Goal: Task Accomplishment & Management: Manage account settings

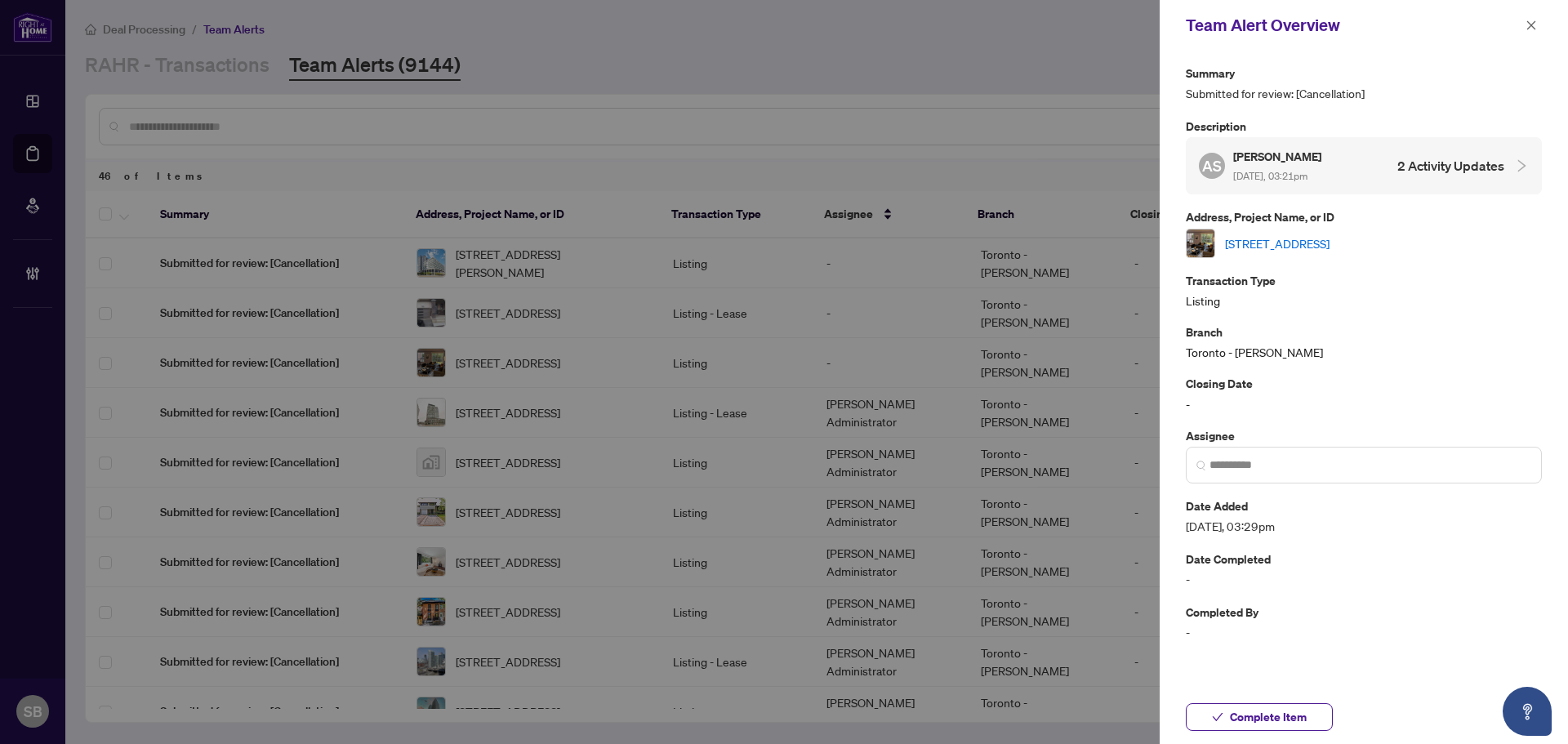
click at [1529, 32] on span "button" at bounding box center [1530, 25] width 12 height 26
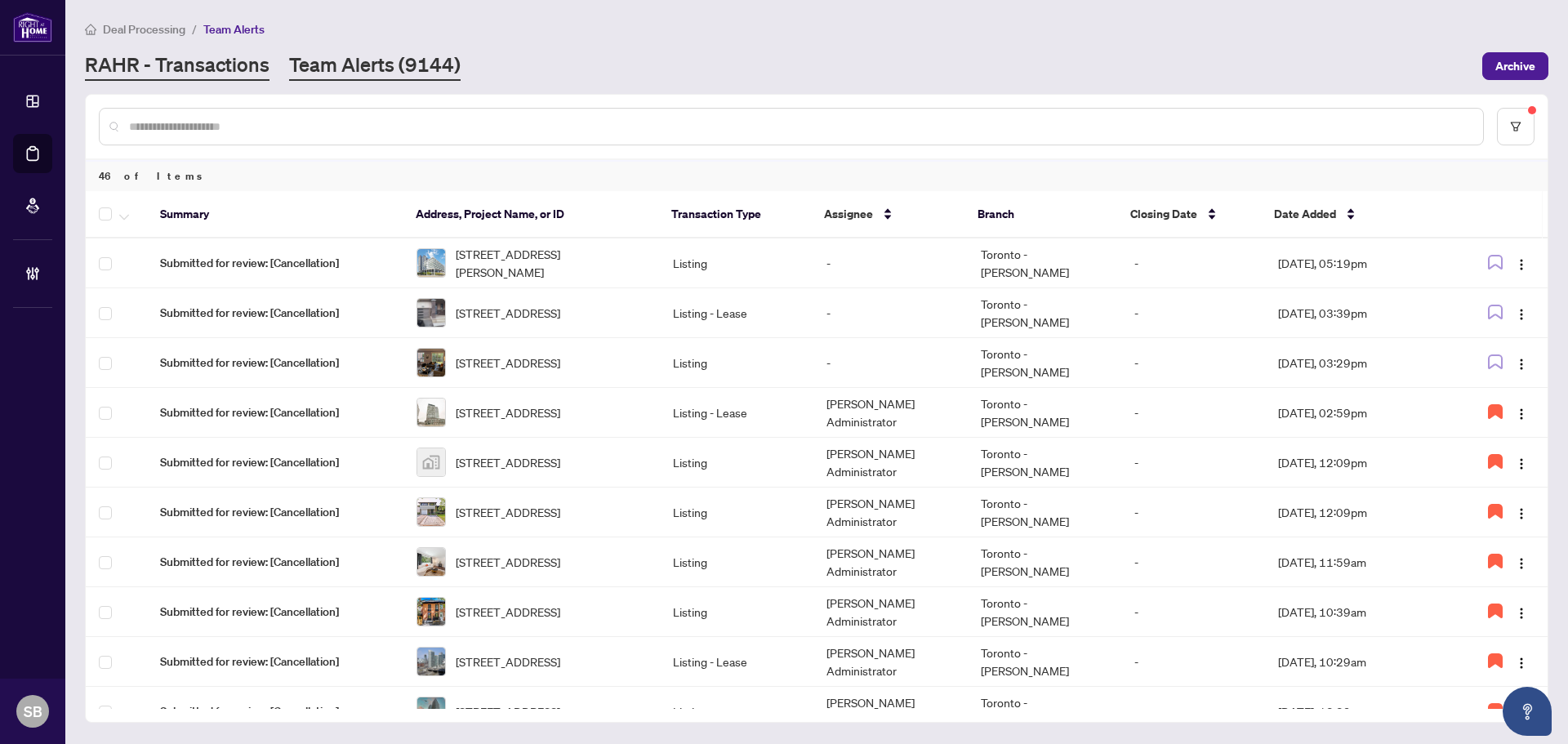
click at [203, 68] on link "RAHR - Transactions" at bounding box center [177, 66] width 184 height 30
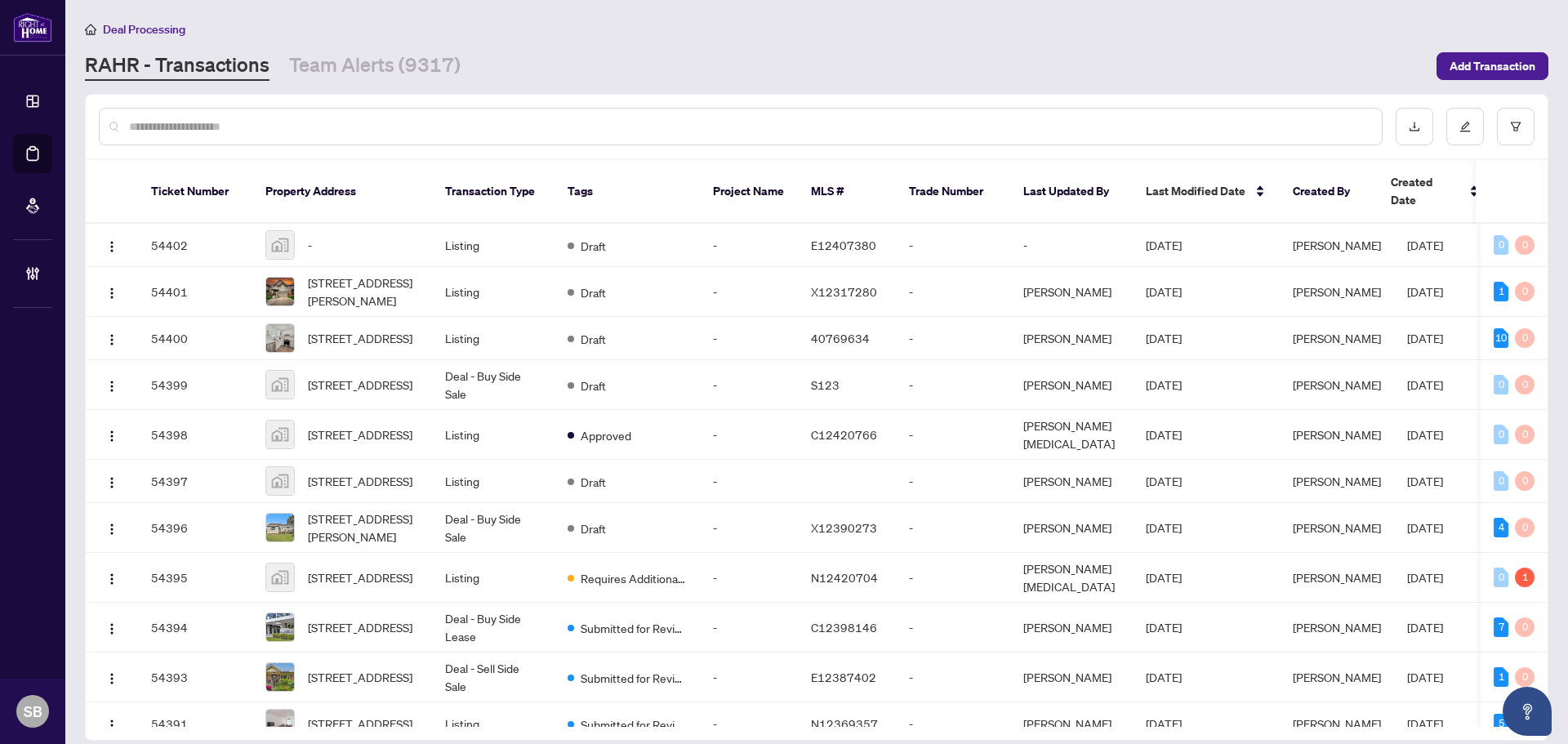
click at [597, 126] on input "text" at bounding box center [748, 127] width 1239 height 18
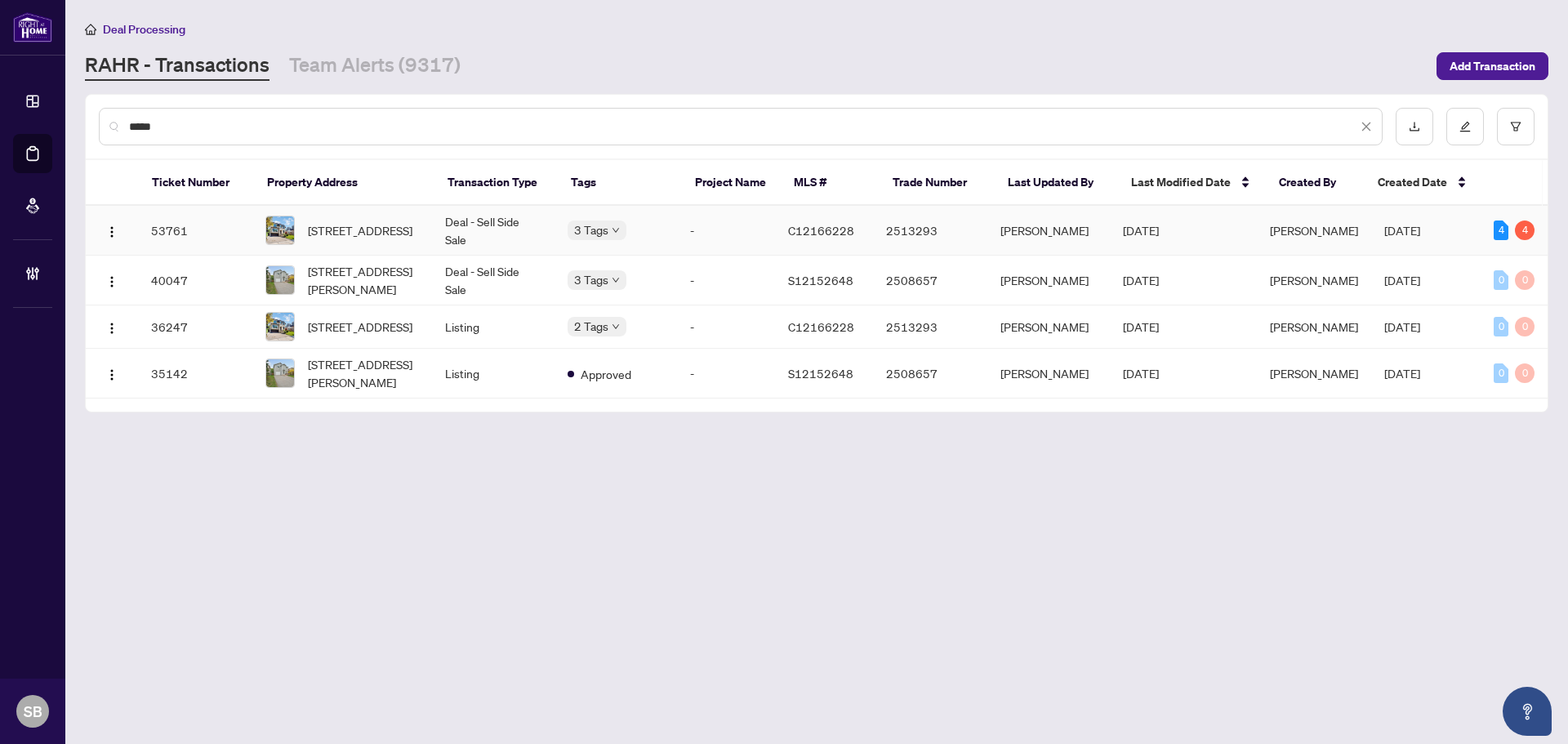
type input "*****"
click at [503, 225] on td "Deal - Sell Side Sale" at bounding box center [493, 231] width 122 height 50
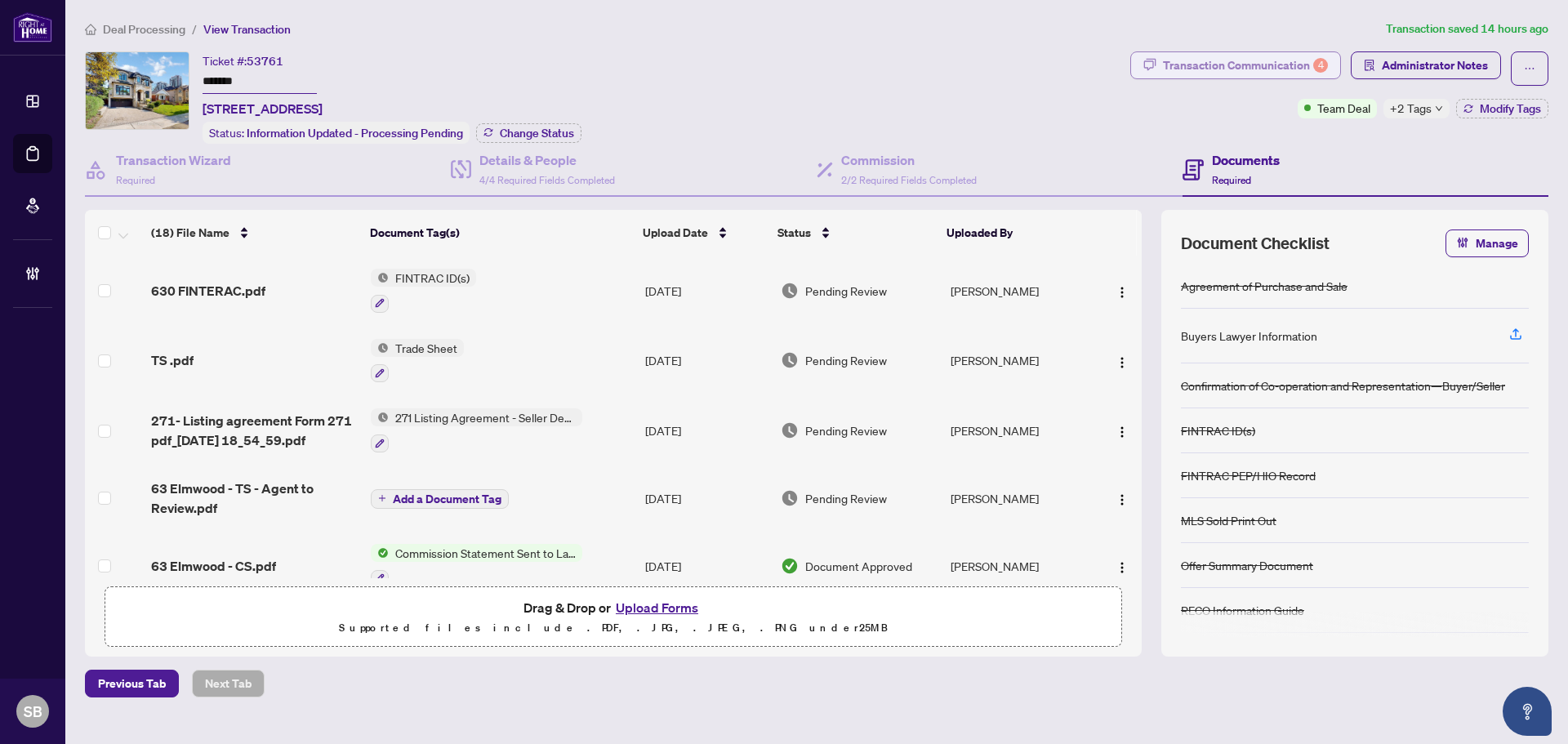
click at [1218, 52] on div "Transaction Communication 4" at bounding box center [1245, 64] width 164 height 26
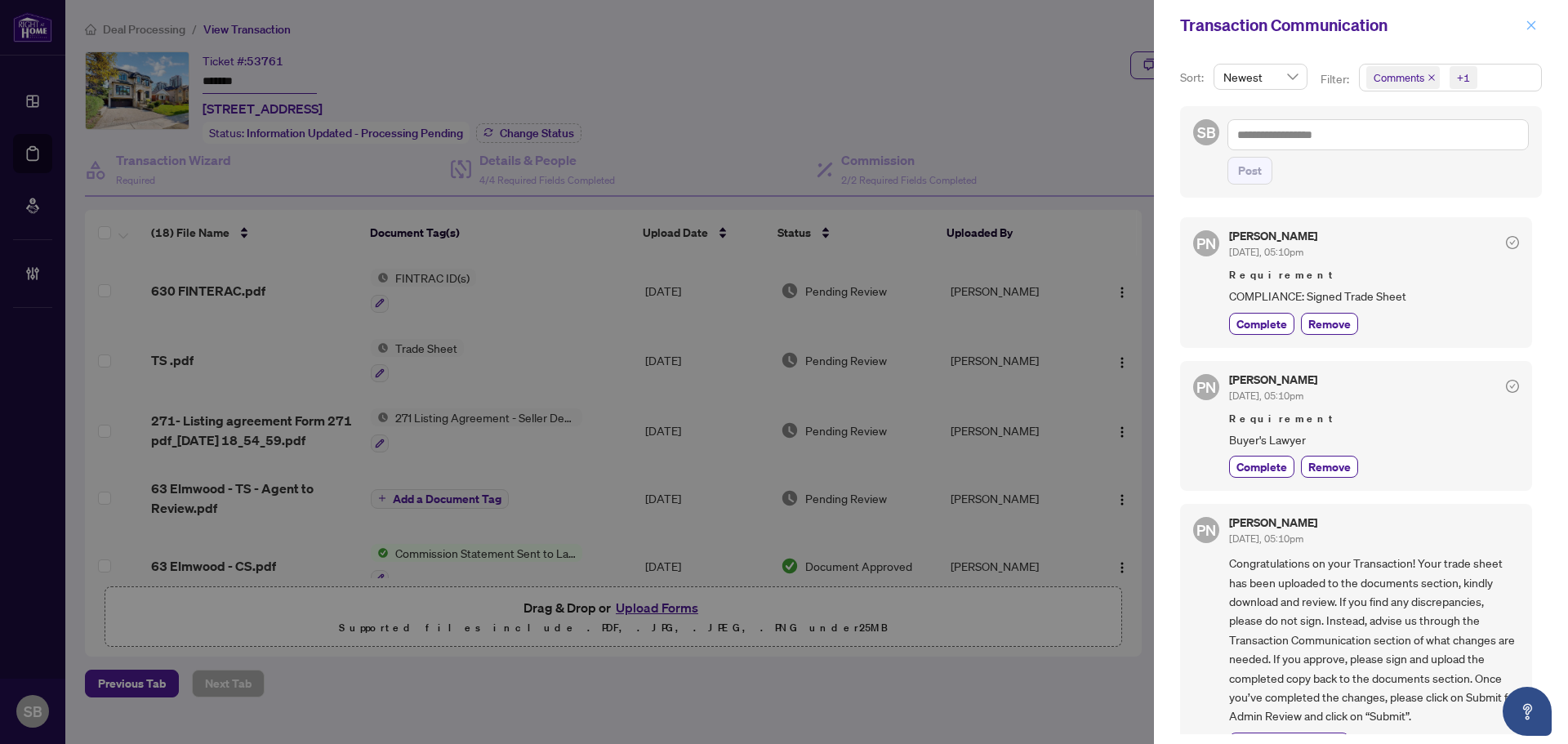
click at [1531, 24] on icon "close" at bounding box center [1531, 25] width 9 height 9
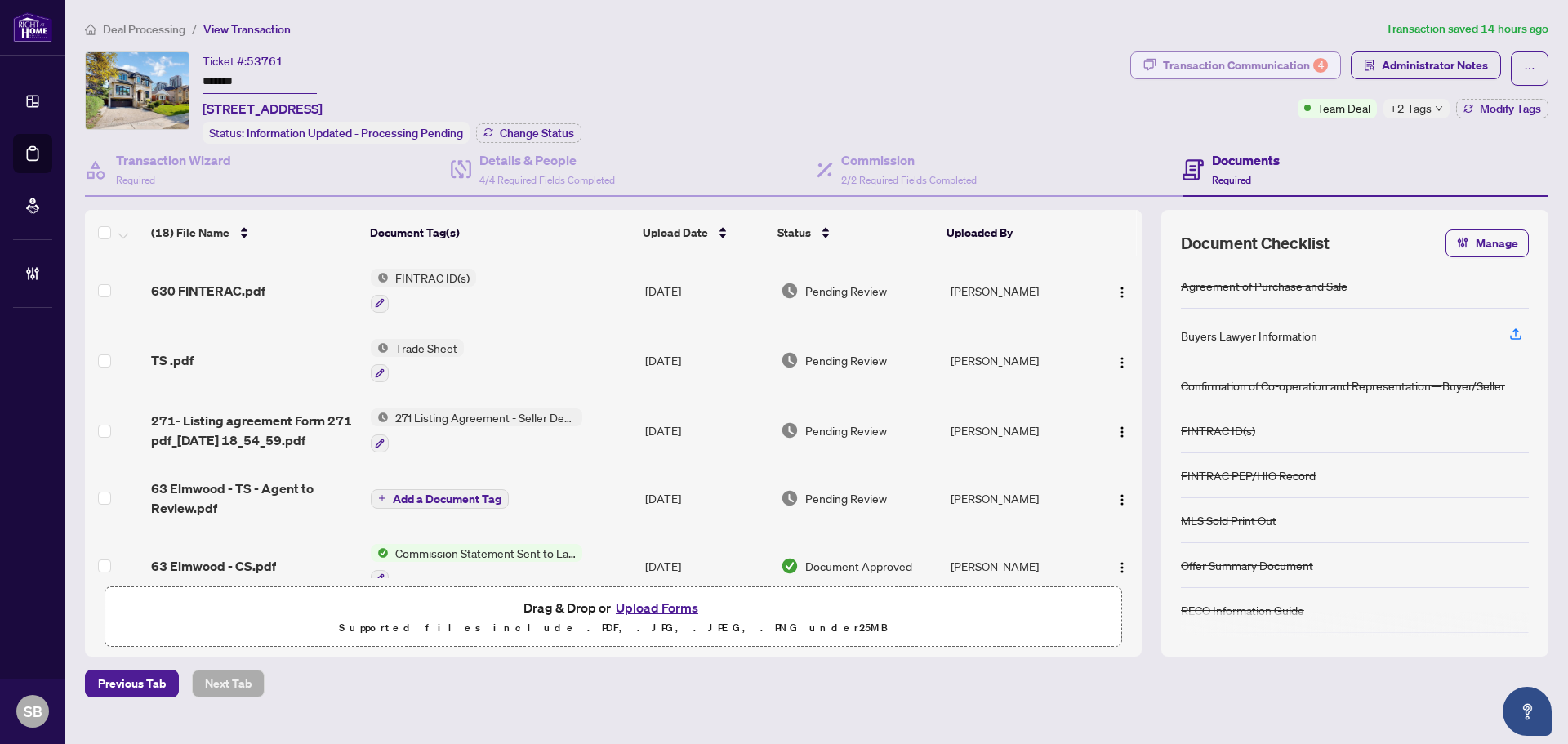
click at [1287, 56] on div "Transaction Communication 4" at bounding box center [1245, 64] width 164 height 26
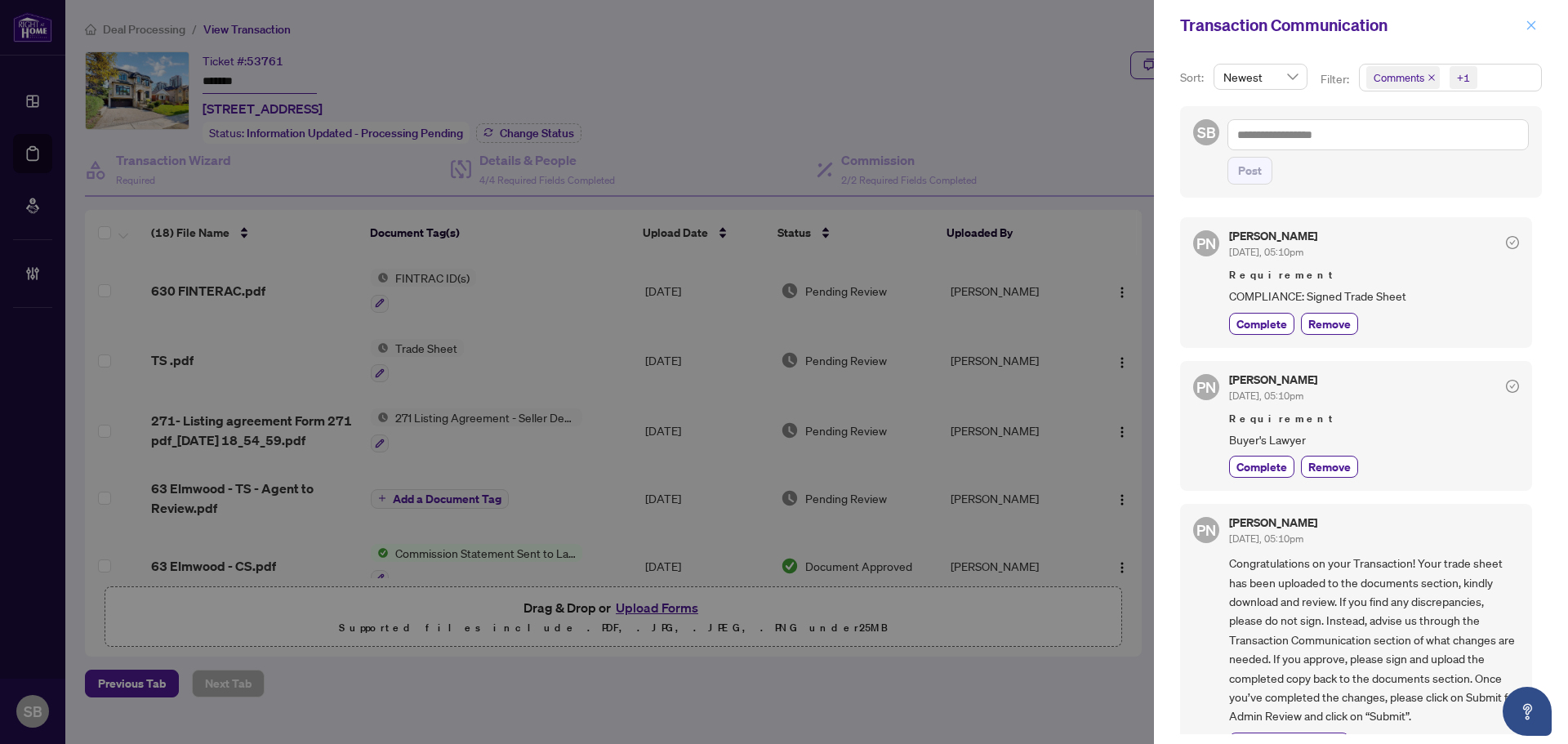
click at [1530, 18] on span "button" at bounding box center [1530, 25] width 12 height 26
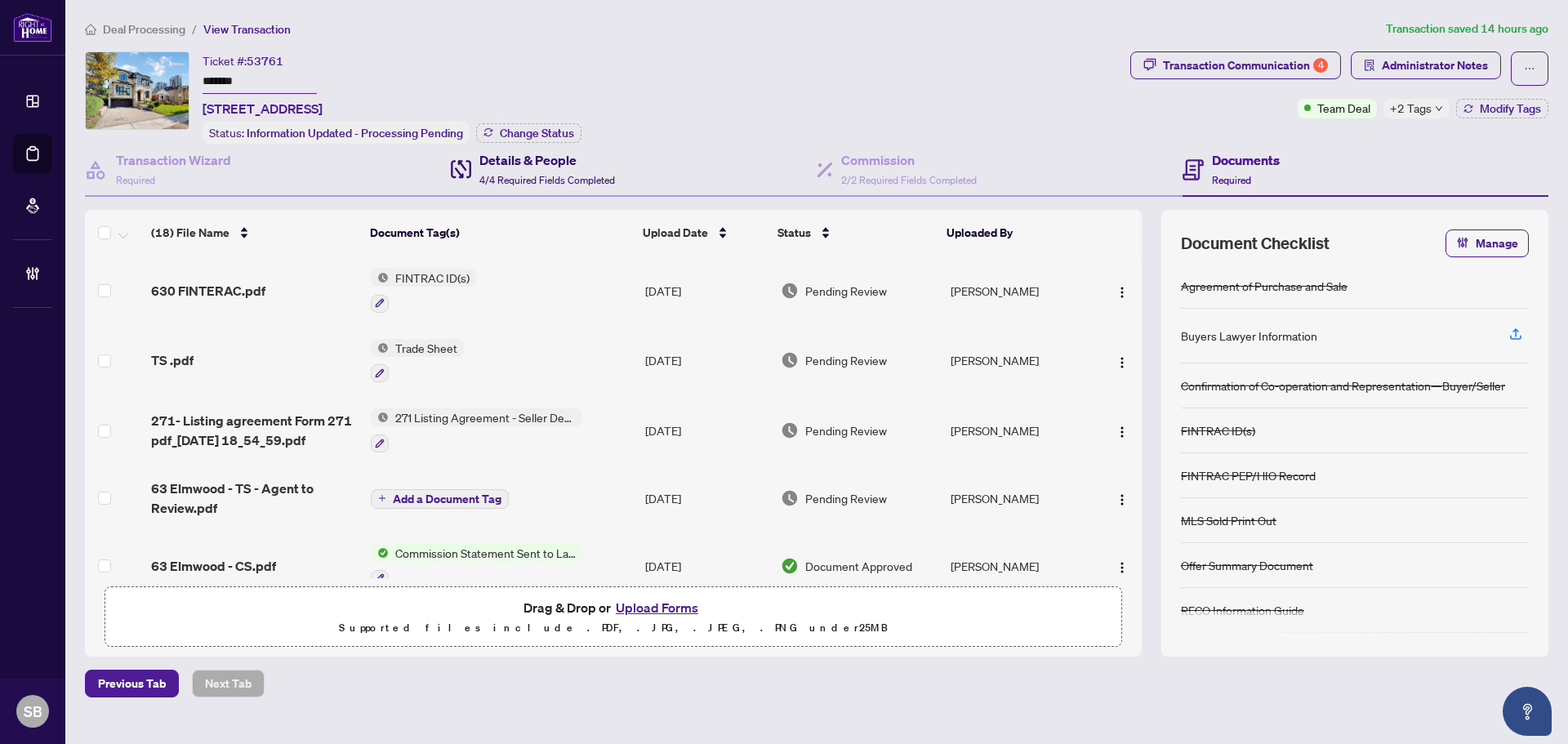
click at [518, 165] on h4 "Details & People" at bounding box center [547, 160] width 136 height 20
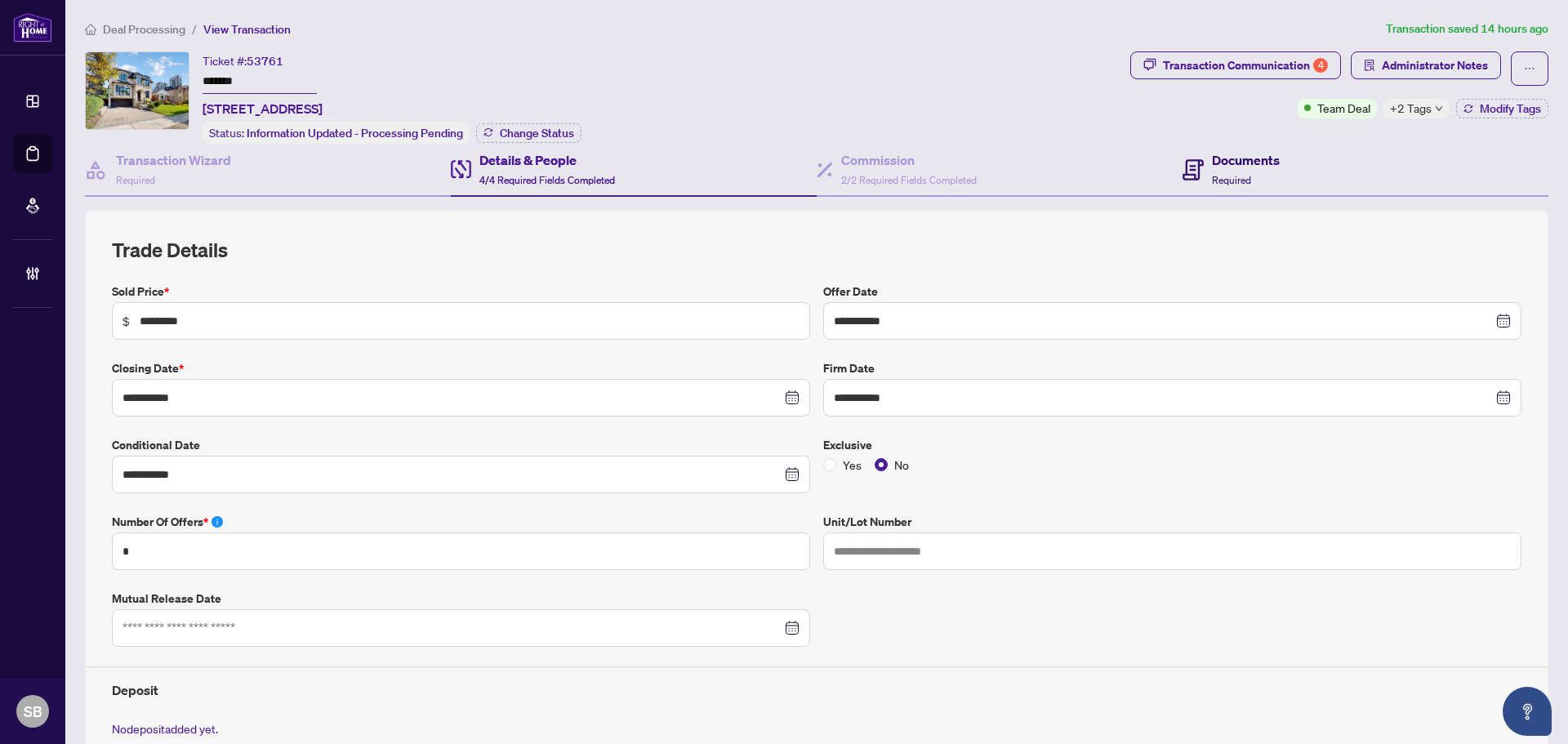
click at [1201, 158] on div "Documents Required" at bounding box center [1231, 169] width 97 height 38
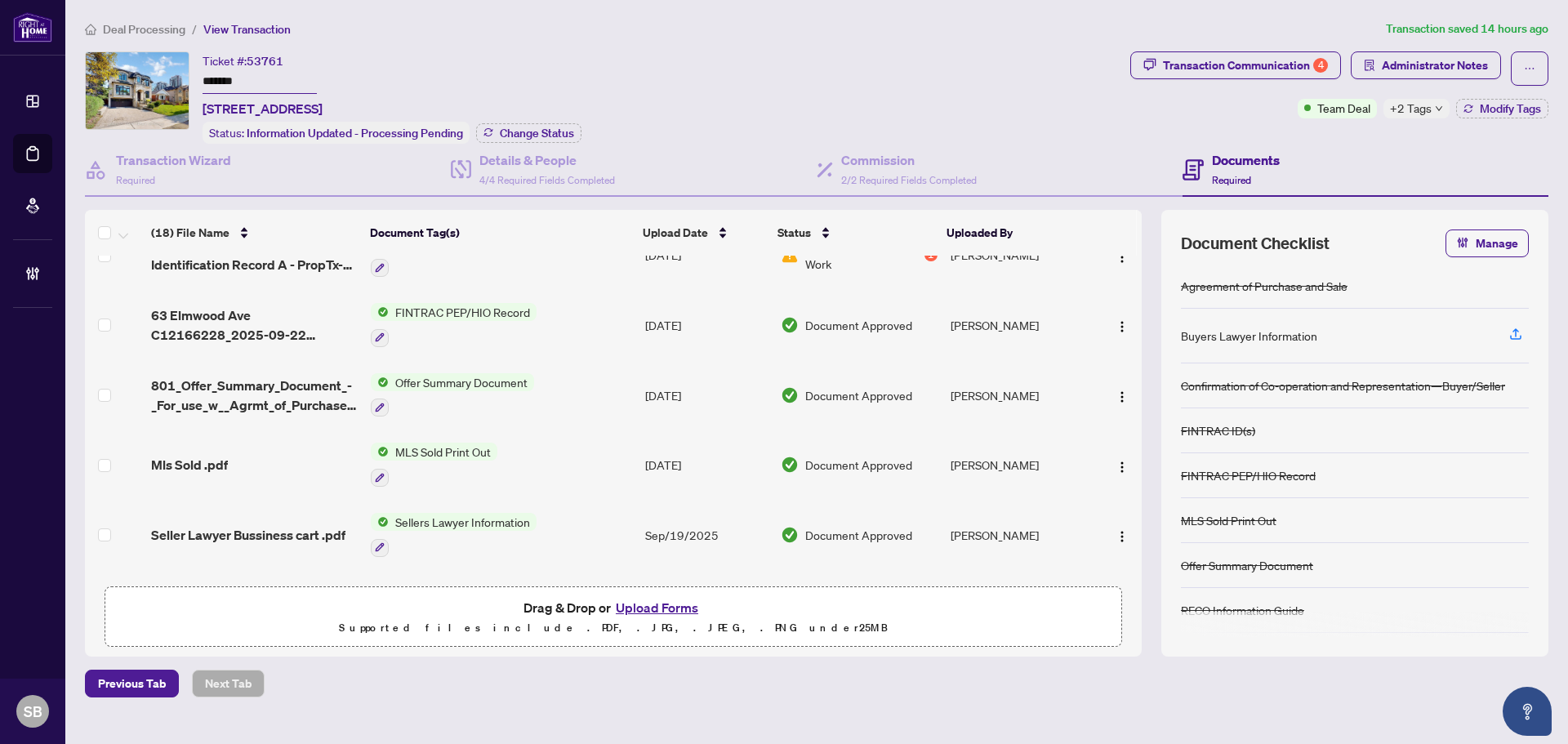
scroll to position [490, 0]
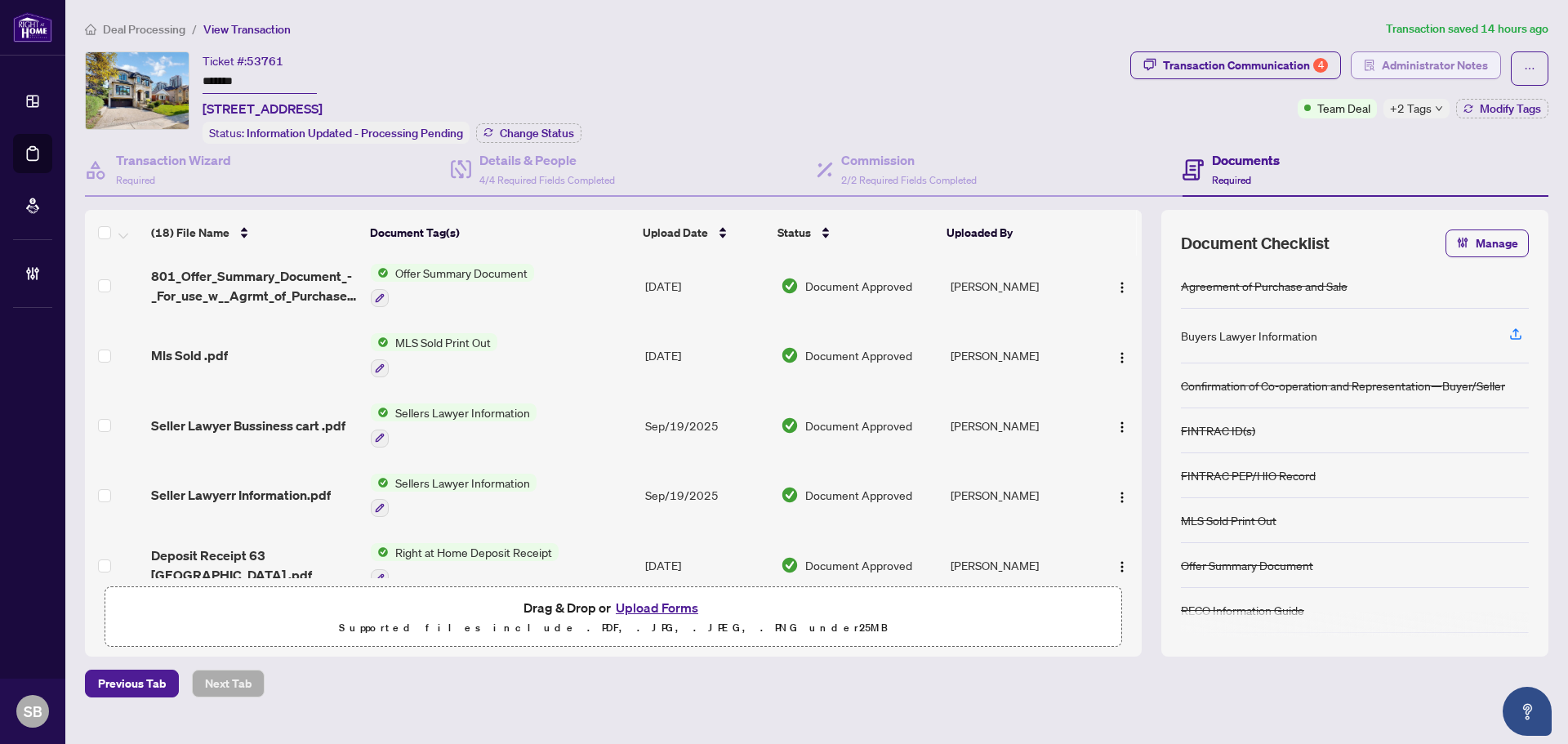
click at [1453, 65] on span "Administrator Notes" at bounding box center [1434, 64] width 106 height 26
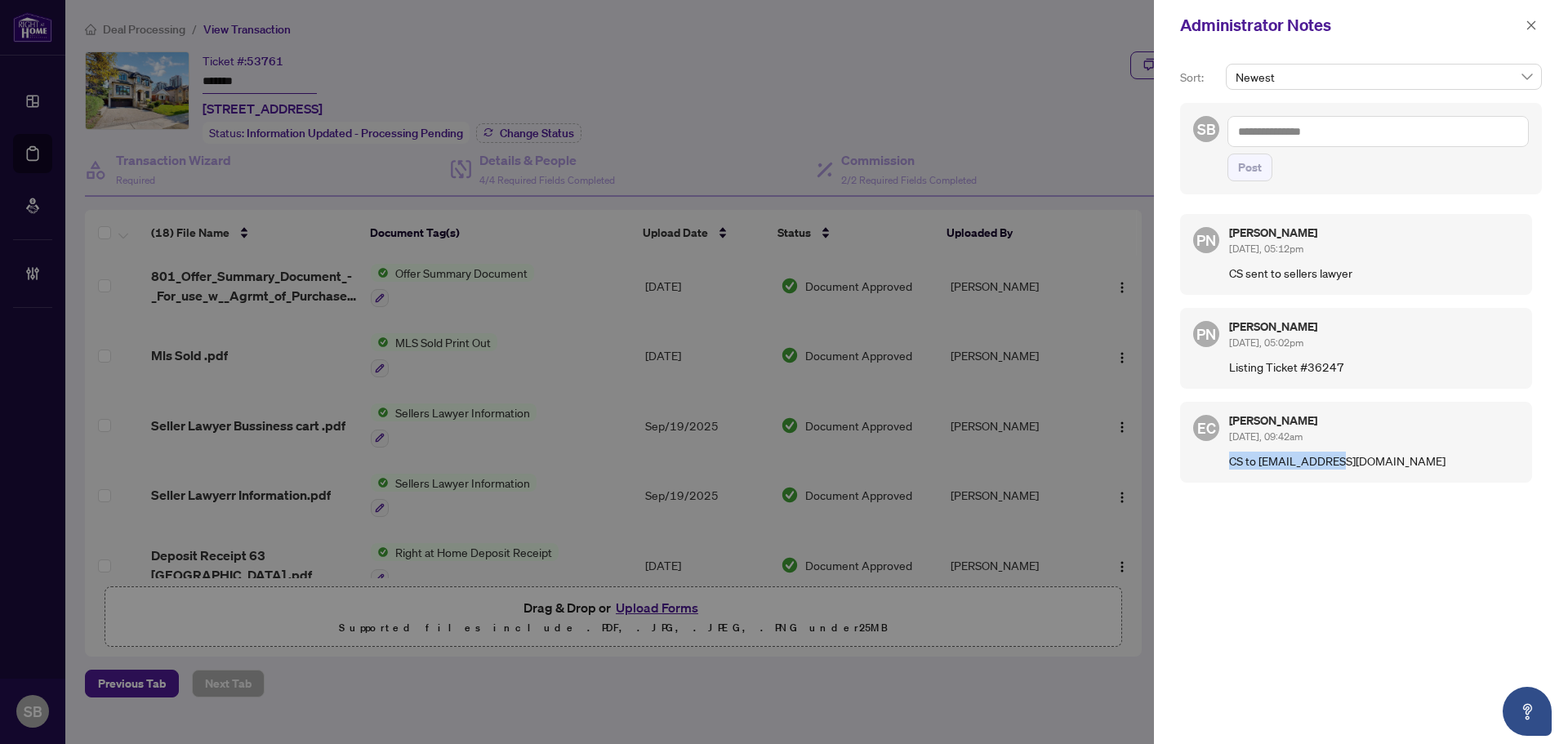
drag, startPoint x: 1232, startPoint y: 458, endPoint x: 1362, endPoint y: 461, distance: 130.0
click at [1344, 465] on p "CS to clerk@laklaw.ca" at bounding box center [1374, 461] width 290 height 18
click at [1364, 460] on p "CS to clerk@laklaw.ca" at bounding box center [1374, 461] width 290 height 18
click at [1544, 32] on div "Administrator Notes" at bounding box center [1361, 25] width 414 height 51
click at [1530, 30] on icon "close" at bounding box center [1530, 25] width 12 height 12
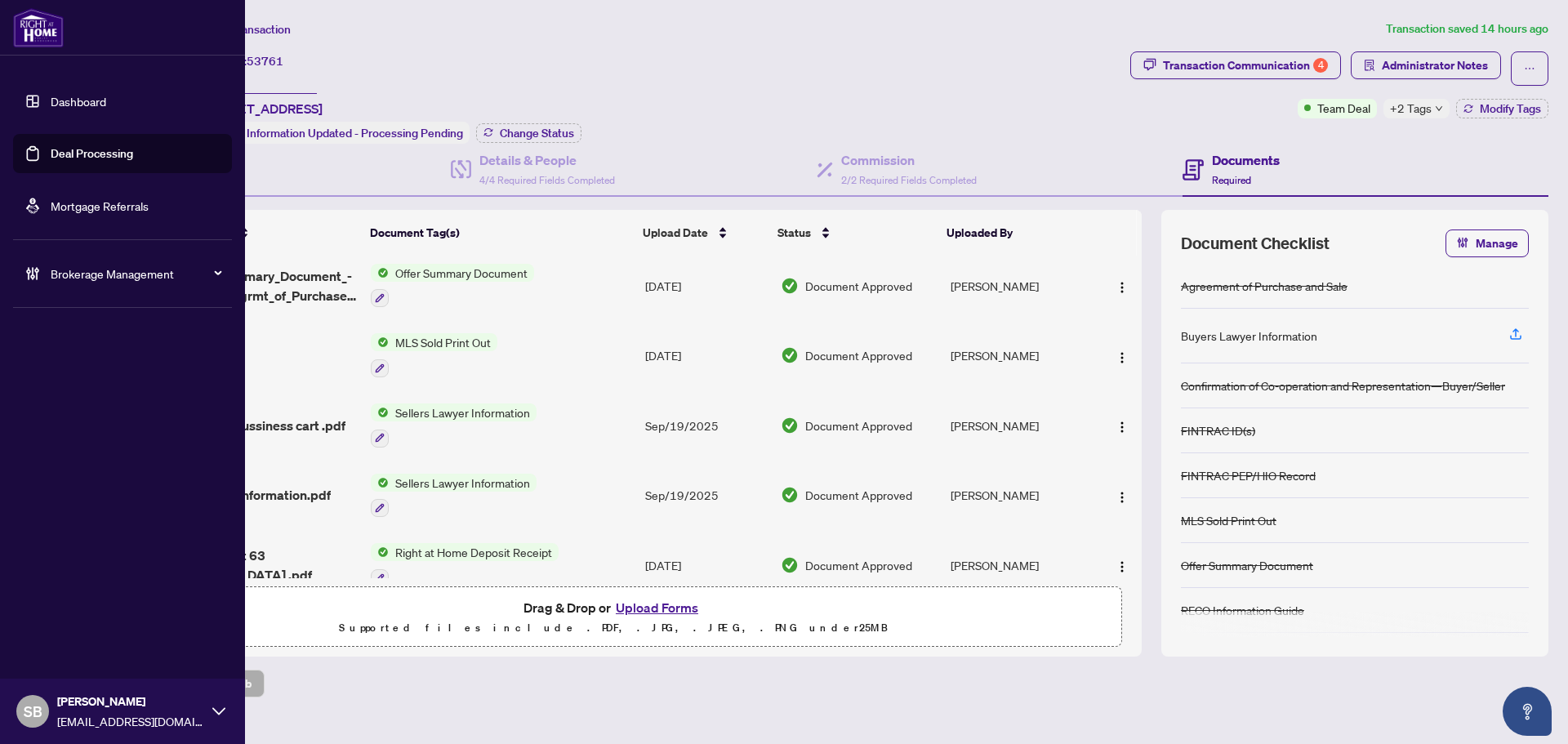
click at [51, 102] on link "Dashboard" at bounding box center [79, 101] width 55 height 14
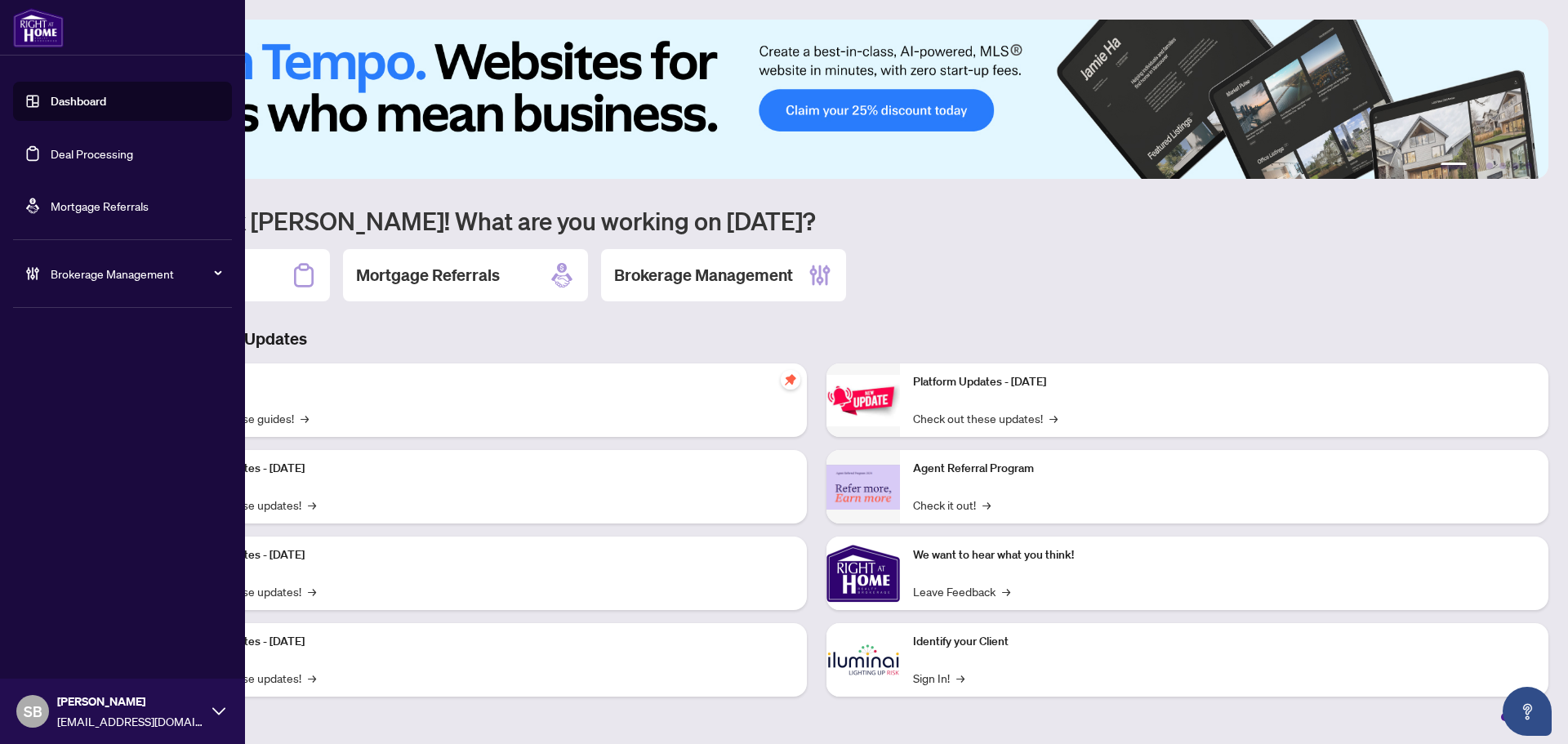
click at [60, 146] on link "Deal Processing" at bounding box center [92, 153] width 82 height 14
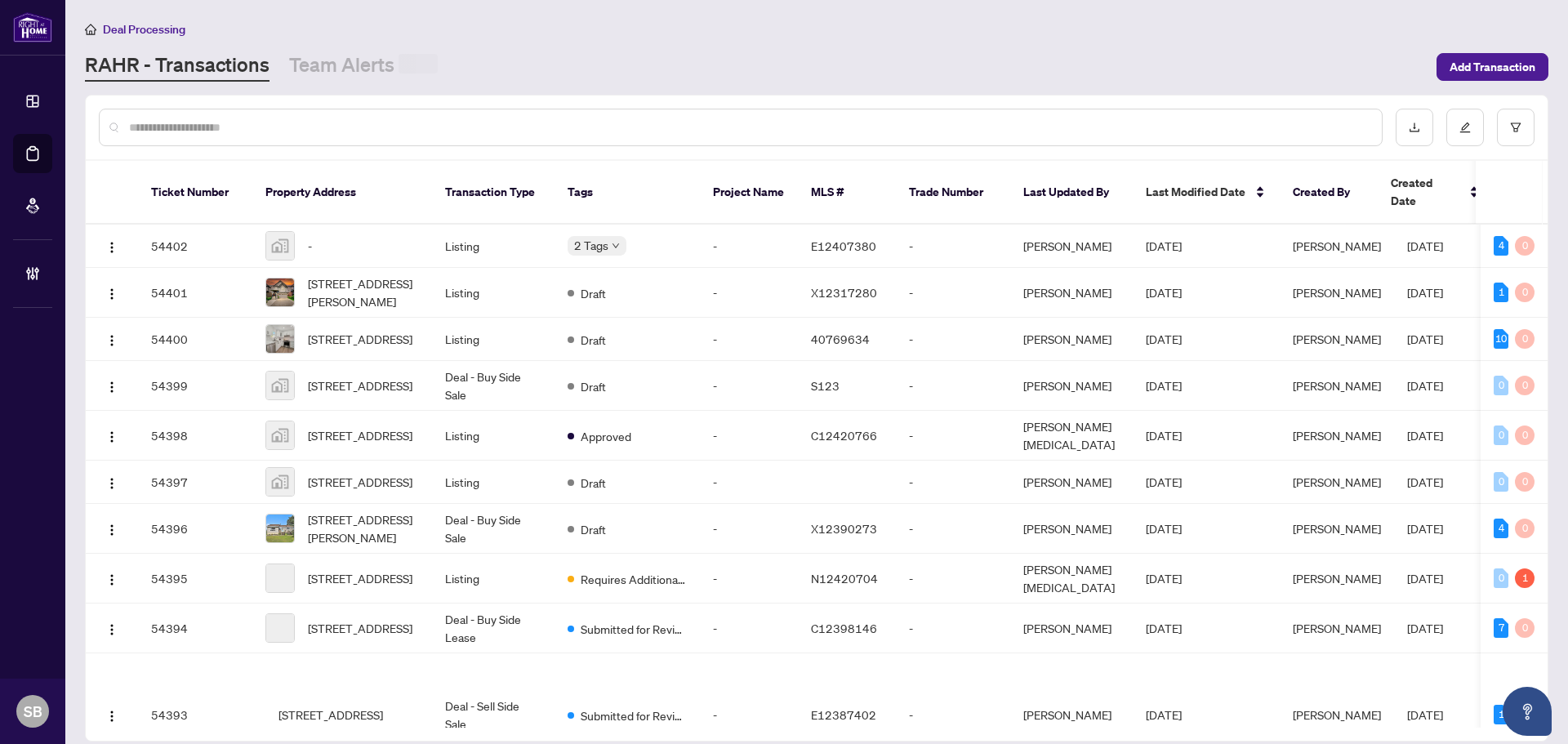
click at [332, 128] on input "text" at bounding box center [748, 127] width 1239 height 18
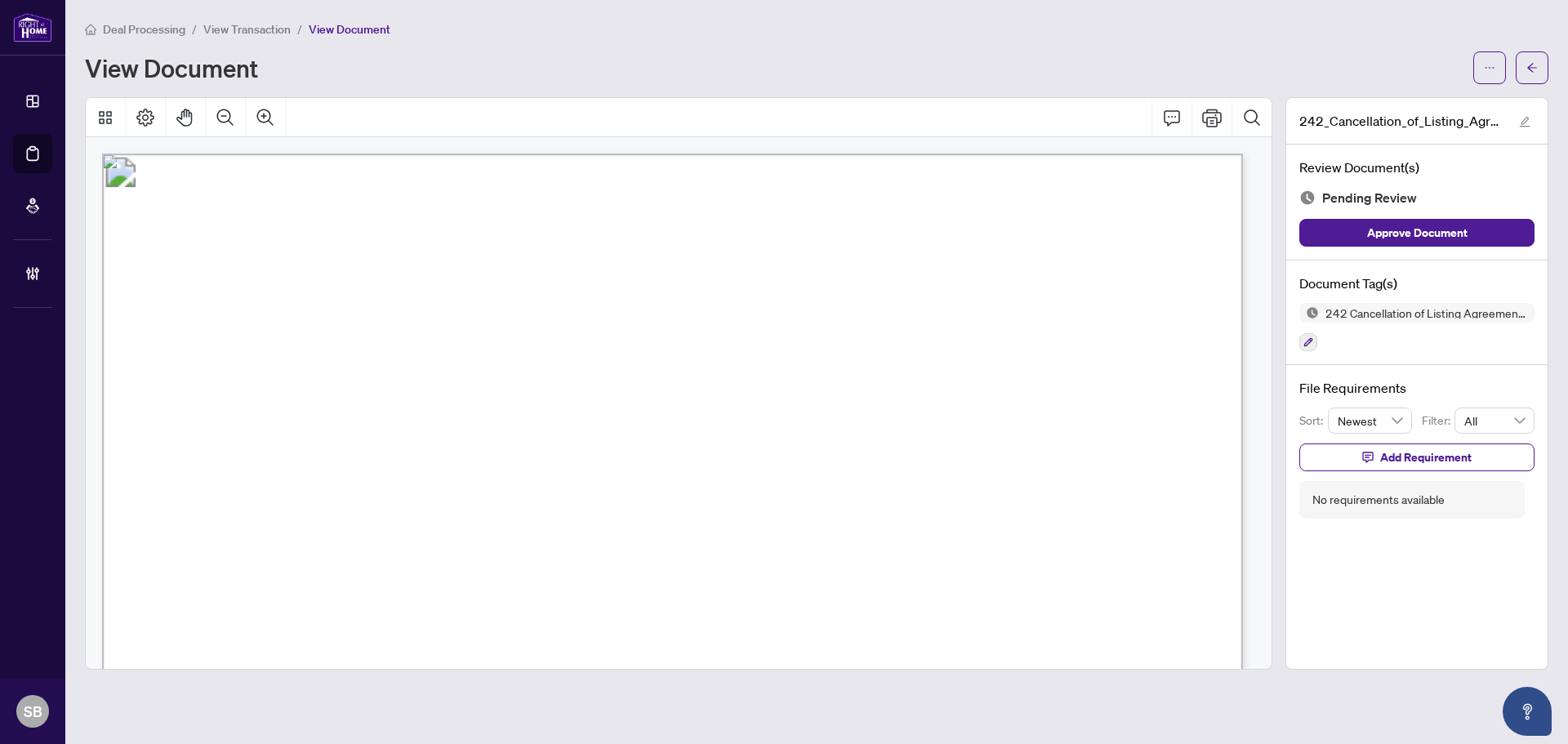
click at [145, 44] on div "Deal Processing / View Transaction / View Document View Document" at bounding box center [816, 52] width 1463 height 64
click at [143, 33] on span "Deal Processing" at bounding box center [144, 30] width 82 height 14
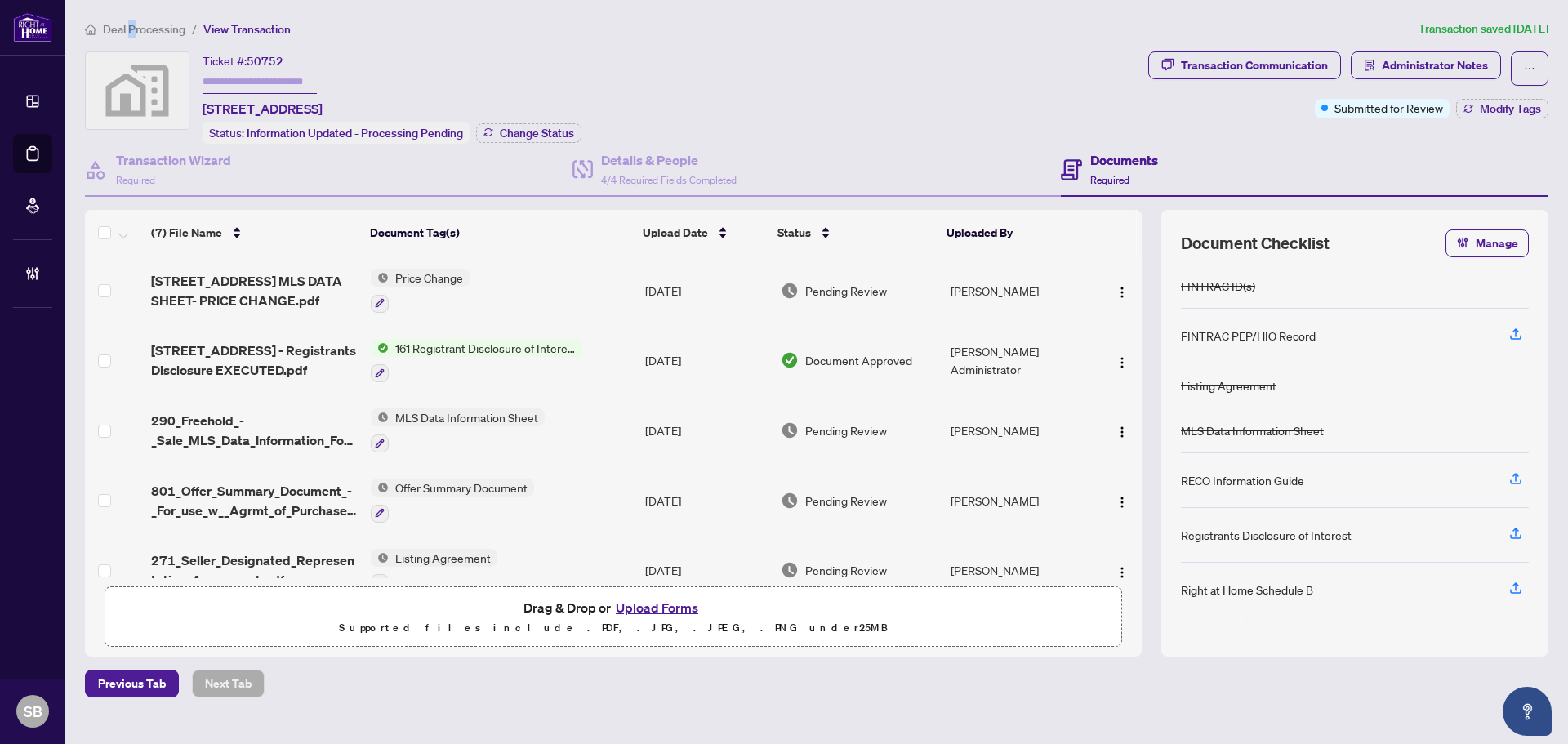
click at [131, 30] on span "Deal Processing" at bounding box center [144, 30] width 82 height 14
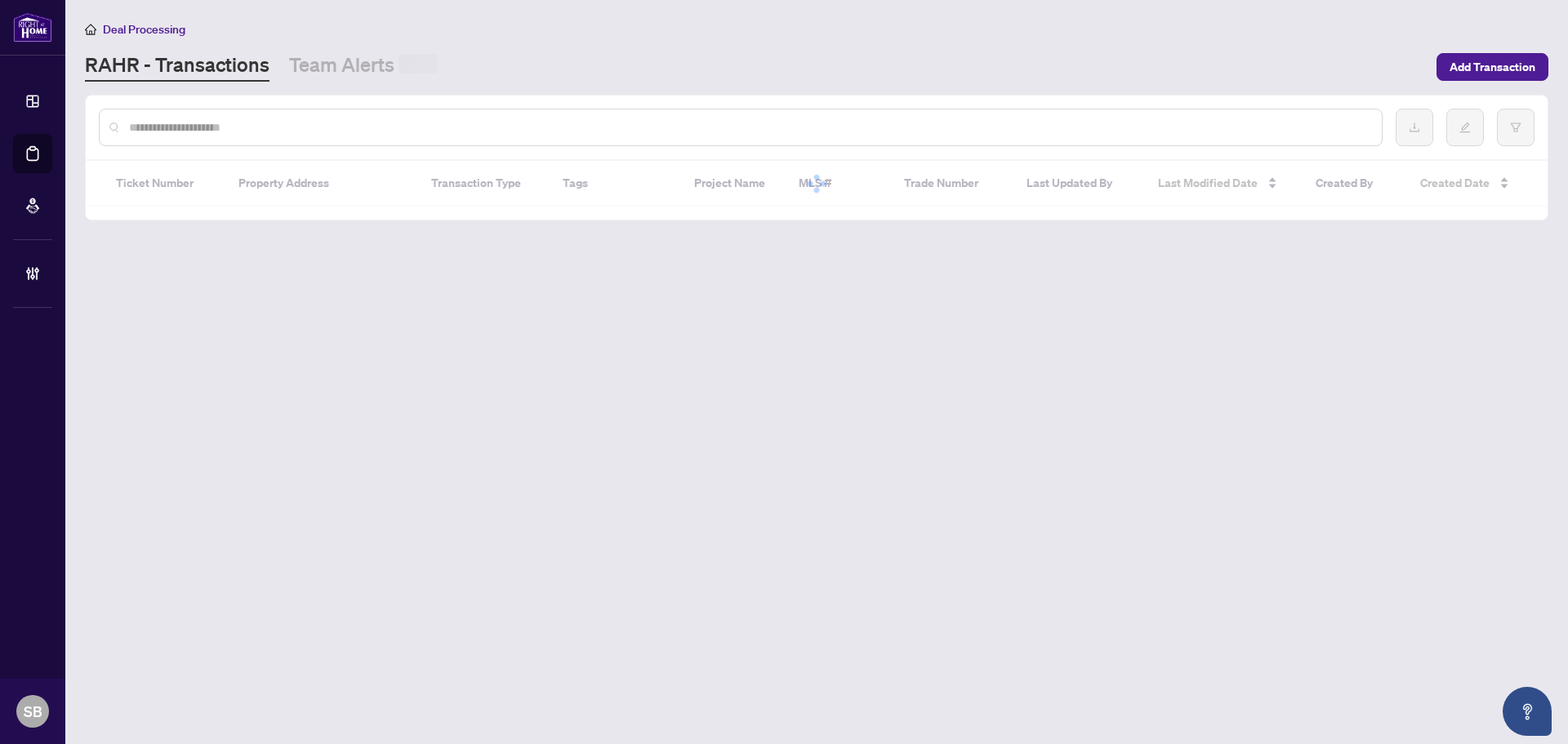
click at [306, 136] on div at bounding box center [741, 127] width 1284 height 38
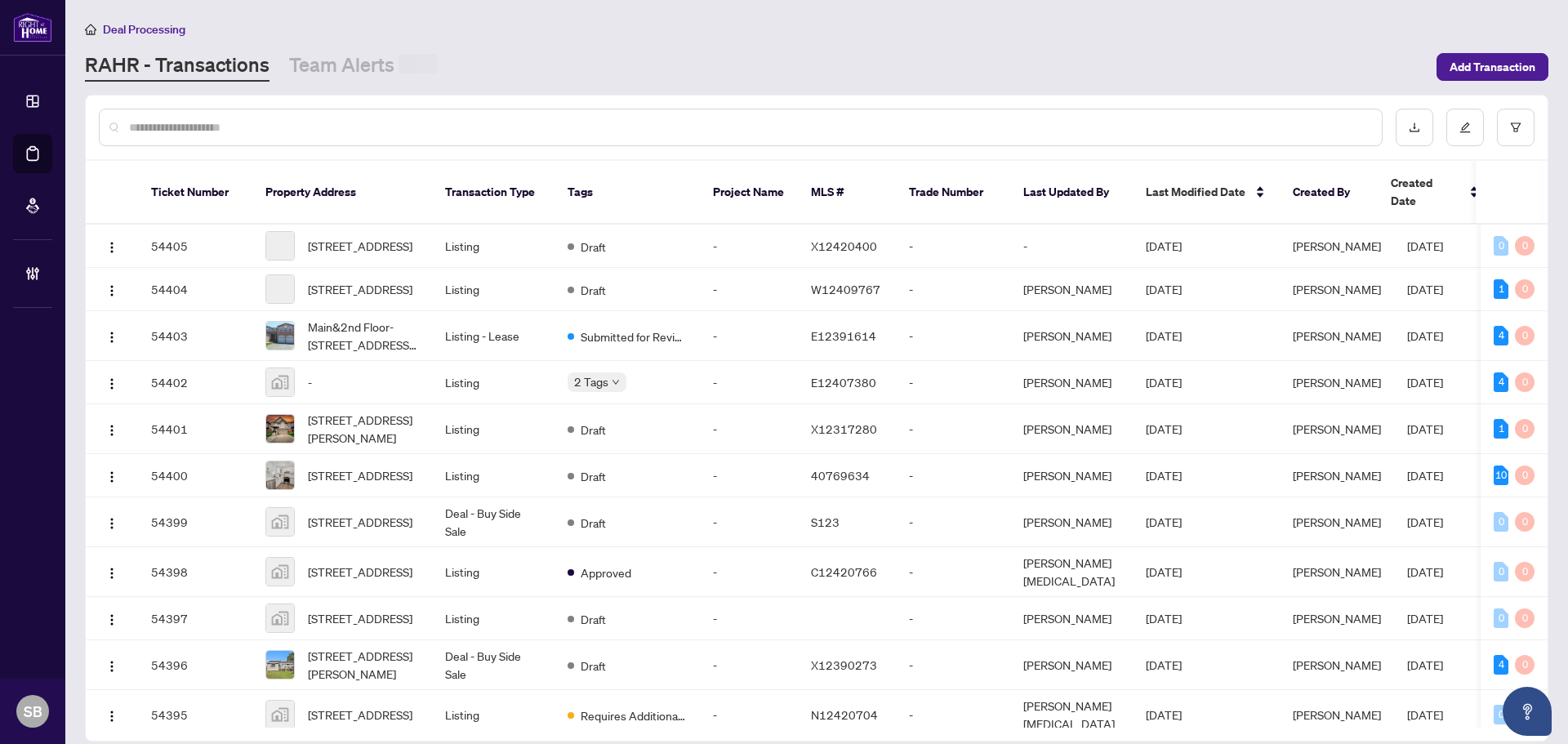
click at [299, 132] on input "text" at bounding box center [748, 127] width 1239 height 18
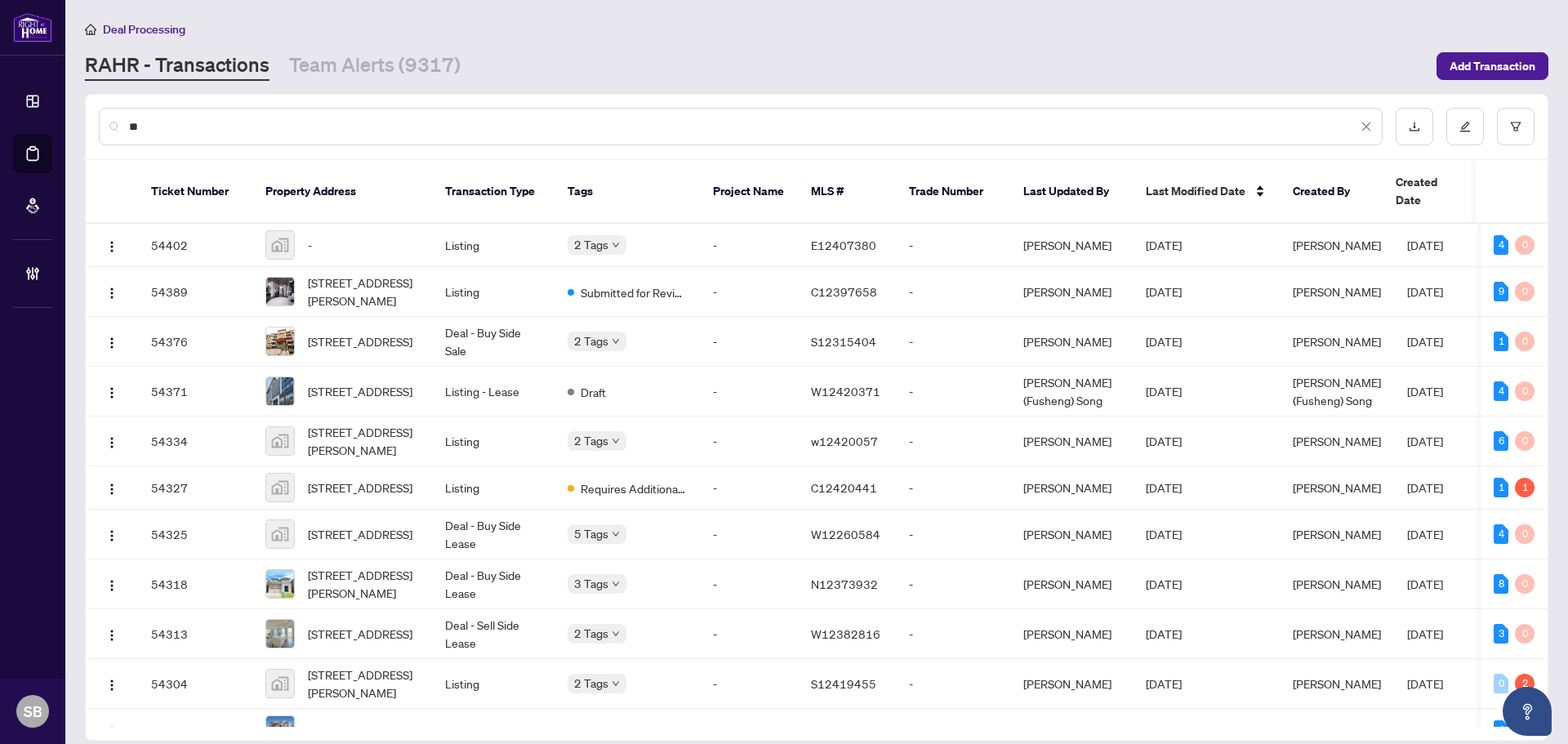
type input "*"
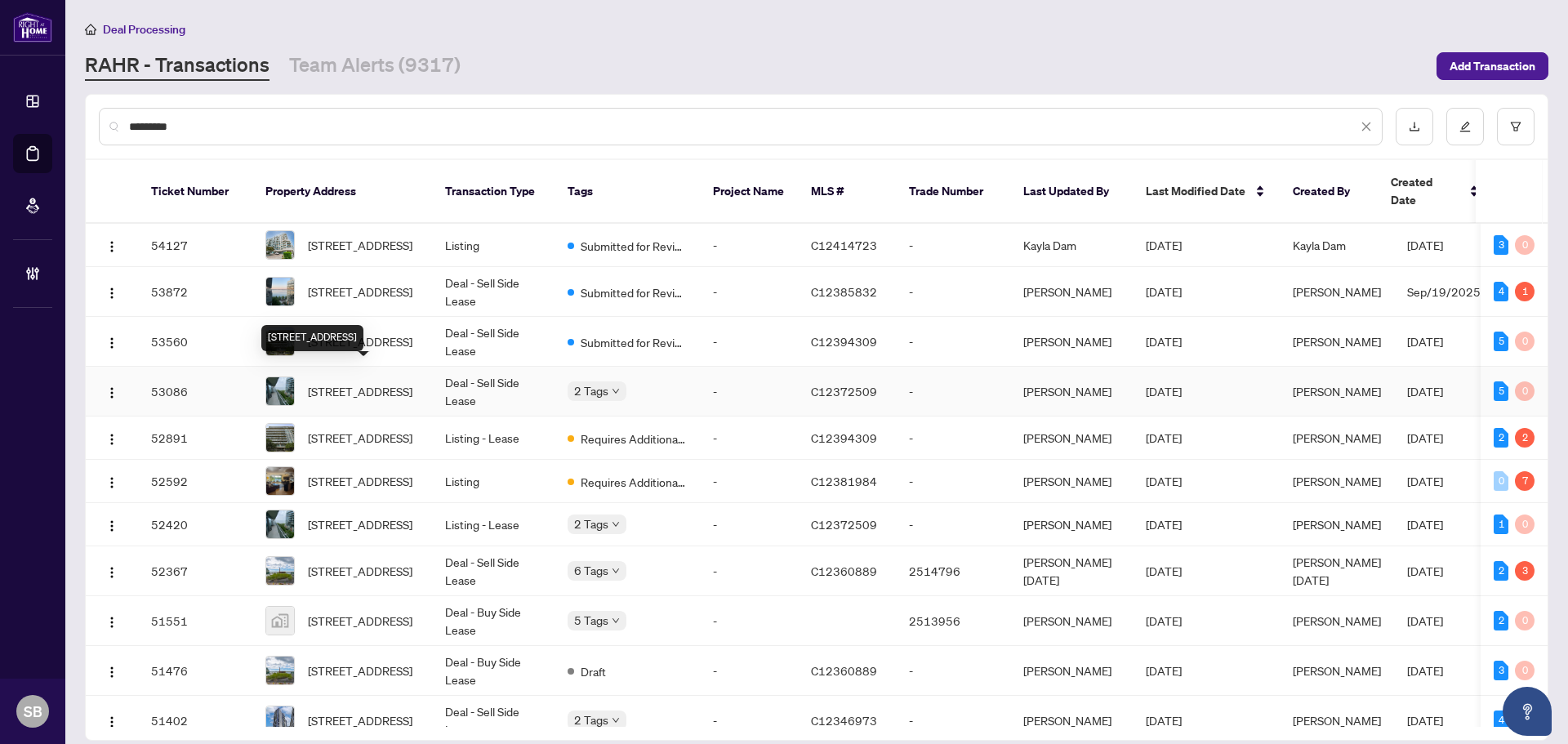
type input "*********"
click at [412, 393] on span "610-39 Queens Quay, Toronto, Ontario M5E 0A5, Canada" at bounding box center [359, 391] width 105 height 18
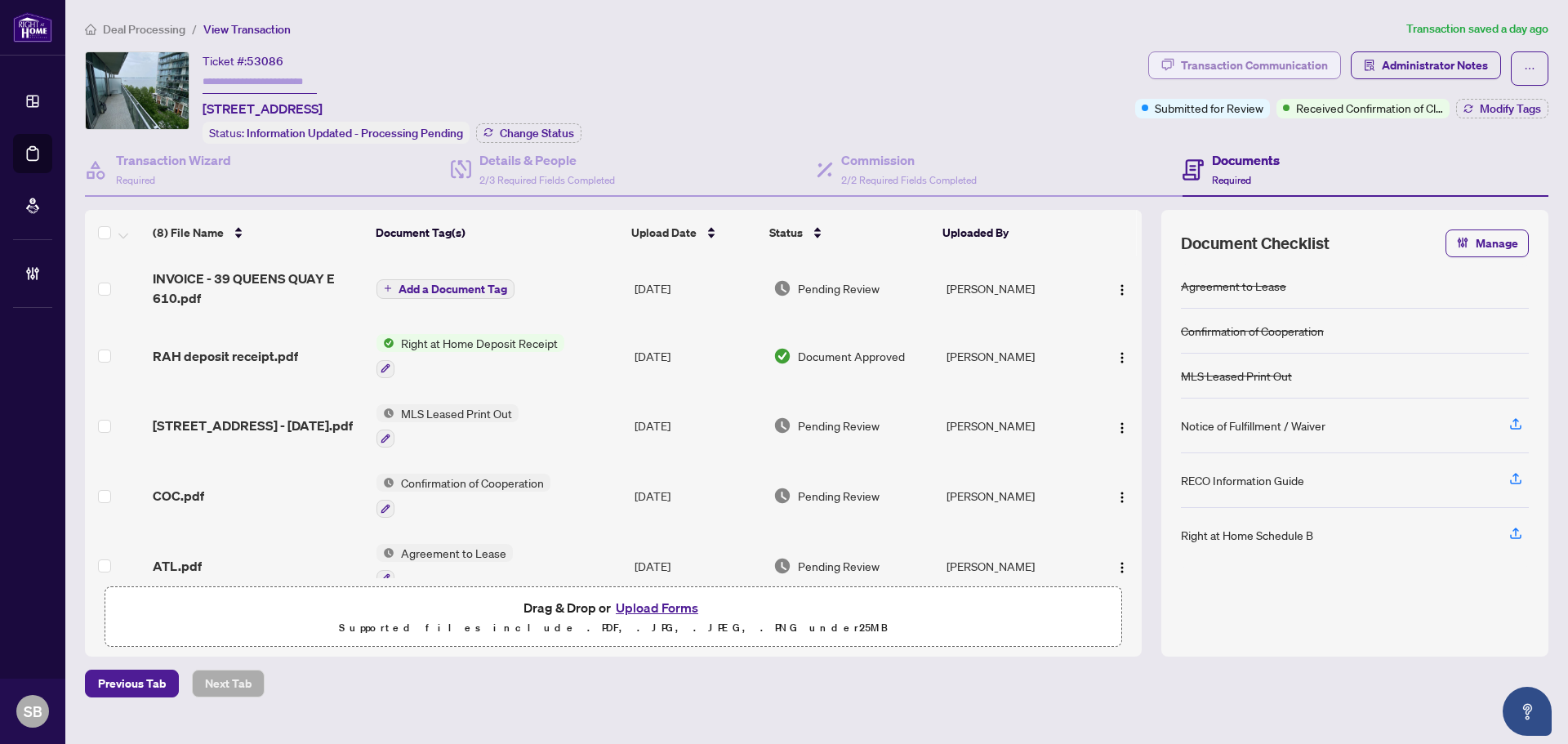
click at [1274, 68] on div "Transaction Communication" at bounding box center [1254, 64] width 147 height 26
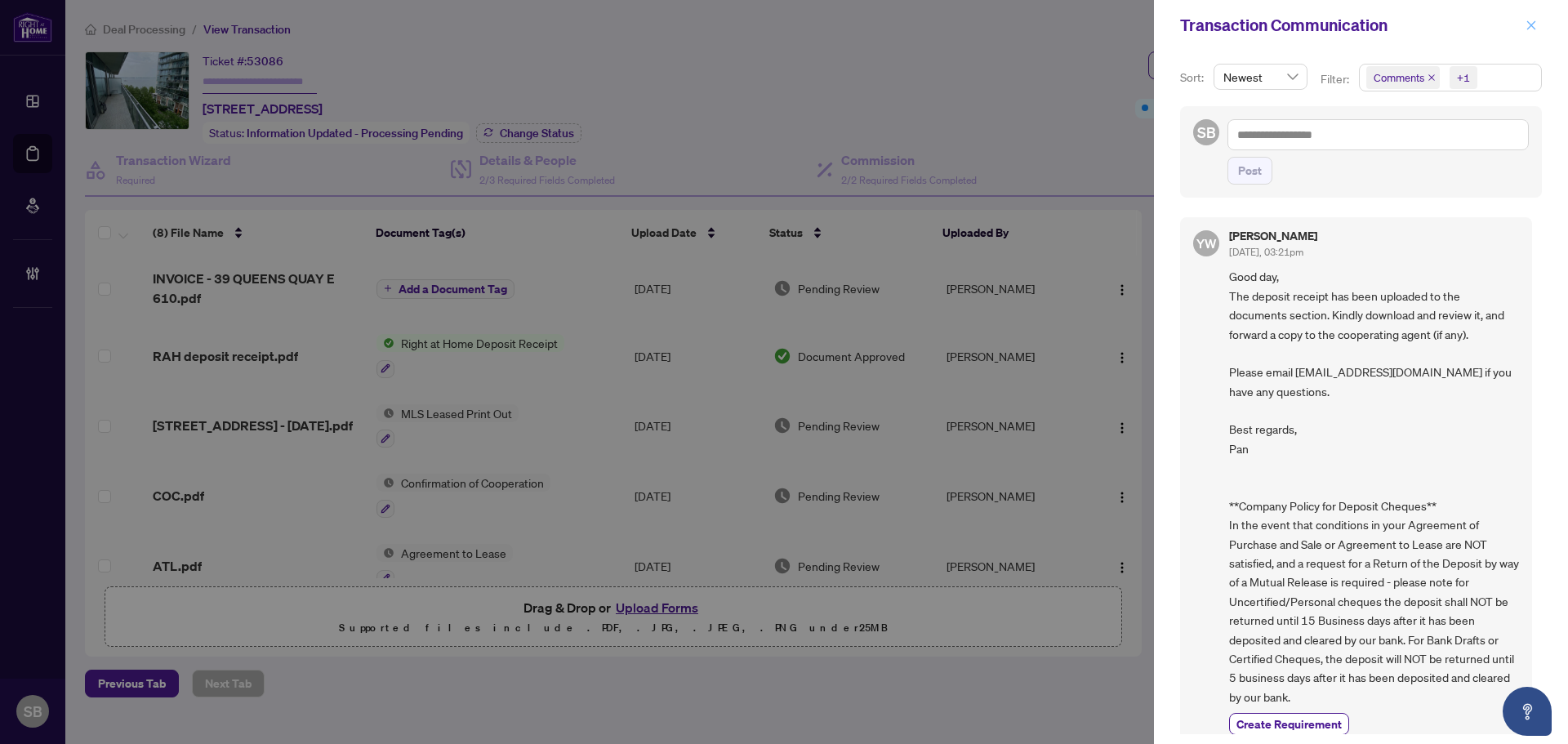
click at [1532, 32] on span "button" at bounding box center [1530, 25] width 12 height 26
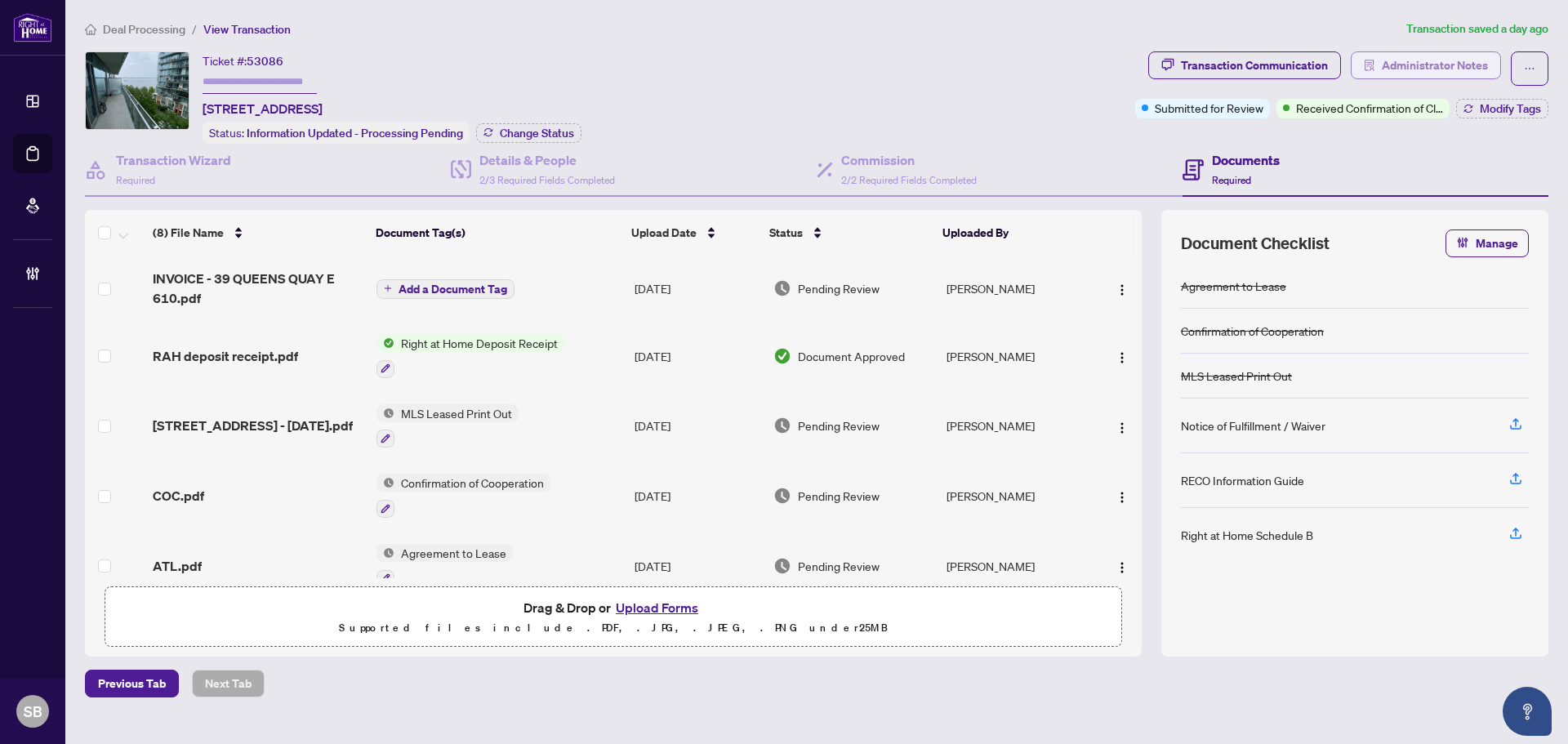
click at [1423, 60] on span "Administrator Notes" at bounding box center [1434, 64] width 106 height 26
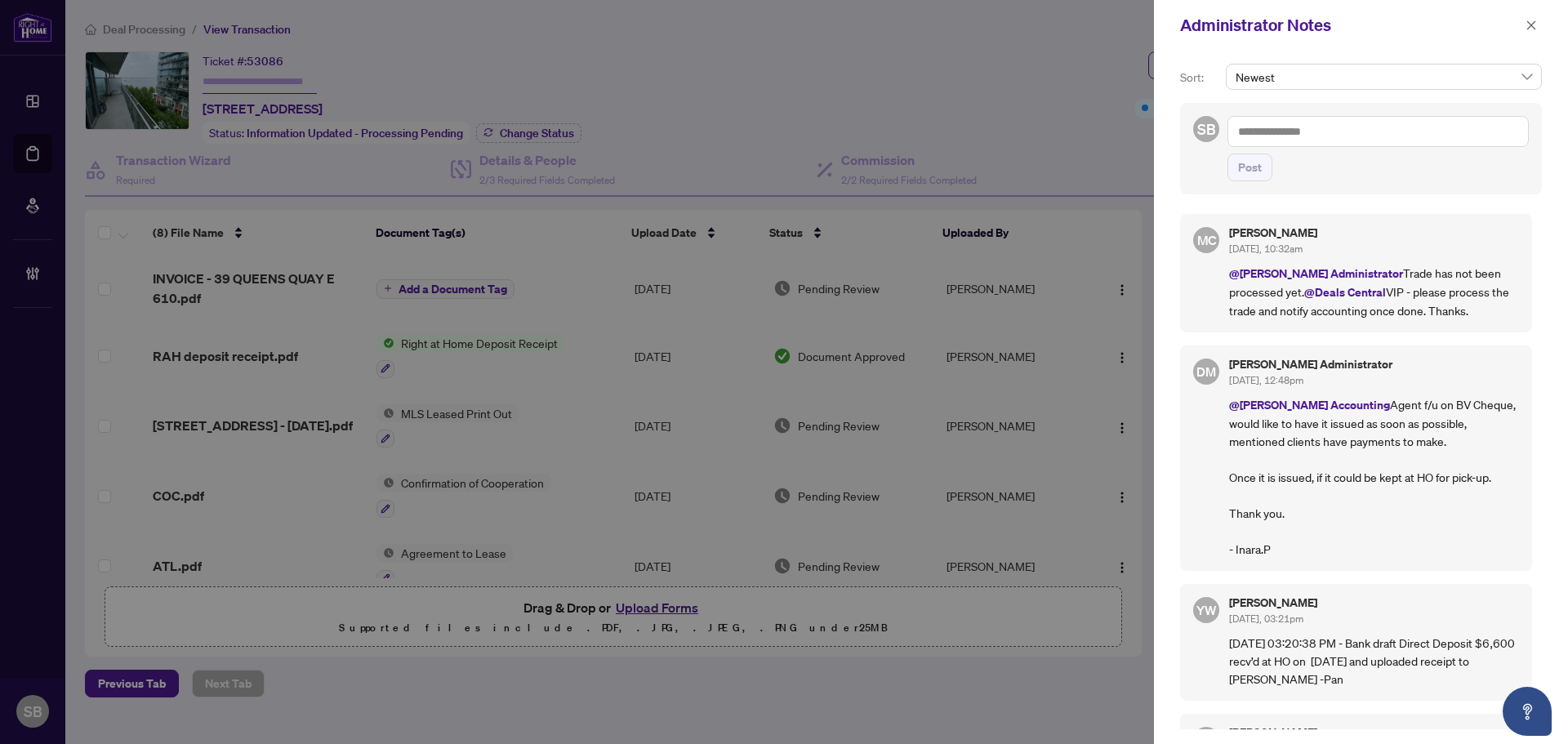
drag, startPoint x: 1536, startPoint y: 26, endPoint x: 1535, endPoint y: 36, distance: 10.0
click at [1535, 26] on icon "close" at bounding box center [1530, 25] width 12 height 12
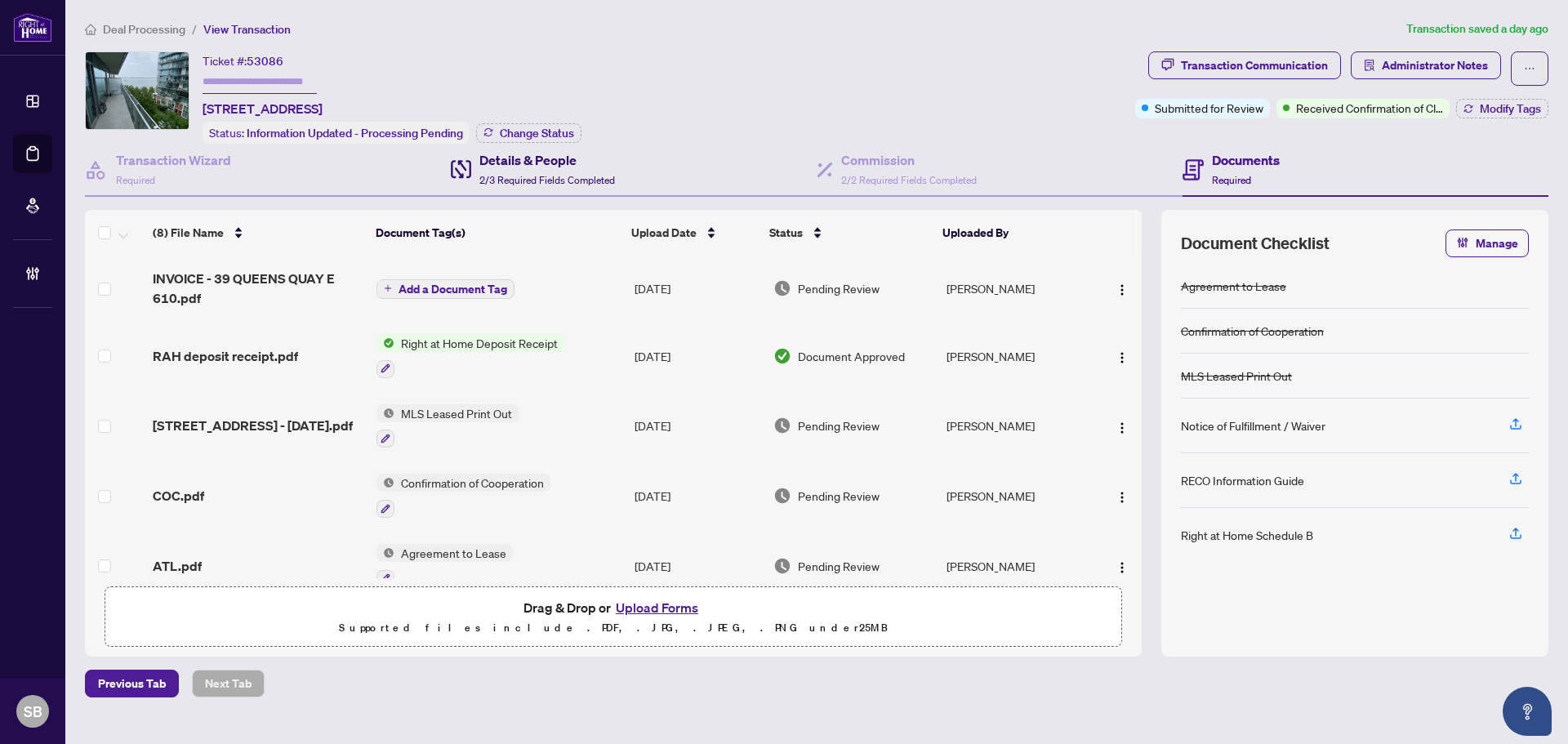
click at [498, 165] on h4 "Details & People" at bounding box center [547, 160] width 136 height 20
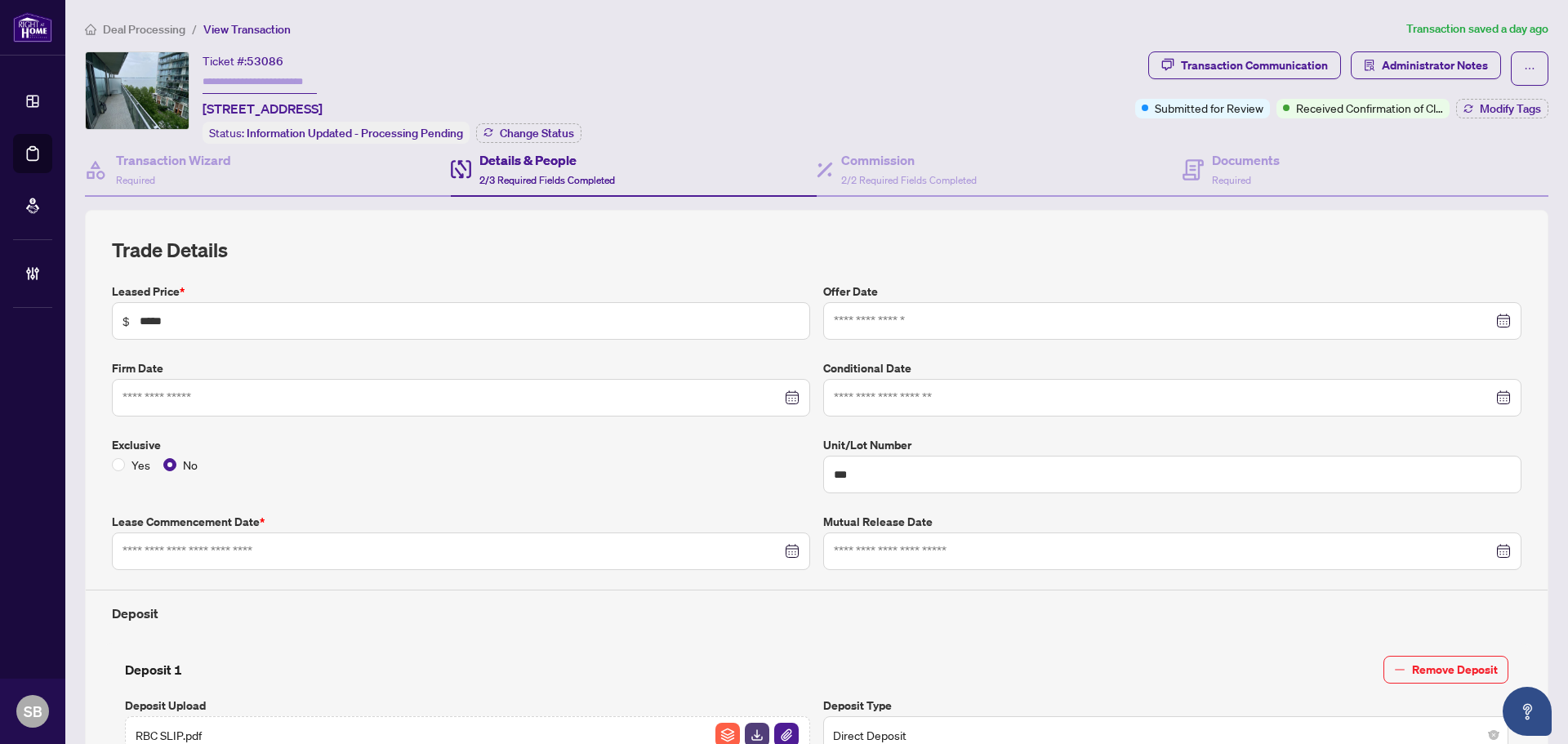
type input "**********"
drag, startPoint x: 1227, startPoint y: 173, endPoint x: 1237, endPoint y: 198, distance: 26.9
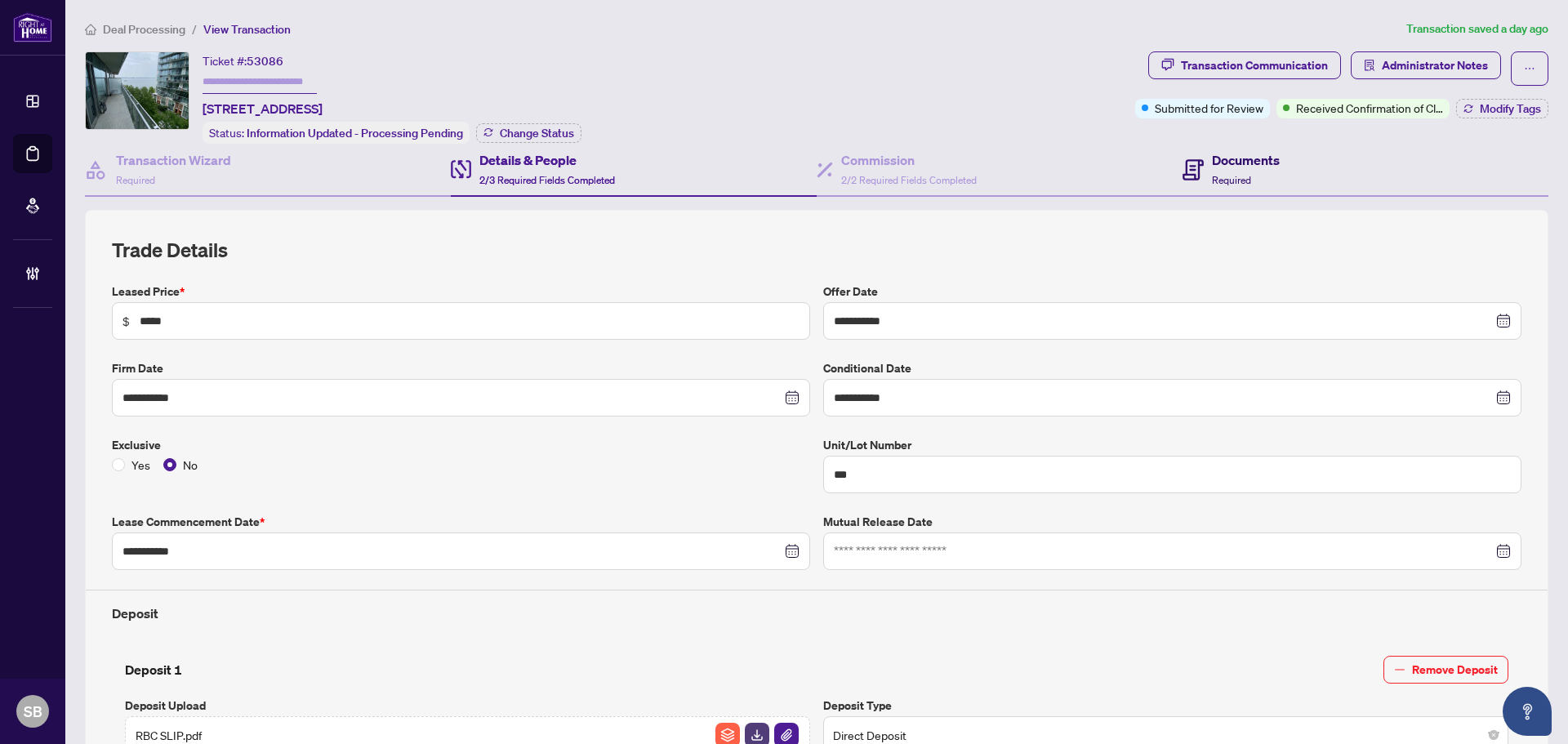
click at [1227, 174] on span "Required" at bounding box center [1231, 181] width 39 height 13
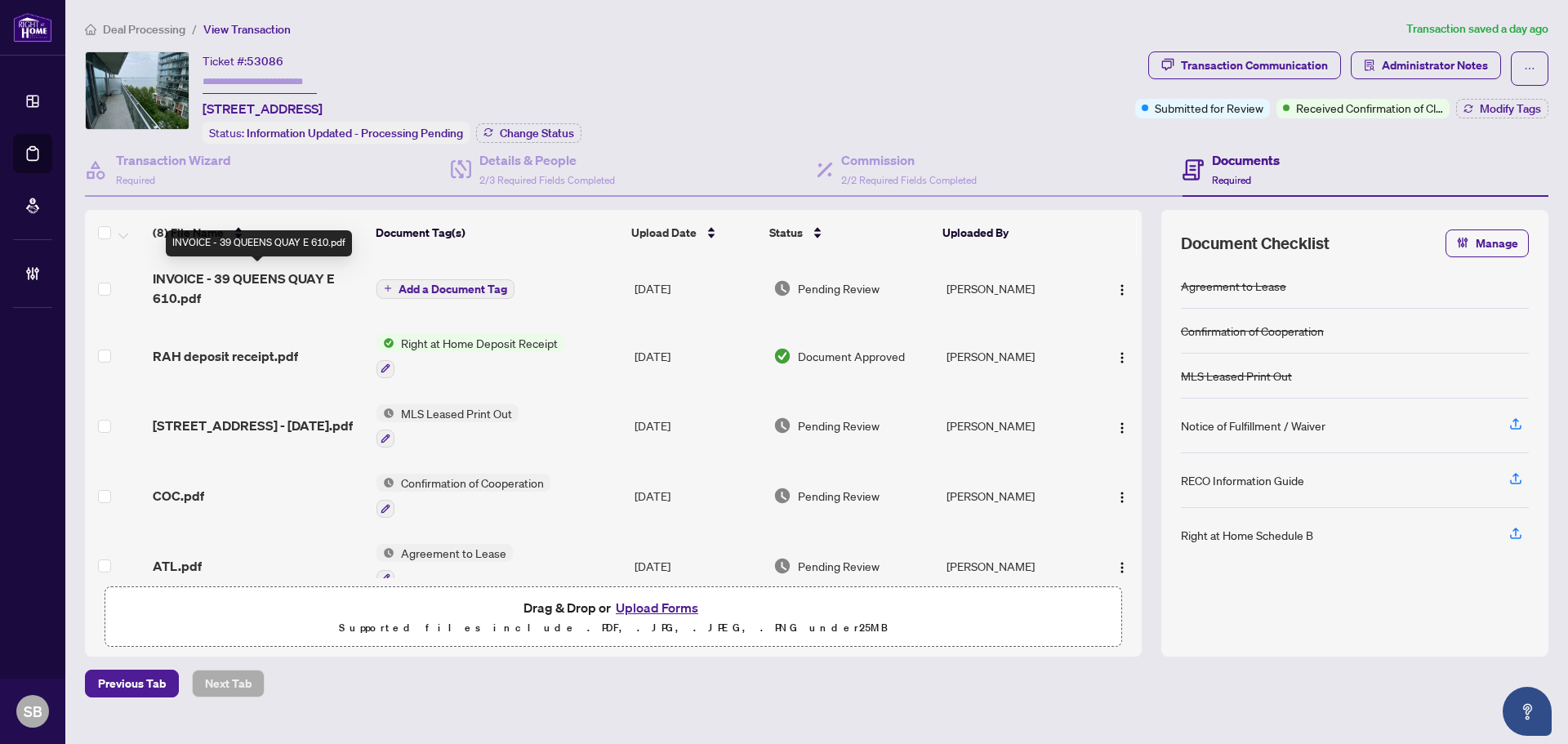
click at [287, 292] on span "INVOICE - 39 QUEENS QUAY E 610.pdf" at bounding box center [258, 288] width 212 height 39
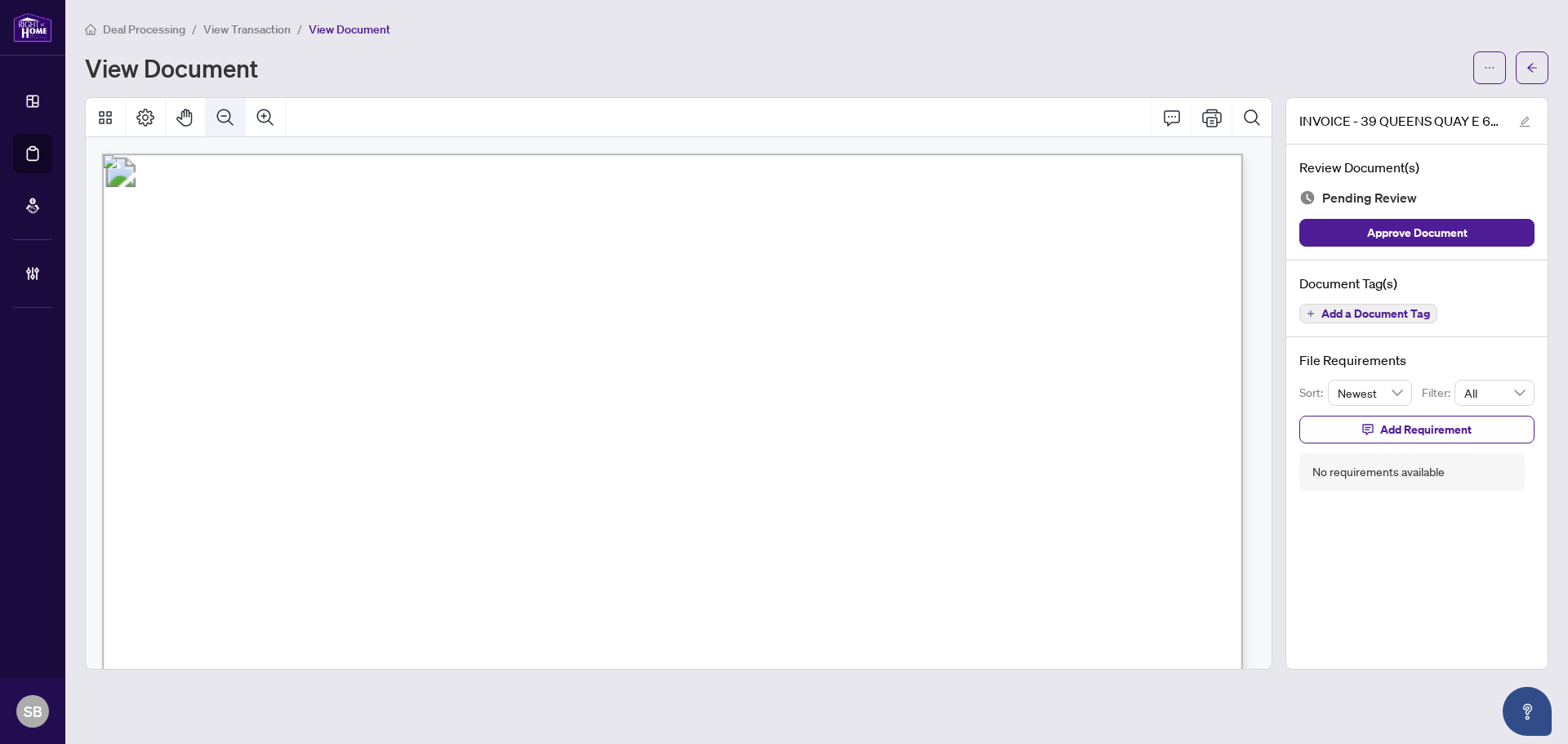
click at [216, 117] on icon "Zoom Out" at bounding box center [225, 118] width 20 height 20
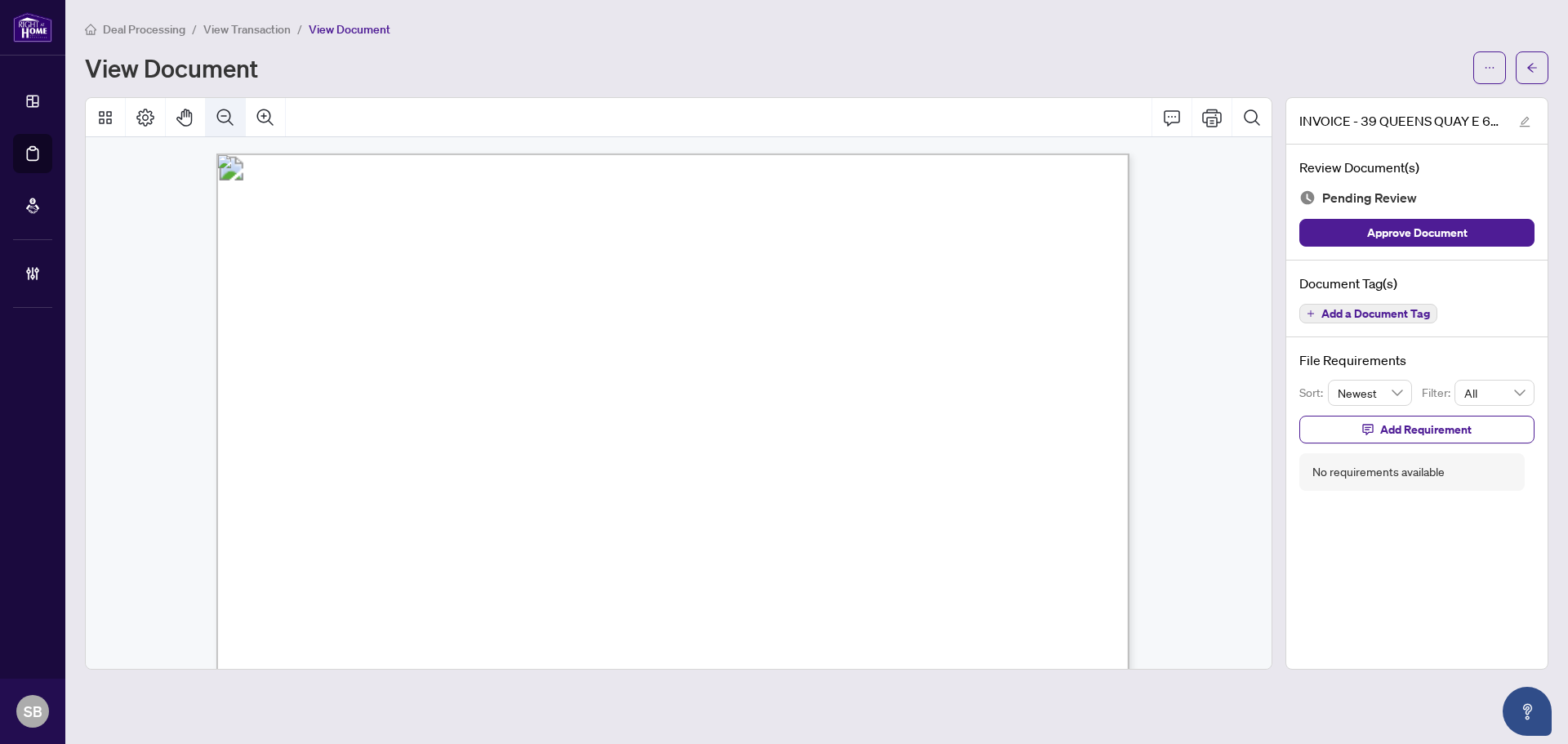
click at [216, 117] on icon "Zoom Out" at bounding box center [225, 118] width 20 height 20
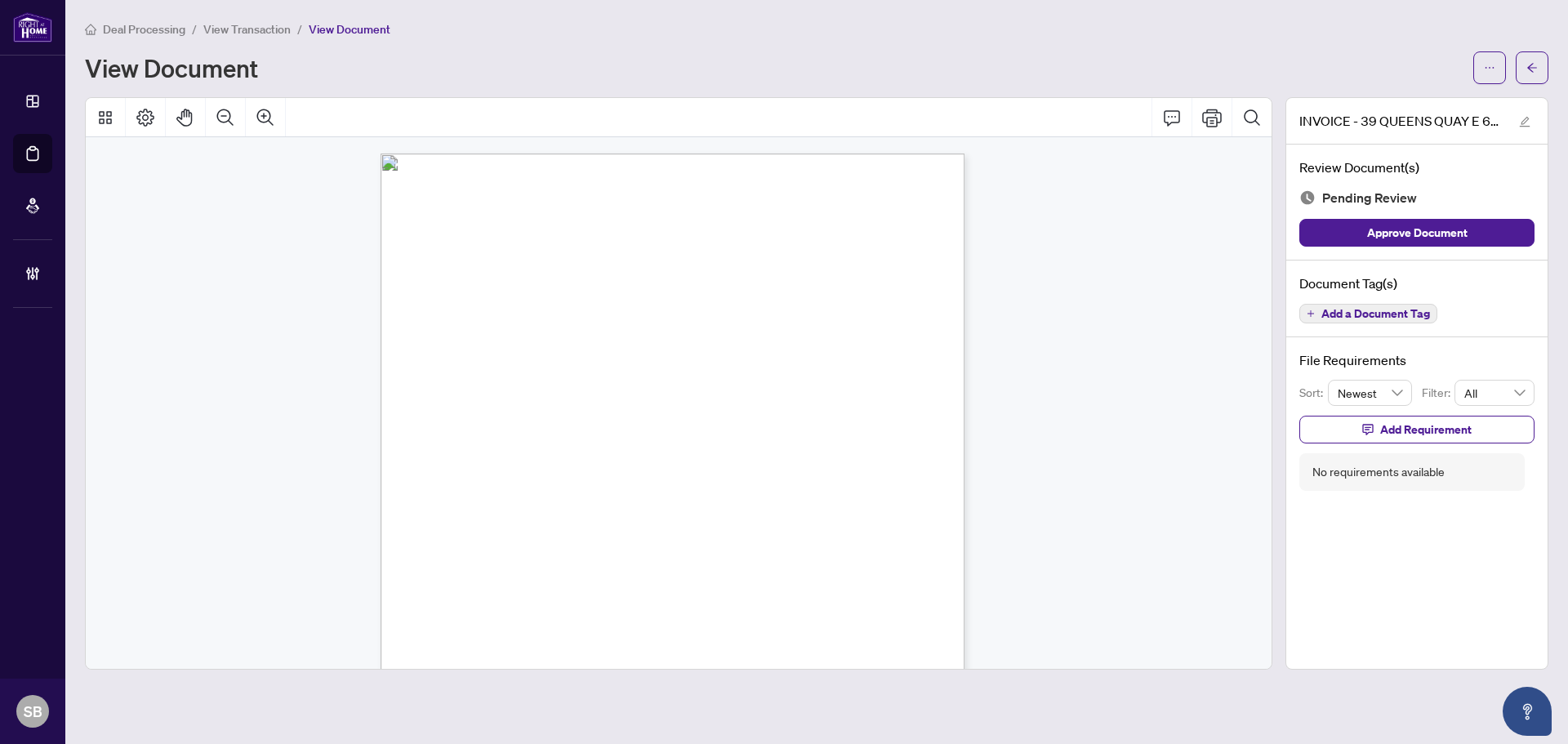
scroll to position [258, 0]
drag, startPoint x: 1528, startPoint y: 54, endPoint x: 1567, endPoint y: 421, distance: 369.1
click at [1529, 55] on span "button" at bounding box center [1531, 67] width 12 height 26
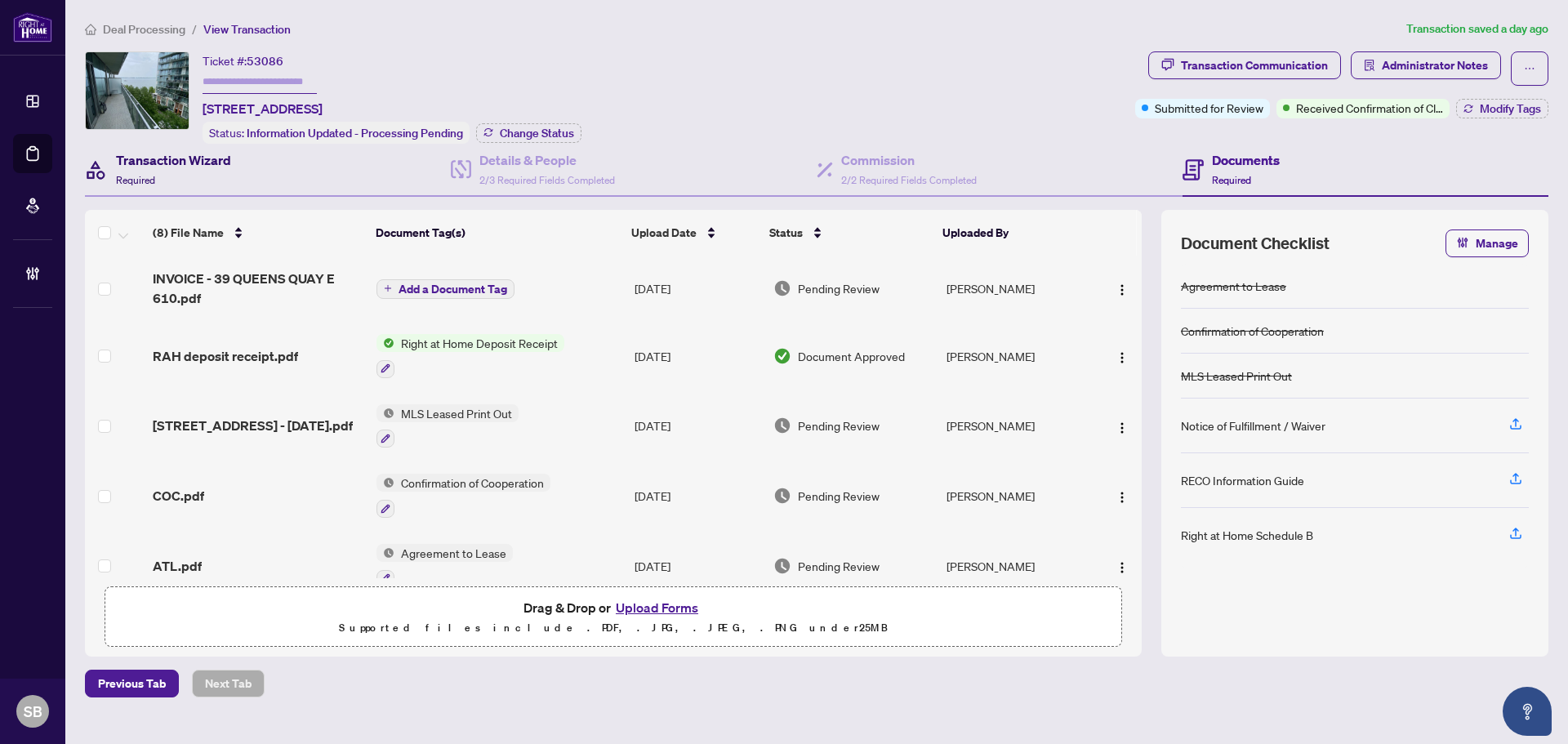
click at [145, 156] on h4 "Transaction Wizard" at bounding box center [173, 160] width 115 height 20
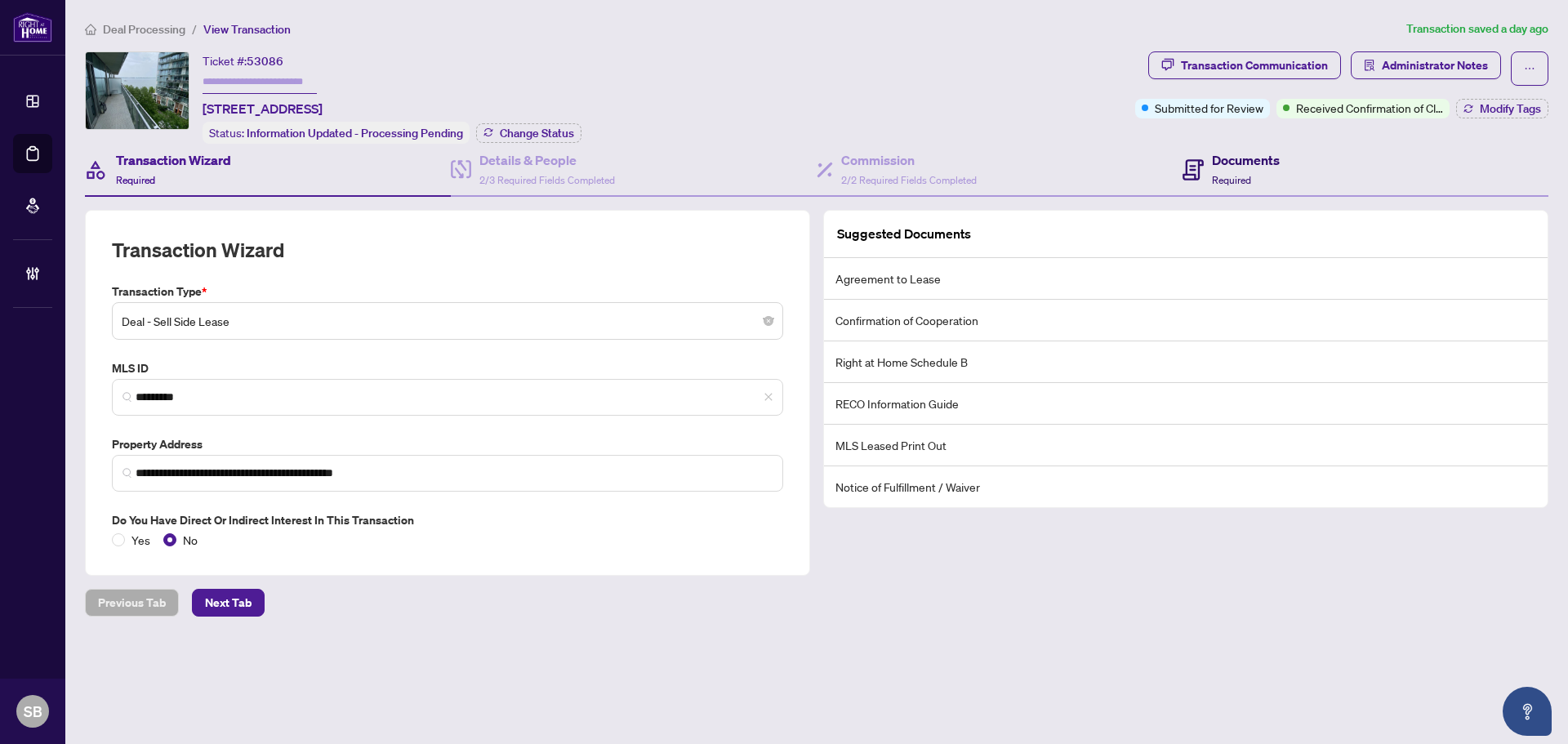
click at [1249, 165] on h4 "Documents" at bounding box center [1245, 160] width 68 height 20
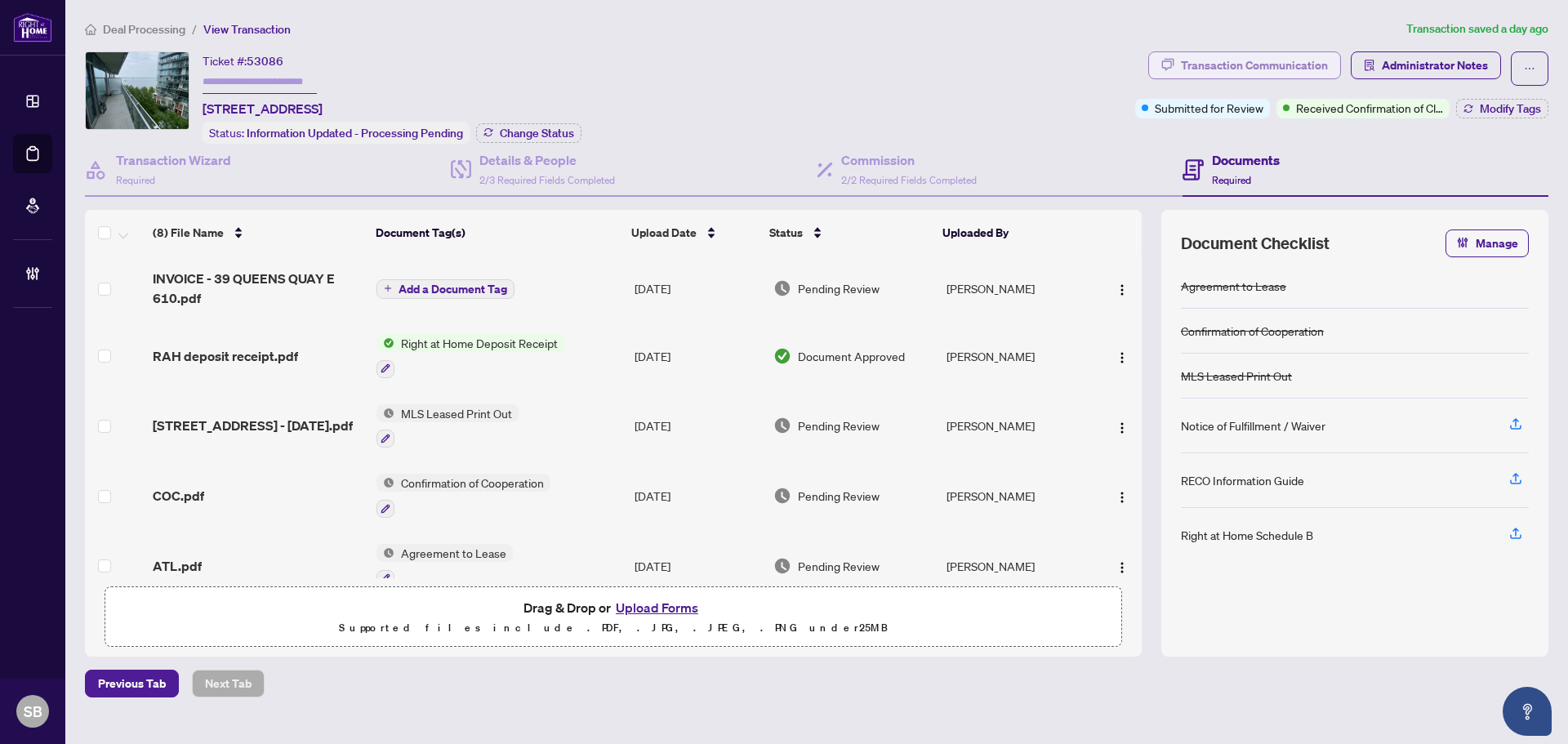
click at [1248, 66] on div "Transaction Communication" at bounding box center [1254, 64] width 147 height 26
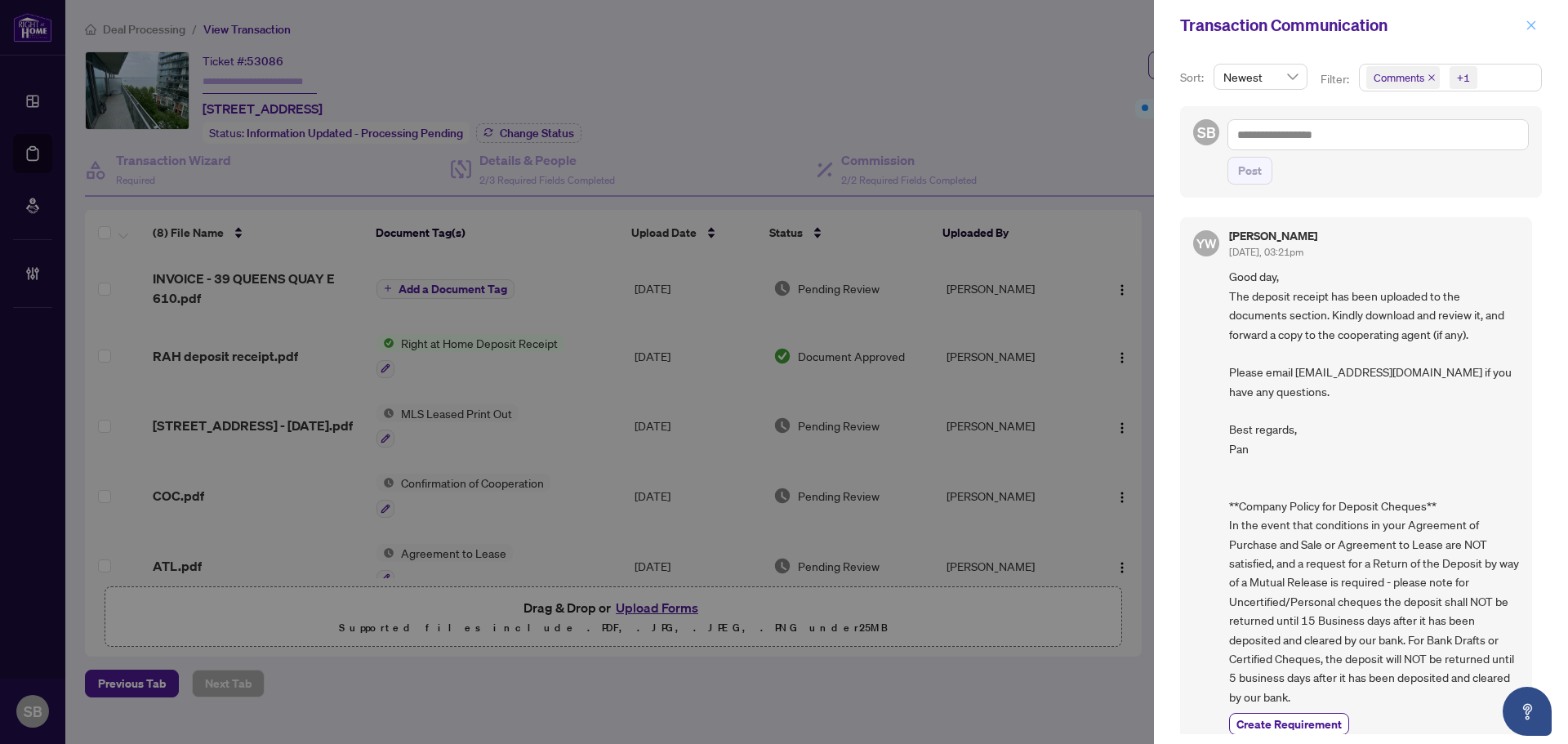
click at [1536, 15] on span "button" at bounding box center [1530, 25] width 12 height 26
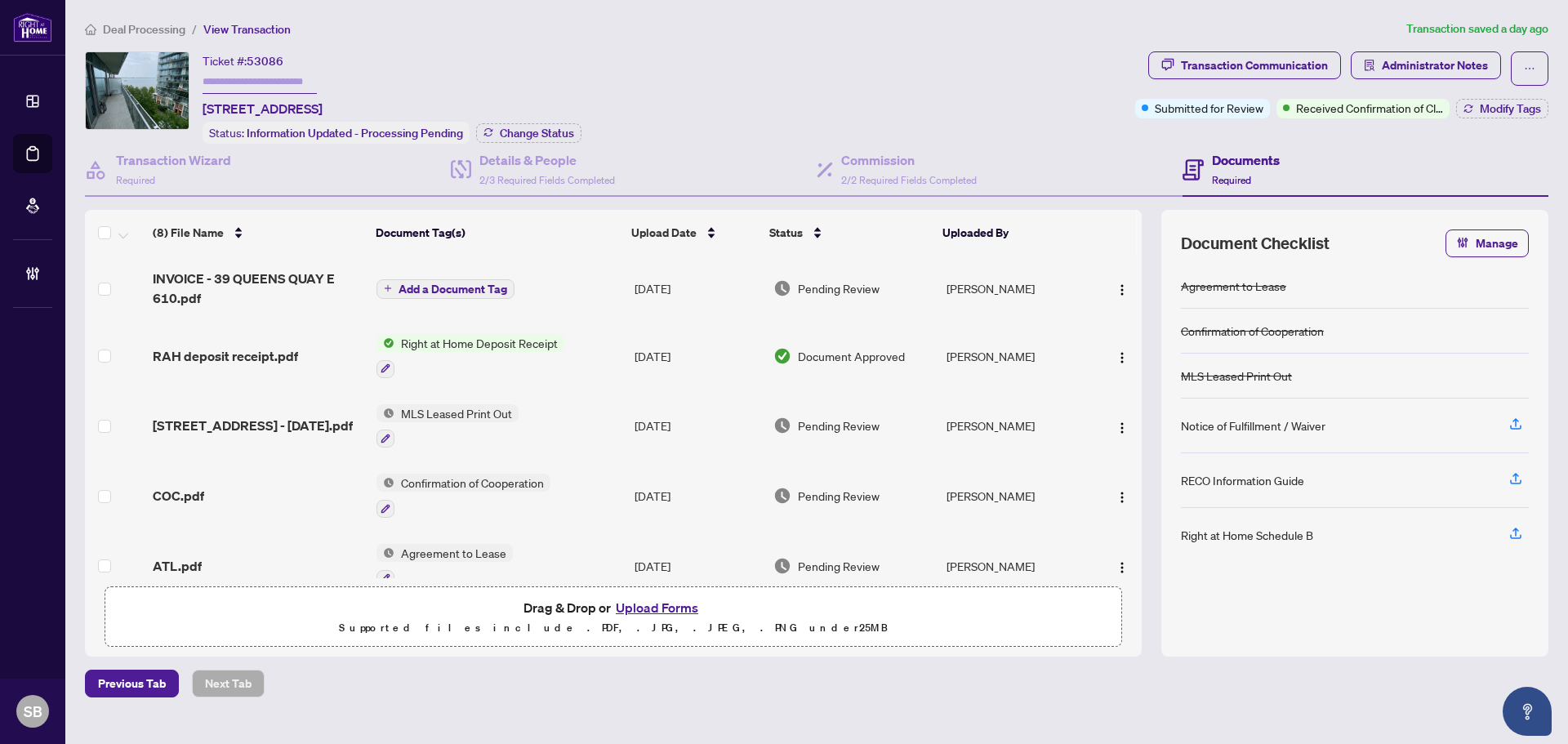
click at [152, 19] on main "Deal Processing / View Transaction Transaction saved a day ago Ticket #: 53086 …" at bounding box center [816, 372] width 1503 height 744
click at [152, 24] on span "Deal Processing" at bounding box center [144, 30] width 82 height 14
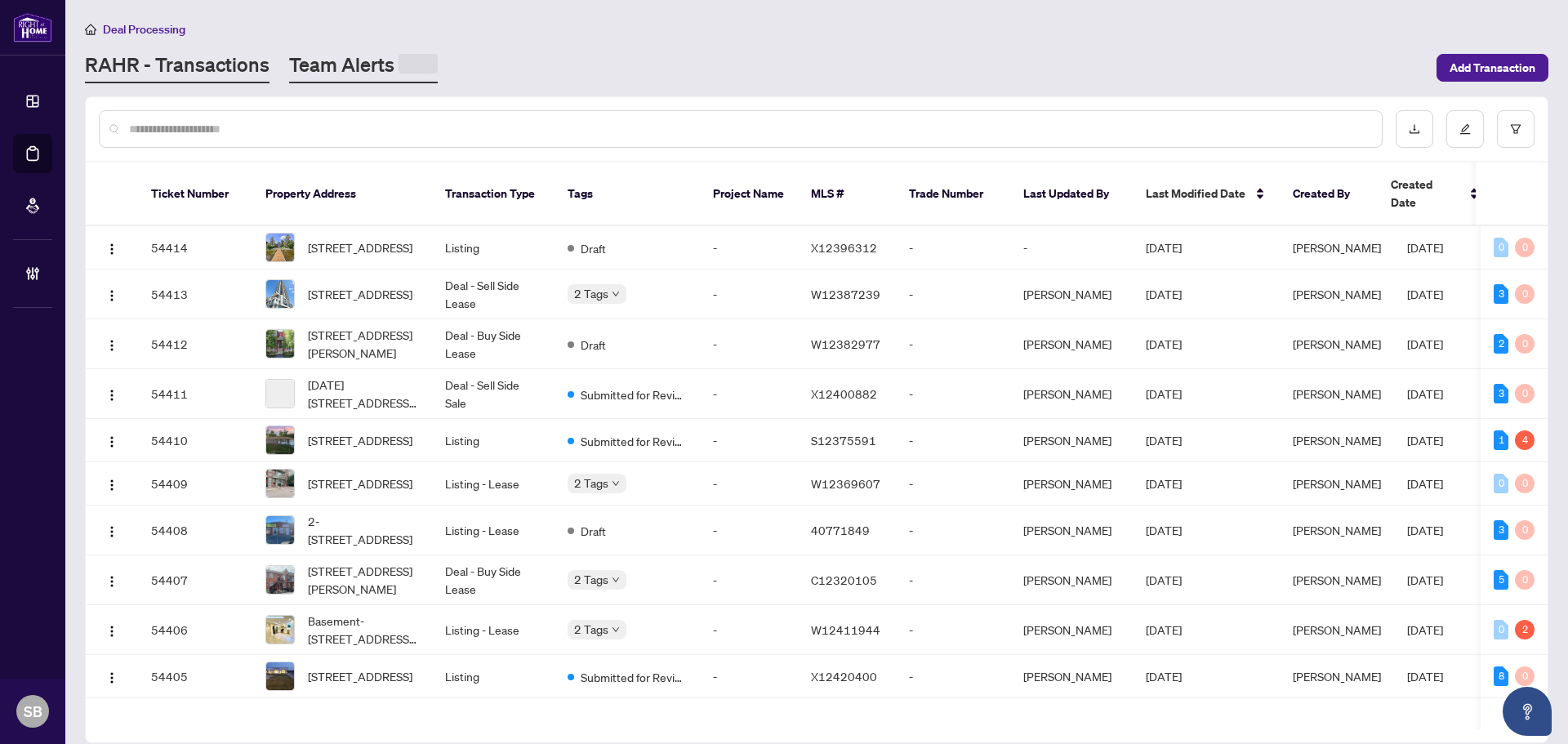
click at [364, 71] on link "Team Alerts" at bounding box center [363, 68] width 148 height 32
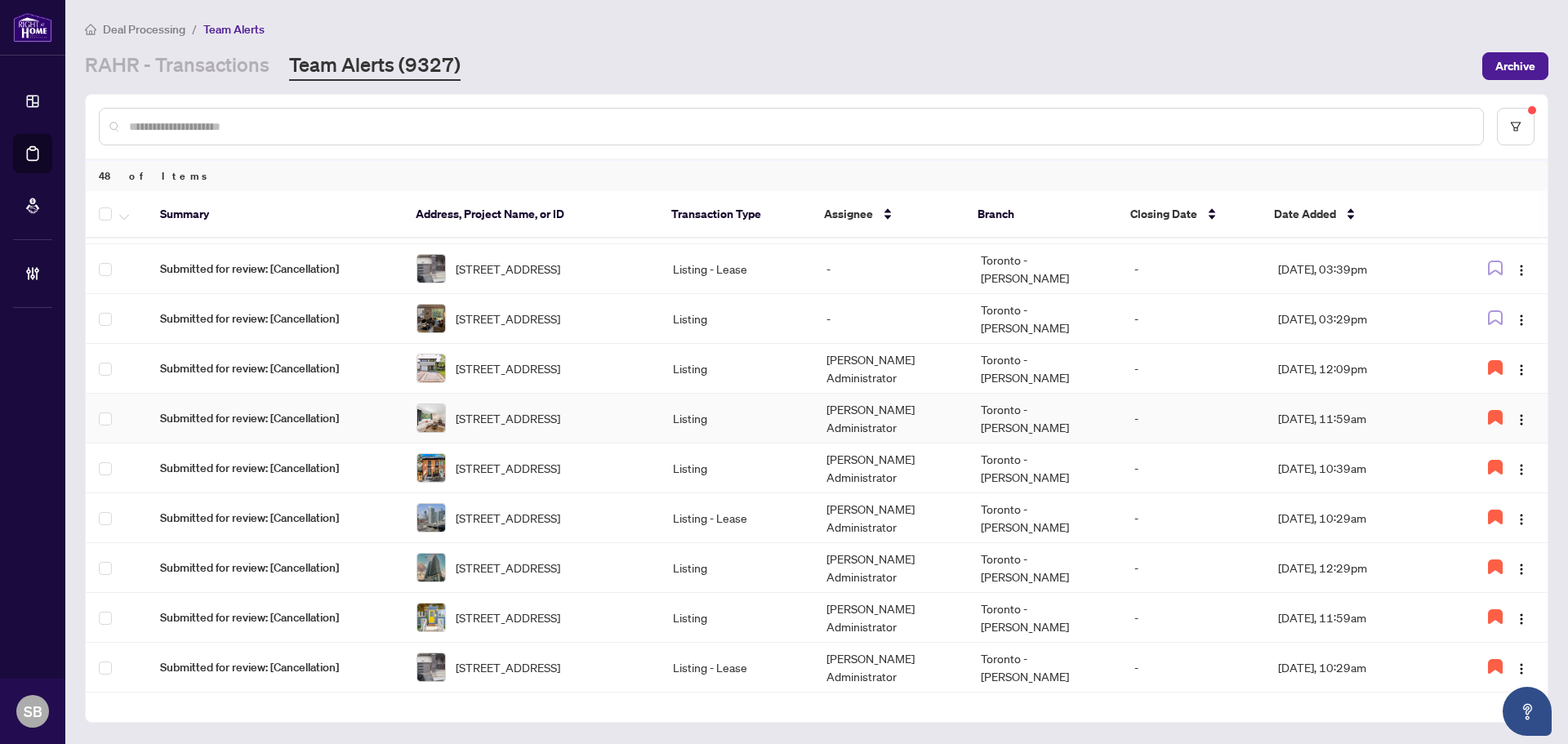
scroll to position [245, 0]
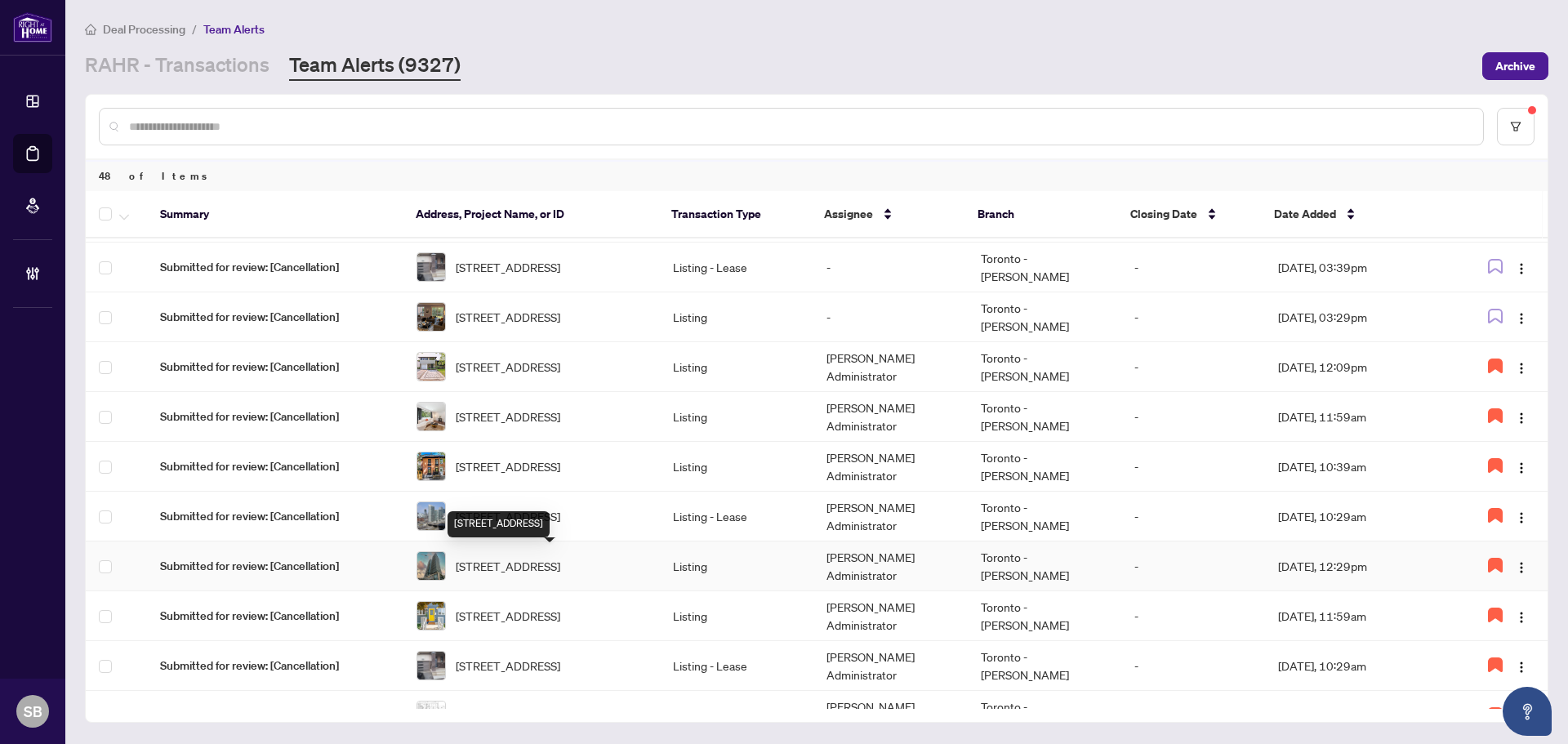
click at [561, 573] on span "[STREET_ADDRESS]" at bounding box center [508, 566] width 105 height 18
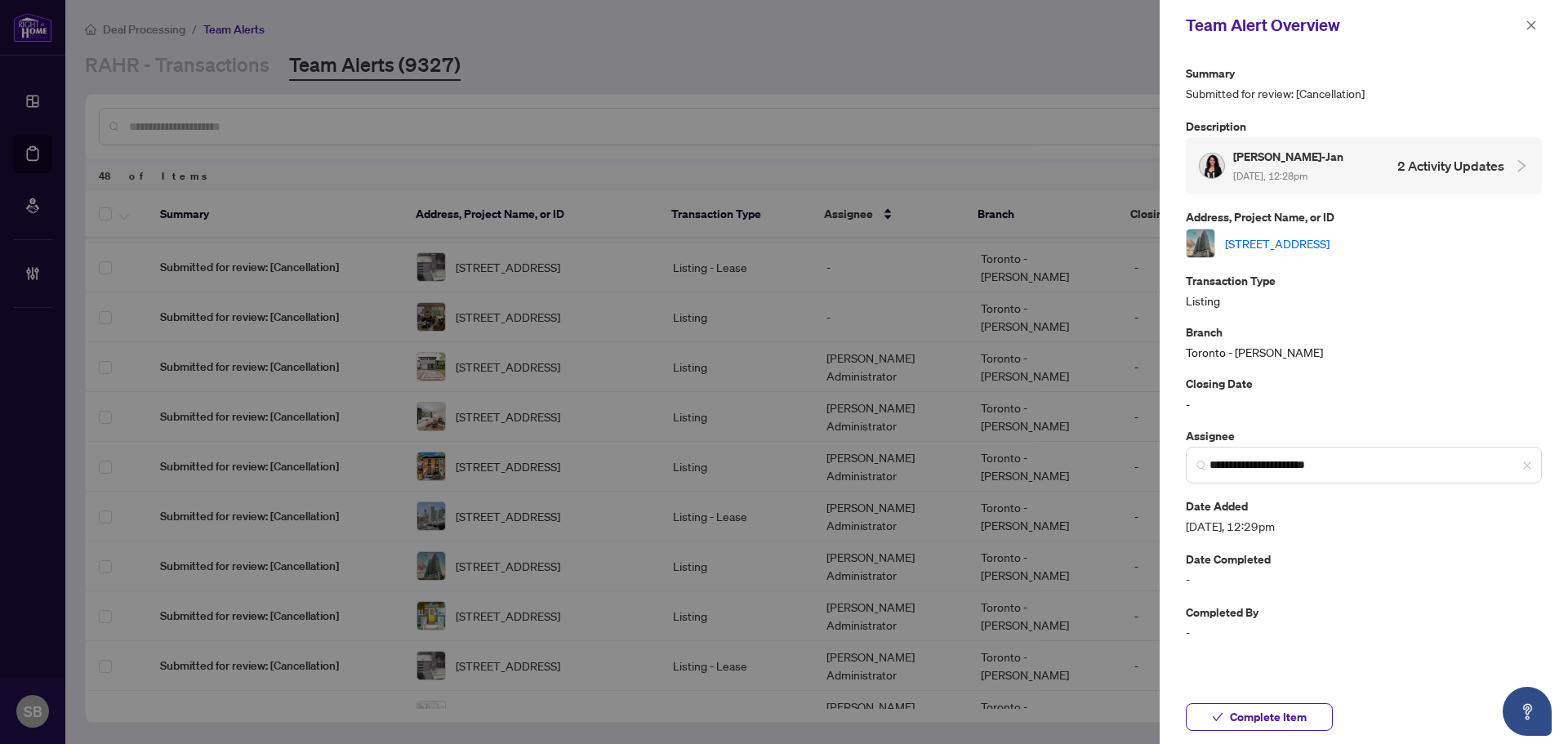
click at [1329, 246] on link "[STREET_ADDRESS]" at bounding box center [1277, 243] width 105 height 18
click at [1527, 22] on icon "close" at bounding box center [1531, 25] width 9 height 9
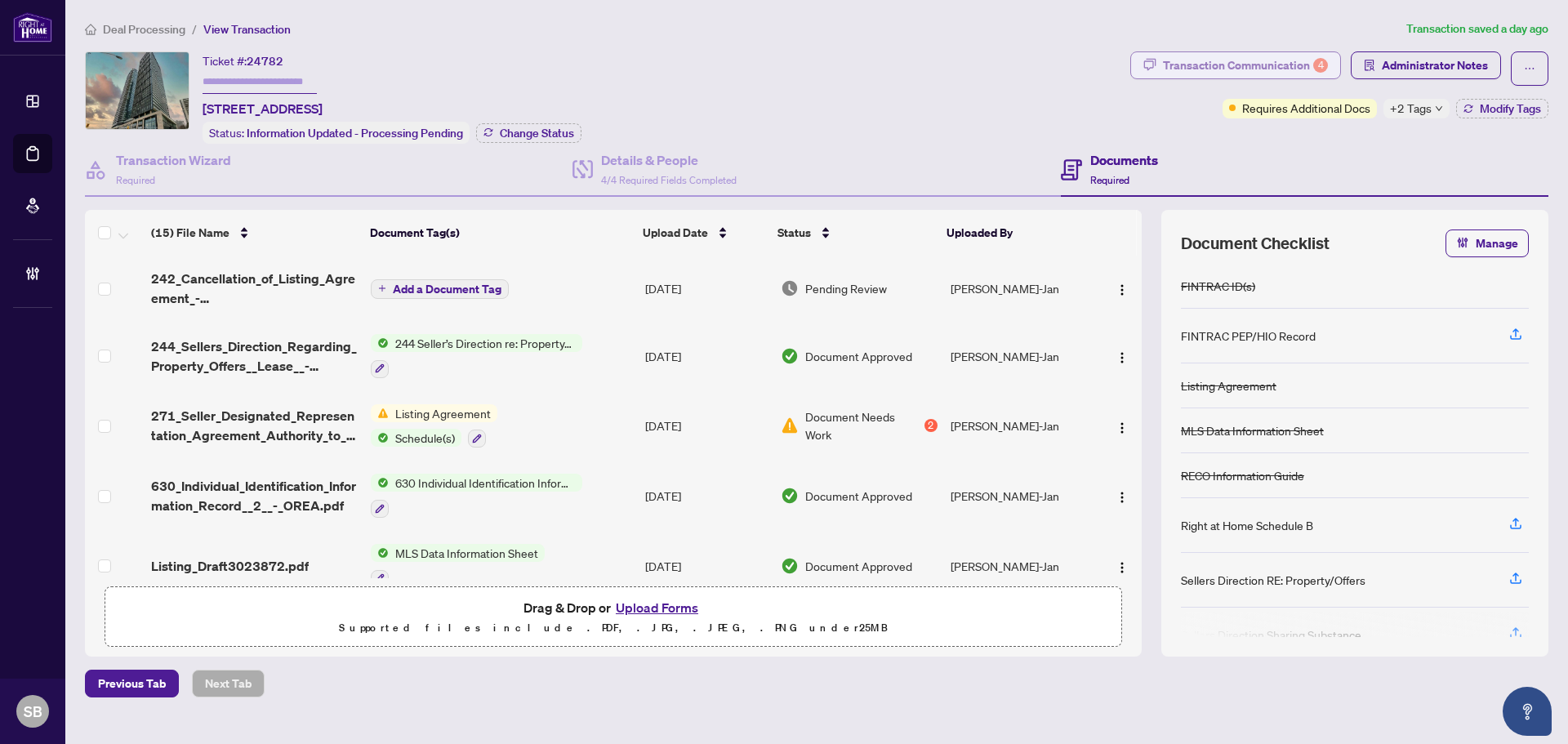
click at [1297, 71] on div "Transaction Communication 4" at bounding box center [1245, 64] width 164 height 26
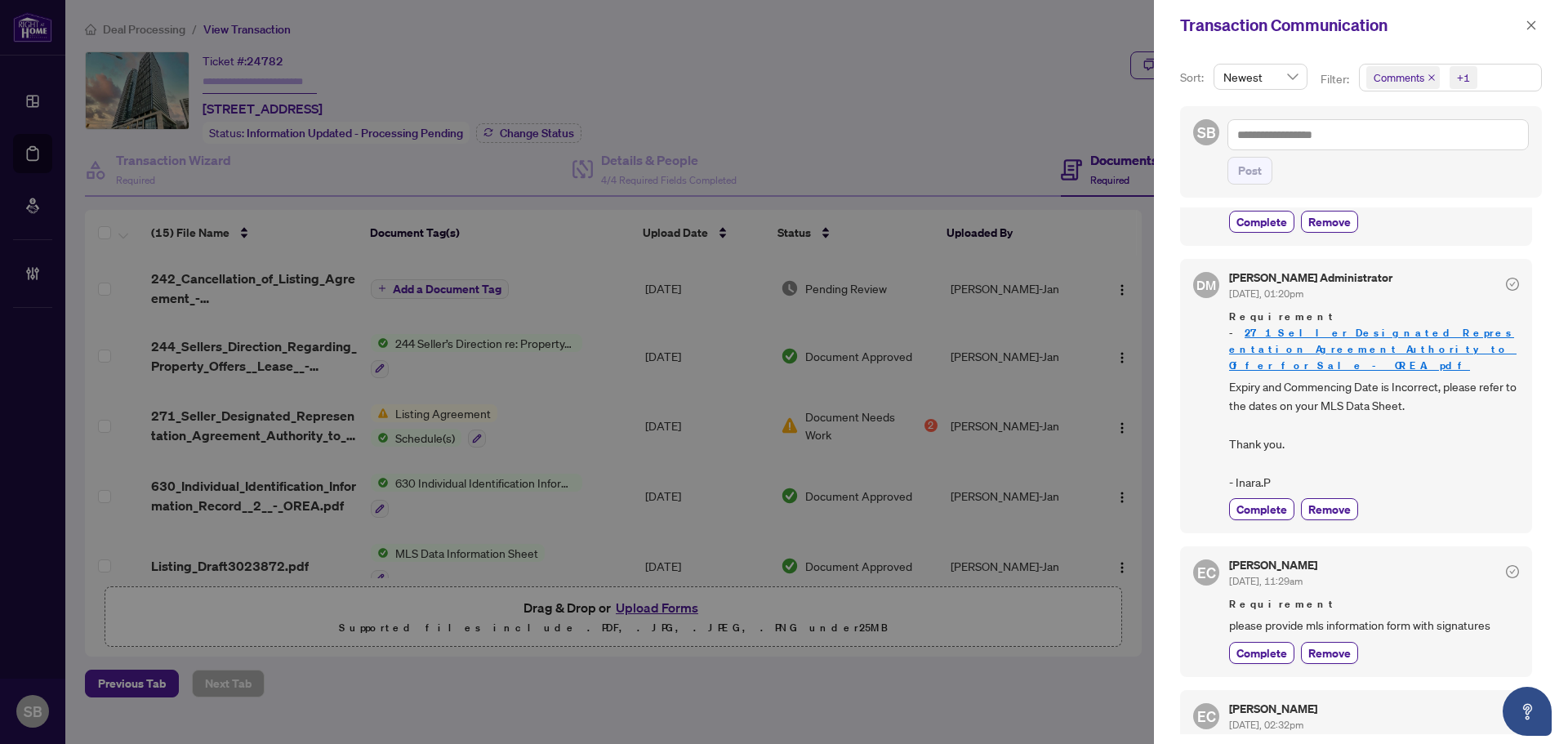
scroll to position [245, 0]
click at [1261, 327] on link "271_Seller_Designated_Representation_Agreement_Authority_to_Offer_for_Sale_-_OR…" at bounding box center [1372, 351] width 287 height 46
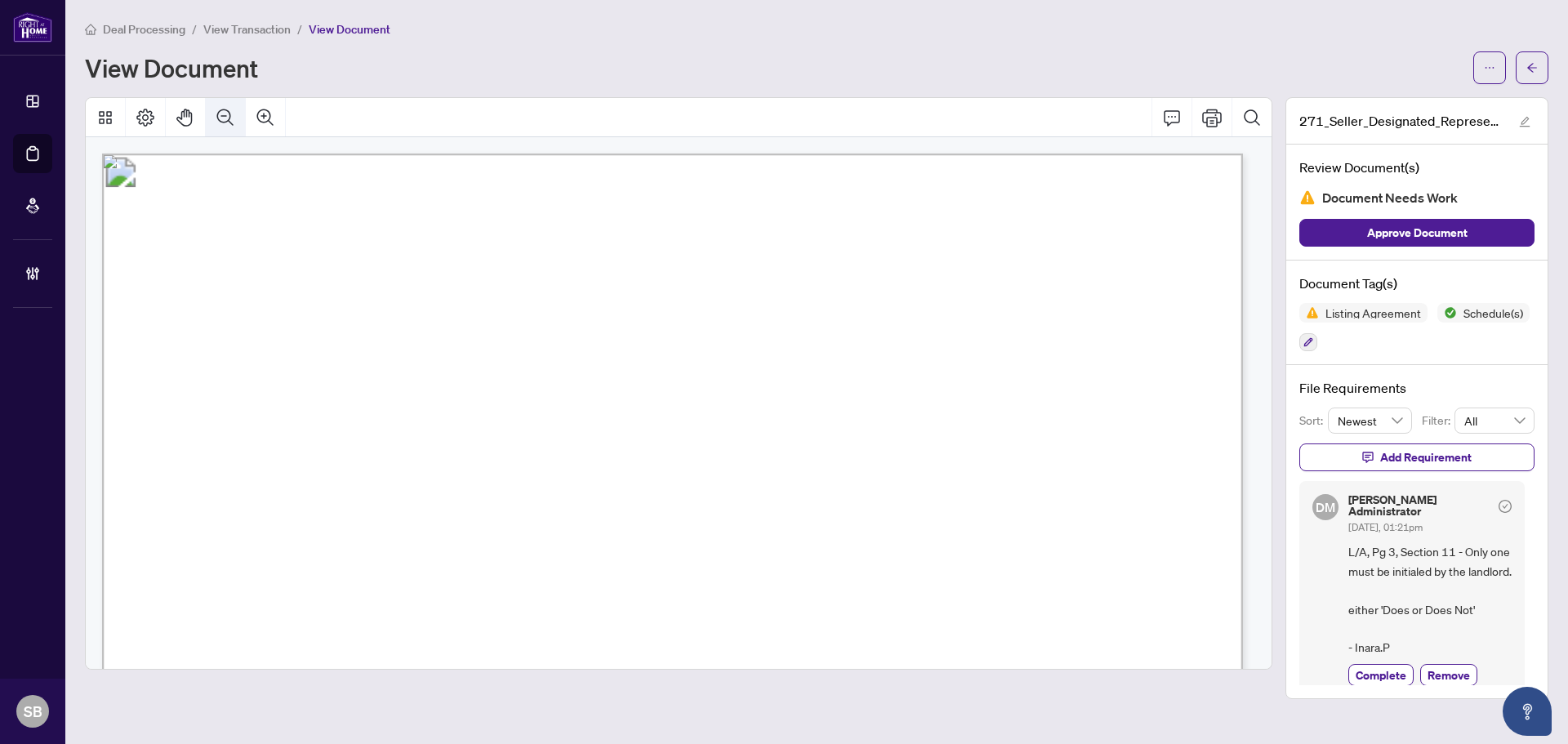
click at [231, 108] on icon "Zoom Out" at bounding box center [225, 118] width 20 height 20
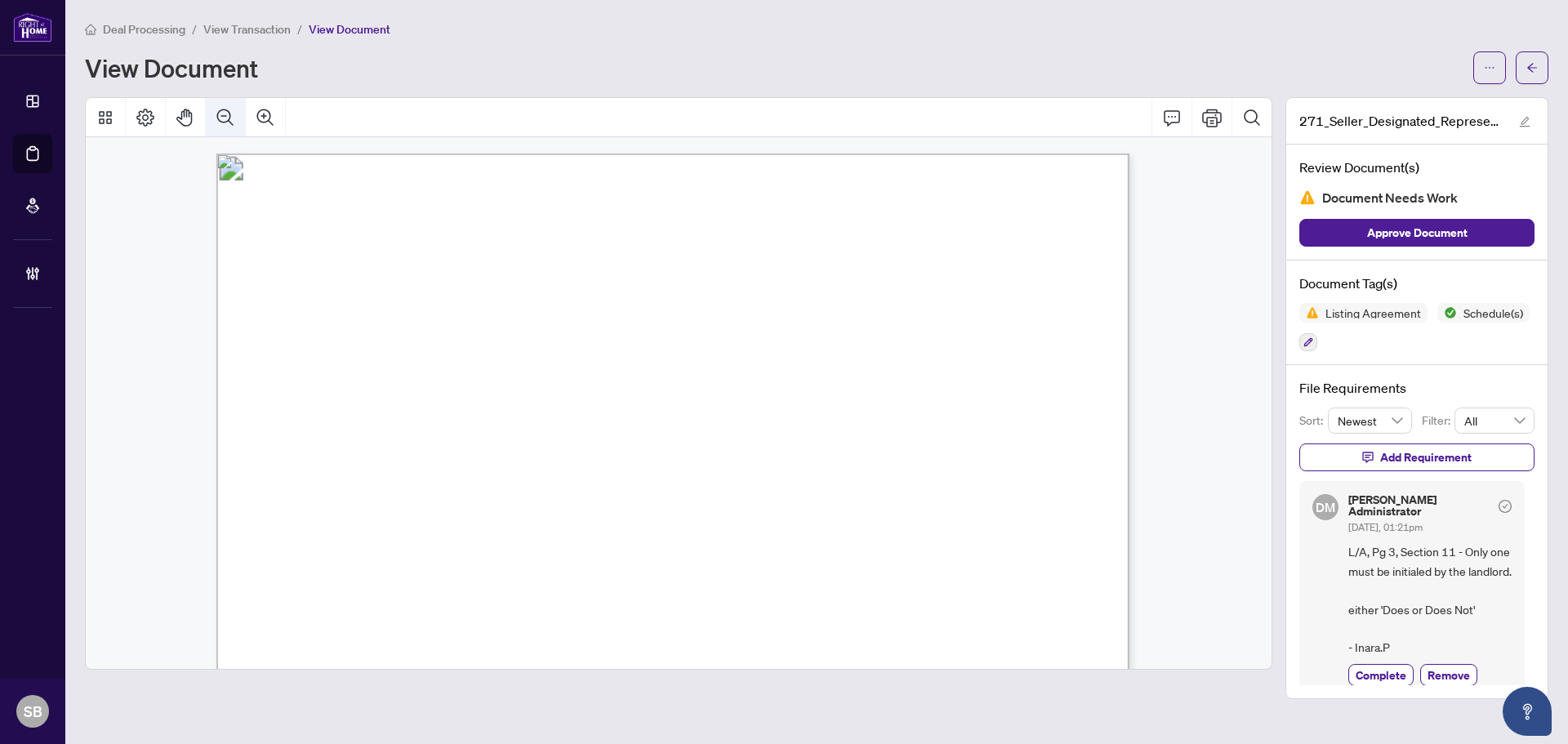
click at [231, 108] on icon "Zoom Out" at bounding box center [225, 118] width 20 height 20
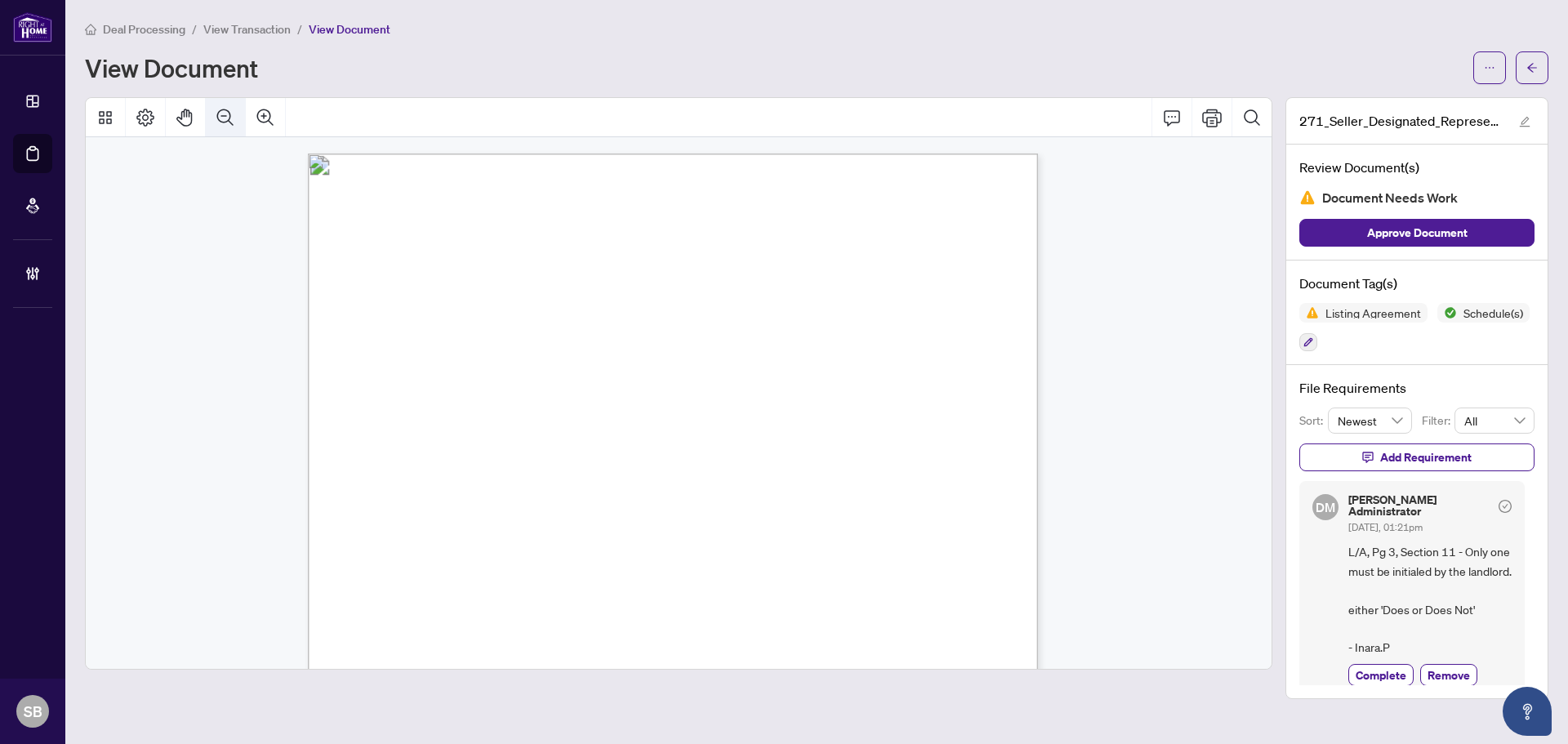
click at [231, 108] on icon "Zoom Out" at bounding box center [225, 118] width 20 height 20
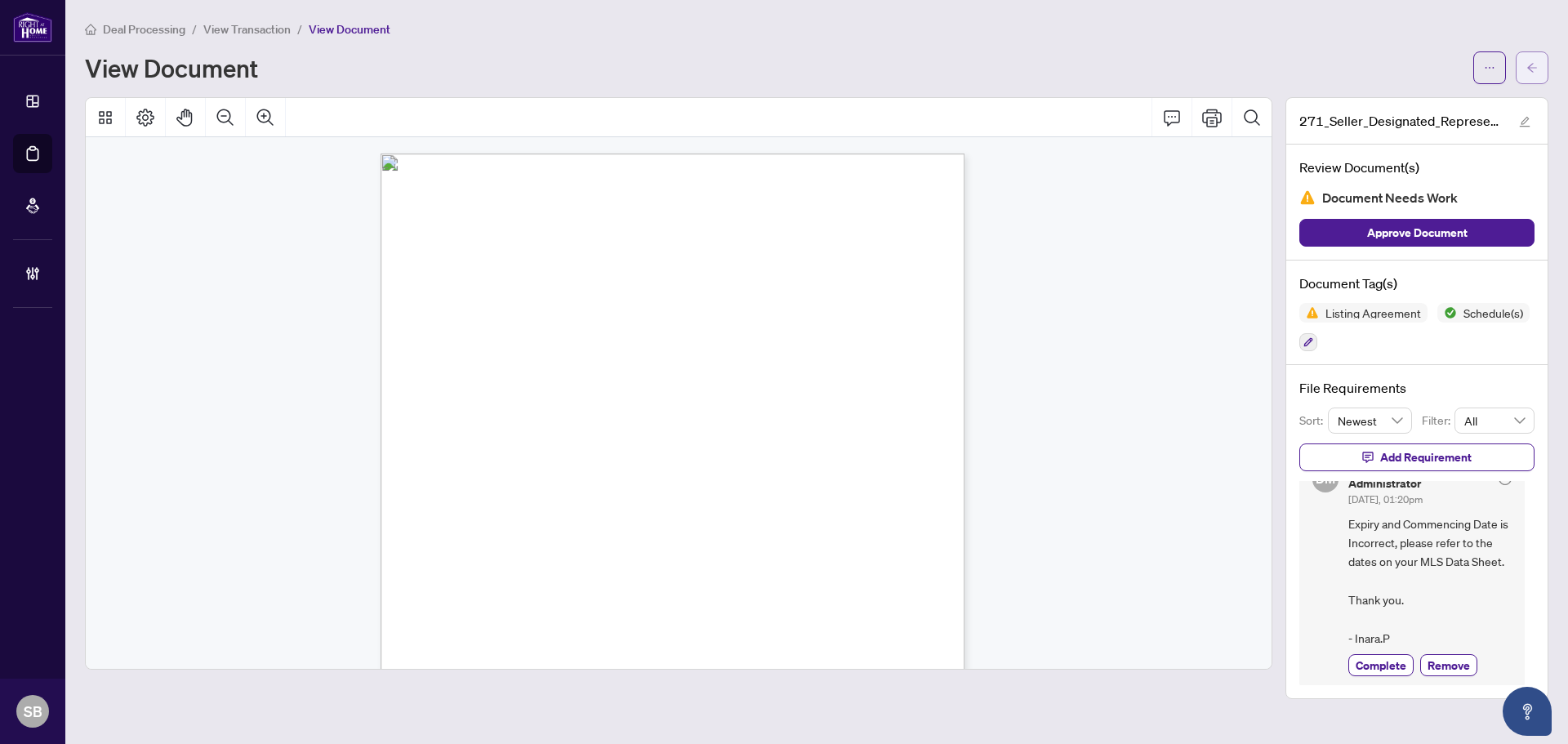
click at [1530, 59] on span "button" at bounding box center [1531, 67] width 12 height 26
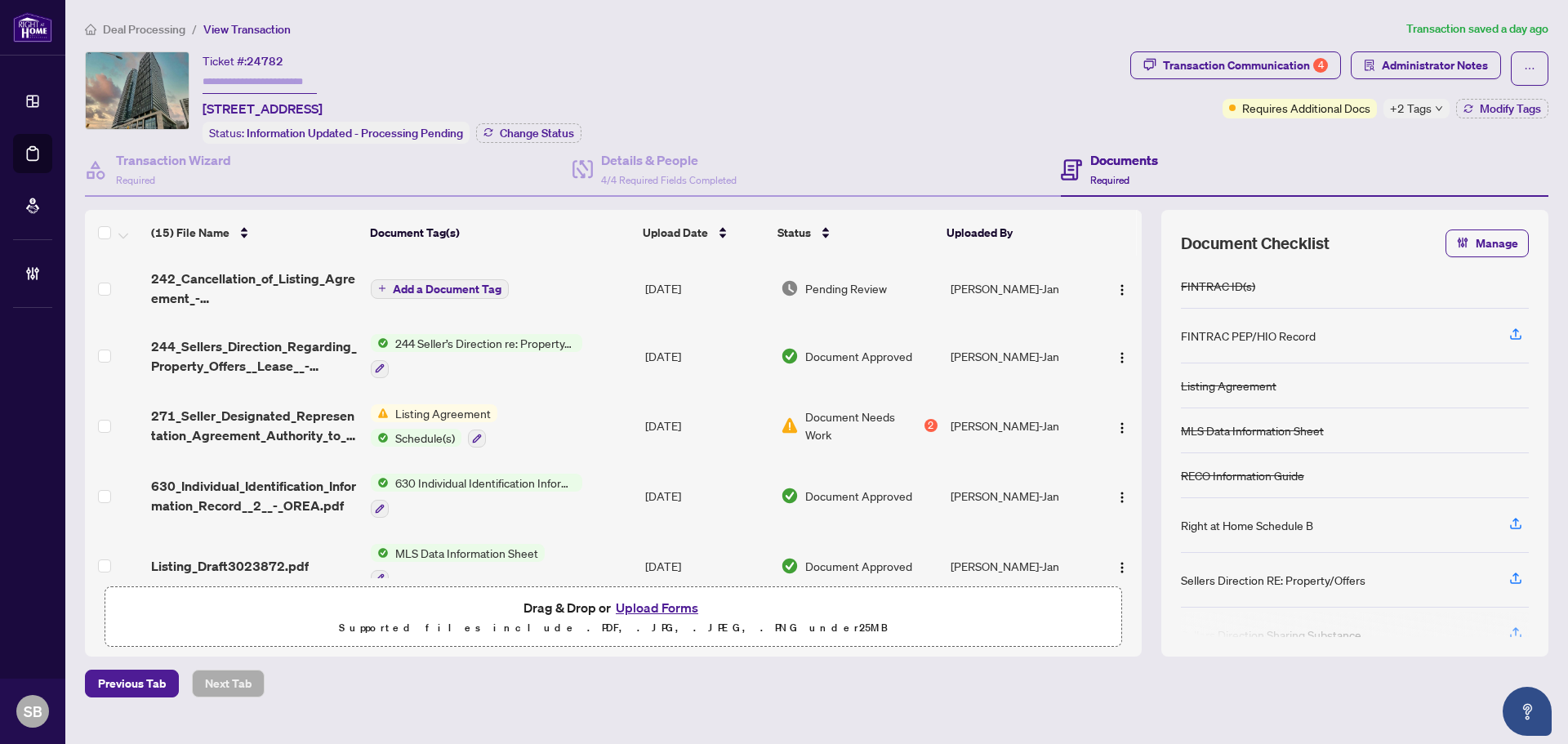
click at [555, 281] on td "Add a Document Tag" at bounding box center [501, 288] width 274 height 65
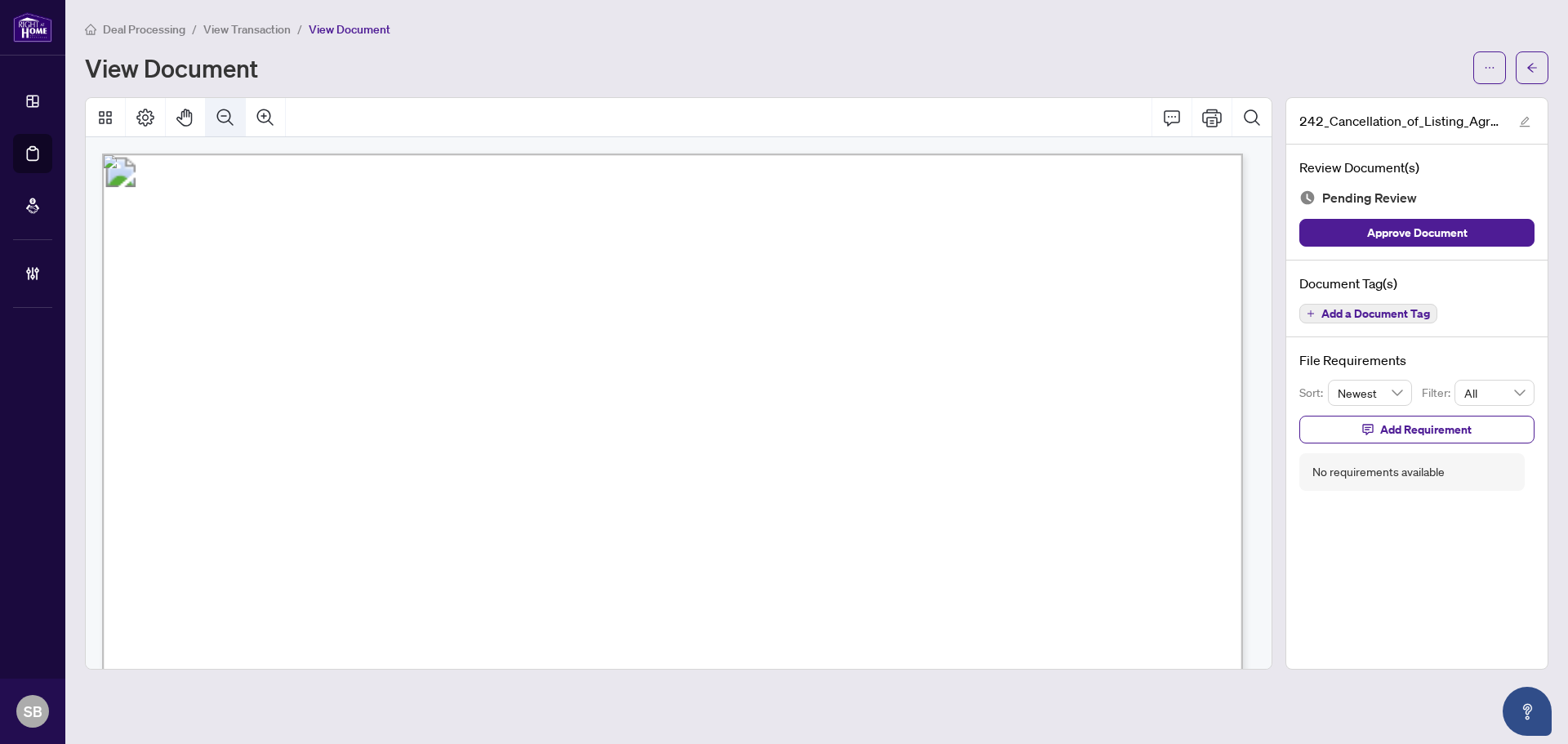
click at [229, 120] on icon "Zoom Out" at bounding box center [225, 116] width 16 height 16
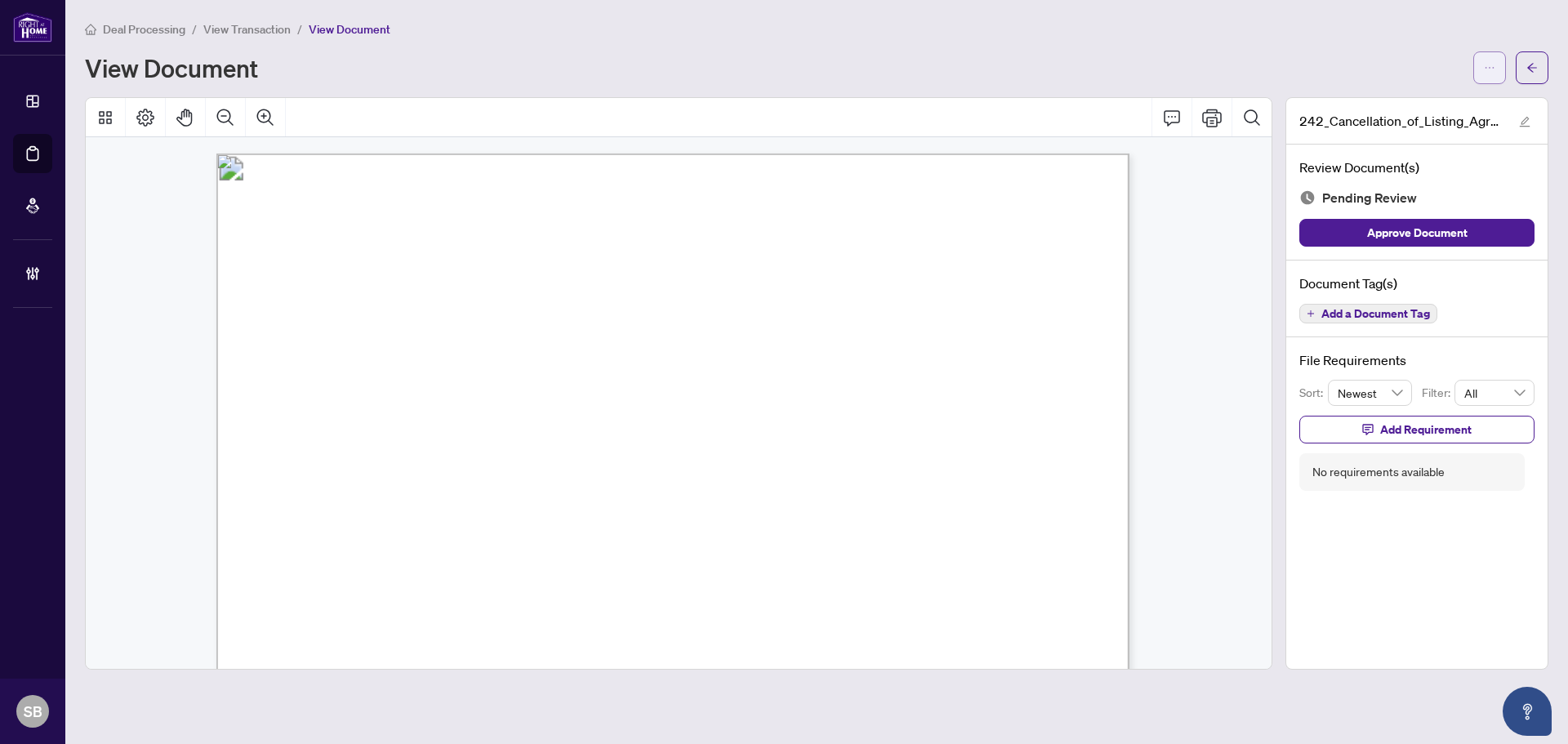
click at [1491, 65] on icon "ellipsis" at bounding box center [1489, 67] width 12 height 12
click at [1462, 89] on li "Download" at bounding box center [1430, 102] width 144 height 26
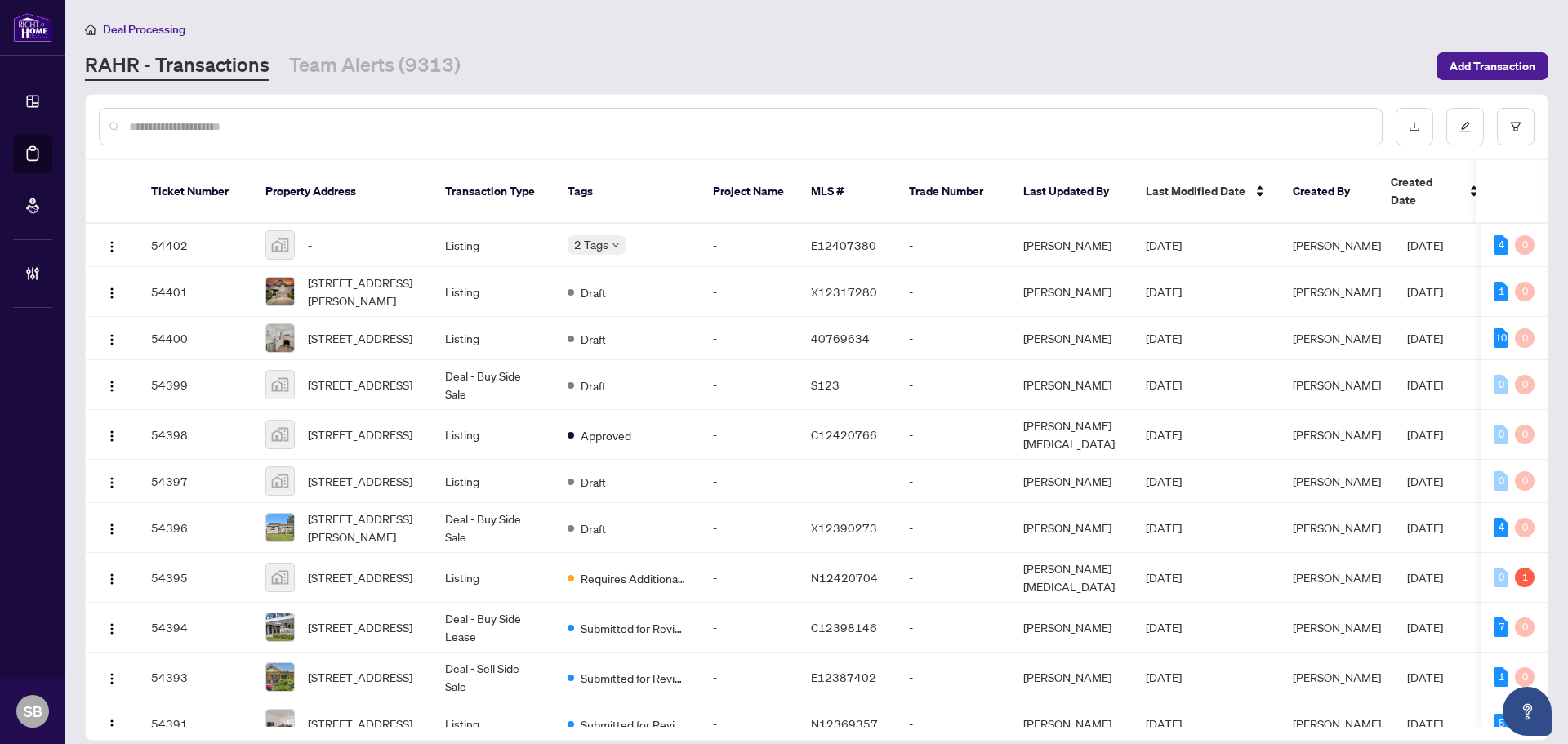
click at [302, 129] on input "text" at bounding box center [748, 127] width 1239 height 18
click at [302, 128] on input "text" at bounding box center [748, 127] width 1239 height 18
click at [302, 127] on input "text" at bounding box center [748, 127] width 1239 height 18
click at [400, 110] on div at bounding box center [741, 127] width 1284 height 38
click at [399, 126] on input "text" at bounding box center [748, 127] width 1239 height 18
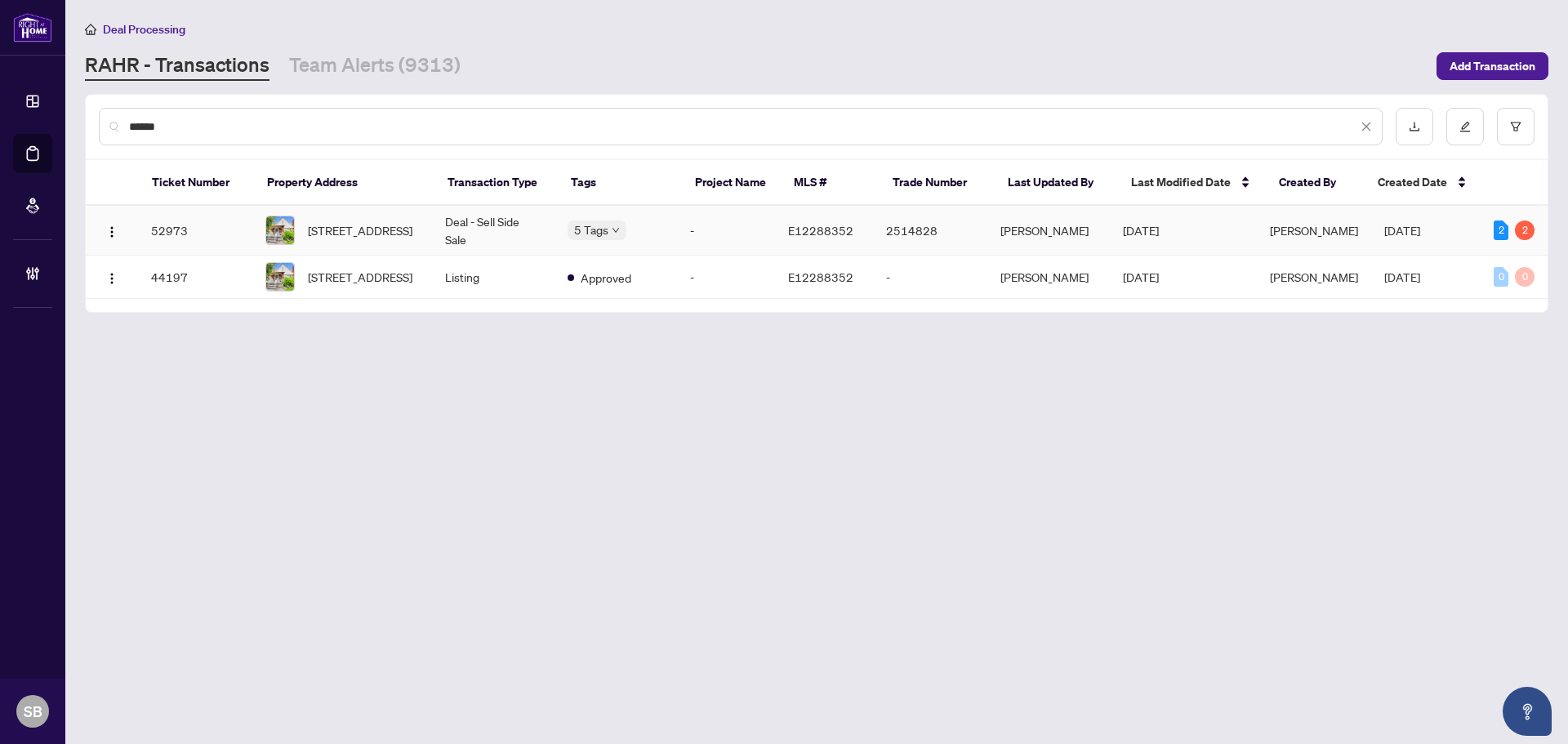
type input "******"
click at [464, 235] on td "Deal - Sell Side Sale" at bounding box center [493, 231] width 122 height 50
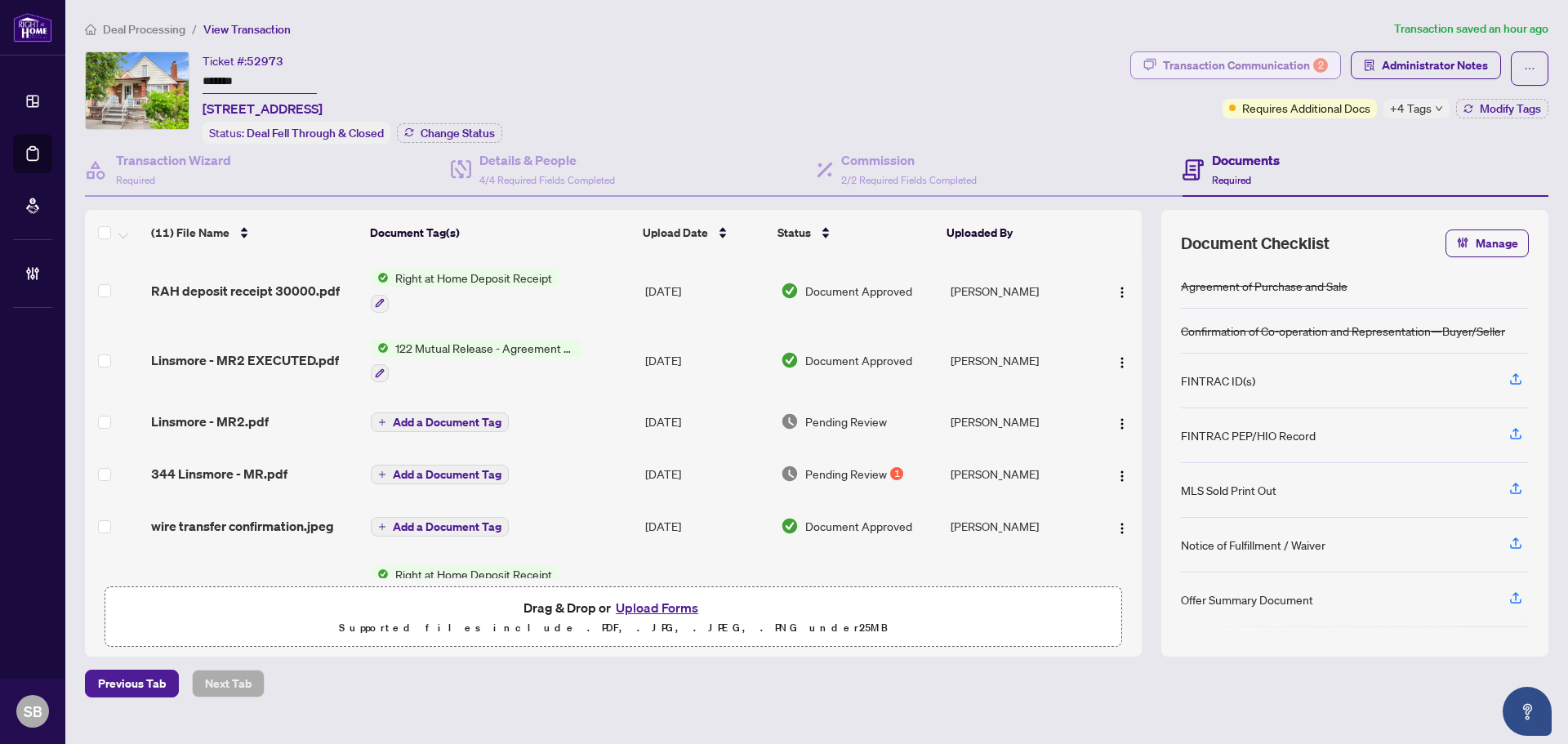
click at [1277, 71] on div "Transaction Communication 2" at bounding box center [1245, 64] width 164 height 26
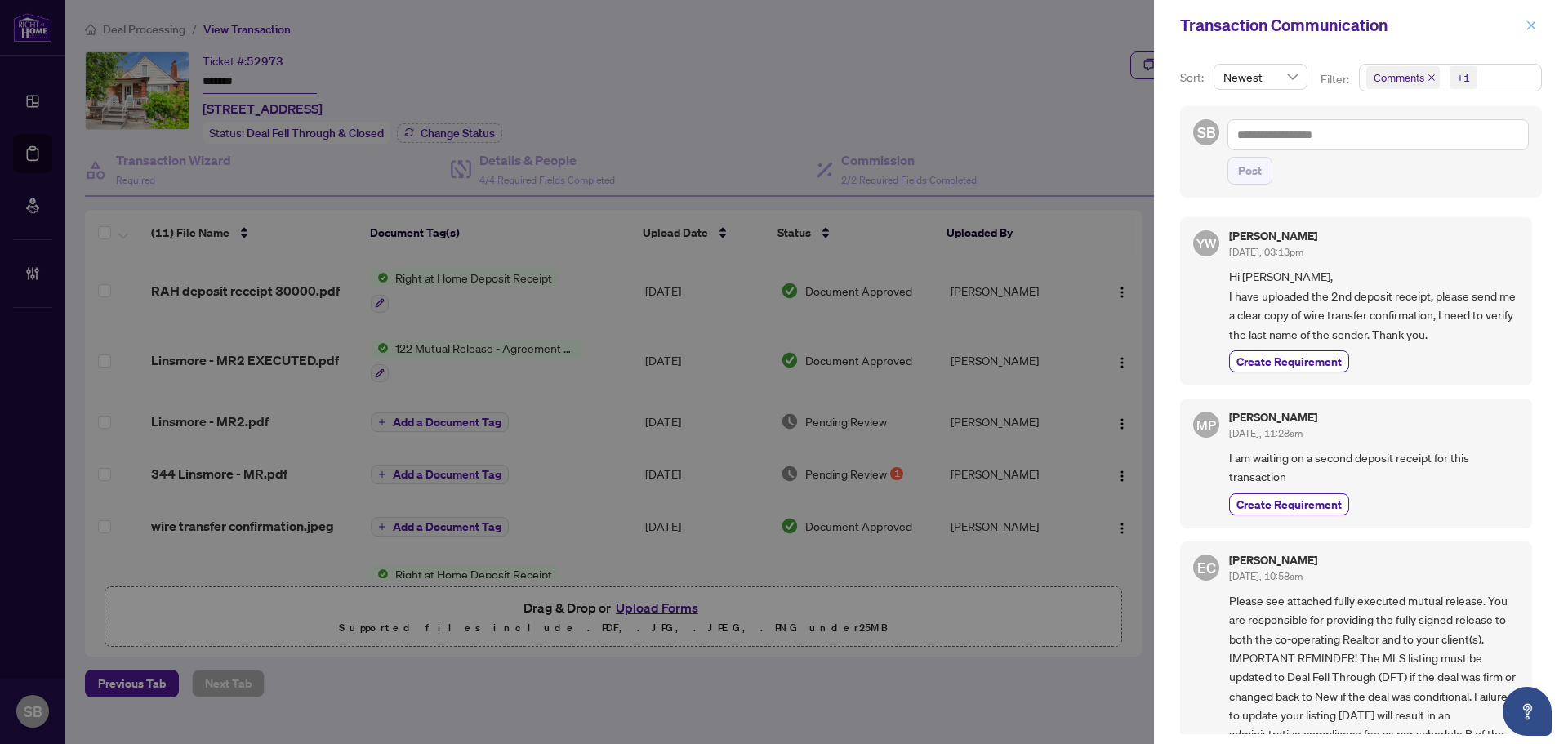
click at [1529, 23] on icon "close" at bounding box center [1530, 25] width 12 height 12
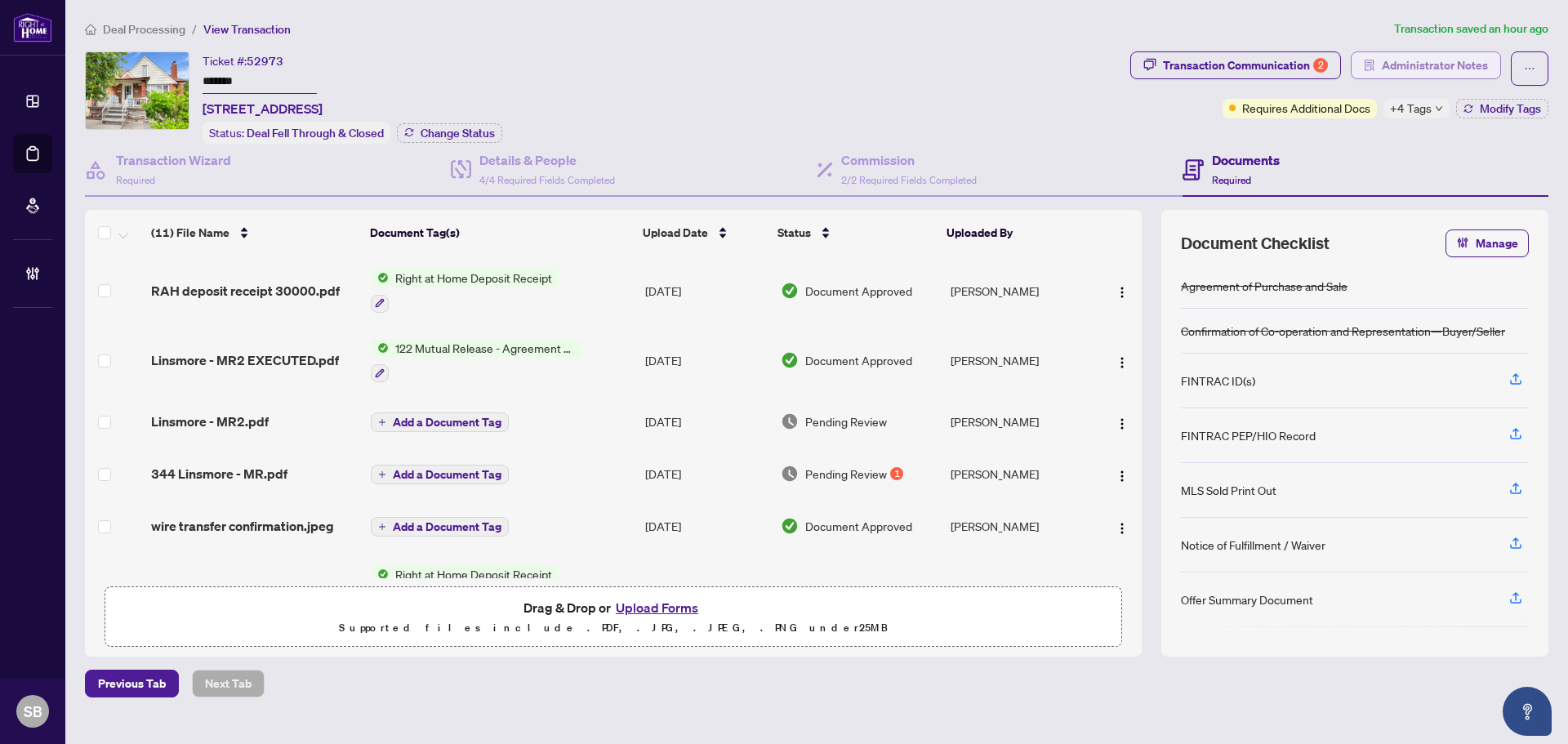
click at [1409, 73] on span "Administrator Notes" at bounding box center [1434, 64] width 106 height 26
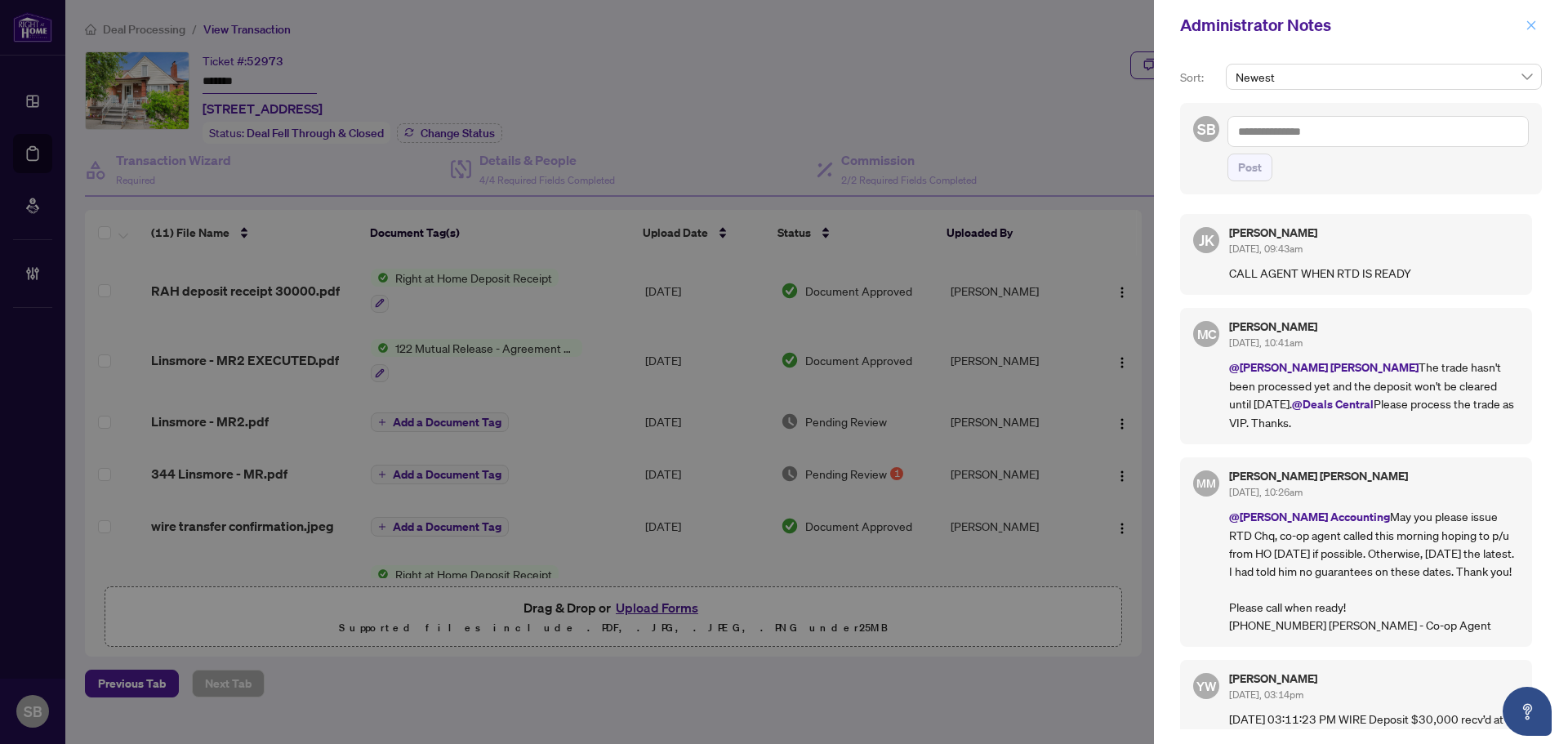
click at [1531, 21] on icon "close" at bounding box center [1530, 25] width 12 height 12
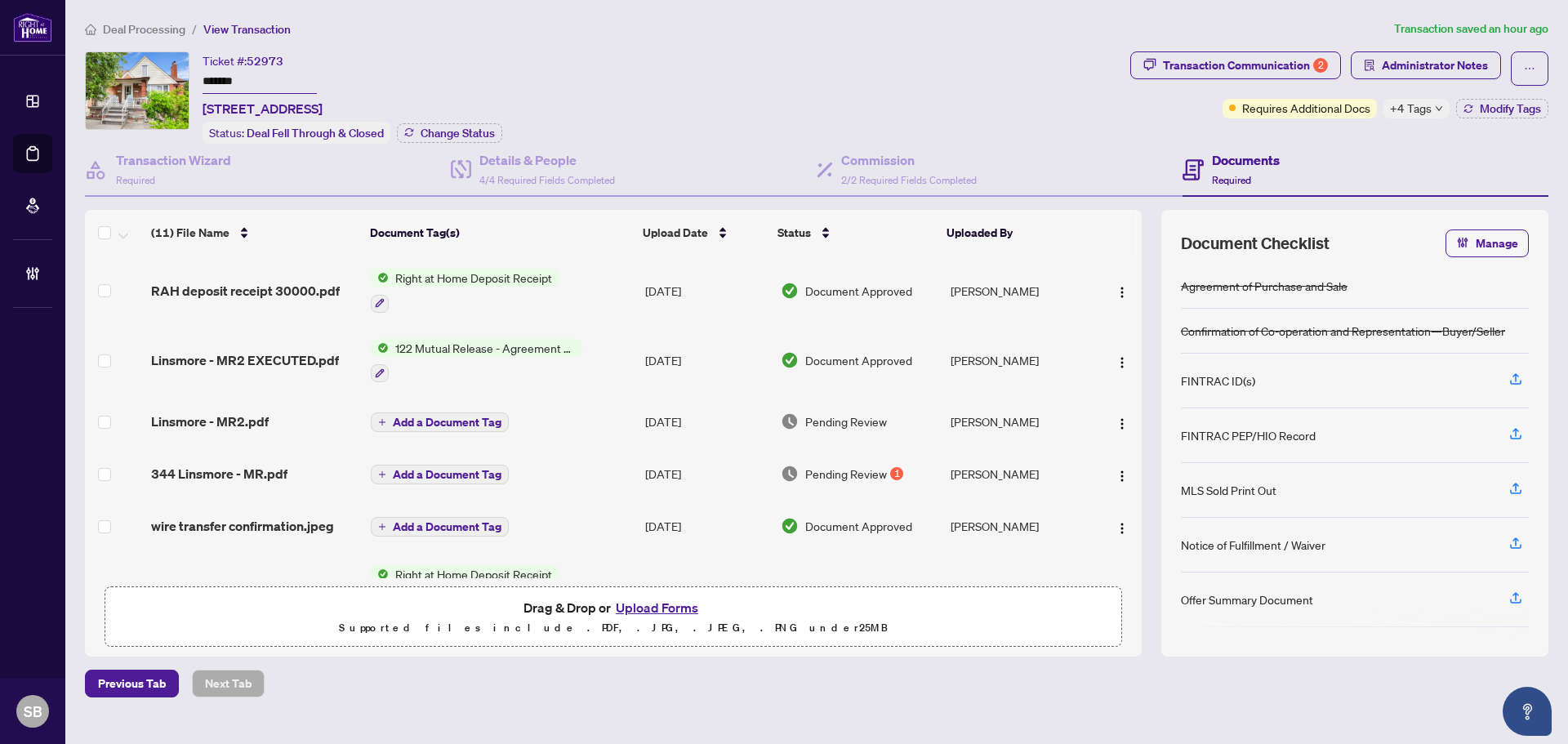
click at [1280, 80] on span "Transaction Communication 2" at bounding box center [1235, 69] width 211 height 34
click at [1273, 74] on div "Transaction Communication 2" at bounding box center [1245, 64] width 164 height 26
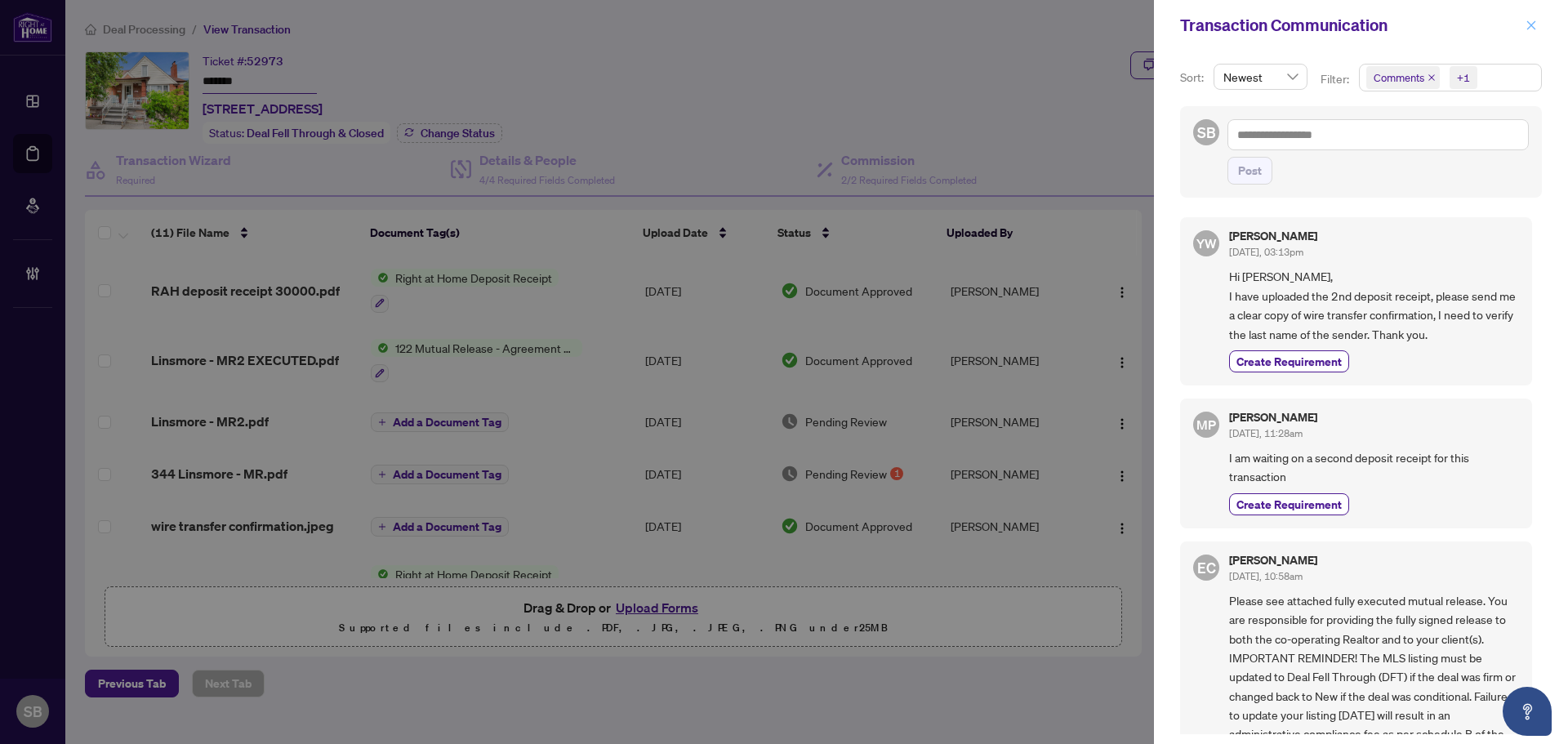
click at [1531, 34] on span "button" at bounding box center [1530, 25] width 12 height 26
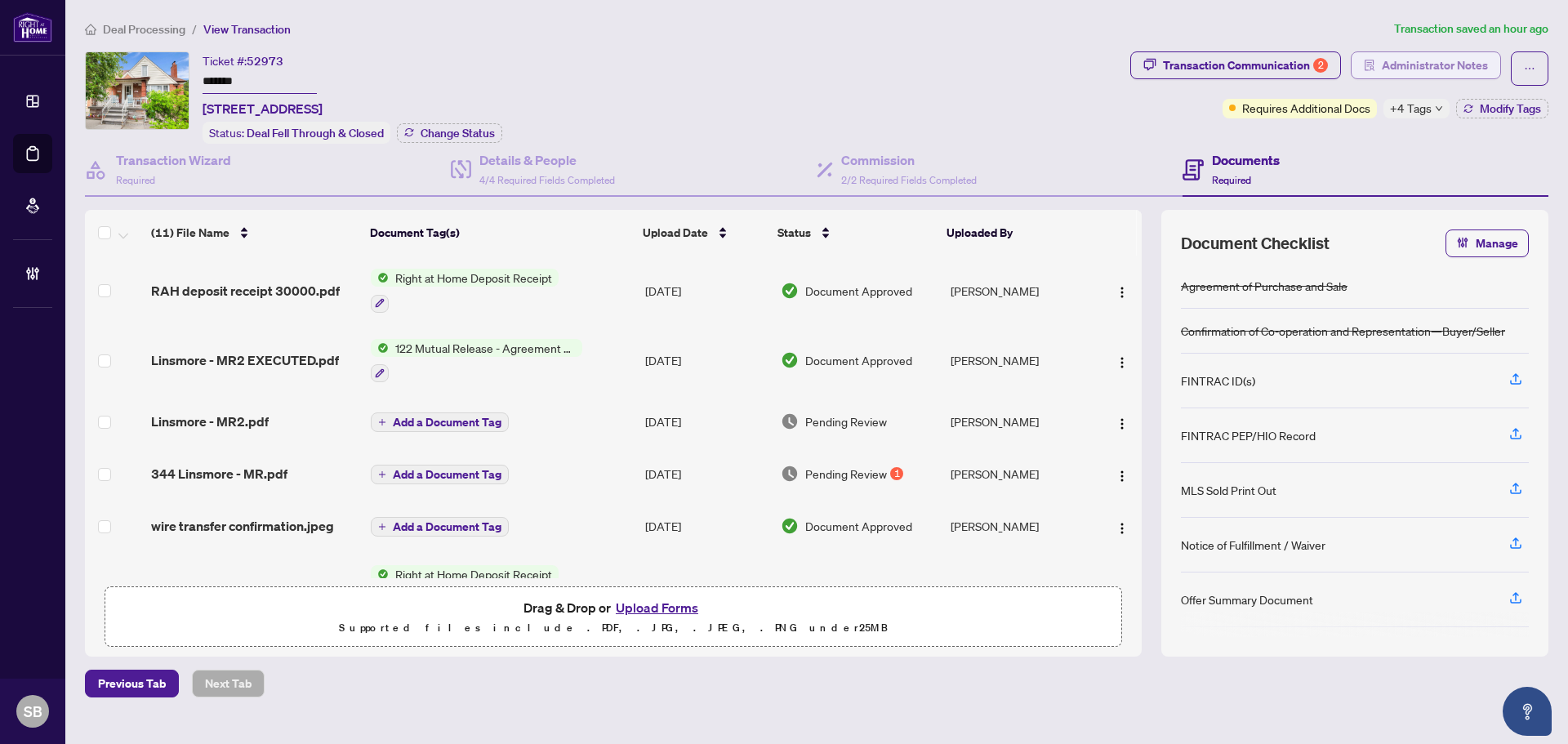
click at [1433, 62] on span "Administrator Notes" at bounding box center [1434, 64] width 106 height 26
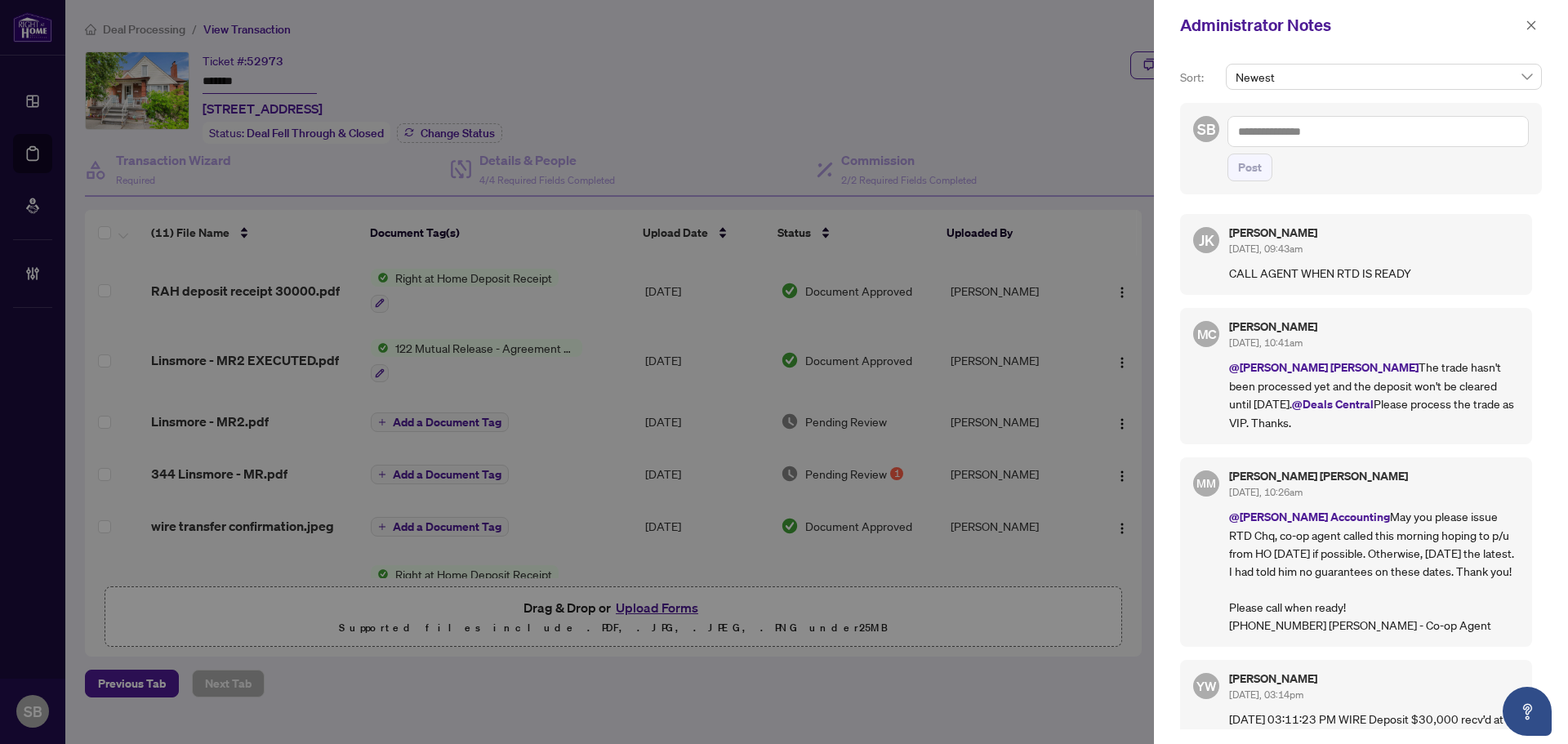
click at [1532, 39] on div "Administrator Notes" at bounding box center [1361, 25] width 414 height 51
click at [1531, 19] on span "button" at bounding box center [1530, 25] width 12 height 26
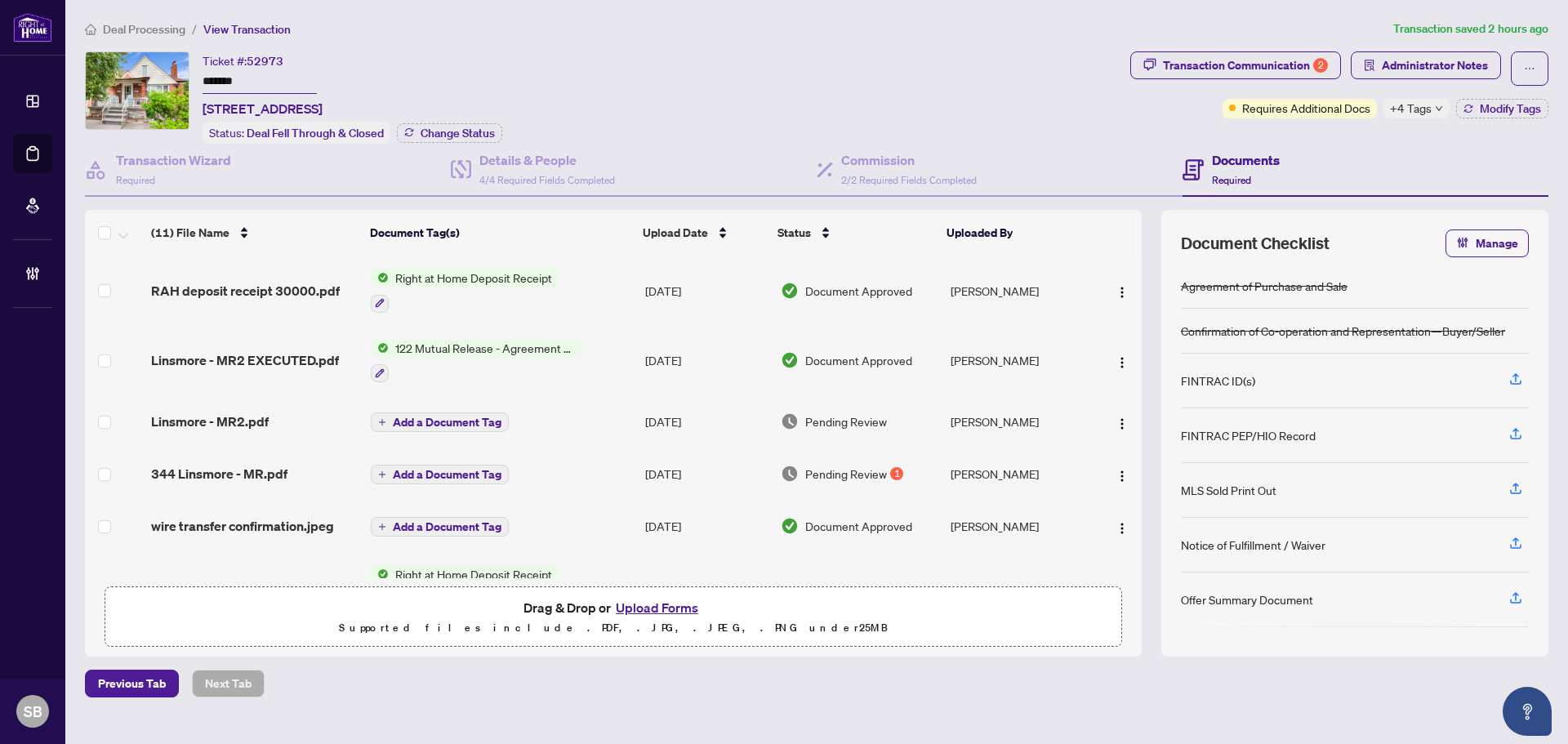
click at [161, 38] on div "Deal Processing / View Transaction Transaction saved 2 hours ago Ticket #: 5297…" at bounding box center [816, 359] width 1476 height 678
click at [162, 33] on span "Deal Processing" at bounding box center [144, 30] width 82 height 14
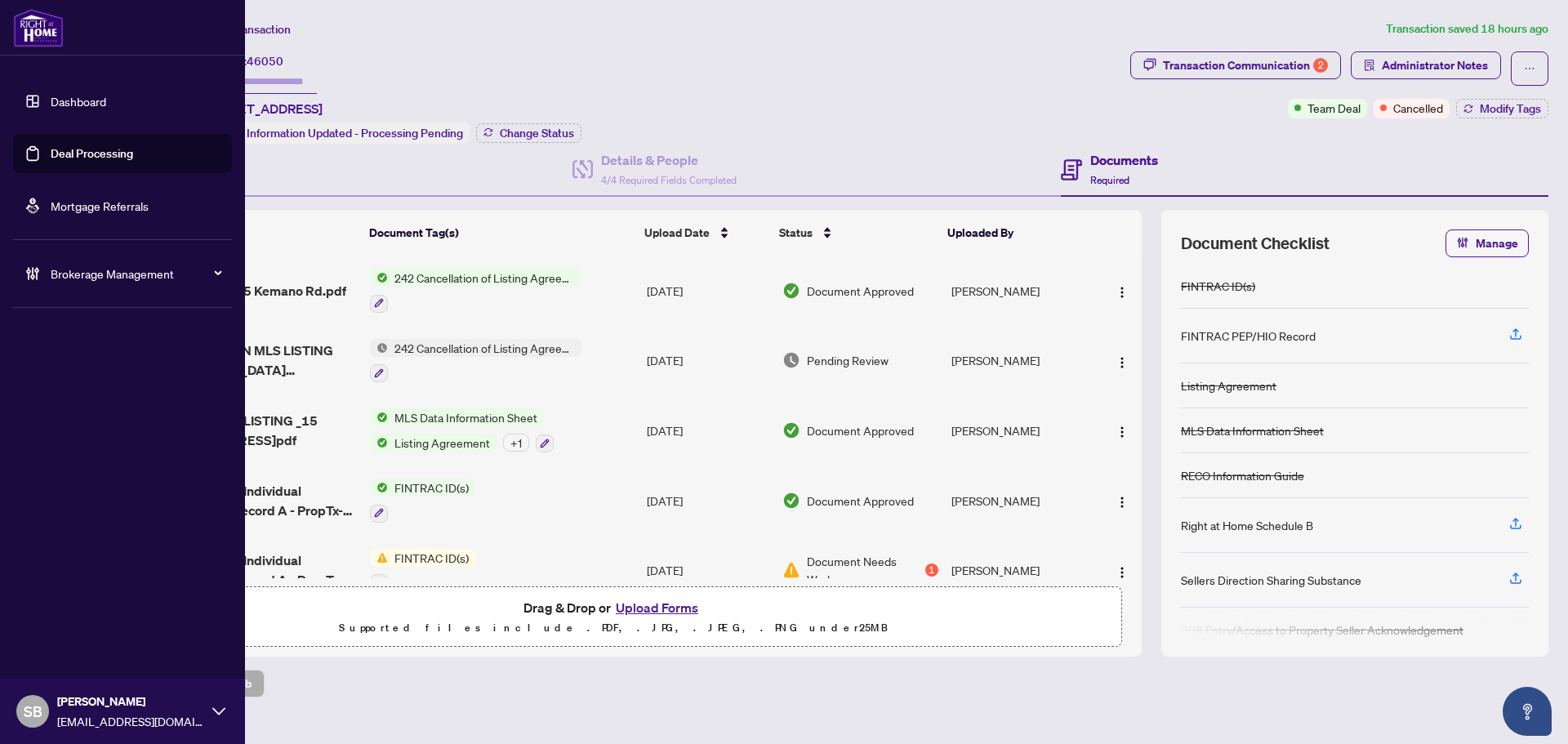
click at [78, 281] on span "Brokerage Management" at bounding box center [136, 274] width 170 height 18
click at [97, 399] on link "Manage Agents" at bounding box center [74, 391] width 80 height 14
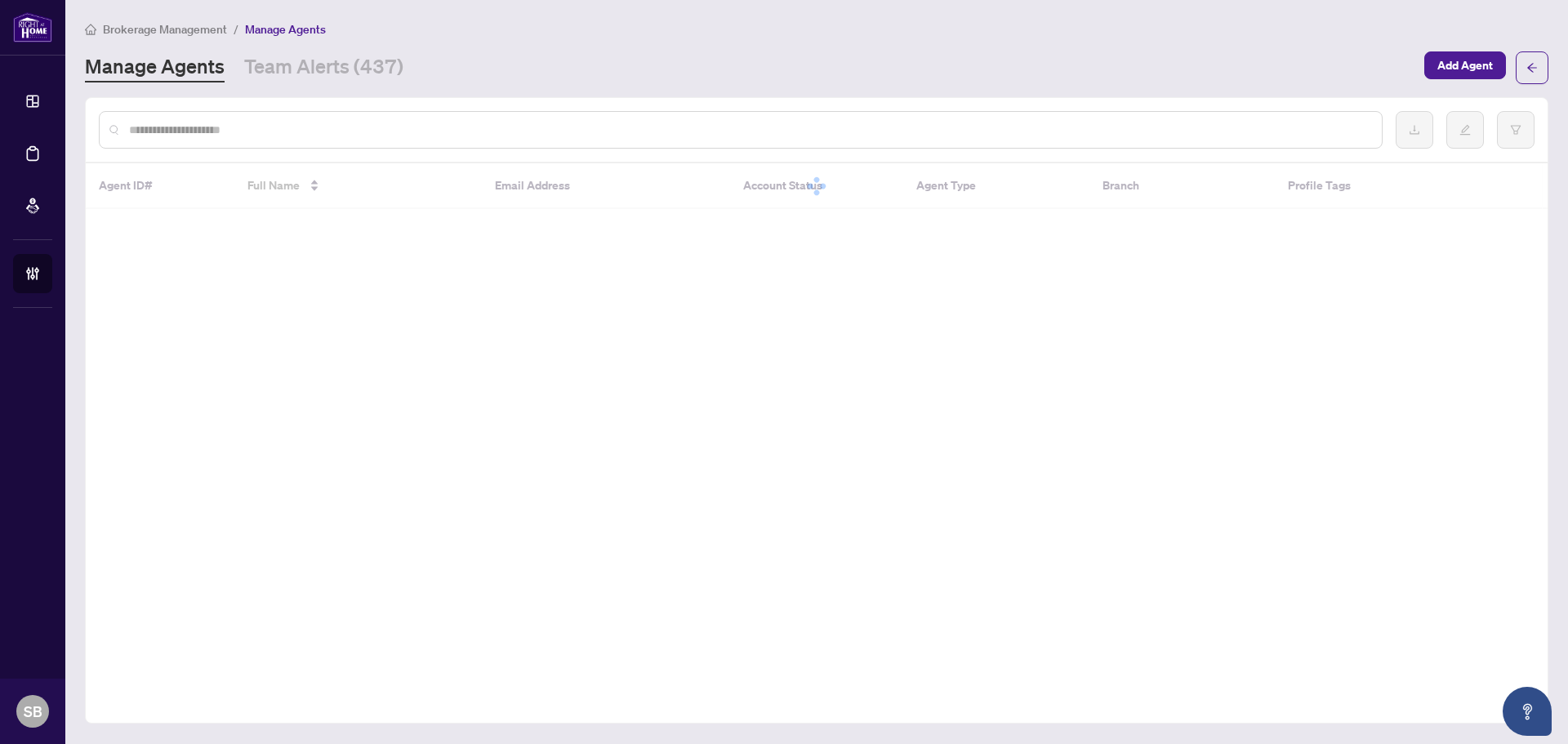
click at [357, 135] on input "text" at bounding box center [748, 130] width 1239 height 18
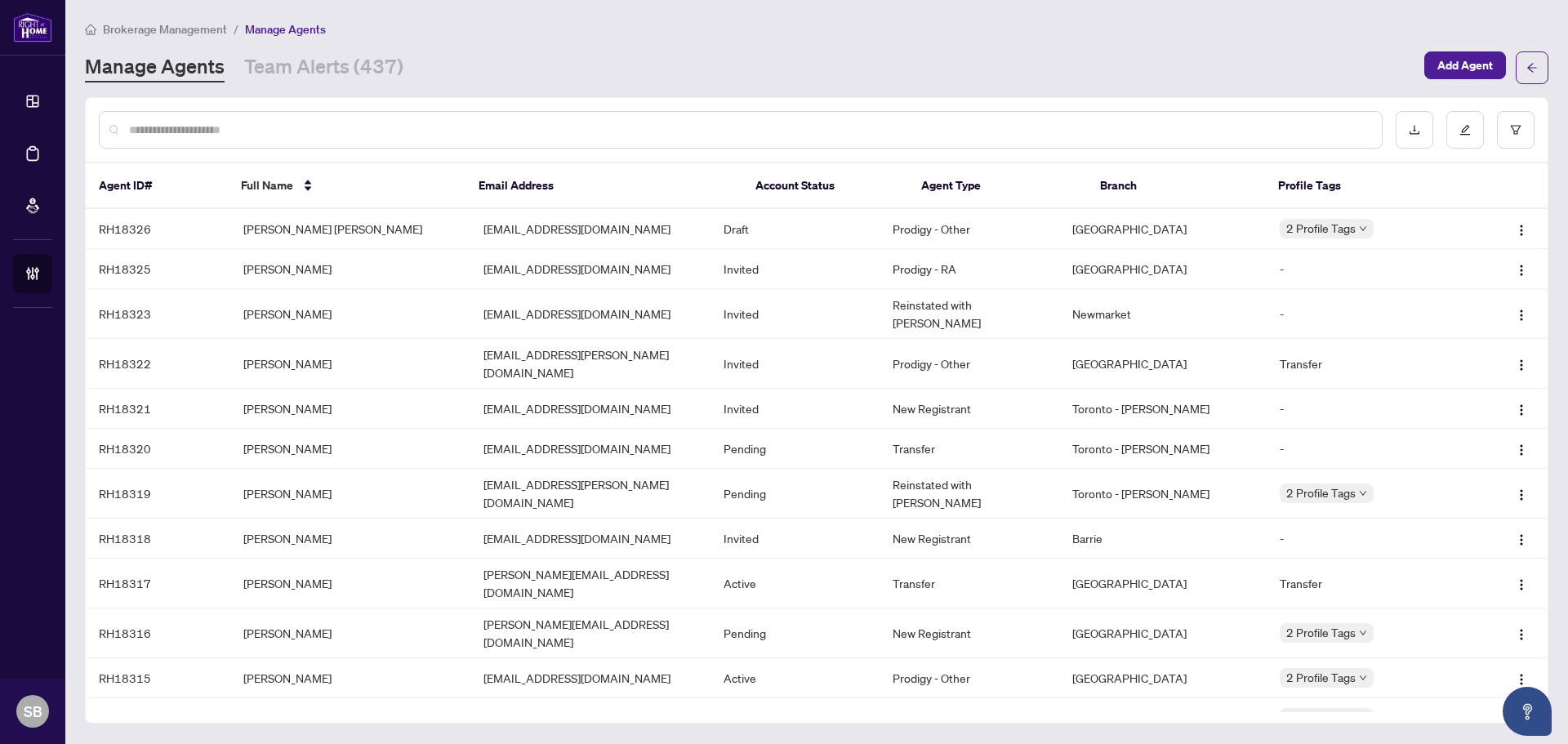
paste input "**********"
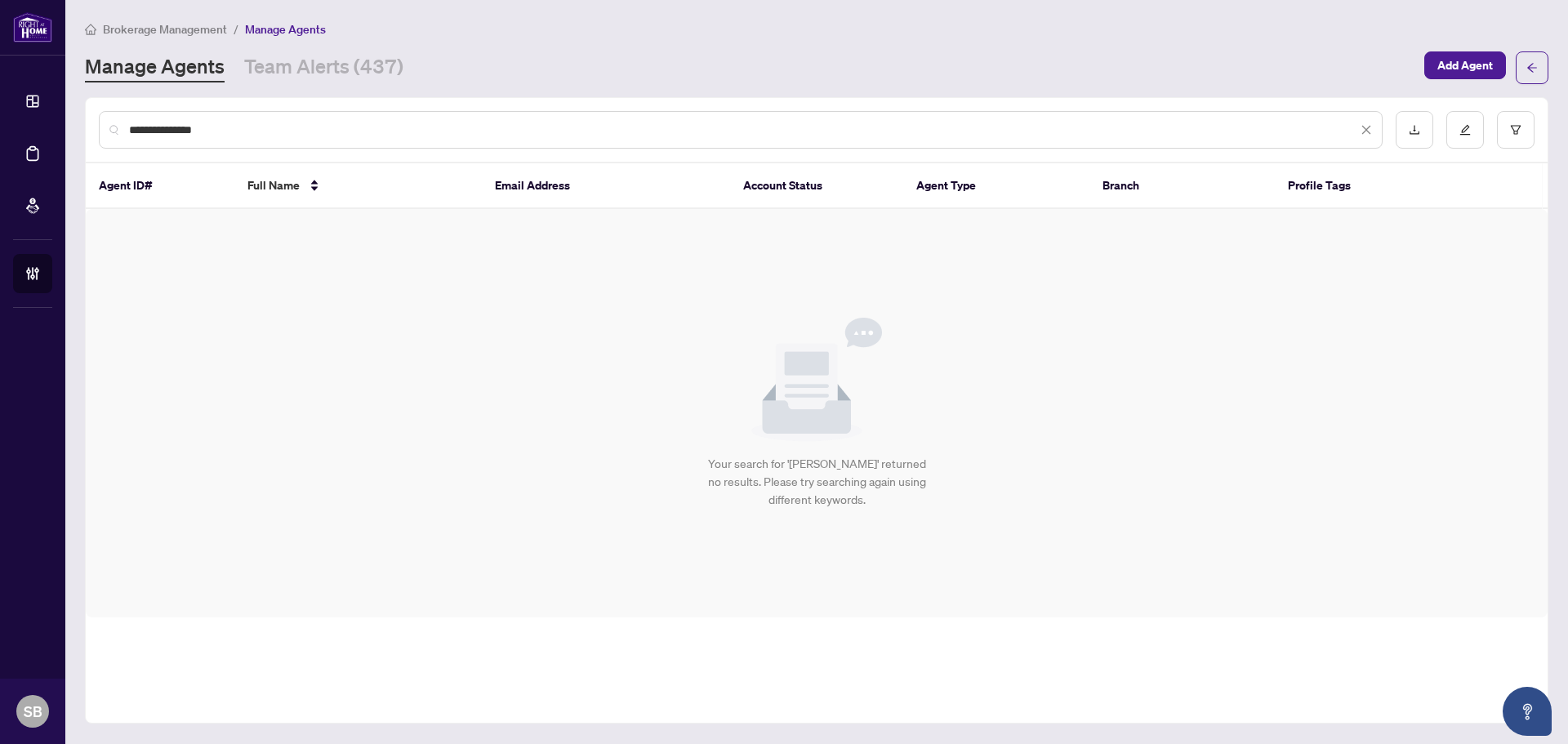
click at [190, 128] on input "**********" at bounding box center [743, 130] width 1228 height 18
click at [193, 132] on input "**********" at bounding box center [743, 130] width 1228 height 18
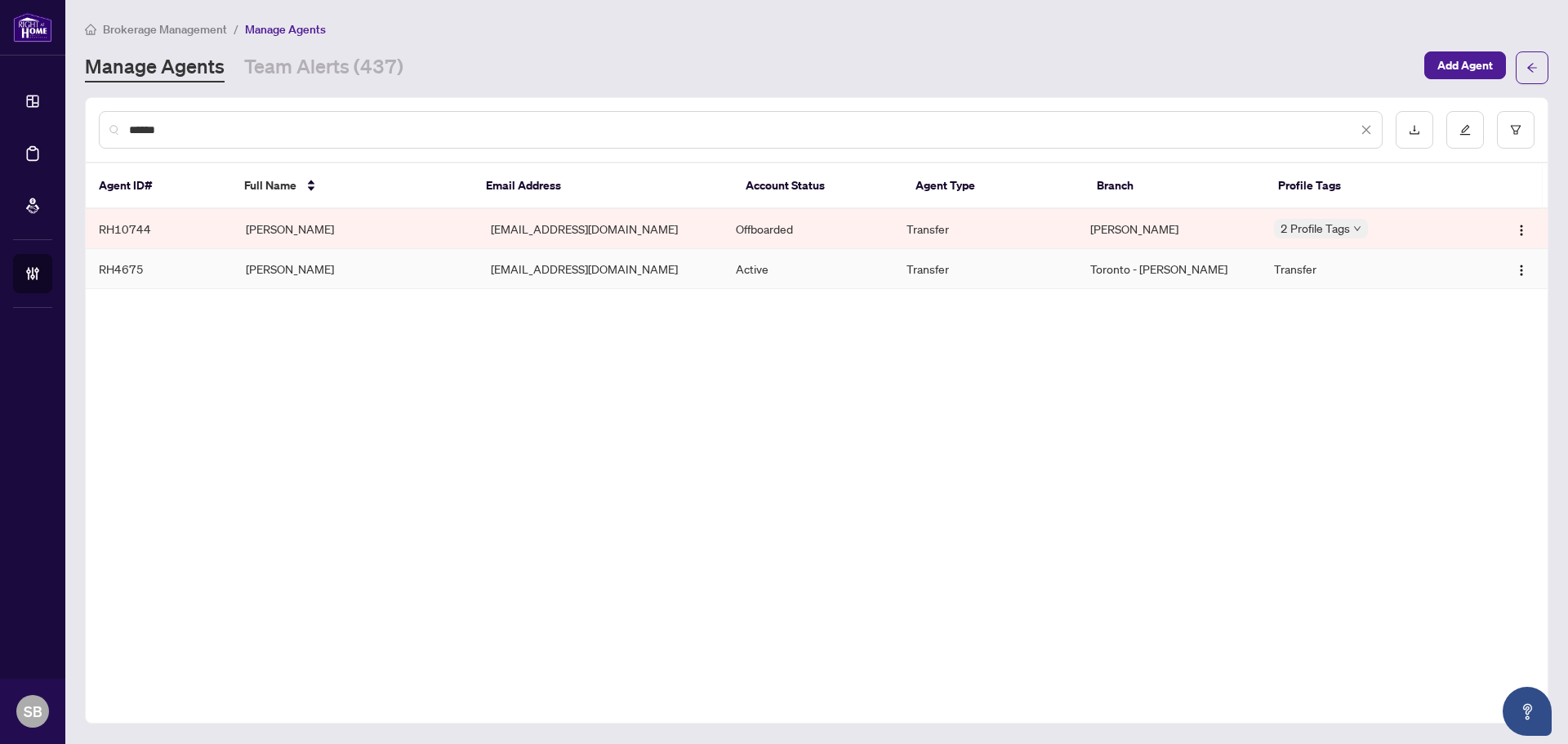
type input "*****"
click at [364, 266] on td "Yaqub Muhammad" at bounding box center [355, 269] width 245 height 40
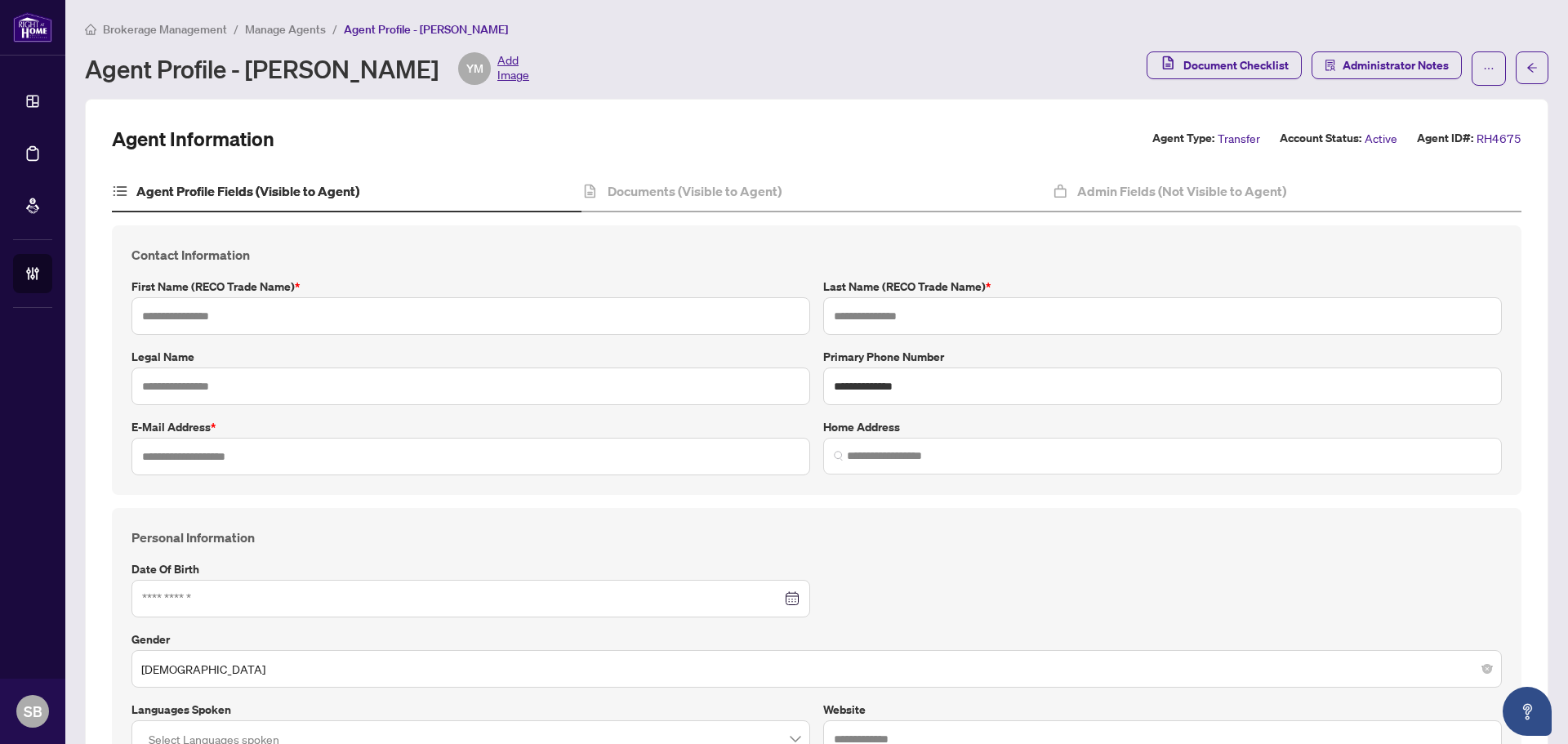
type input "*****"
type input "********"
type input "**********"
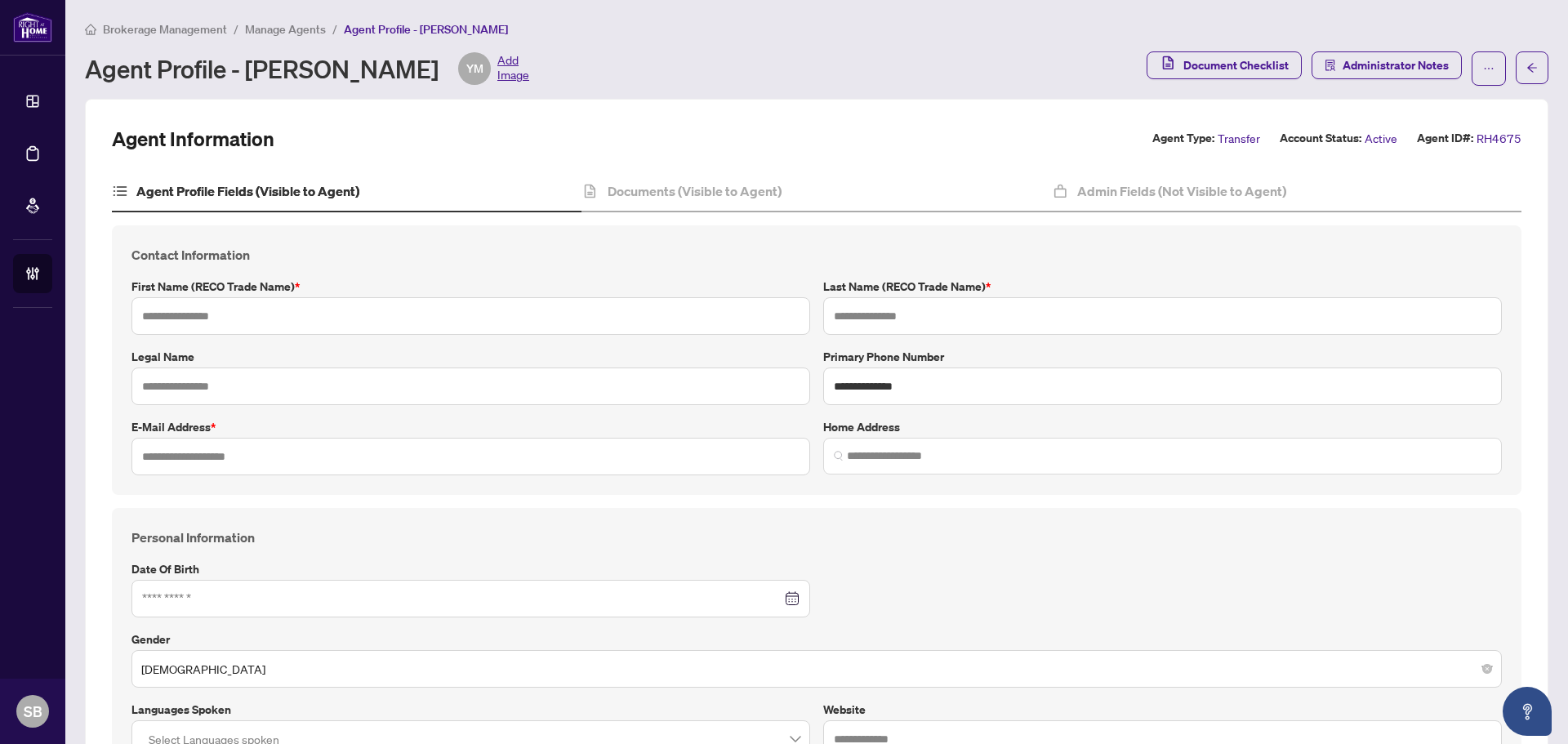
type input "*********"
type input "*"
type input "*******"
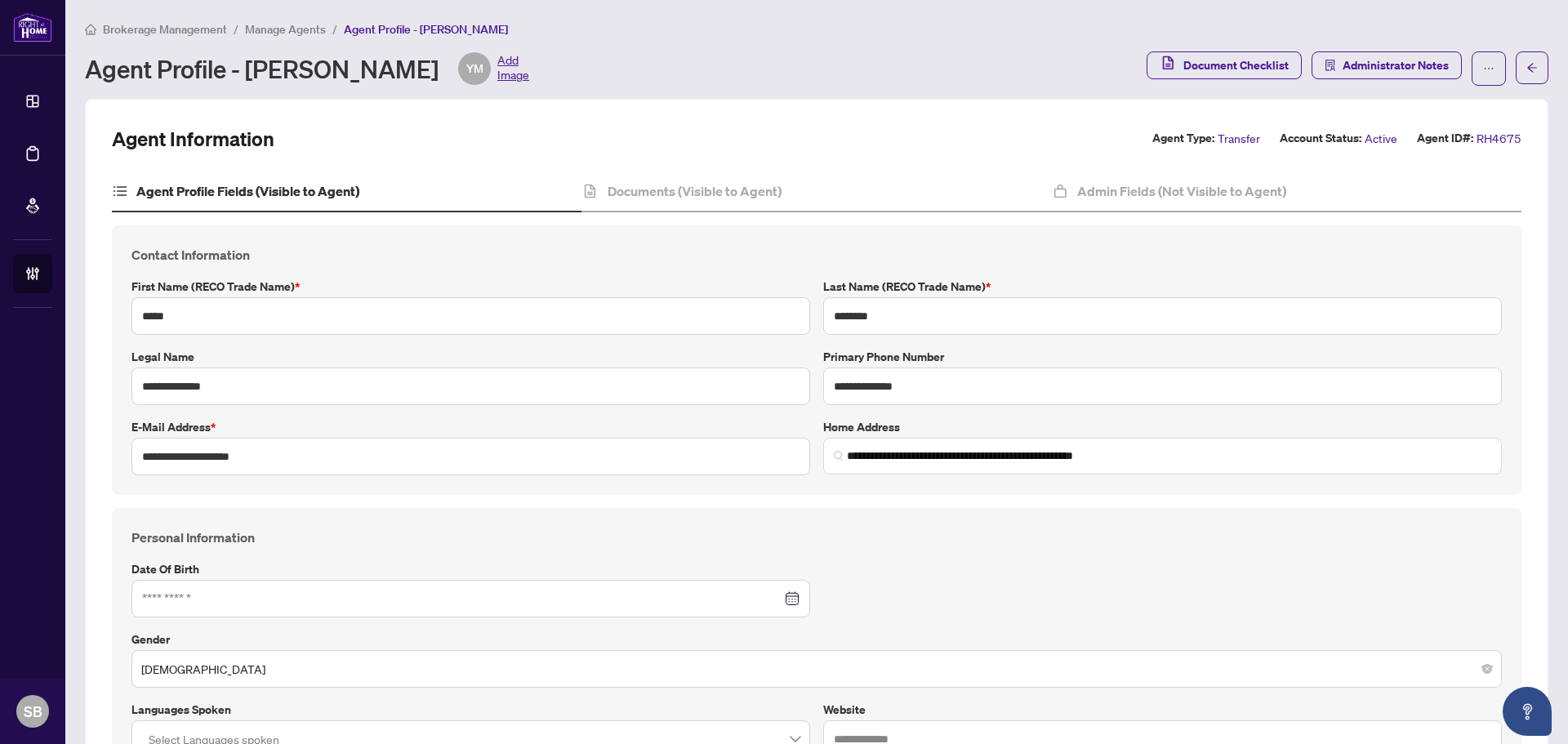
type input "**********"
type input "****"
type input "**********"
click at [720, 202] on div "Documents (Visible to Agent)" at bounding box center [815, 192] width 469 height 41
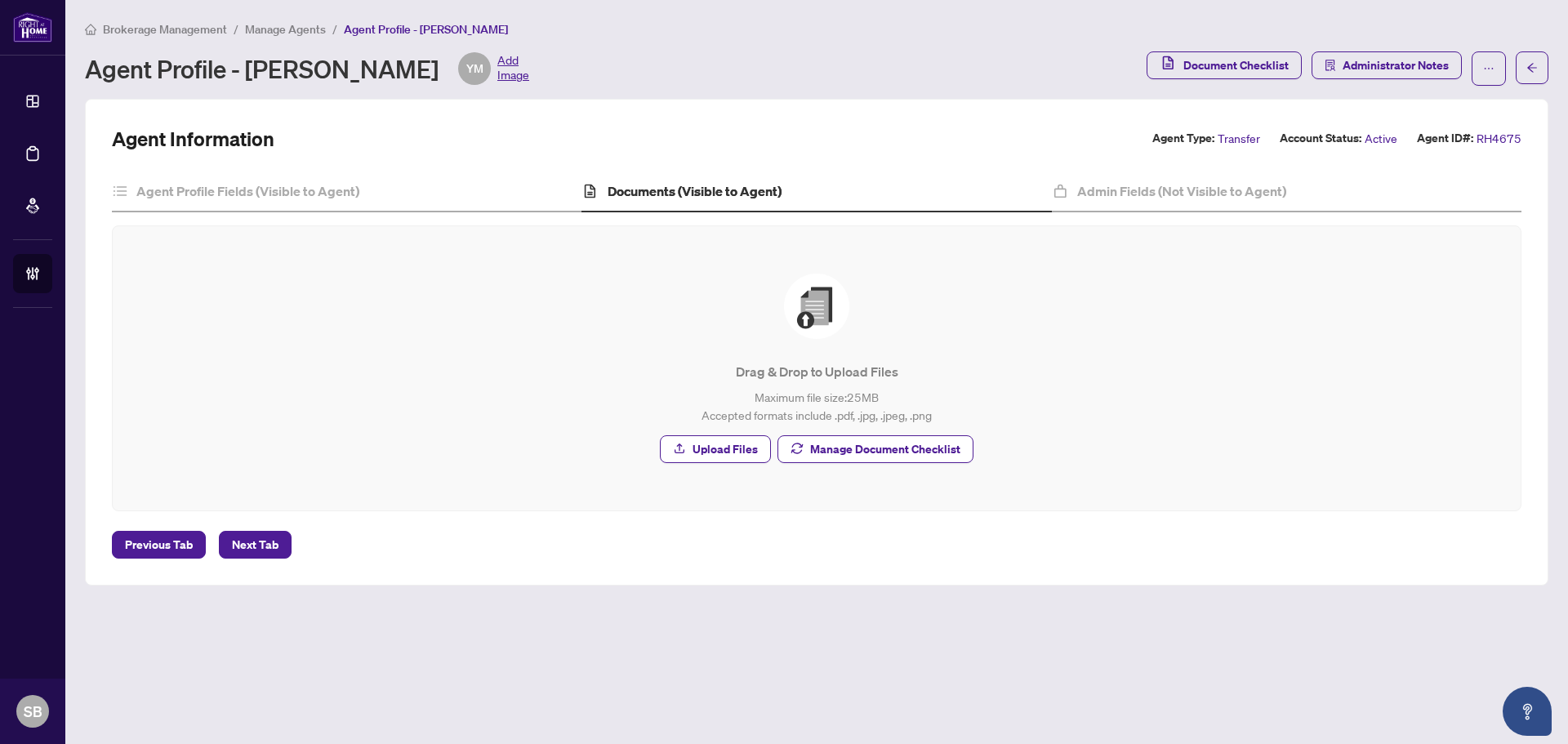
click at [1066, 167] on div "Agent Information Agent Type: Transfer Account Status: Active Agent ID#: RH4675…" at bounding box center [816, 342] width 1409 height 433
click at [1083, 182] on h4 "Admin Fields (Not Visible to Agent)" at bounding box center [1182, 191] width 209 height 20
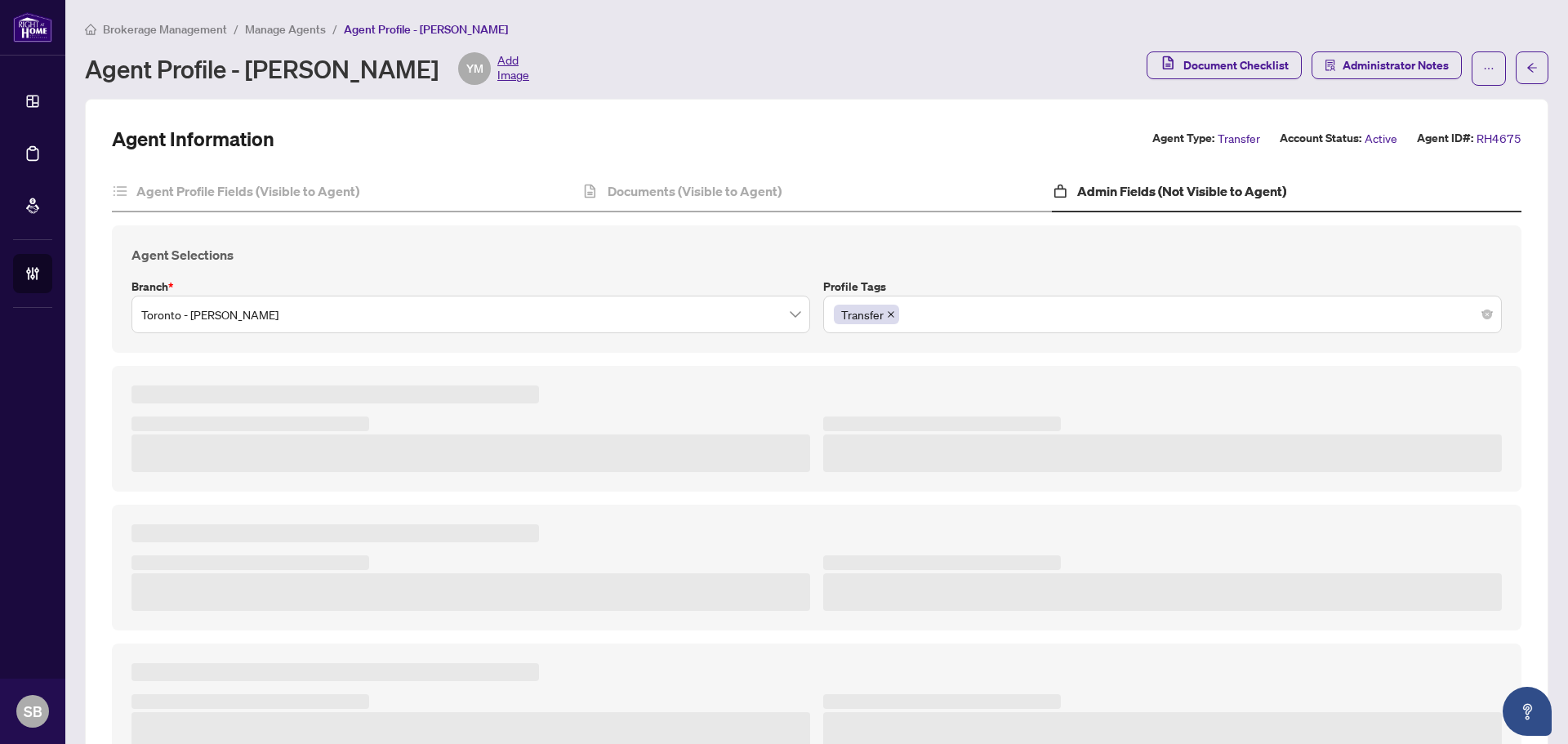
type textarea "**********"
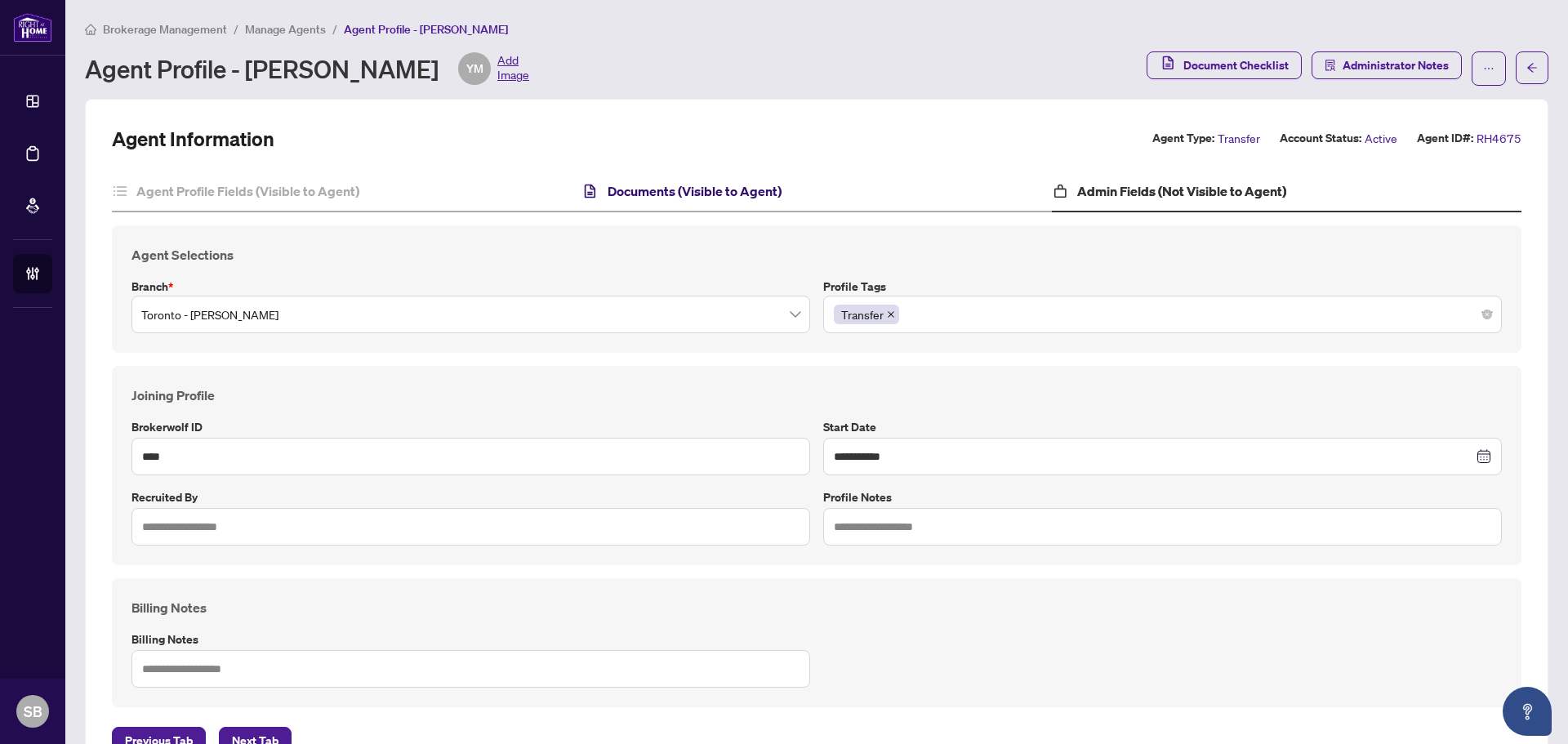
click at [719, 190] on h4 "Documents (Visible to Agent)" at bounding box center [695, 191] width 174 height 20
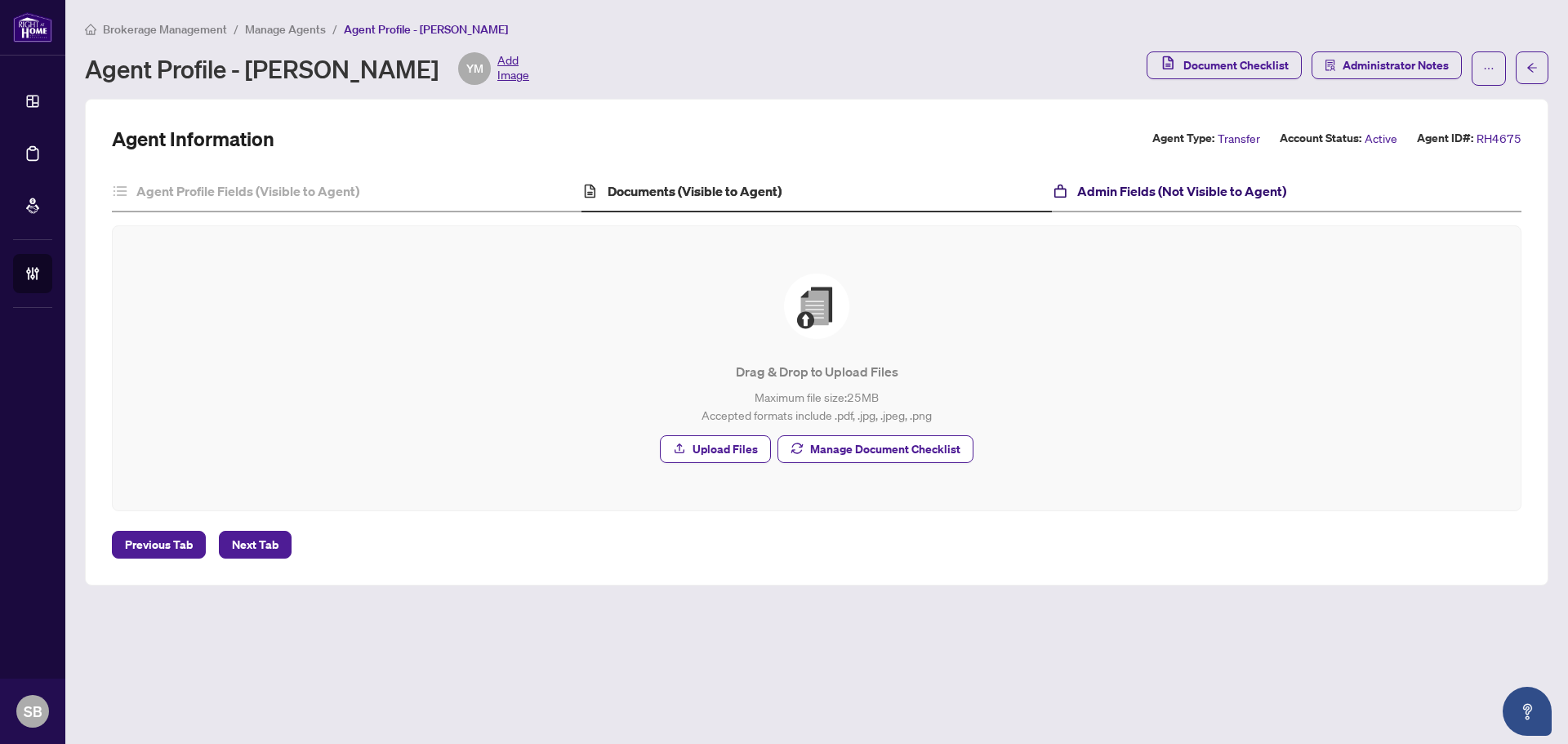
click at [1268, 191] on h4 "Admin Fields (Not Visible to Agent)" at bounding box center [1182, 191] width 209 height 20
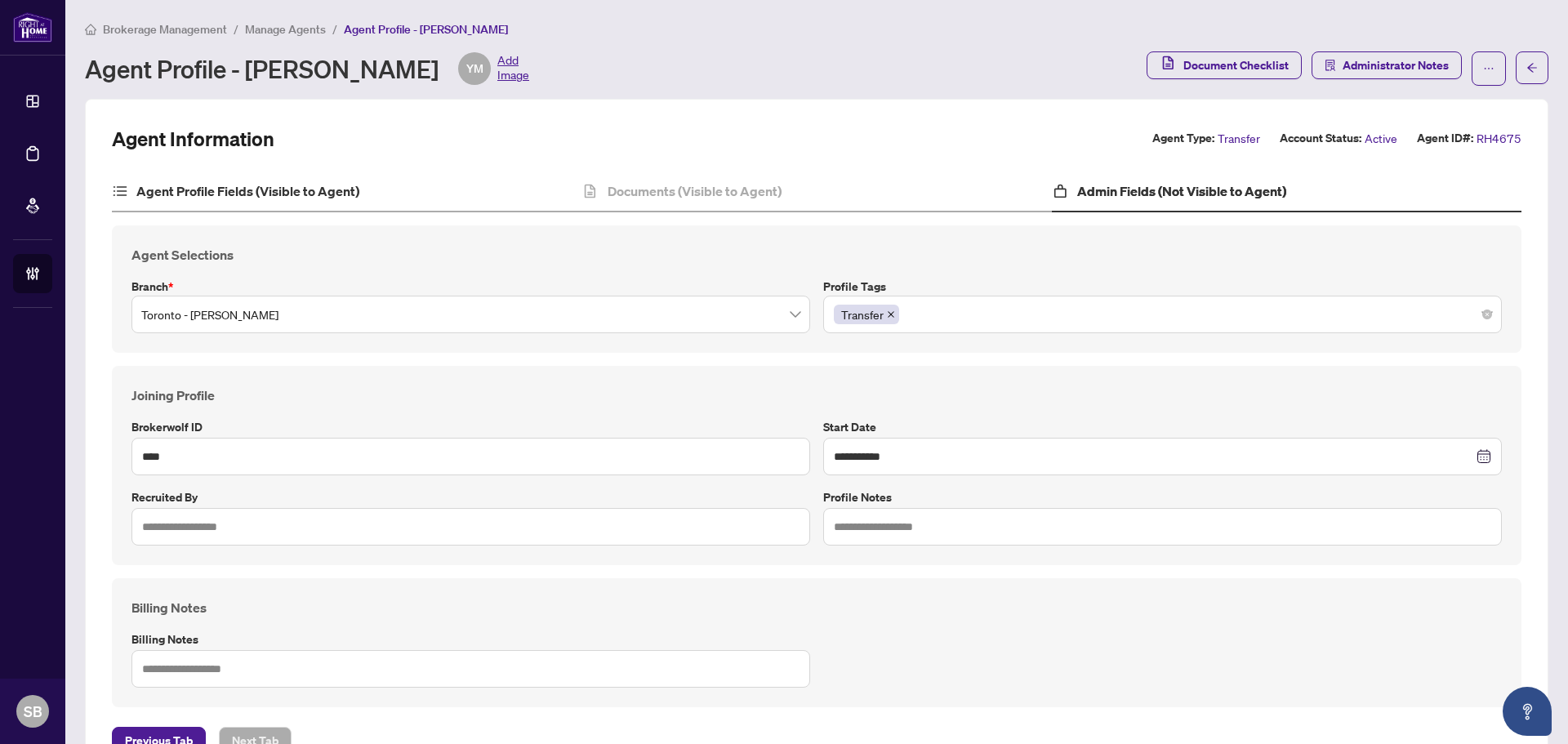
click at [322, 206] on div "Agent Profile Fields (Visible to Agent)" at bounding box center [346, 192] width 469 height 41
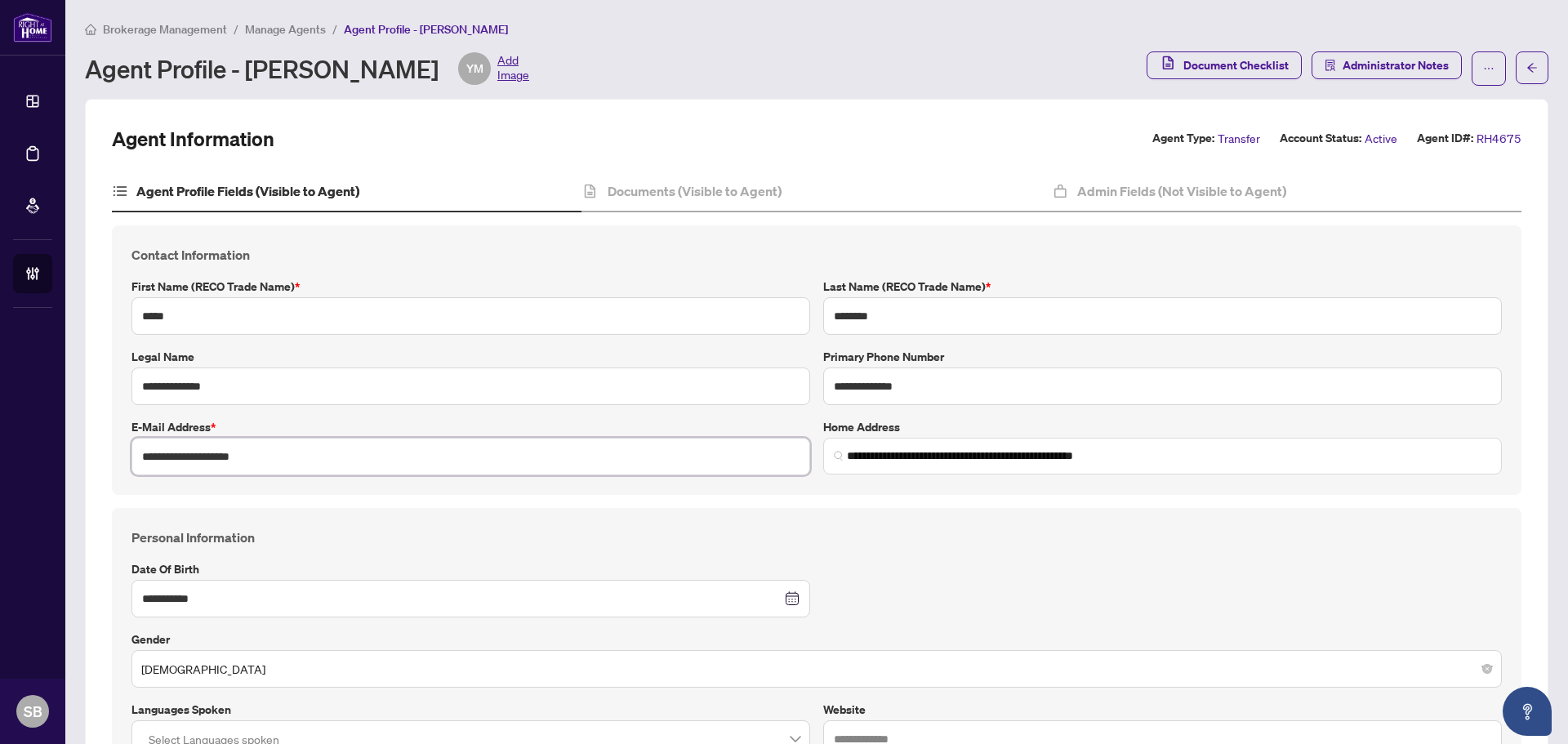
drag, startPoint x: 306, startPoint y: 467, endPoint x: 98, endPoint y: 438, distance: 210.0
click at [108, 439] on div "**********" at bounding box center [816, 359] width 1422 height 269
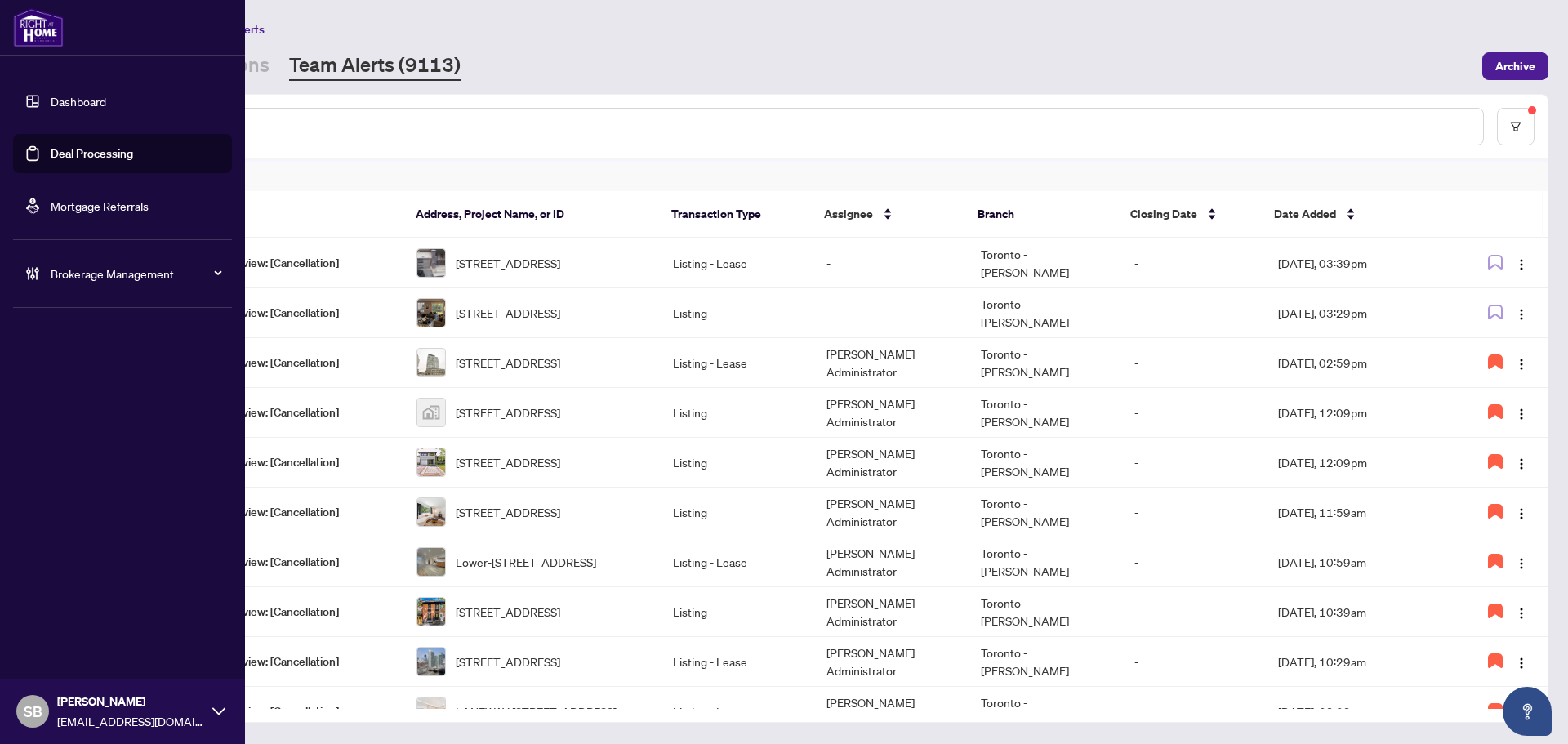
click at [50, 275] on div "Brokerage Management" at bounding box center [122, 274] width 219 height 39
click at [64, 399] on link "Manage Agents" at bounding box center [74, 391] width 80 height 14
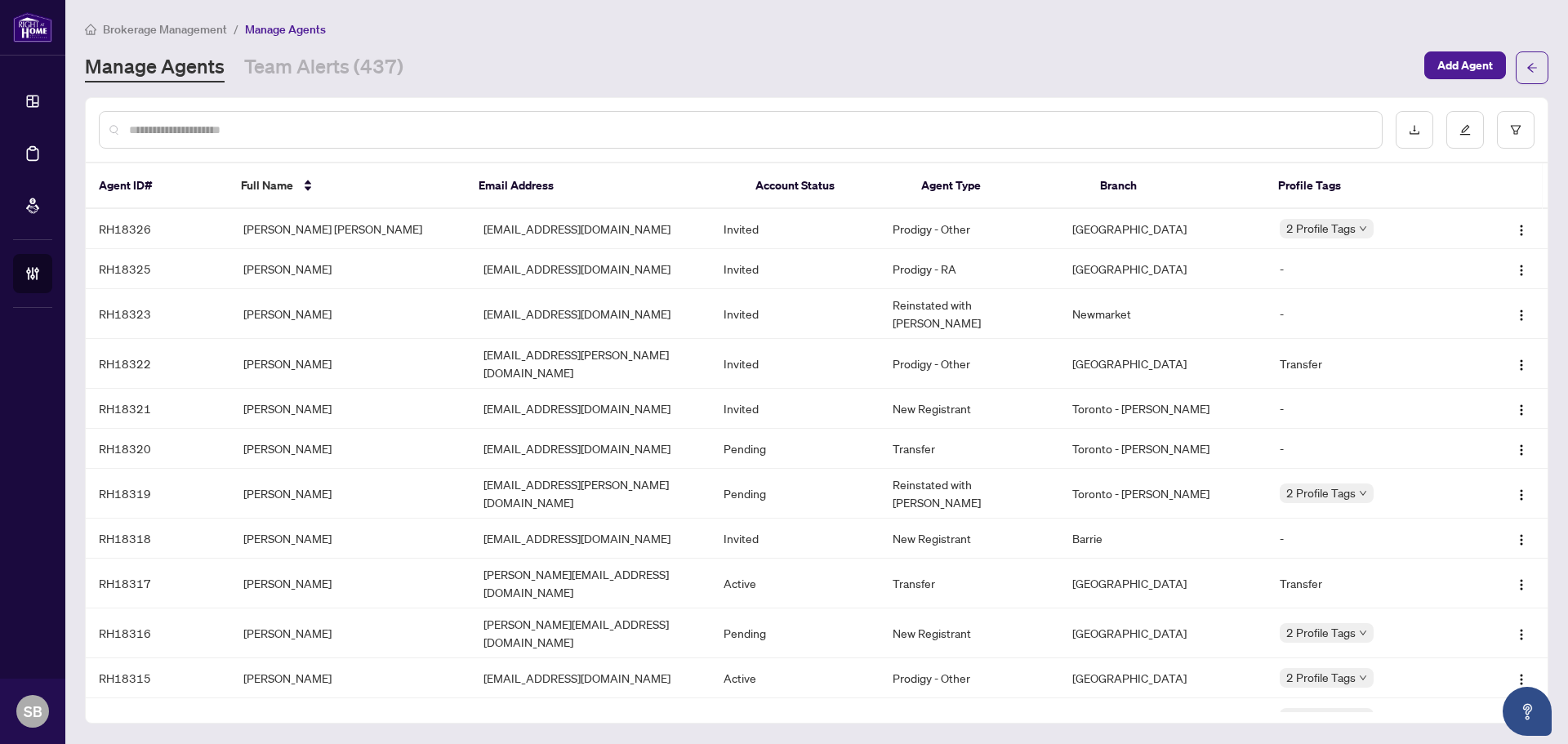
click at [371, 140] on div at bounding box center [741, 130] width 1284 height 38
click at [361, 124] on input "text" at bounding box center [748, 130] width 1239 height 18
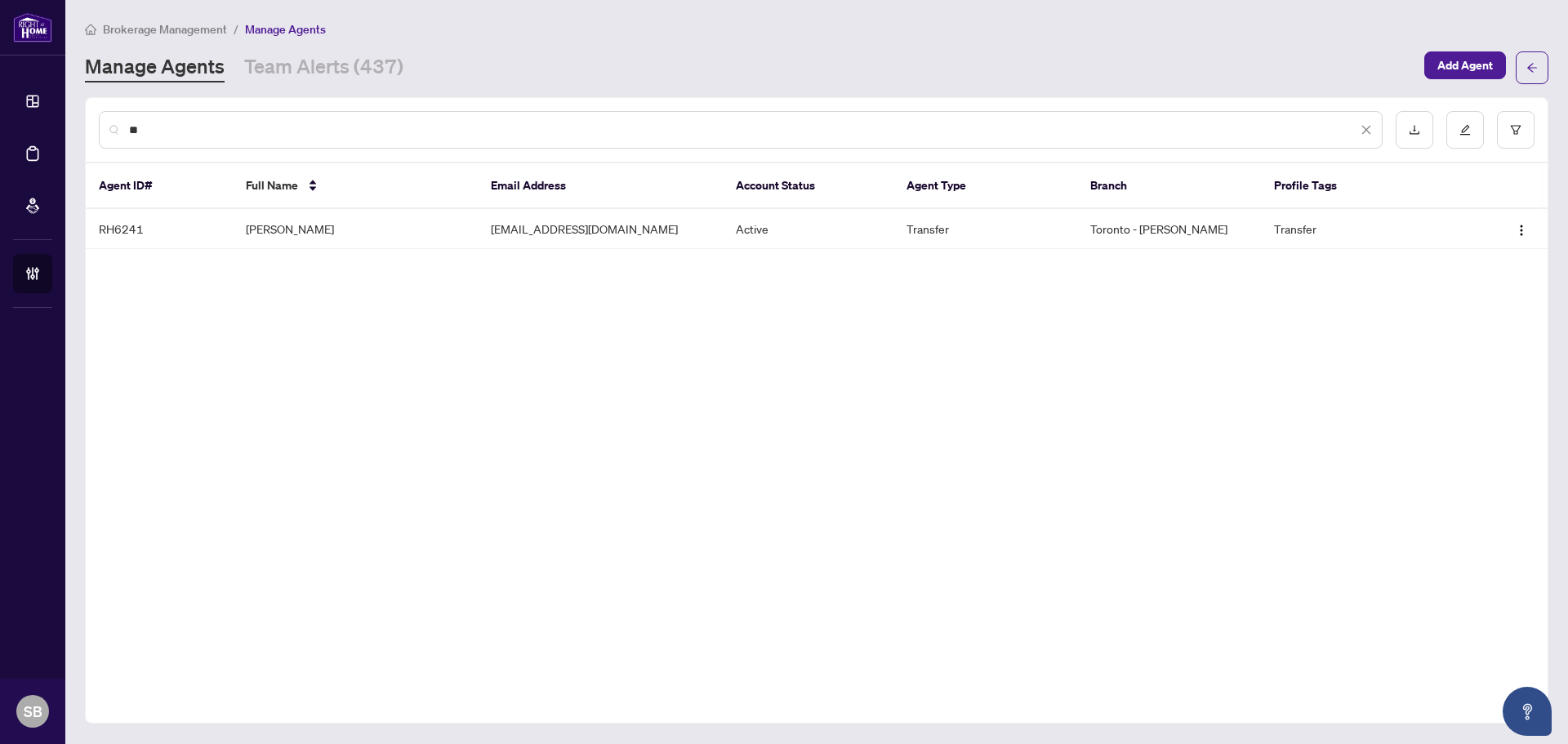
type input "*"
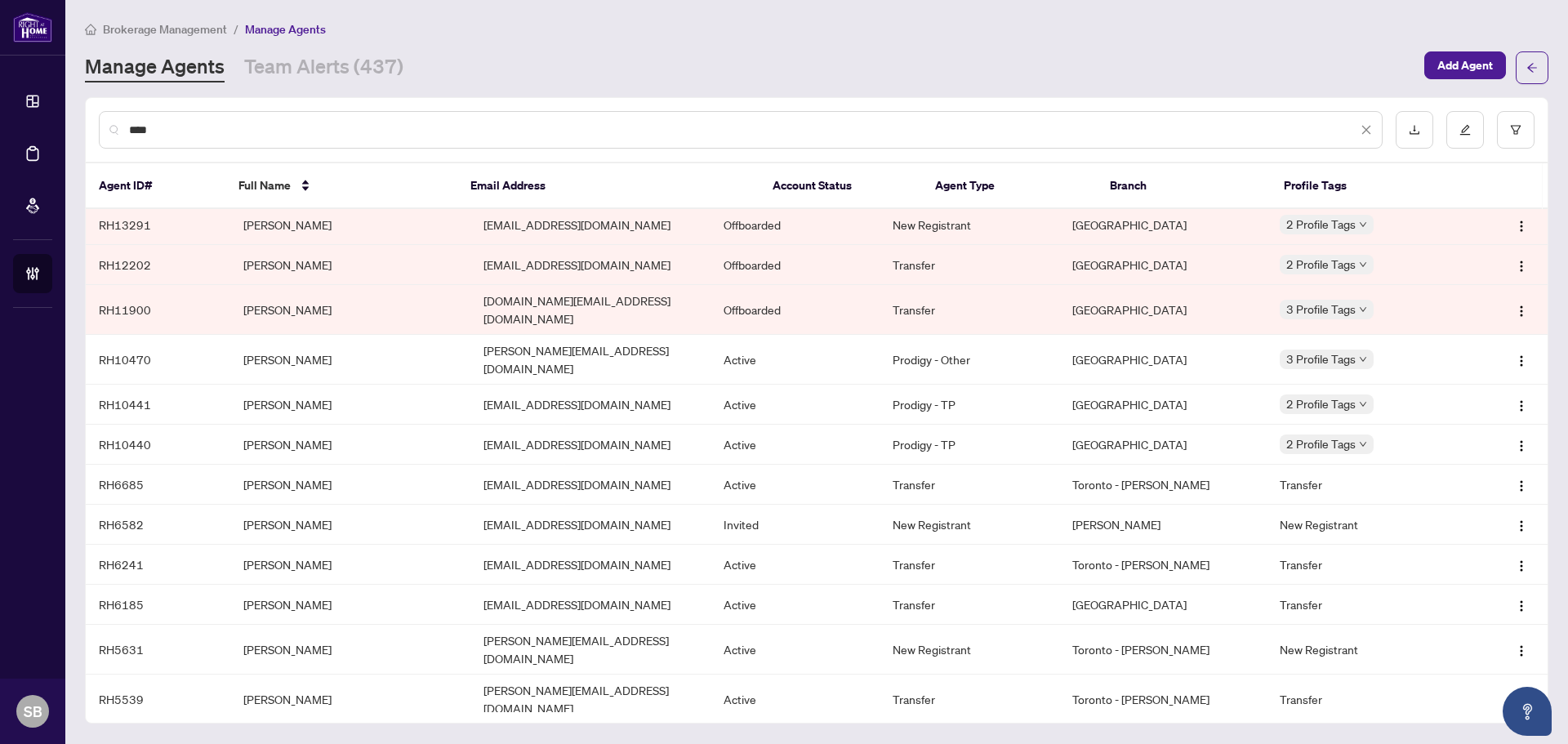
scroll to position [542, 0]
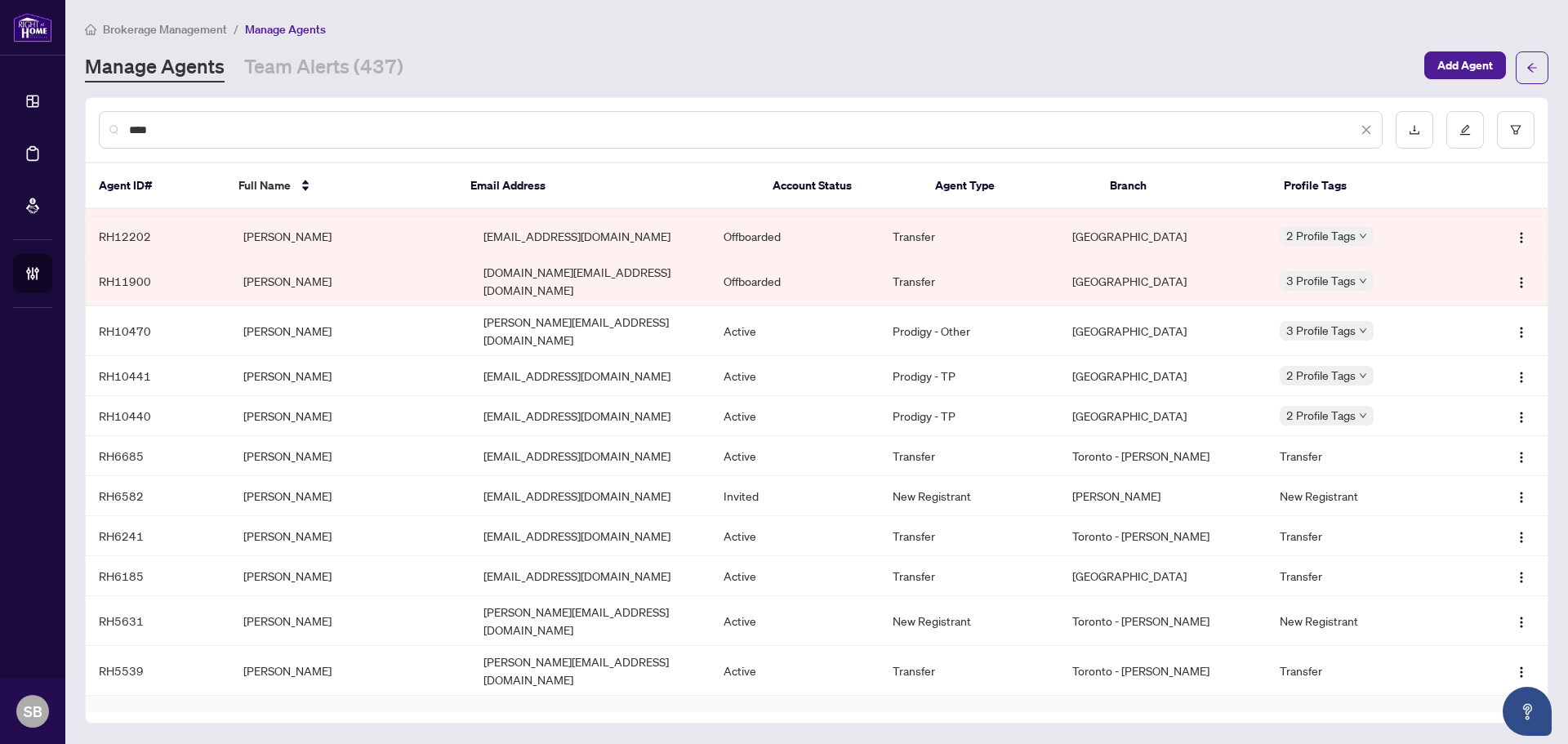
type input "****"
click at [367, 696] on td "Ebad Chowdhury" at bounding box center [350, 715] width 240 height 40
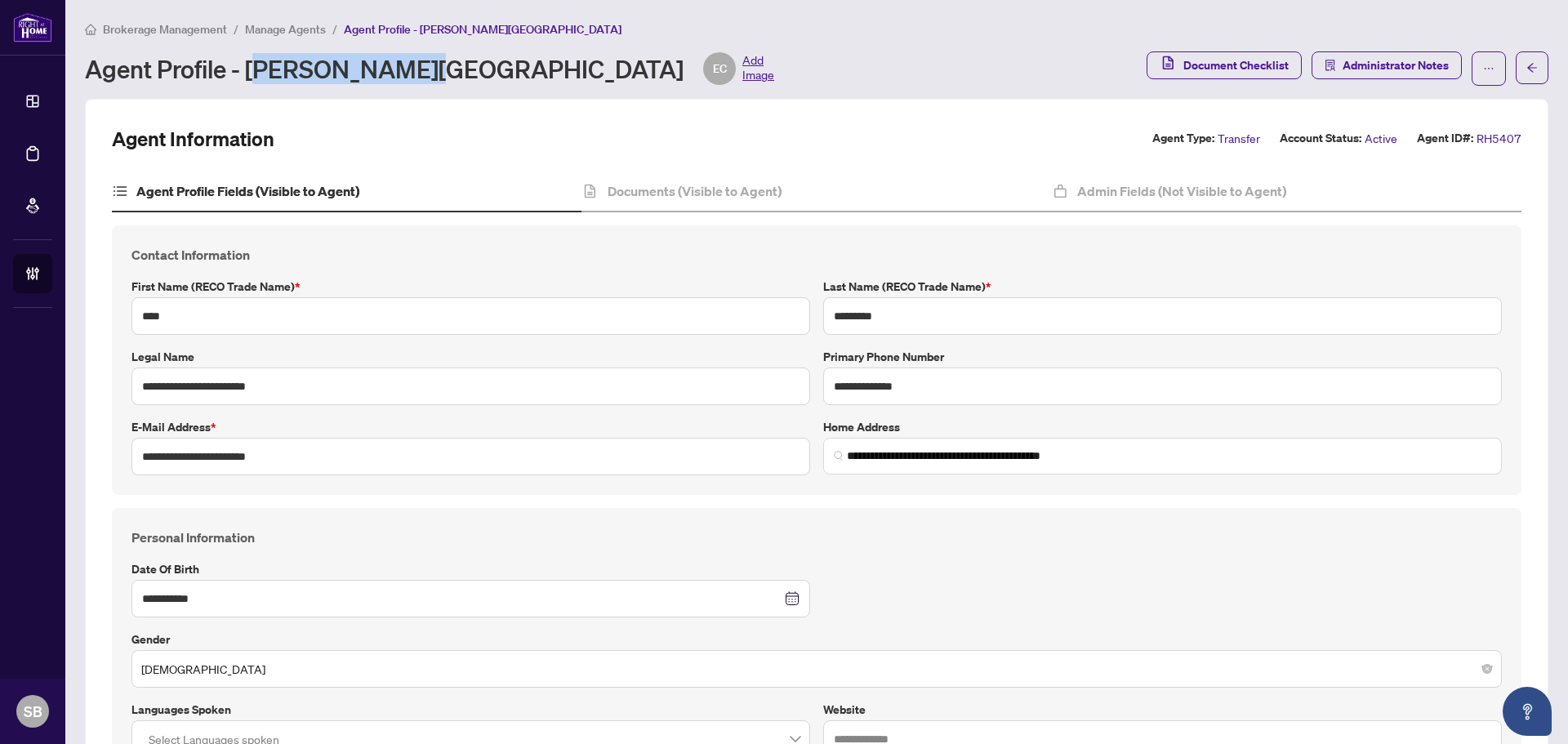
drag, startPoint x: 365, startPoint y: 72, endPoint x: 263, endPoint y: 74, distance: 102.0
click at [263, 74] on div "Agent Profile - Ebad Chowdhury EC Add Image" at bounding box center [429, 68] width 689 height 33
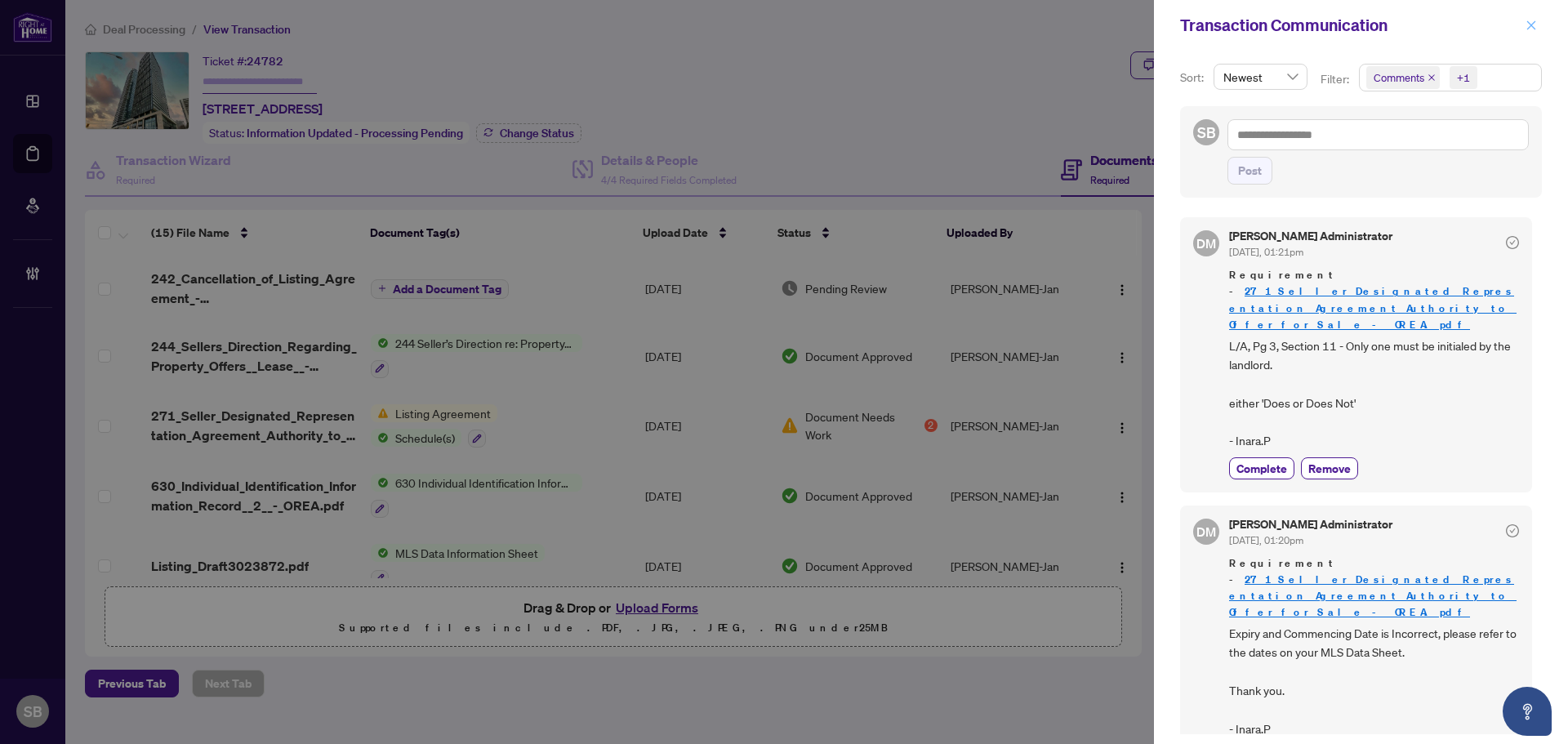
click at [1530, 25] on icon "close" at bounding box center [1531, 25] width 9 height 9
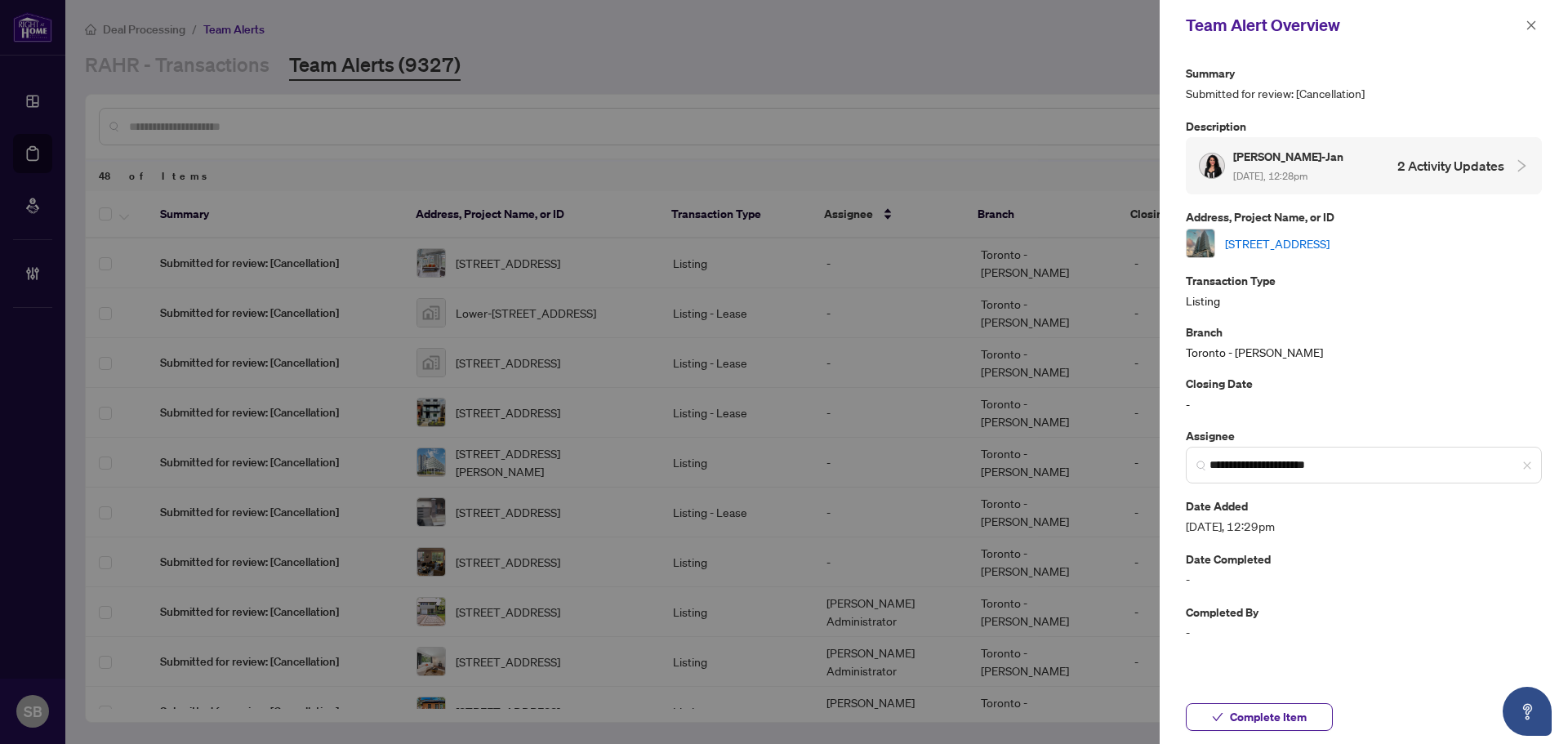
scroll to position [245, 0]
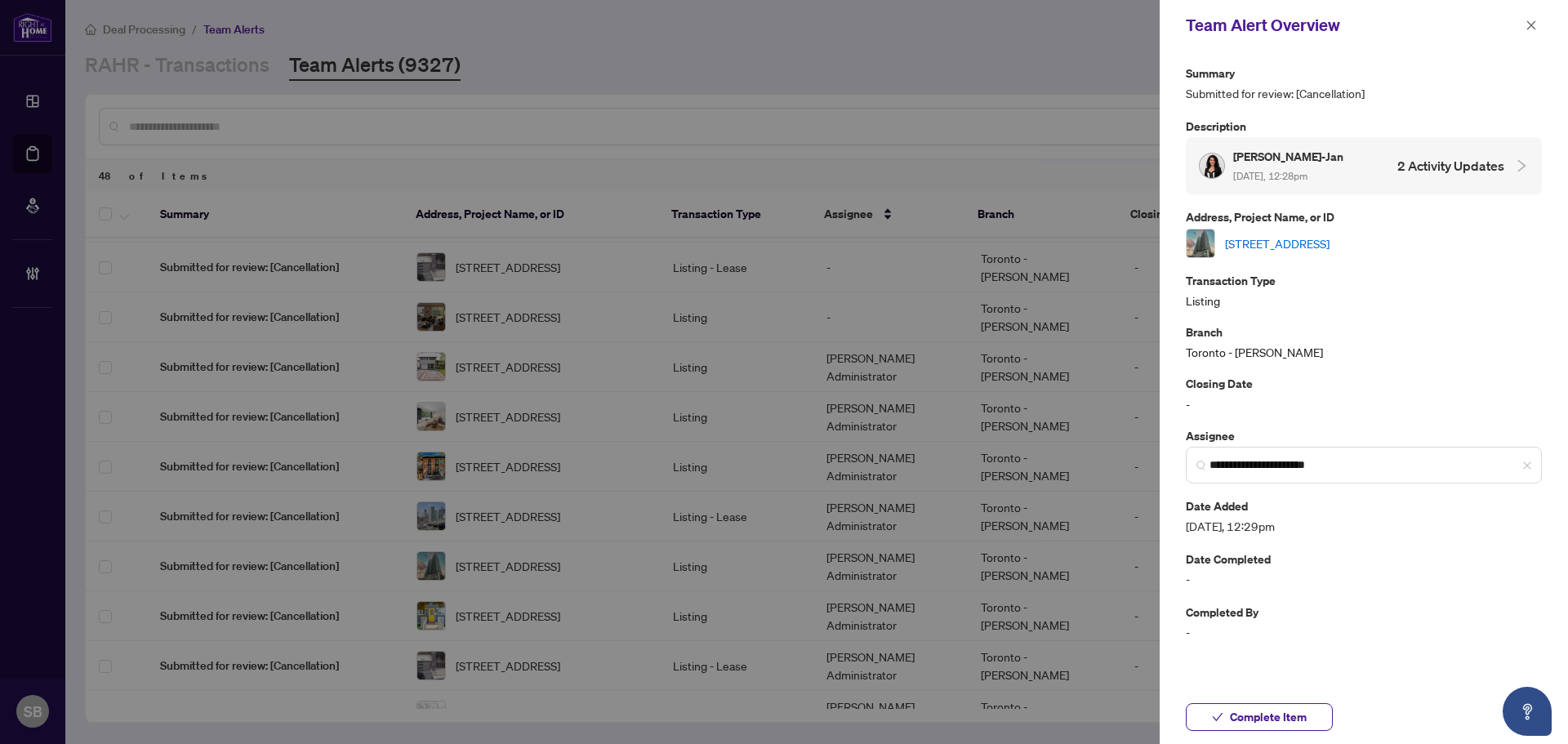
click at [1252, 231] on div "[STREET_ADDRESS]" at bounding box center [1363, 243] width 356 height 30
click at [1252, 244] on link "[STREET_ADDRESS]" at bounding box center [1277, 243] width 105 height 18
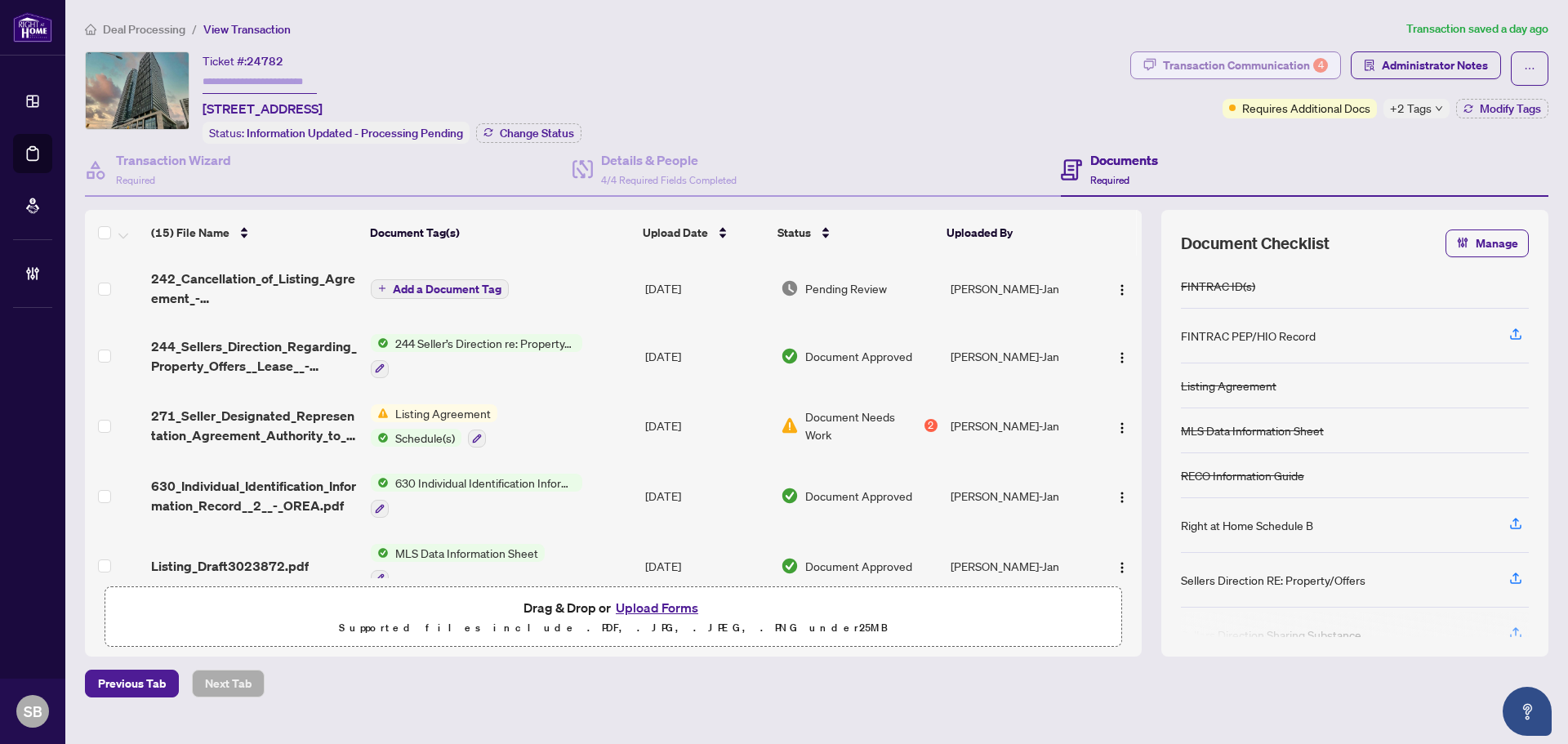
click at [1174, 61] on div "Transaction Communication 4" at bounding box center [1245, 64] width 164 height 26
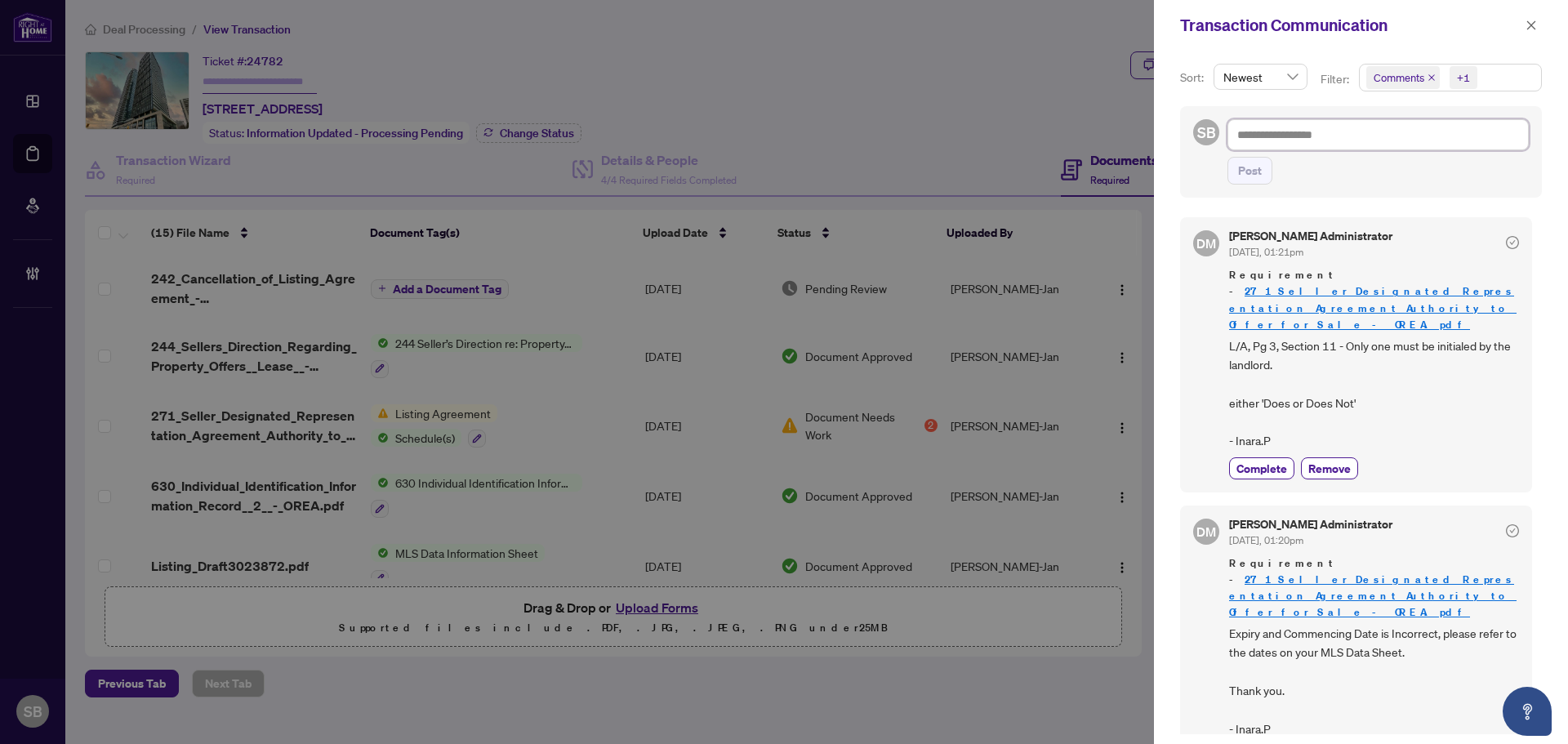
click at [1329, 141] on textarea at bounding box center [1378, 134] width 301 height 31
paste textarea "**********"
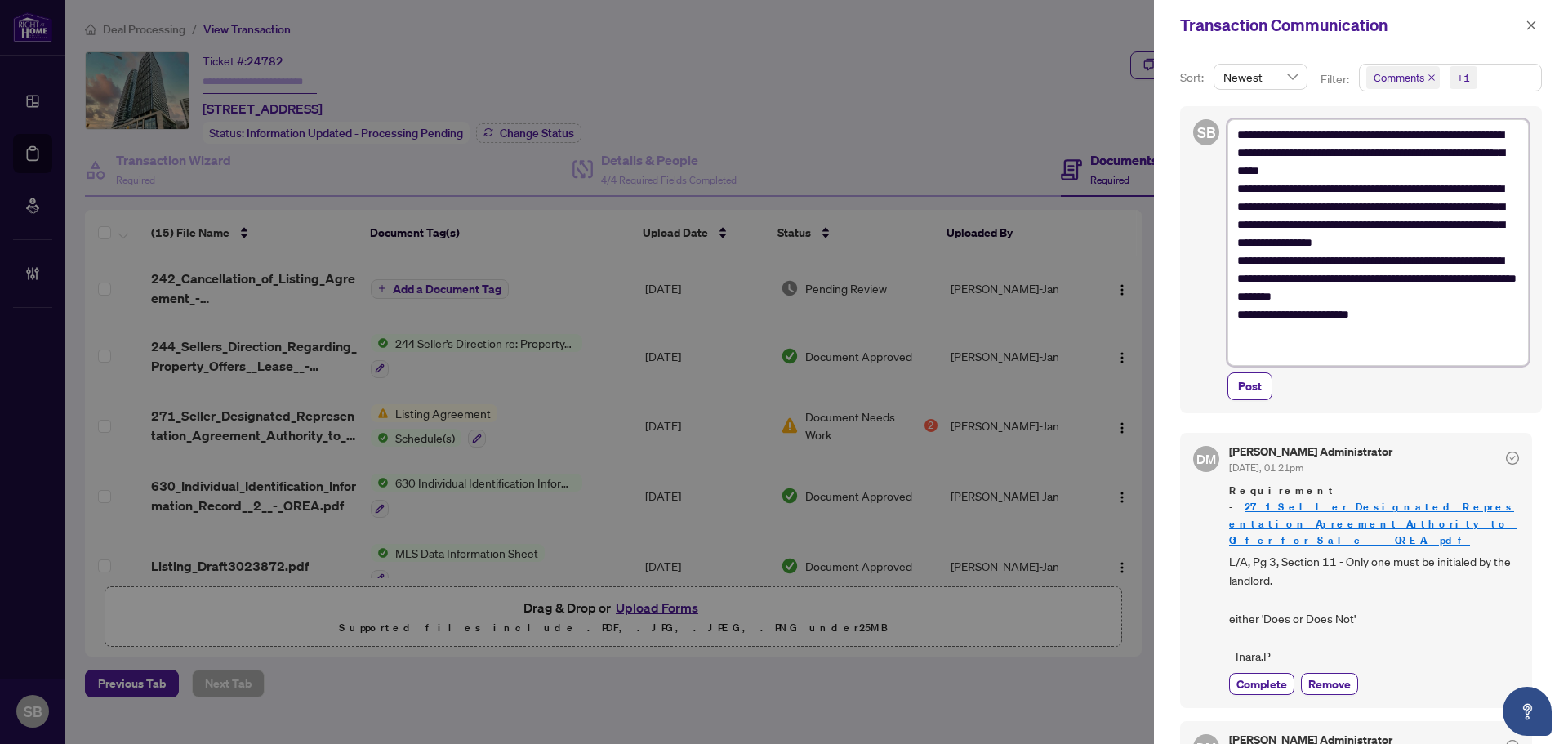
type textarea "**********"
click at [1391, 178] on textarea "**********" at bounding box center [1376, 242] width 297 height 247
type textarea "**********"
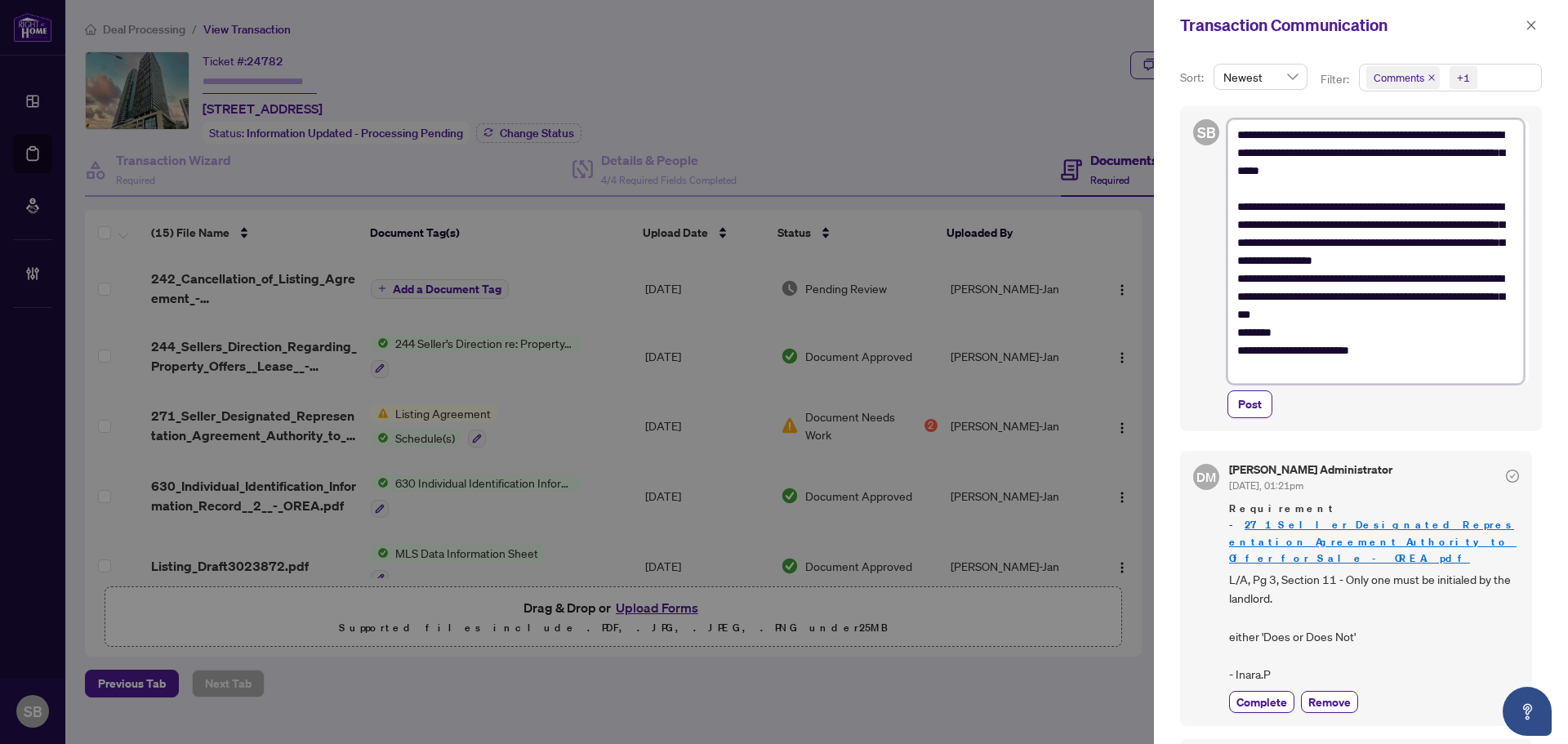
click at [1396, 290] on textarea "**********" at bounding box center [1376, 251] width 297 height 265
click at [1380, 282] on textarea "**********" at bounding box center [1376, 251] width 297 height 265
type textarea "**********"
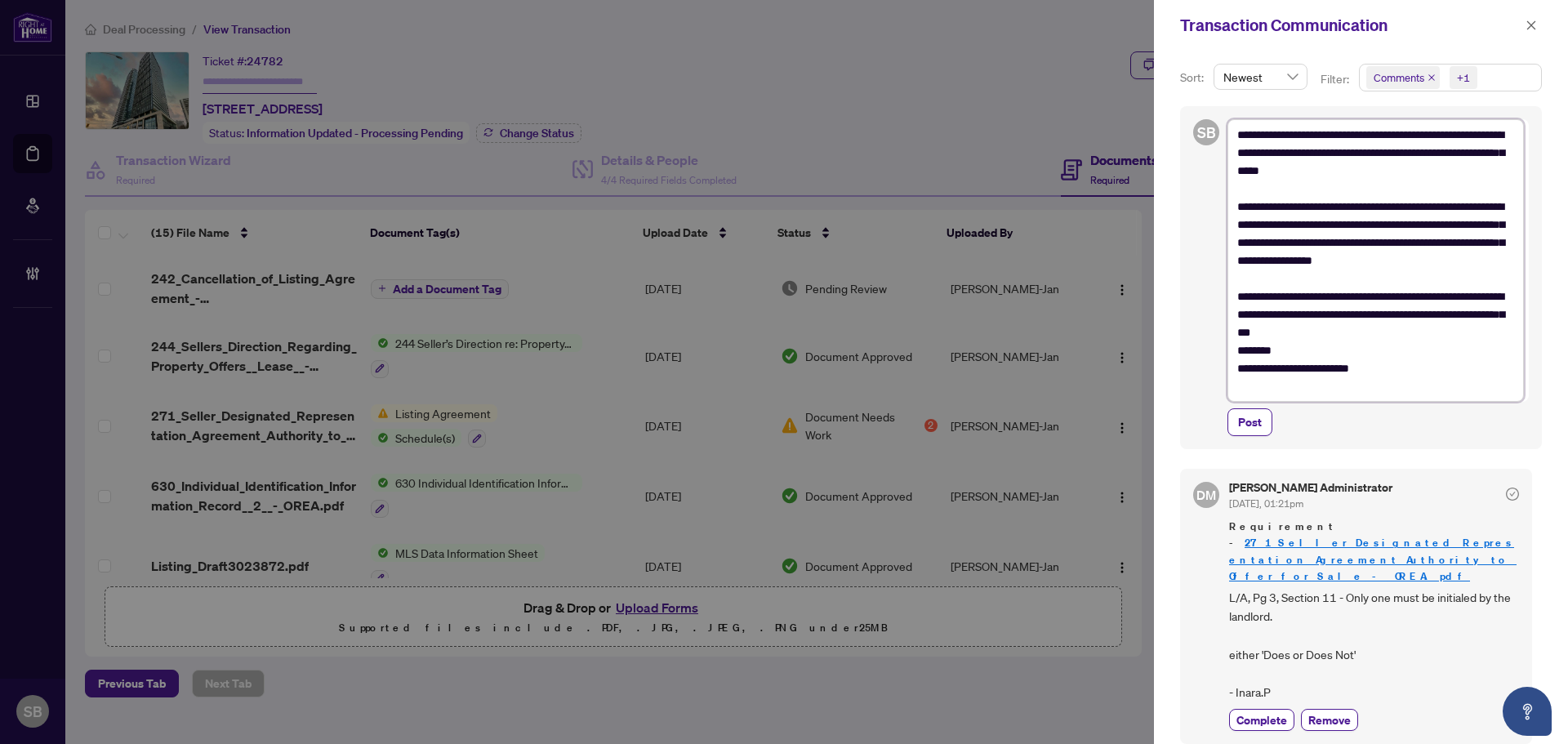
click at [1413, 344] on textarea "**********" at bounding box center [1376, 260] width 297 height 283
type textarea "**********"
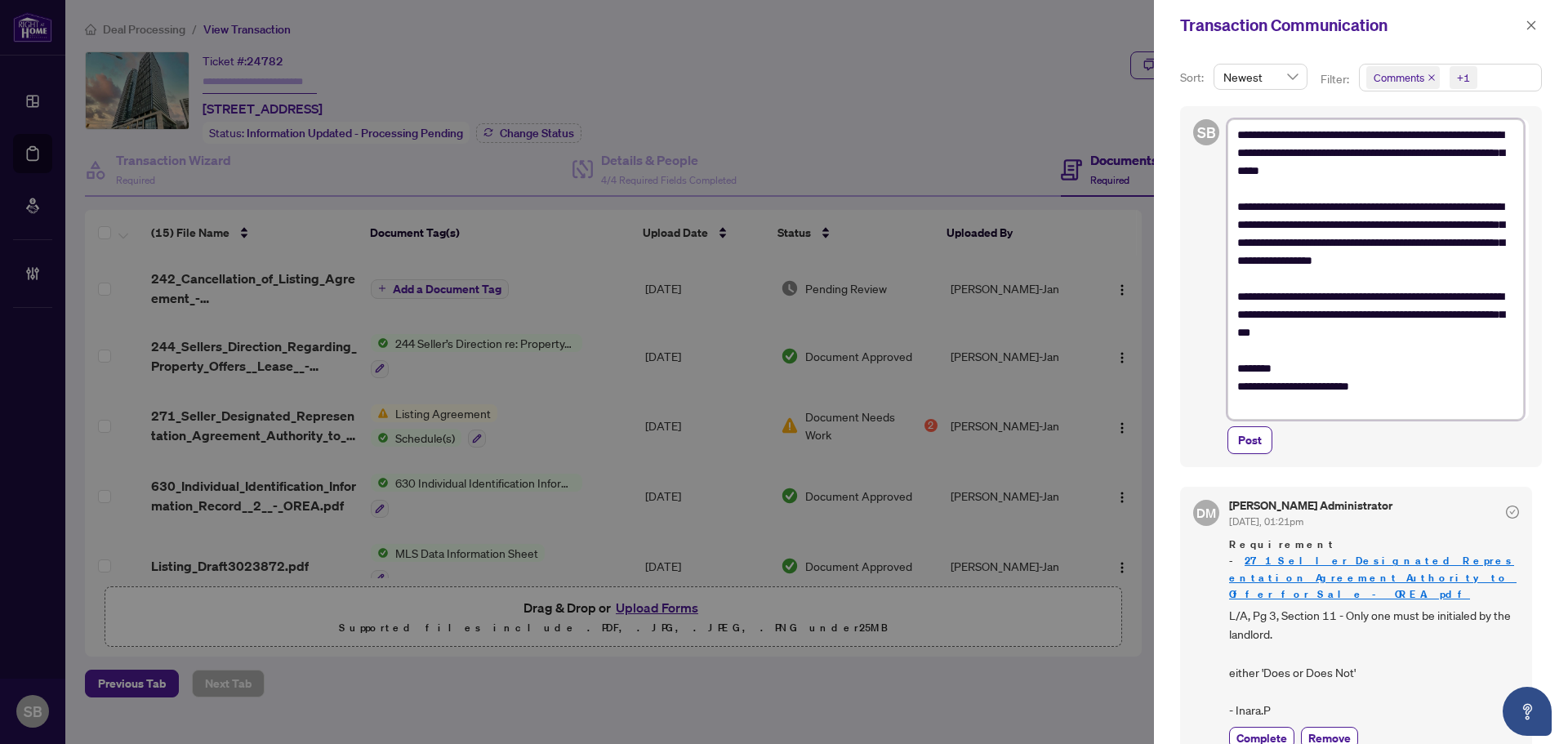
drag, startPoint x: 1314, startPoint y: 407, endPoint x: 1186, endPoint y: 403, distance: 128.1
click at [1188, 403] on div "**********" at bounding box center [1361, 287] width 362 height 361
type textarea "**********"
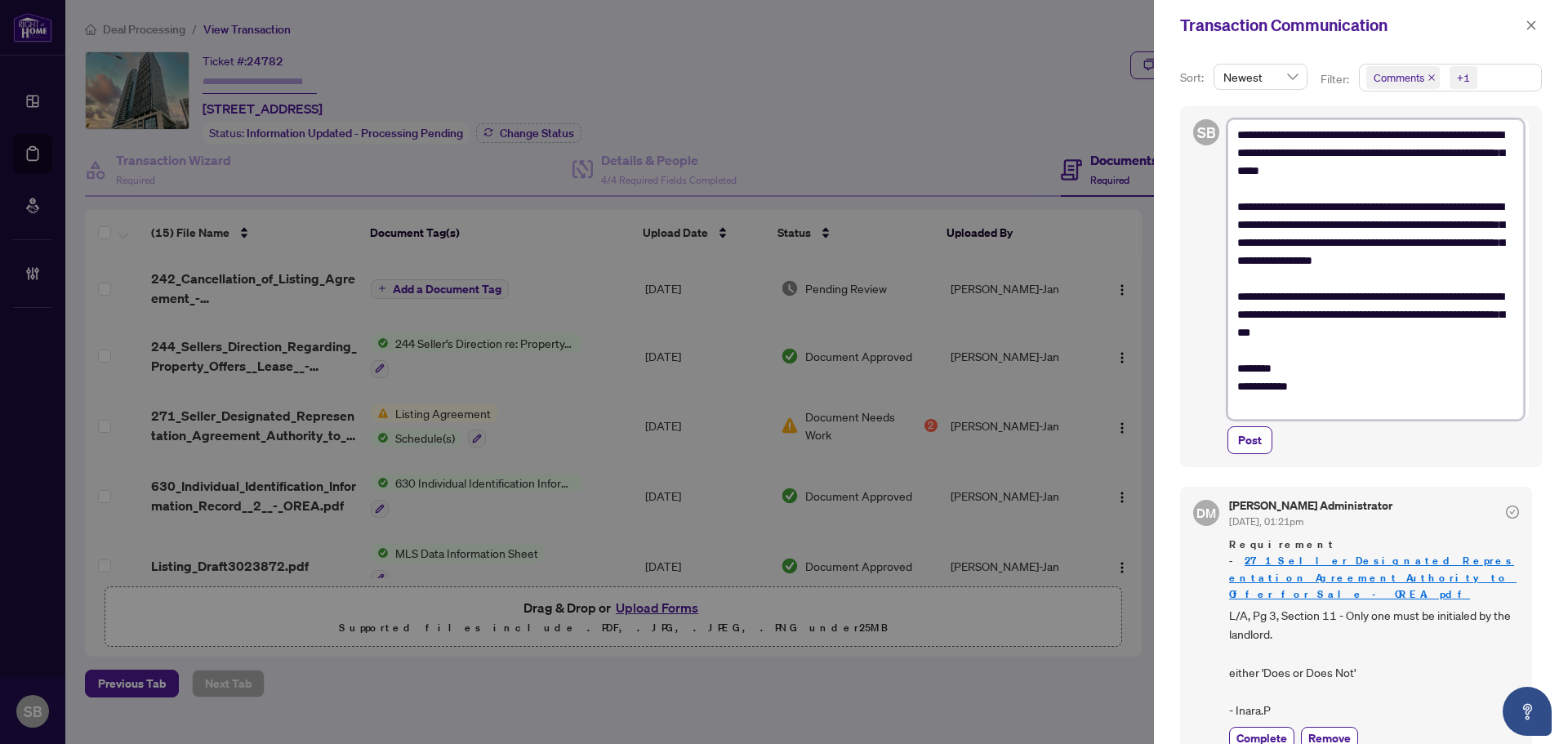
type textarea "**********"
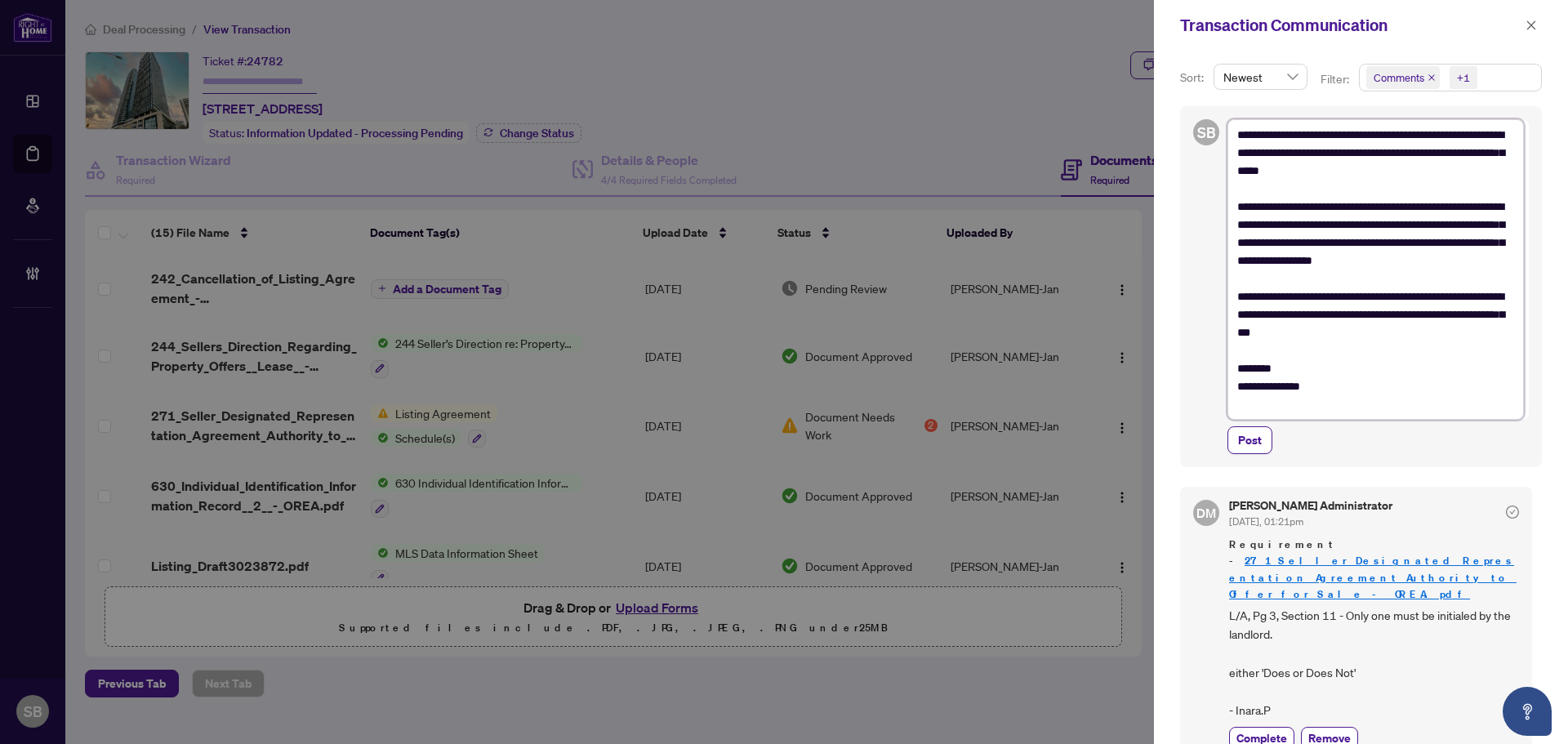
type textarea "**********"
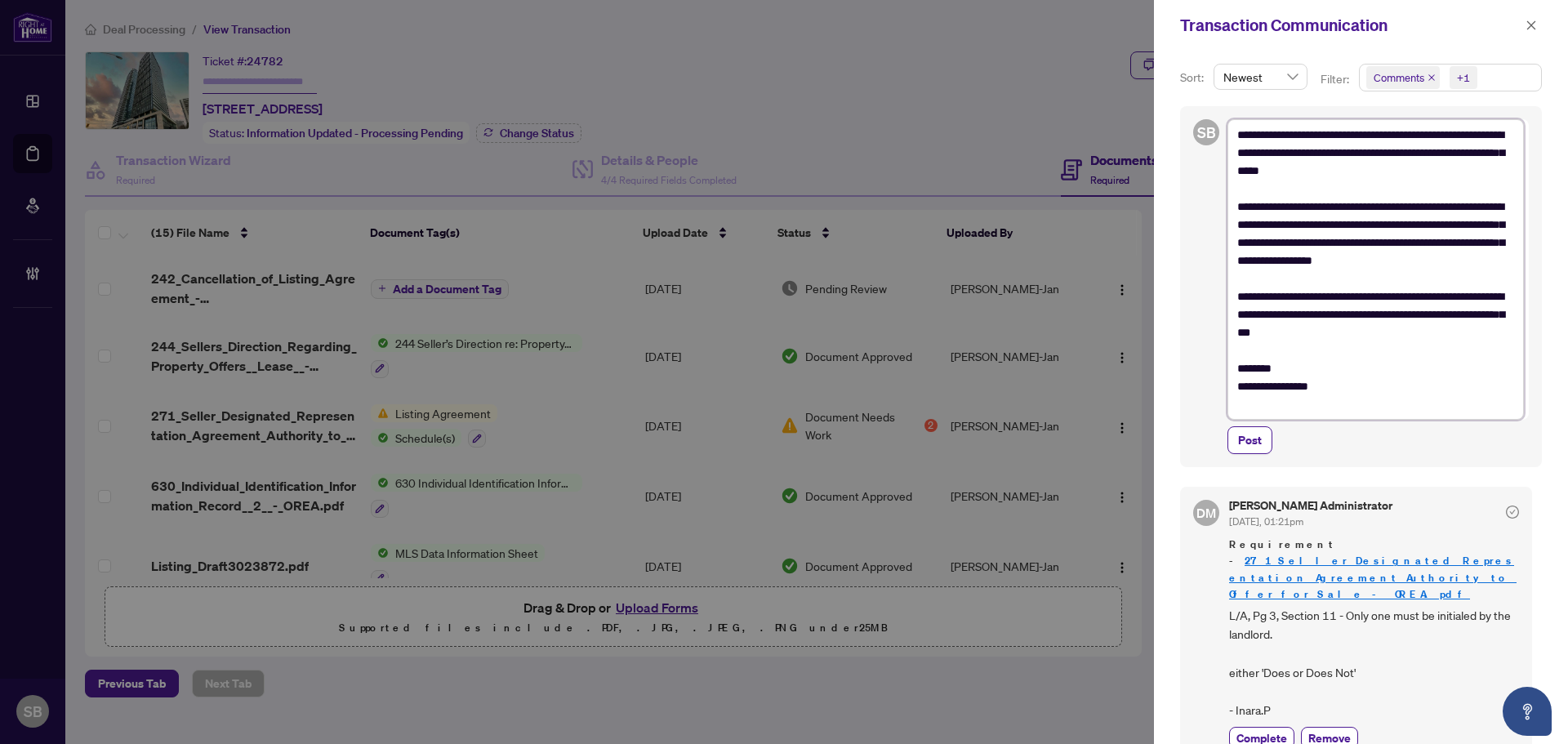
type textarea "**********"
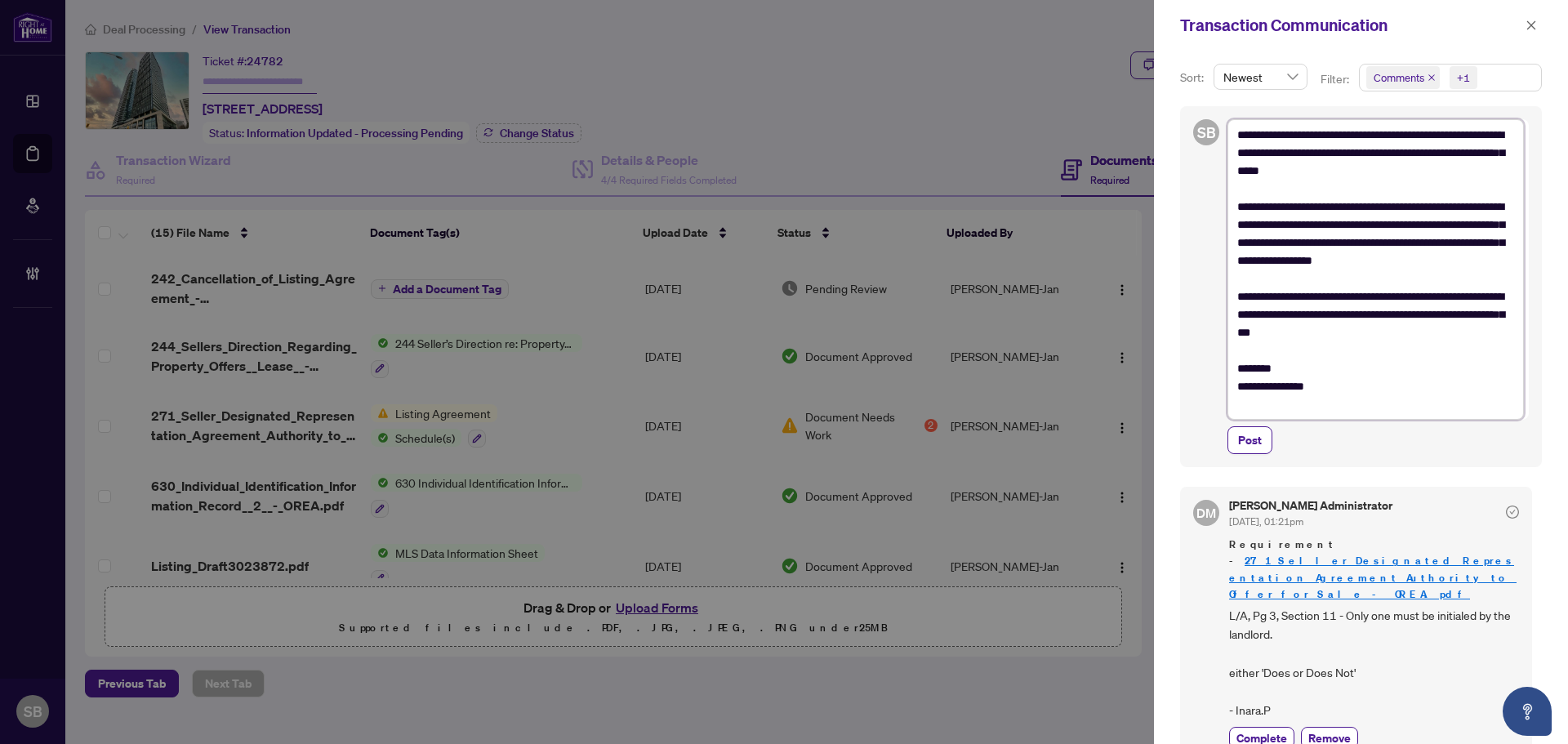
type textarea "**********"
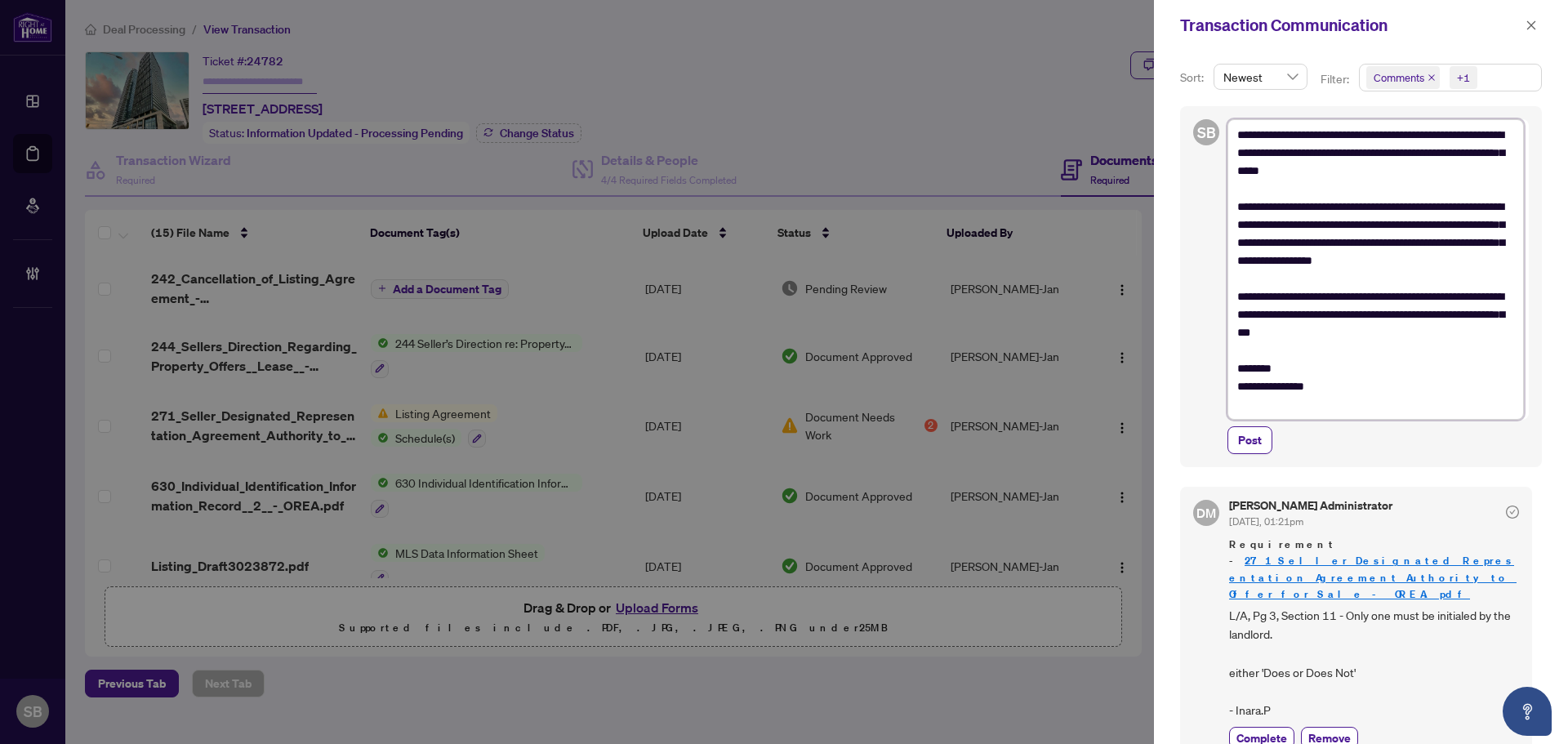
type textarea "**********"
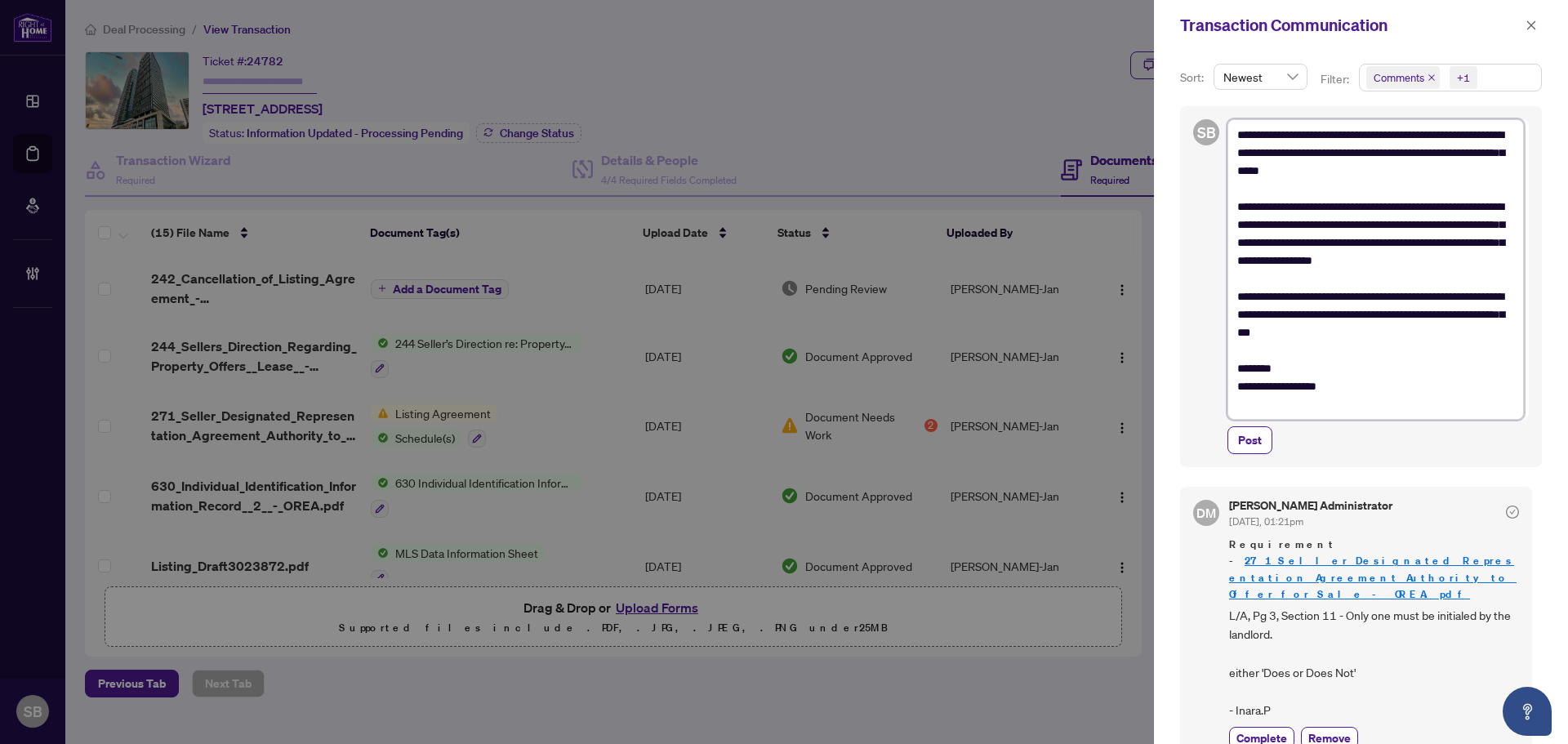
type textarea "**********"
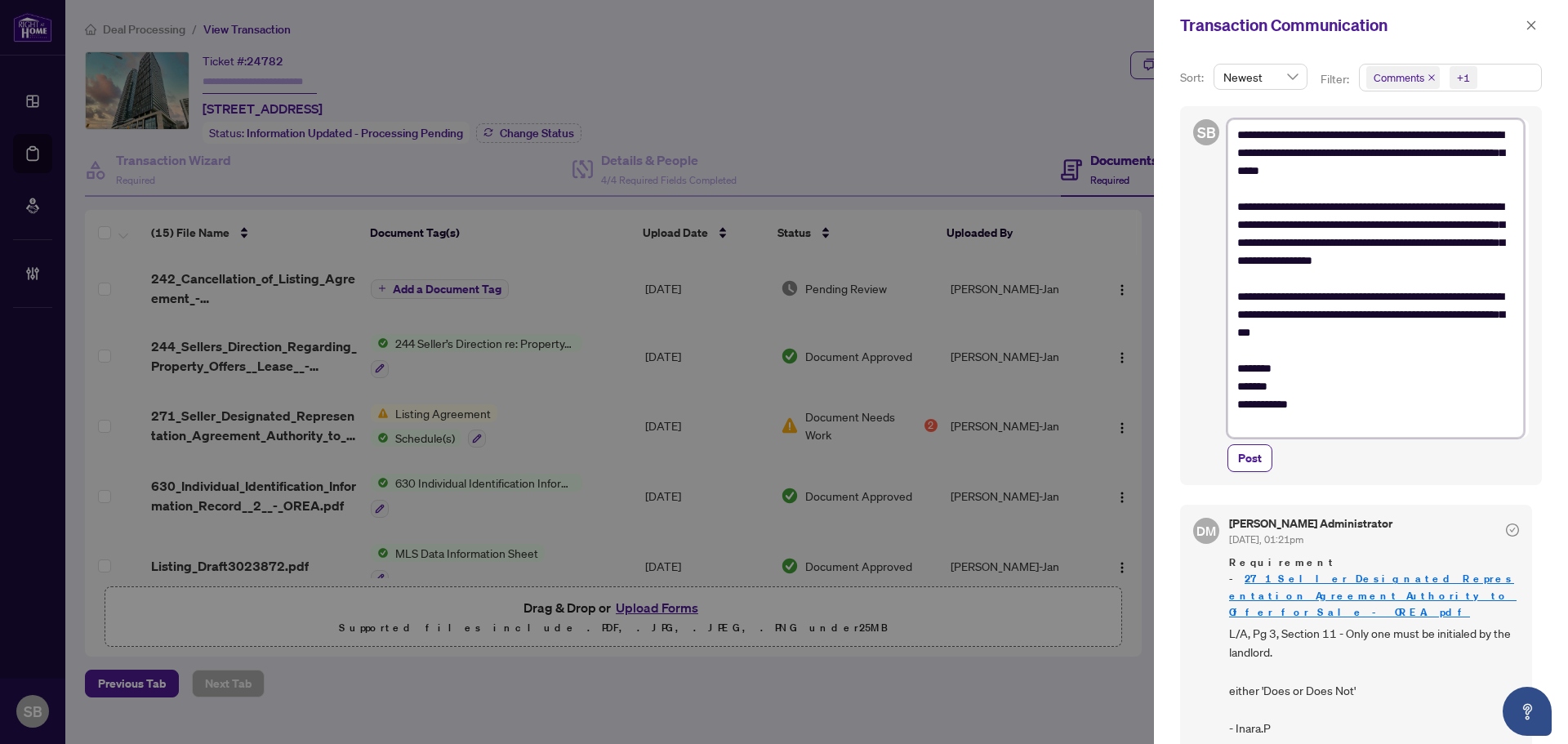
click at [1290, 413] on textarea "**********" at bounding box center [1376, 278] width 297 height 318
type textarea "**********"
click at [1260, 466] on span "Post" at bounding box center [1250, 458] width 23 height 26
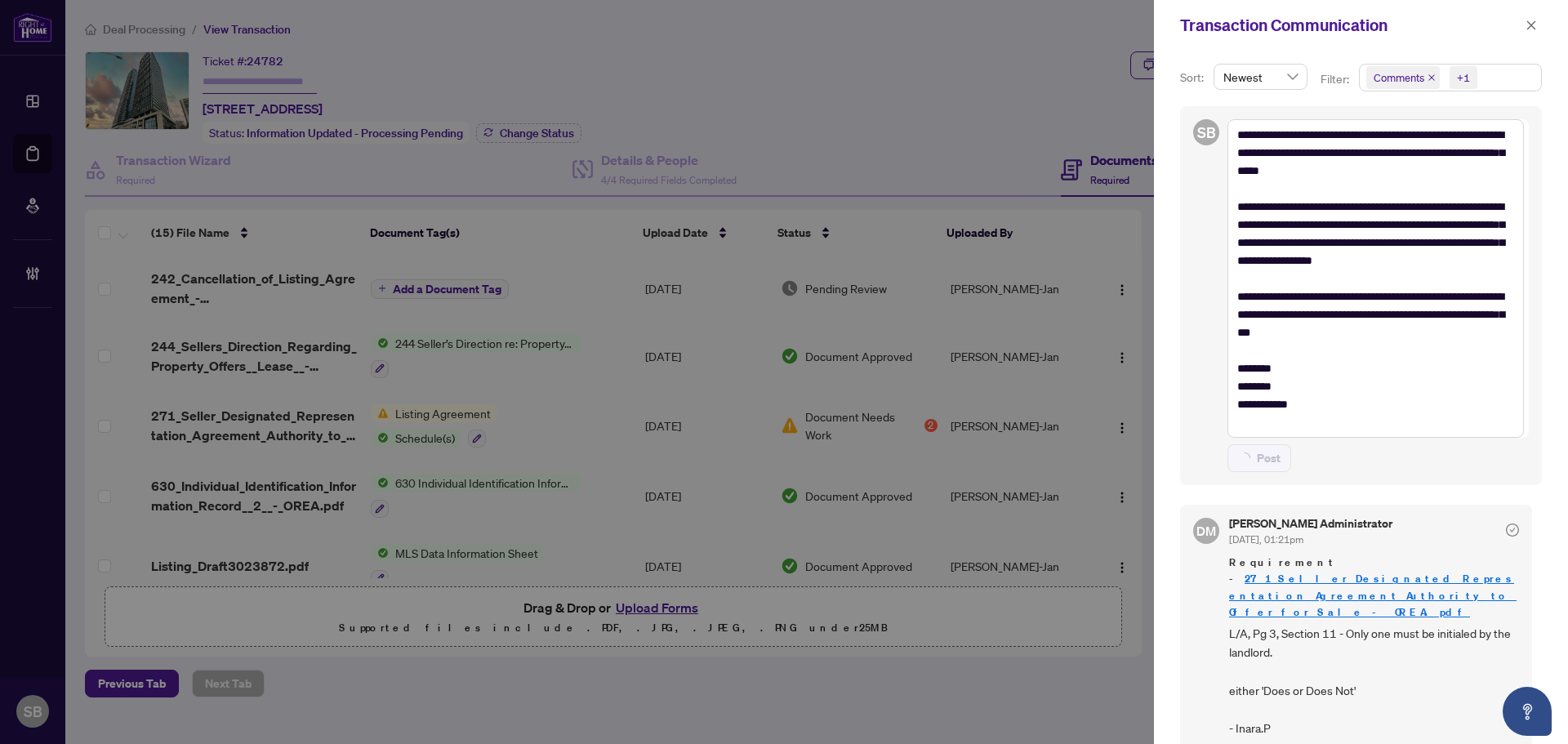
type textarea "**********"
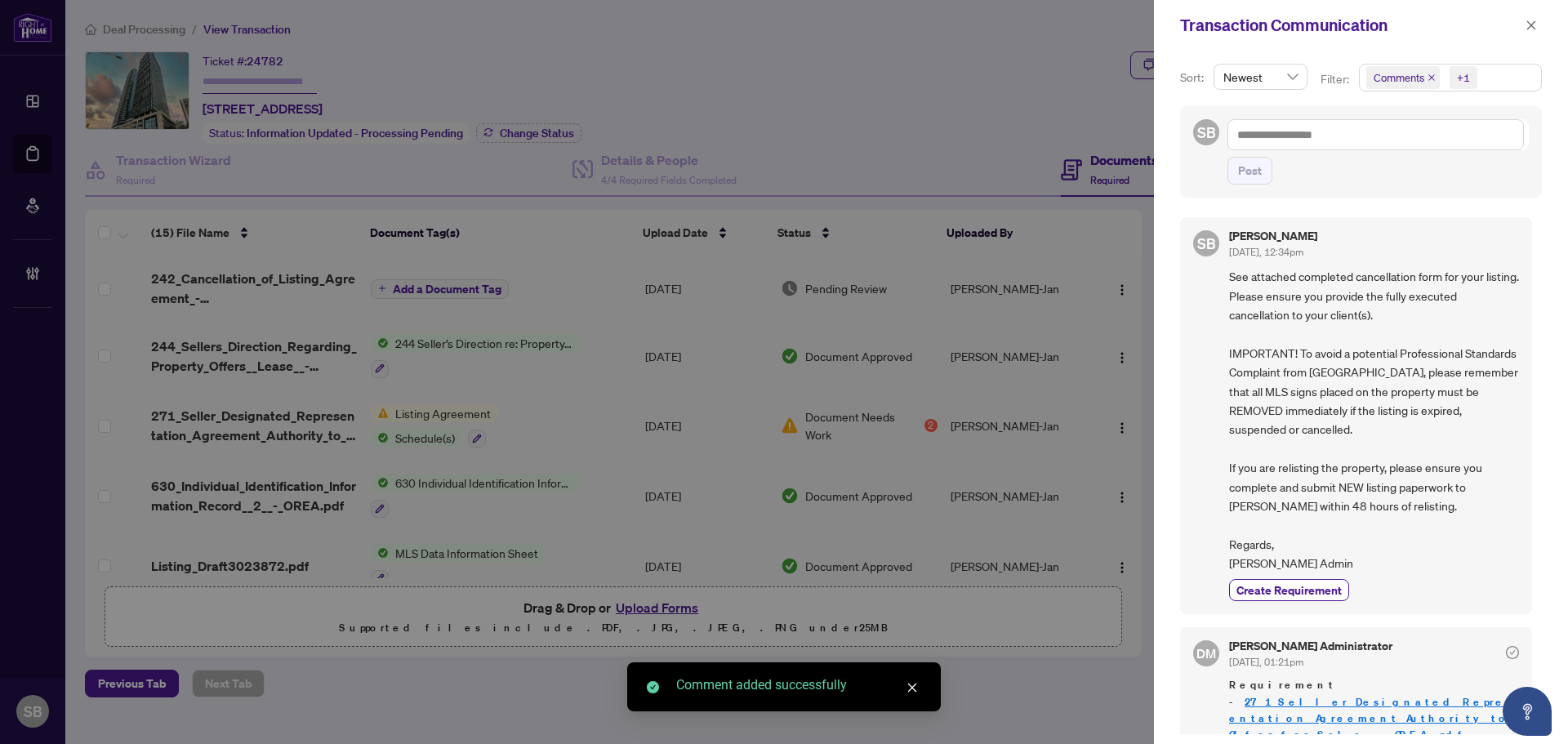
drag, startPoint x: 1535, startPoint y: 20, endPoint x: 1567, endPoint y: 151, distance: 134.9
click at [1534, 20] on icon "close" at bounding box center [1530, 25] width 12 height 12
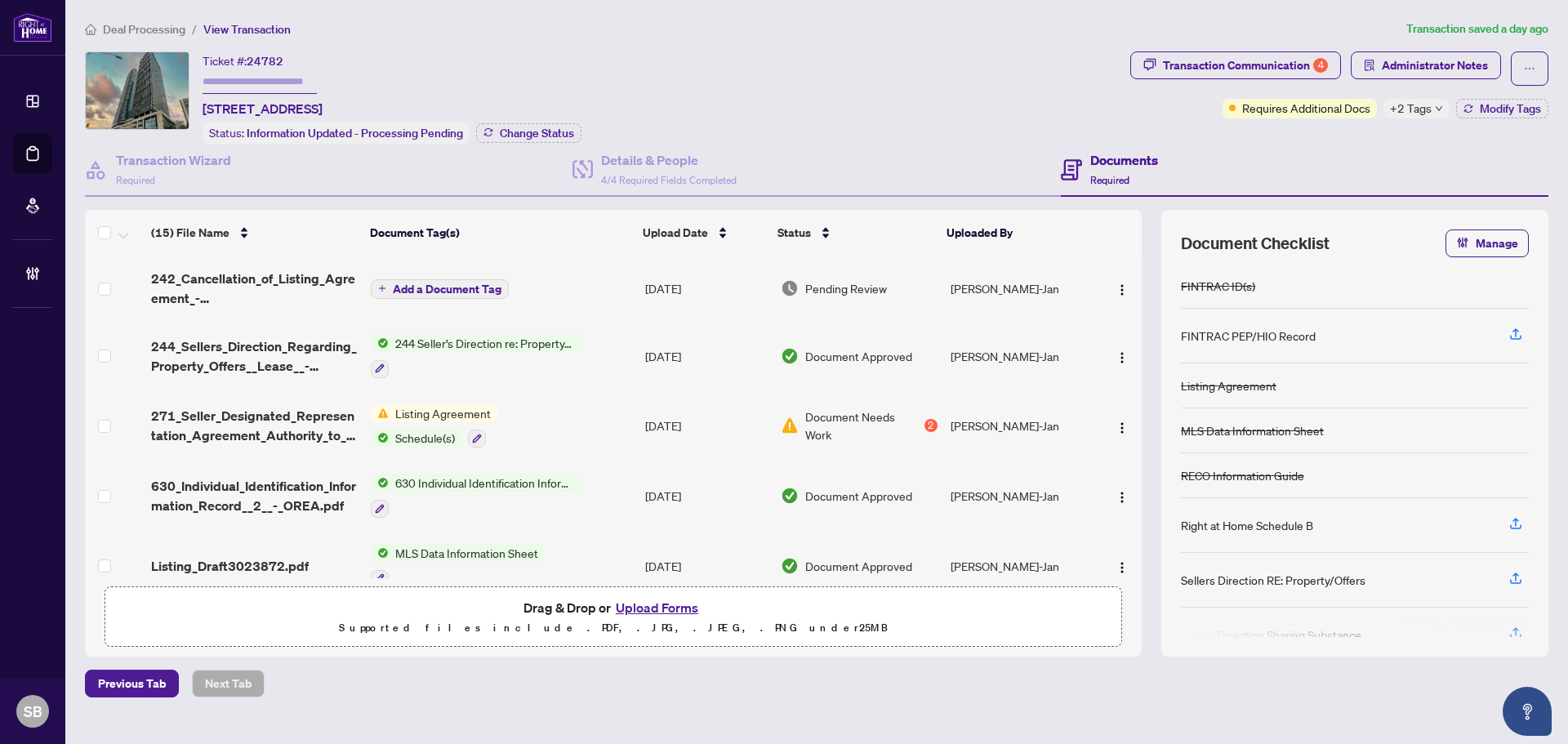
drag, startPoint x: 364, startPoint y: 107, endPoint x: 201, endPoint y: 111, distance: 163.0
click at [201, 111] on div "Ticket #: 24782 1502-575 Bloor St, Toronto, Ontario M4W 0B2, Canada Status: Inf…" at bounding box center [604, 97] width 1039 height 92
copy span "1502-575 Bloor St, Toronto,"
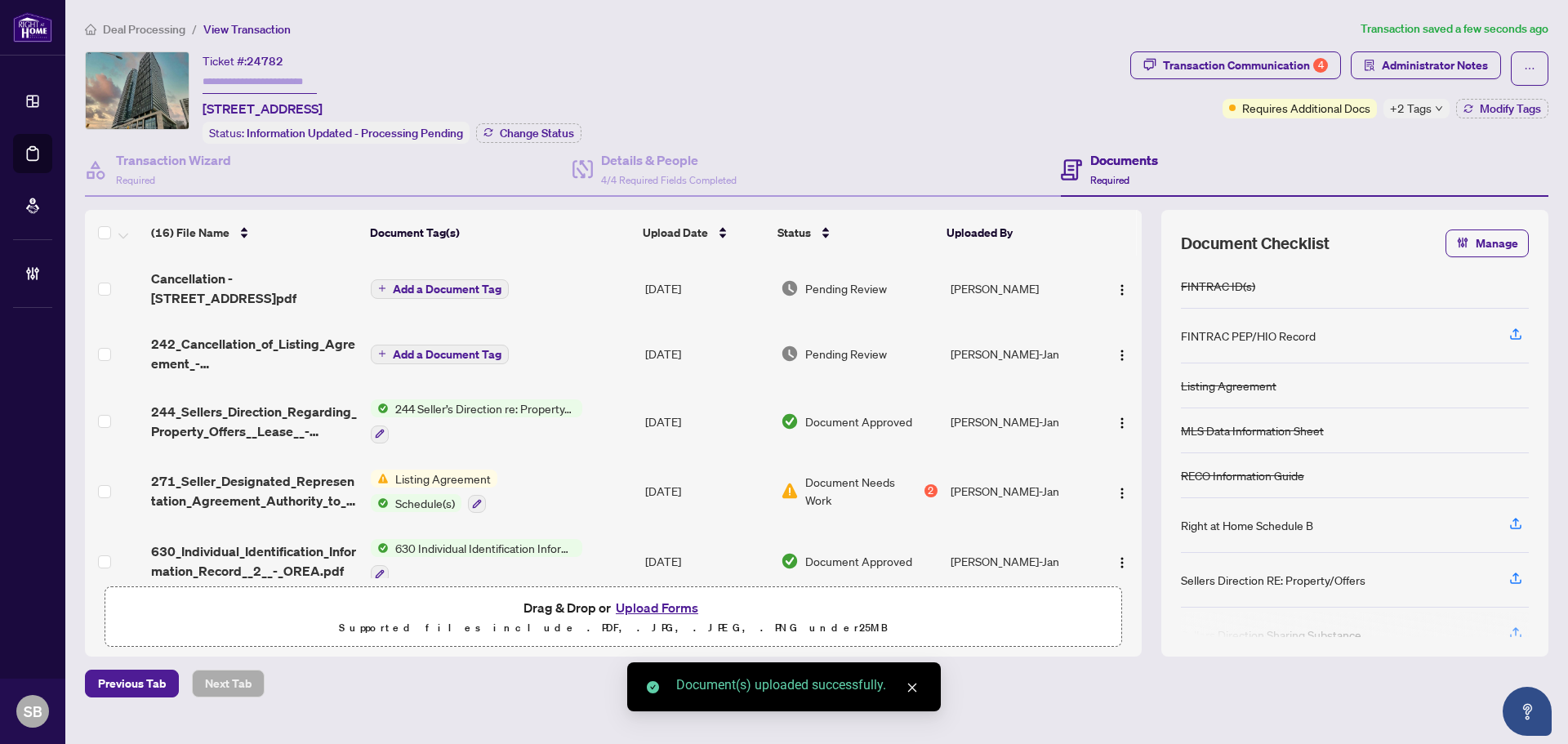
click at [459, 283] on span "Add a Document Tag" at bounding box center [446, 289] width 108 height 12
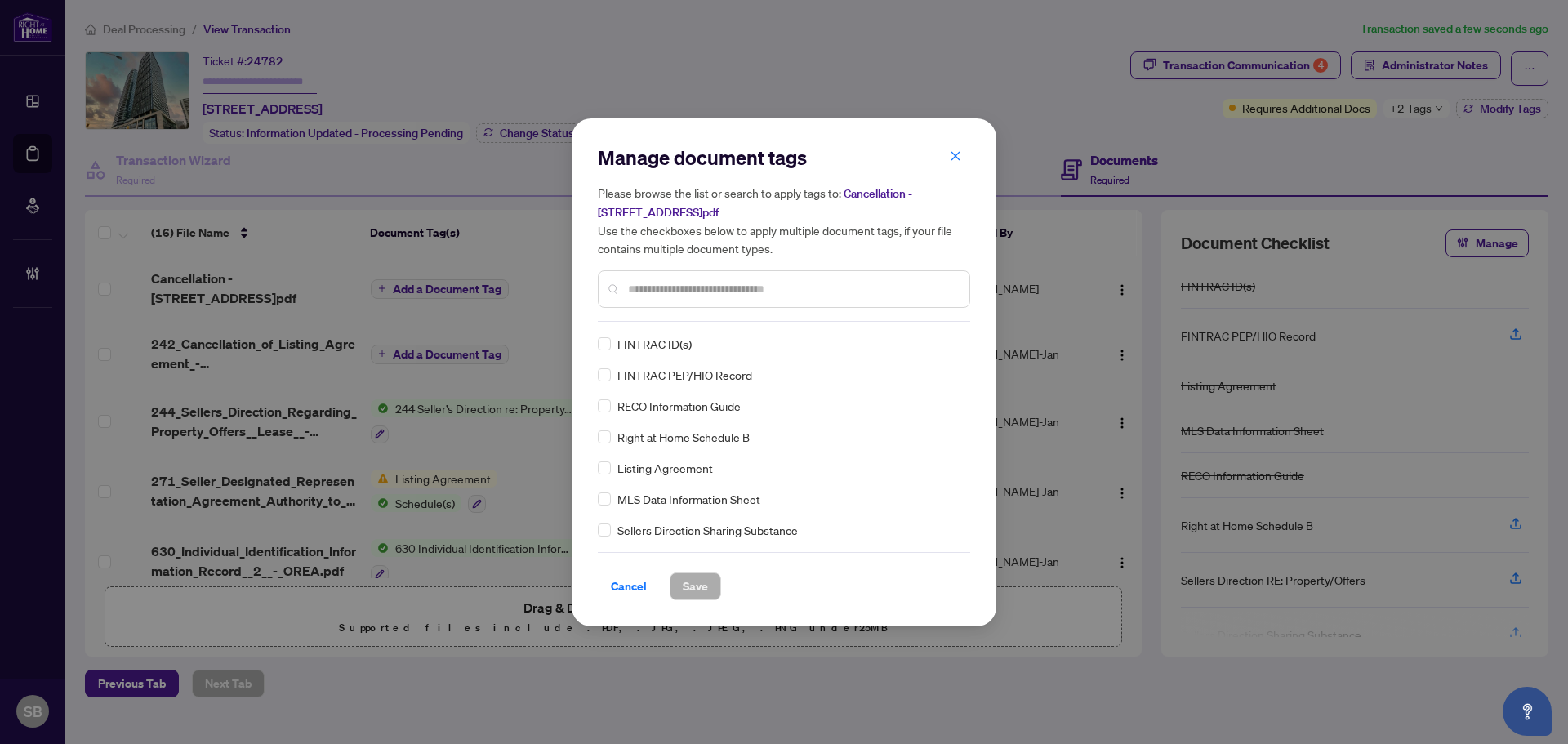
click at [693, 297] on input "text" at bounding box center [791, 289] width 328 height 18
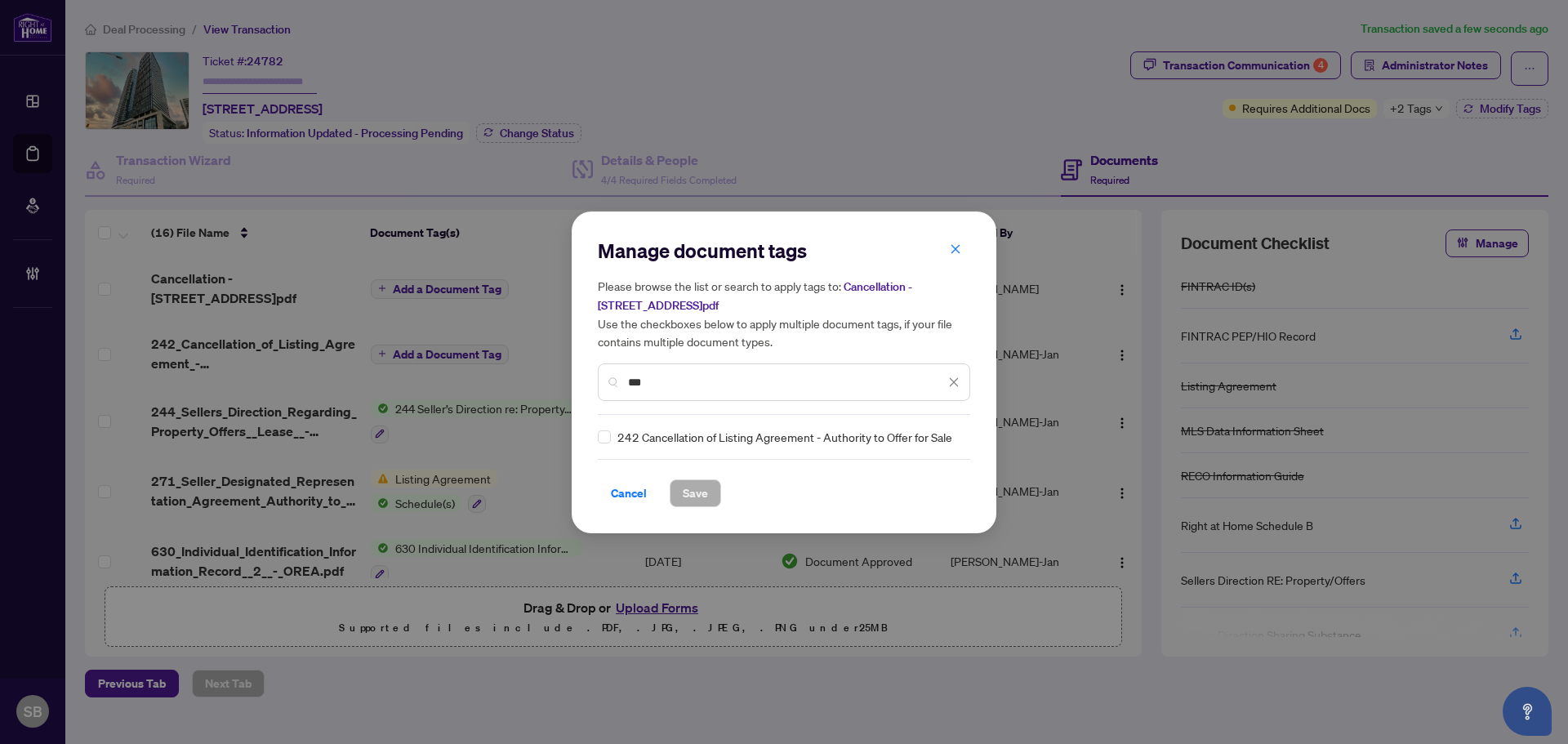
type input "***"
click at [600, 425] on div "Manage document tags Please browse the list or search to apply tags to: Cancell…" at bounding box center [784, 372] width 372 height 269
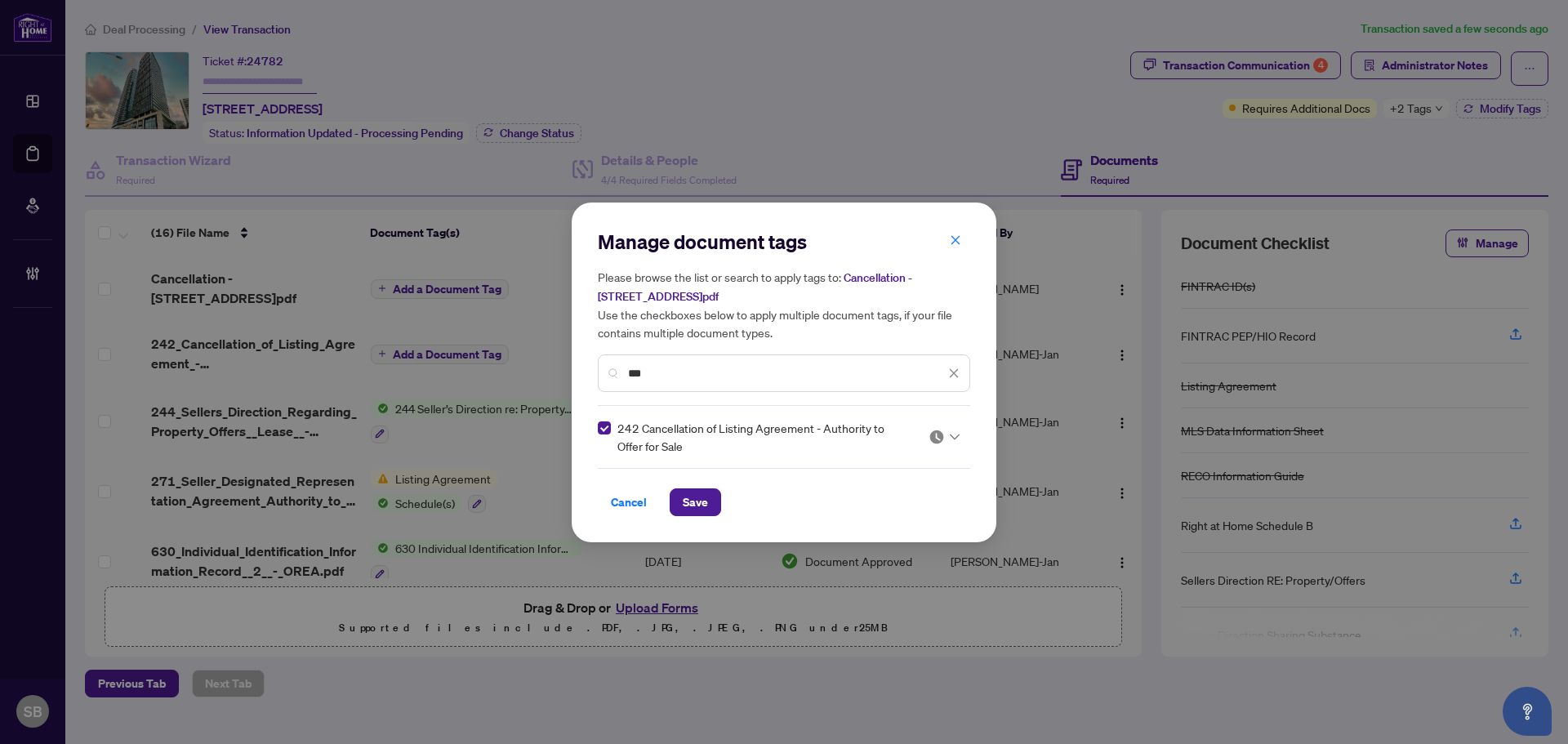
click at [943, 427] on span at bounding box center [943, 436] width 31 height 24
drag, startPoint x: 919, startPoint y: 520, endPoint x: 847, endPoint y: 508, distance: 73.0
click at [919, 519] on div "Approved" at bounding box center [895, 516] width 105 height 18
click at [710, 512] on button "Save" at bounding box center [695, 502] width 52 height 28
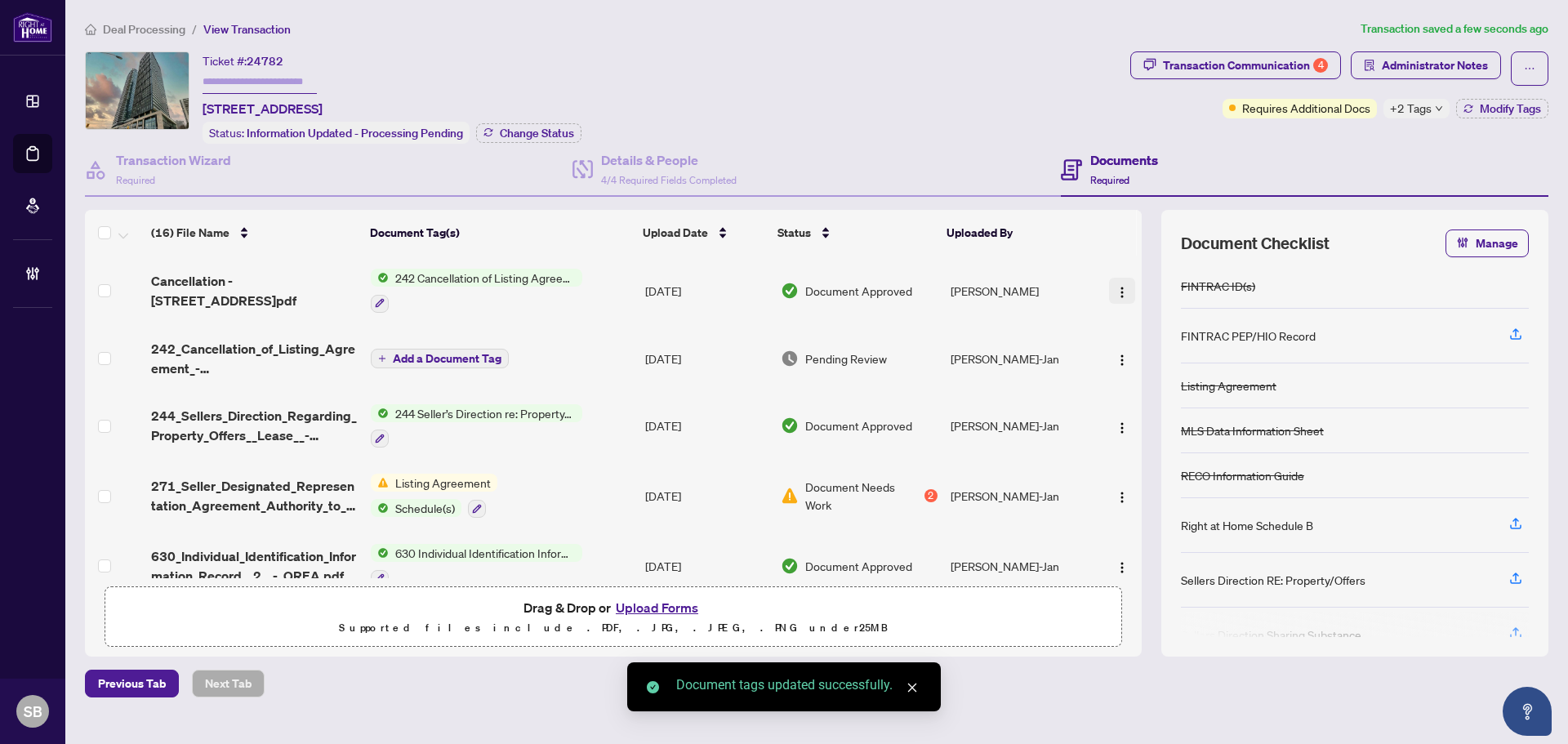
click at [1118, 288] on img "button" at bounding box center [1122, 292] width 13 height 13
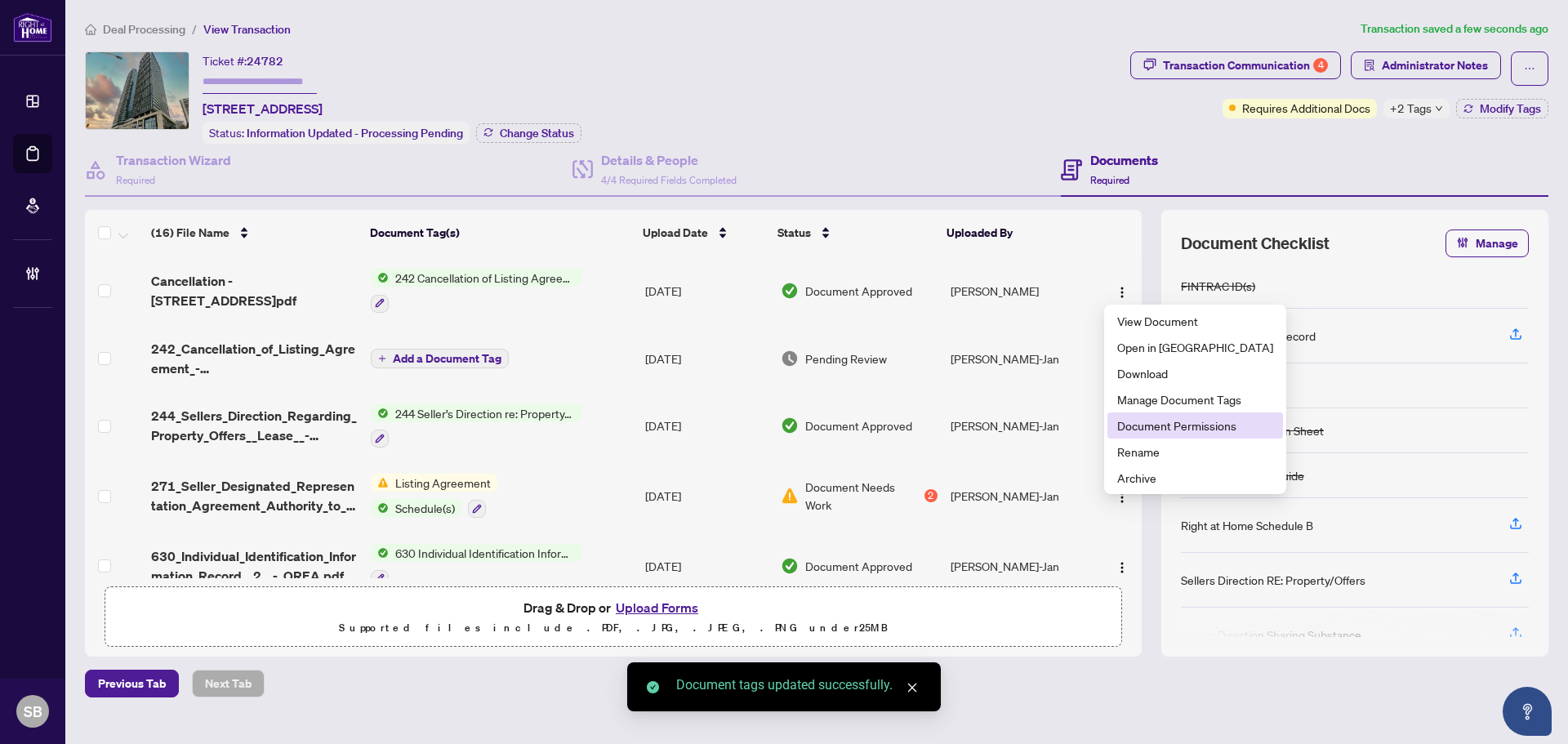
click at [1201, 422] on span "Document Permissions" at bounding box center [1194, 426] width 156 height 18
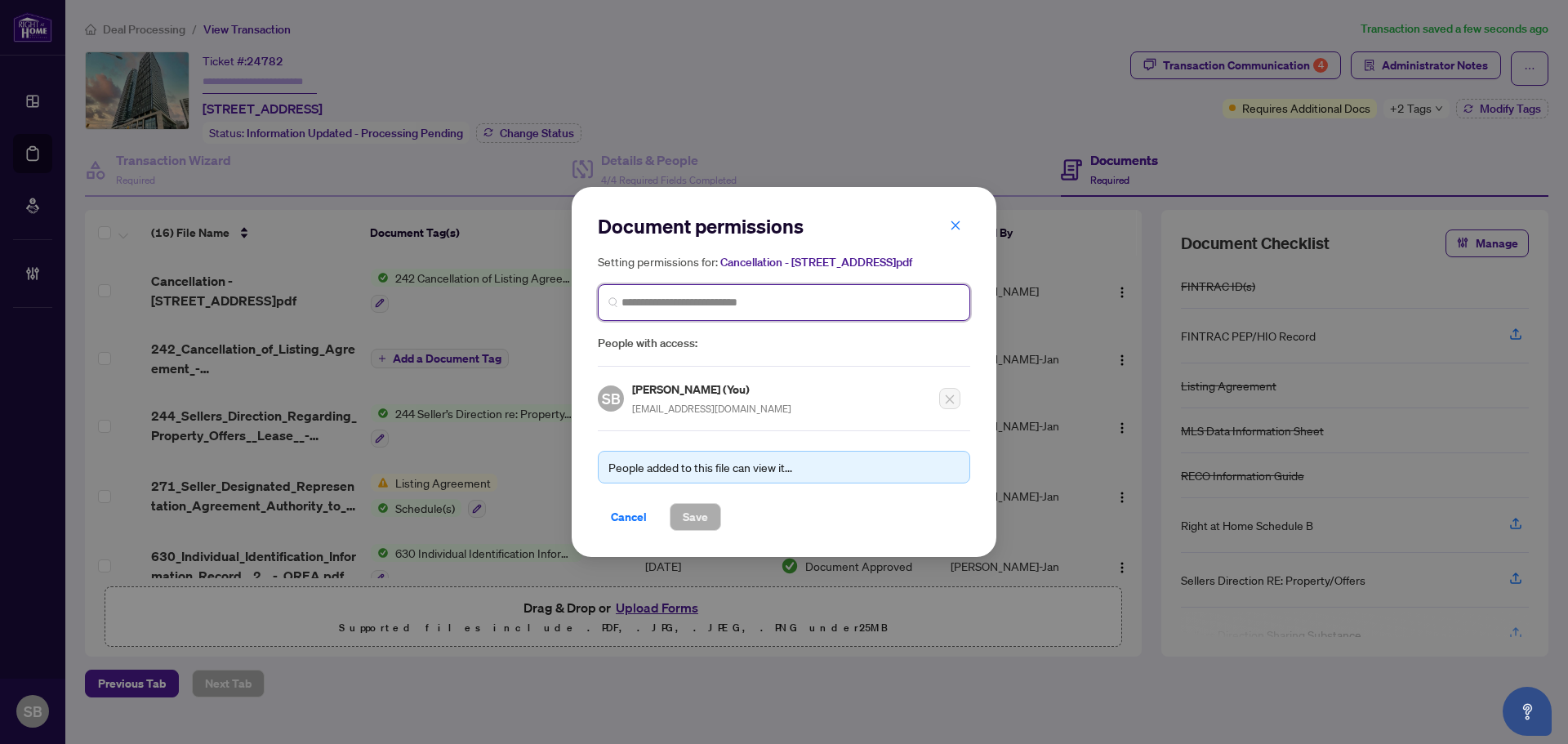
click at [730, 294] on input "search" at bounding box center [790, 302] width 338 height 17
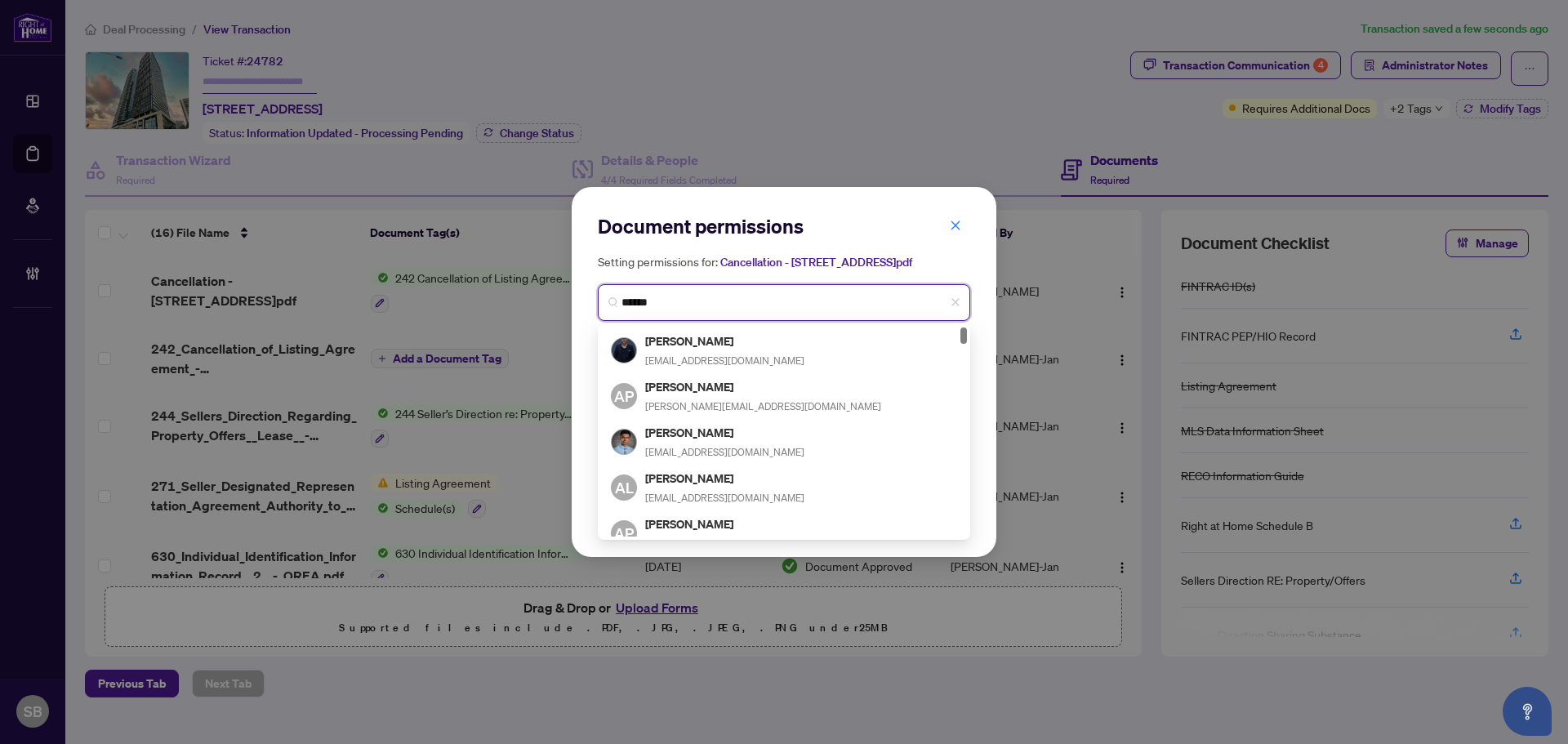
type input "*******"
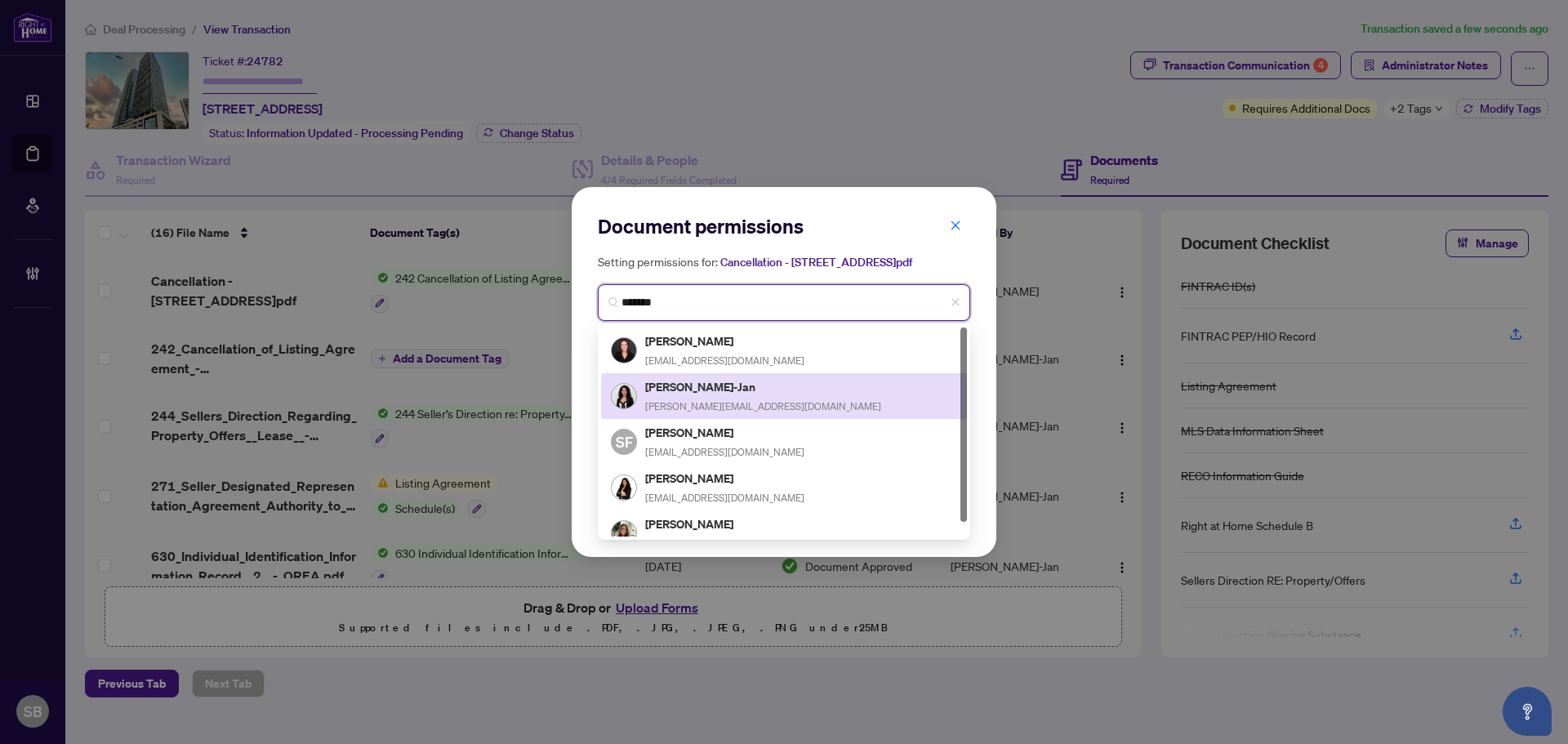
click at [742, 401] on span "Sabrina@sabrinajan.com" at bounding box center [763, 407] width 236 height 13
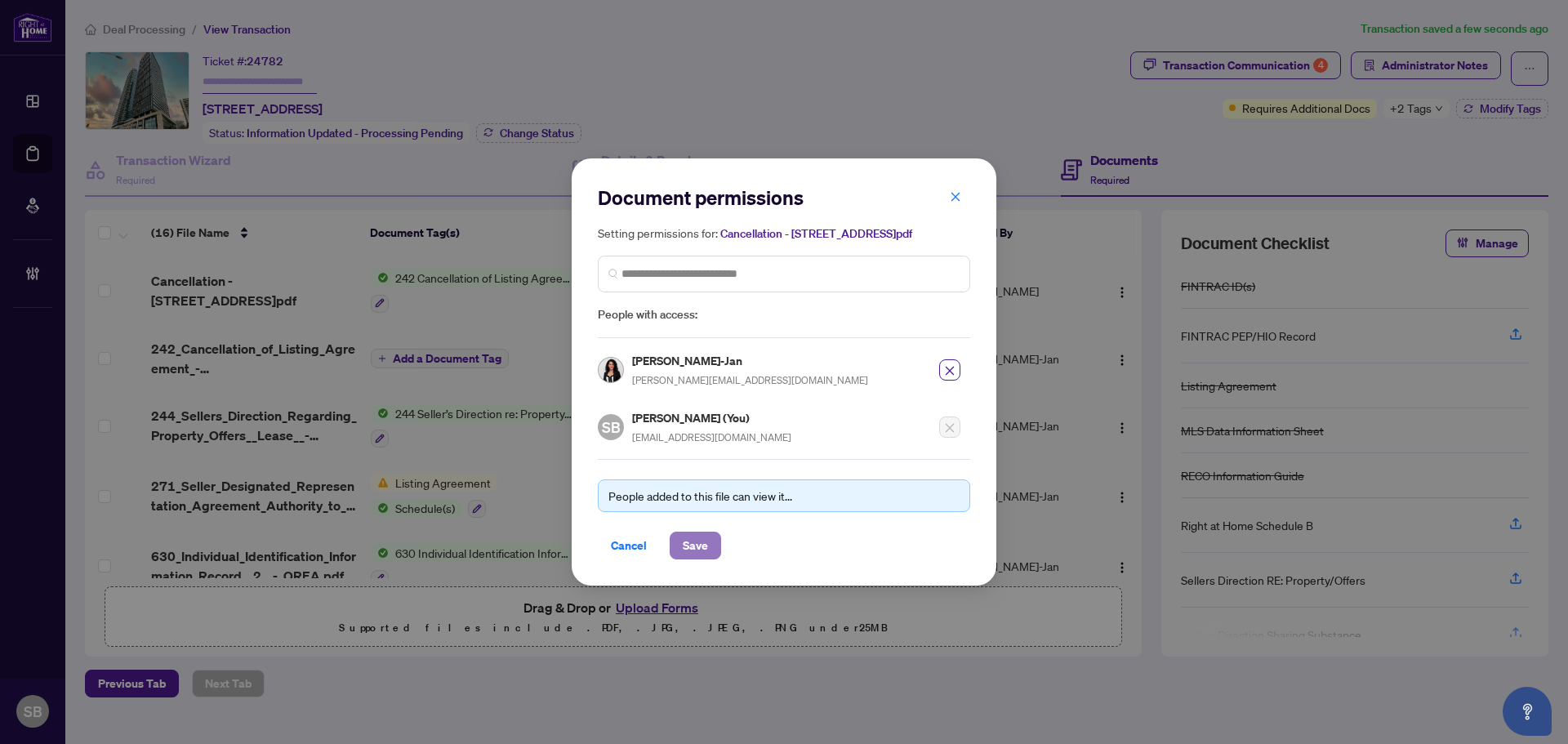
click at [692, 545] on span "Save" at bounding box center [695, 545] width 25 height 26
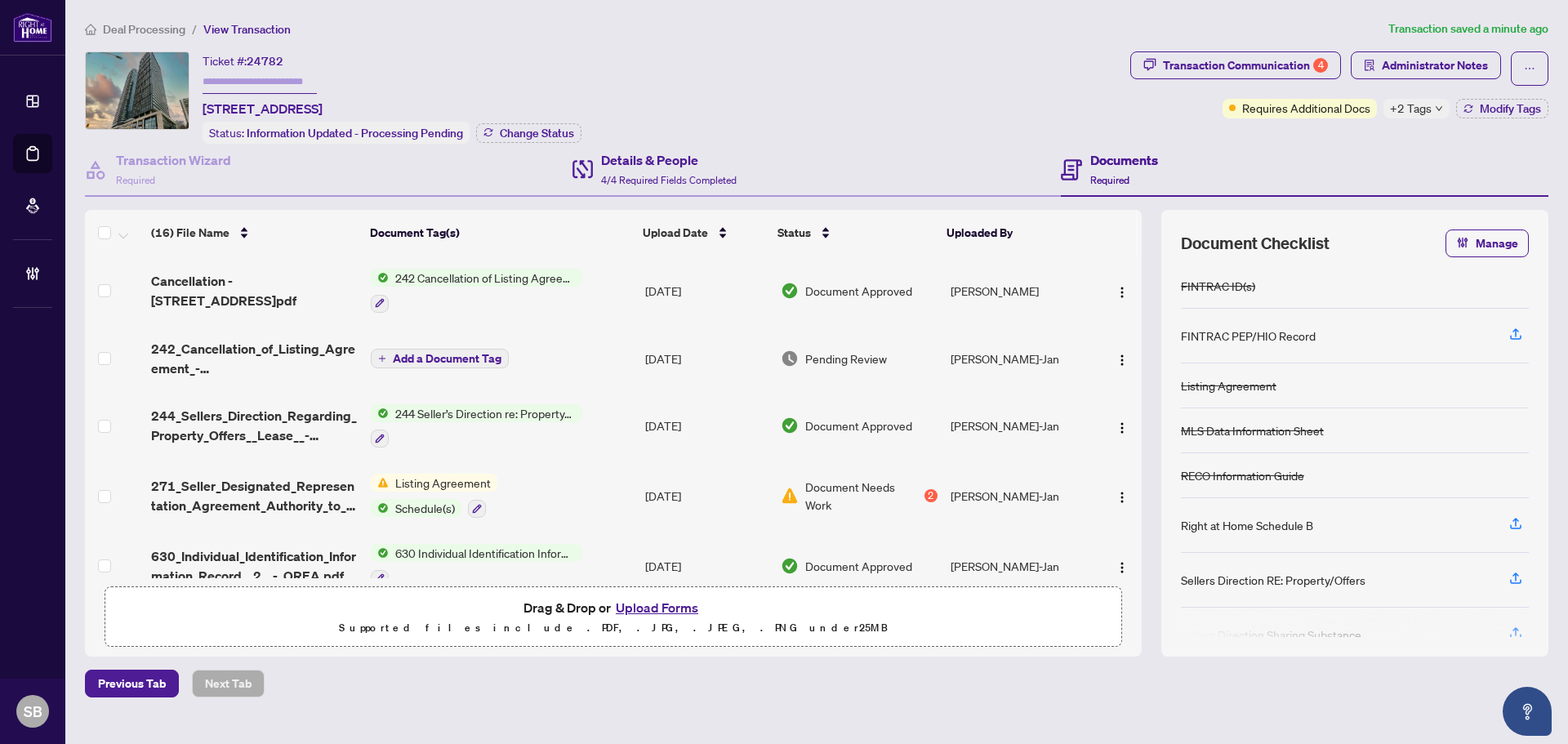
click at [620, 145] on div "Details & People 4/4 Required Fields Completed" at bounding box center [815, 170] width 487 height 53
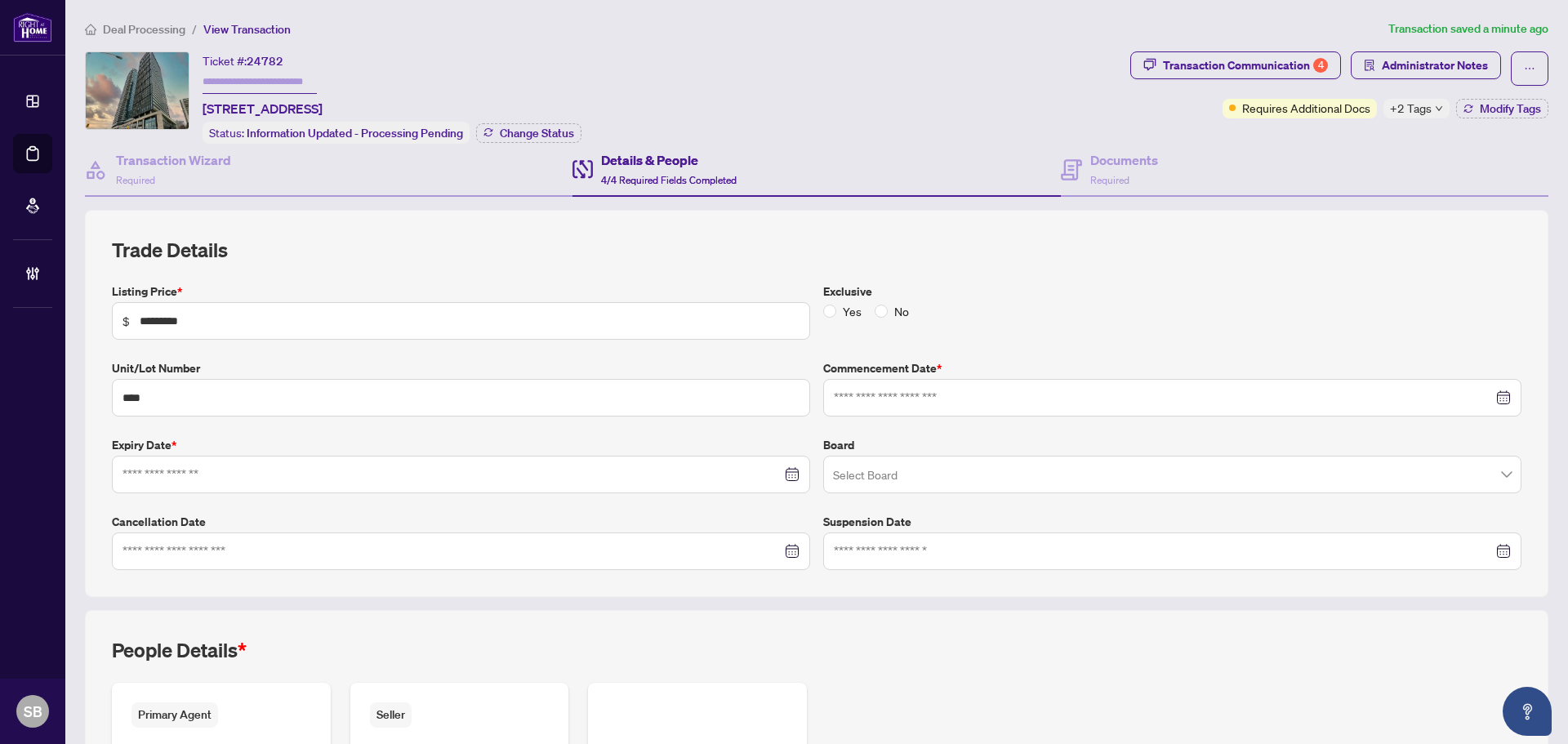
type input "**********"
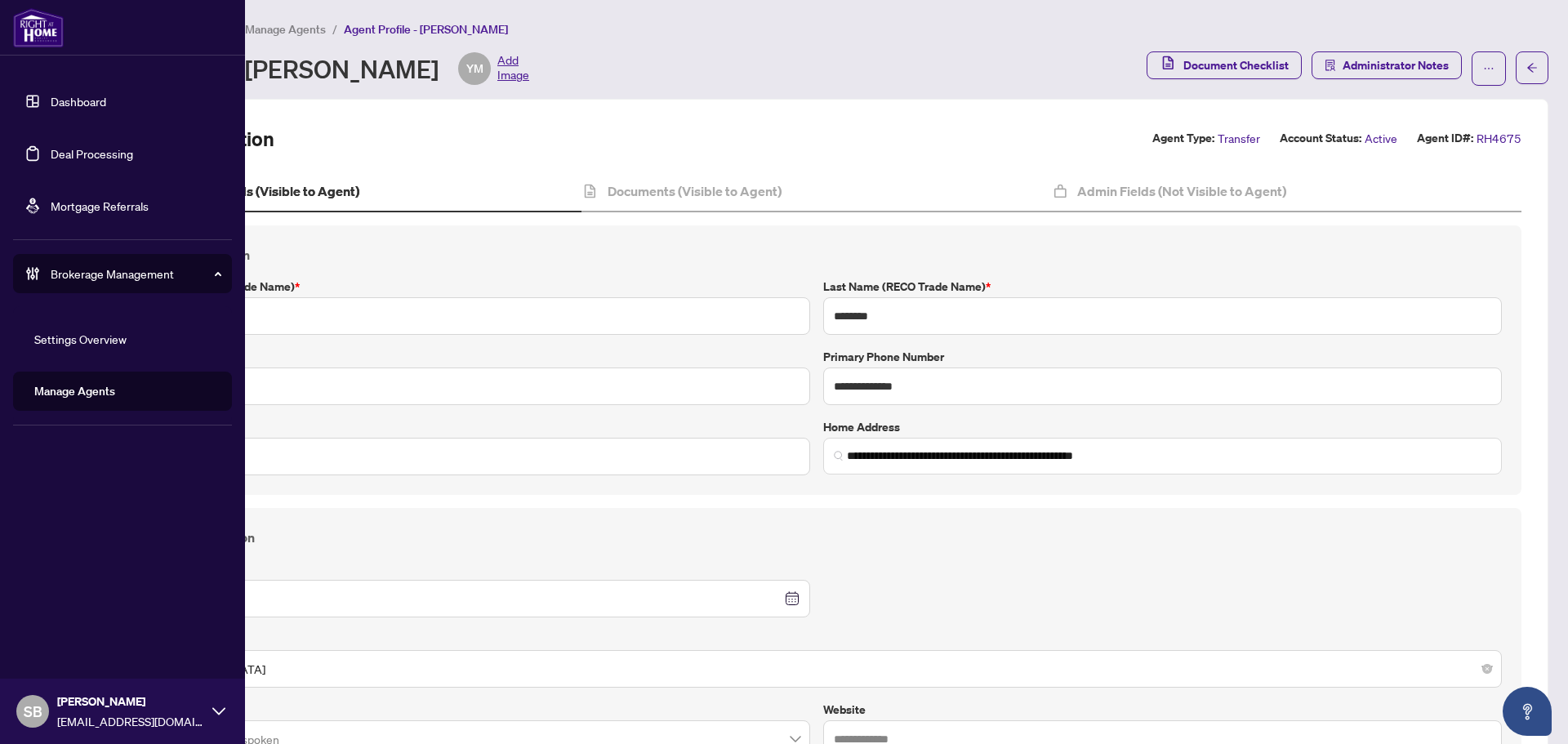
click at [83, 94] on link "Dashboard" at bounding box center [79, 101] width 55 height 14
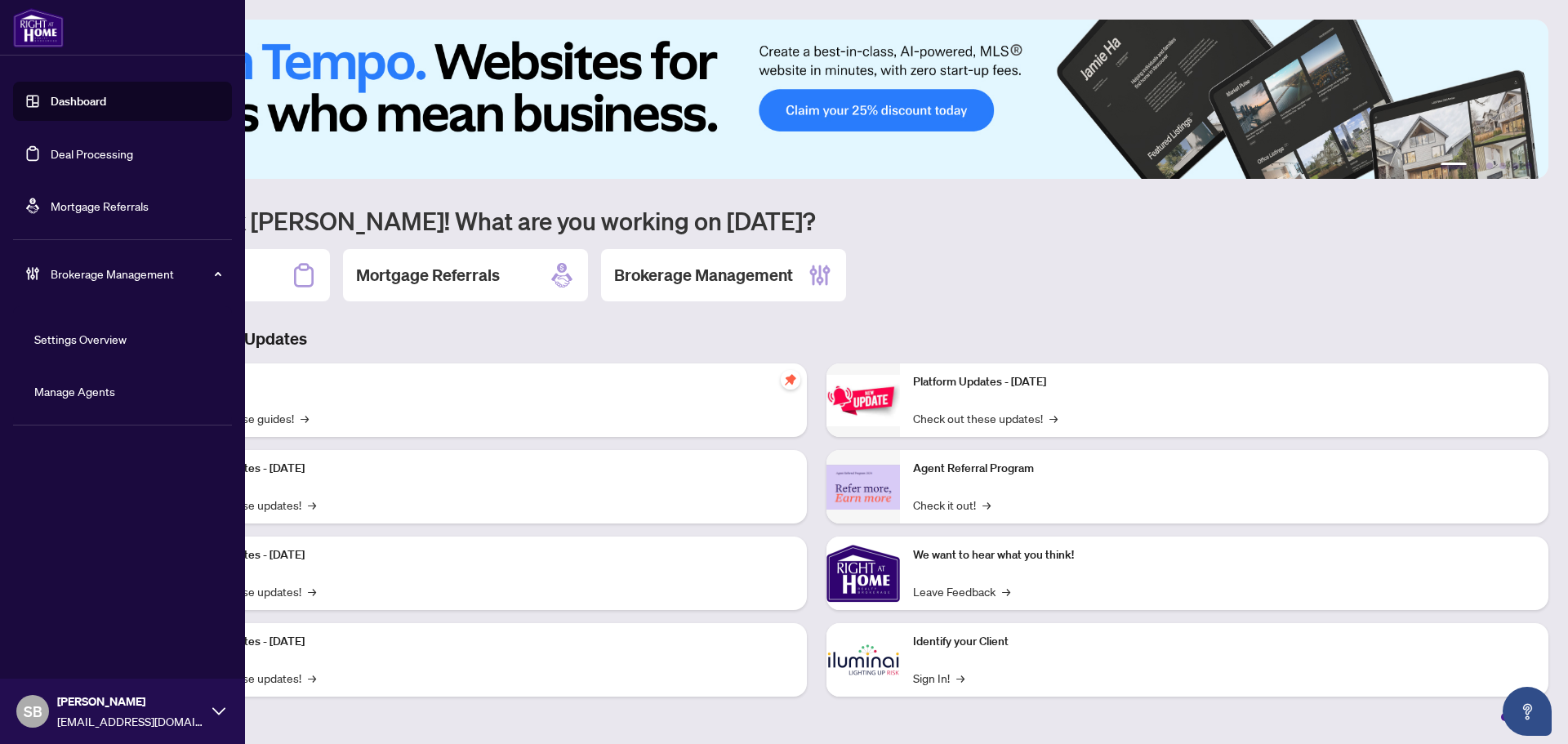
click at [75, 161] on link "Deal Processing" at bounding box center [92, 153] width 82 height 14
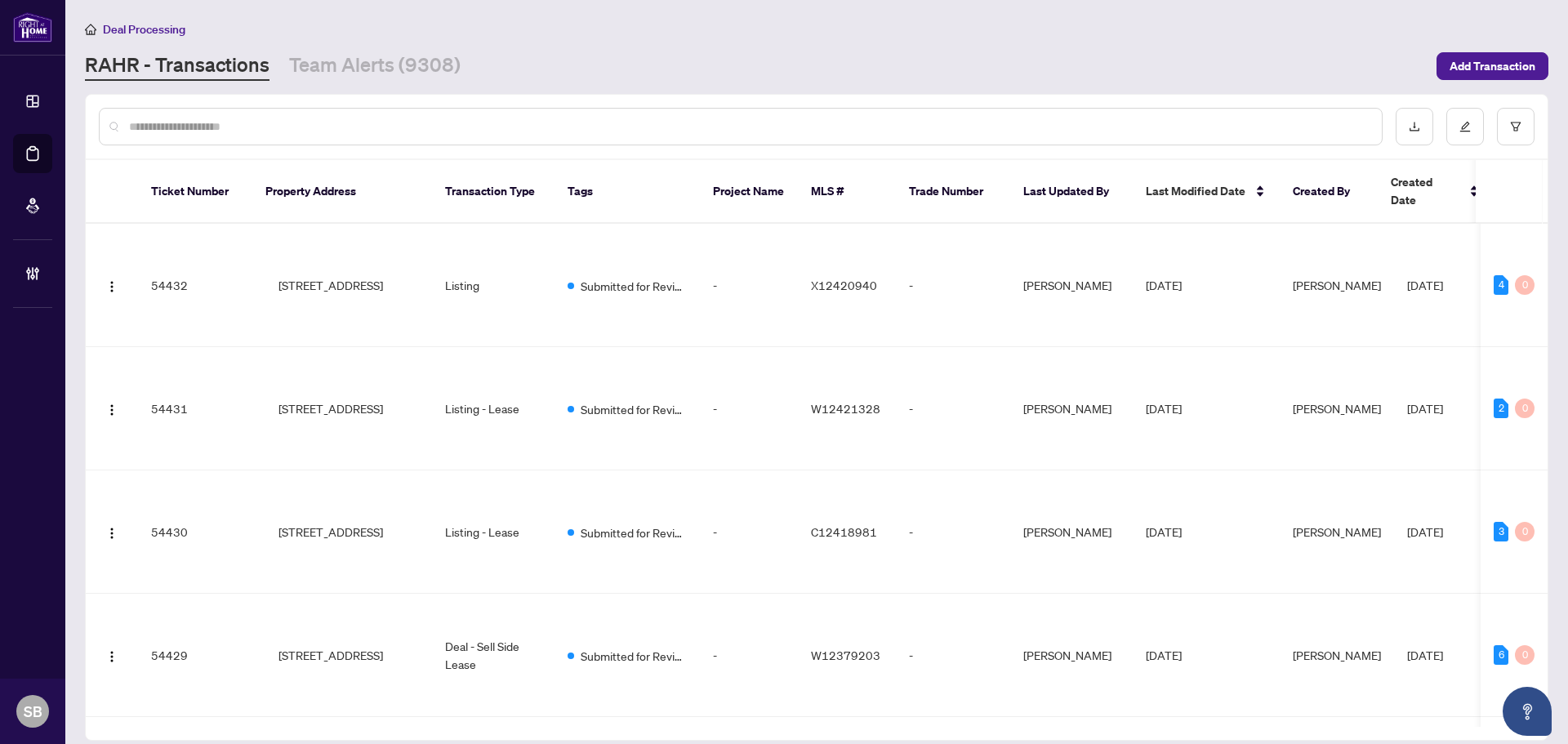
click at [422, 132] on input "text" at bounding box center [748, 127] width 1239 height 18
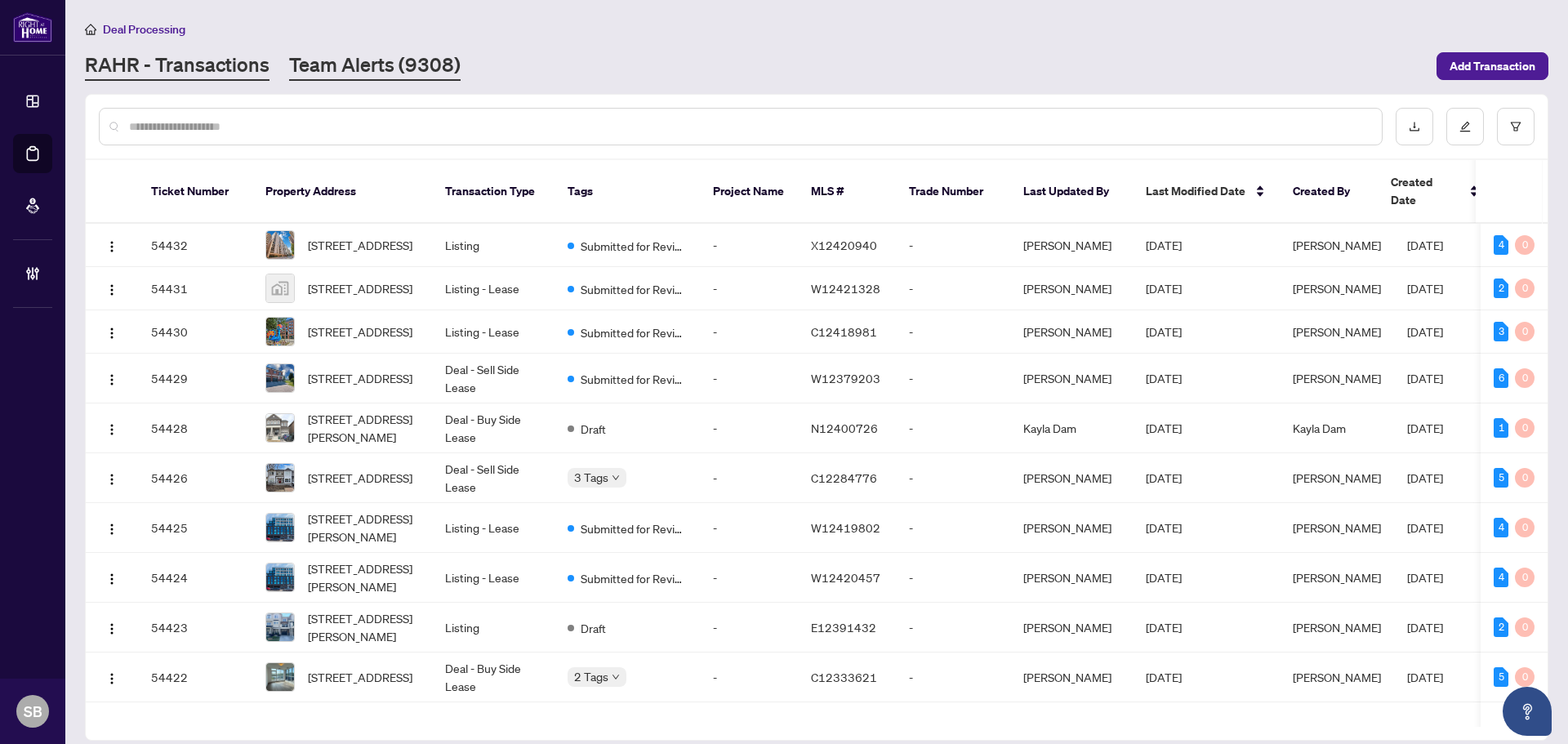
click at [400, 76] on link "Team Alerts (9308)" at bounding box center [375, 66] width 172 height 30
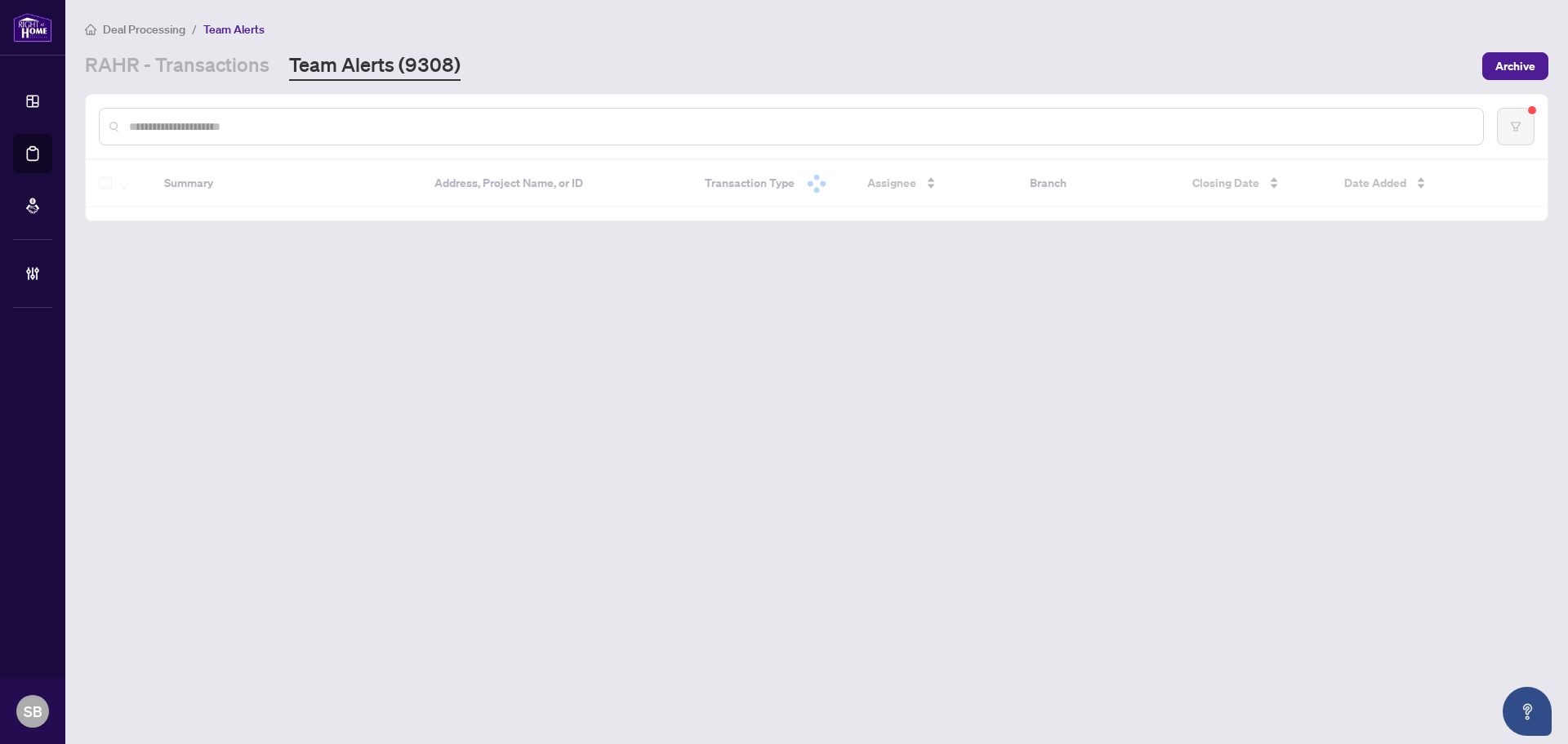
click at [485, 131] on input "text" at bounding box center [799, 127] width 1341 height 18
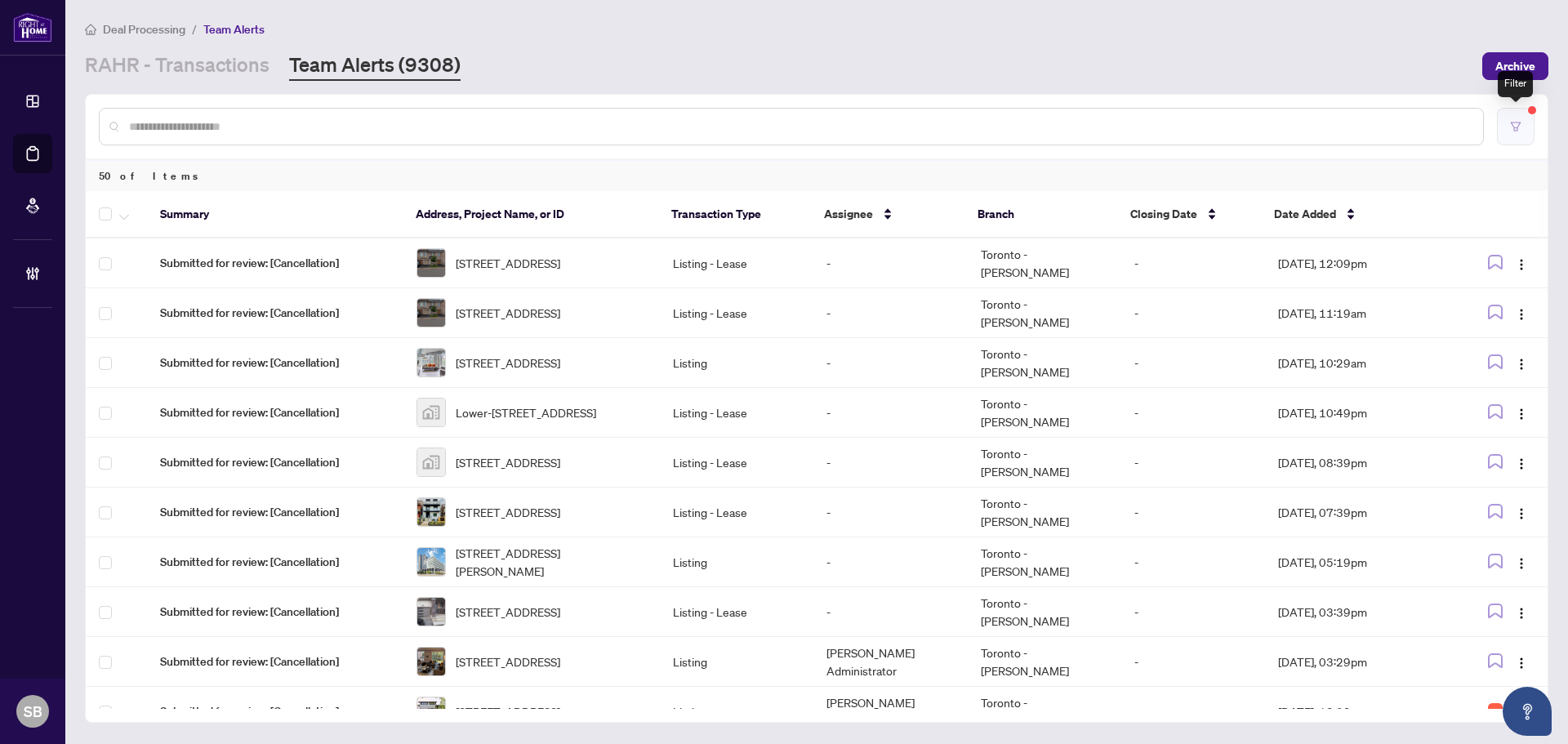
click at [1517, 128] on icon "filter" at bounding box center [1515, 126] width 12 height 12
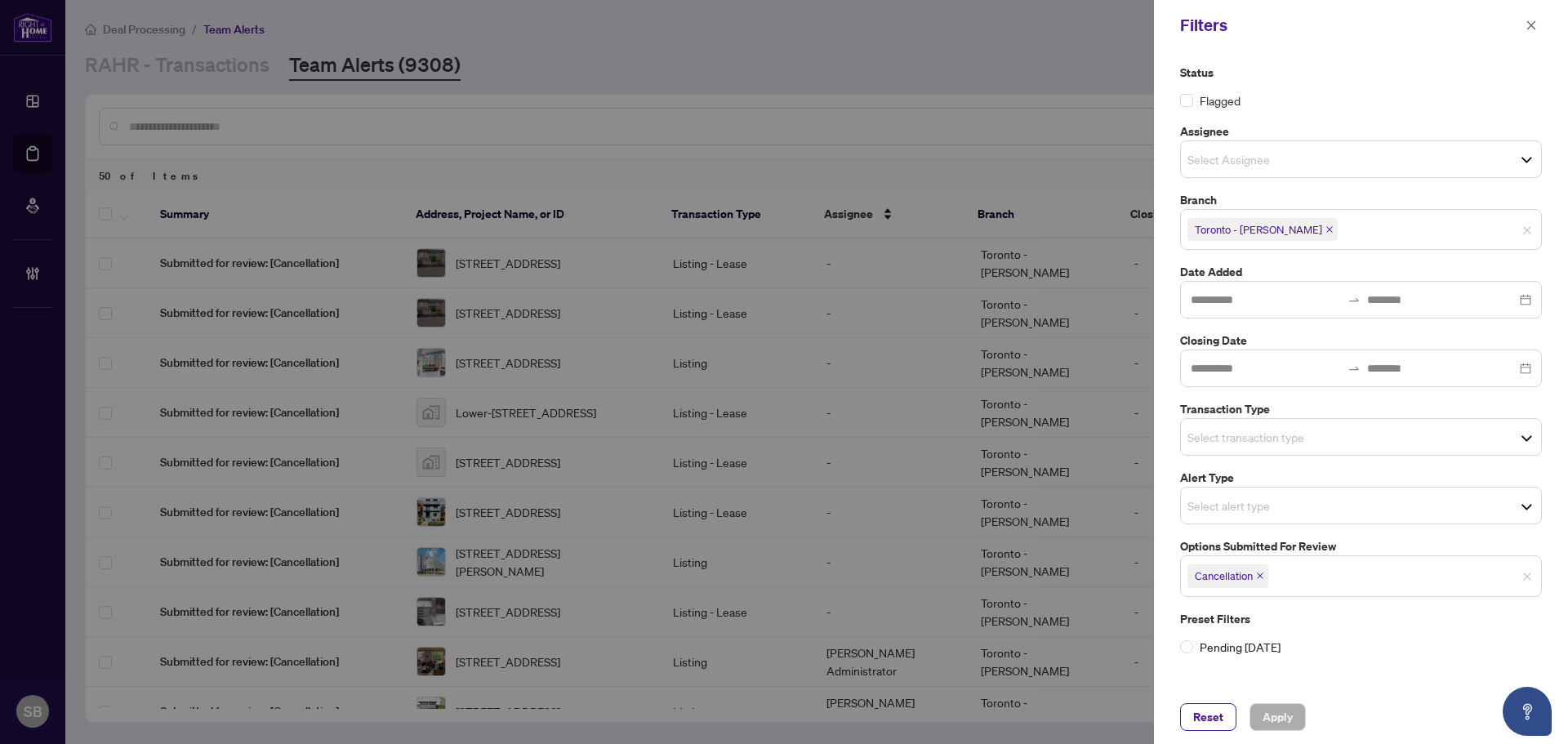
click at [1325, 226] on icon "close" at bounding box center [1328, 229] width 8 height 8
click at [1250, 215] on div "Select branch" at bounding box center [1361, 228] width 362 height 38
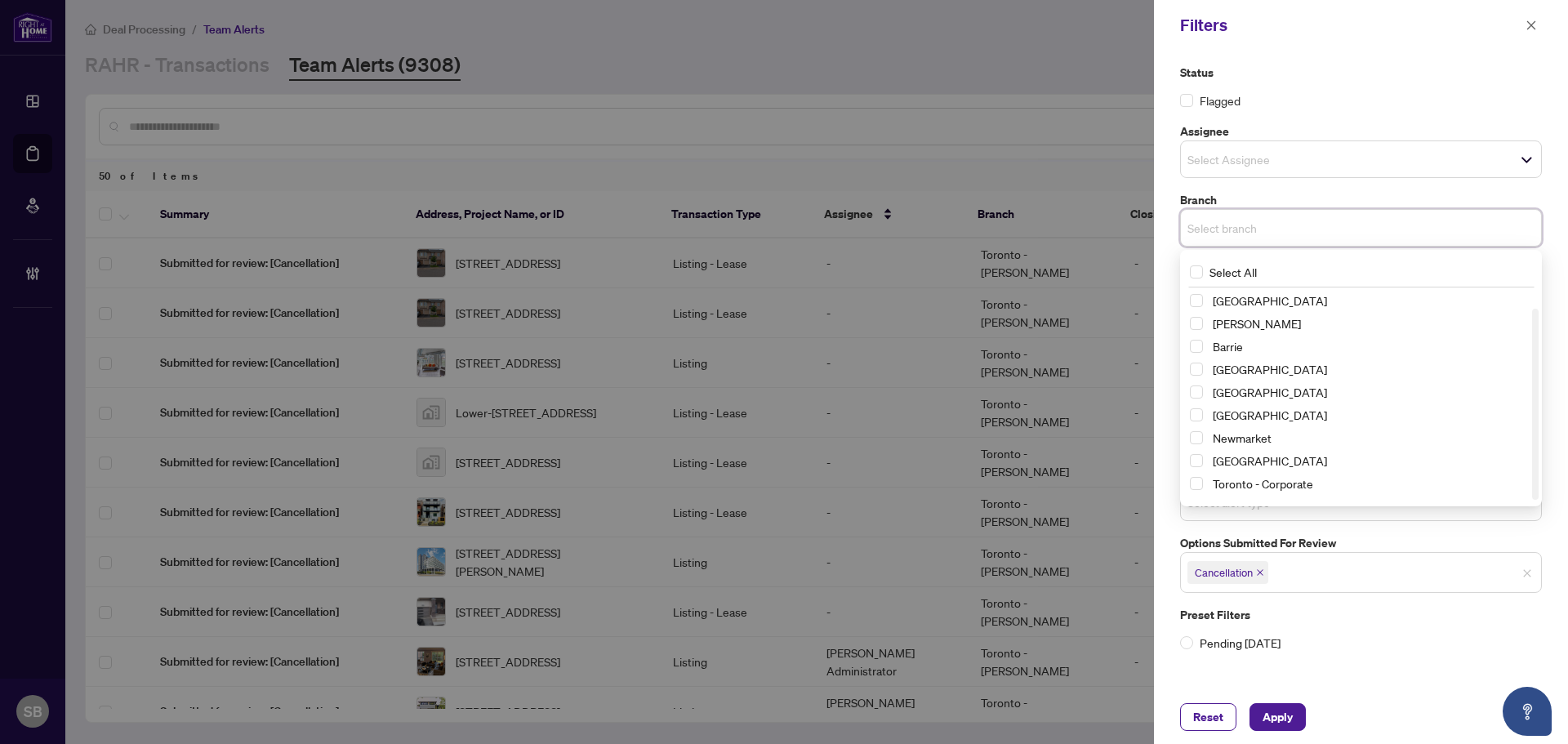
scroll to position [20, 0]
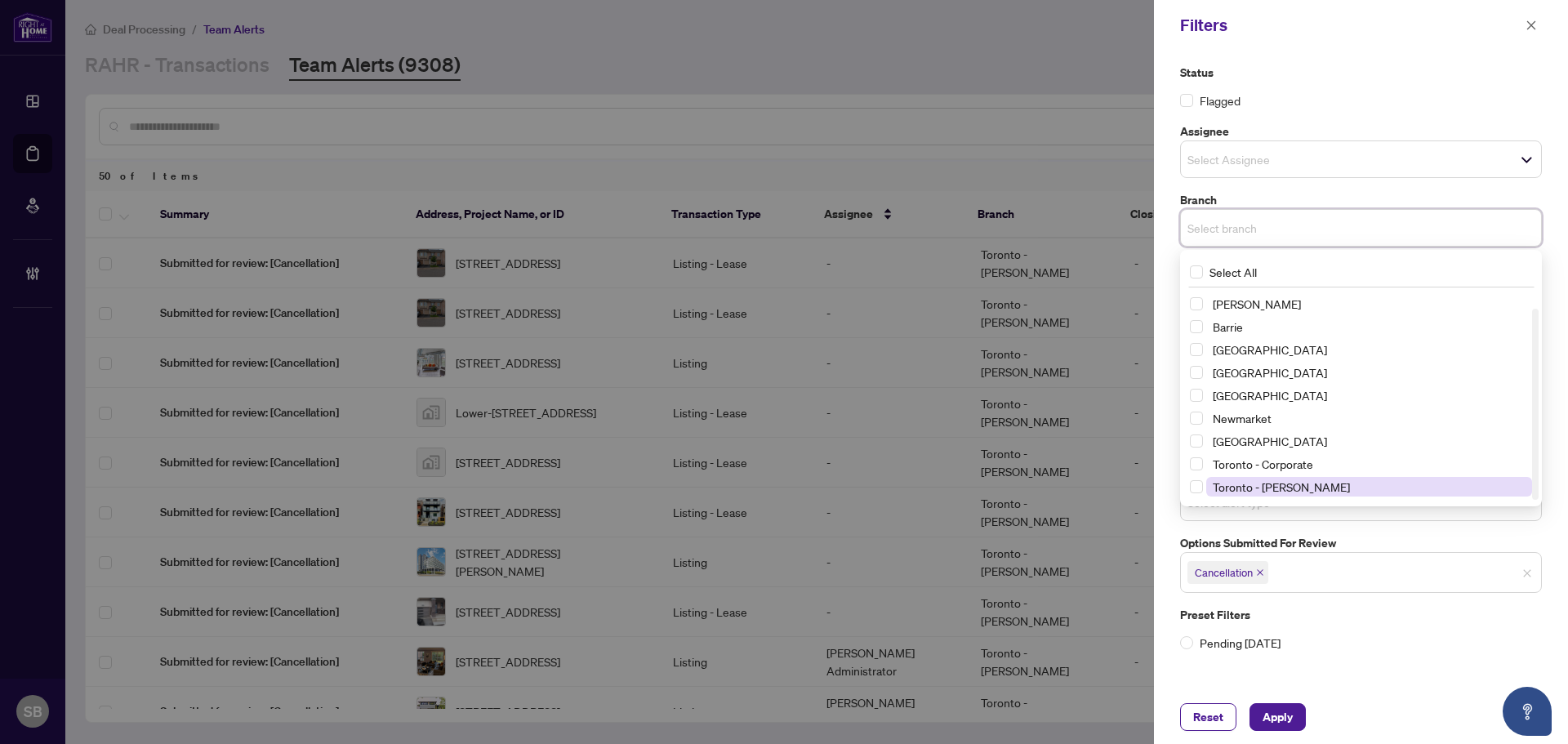
click at [1227, 486] on span "Toronto - [PERSON_NAME]" at bounding box center [1280, 486] width 137 height 14
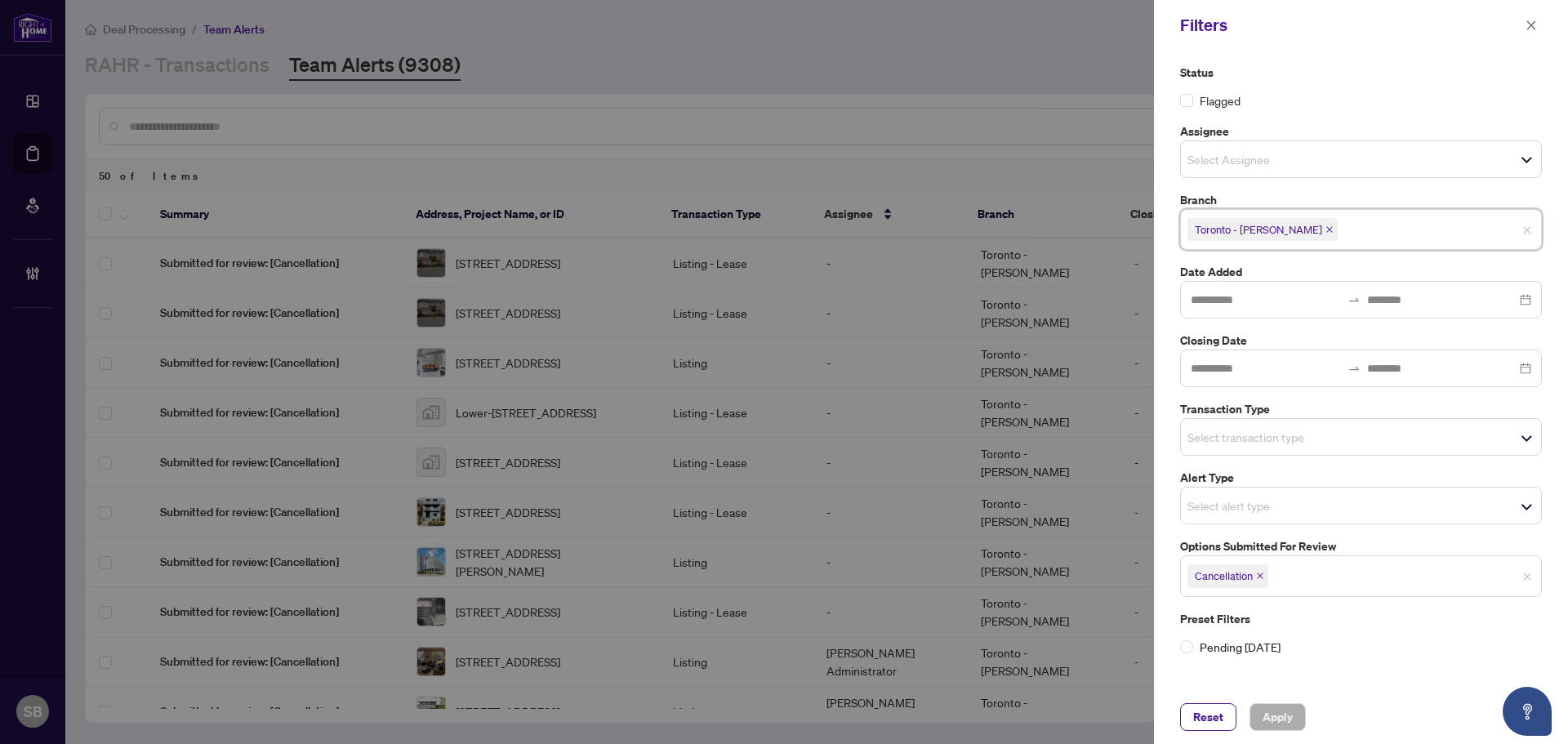
click at [1319, 75] on label "Status" at bounding box center [1361, 72] width 362 height 18
click at [1259, 572] on icon "close" at bounding box center [1260, 575] width 8 height 8
click at [1280, 576] on input "search" at bounding box center [1244, 574] width 114 height 20
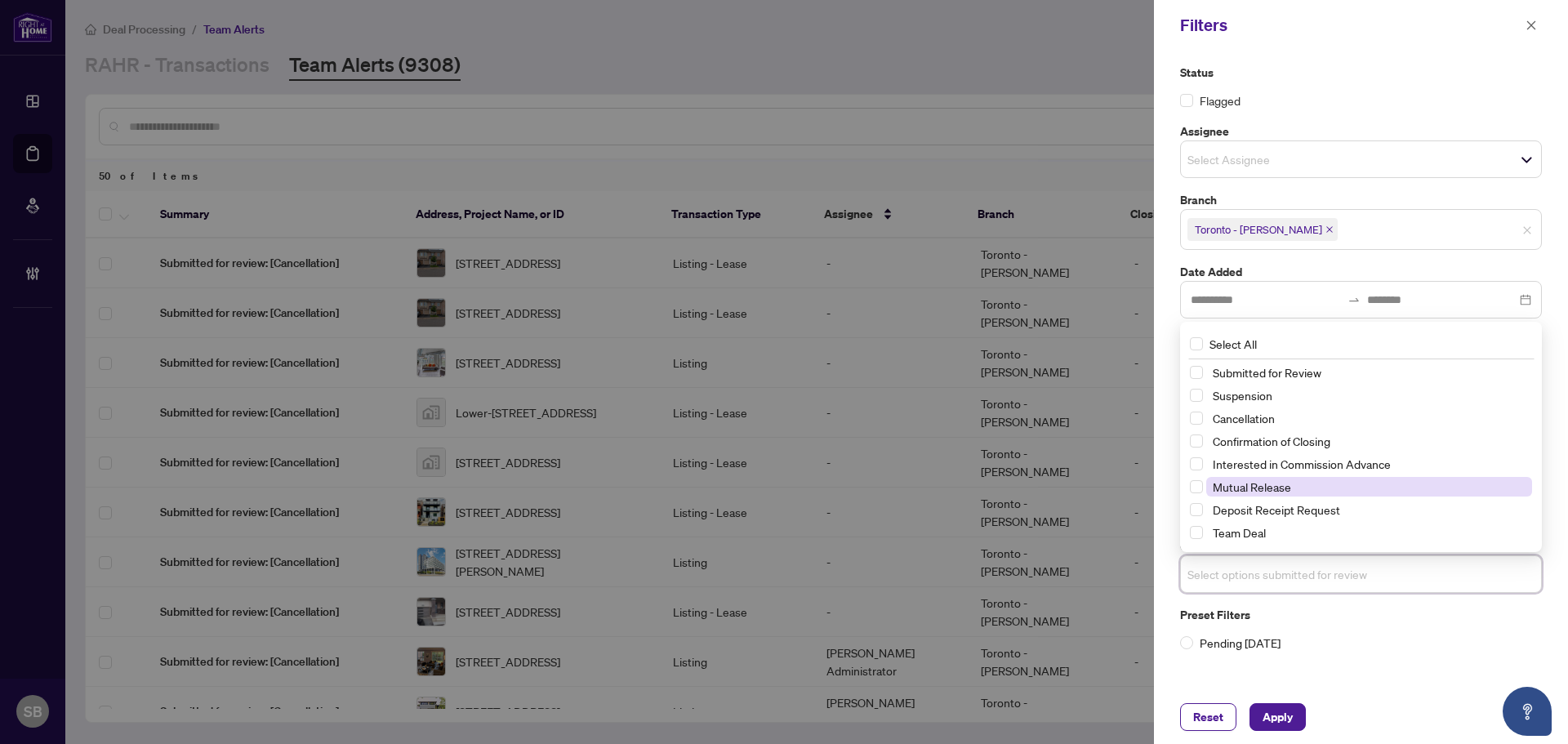
click at [1295, 493] on span "Mutual Release" at bounding box center [1369, 486] width 325 height 20
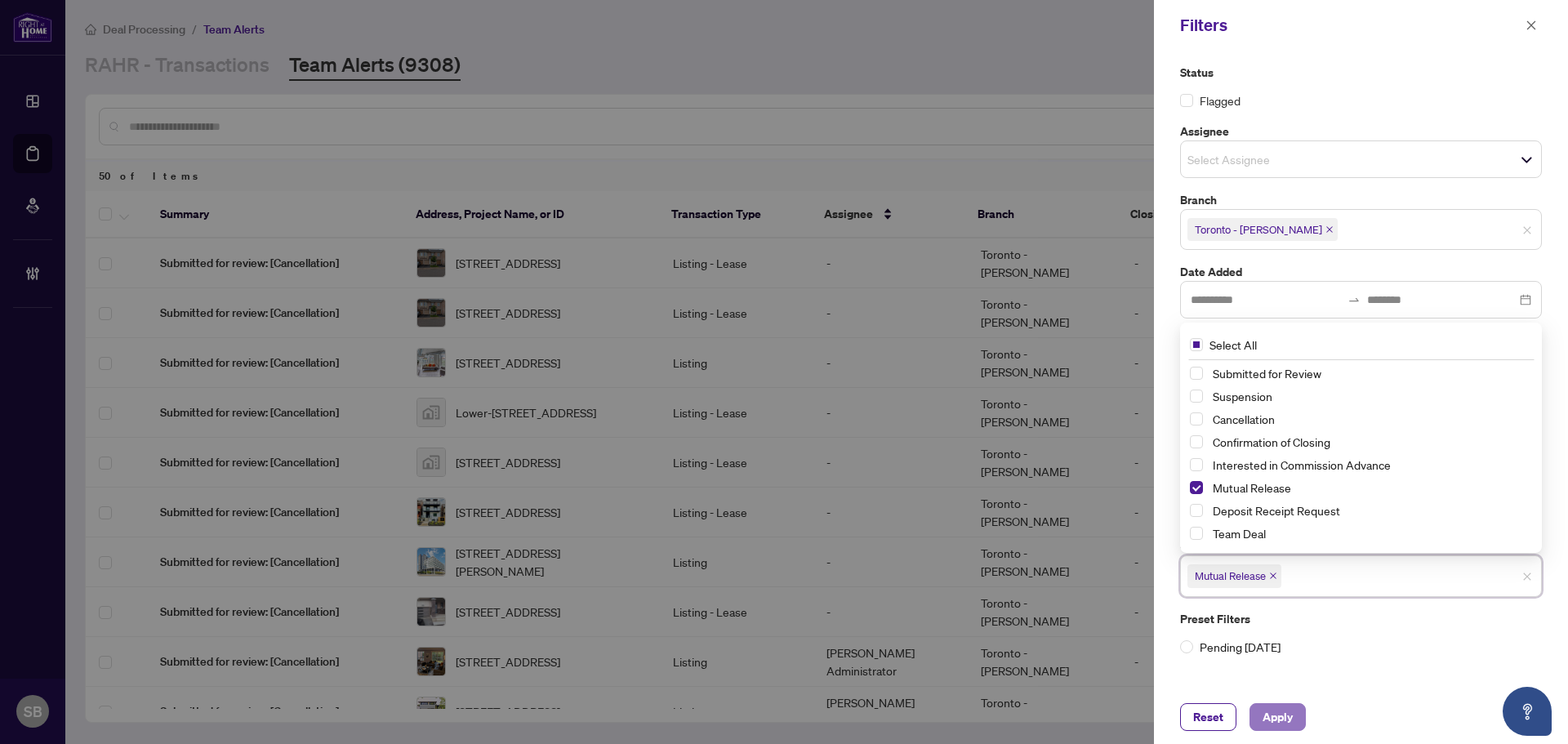
click at [1265, 724] on span "Apply" at bounding box center [1277, 716] width 30 height 26
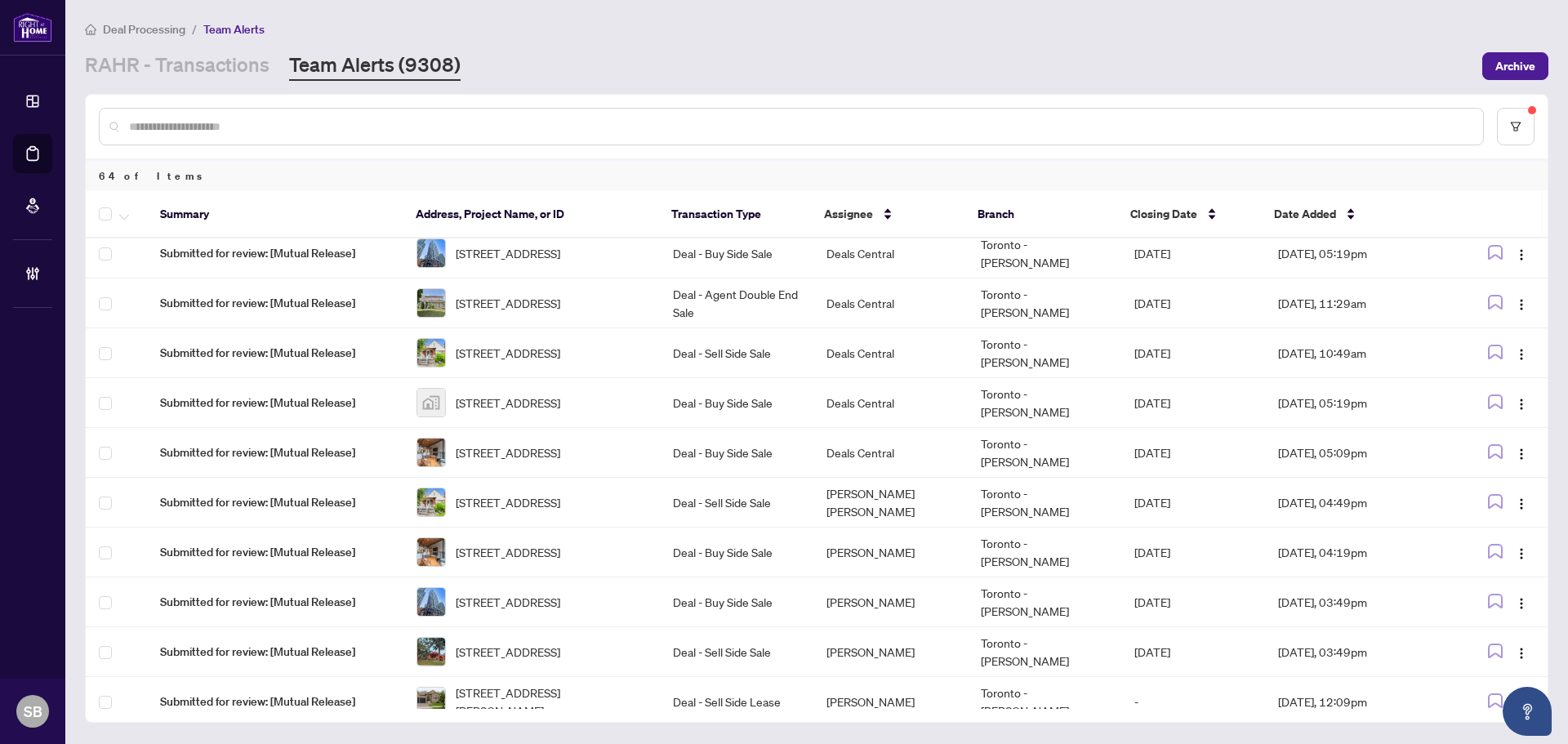
scroll to position [0, 0]
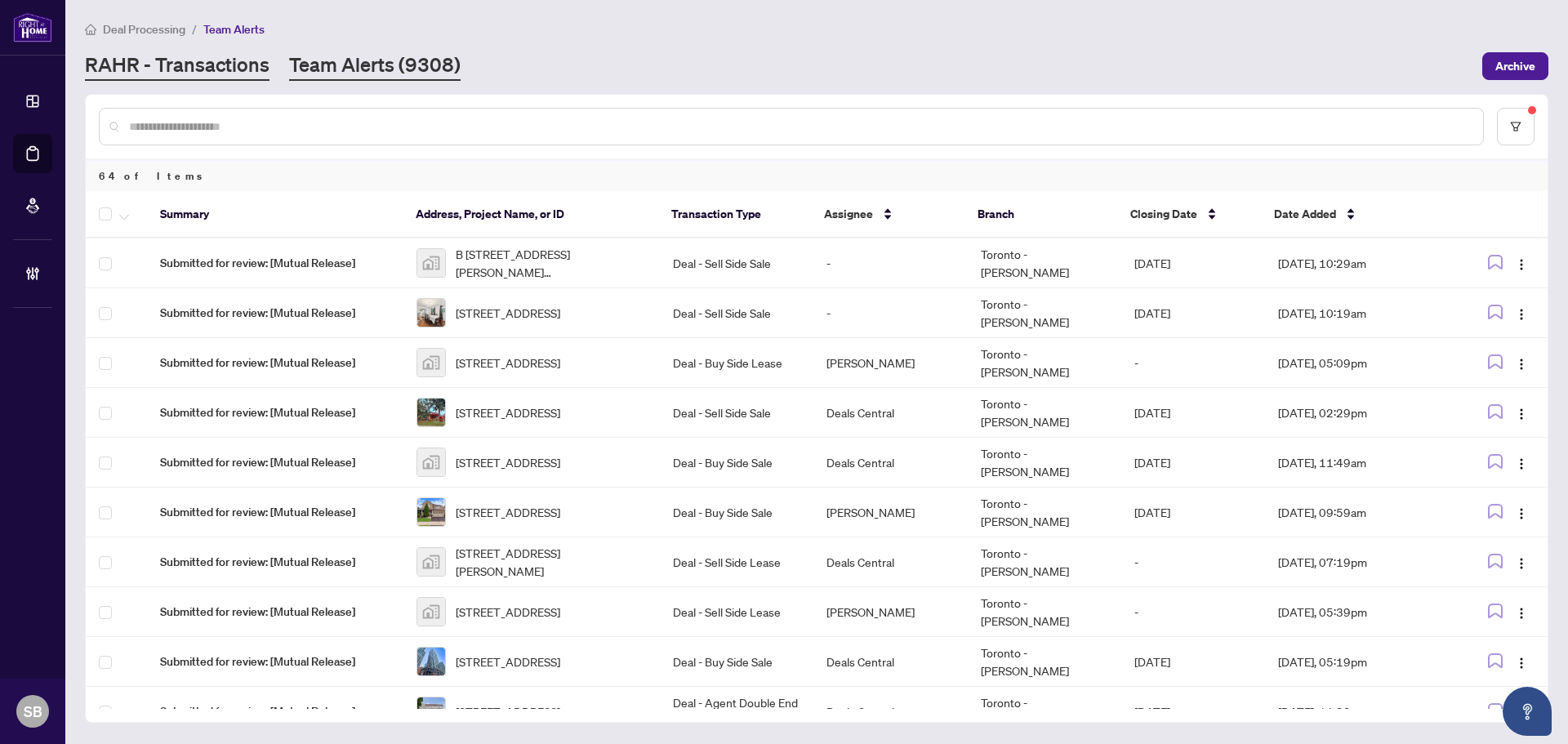
click at [191, 63] on link "RAHR - Transactions" at bounding box center [177, 66] width 184 height 30
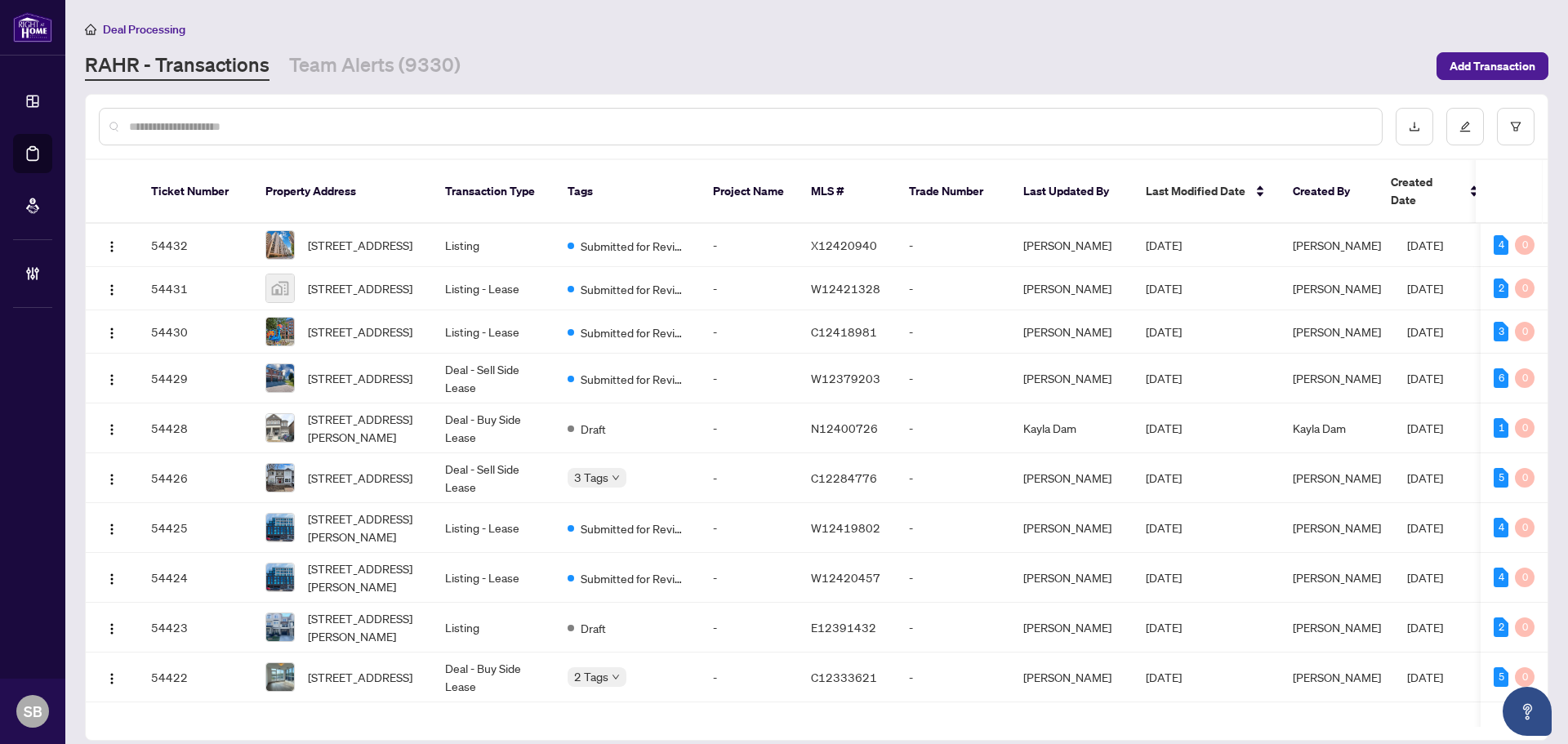
click at [652, 136] on div at bounding box center [741, 127] width 1284 height 38
click at [620, 108] on div at bounding box center [741, 127] width 1284 height 38
click at [620, 116] on div at bounding box center [741, 127] width 1284 height 38
click at [622, 124] on input "text" at bounding box center [748, 127] width 1239 height 18
type input "*"
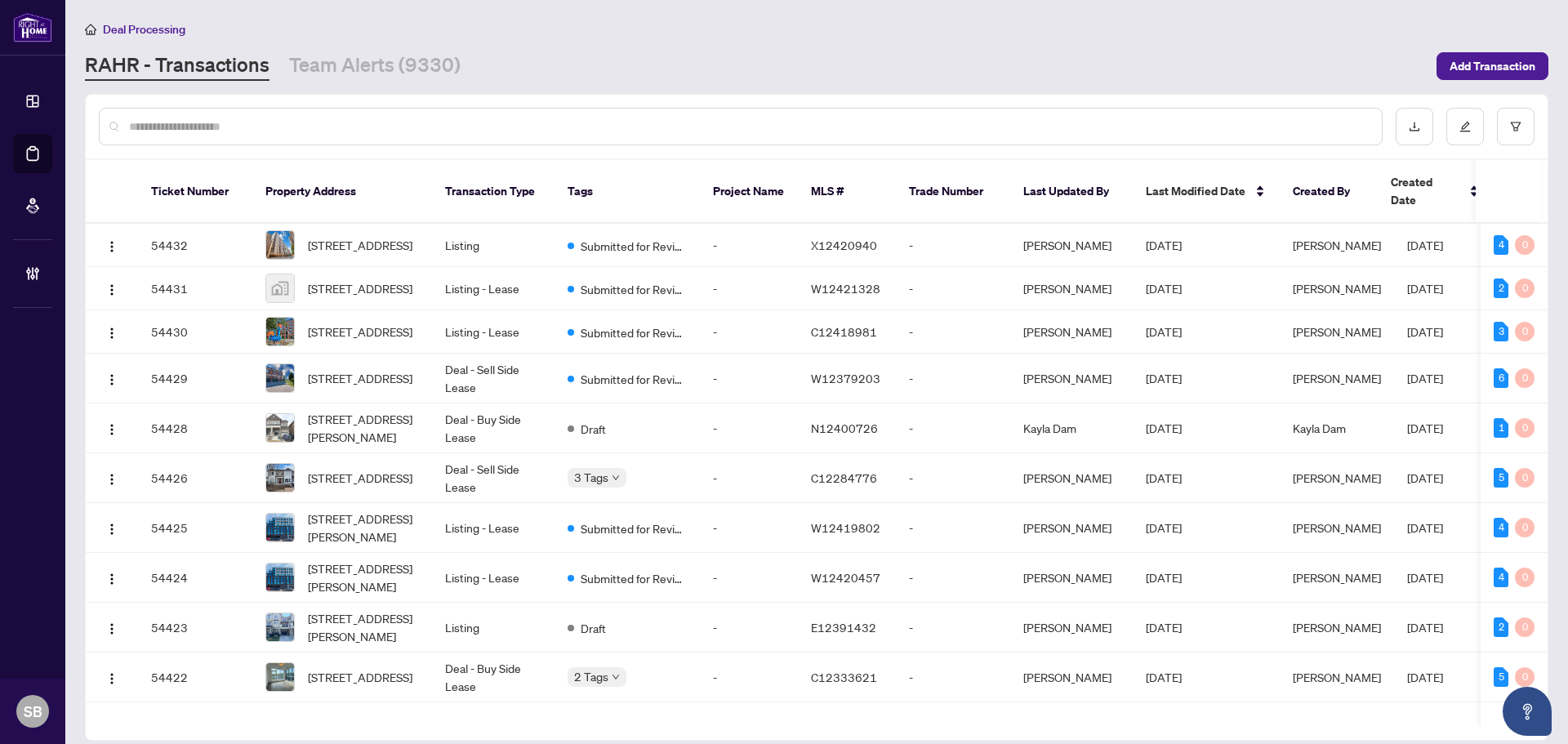
type input "*"
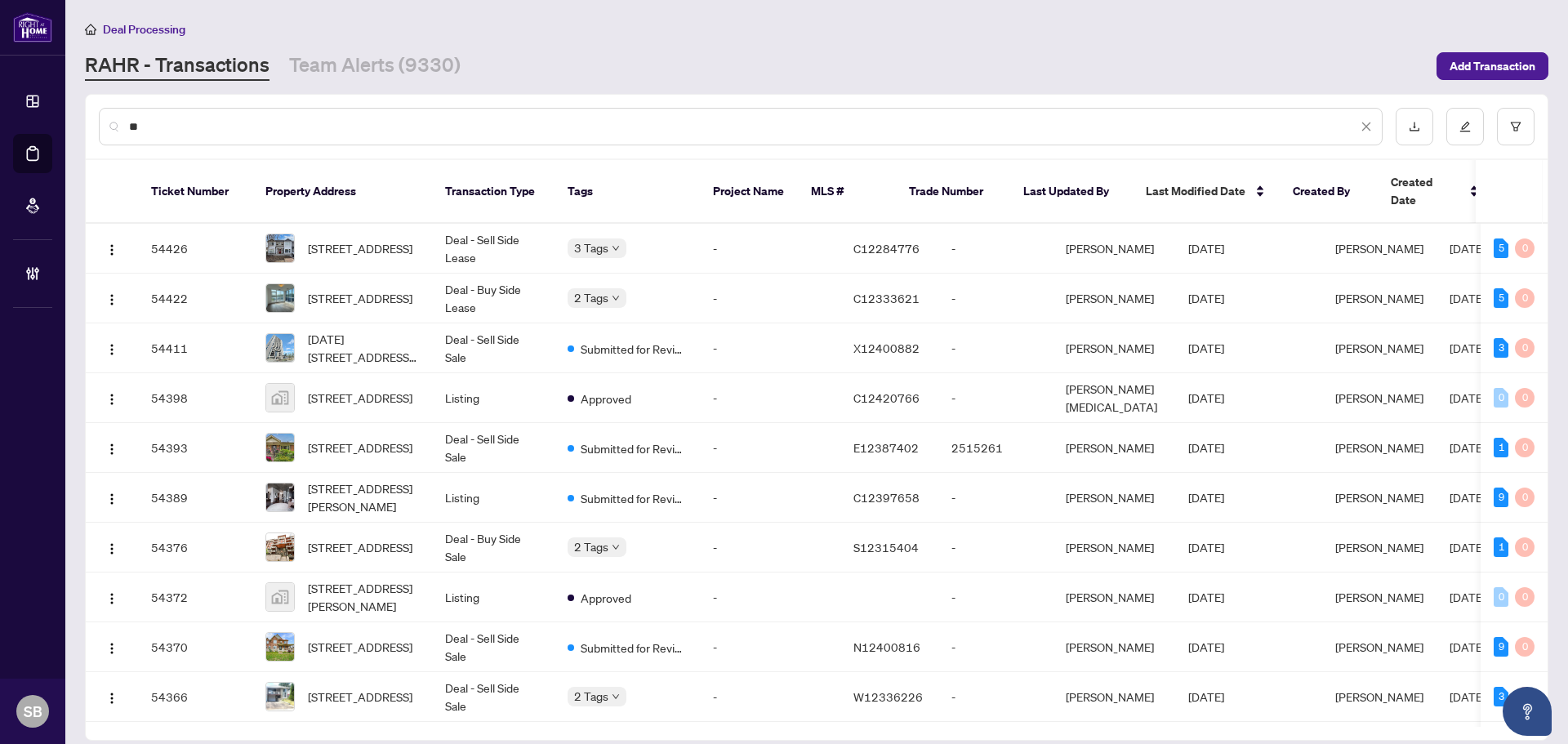
type input "*"
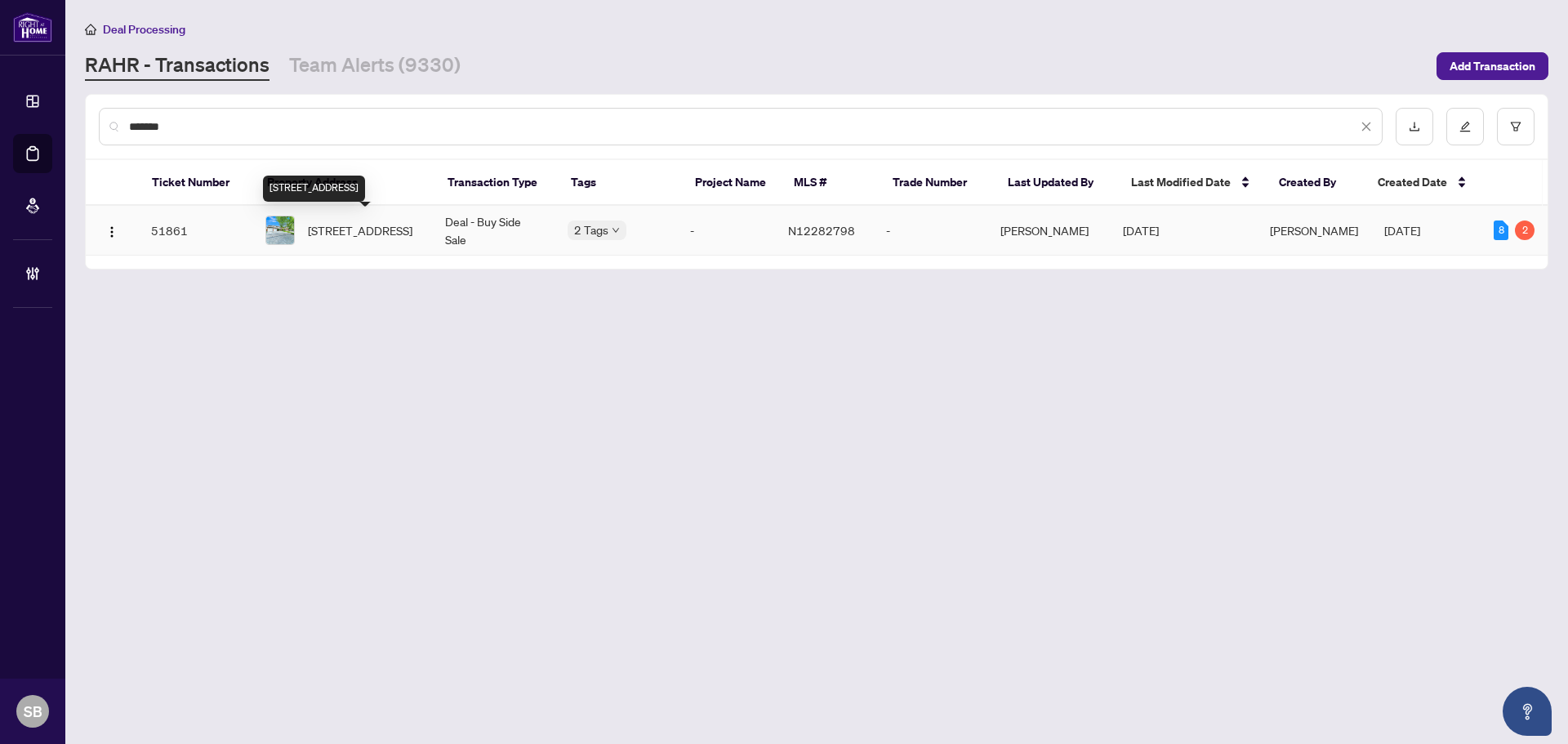
type input "*******"
click at [389, 225] on span "107 Golf Links Dr, Aurora, Ontario L4G 3V4, Canada" at bounding box center [359, 231] width 105 height 18
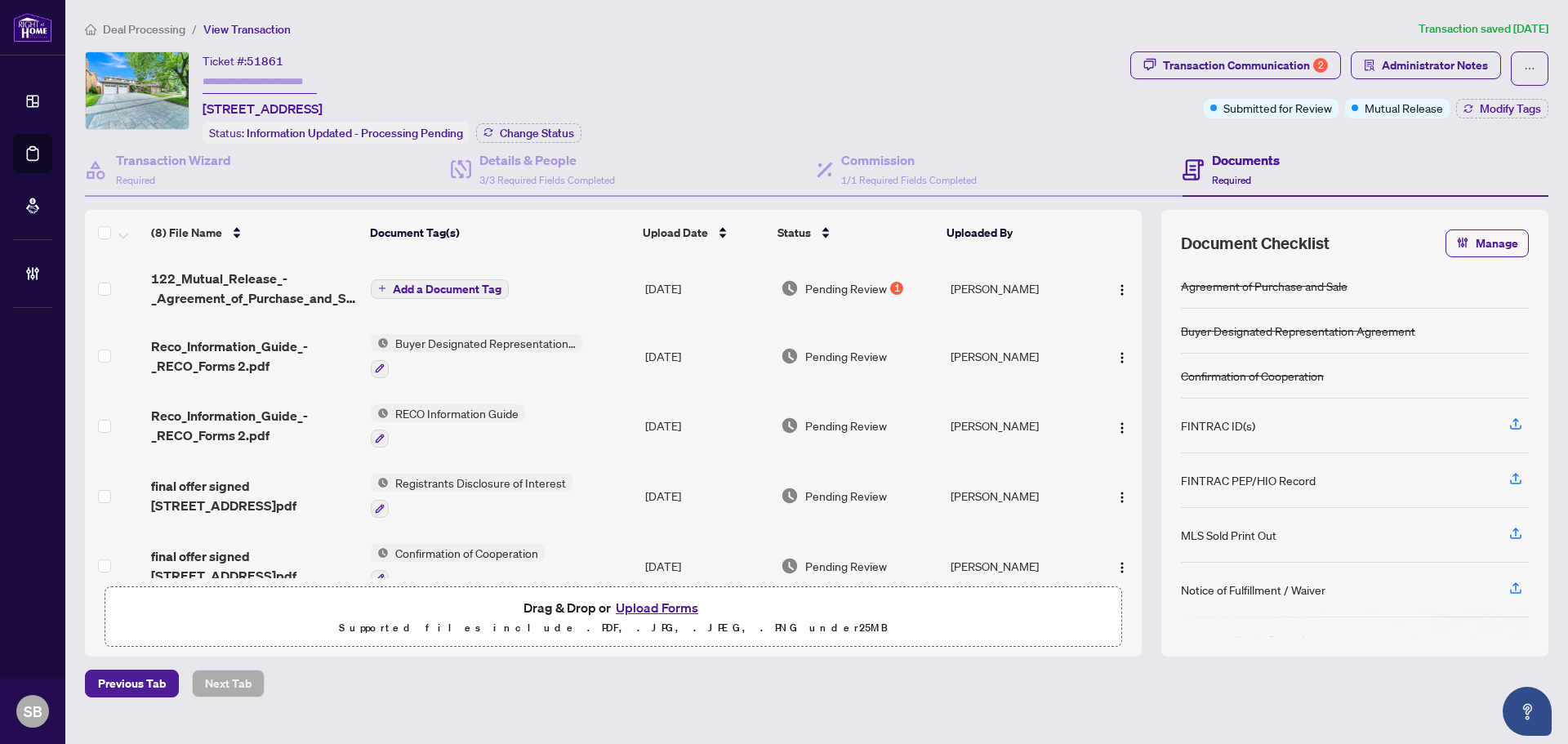
click at [574, 276] on td "Add a Document Tag" at bounding box center [501, 288] width 274 height 65
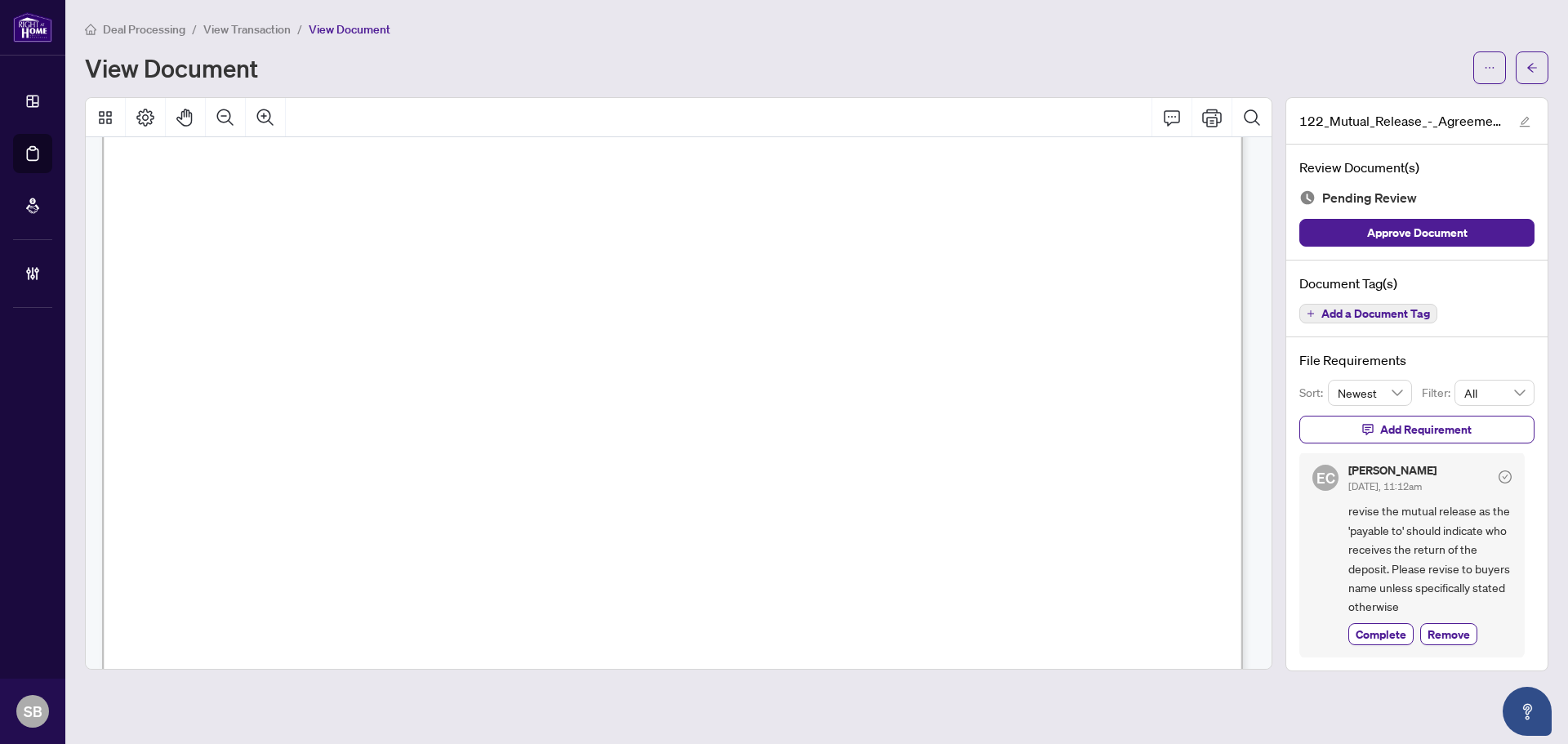
scroll to position [409, 0]
click at [1532, 78] on span "button" at bounding box center [1531, 67] width 12 height 26
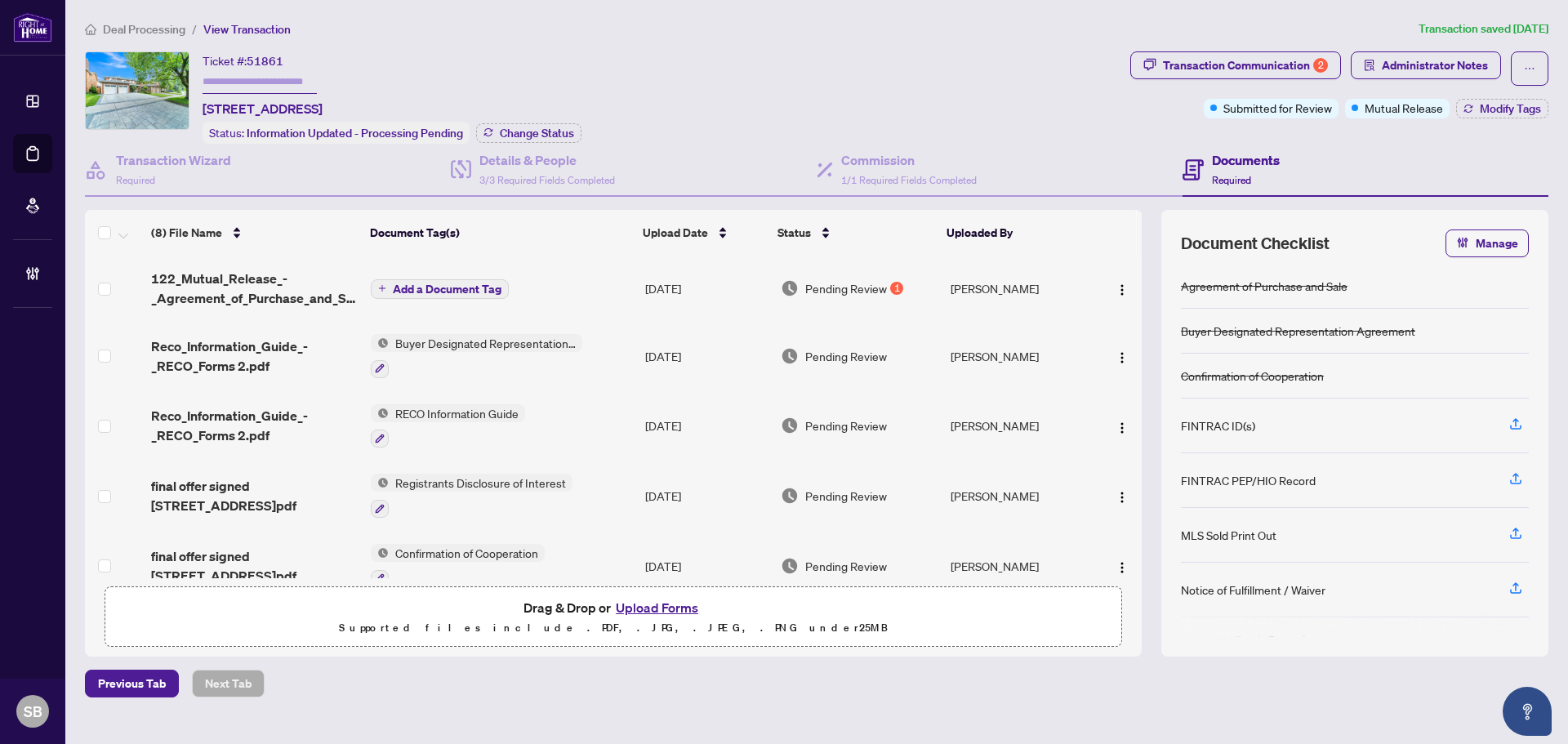
click at [613, 289] on td "Add a Document Tag" at bounding box center [501, 288] width 274 height 65
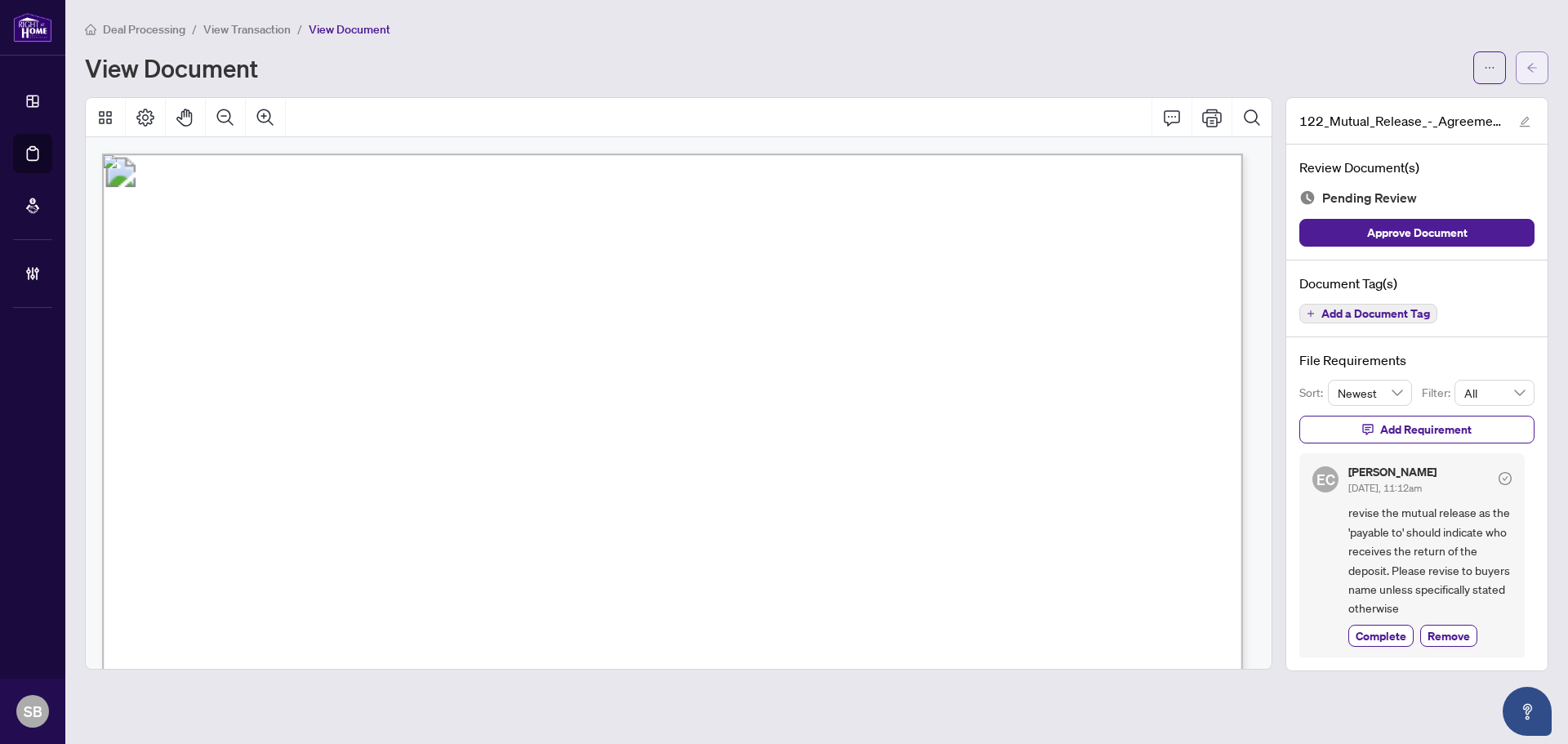
click at [1540, 60] on button "button" at bounding box center [1531, 68] width 33 height 33
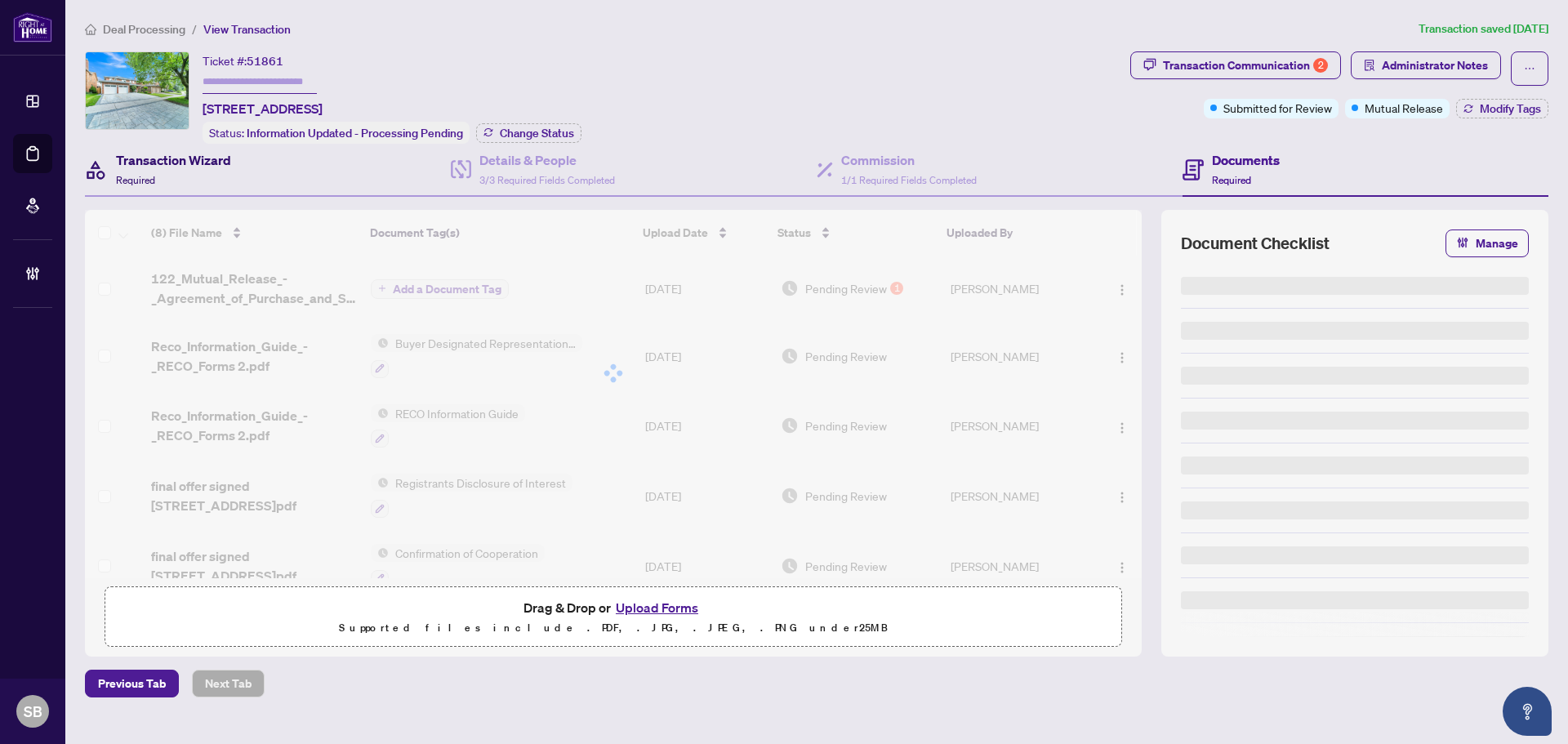
click at [164, 174] on div "Transaction Wizard Required" at bounding box center [173, 169] width 115 height 38
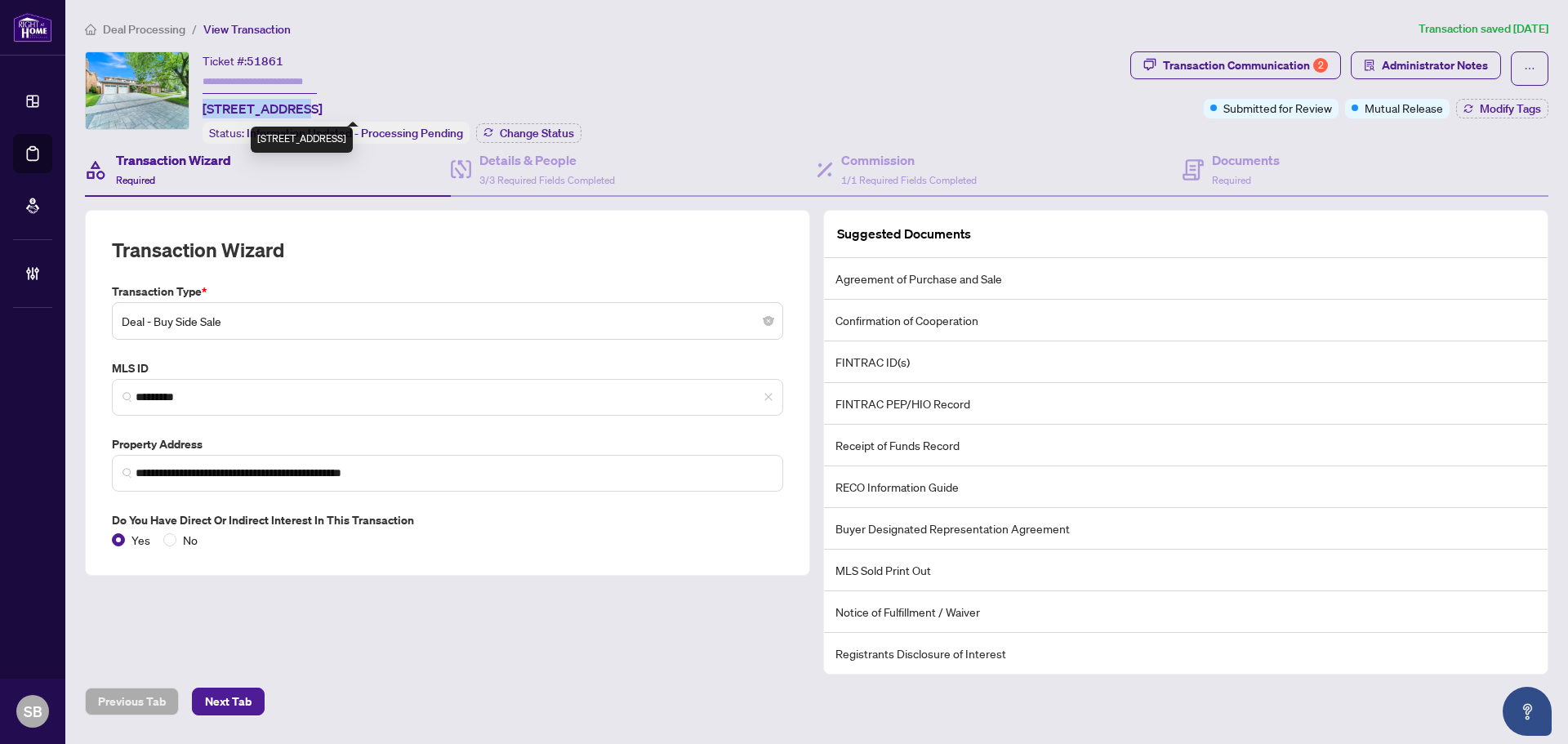
drag, startPoint x: 287, startPoint y: 110, endPoint x: 205, endPoint y: 108, distance: 82.0
click at [205, 108] on span "107 Golf Links Dr, Aurora, Ontario L4G 3V4, Canada" at bounding box center [263, 109] width 120 height 20
copy span "107 Golf Links"
click at [140, 33] on span "Deal Processing" at bounding box center [144, 30] width 82 height 14
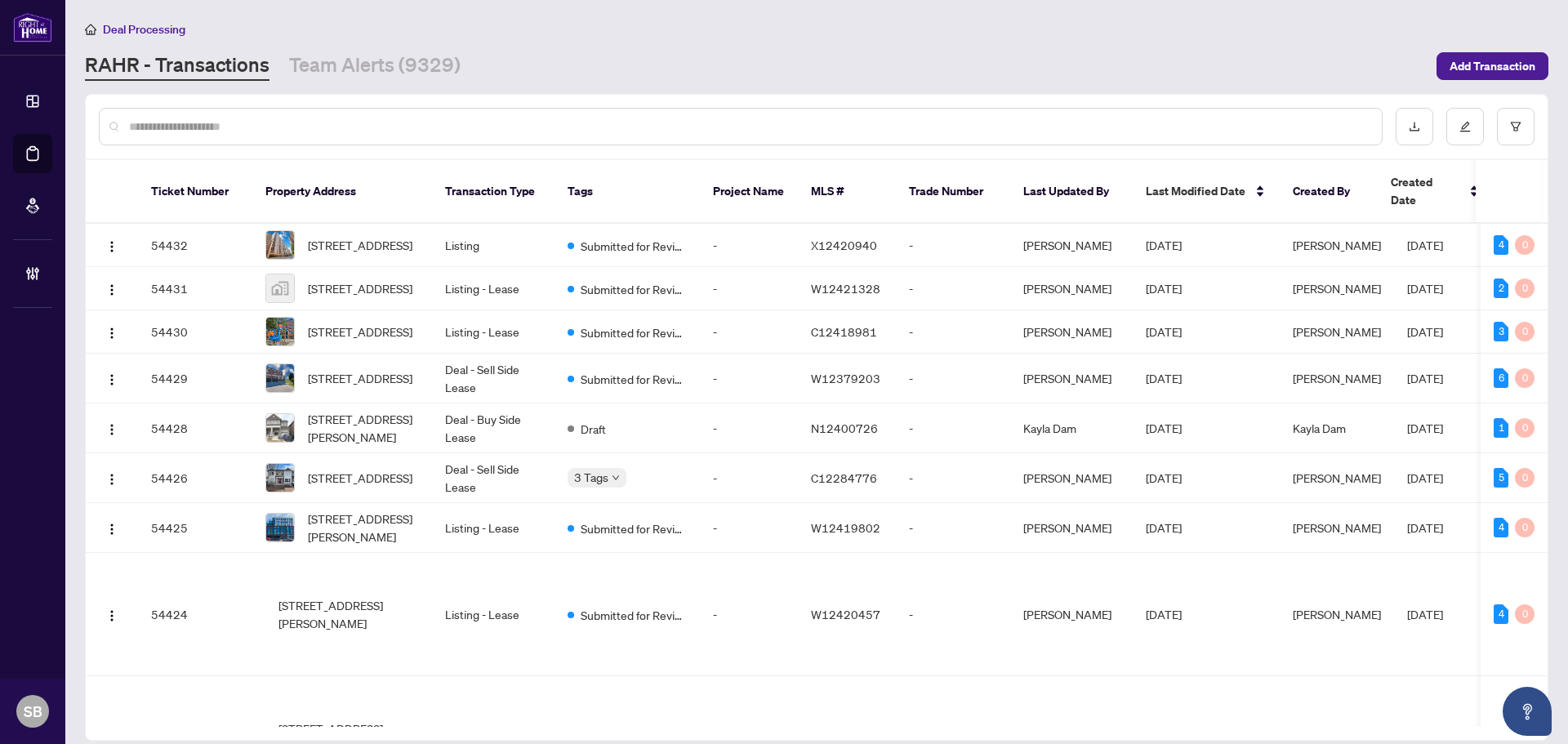
click at [240, 118] on input "text" at bounding box center [748, 127] width 1239 height 18
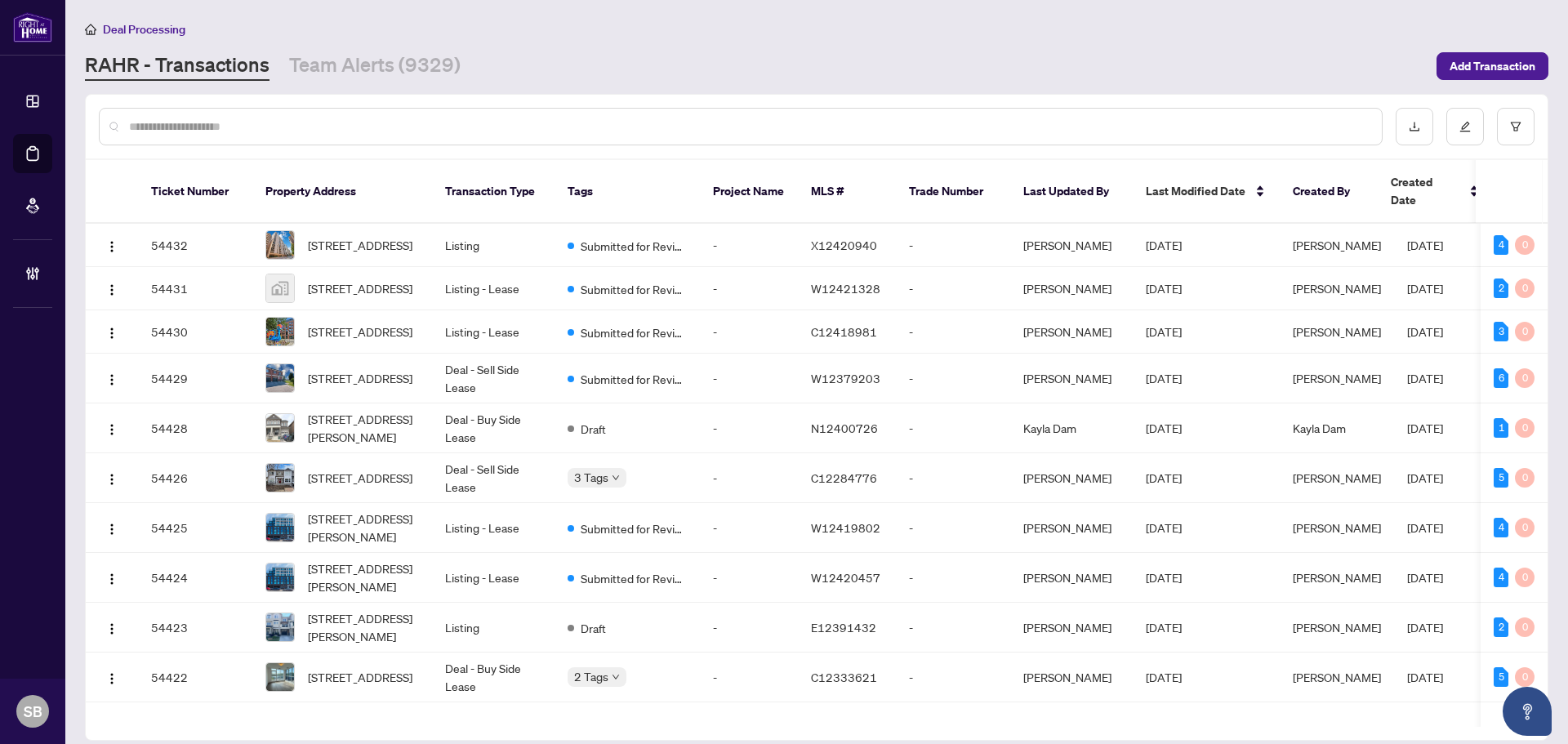
paste input "**********"
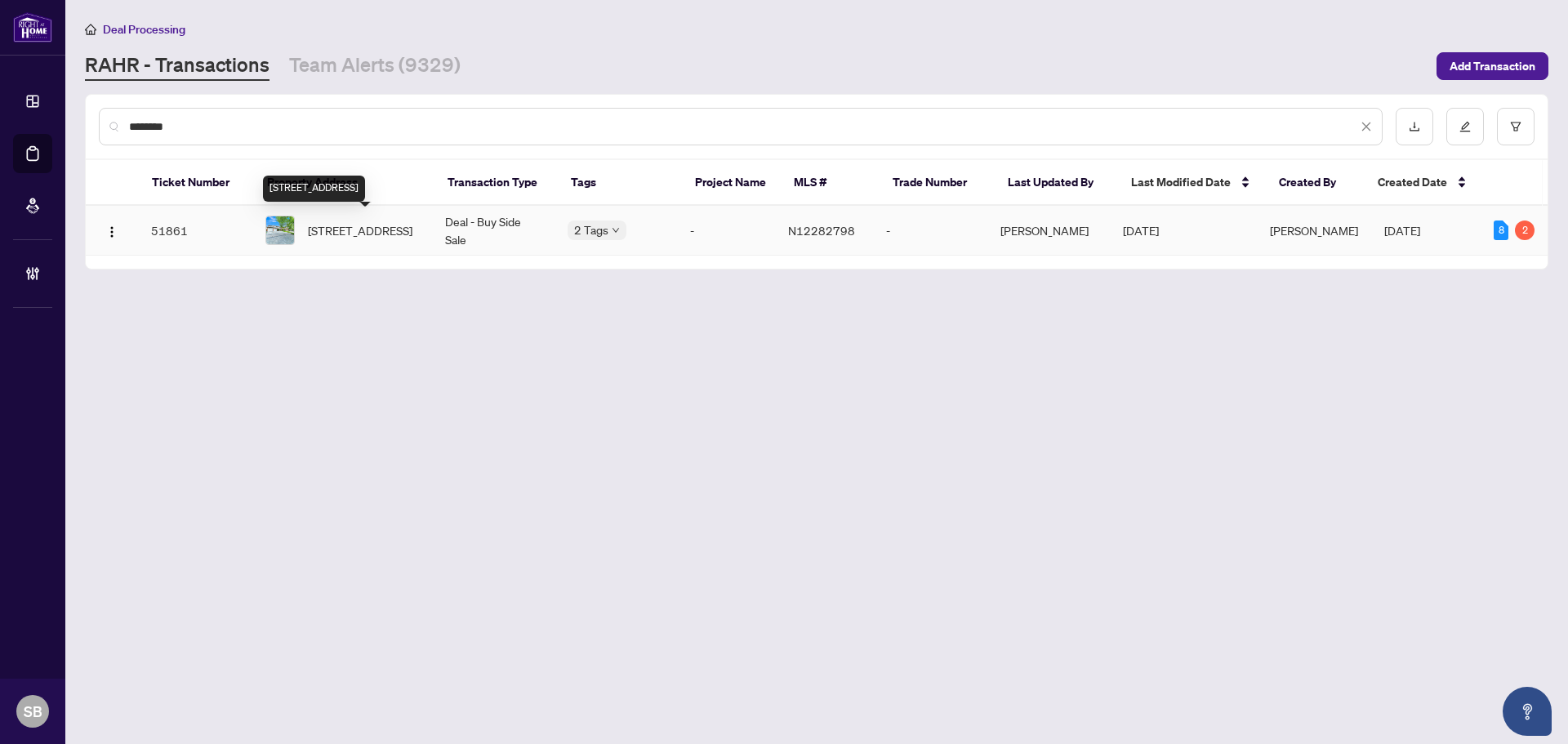
type input "********"
click at [371, 229] on span "107 Golf Links Dr, Aurora, Ontario L4G 3V4, Canada" at bounding box center [359, 231] width 105 height 18
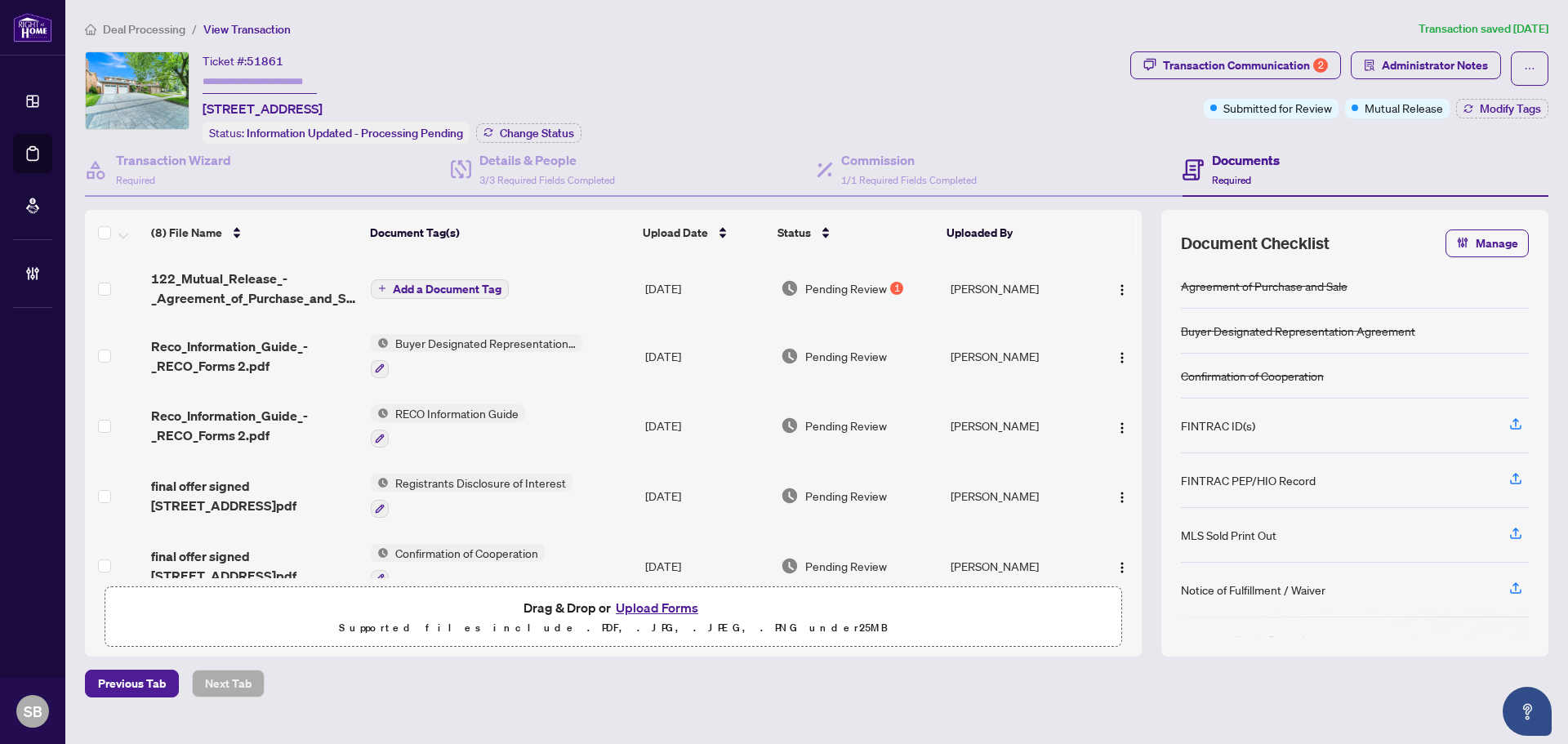
click at [573, 282] on td "Add a Document Tag" at bounding box center [501, 288] width 274 height 65
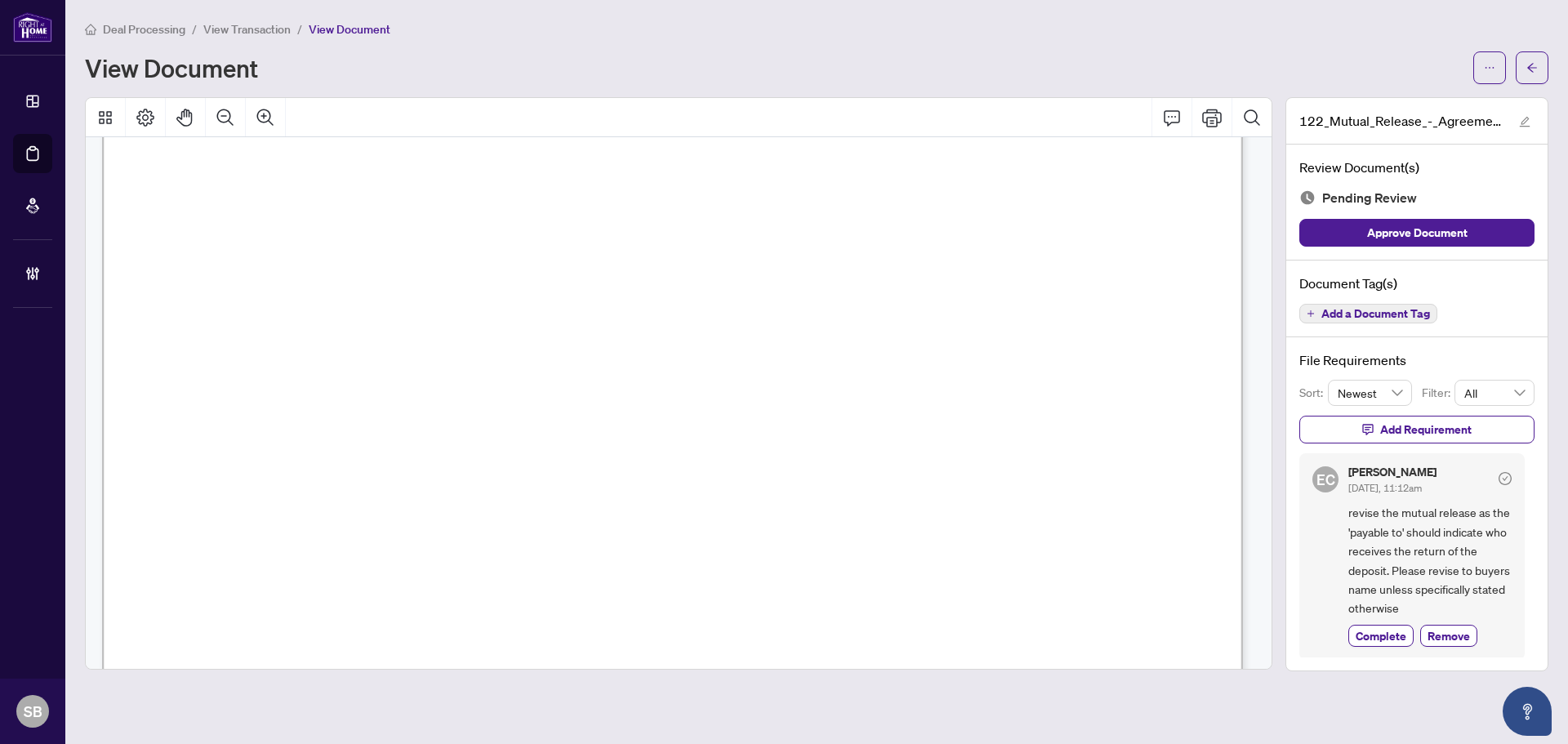
scroll to position [487, 0]
drag, startPoint x: 263, startPoint y: 234, endPoint x: 644, endPoint y: 269, distance: 382.6
click at [581, 318] on span "This Mutual Release shall be irrevocable by ...................................…" at bounding box center [732, 322] width 851 height 20
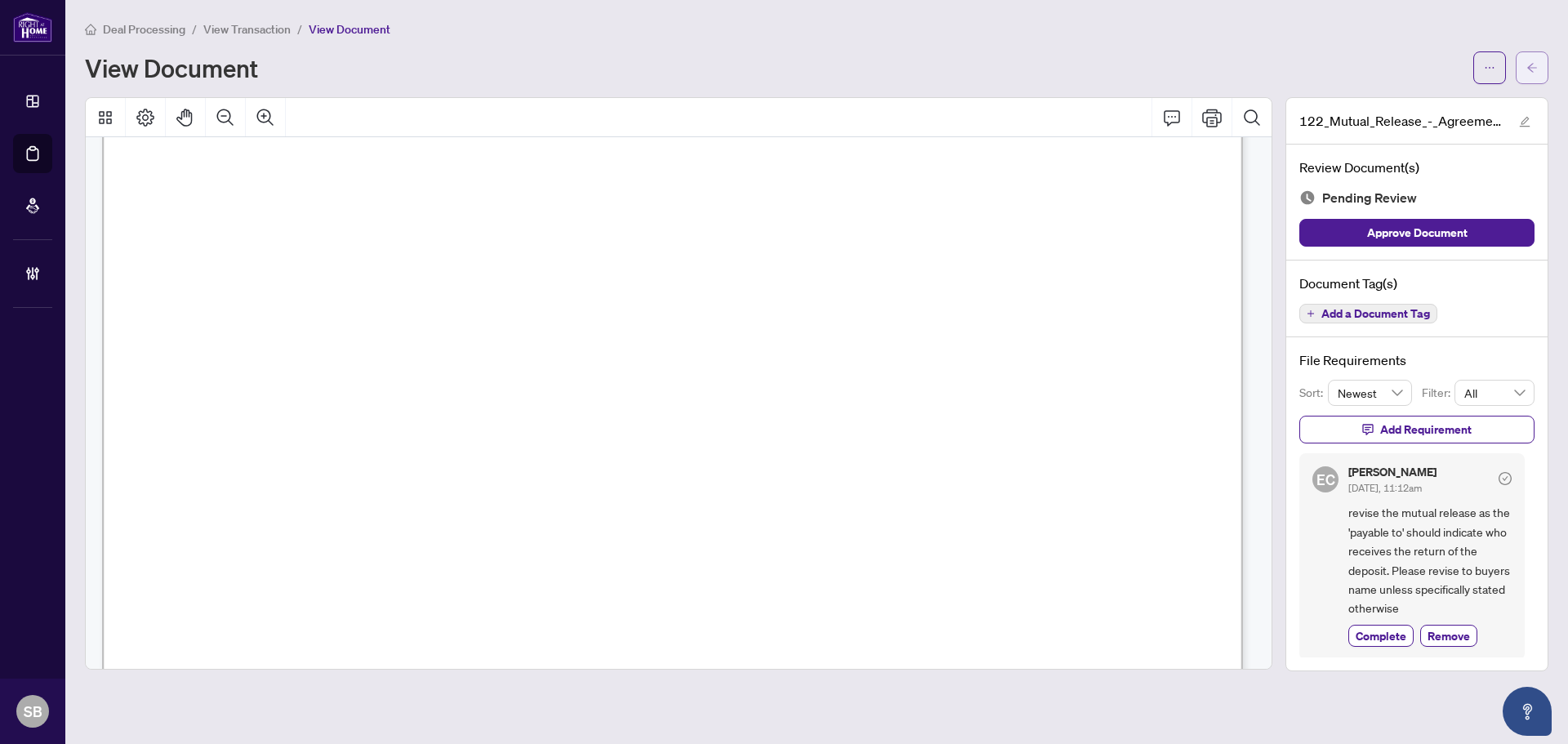
click at [1526, 62] on icon "arrow-left" at bounding box center [1531, 67] width 12 height 12
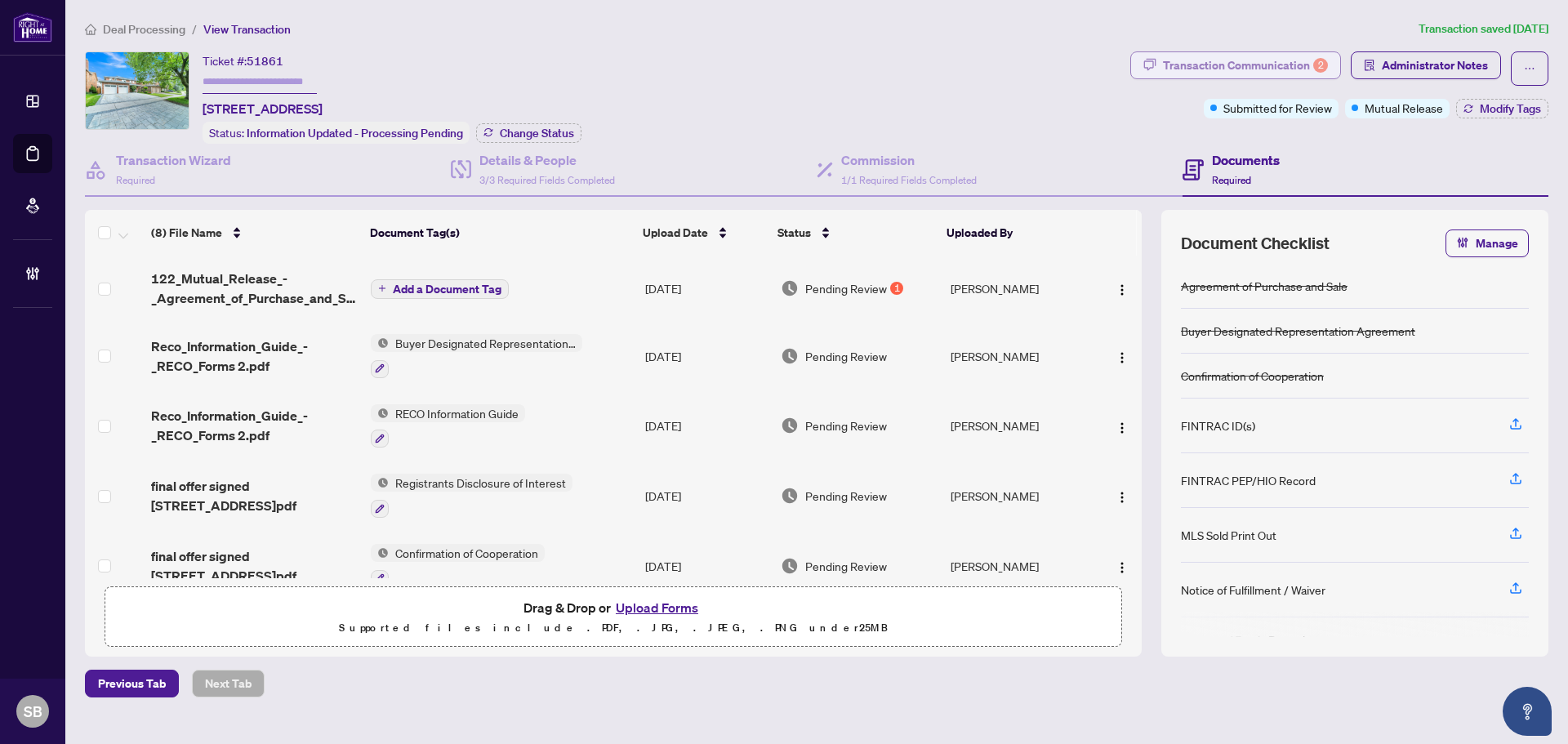
click at [1279, 62] on div "Transaction Communication 2" at bounding box center [1245, 64] width 164 height 26
type textarea "**********"
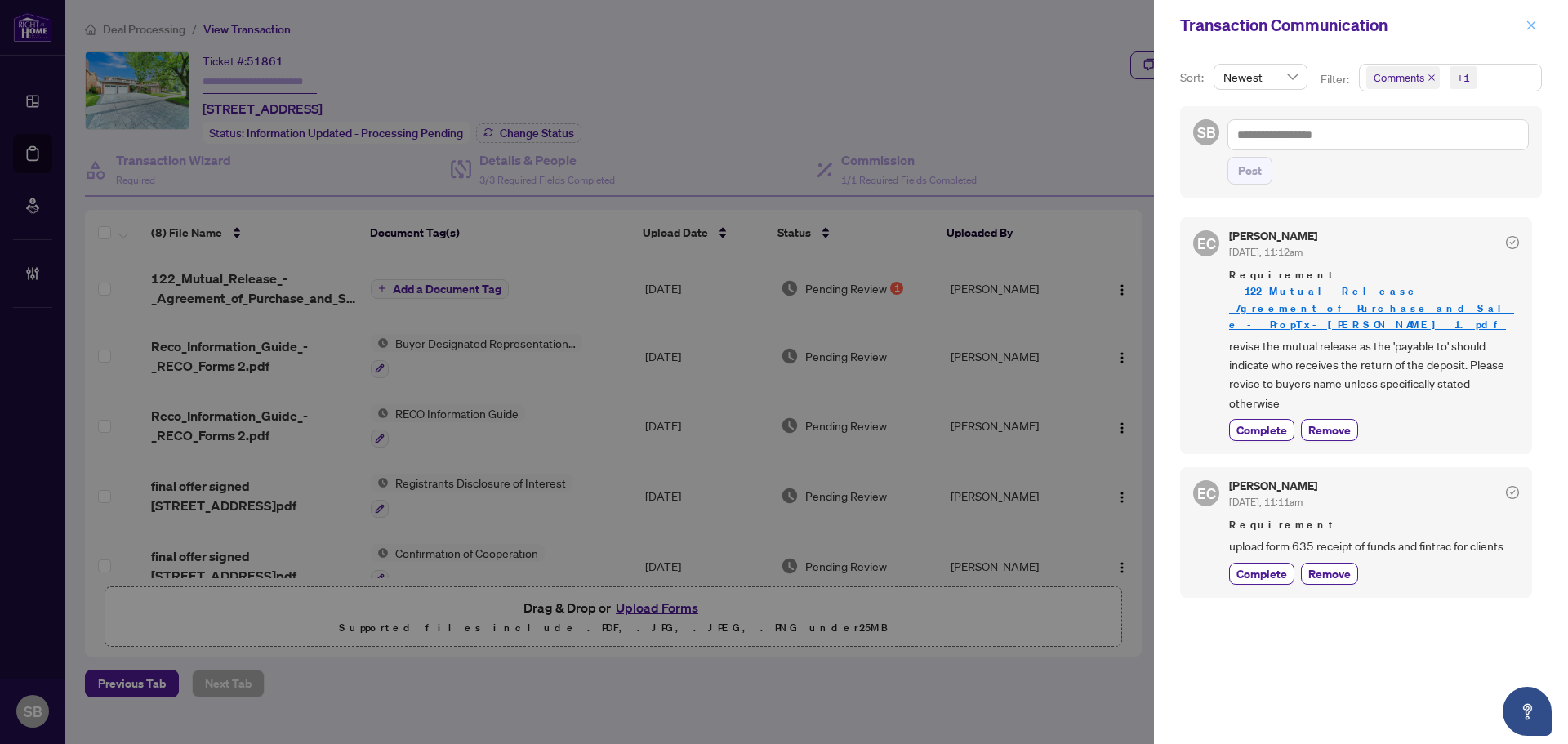
click at [1531, 26] on icon "close" at bounding box center [1531, 25] width 9 height 9
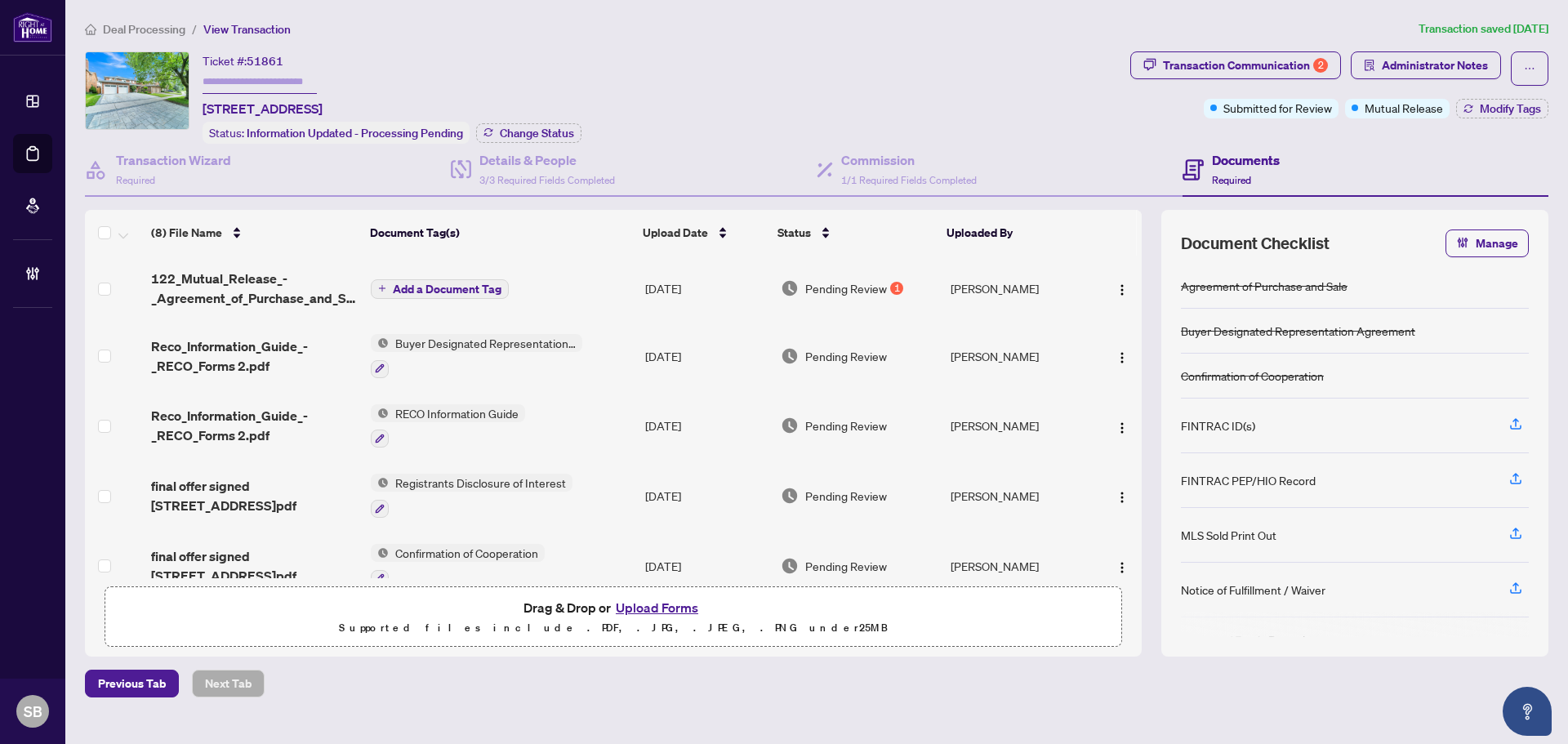
click at [591, 479] on td "Registrants Disclosure of Interest" at bounding box center [501, 495] width 274 height 71
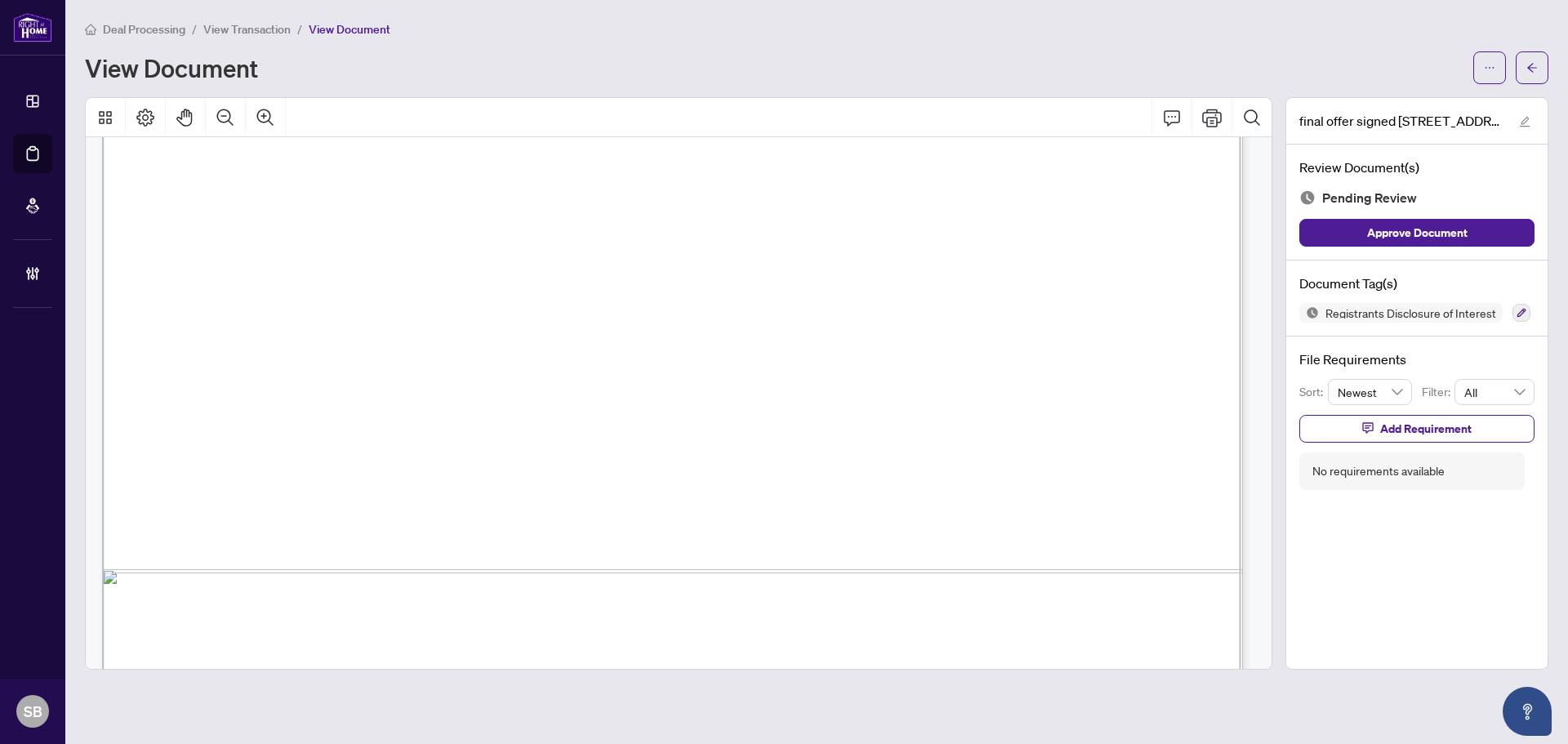
scroll to position [19144, 0]
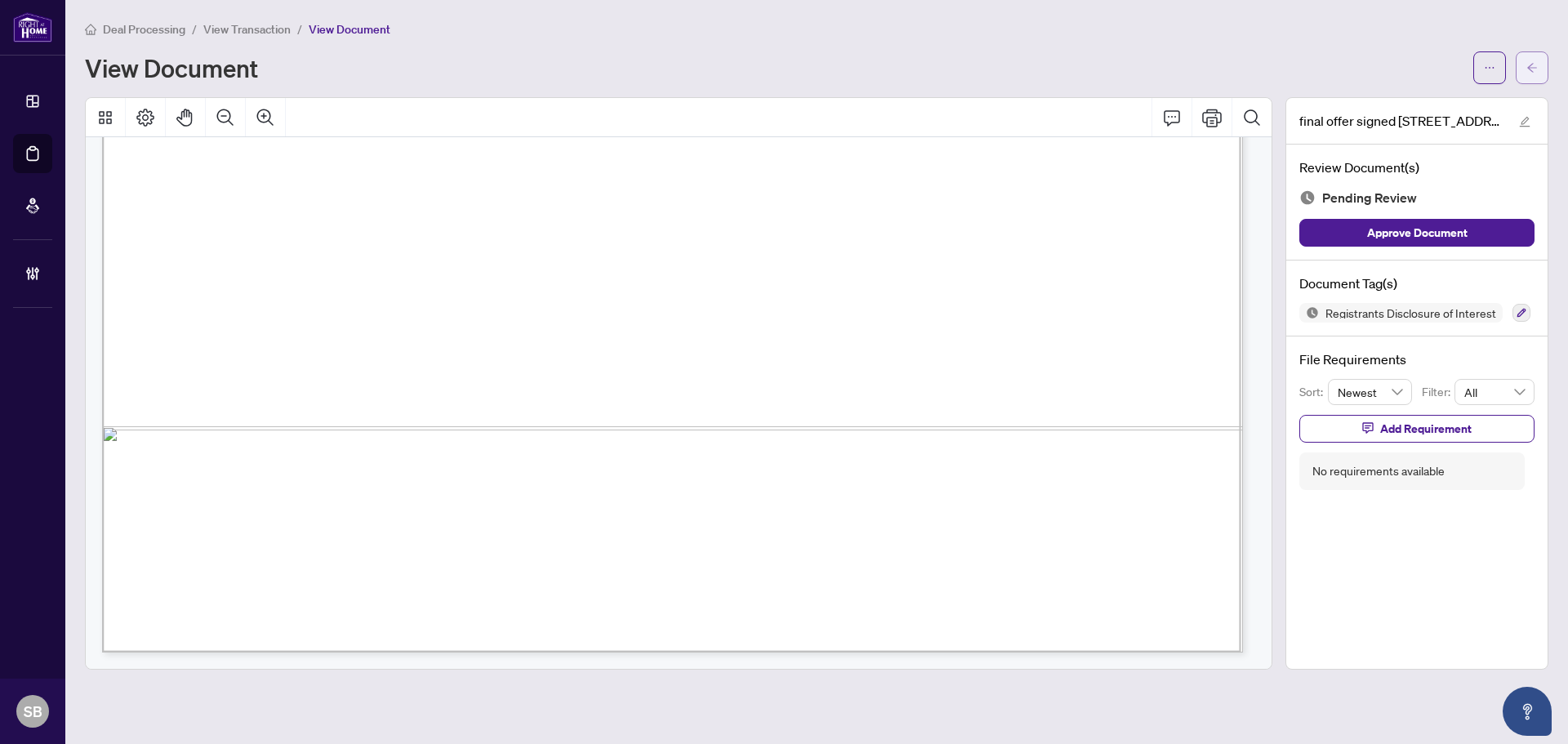
click at [1522, 80] on button "button" at bounding box center [1531, 68] width 33 height 33
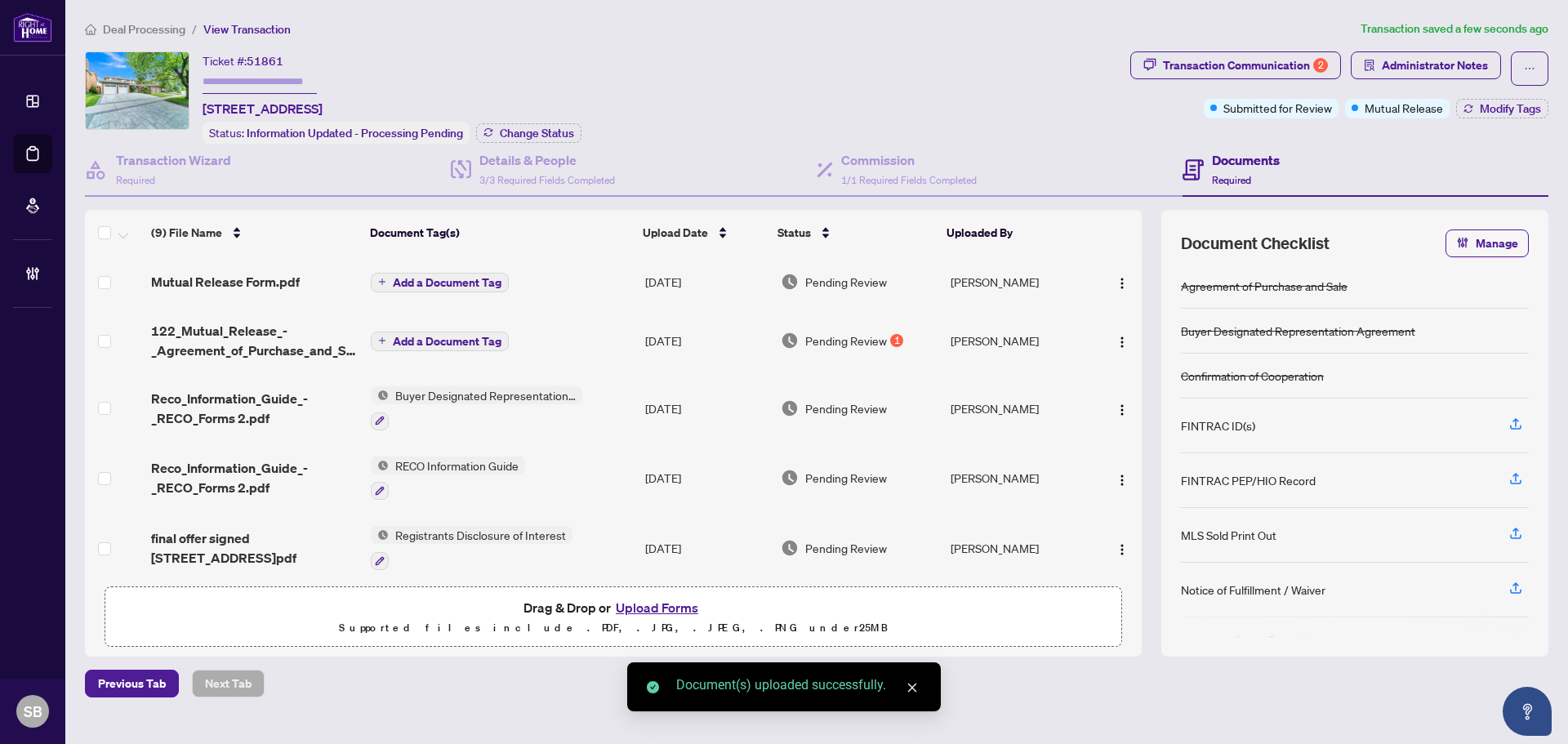
click at [443, 278] on span "Add a Document Tag" at bounding box center [446, 283] width 108 height 12
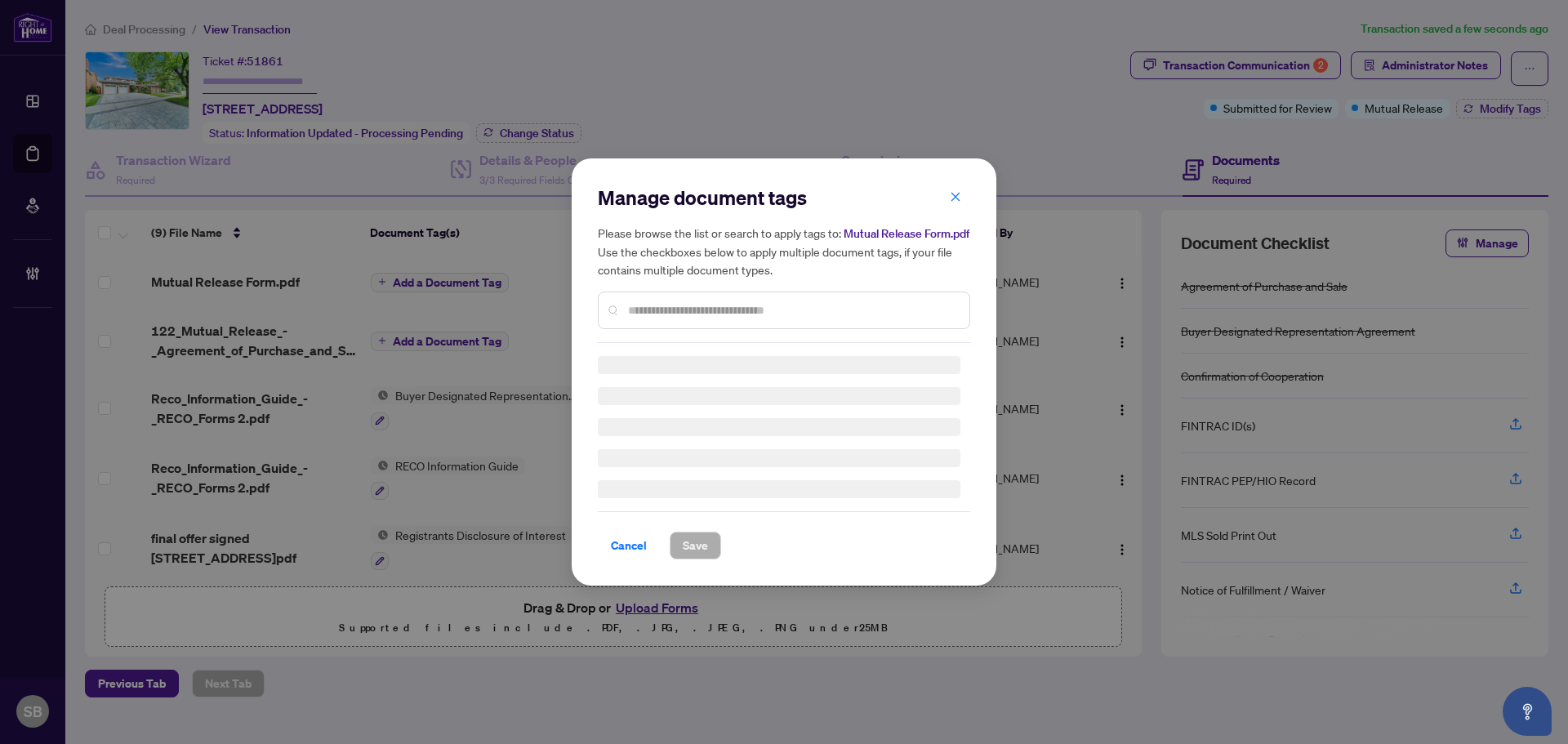
click at [776, 299] on div "Manage document tags Please browse the list or search to apply tags to: Mutual …" at bounding box center [784, 263] width 372 height 158
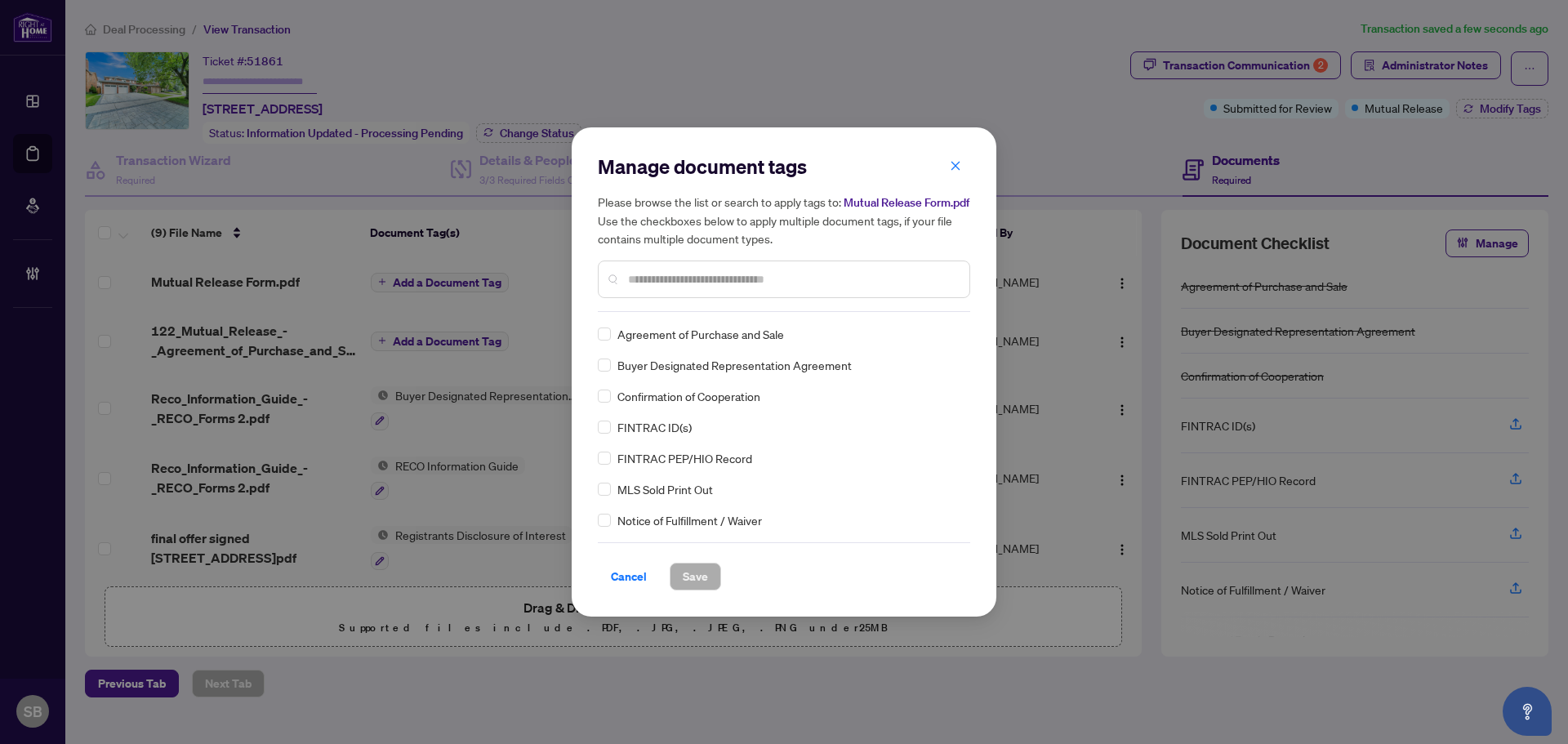
click at [776, 303] on div "Manage document tags Please browse the list or search to apply tags to: Mutual …" at bounding box center [784, 232] width 372 height 158
click at [757, 262] on div at bounding box center [784, 279] width 372 height 38
click at [757, 279] on input "text" at bounding box center [791, 279] width 328 height 18
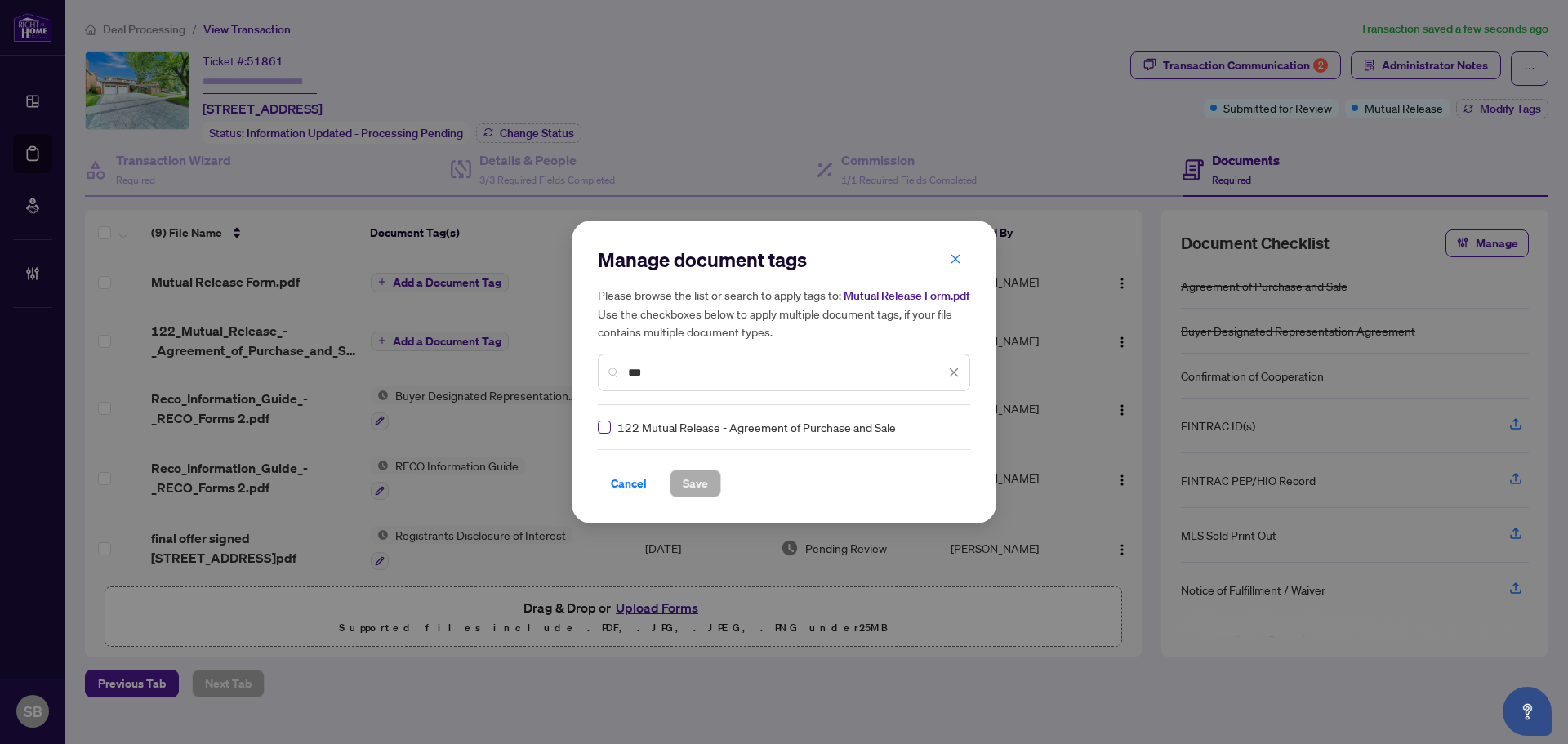
type input "***"
click at [936, 425] on img at bounding box center [936, 427] width 16 height 16
click at [909, 229] on div "Manage document tags Please browse the list or search to apply tags to: Mutual …" at bounding box center [783, 372] width 425 height 303
click at [694, 486] on span "Save" at bounding box center [695, 483] width 25 height 26
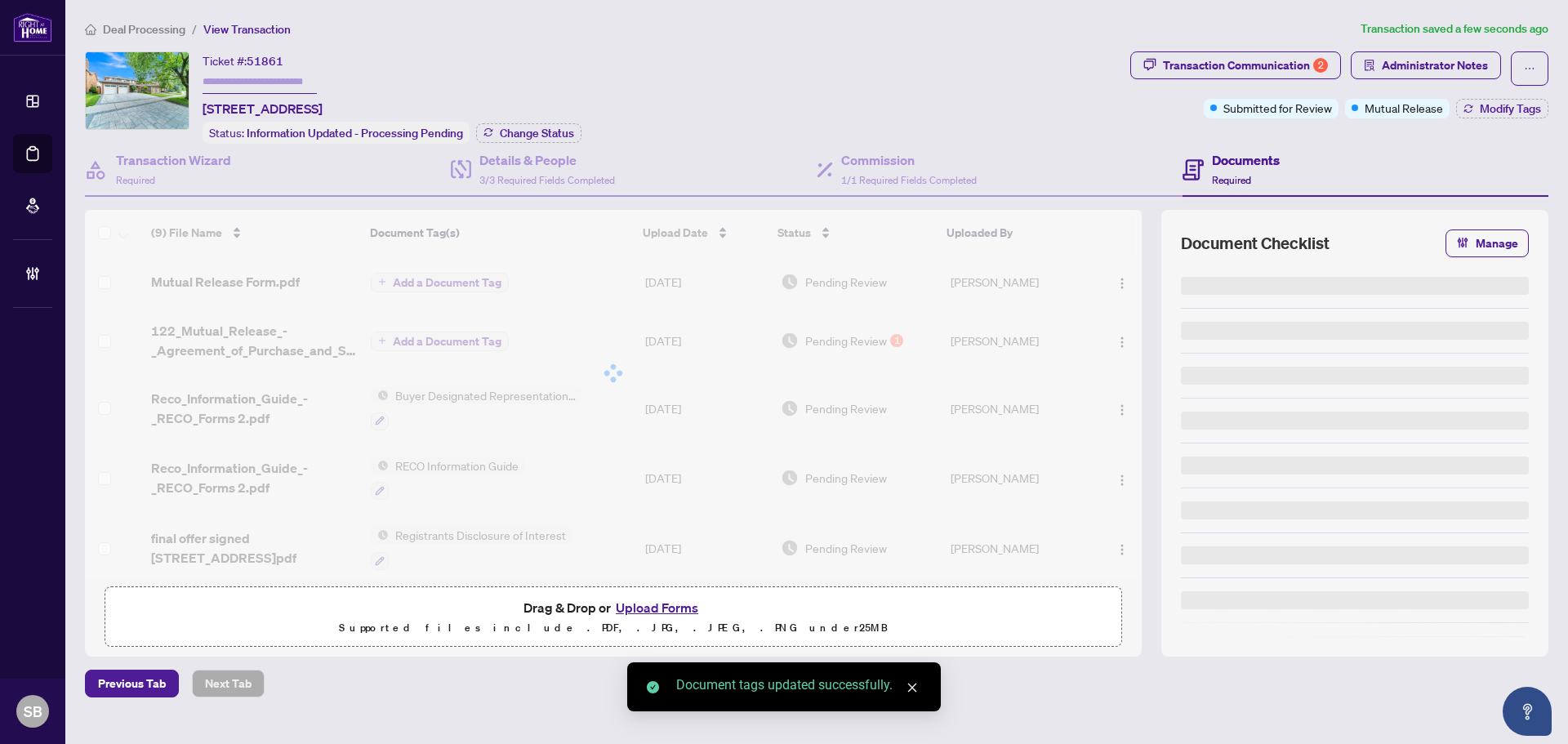
click at [1114, 275] on div at bounding box center [613, 373] width 1057 height 326
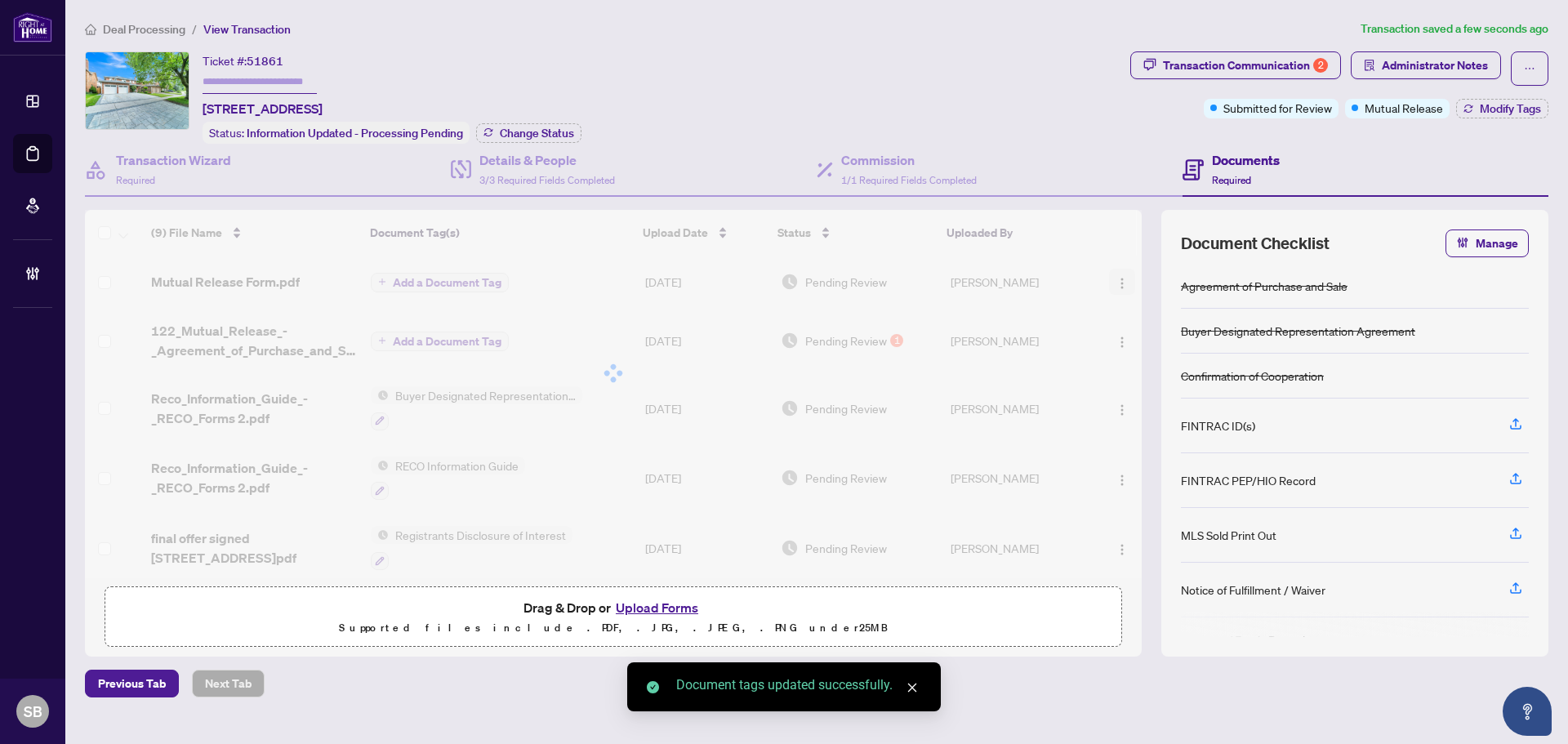
click at [1117, 282] on span "button" at bounding box center [1122, 282] width 13 height 18
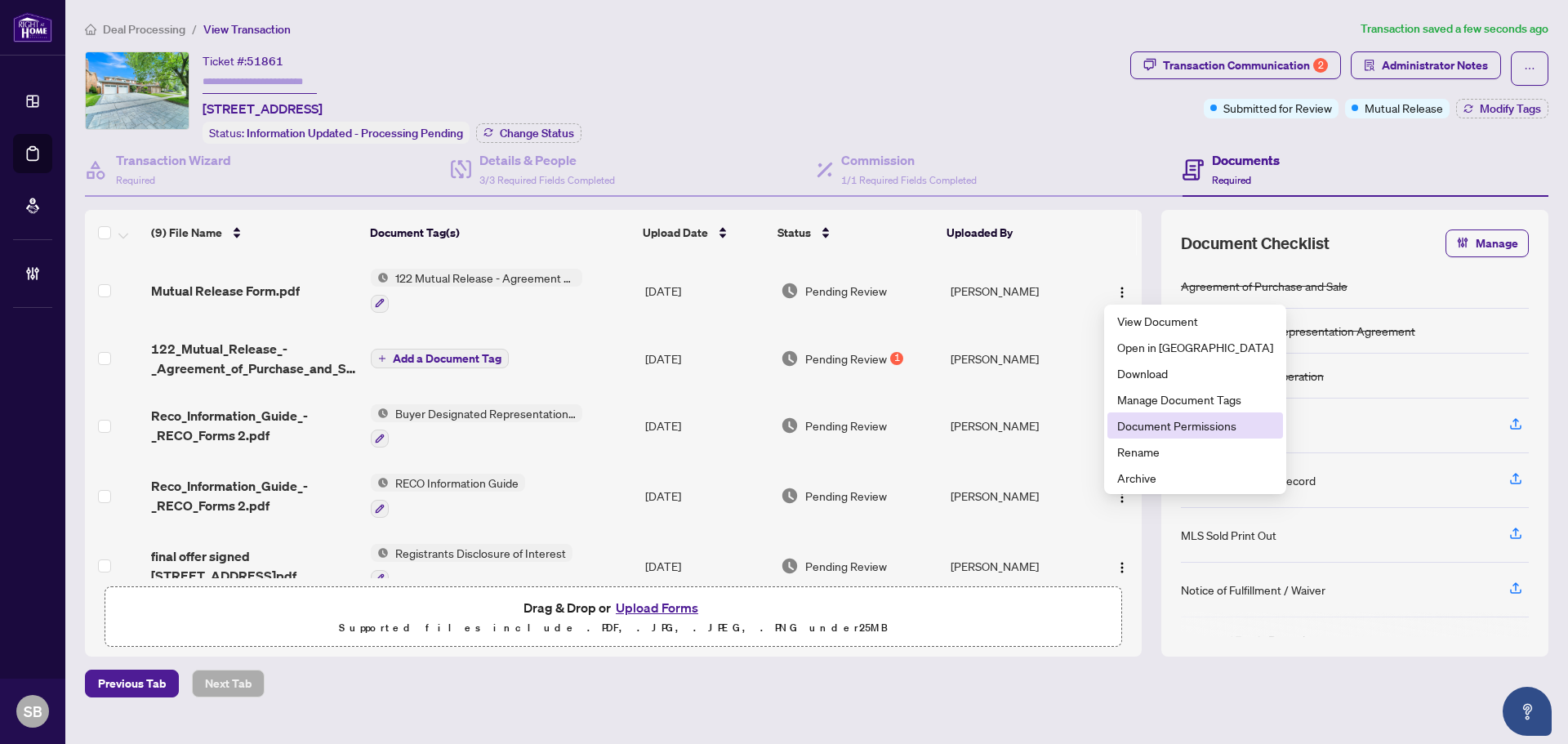
click at [1163, 427] on span "Document Permissions" at bounding box center [1194, 426] width 156 height 18
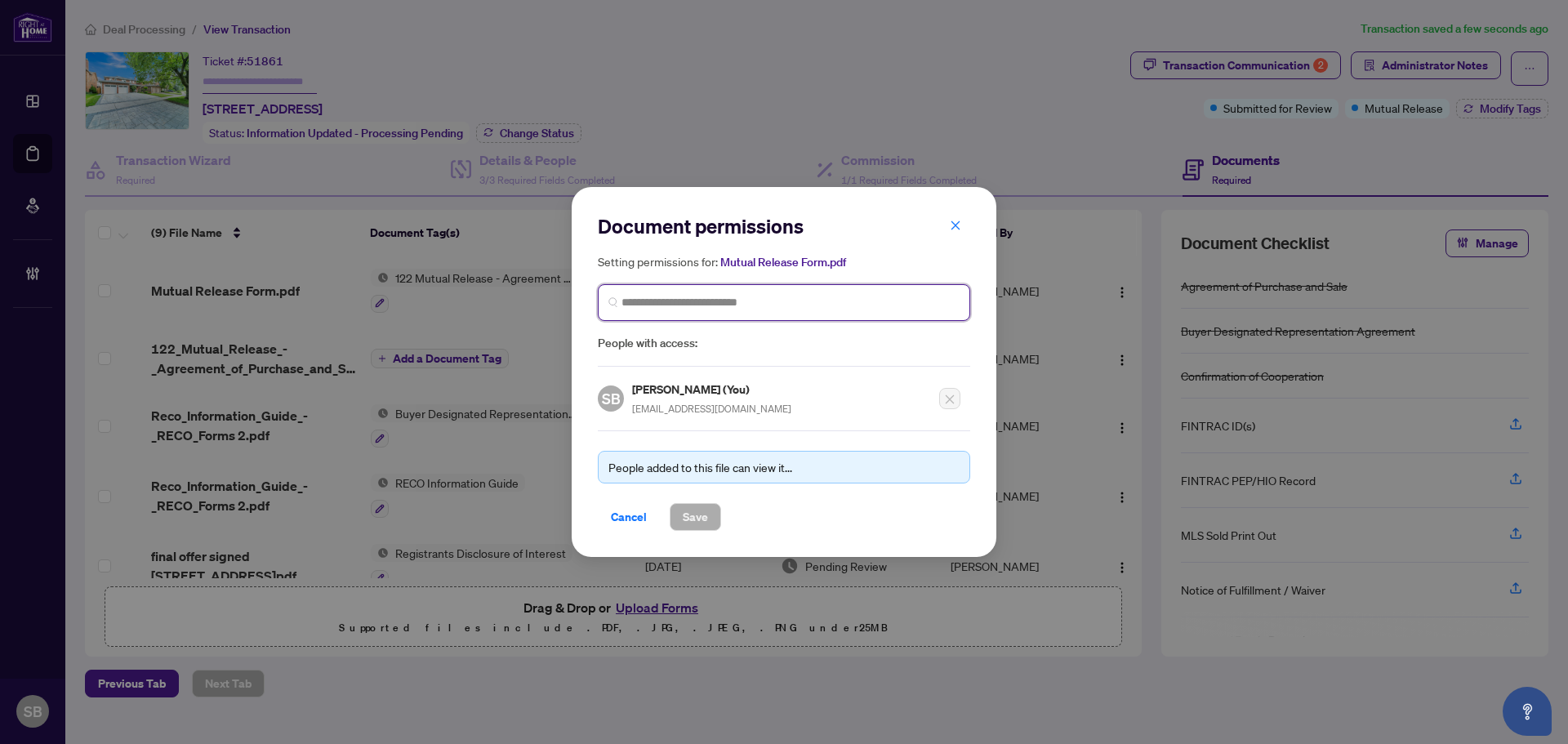
click at [728, 302] on input "search" at bounding box center [790, 302] width 338 height 17
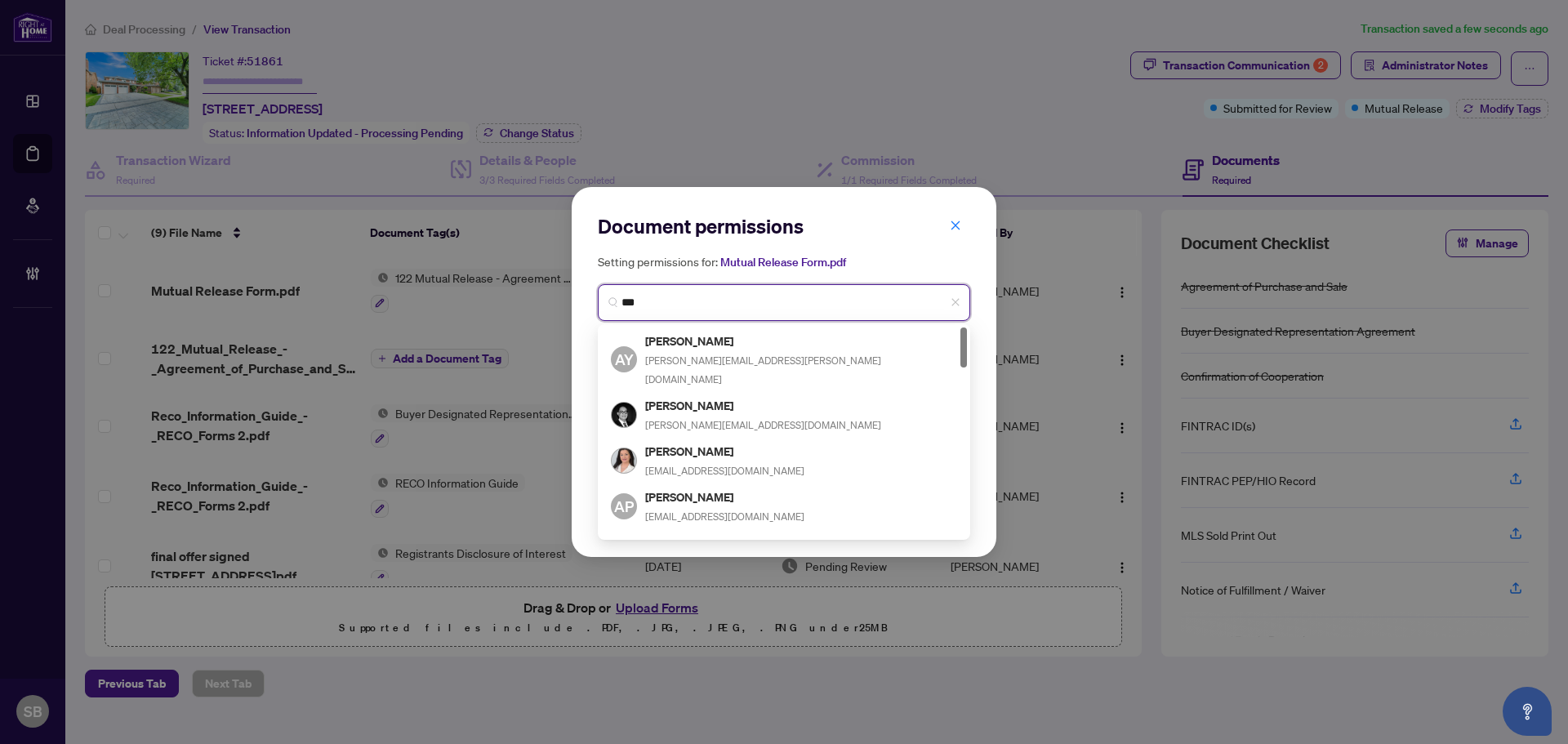
type input "****"
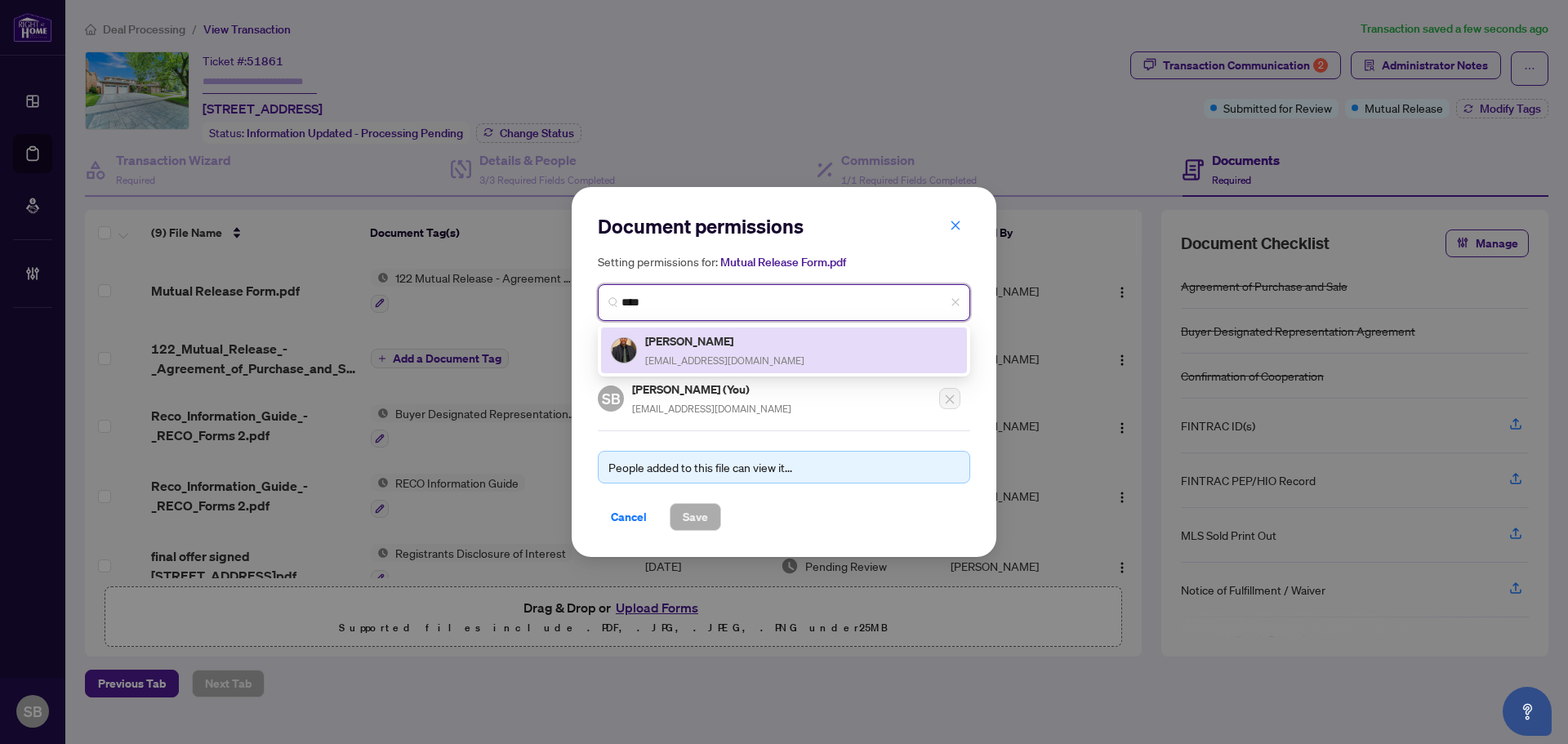
click at [743, 346] on h5 "Pouya Bonyad" at bounding box center [725, 341] width 159 height 19
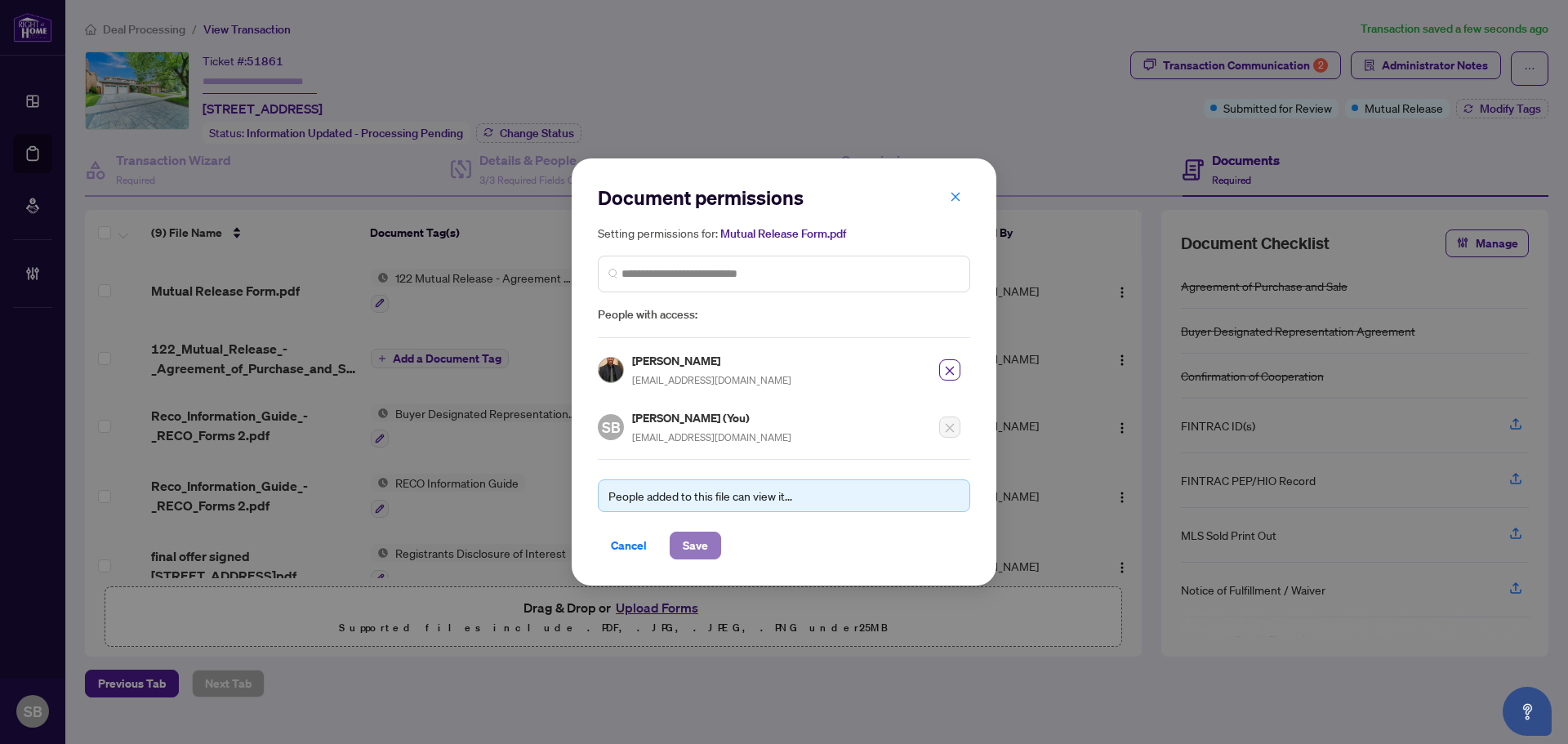
click at [707, 540] on span "Save" at bounding box center [695, 545] width 25 height 26
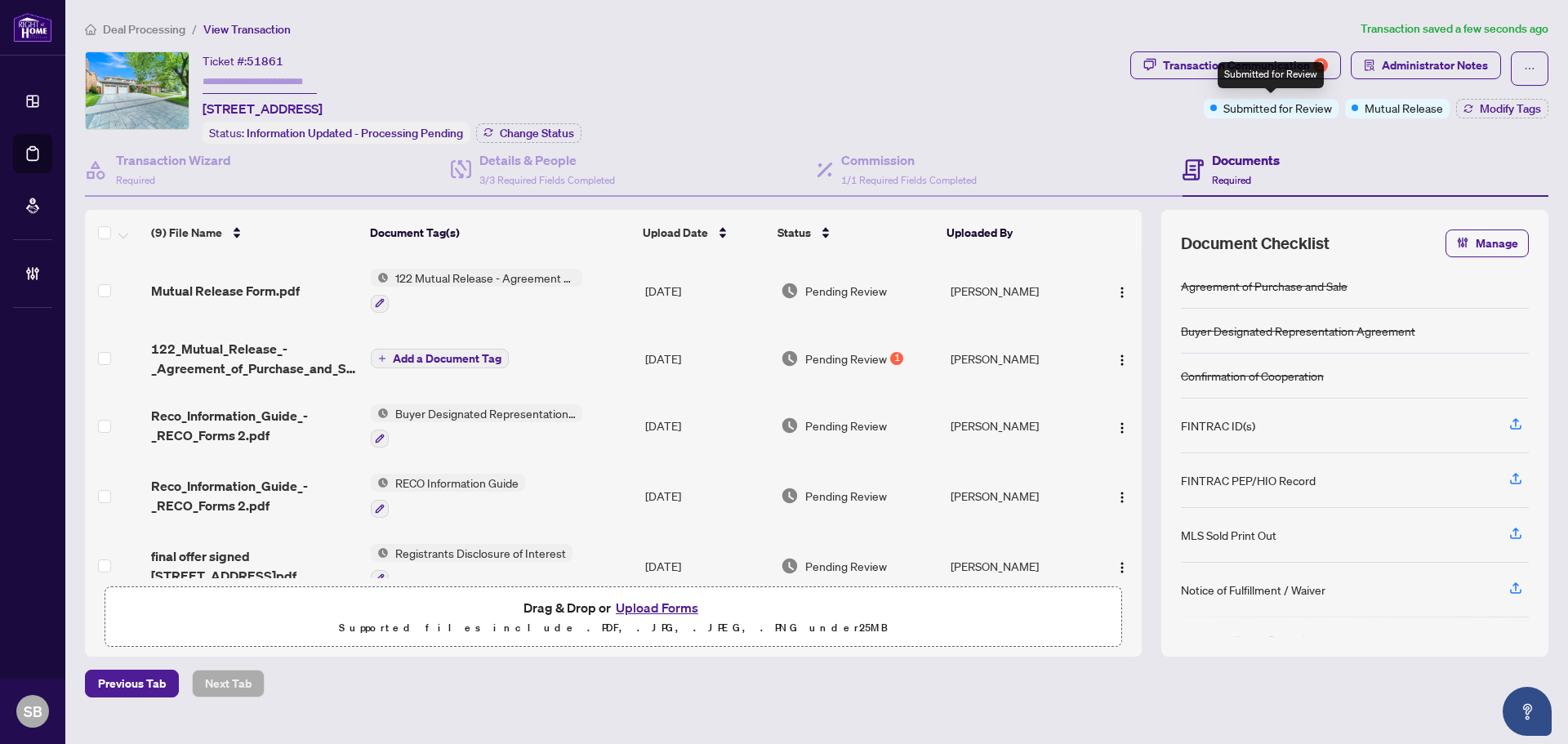
click at [1220, 72] on div "Submitted for Review" at bounding box center [1270, 74] width 106 height 26
click at [1191, 58] on div "Transaction Communication 2" at bounding box center [1245, 64] width 164 height 26
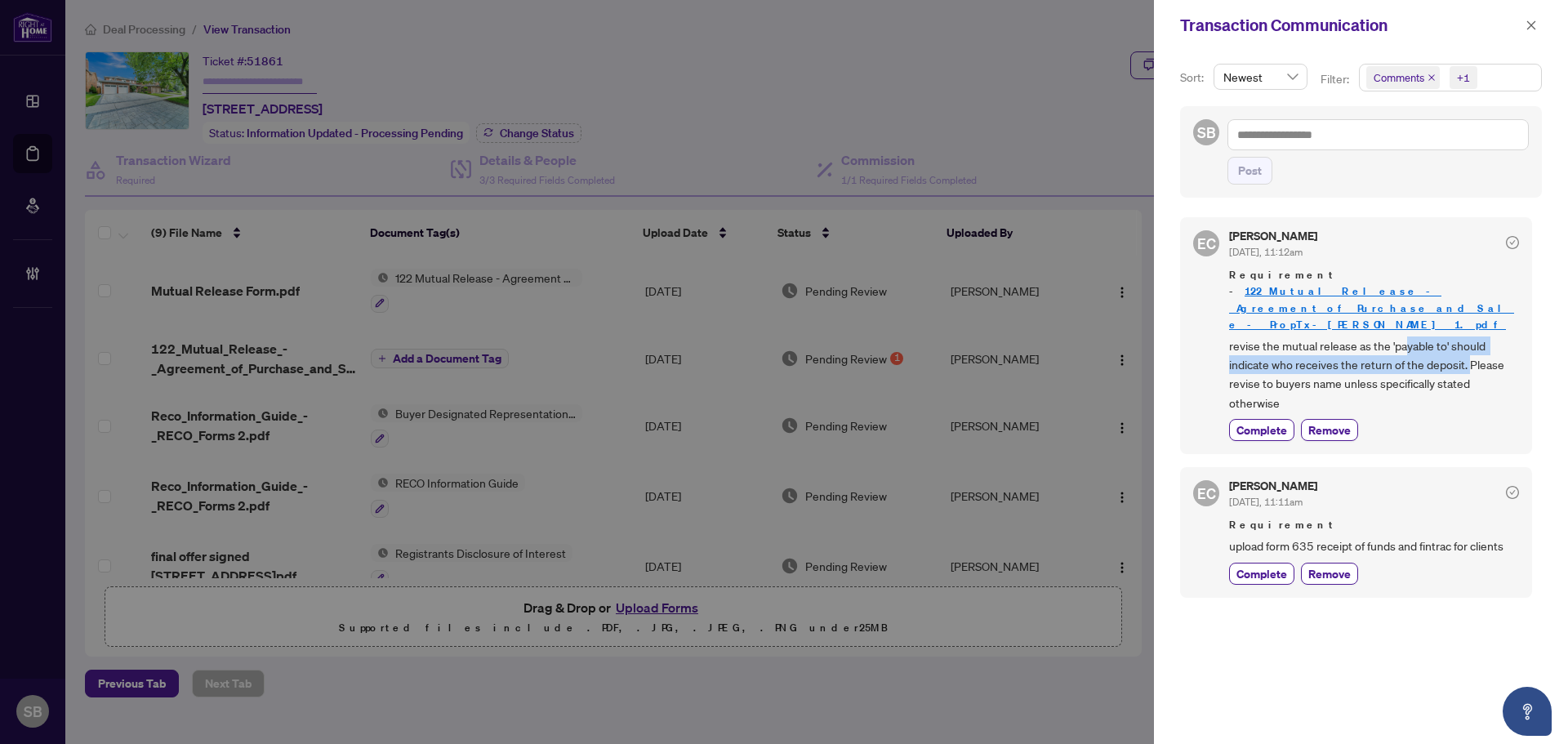
drag, startPoint x: 1446, startPoint y: 320, endPoint x: 1491, endPoint y: 334, distance: 47.1
click at [1475, 336] on span "revise the mutual release as the 'payable to' should indicate who receives the …" at bounding box center [1374, 375] width 290 height 77
click at [1463, 336] on span "revise the mutual release as the 'payable to' should indicate who receives the …" at bounding box center [1374, 375] width 290 height 77
drag, startPoint x: 1252, startPoint y: 334, endPoint x: 1424, endPoint y: 343, distance: 172.2
click at [1482, 344] on span "revise the mutual release as the 'payable to' should indicate who receives the …" at bounding box center [1374, 375] width 290 height 77
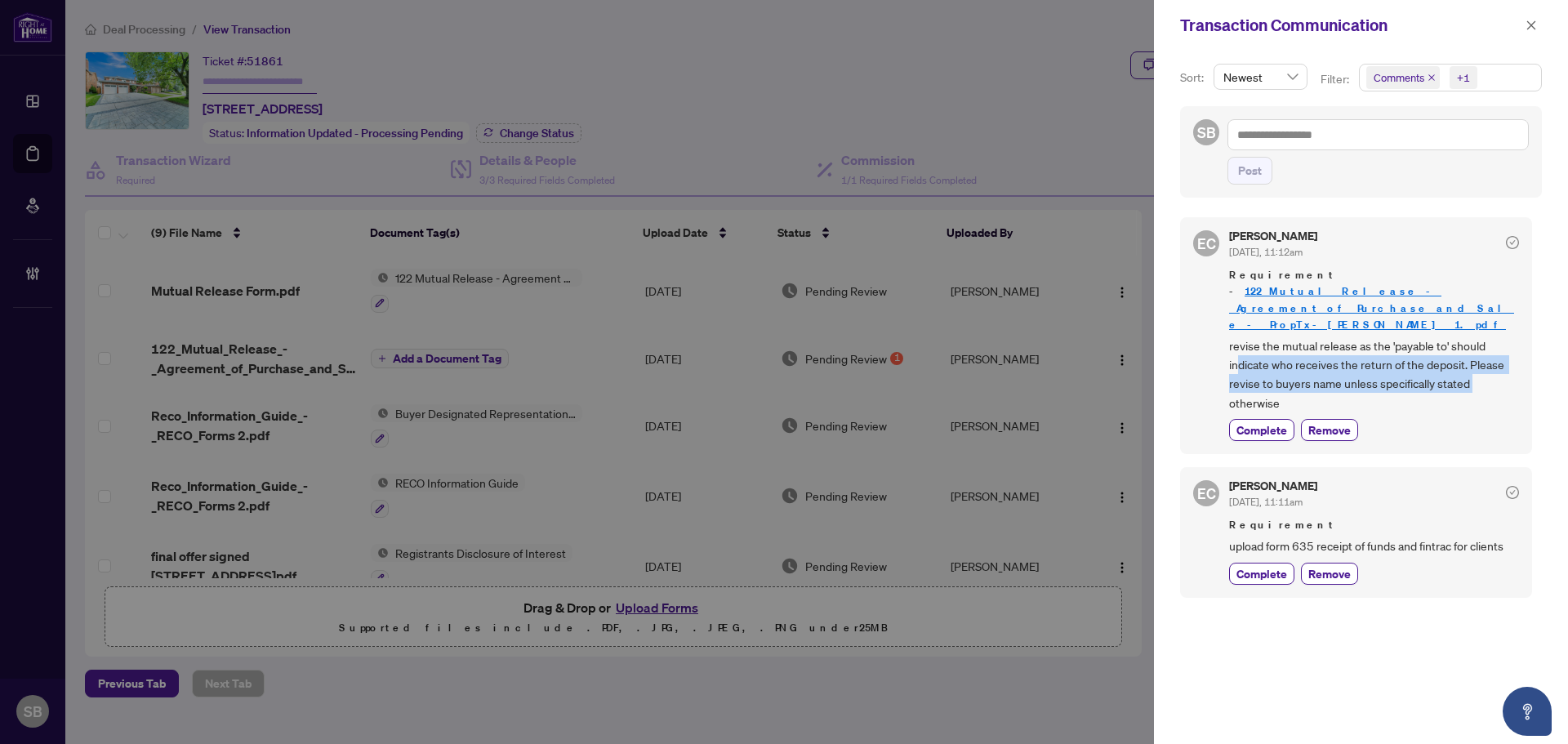
click at [1338, 336] on span "revise the mutual release as the 'payable to' should indicate who receives the …" at bounding box center [1374, 375] width 290 height 77
drag, startPoint x: 1524, startPoint y: 30, endPoint x: 1483, endPoint y: 32, distance: 41.0
click at [1523, 30] on button "button" at bounding box center [1531, 25] width 21 height 20
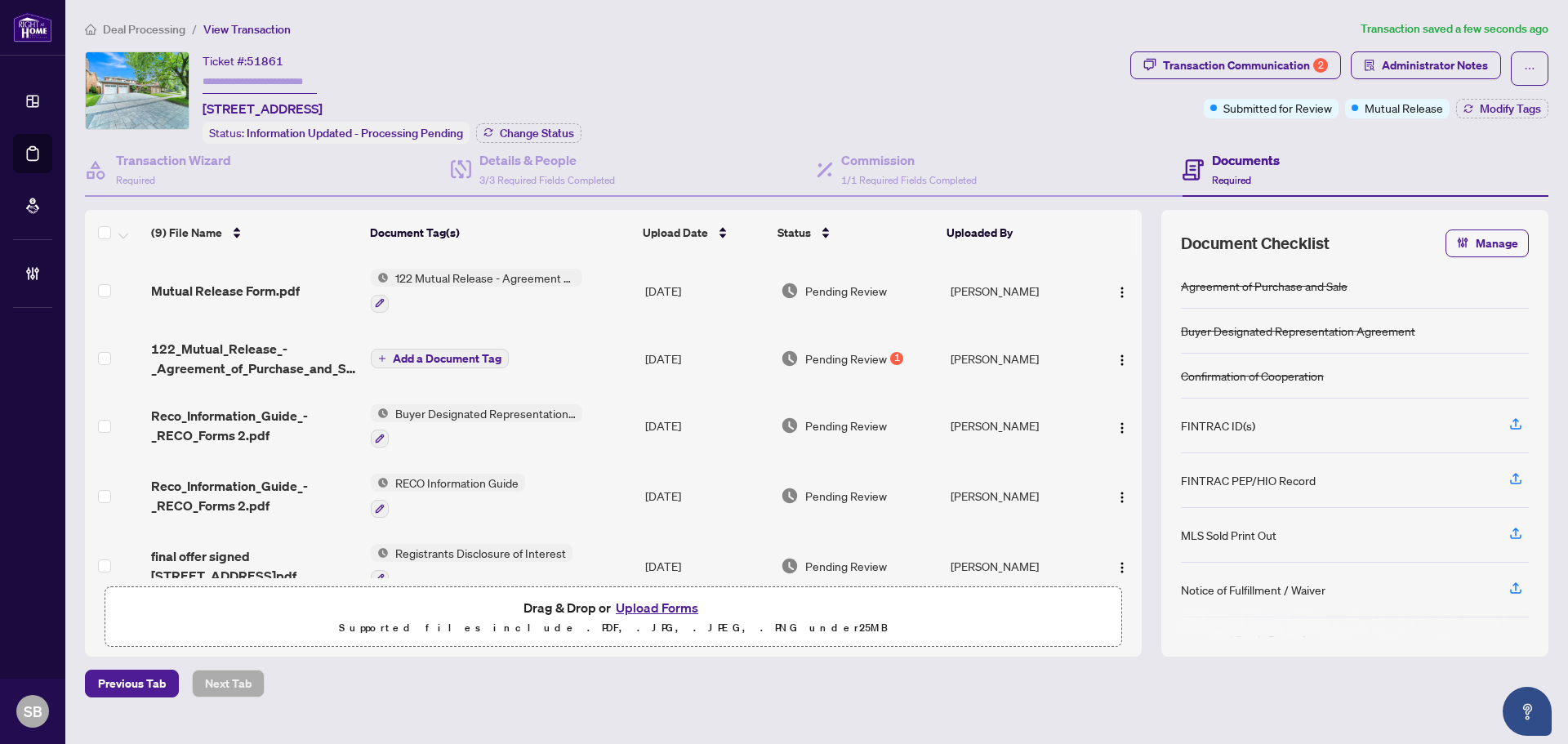
click at [620, 277] on td "122 Mutual Release - Agreement of Purchase and Sale" at bounding box center [501, 291] width 274 height 71
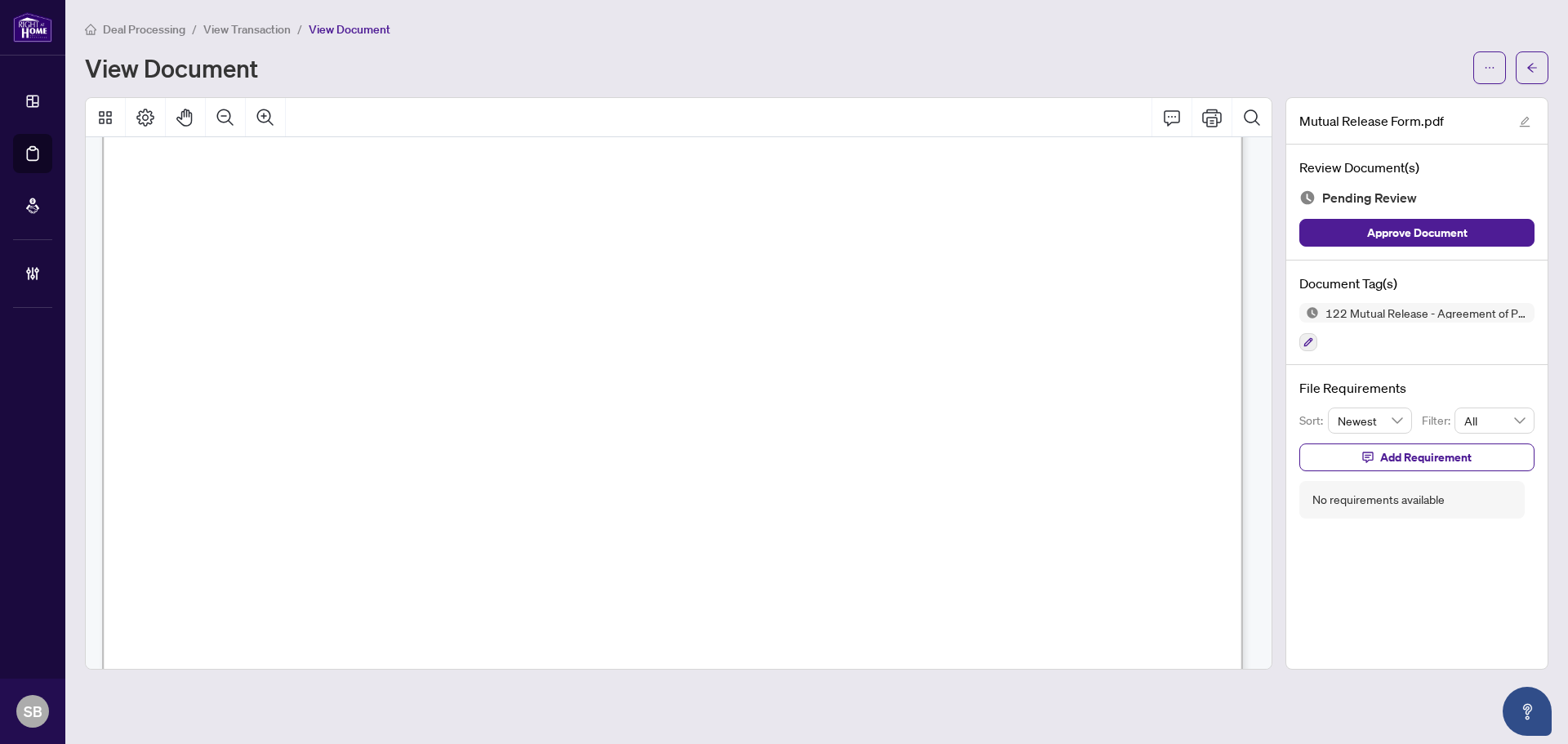
scroll to position [81, 0]
drag, startPoint x: 1530, startPoint y: 65, endPoint x: 1567, endPoint y: 169, distance: 110.4
click at [1529, 65] on icon "arrow-left" at bounding box center [1531, 67] width 12 height 12
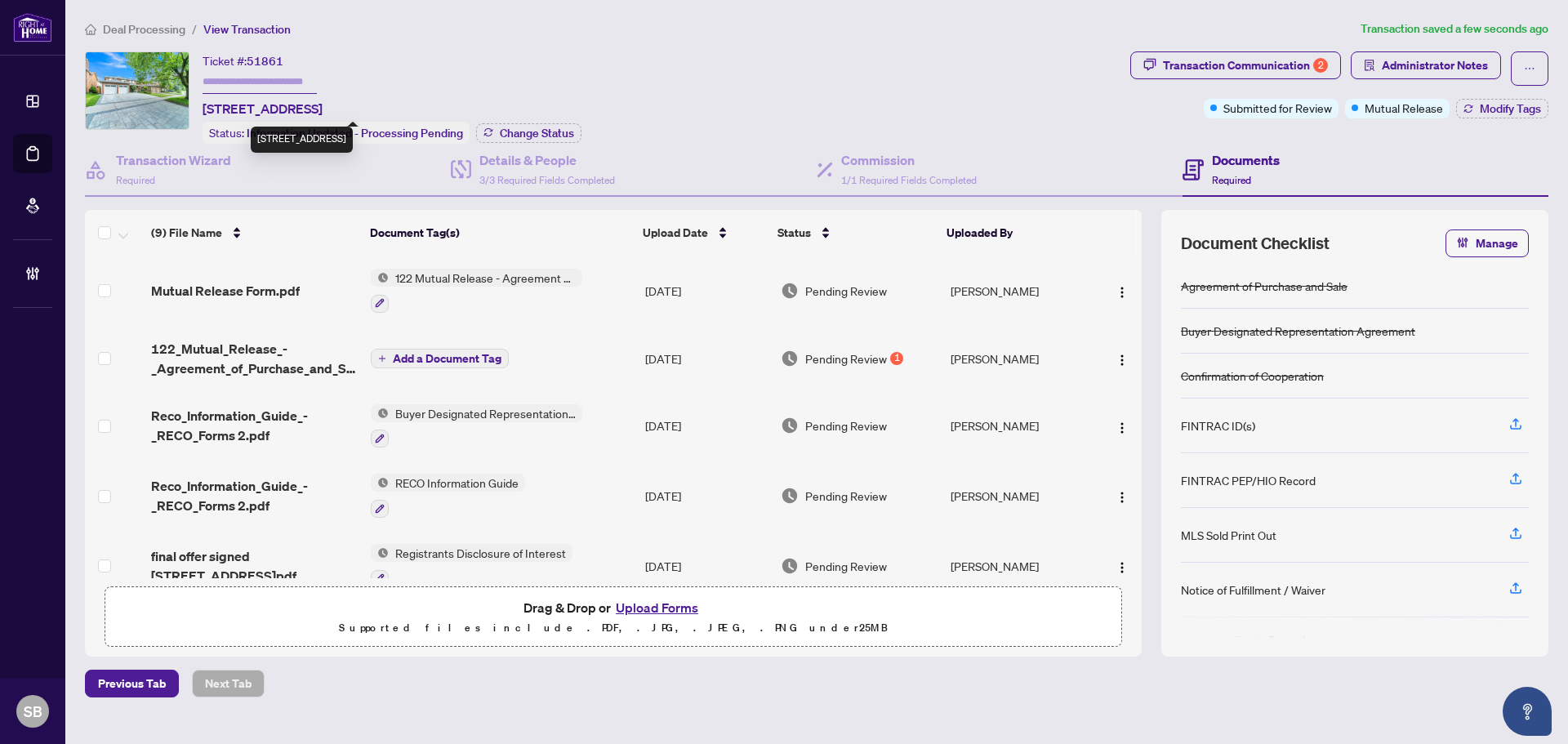
drag, startPoint x: 303, startPoint y: 106, endPoint x: 205, endPoint y: 108, distance: 98.0
click at [205, 108] on span "107 Golf Links Dr, Aurora, Ontario L4G 3V4, Canada" at bounding box center [263, 109] width 120 height 20
copy span "107 Golf Links Dr"
click at [156, 38] on div "Deal Processing / View Transaction Transaction saved a few seconds ago Ticket #…" at bounding box center [816, 359] width 1476 height 678
click at [152, 31] on span "Deal Processing" at bounding box center [144, 30] width 82 height 14
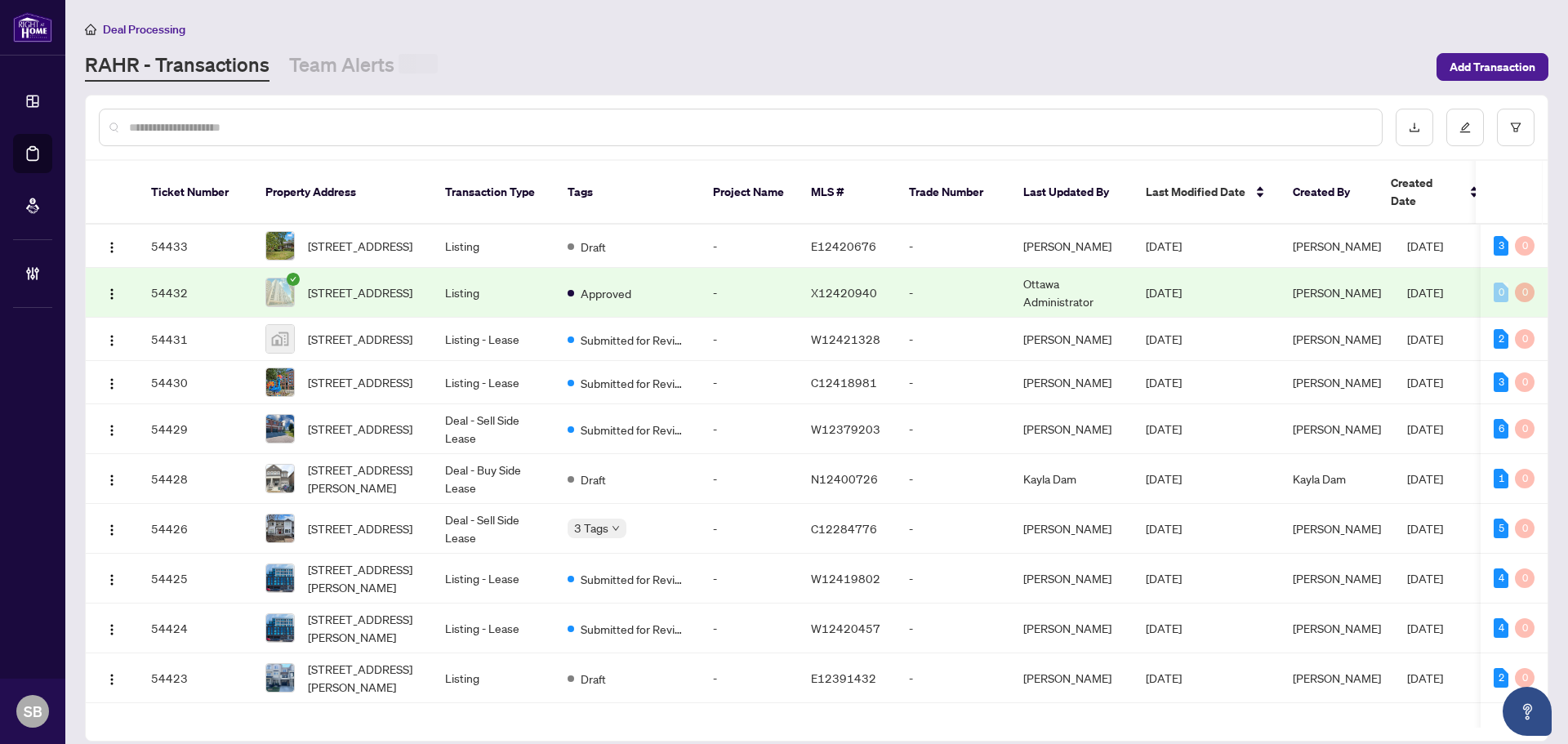
click at [257, 118] on input "text" at bounding box center [748, 127] width 1239 height 18
paste input "**********"
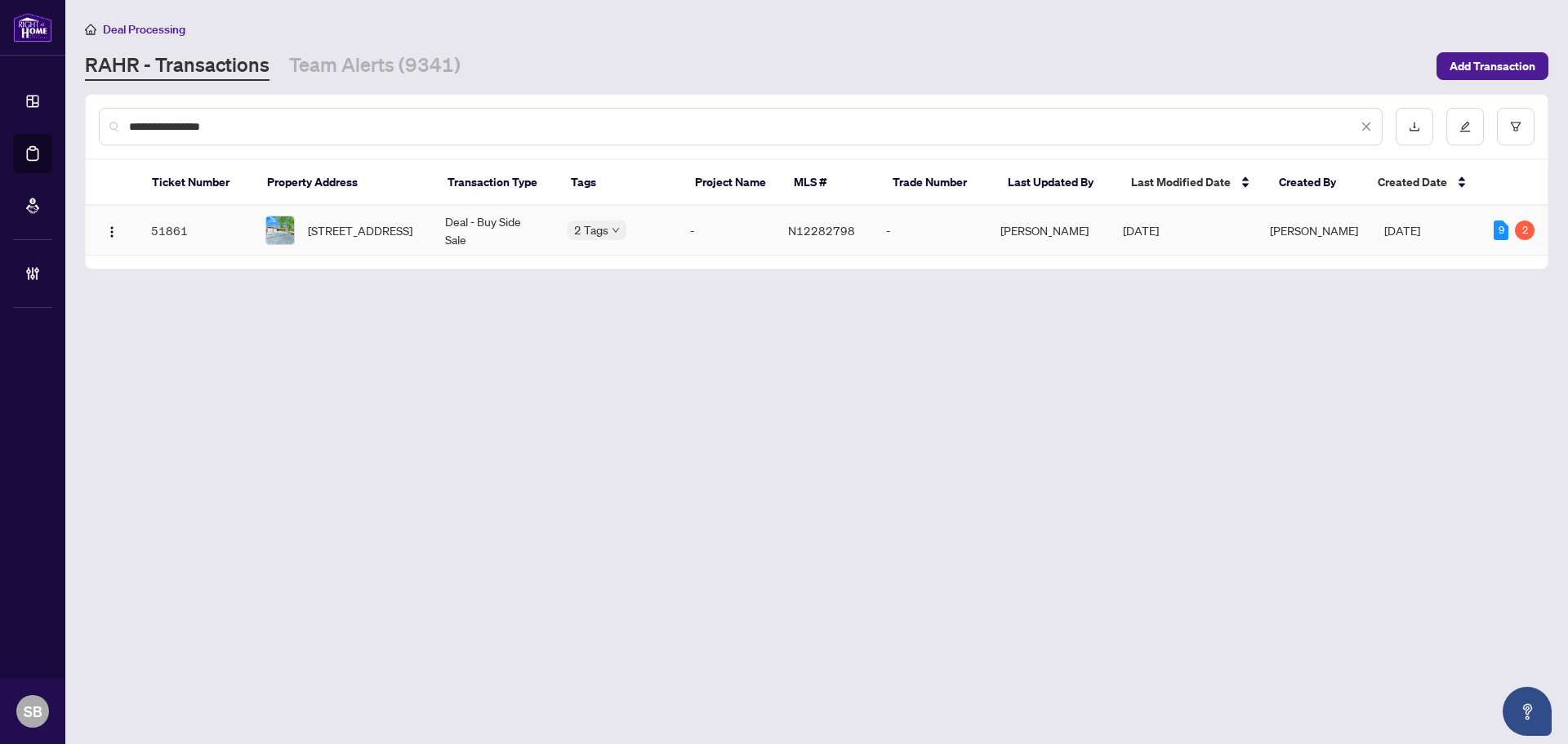
type input "**********"
click at [391, 236] on span "107 Golf Links Dr, Aurora, Ontario L4G 3V4, Canada" at bounding box center [359, 231] width 105 height 18
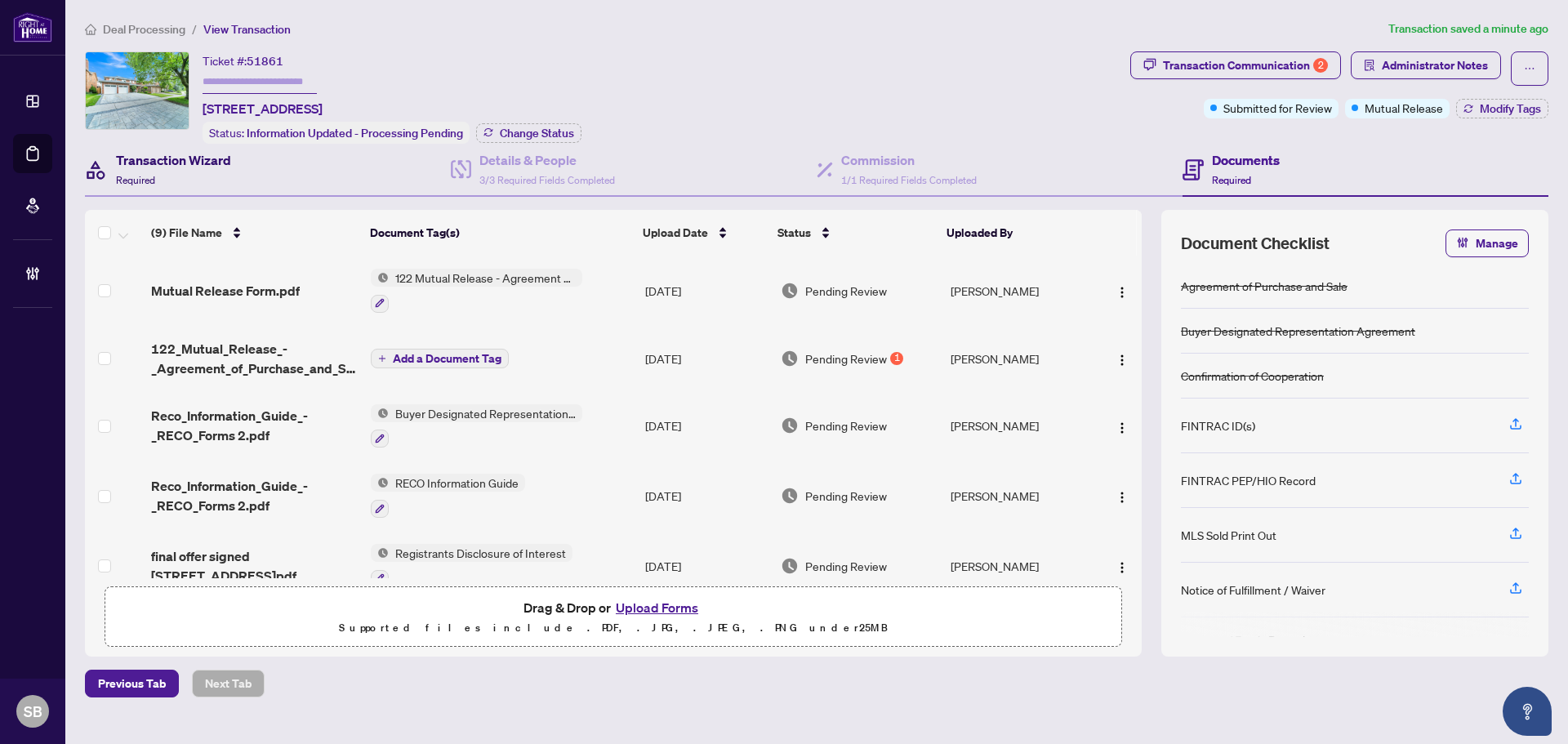
click at [181, 160] on h4 "Transaction Wizard" at bounding box center [173, 160] width 115 height 20
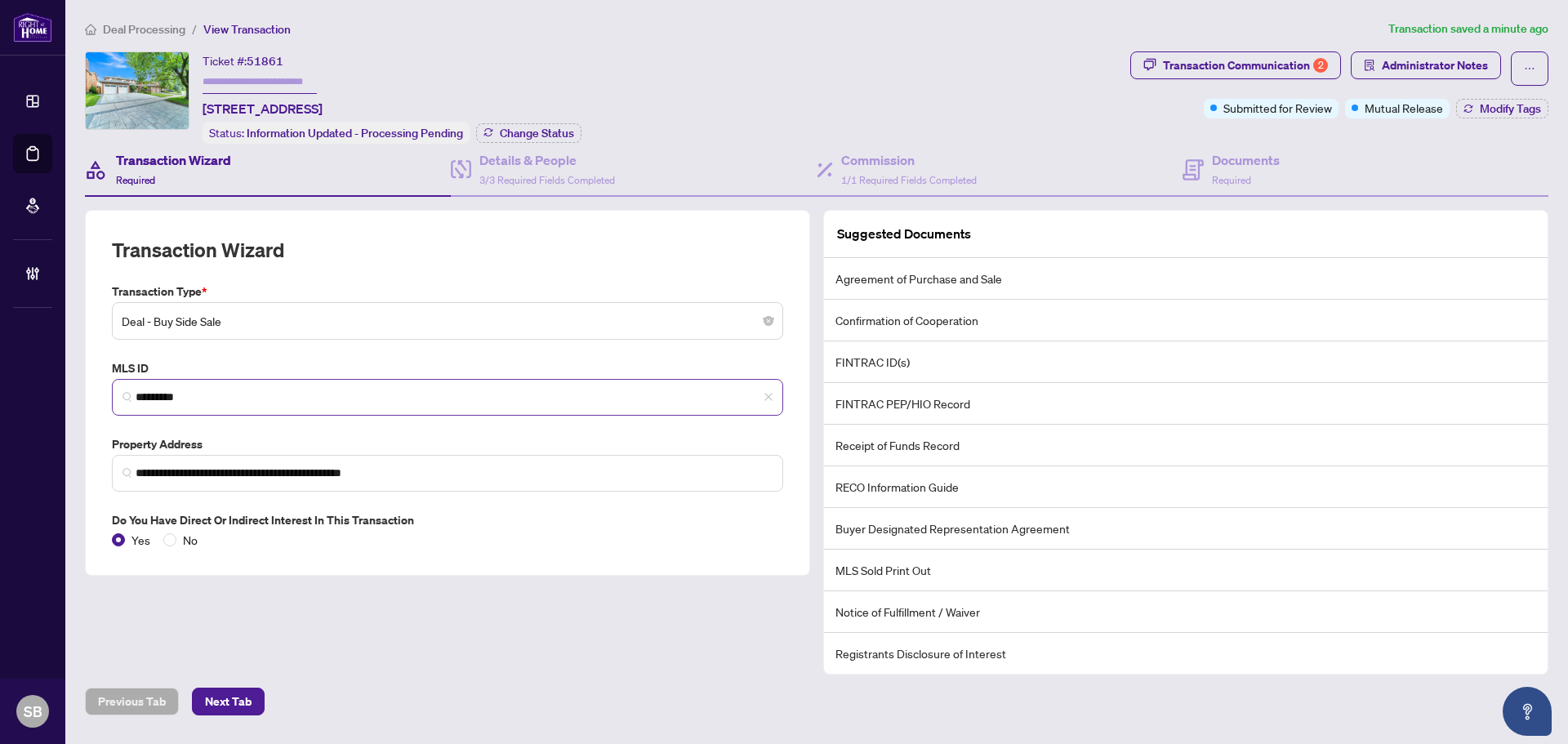
drag, startPoint x: 218, startPoint y: 385, endPoint x: 159, endPoint y: 390, distance: 59.2
click at [148, 385] on span "*********" at bounding box center [447, 397] width 671 height 37
drag, startPoint x: 215, startPoint y: 399, endPoint x: 68, endPoint y: 383, distance: 147.9
click at [70, 383] on main "**********" at bounding box center [816, 372] width 1503 height 744
drag, startPoint x: 352, startPoint y: 106, endPoint x: 193, endPoint y: 99, distance: 159.2
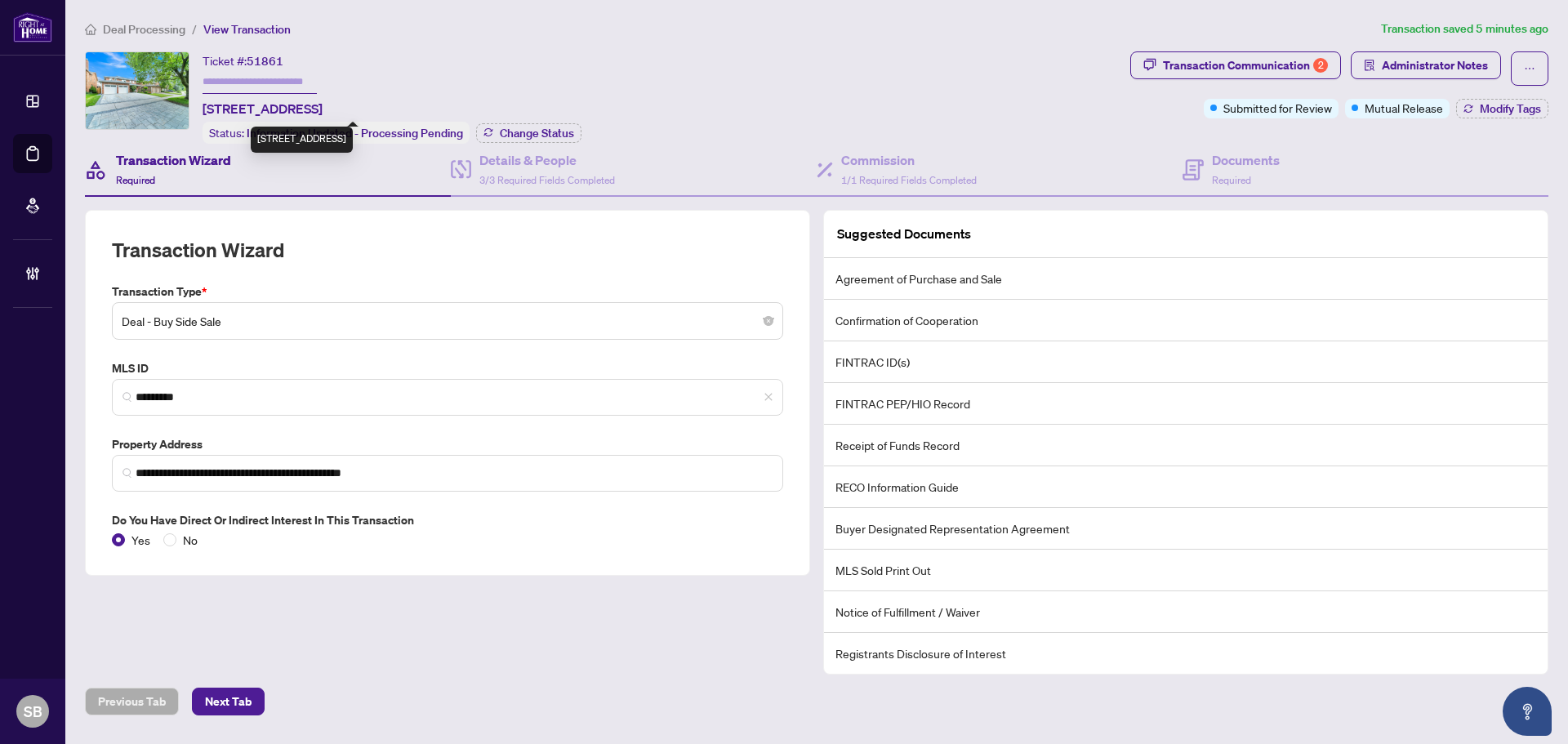
click at [193, 99] on div "Ticket #: 51861 107 Golf Links Dr, Aurora, Ontario L4G 3V4, Canada Status: Info…" at bounding box center [604, 97] width 1039 height 92
click at [323, 106] on span "107 Golf Links Dr, Aurora, Ontario L4G 3V4, Canada" at bounding box center [263, 109] width 120 height 20
drag, startPoint x: 353, startPoint y: 108, endPoint x: 204, endPoint y: 107, distance: 149.0
click at [204, 107] on span "107 Golf Links Dr, Aurora, Ontario L4G 3V4, Canada" at bounding box center [263, 109] width 120 height 20
copy span "107 Golf Links Dr, Aurora,"
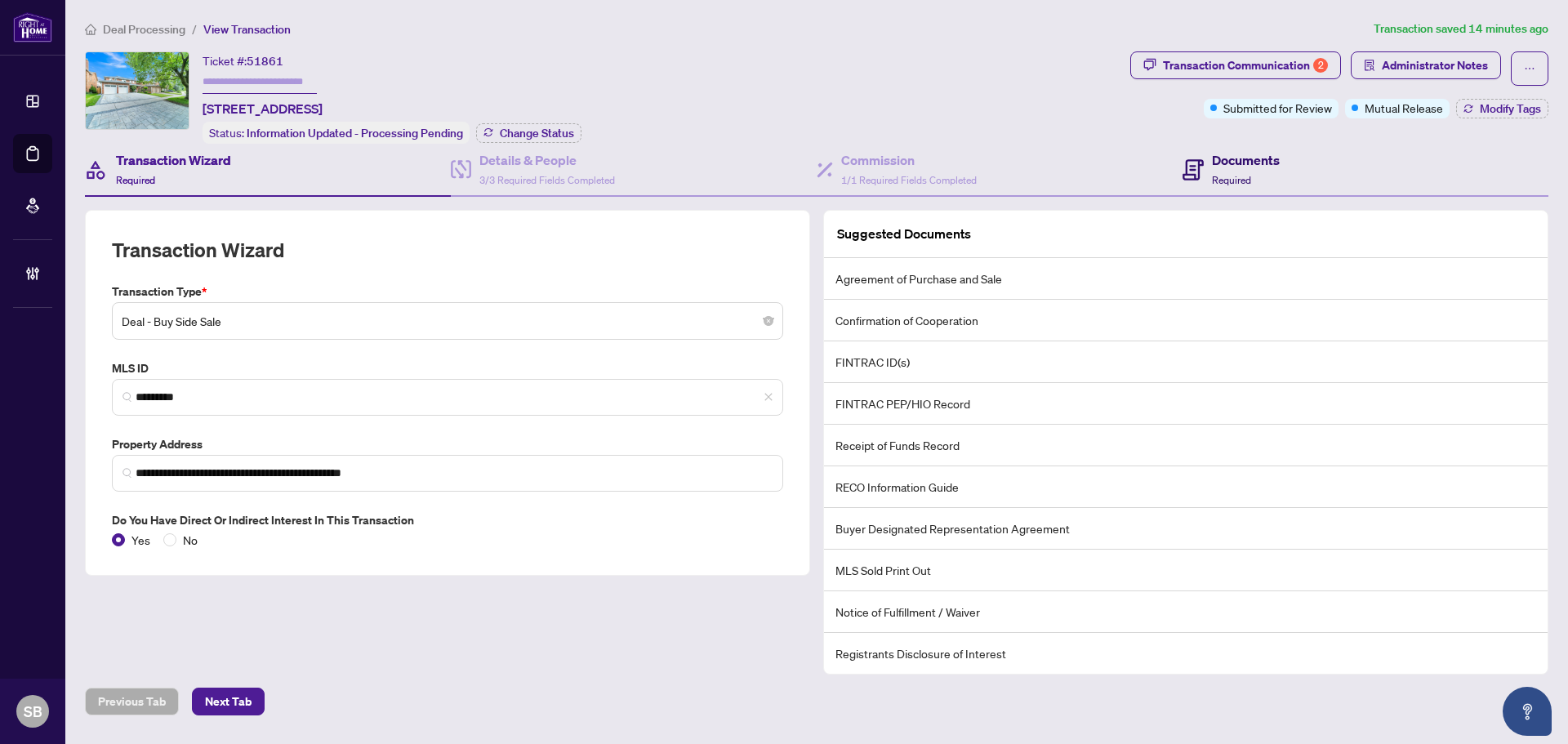
click at [1268, 156] on h4 "Documents" at bounding box center [1245, 160] width 68 height 20
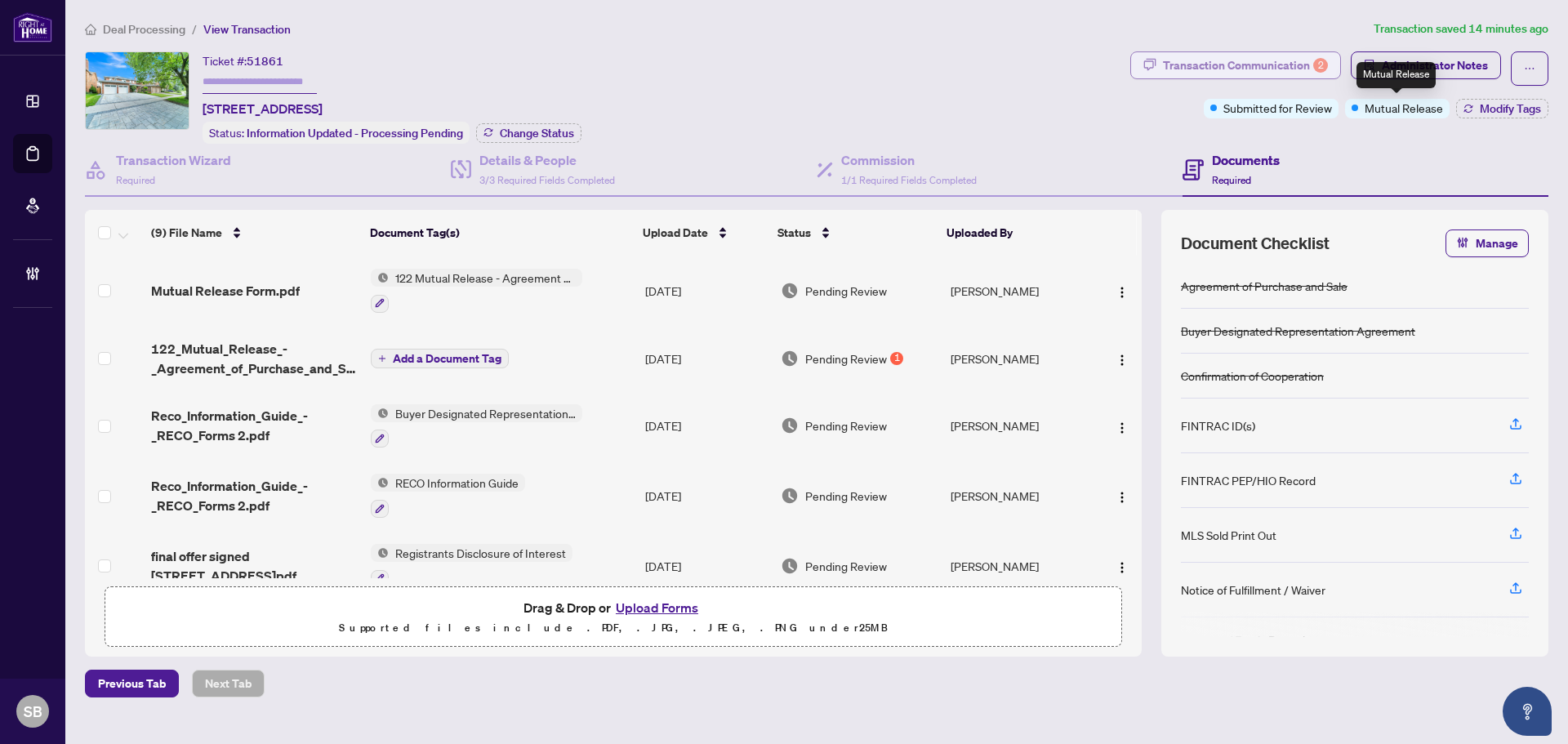
click at [1270, 70] on div "Transaction Communication 2" at bounding box center [1245, 64] width 164 height 26
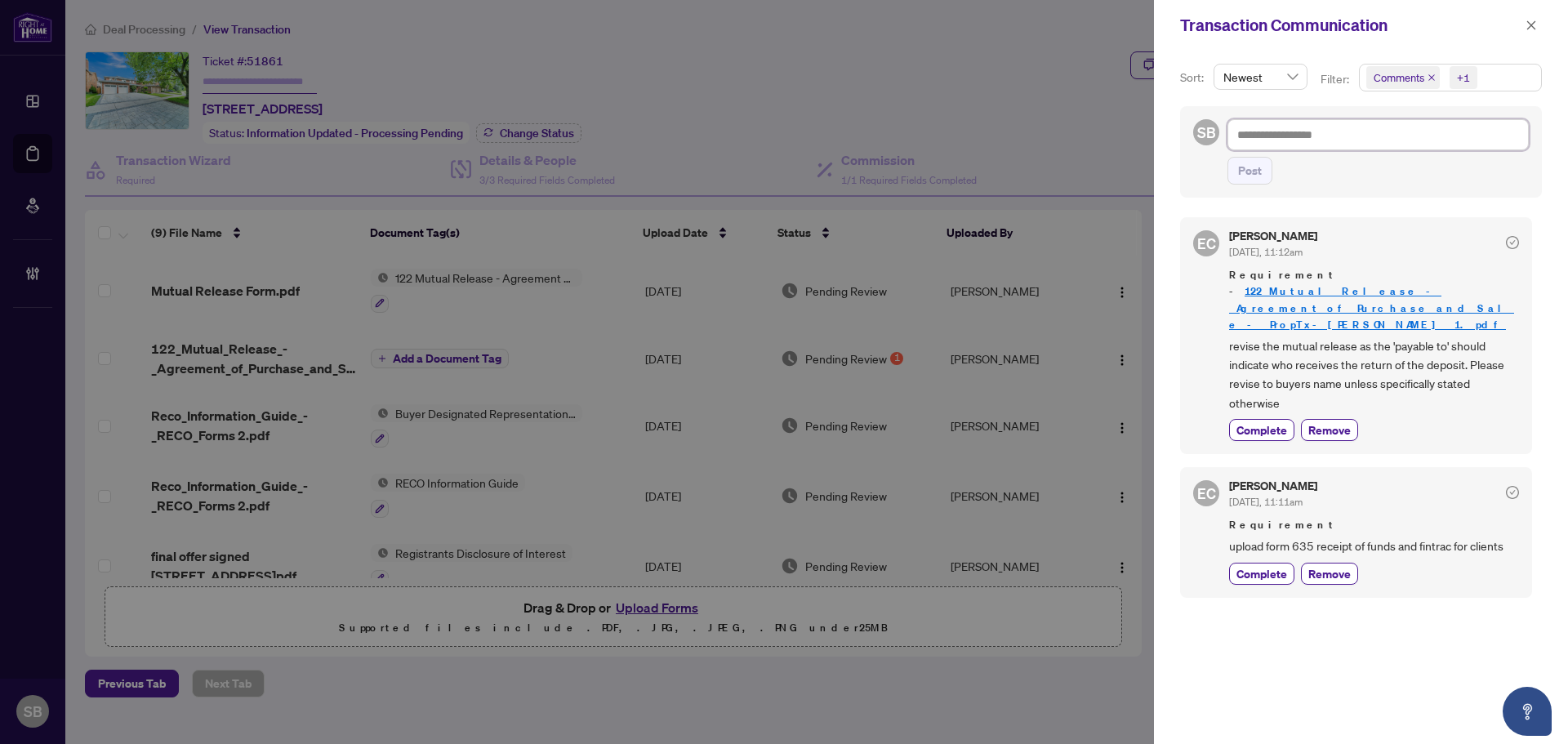
click at [1312, 129] on textarea at bounding box center [1378, 134] width 301 height 31
paste textarea "**********"
type textarea "**********"
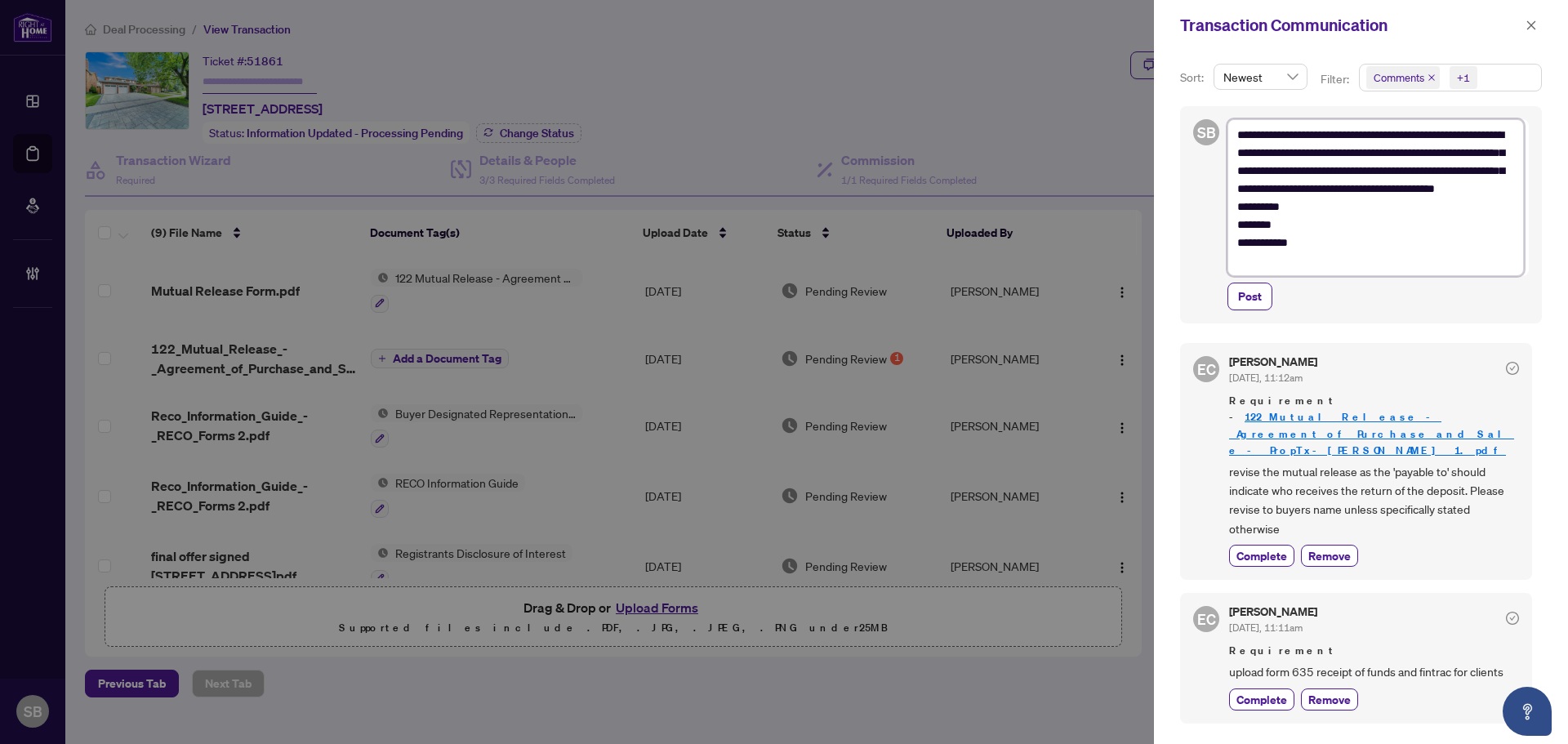
click at [1342, 224] on textarea "**********" at bounding box center [1376, 197] width 297 height 156
click at [1431, 203] on textarea "**********" at bounding box center [1376, 197] width 297 height 156
type textarea "**********"
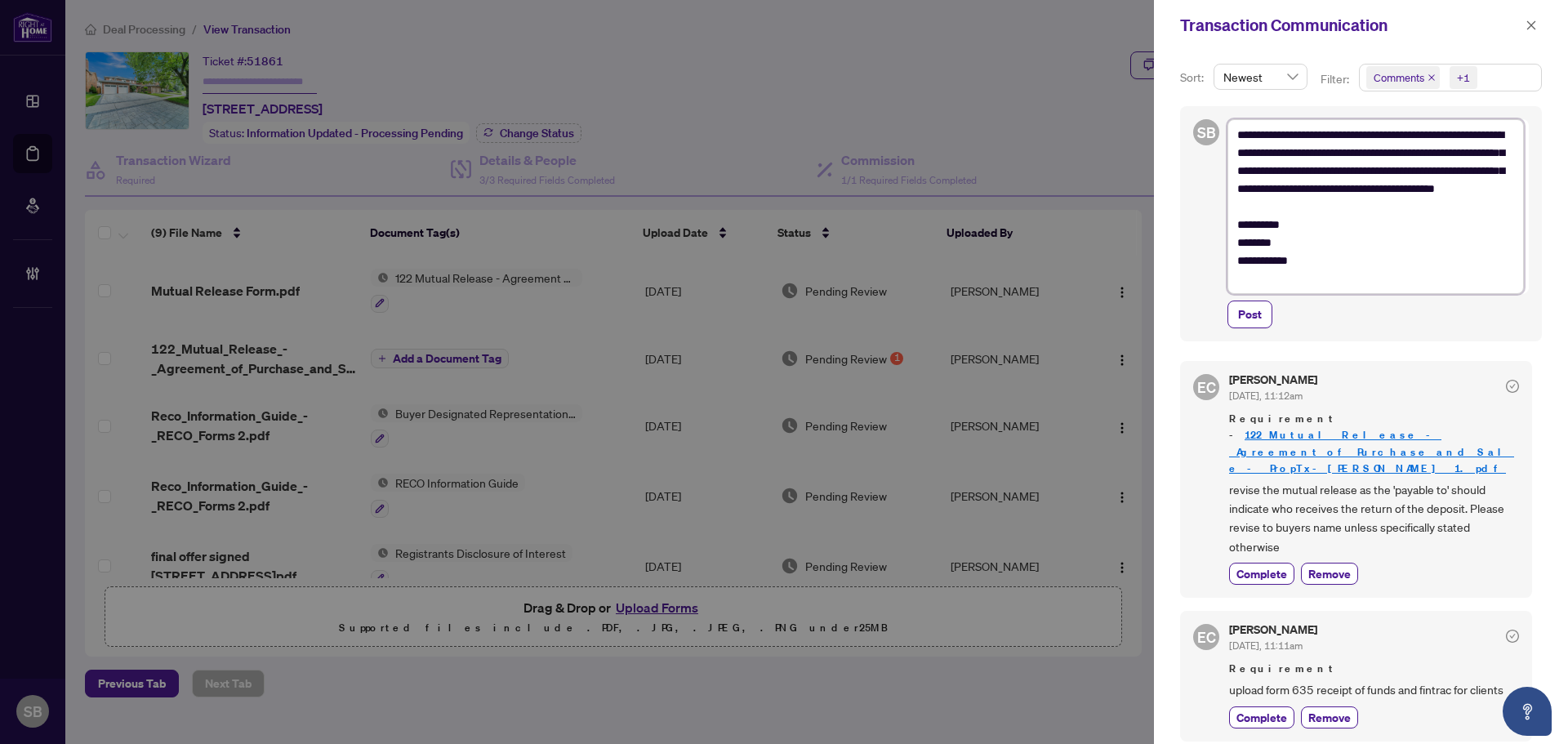
drag, startPoint x: 1252, startPoint y: 264, endPoint x: 1233, endPoint y: 266, distance: 19.1
click at [1235, 264] on textarea "**********" at bounding box center [1376, 206] width 297 height 174
type textarea "**********"
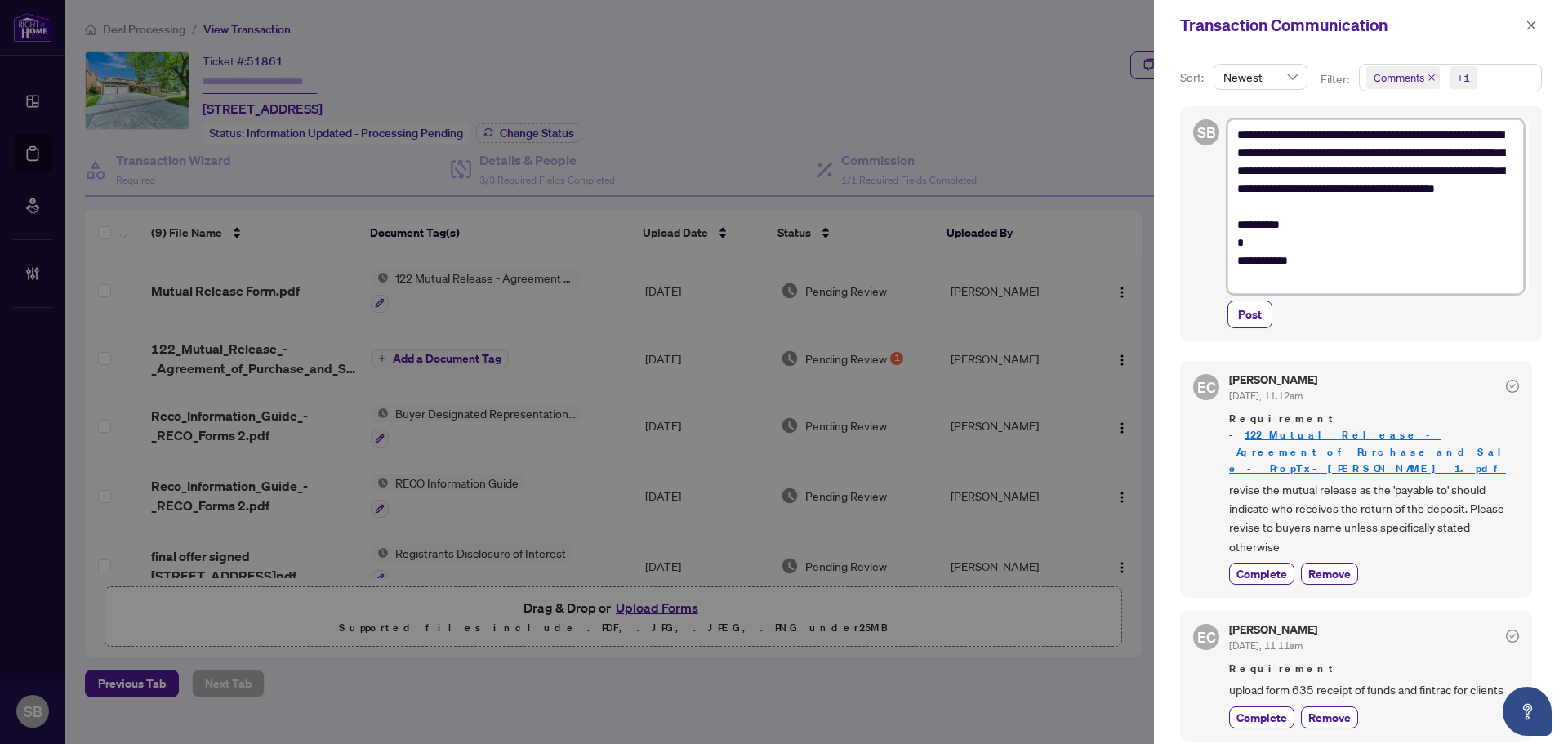
type textarea "**********"
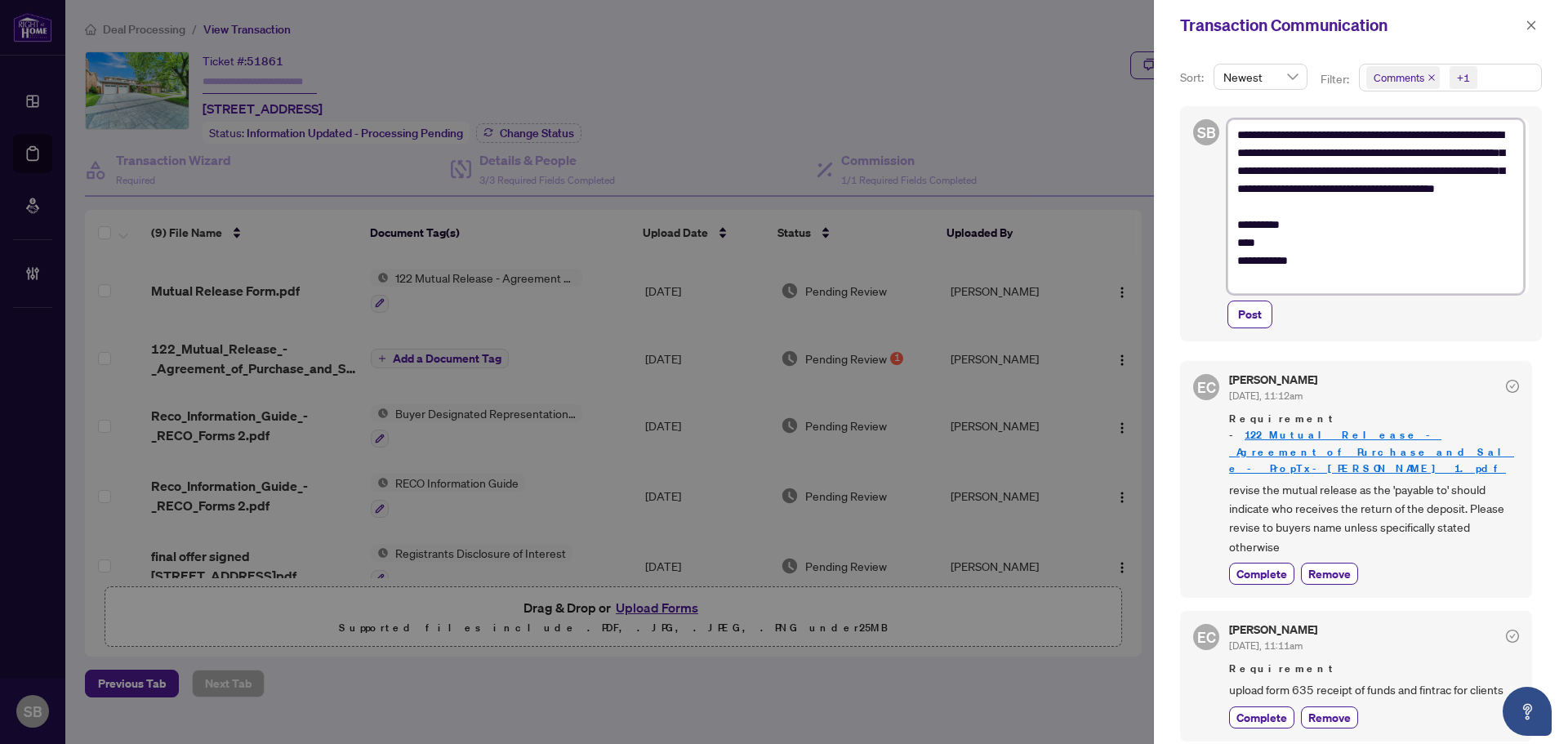
type textarea "**********"
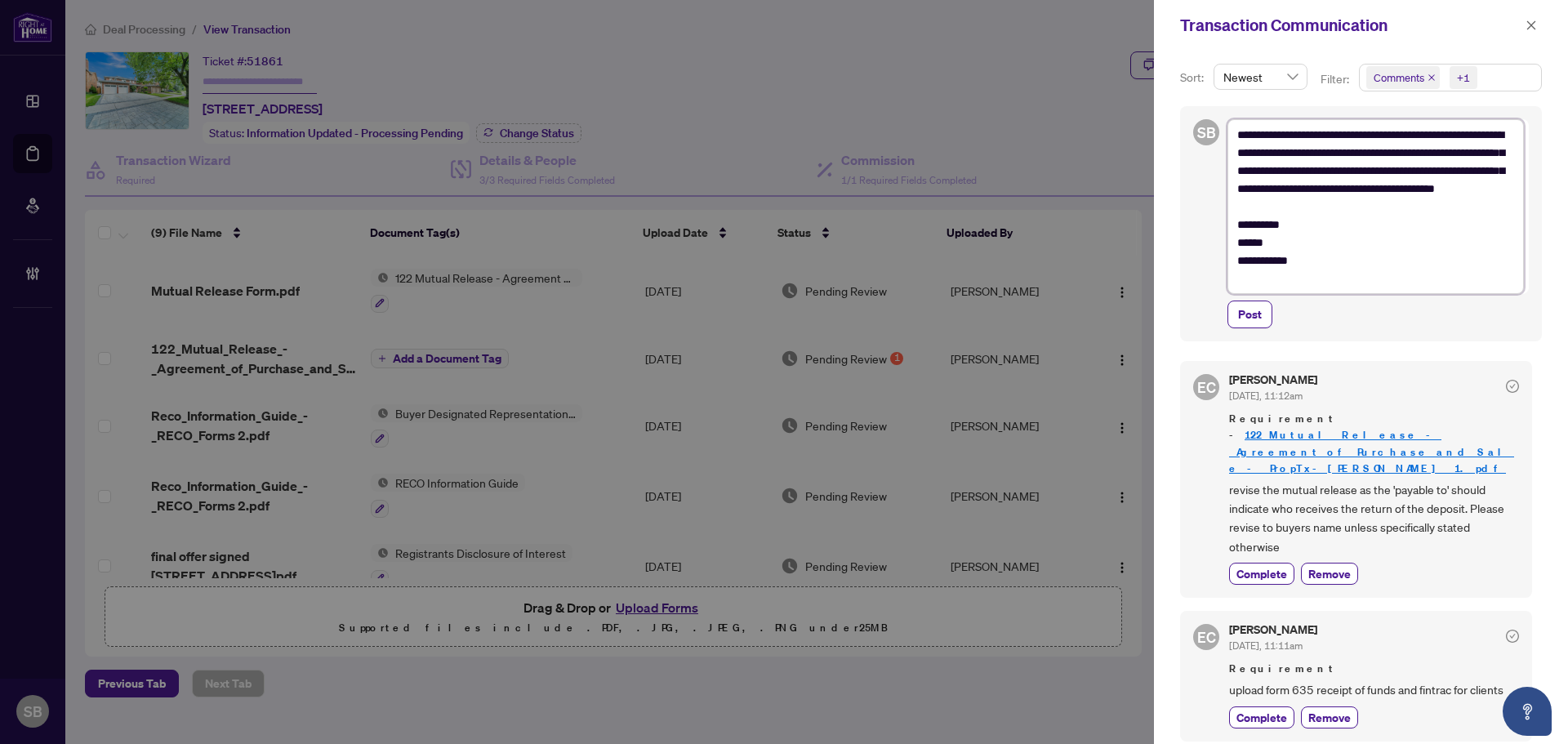
type textarea "**********"
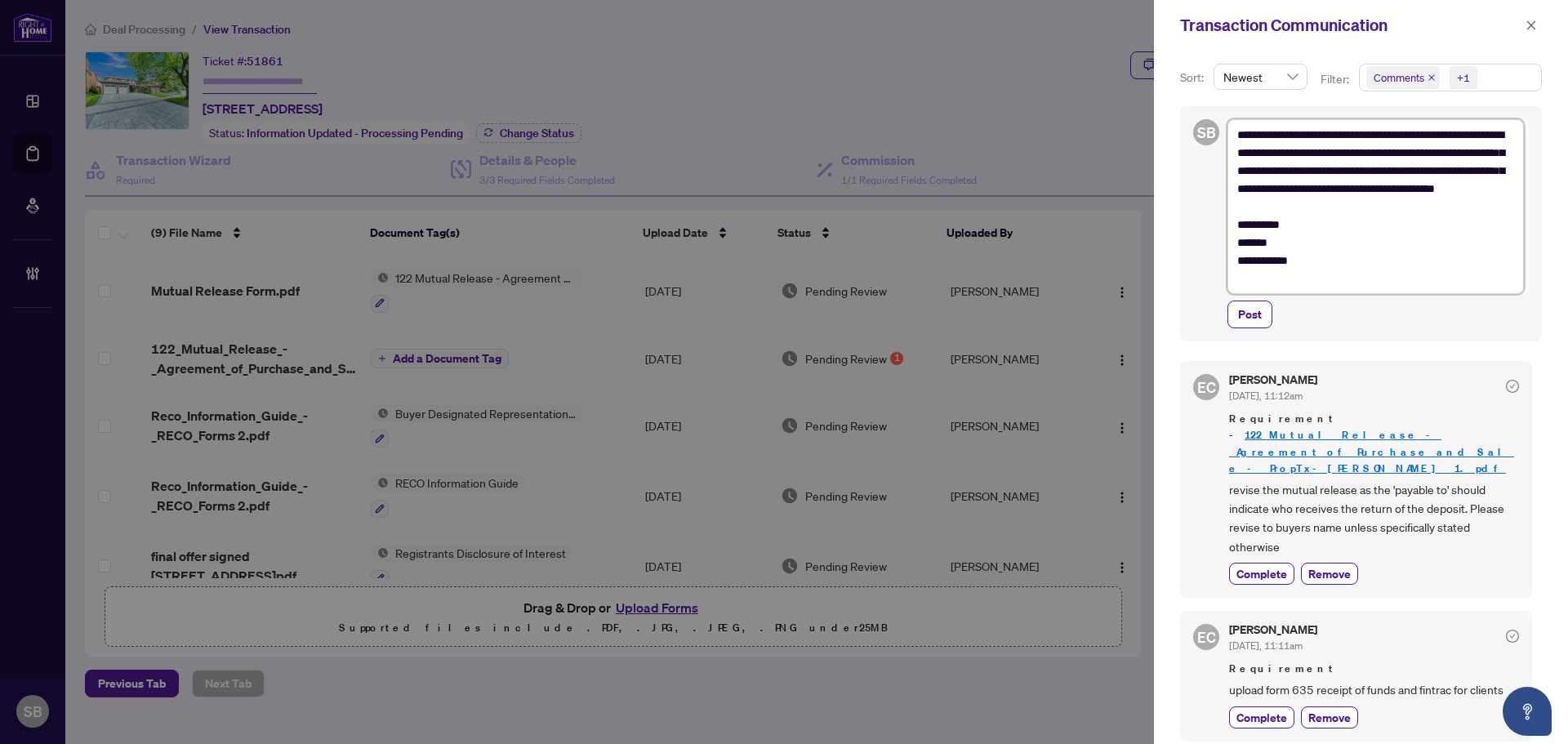
type textarea "**********"
click at [1531, 23] on icon "close" at bounding box center [1530, 25] width 12 height 12
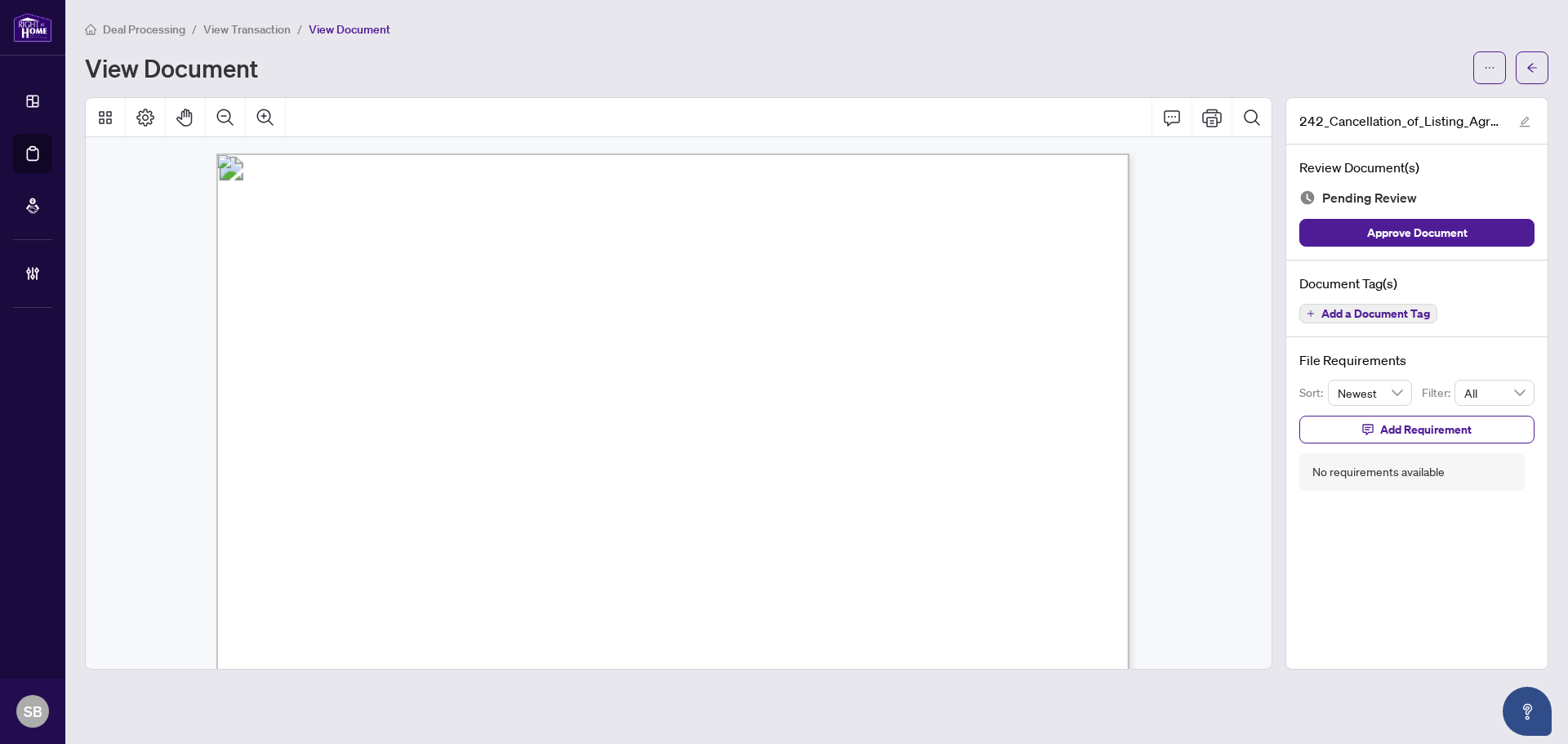
click at [221, 26] on span "View Transaction" at bounding box center [247, 30] width 88 height 14
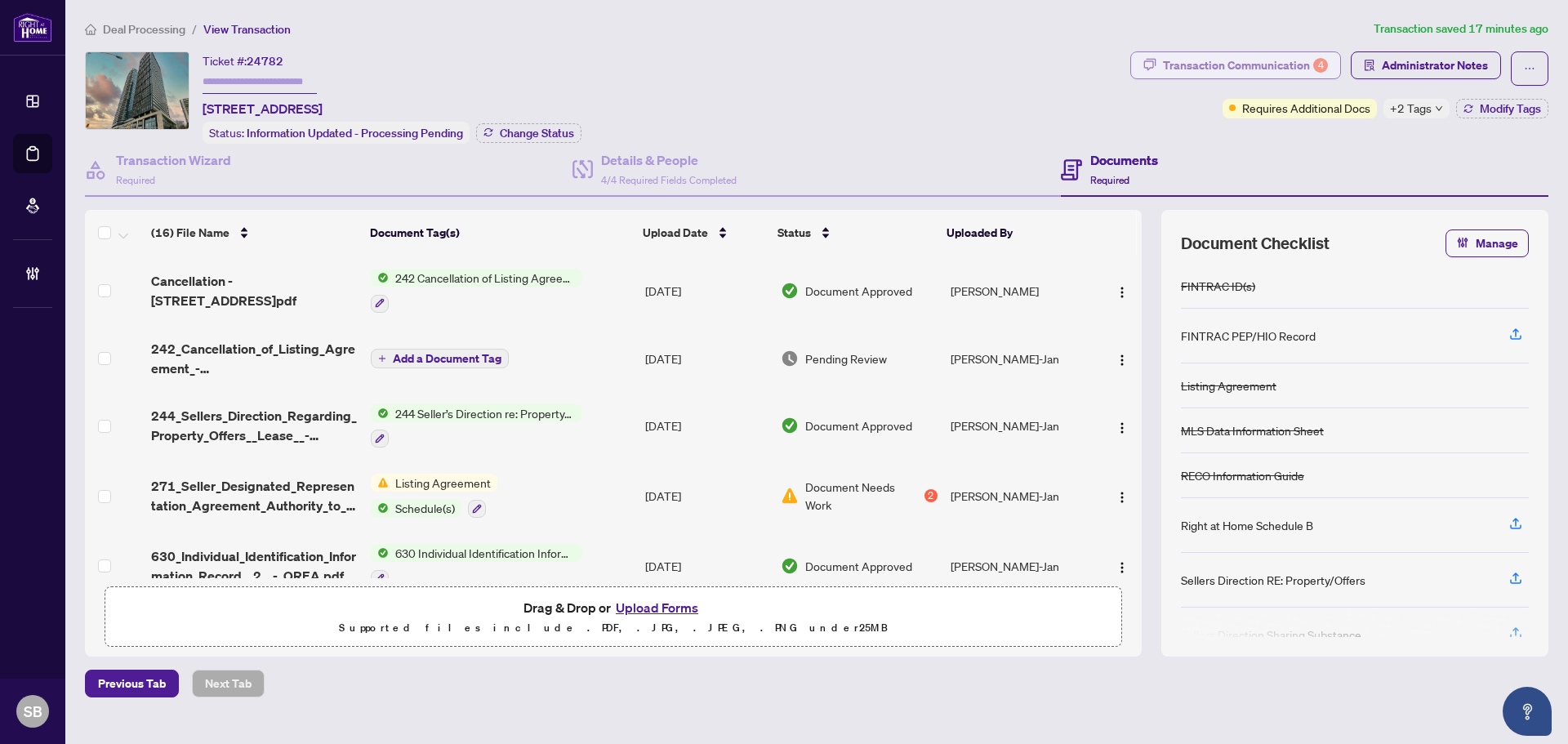
click at [1195, 69] on div "Transaction Communication 4" at bounding box center [1245, 64] width 164 height 26
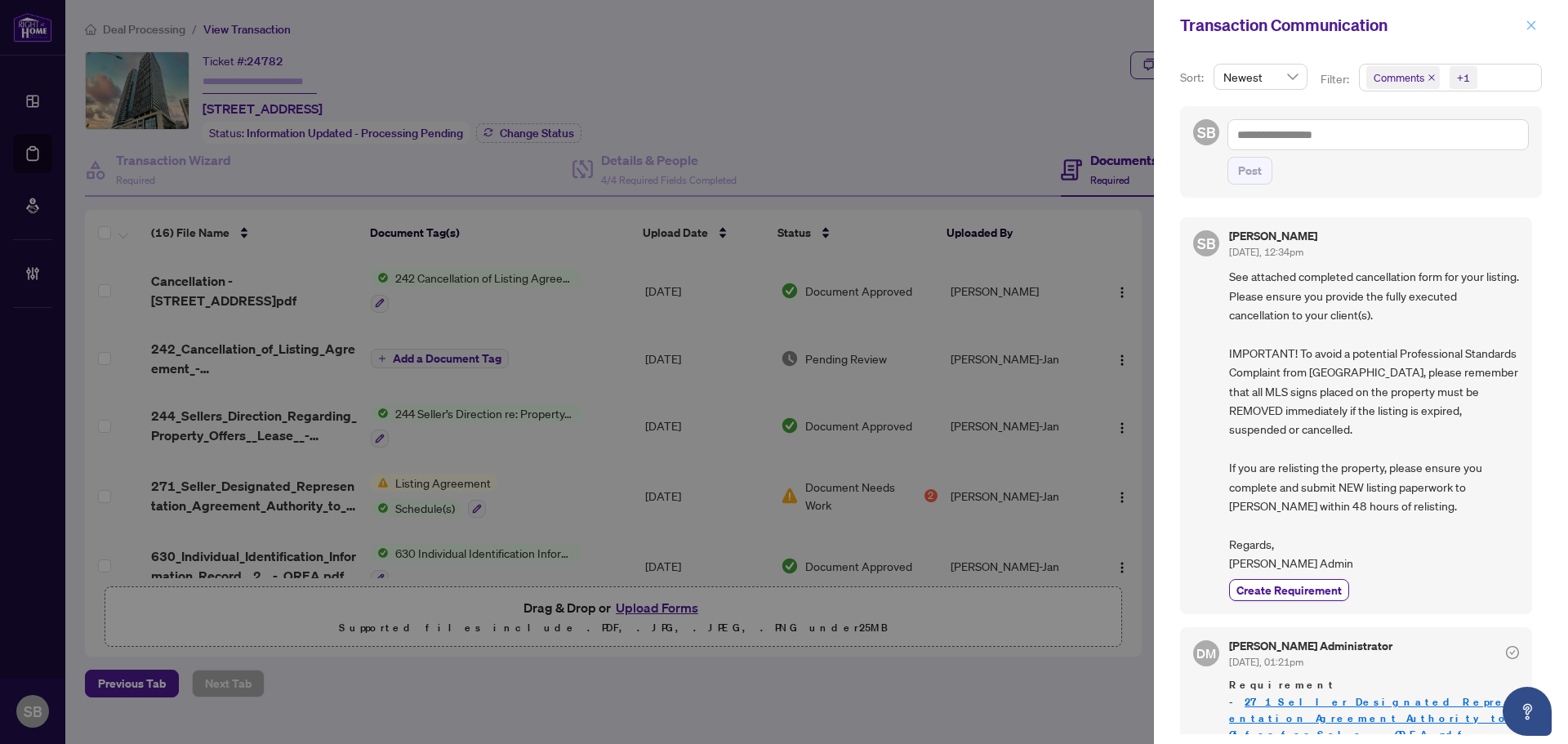
click at [1525, 30] on icon "close" at bounding box center [1530, 25] width 12 height 12
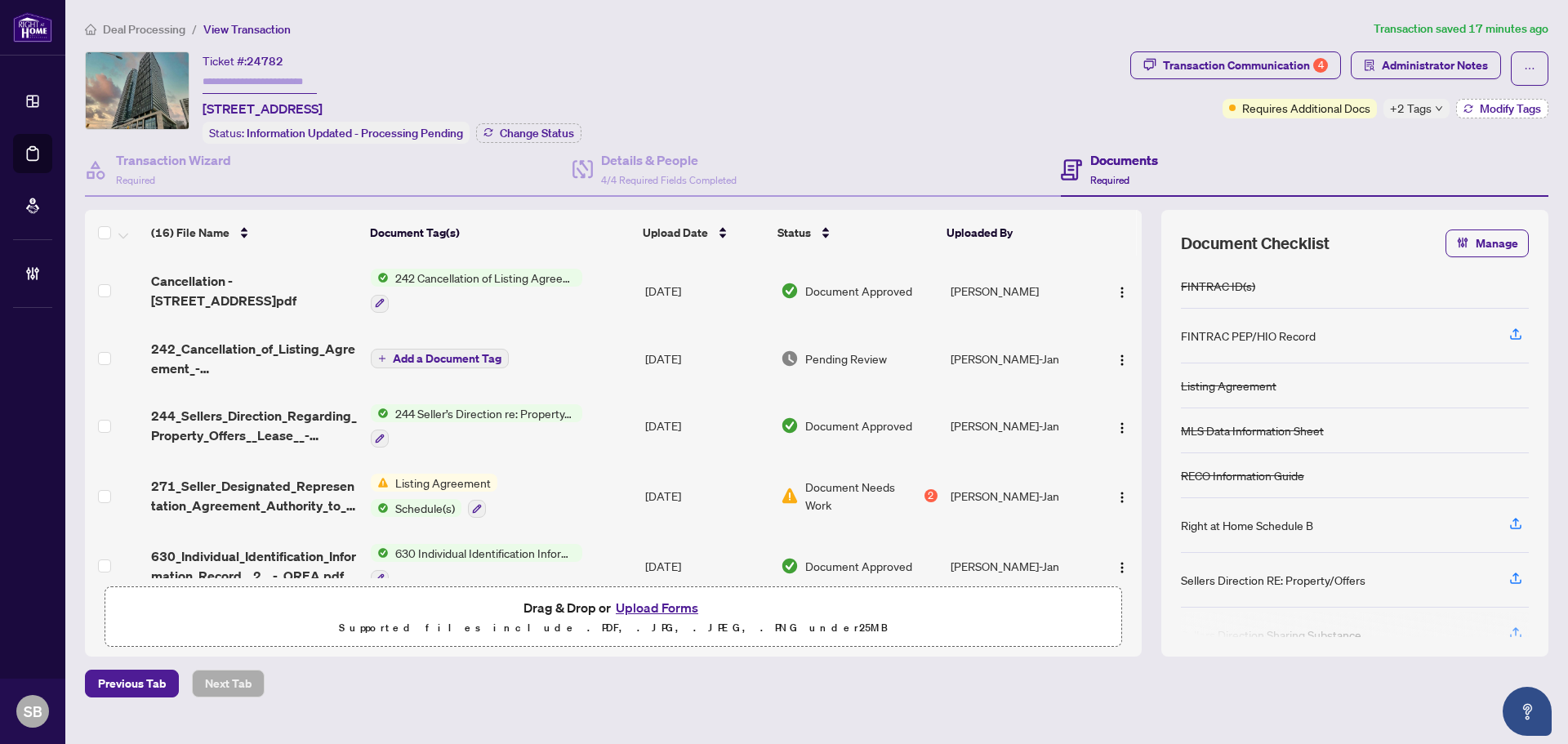
click at [1482, 108] on span "Modify Tags" at bounding box center [1510, 108] width 62 height 12
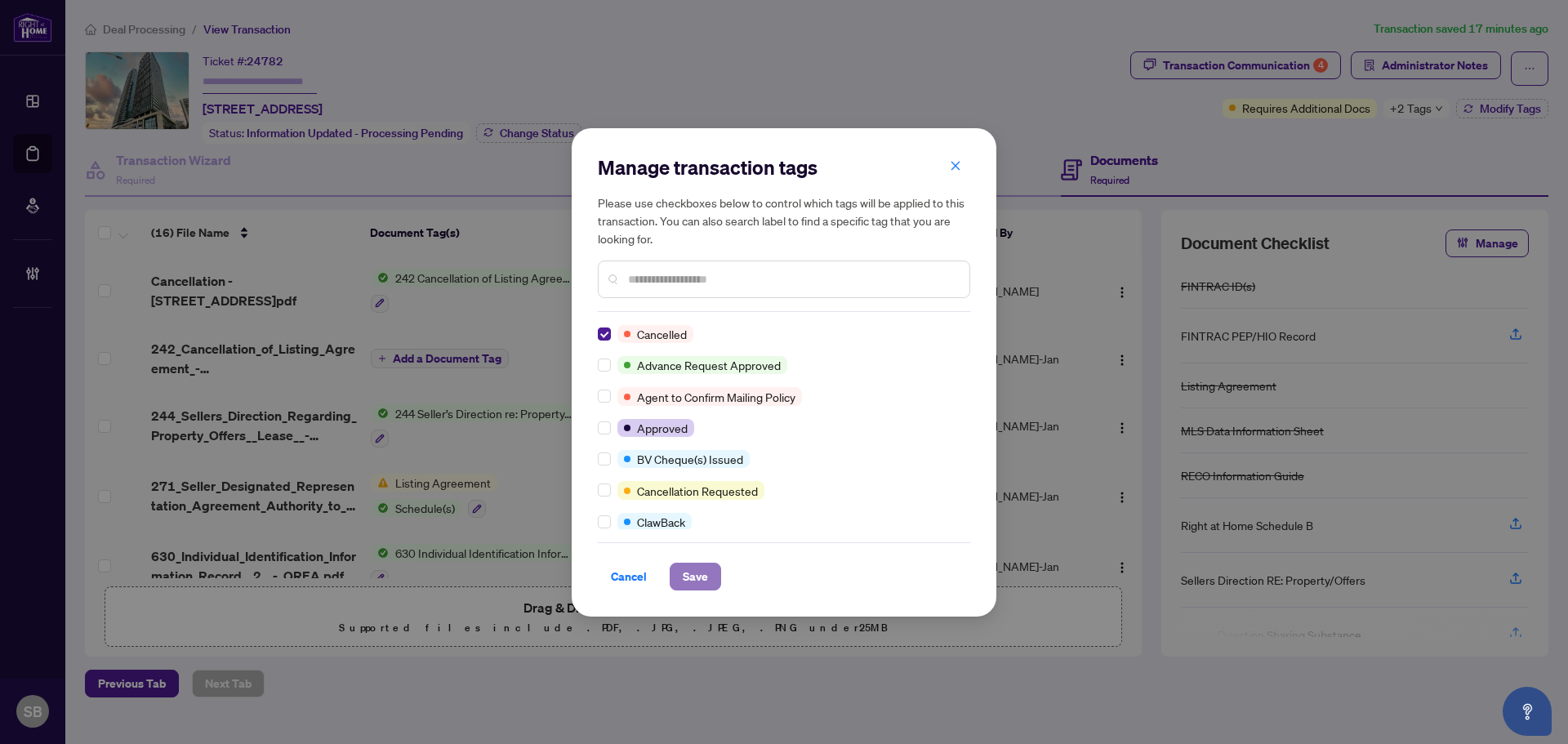
click at [696, 579] on span "Save" at bounding box center [695, 576] width 25 height 26
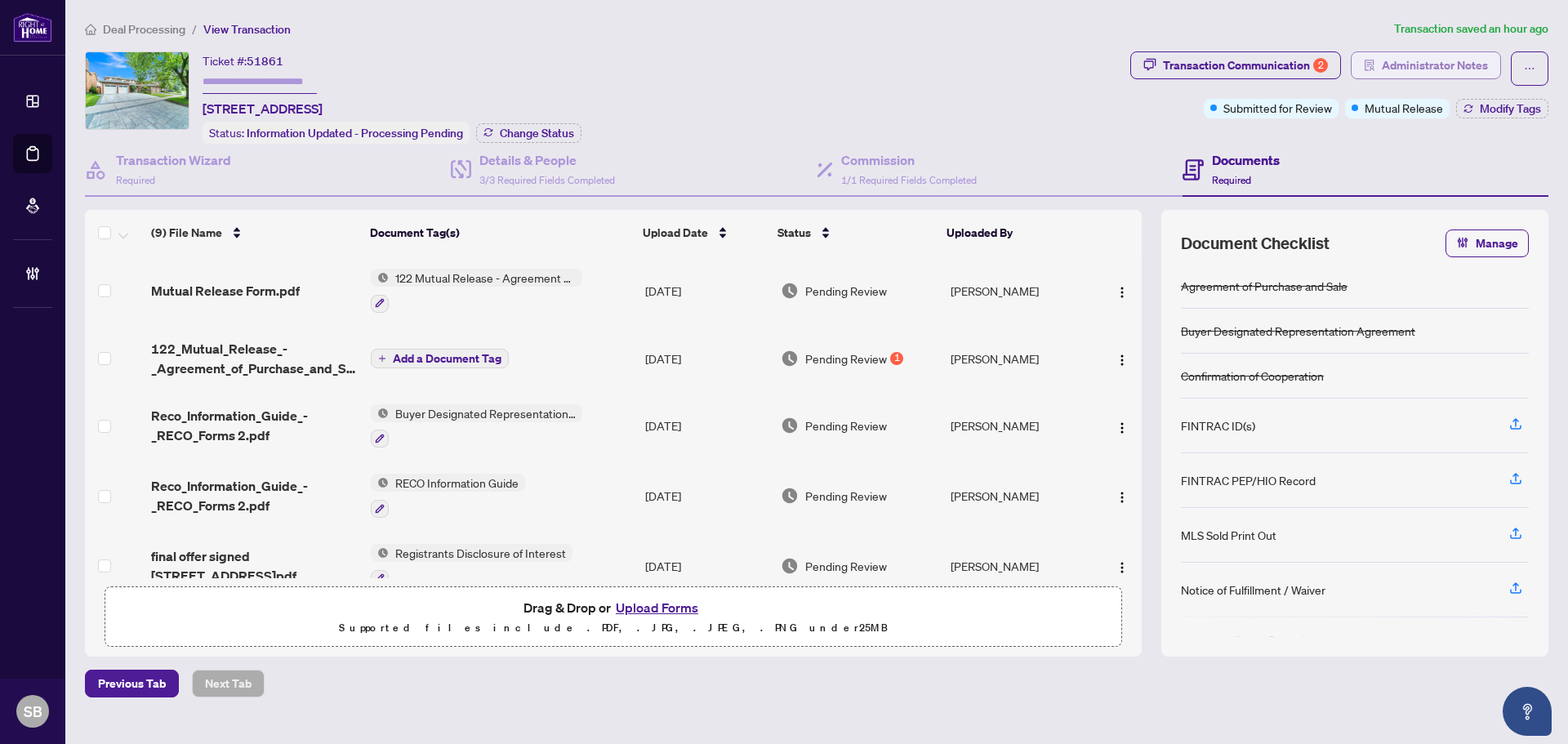
click at [1416, 72] on span "Administrator Notes" at bounding box center [1434, 64] width 106 height 26
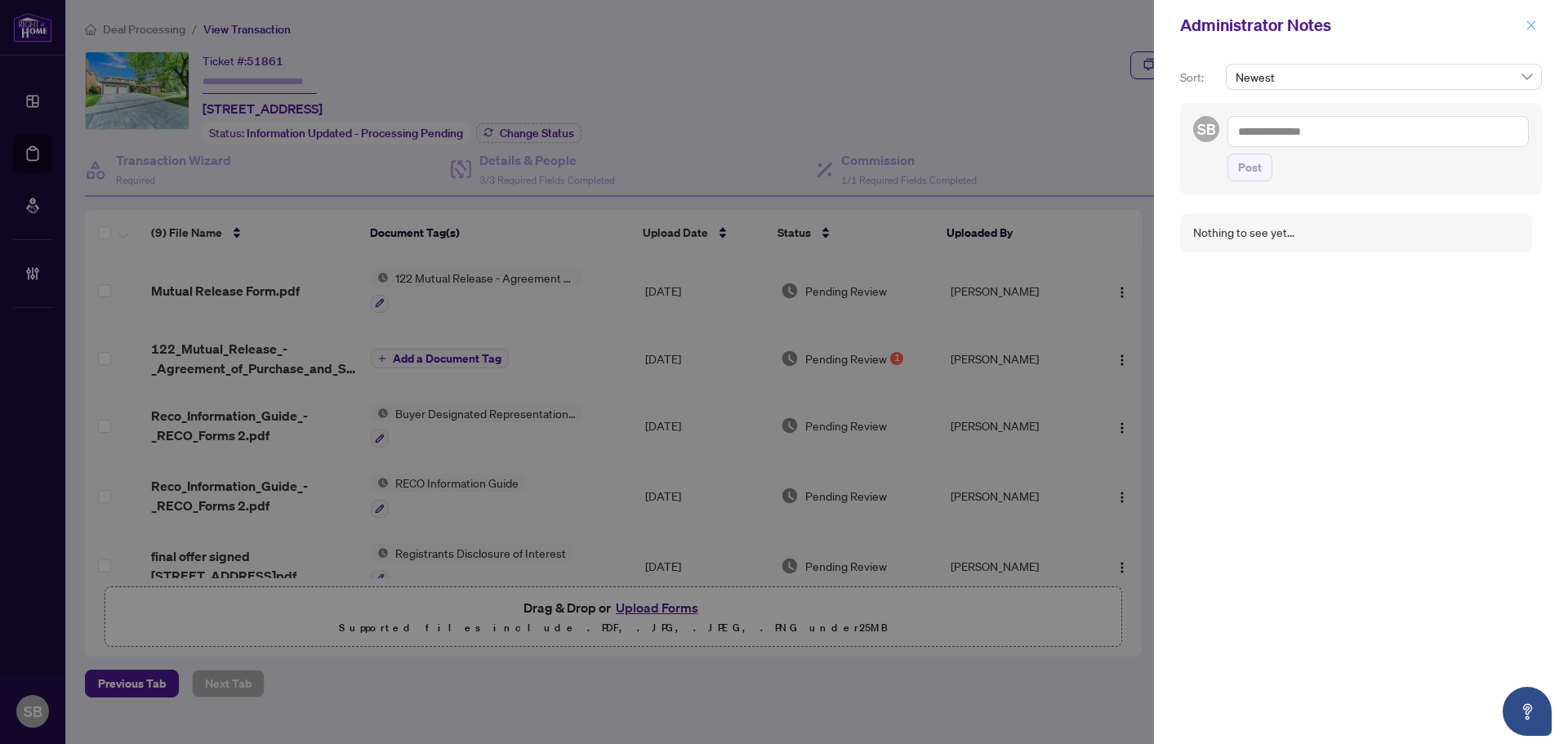
click at [1538, 27] on button "button" at bounding box center [1531, 25] width 21 height 20
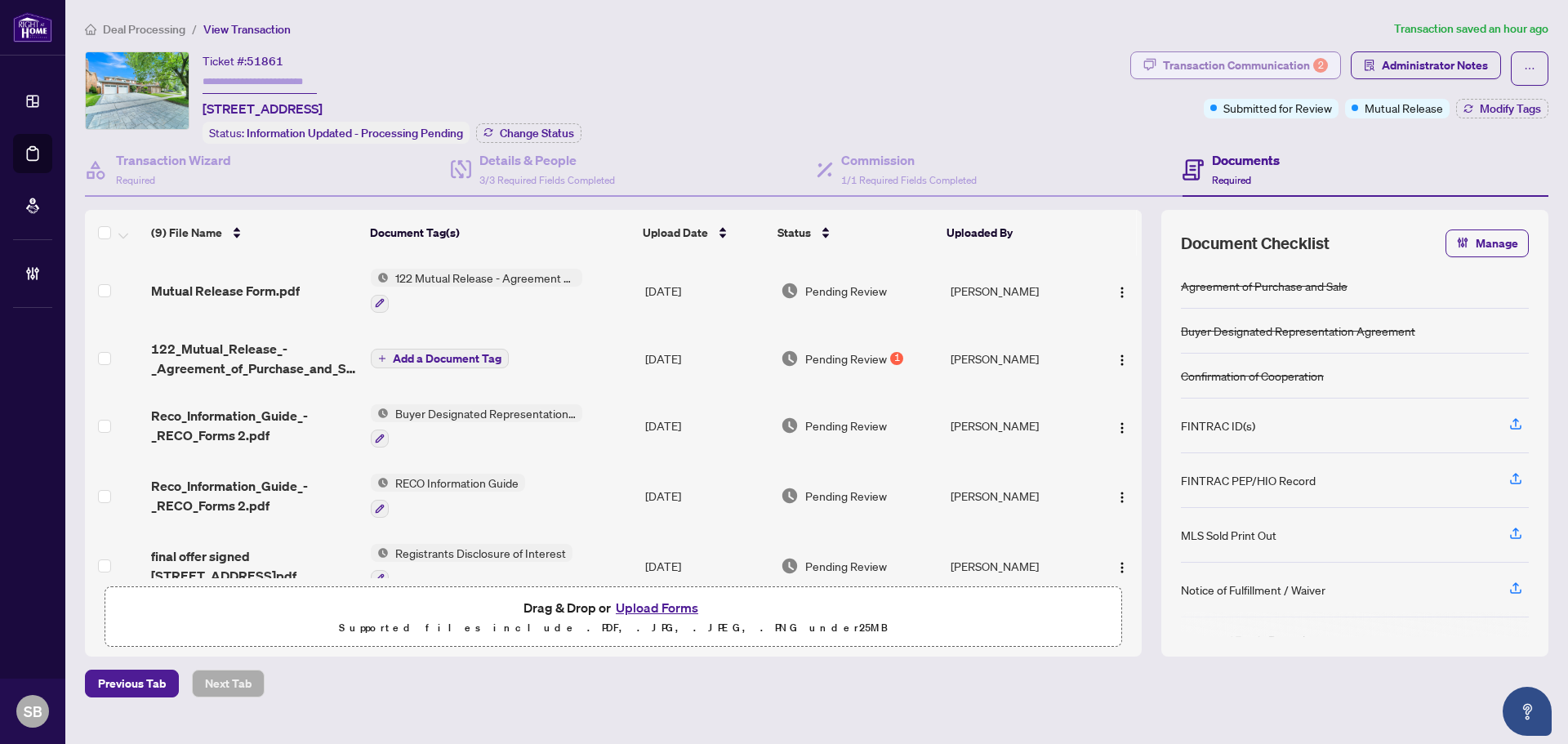
click at [1182, 58] on div "Transaction Communication 2" at bounding box center [1245, 64] width 164 height 26
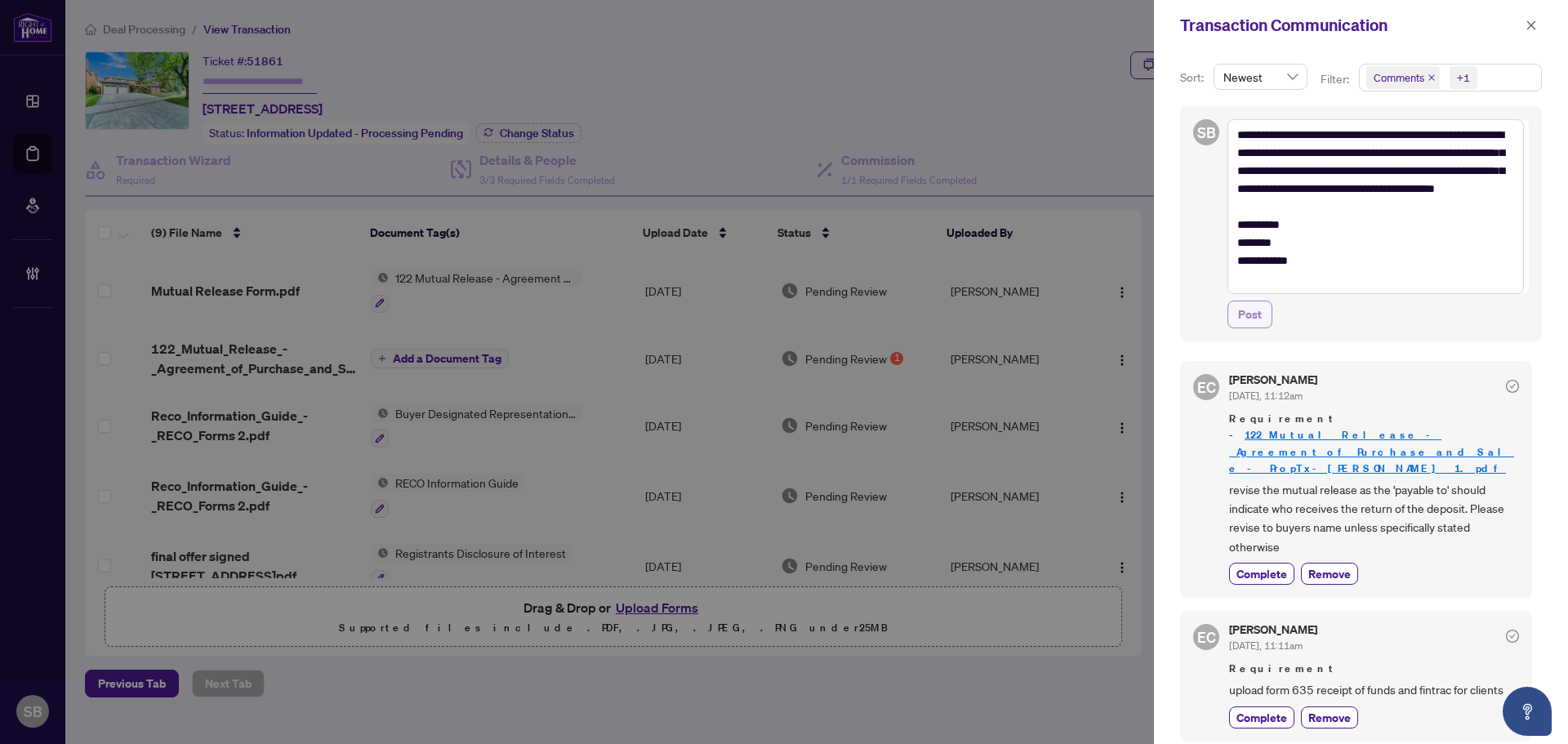
click at [1261, 321] on button "Post" at bounding box center [1250, 314] width 45 height 28
type textarea "**********"
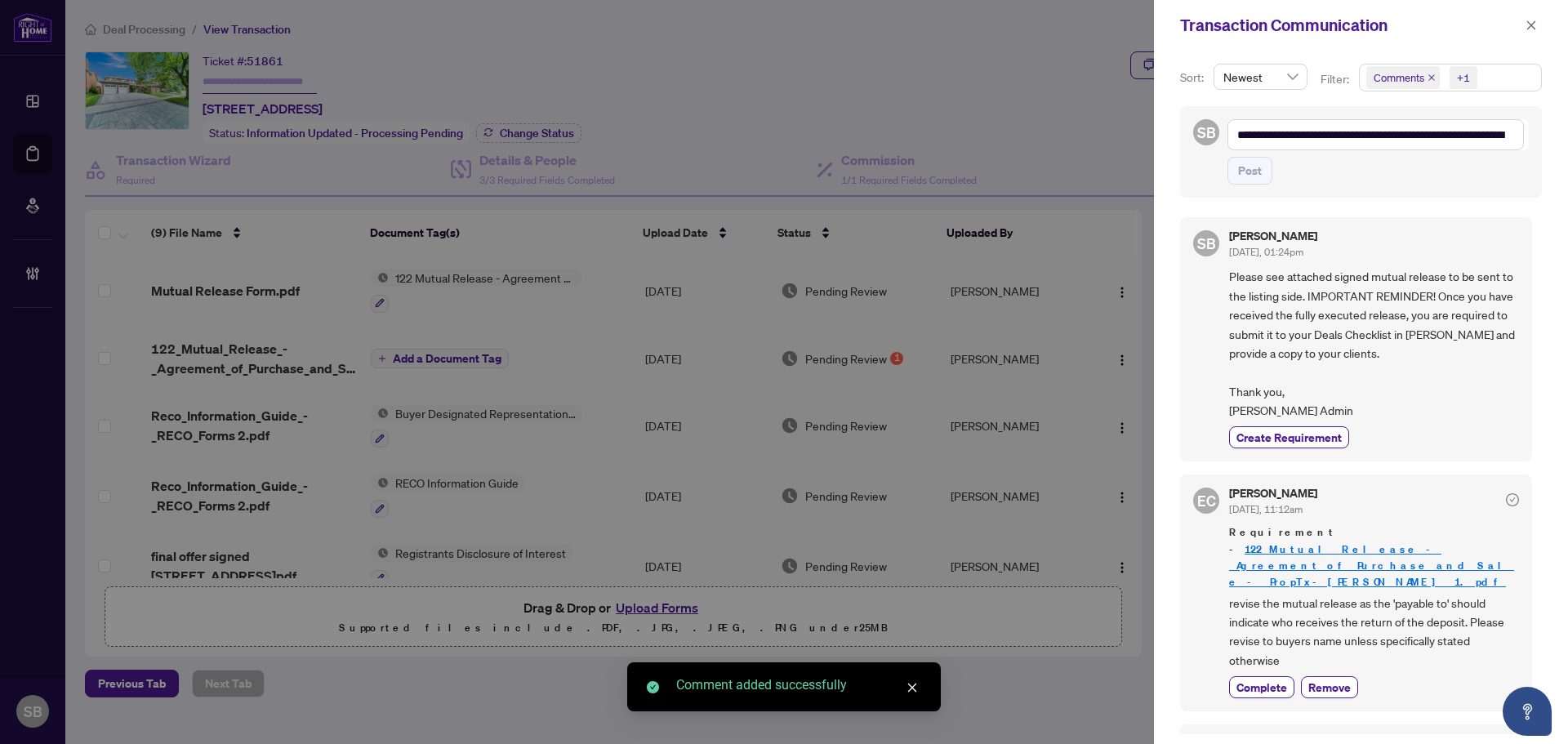
drag, startPoint x: 1527, startPoint y: 29, endPoint x: 1462, endPoint y: 60, distance: 72.0
click at [1528, 29] on icon "close" at bounding box center [1530, 25] width 12 height 12
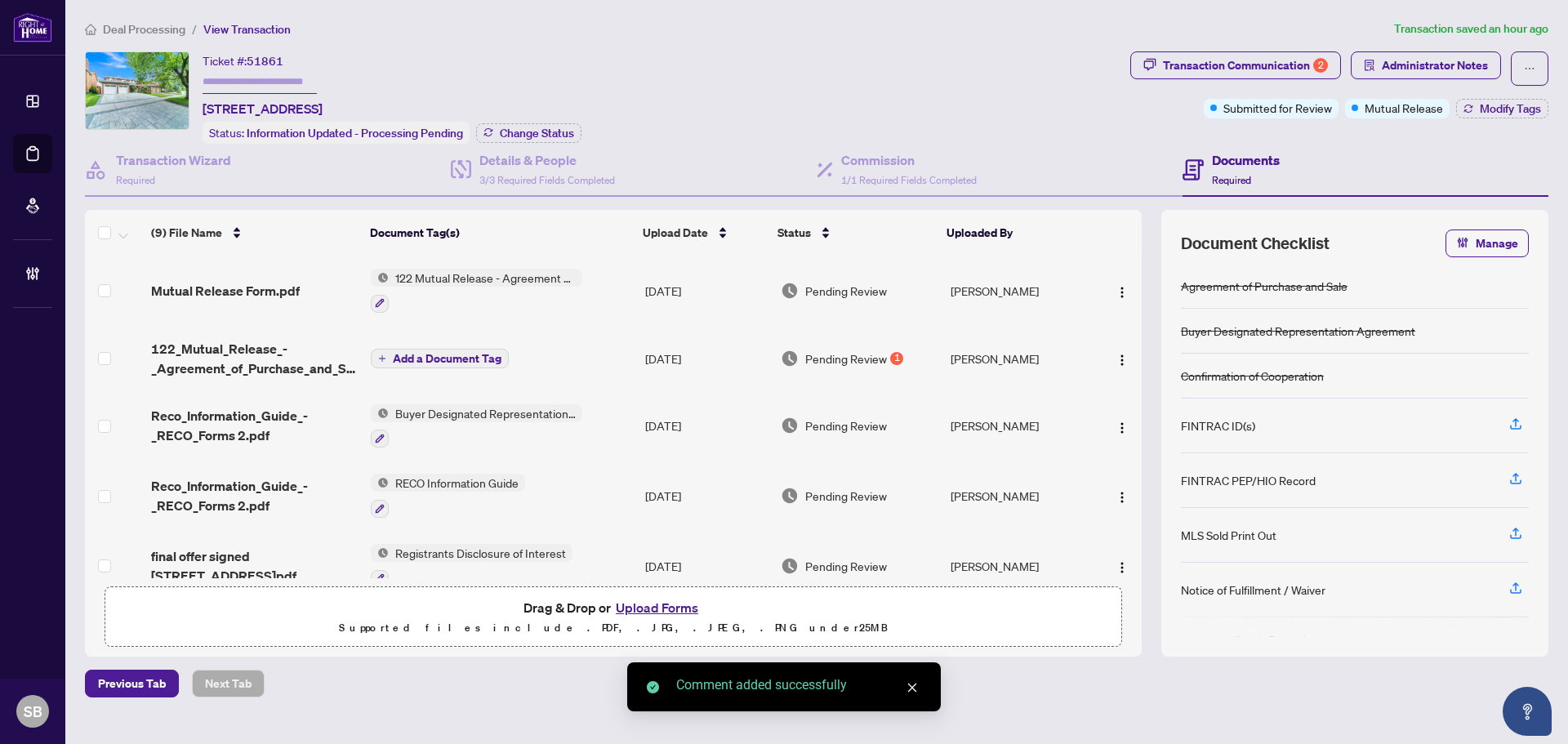
click at [285, 281] on span "Mutual Release Form.pdf" at bounding box center [225, 291] width 148 height 20
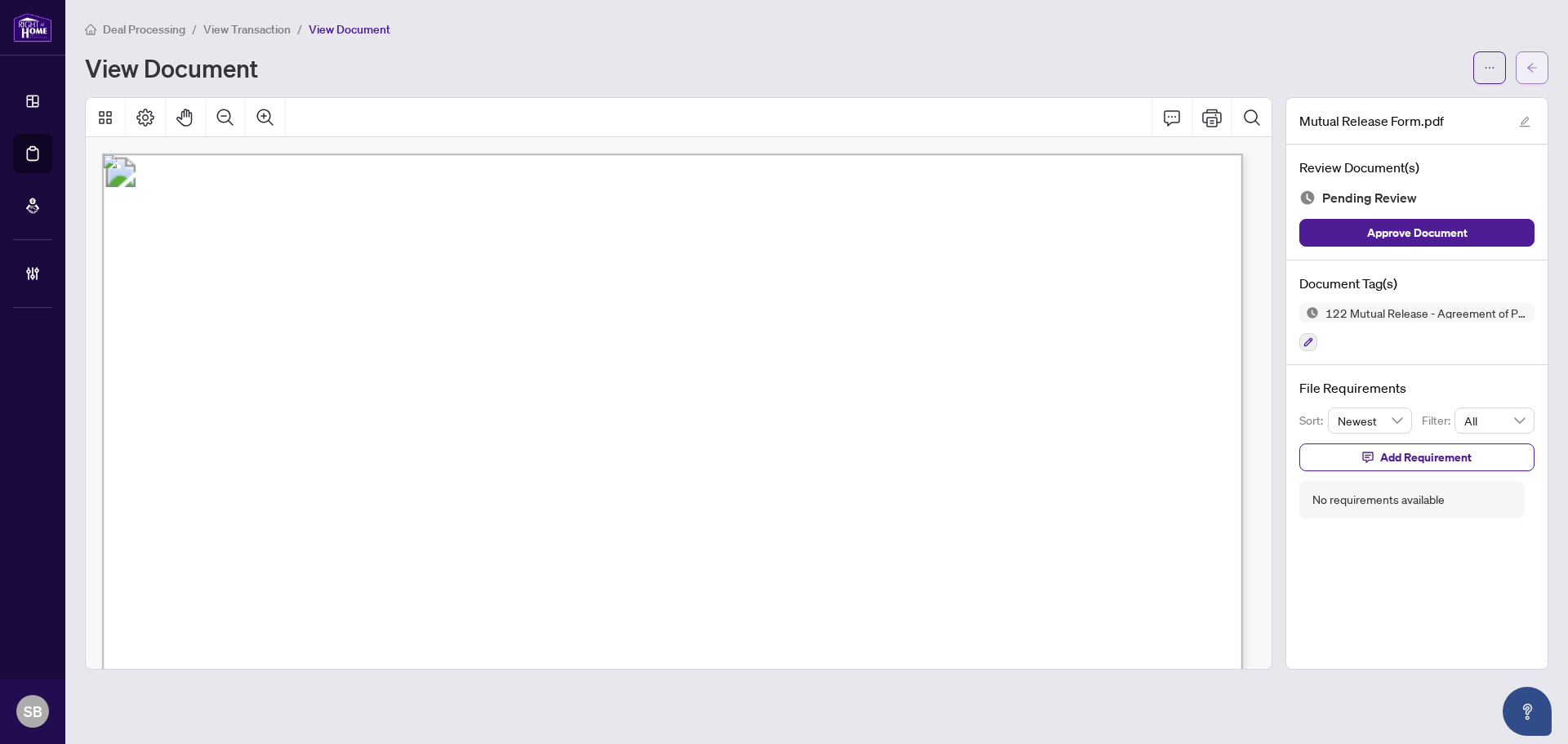
click at [1535, 80] on button "button" at bounding box center [1531, 68] width 33 height 33
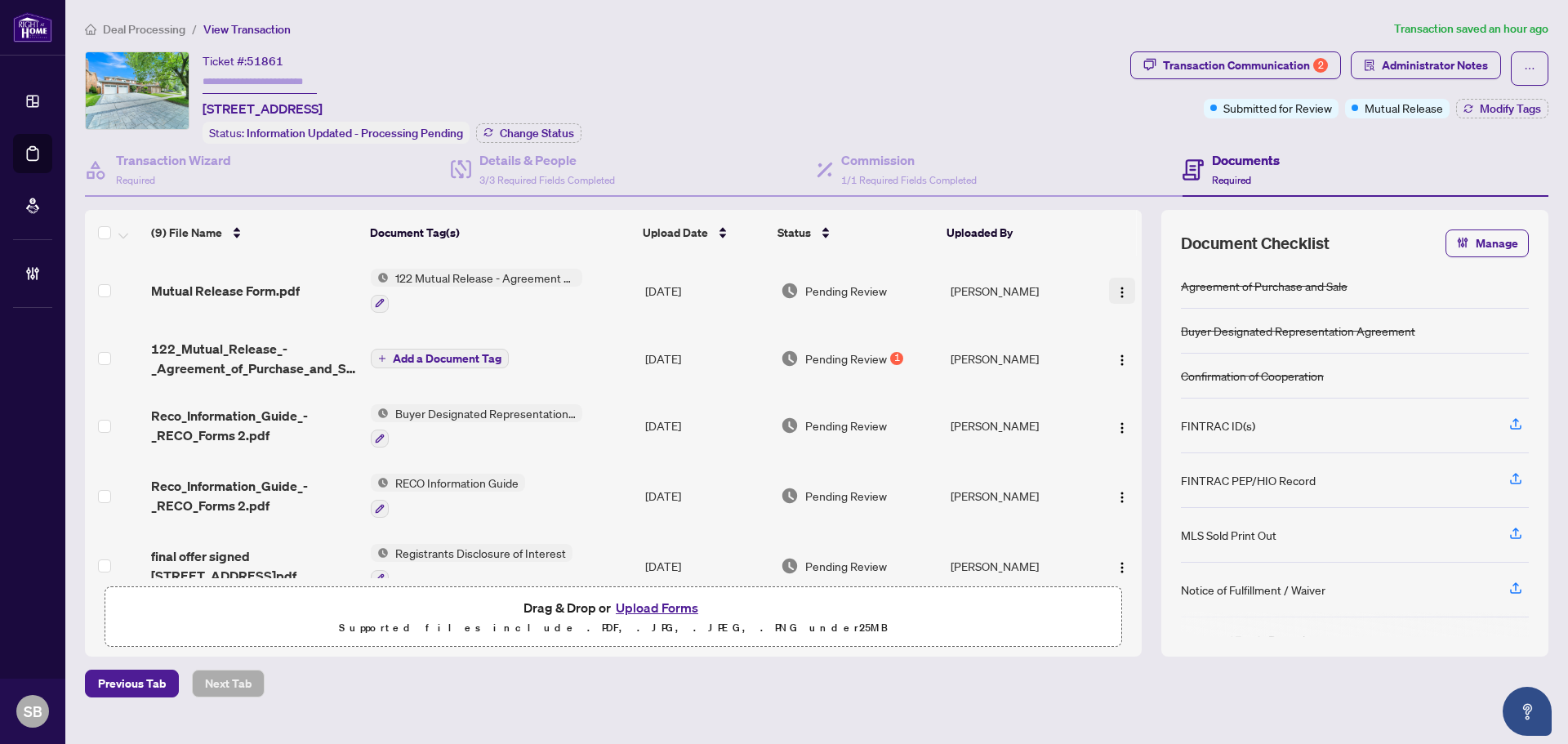
click at [1116, 282] on span "button" at bounding box center [1122, 291] width 13 height 18
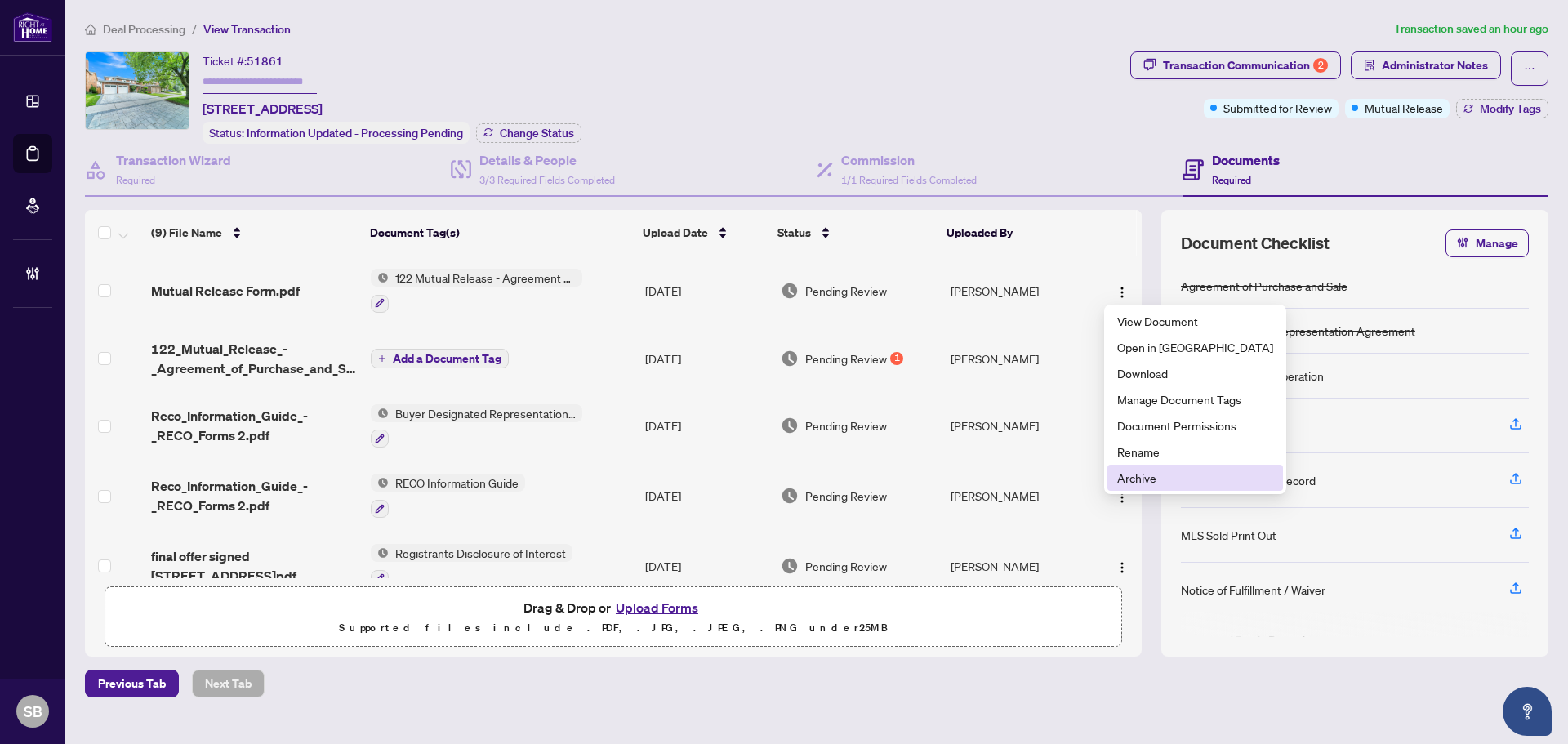
click at [1145, 475] on span "Archive" at bounding box center [1194, 478] width 156 height 18
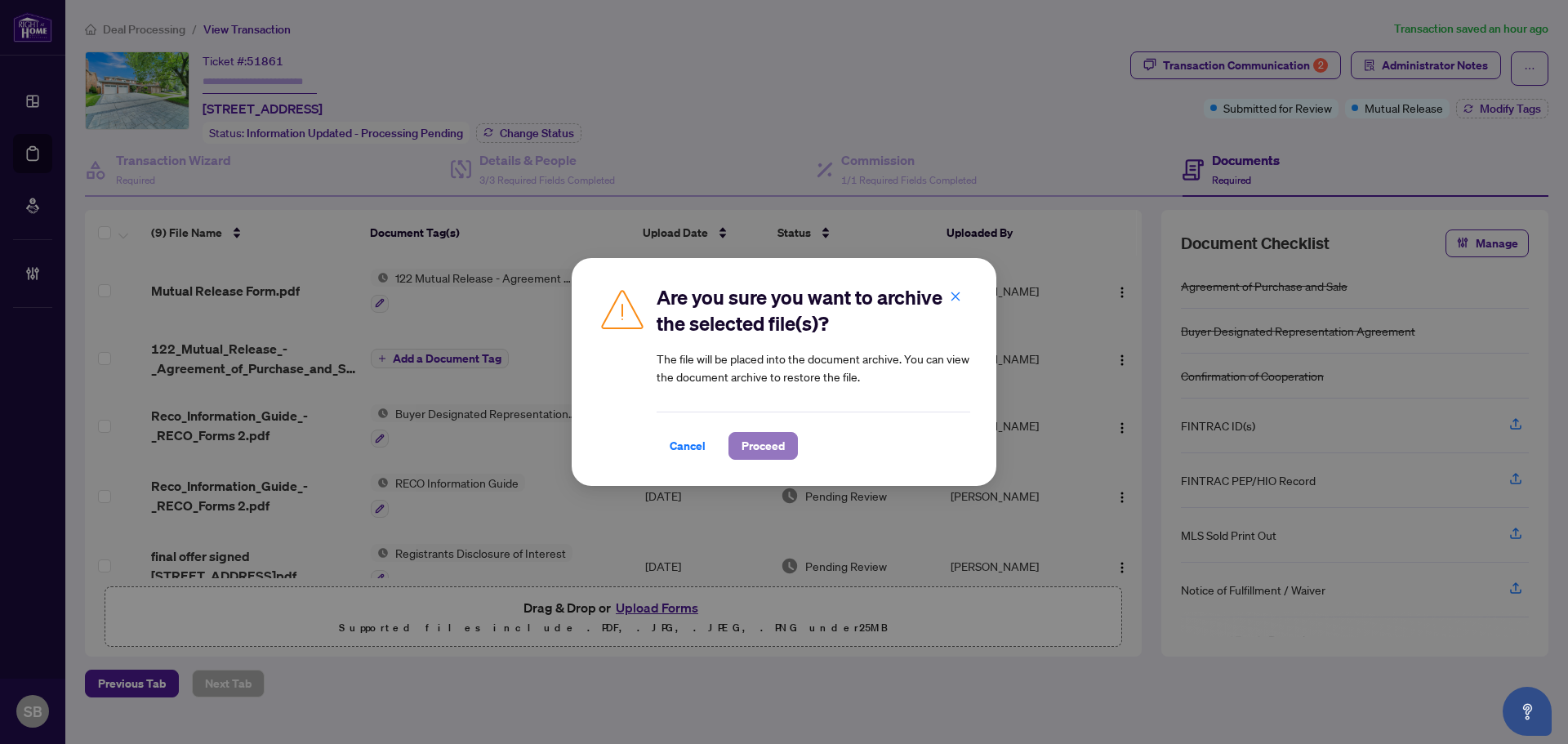
click at [787, 442] on button "Proceed" at bounding box center [763, 445] width 70 height 28
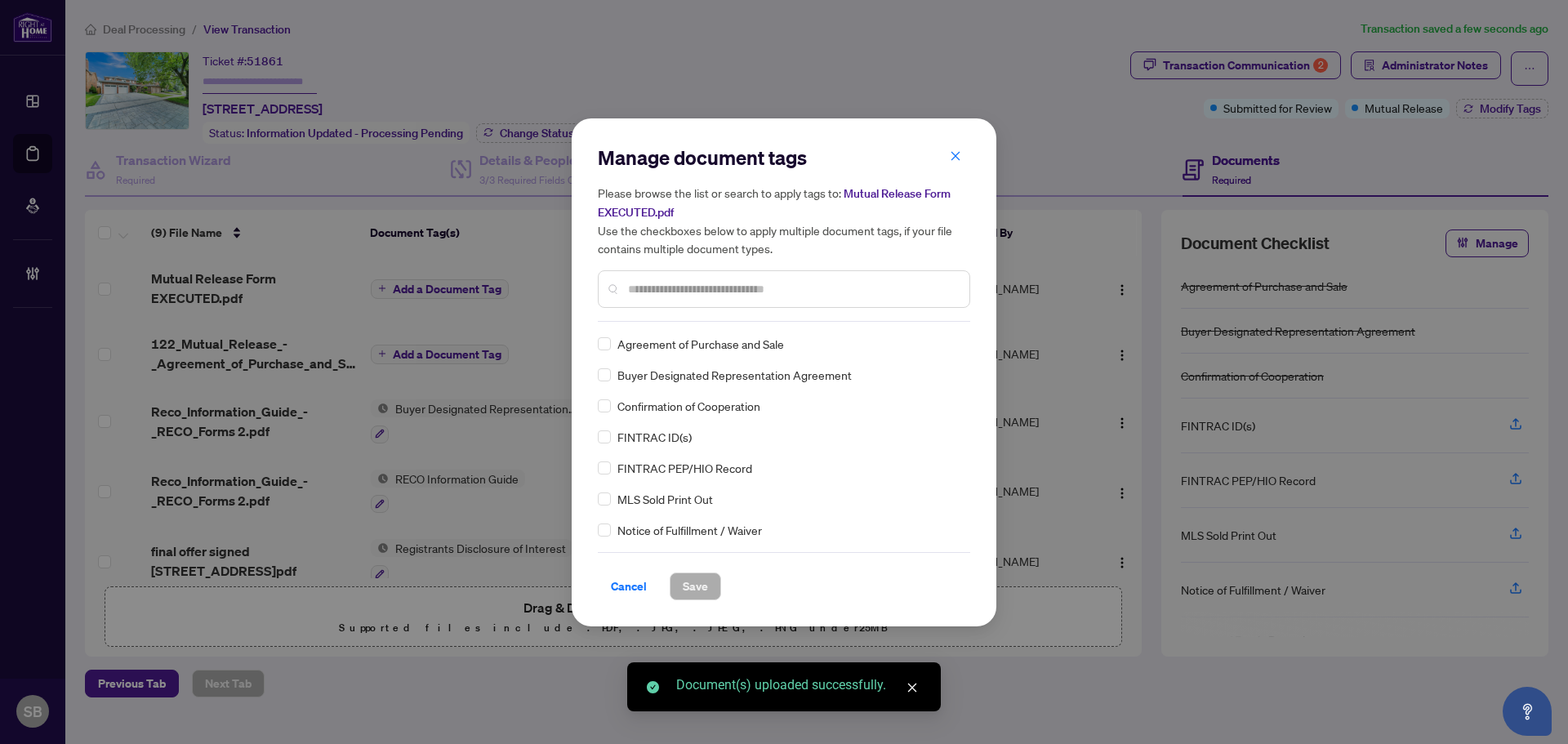
click at [735, 300] on div at bounding box center [784, 289] width 372 height 38
click at [726, 293] on input "text" at bounding box center [791, 289] width 328 height 18
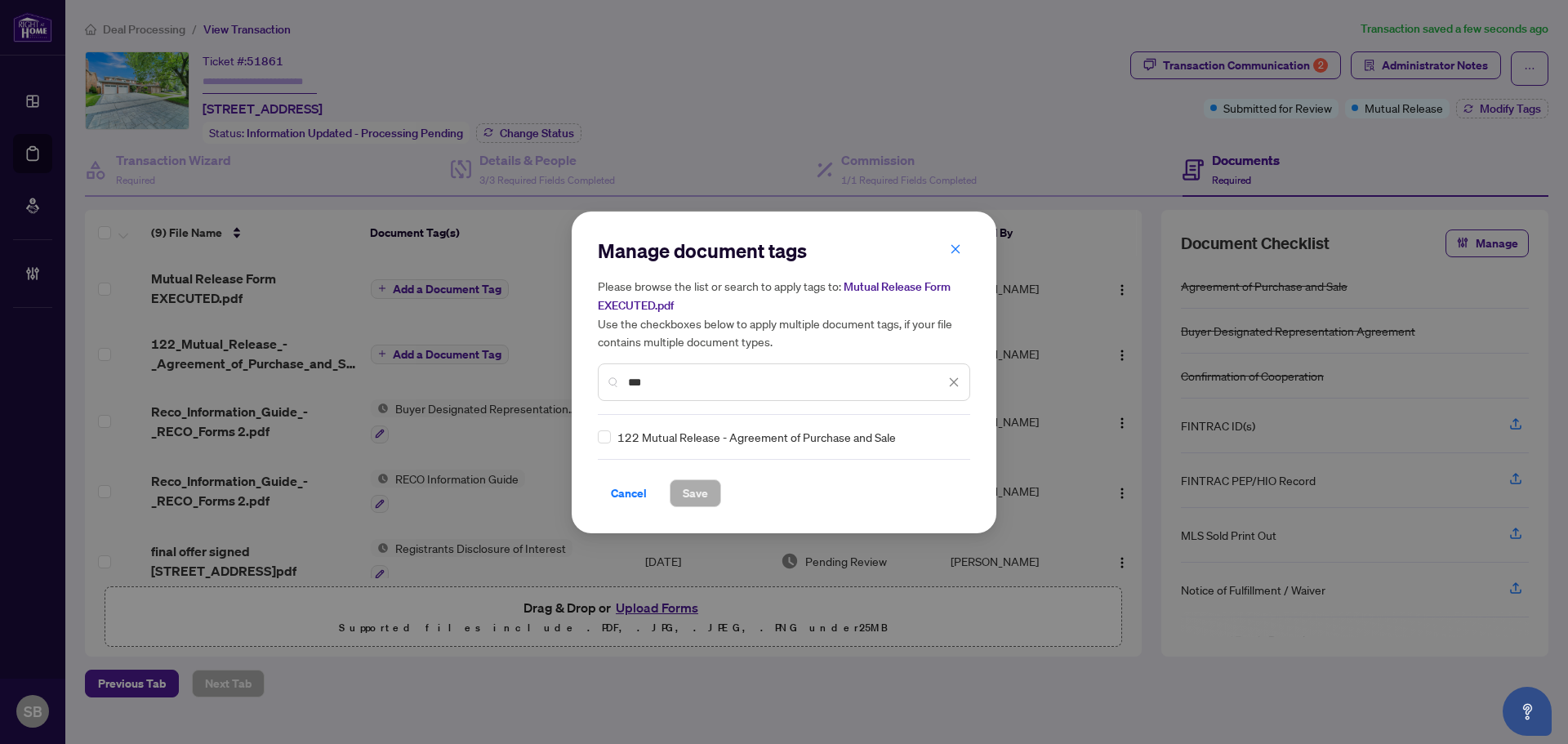
type input "***"
click at [941, 429] on div at bounding box center [943, 437] width 31 height 16
click at [683, 494] on span "Save" at bounding box center [695, 493] width 25 height 26
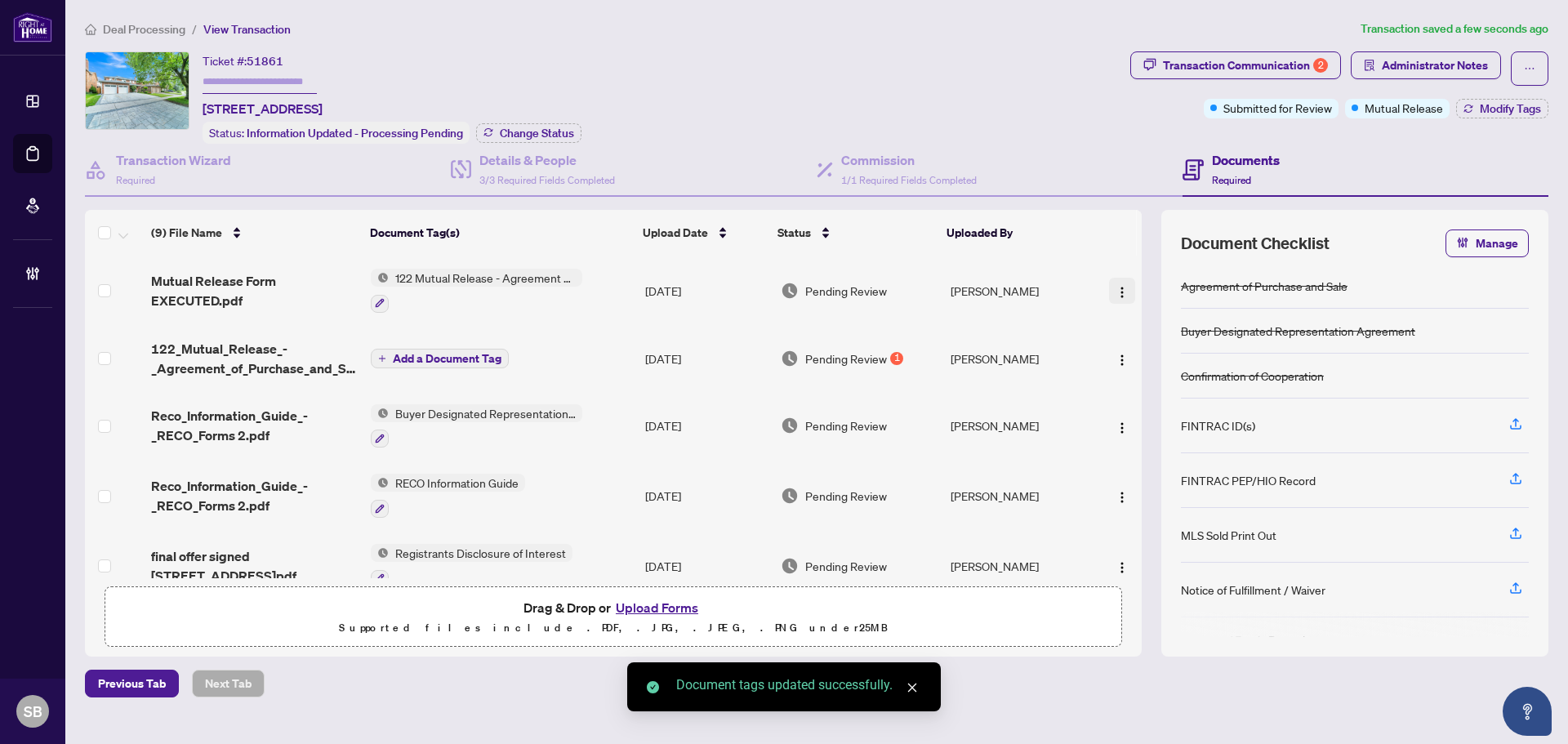
click at [1117, 290] on img "button" at bounding box center [1122, 292] width 13 height 13
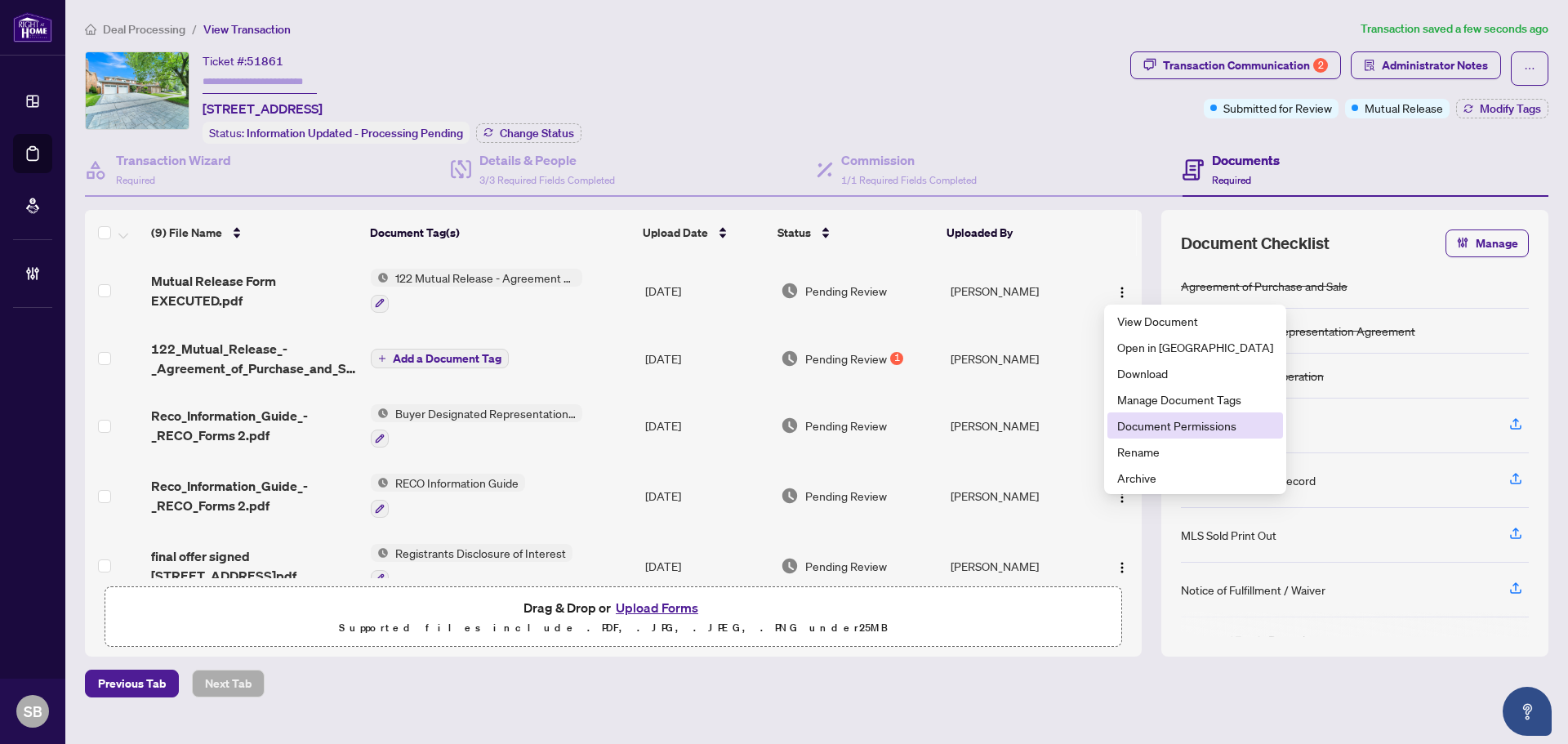
click at [1179, 428] on span "Document Permissions" at bounding box center [1194, 426] width 156 height 18
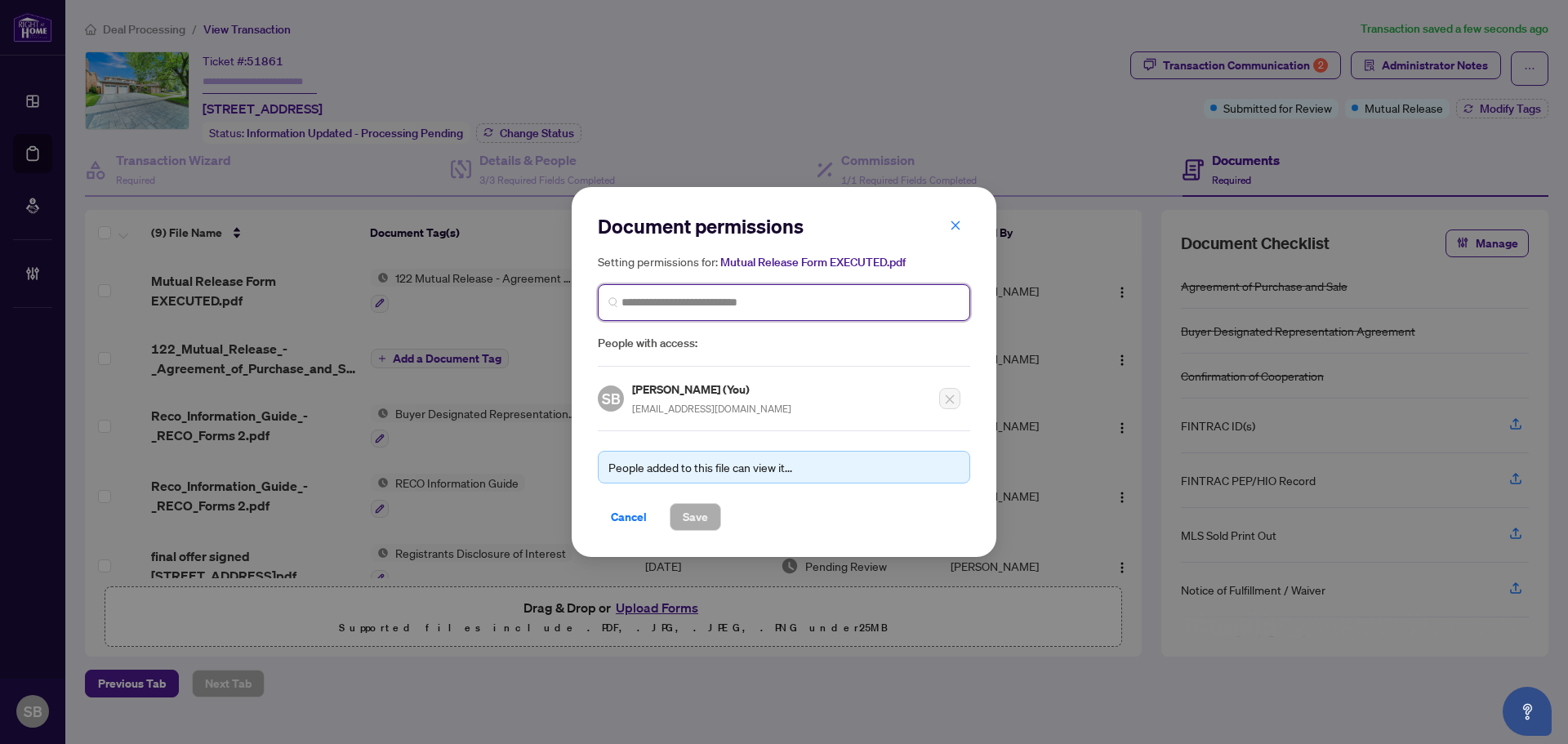
click at [741, 296] on input "search" at bounding box center [790, 302] width 338 height 17
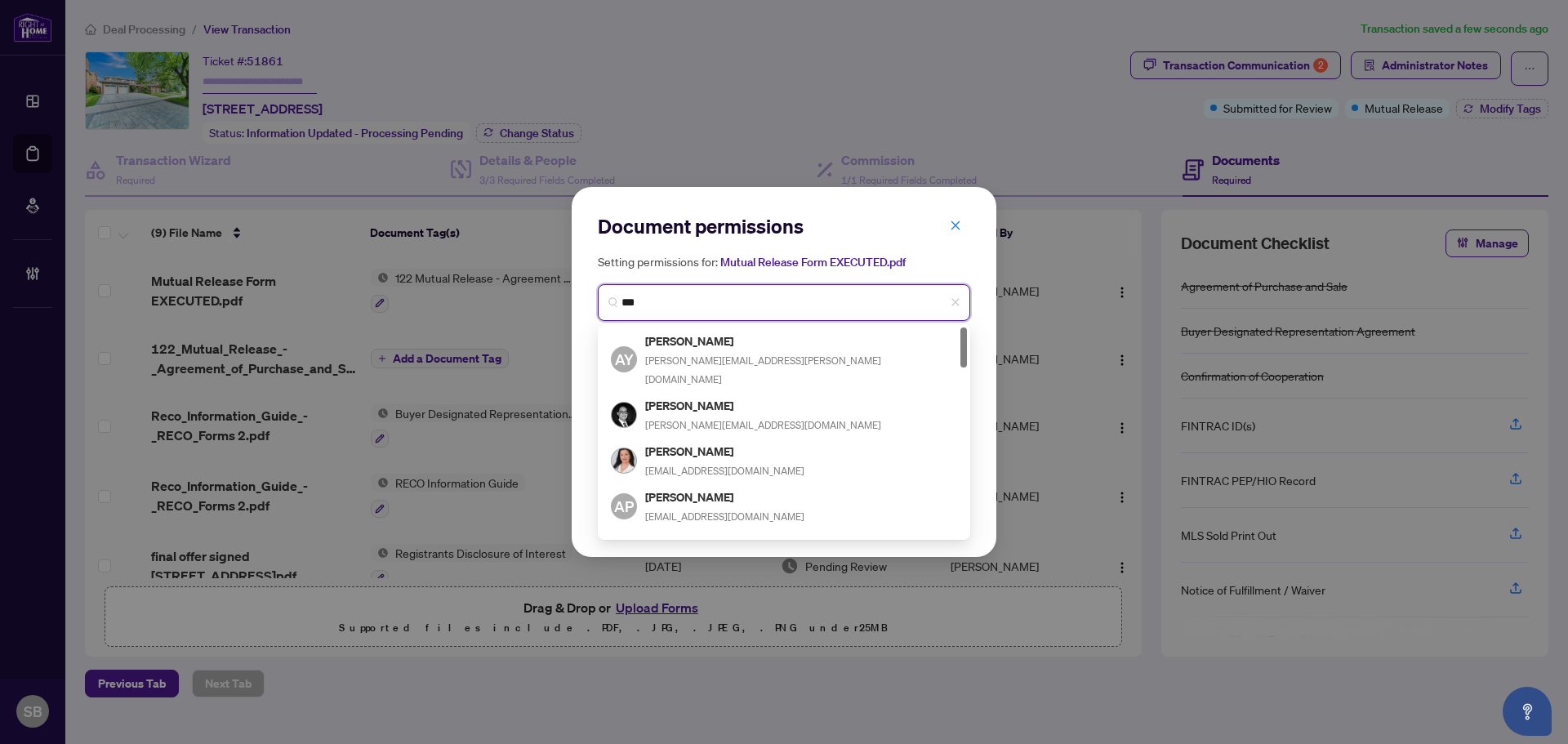
type input "****"
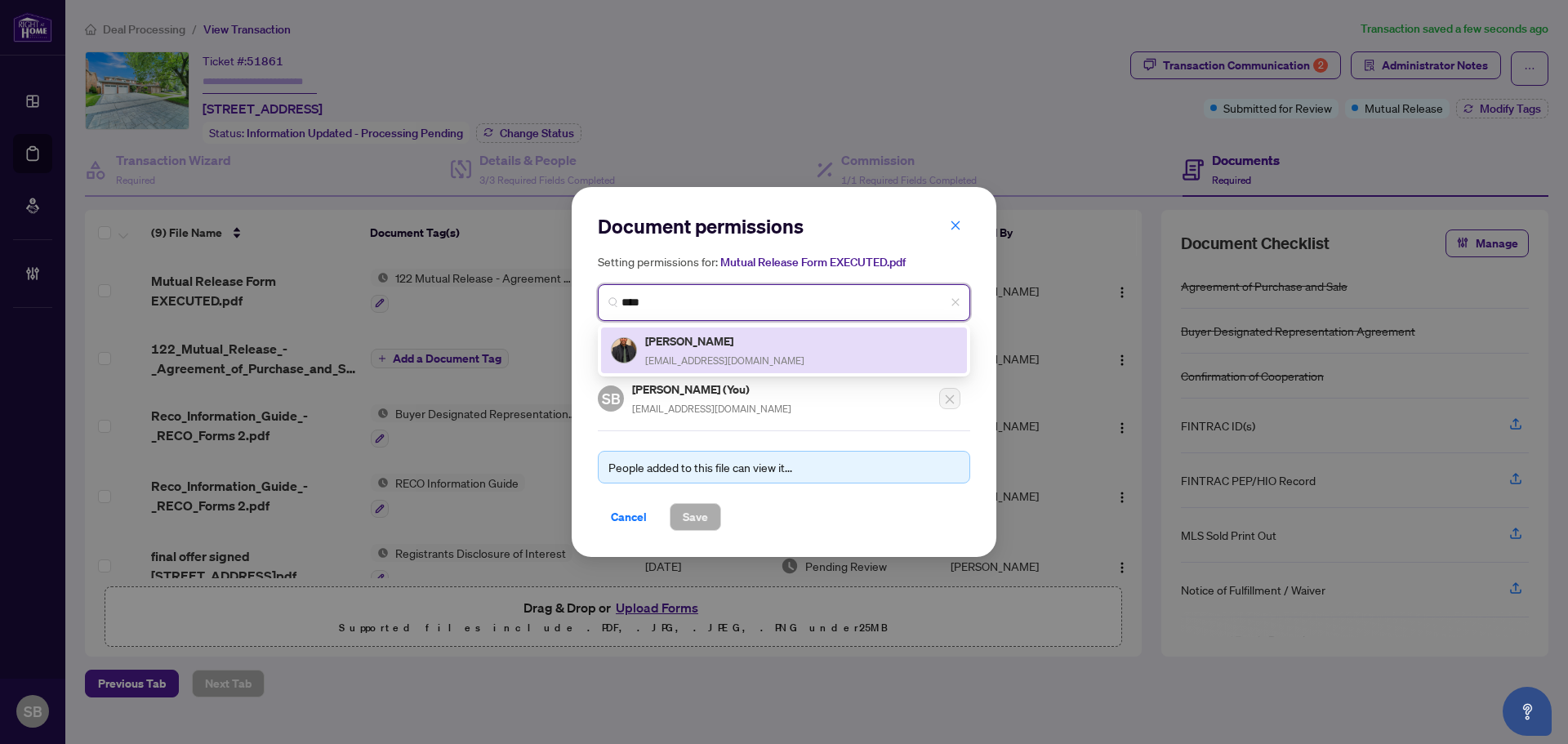
click at [693, 355] on span "pouyabonyad@gmail.com" at bounding box center [725, 360] width 159 height 13
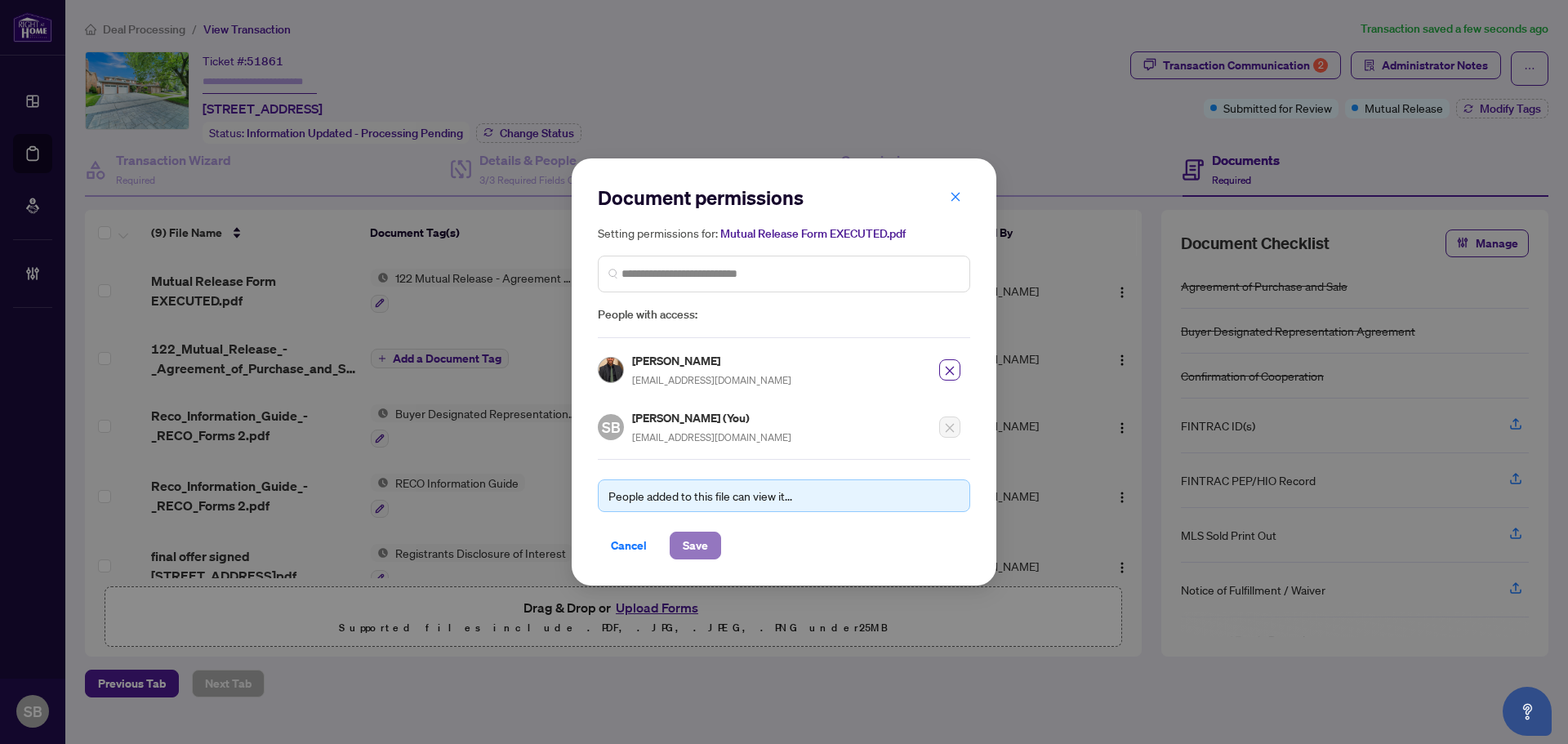
click at [695, 548] on span "Save" at bounding box center [695, 545] width 25 height 26
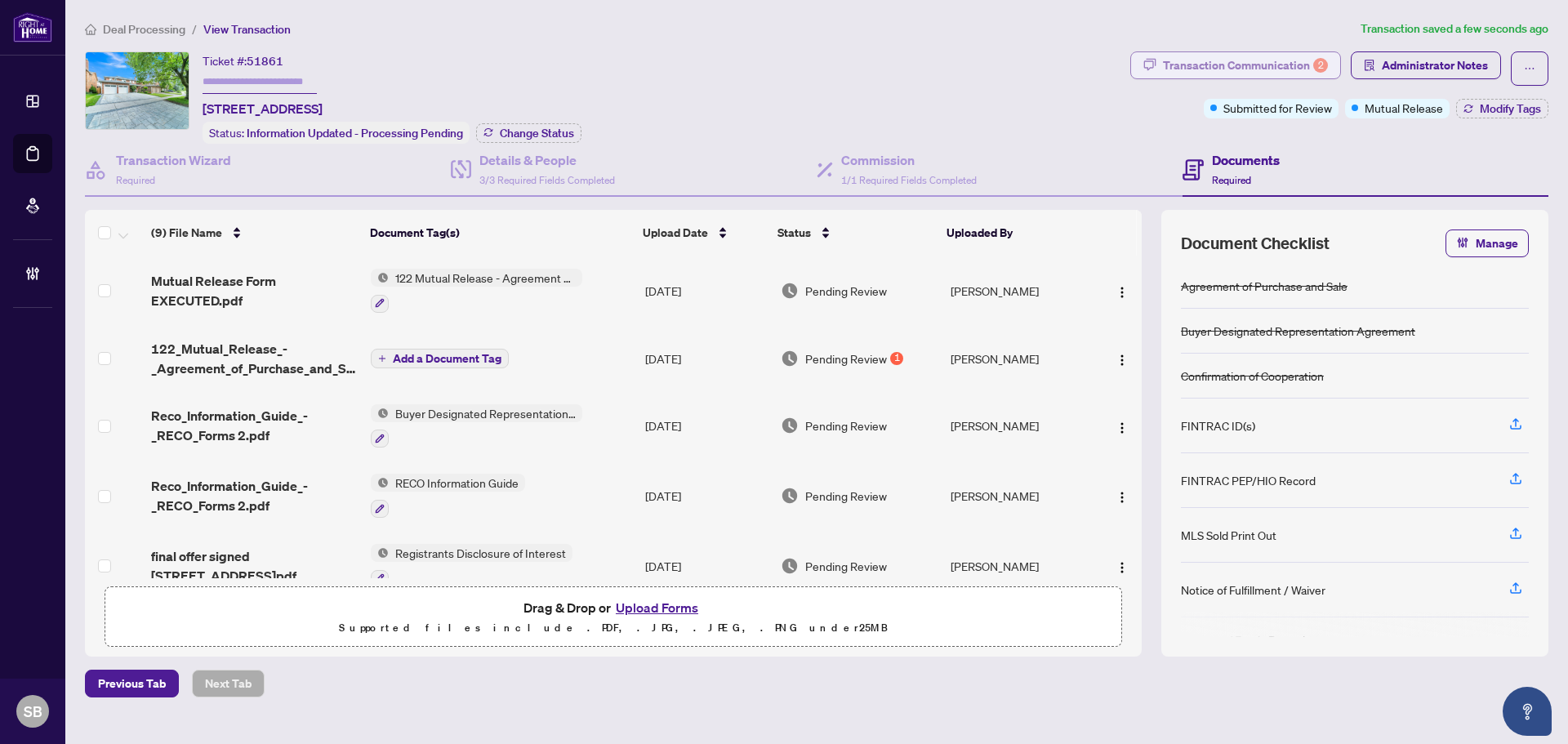
click at [1277, 73] on div "Transaction Communication 2" at bounding box center [1245, 64] width 164 height 26
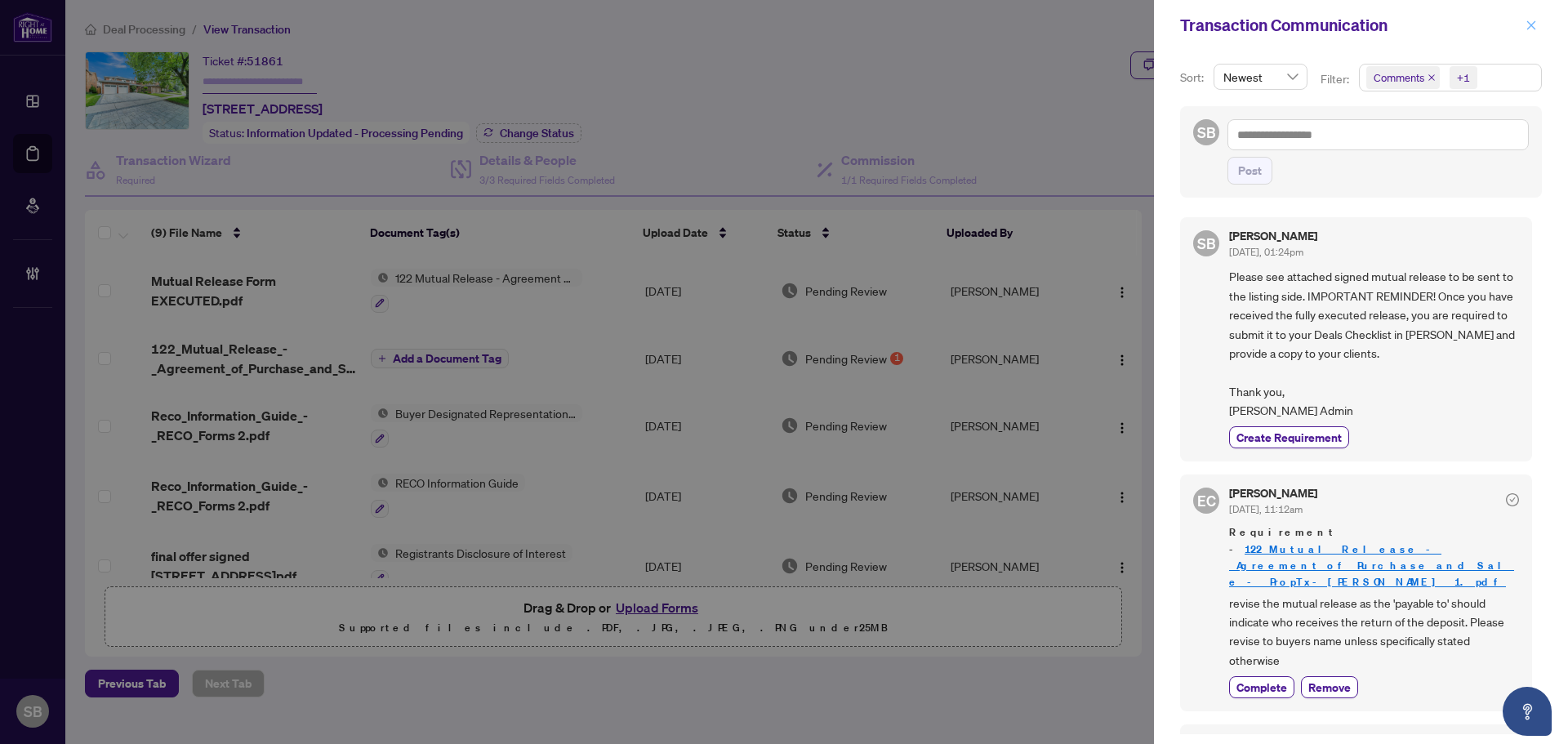
click at [1534, 20] on icon "close" at bounding box center [1530, 25] width 12 height 12
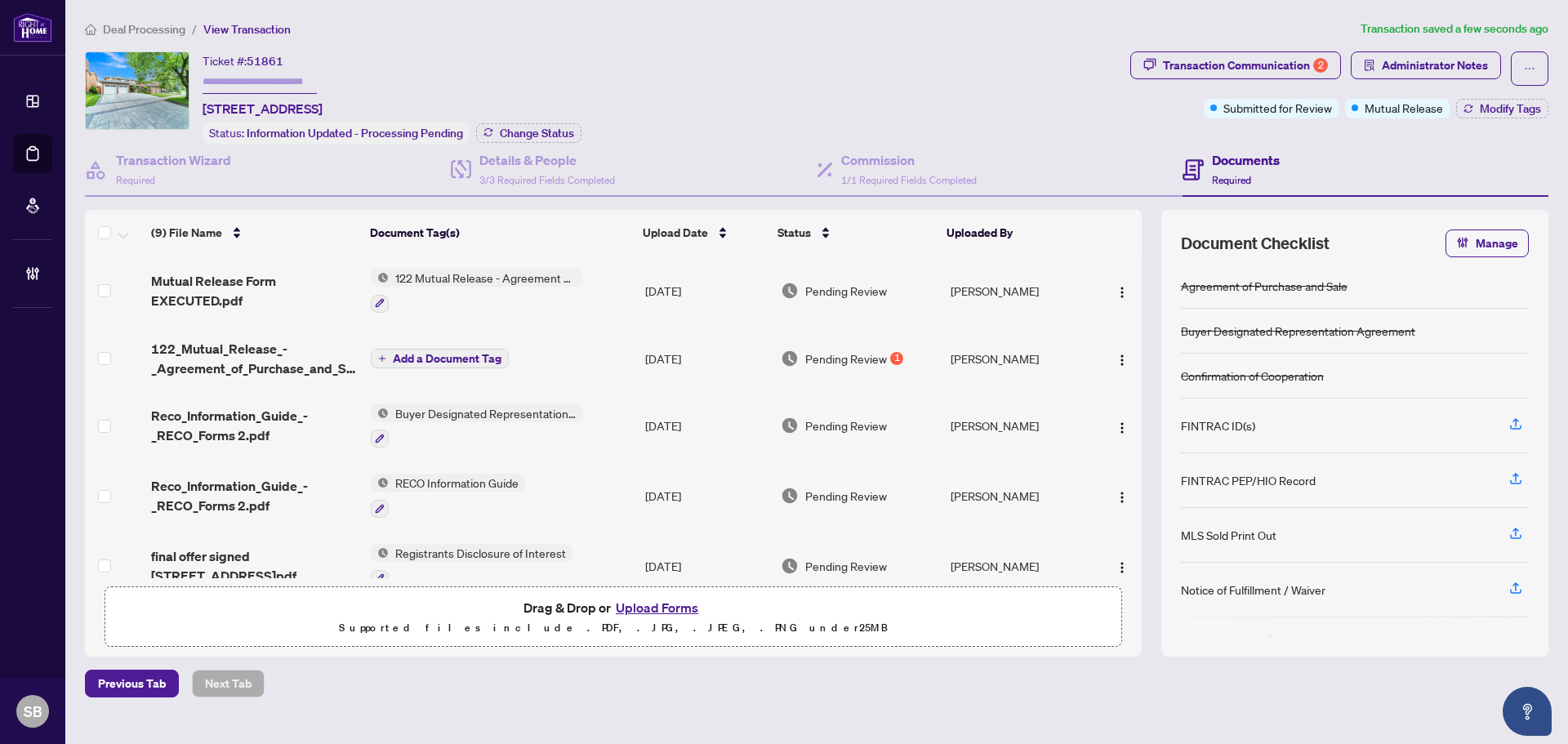
click at [708, 294] on td "[DATE]" at bounding box center [706, 291] width 136 height 71
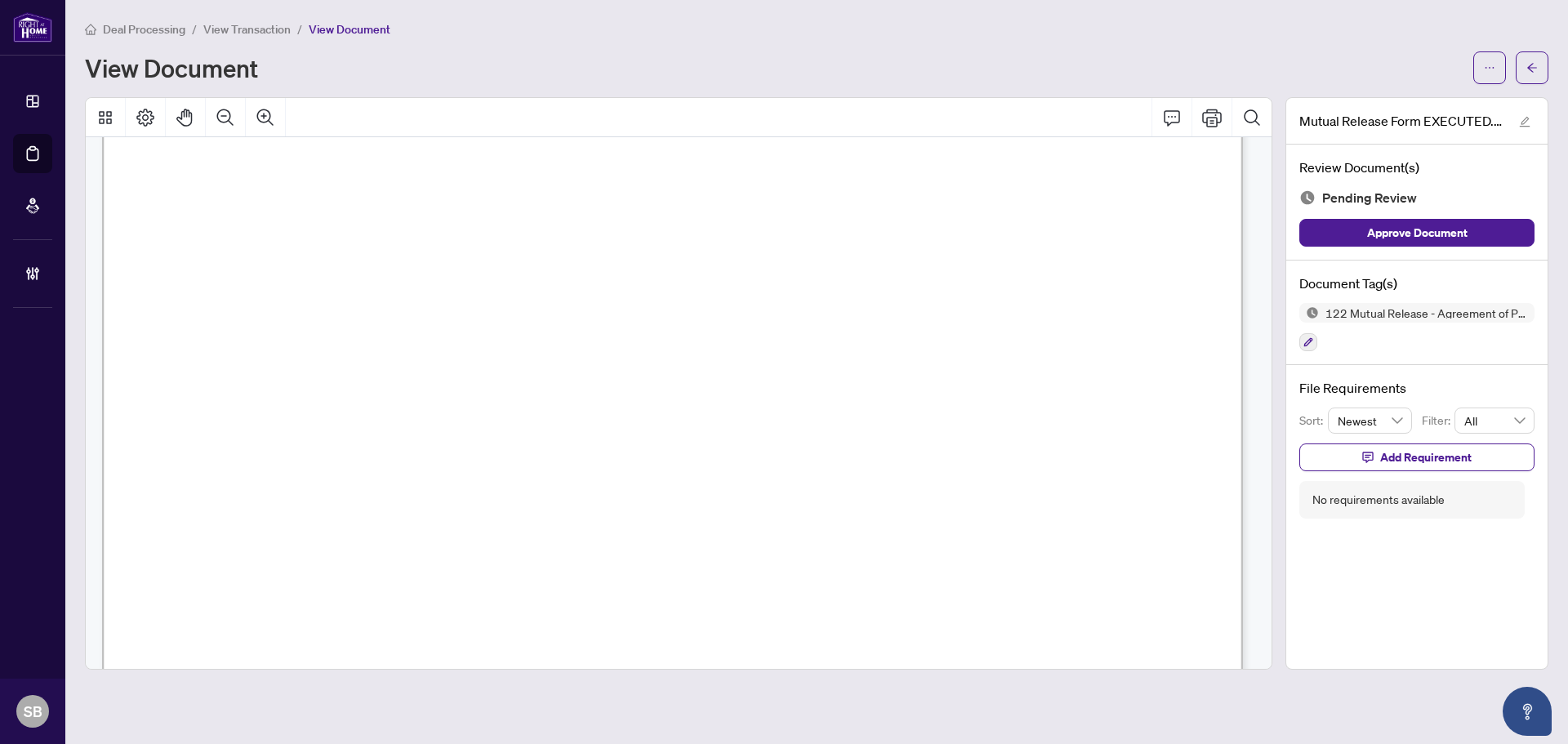
scroll to position [487, 0]
click at [1530, 60] on span "button" at bounding box center [1531, 67] width 12 height 26
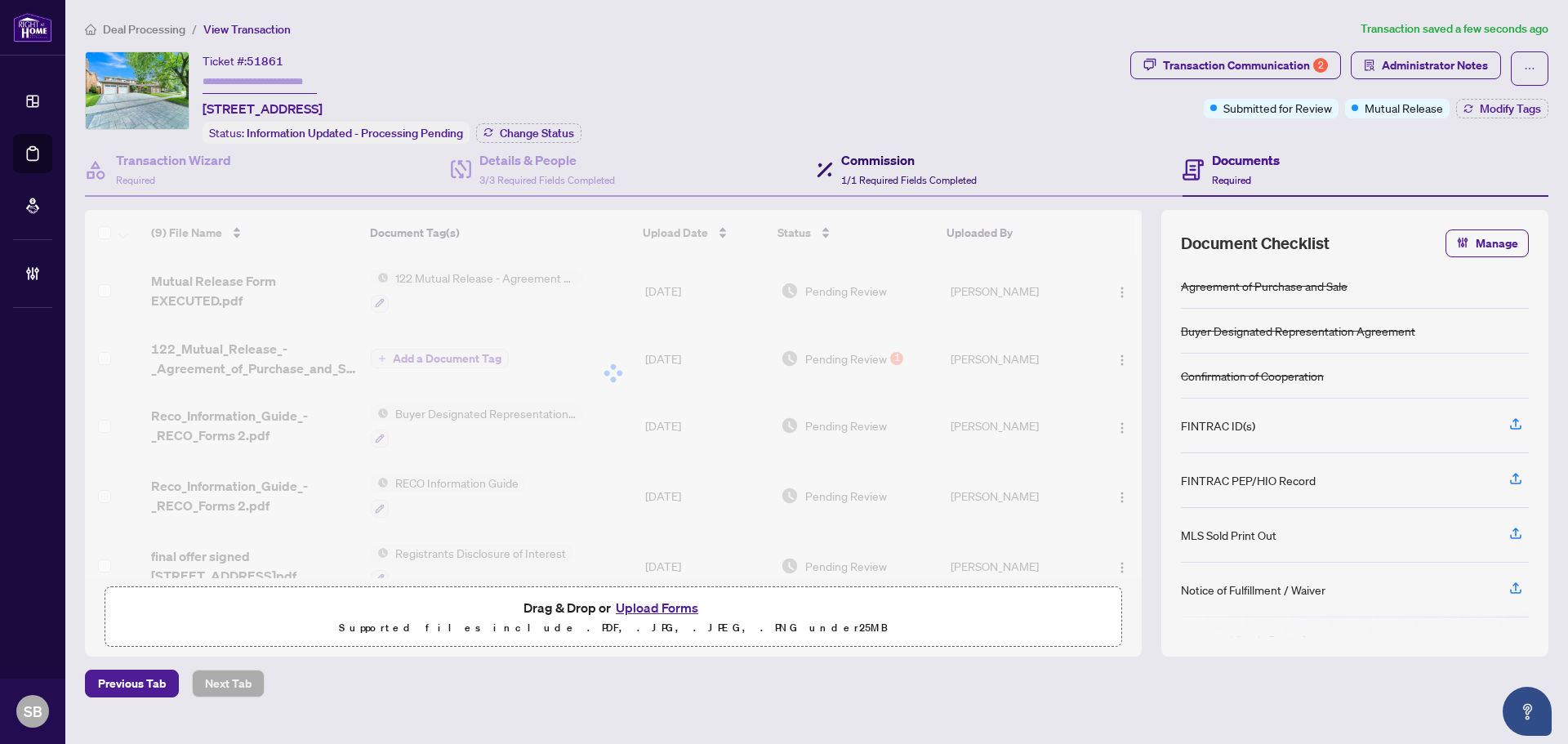
click at [917, 156] on h4 "Commission" at bounding box center [909, 160] width 136 height 20
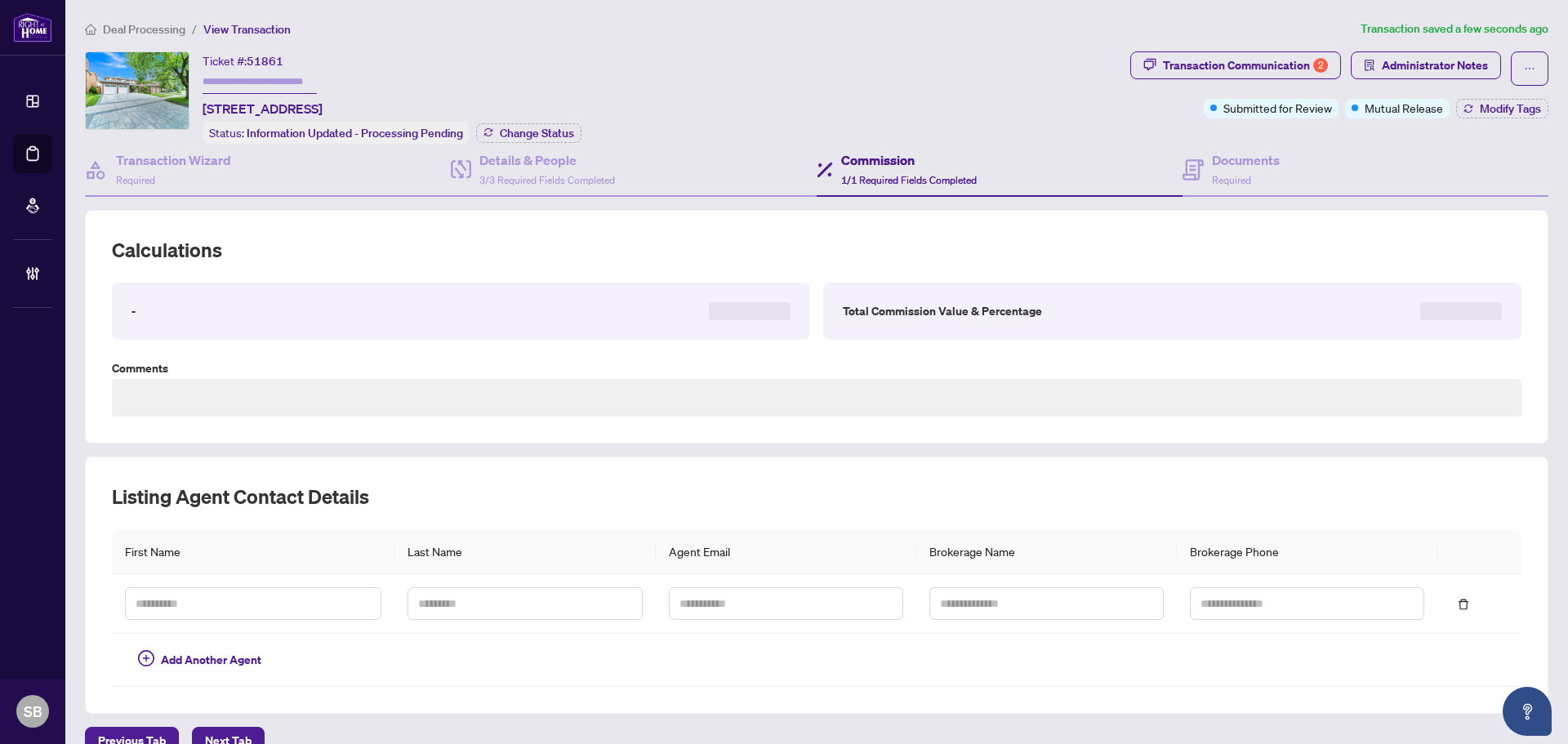
type textarea "**********"
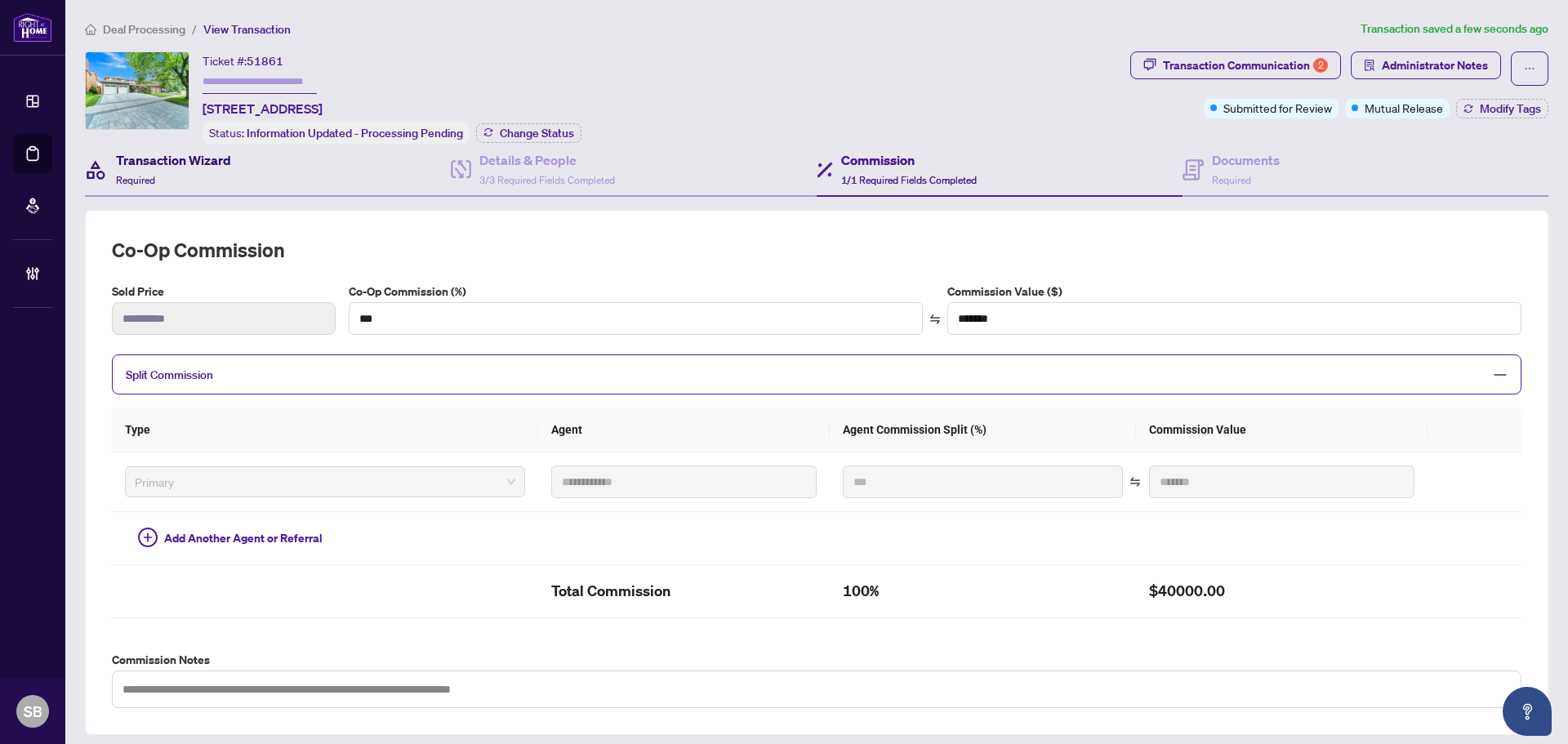
click at [148, 174] on span "Required" at bounding box center [136, 181] width 39 height 13
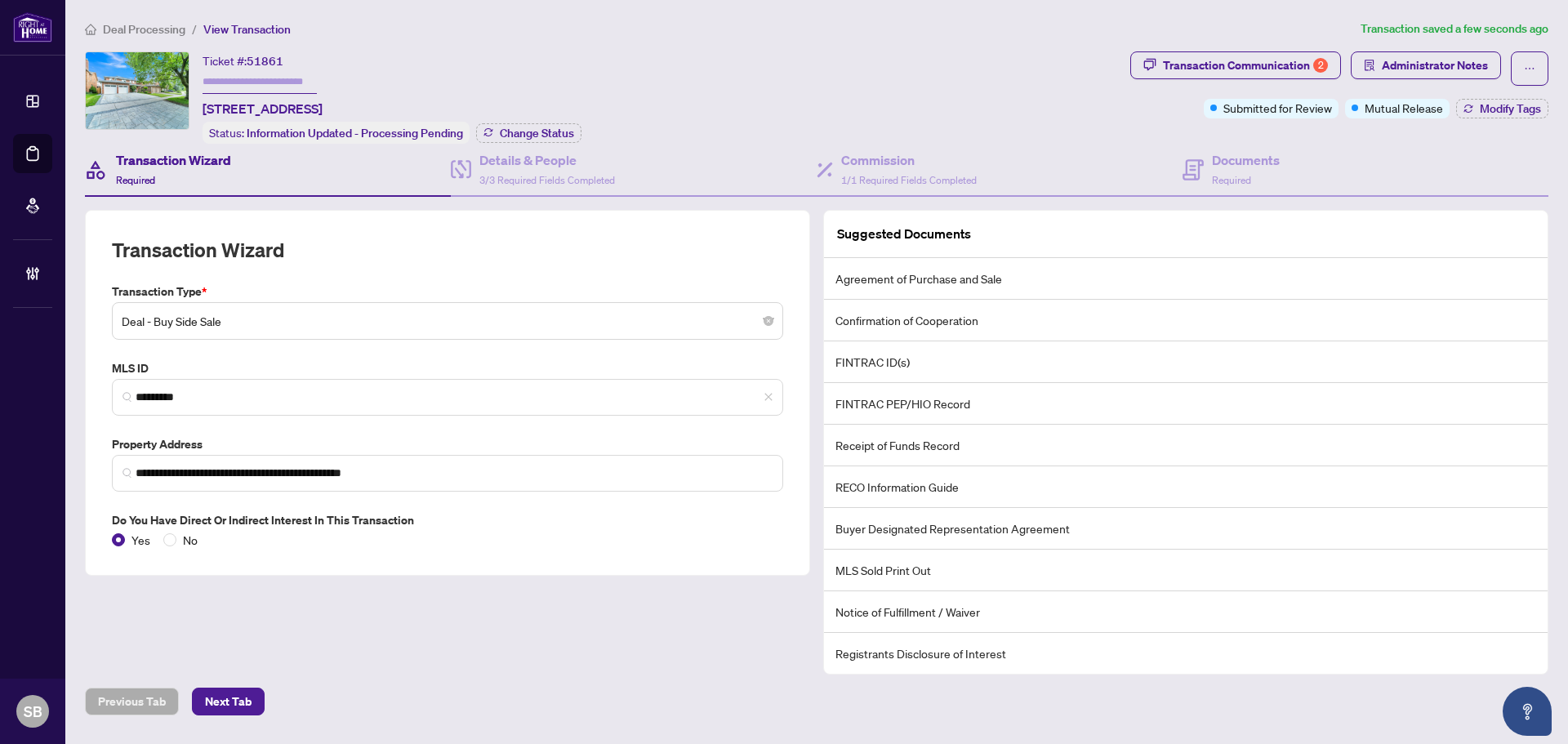
click at [476, 322] on span "Deal - Buy Side Sale" at bounding box center [447, 321] width 652 height 31
click at [548, 150] on h4 "Details & People" at bounding box center [547, 160] width 136 height 20
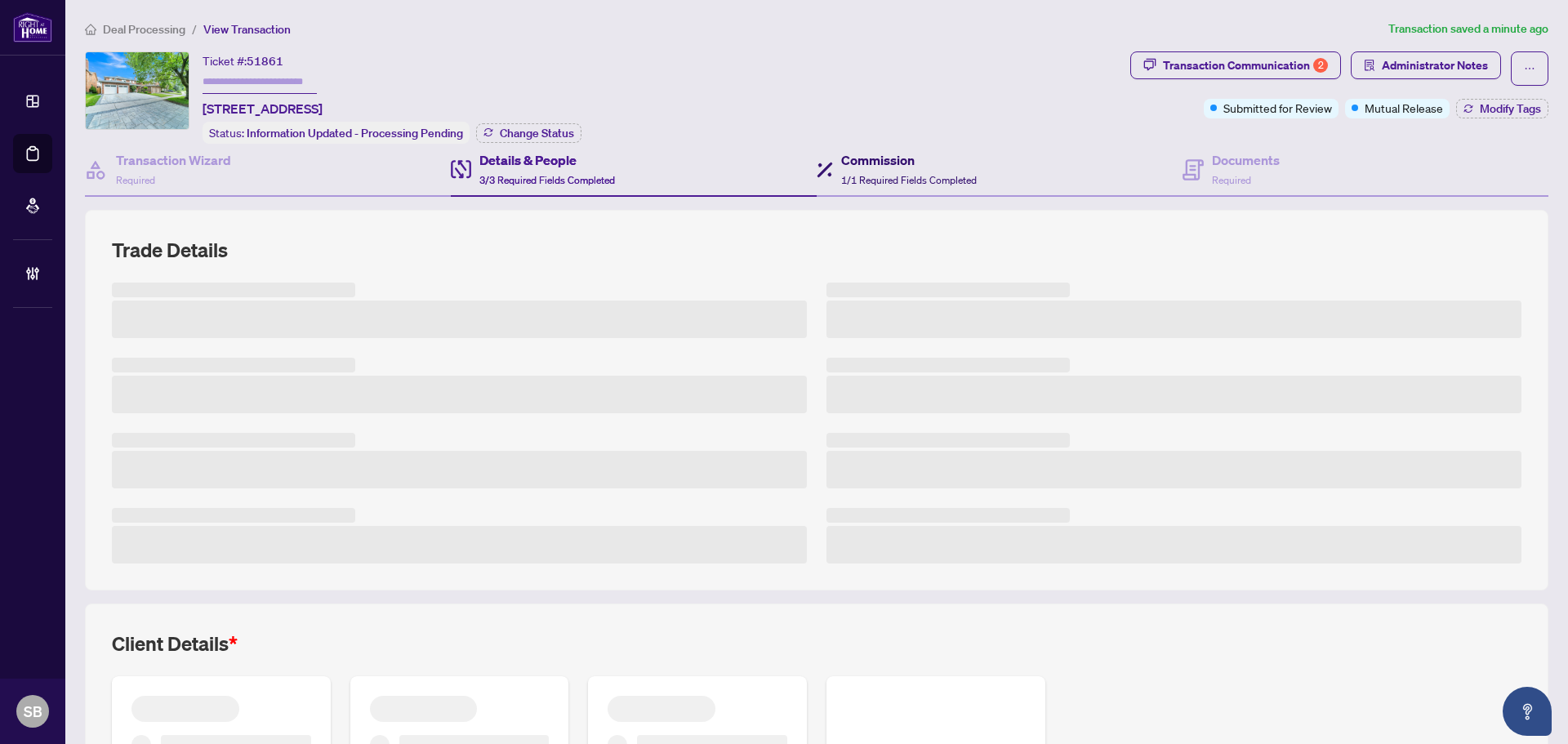
click at [921, 165] on h4 "Commission" at bounding box center [909, 160] width 136 height 20
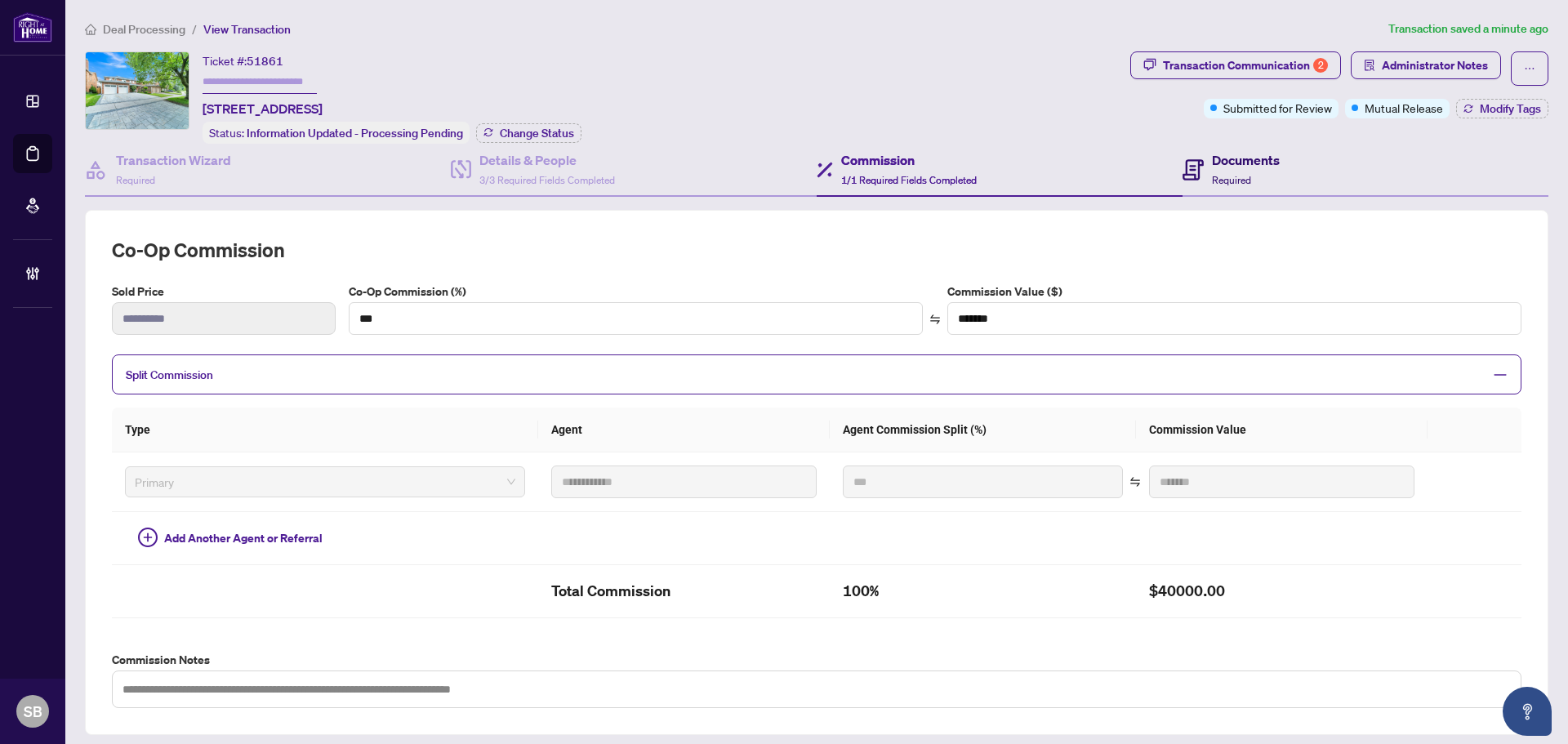
click at [1219, 160] on h4 "Documents" at bounding box center [1245, 160] width 68 height 20
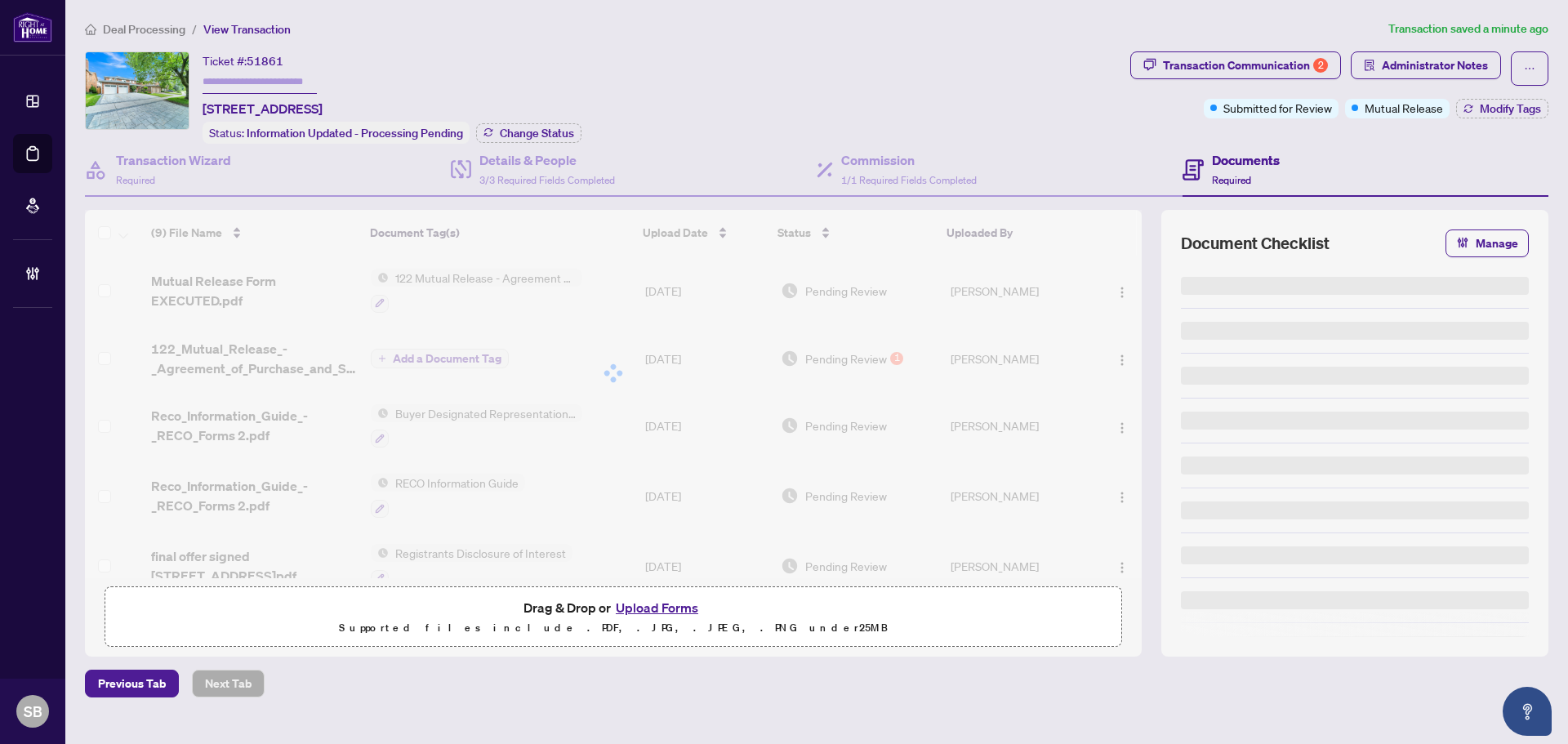
click at [165, 26] on span "Deal Processing" at bounding box center [144, 30] width 82 height 14
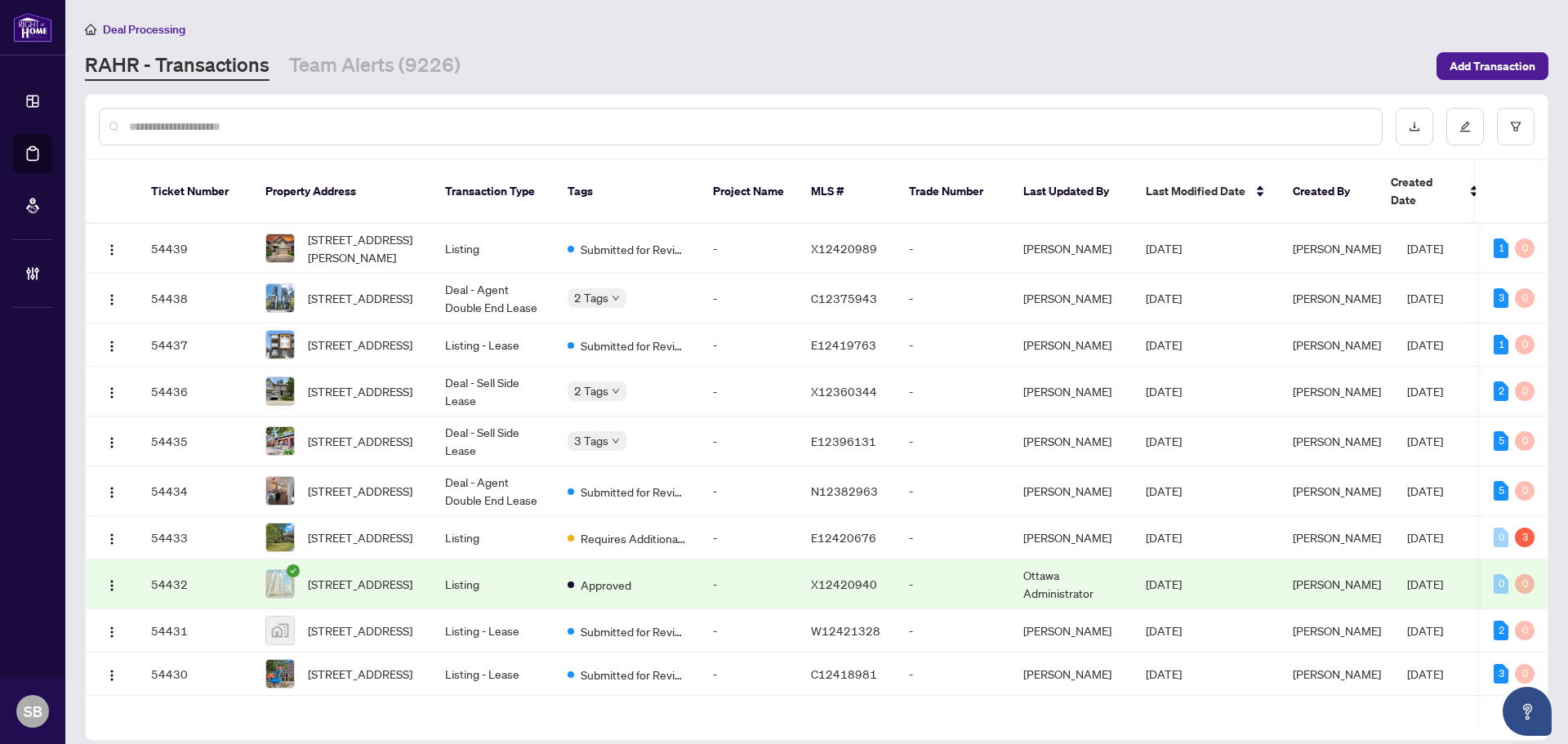
click at [515, 120] on input "text" at bounding box center [748, 127] width 1239 height 18
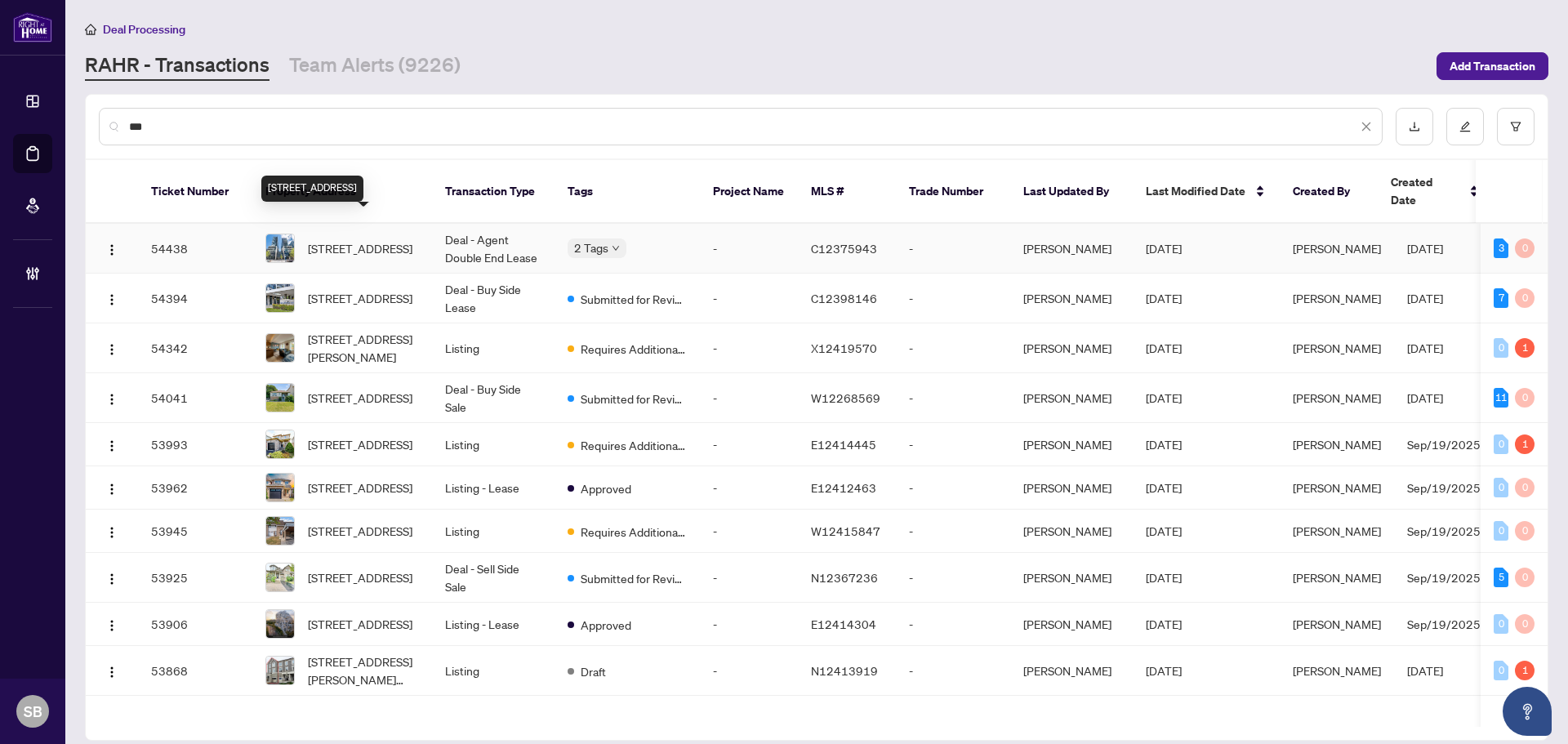
type input "***"
click at [365, 240] on span "601W-36 Lisgar St, Toronto, Ontario M6J 0C7, Canada" at bounding box center [359, 249] width 105 height 18
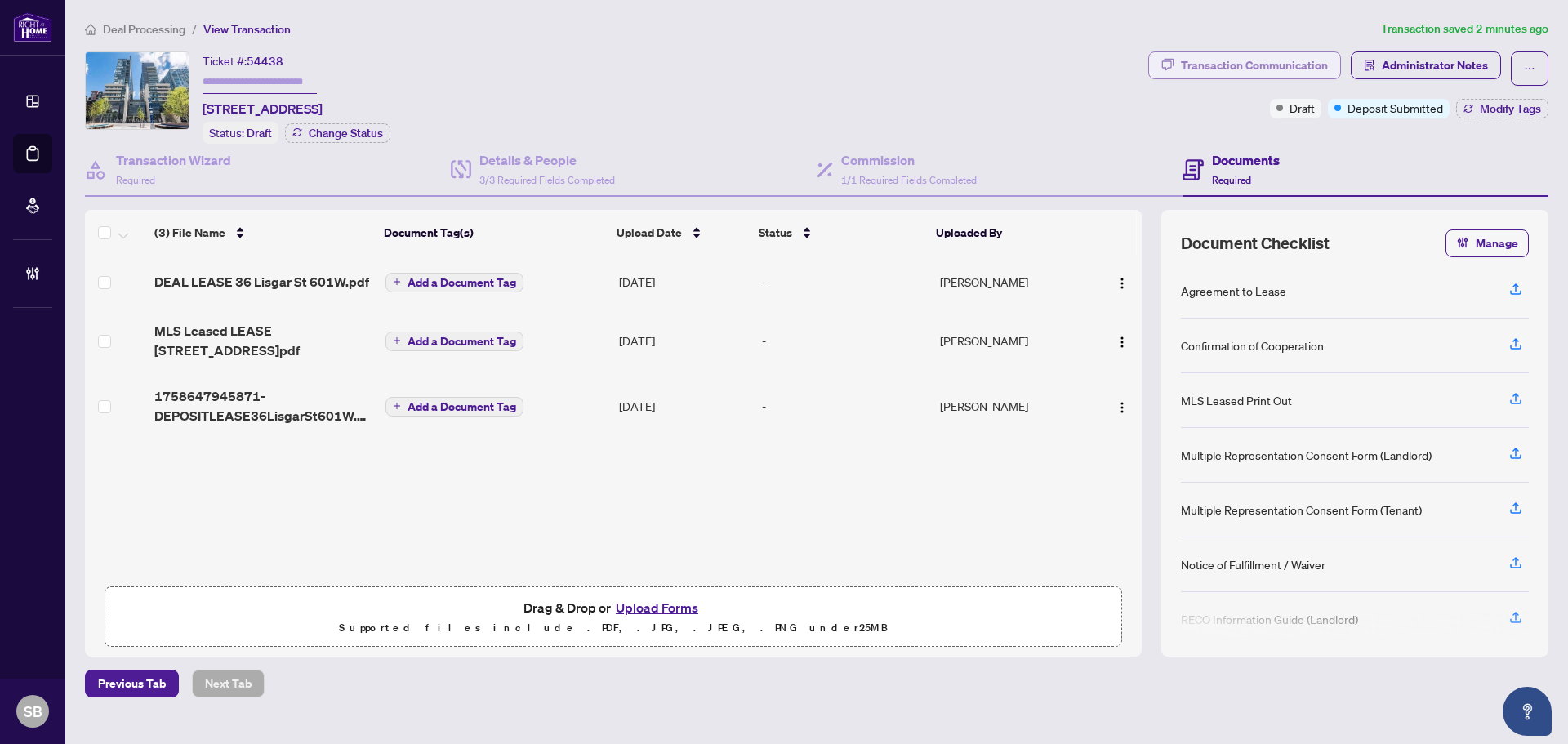
click at [1305, 63] on div "Transaction Communication" at bounding box center [1254, 64] width 147 height 26
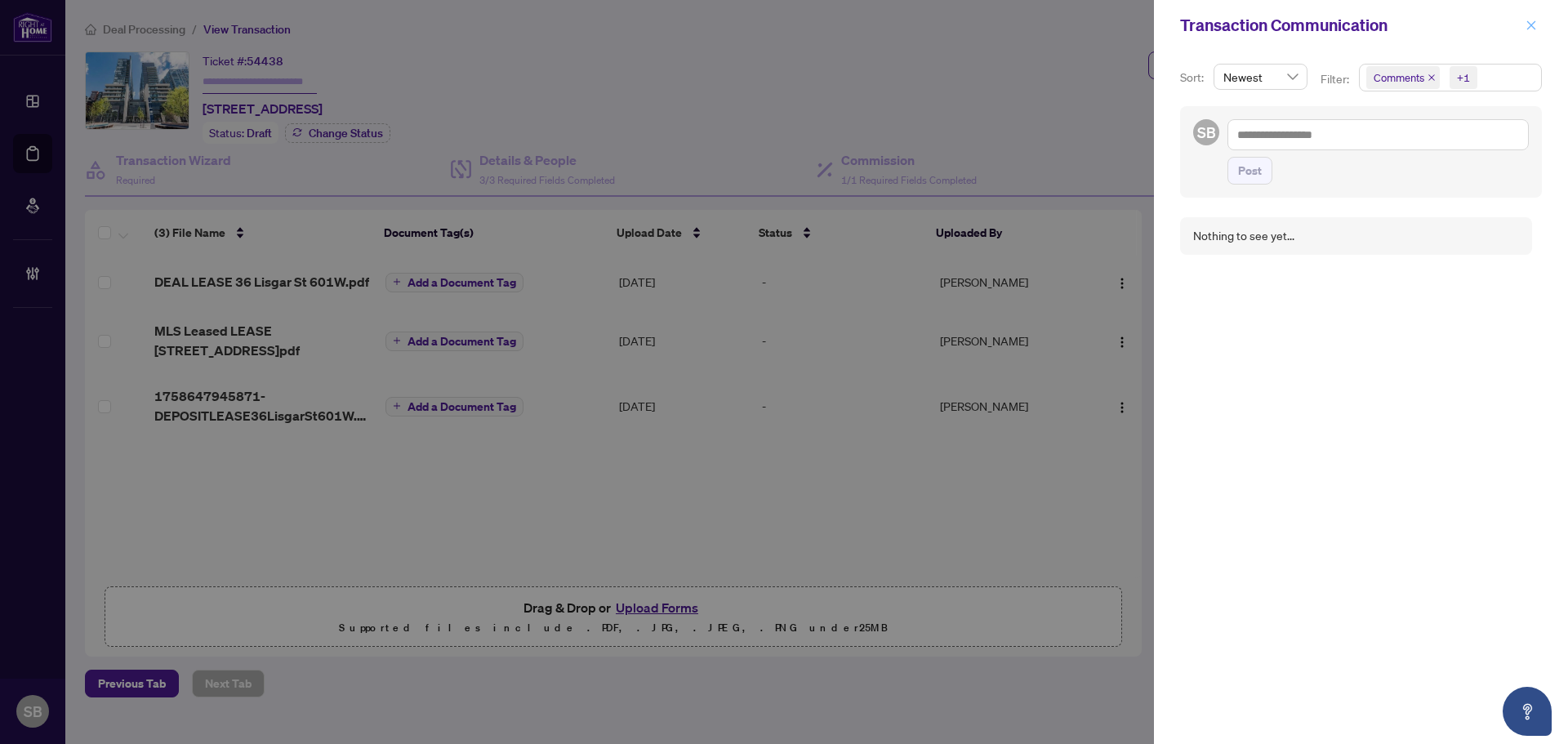
click at [1531, 30] on icon "close" at bounding box center [1530, 25] width 12 height 12
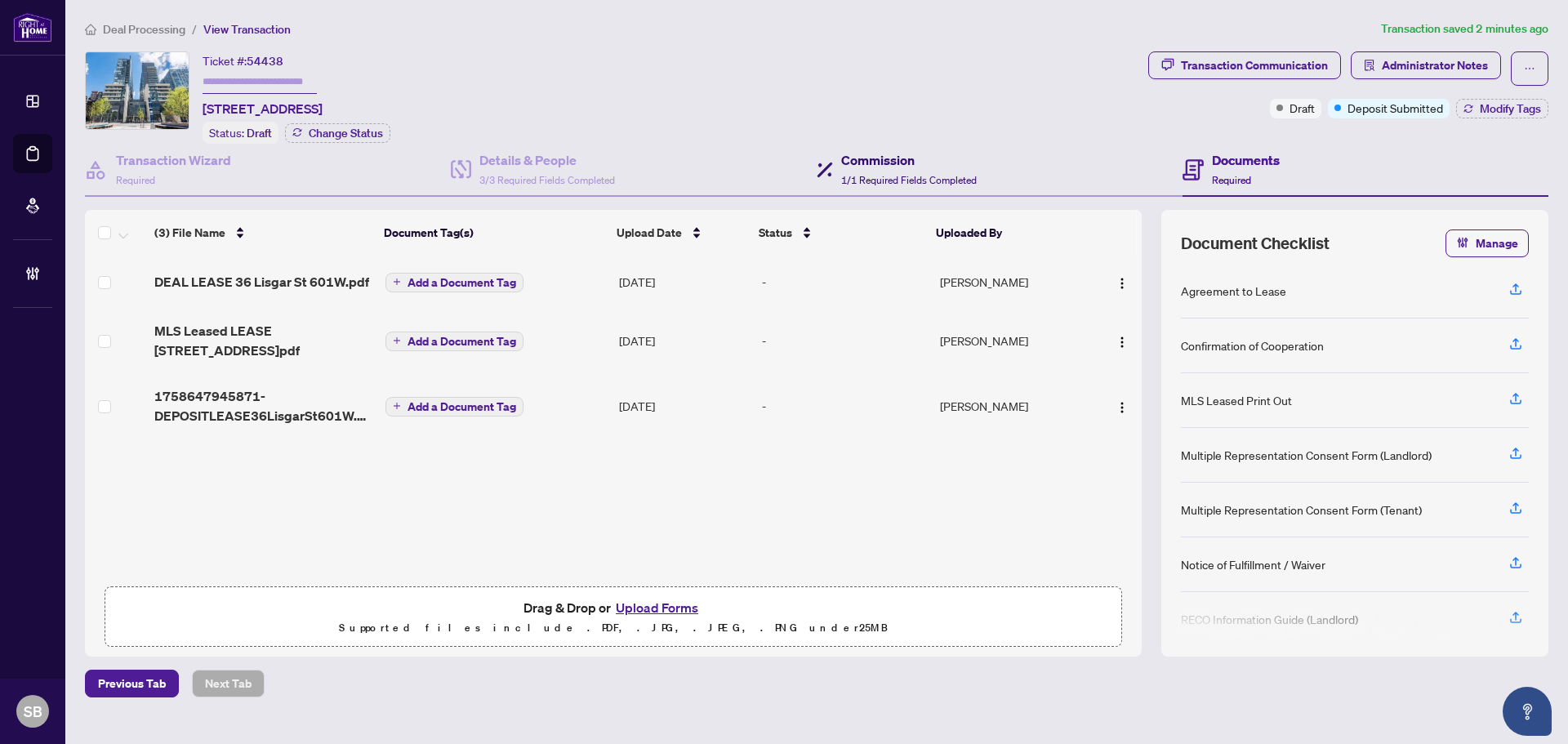
click at [907, 161] on h4 "Commission" at bounding box center [909, 160] width 136 height 20
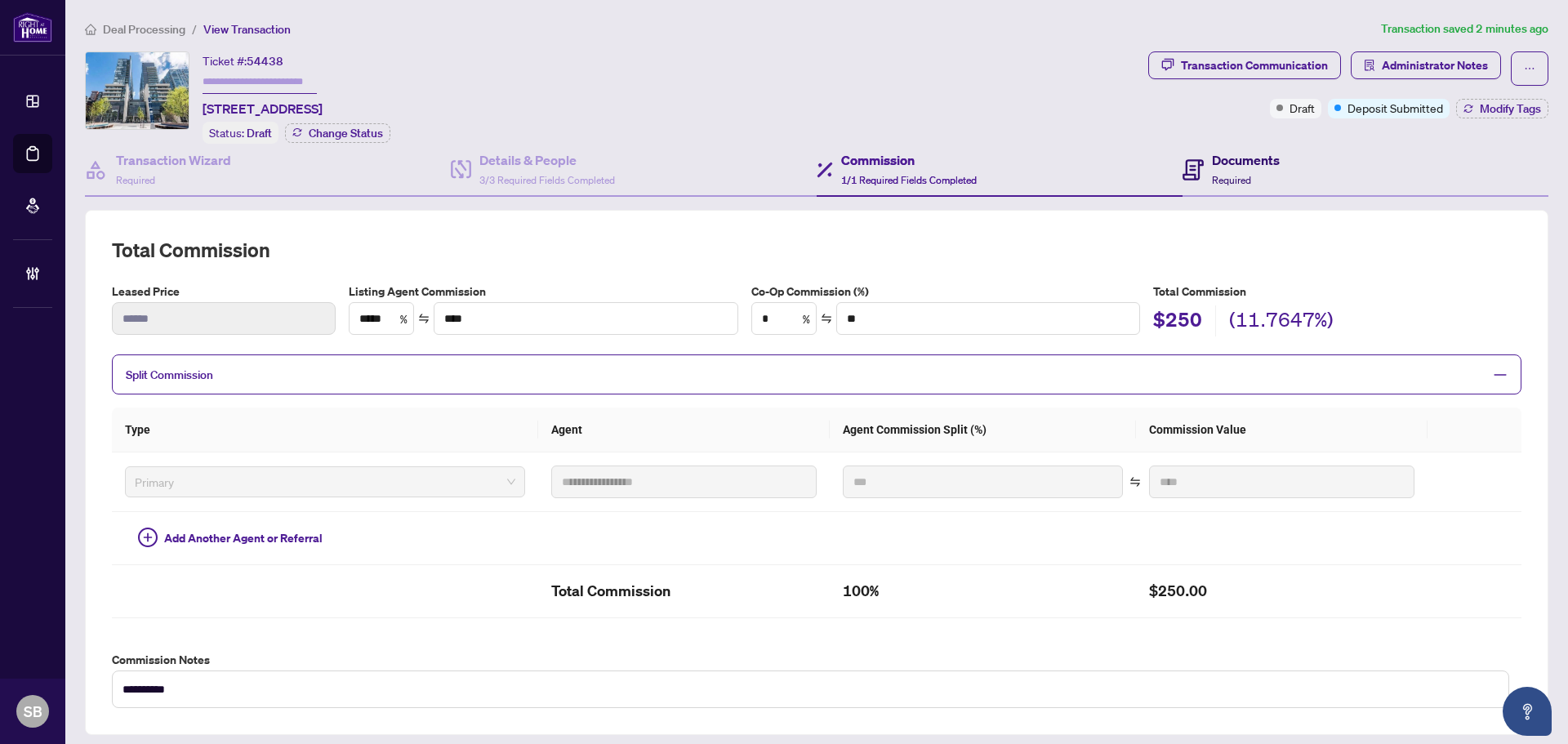
drag, startPoint x: 1219, startPoint y: 175, endPoint x: 1228, endPoint y: 184, distance: 12.7
click at [1220, 177] on span "Required" at bounding box center [1231, 181] width 39 height 13
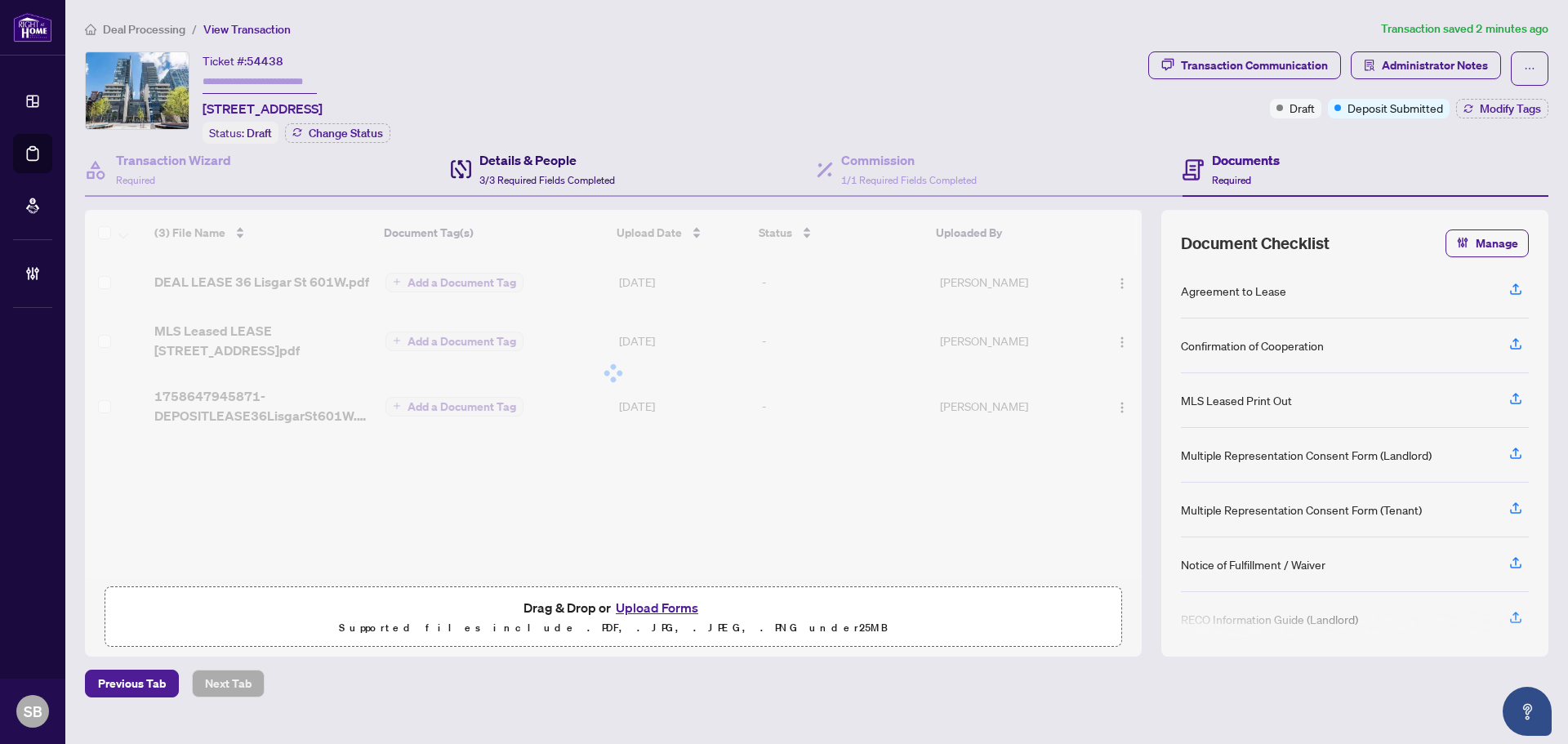
click at [499, 176] on span "3/3 Required Fields Completed" at bounding box center [547, 181] width 136 height 13
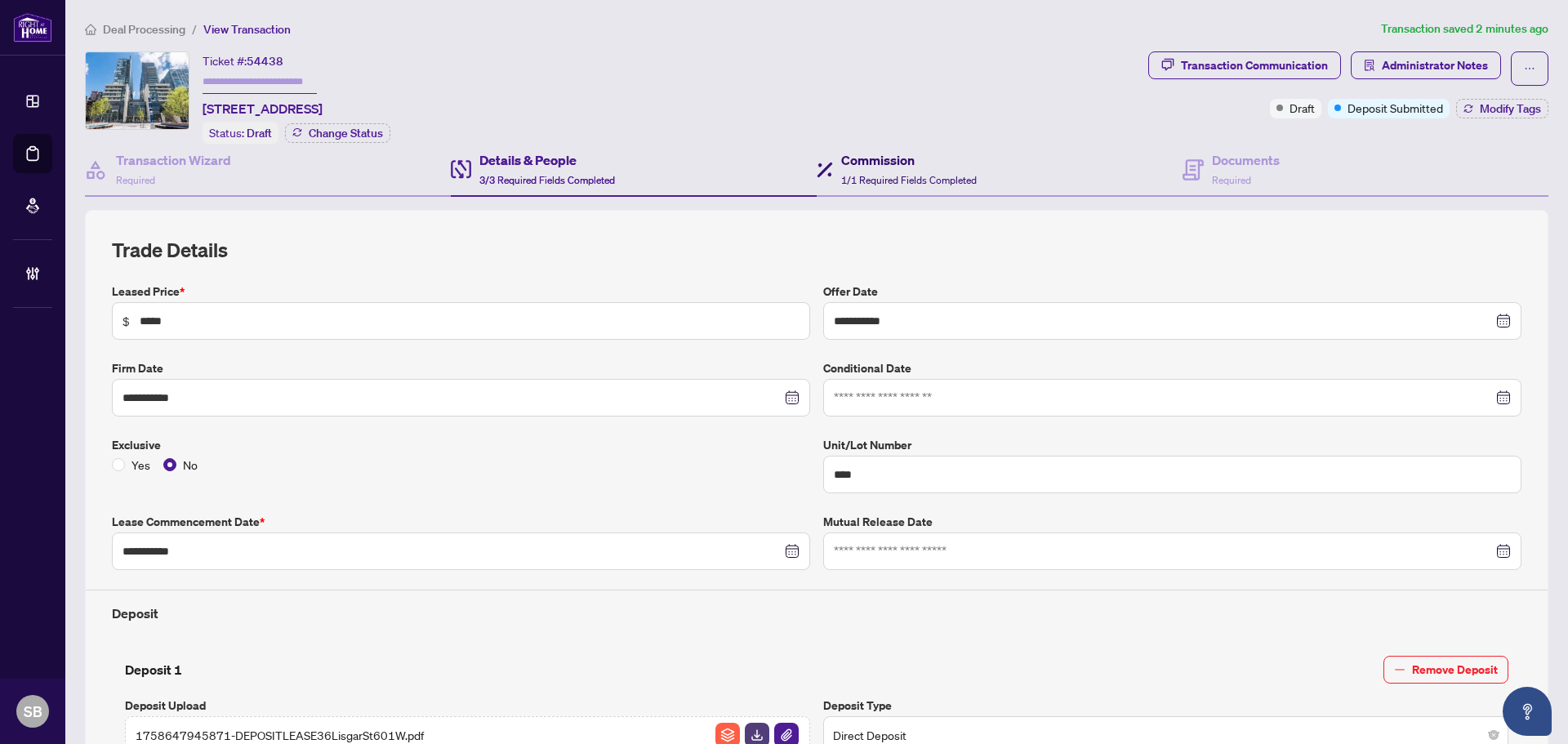
click at [868, 165] on h4 "Commission" at bounding box center [909, 160] width 136 height 20
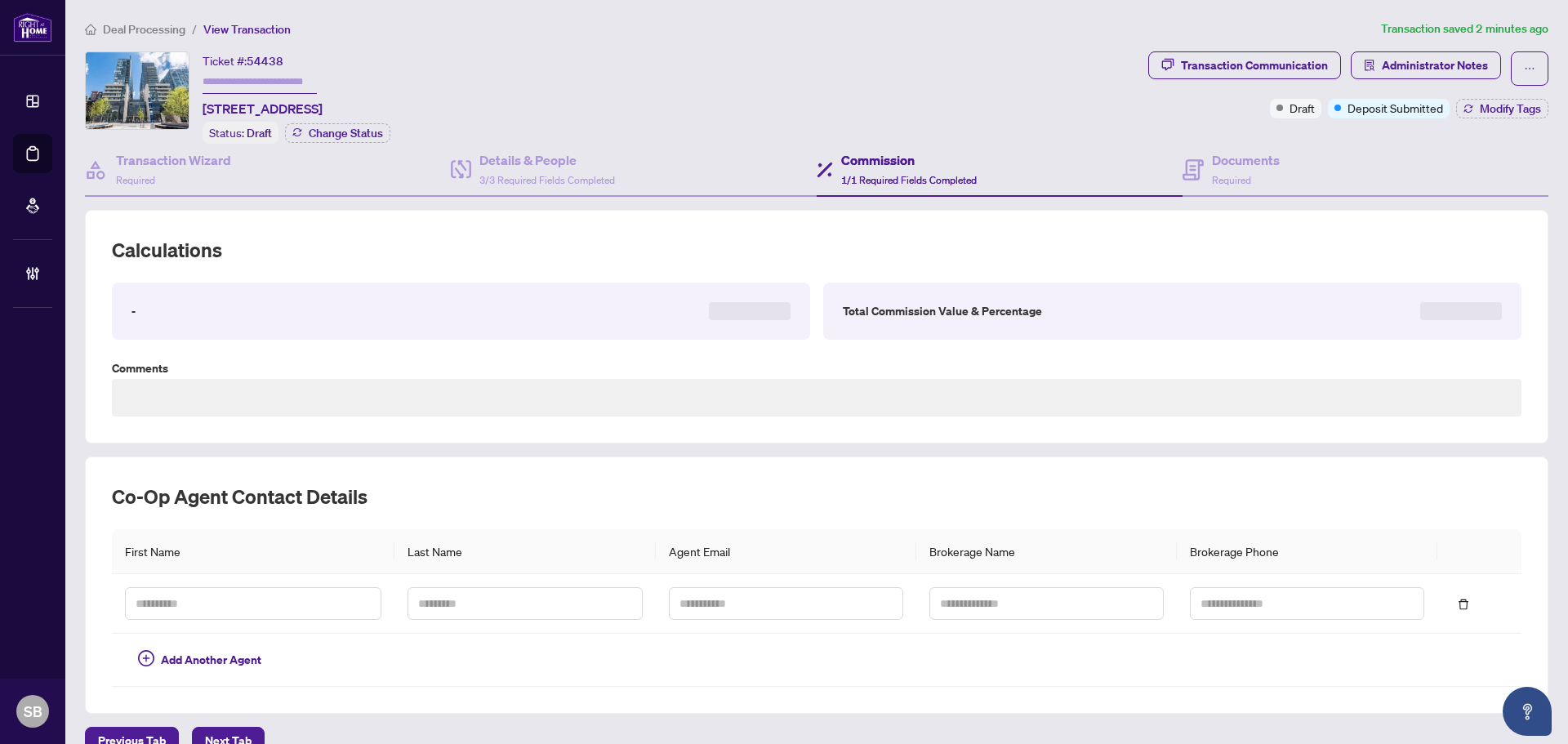
type textarea "**********"
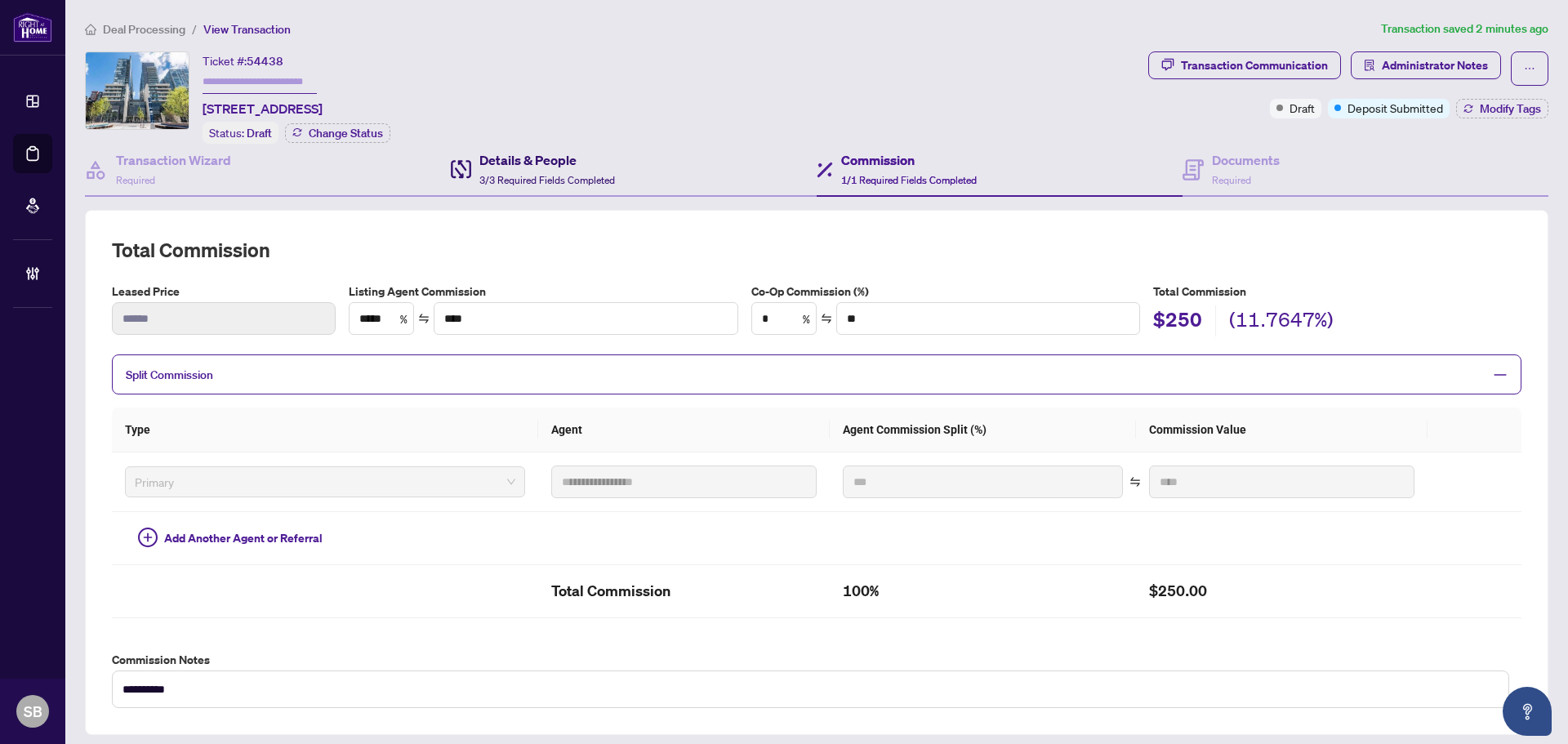
click at [510, 161] on h4 "Details & People" at bounding box center [547, 160] width 136 height 20
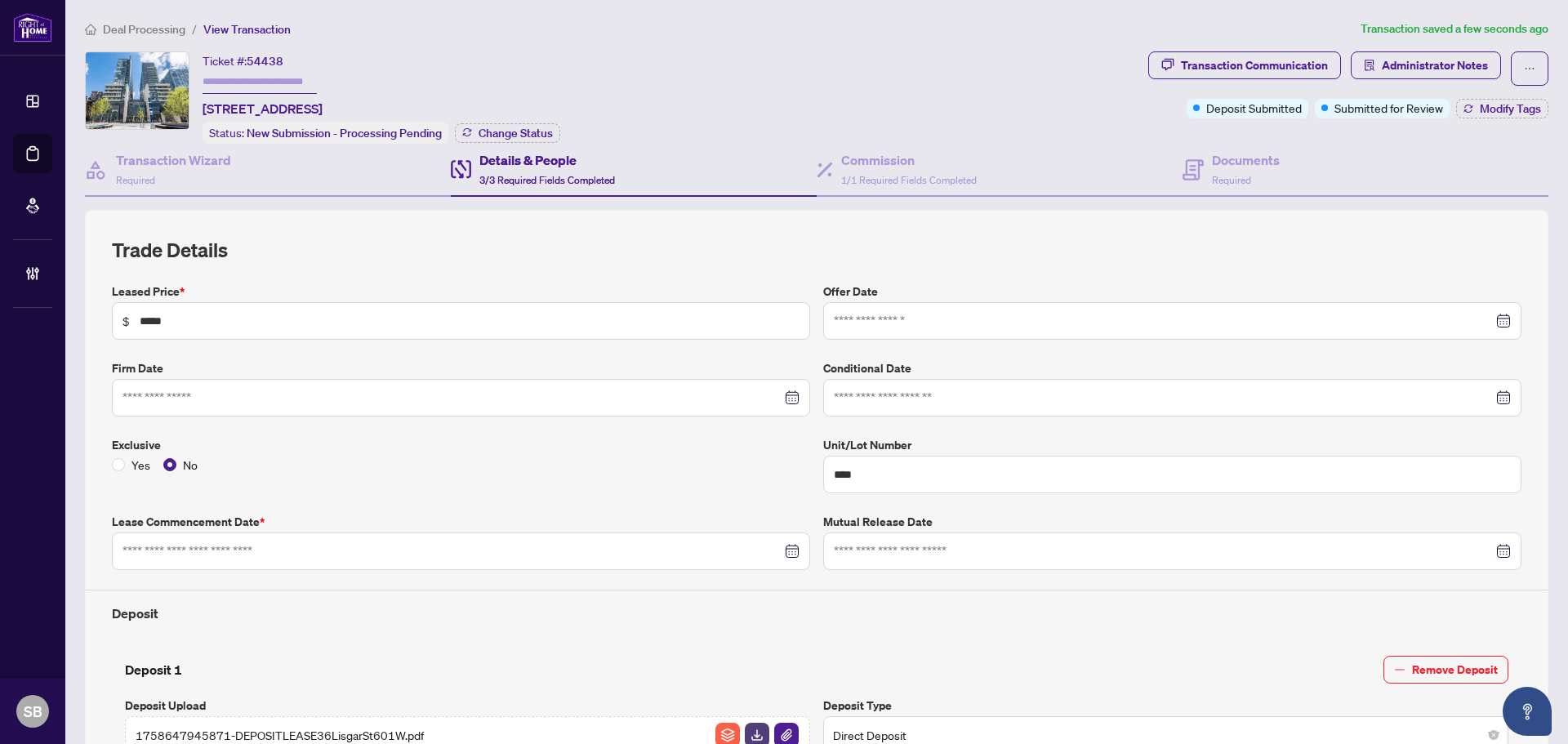
type input "**********"
click at [1211, 174] on span "Required" at bounding box center [1231, 181] width 39 height 13
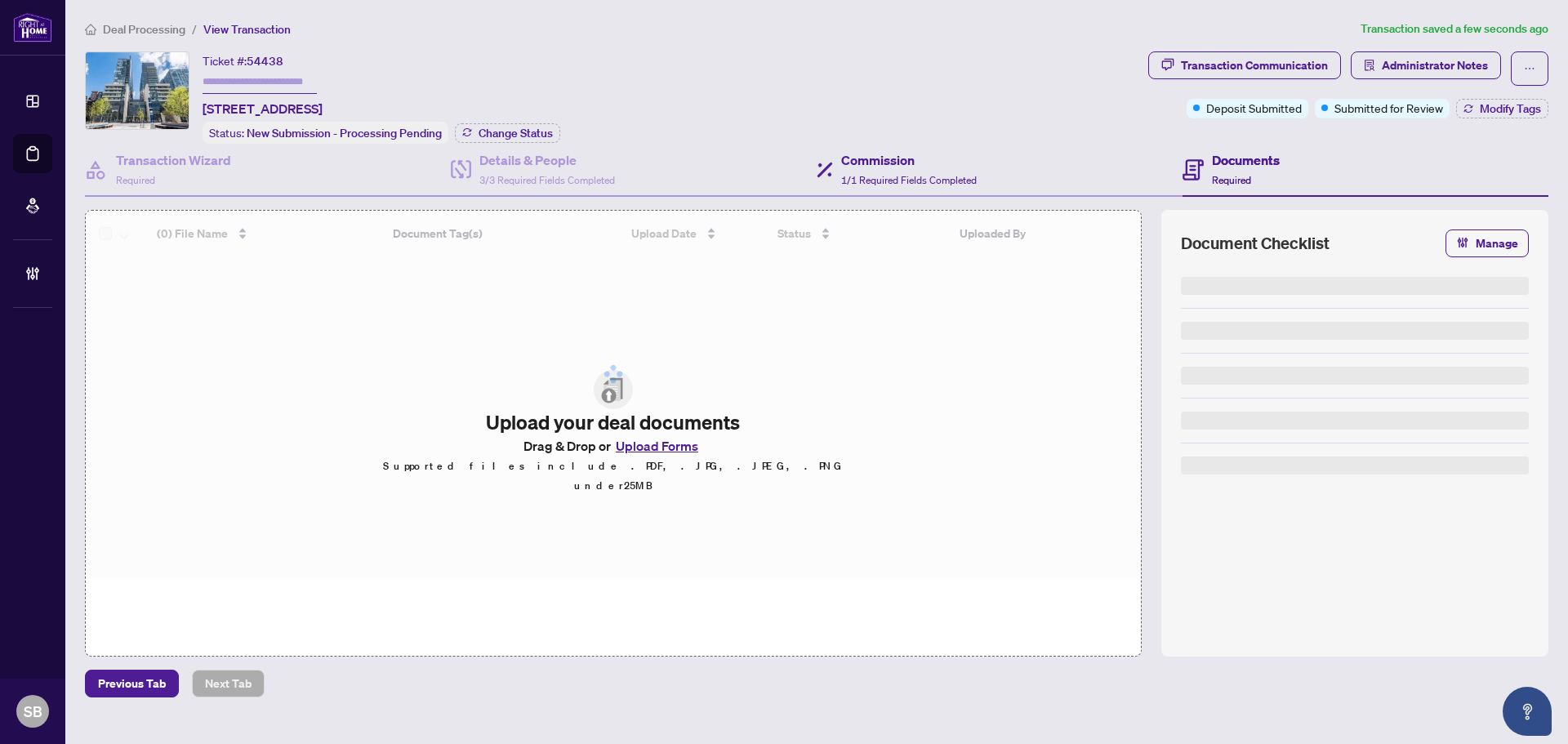
click at [848, 189] on div "Commission 1/1 Required Fields Completed" at bounding box center [999, 170] width 366 height 53
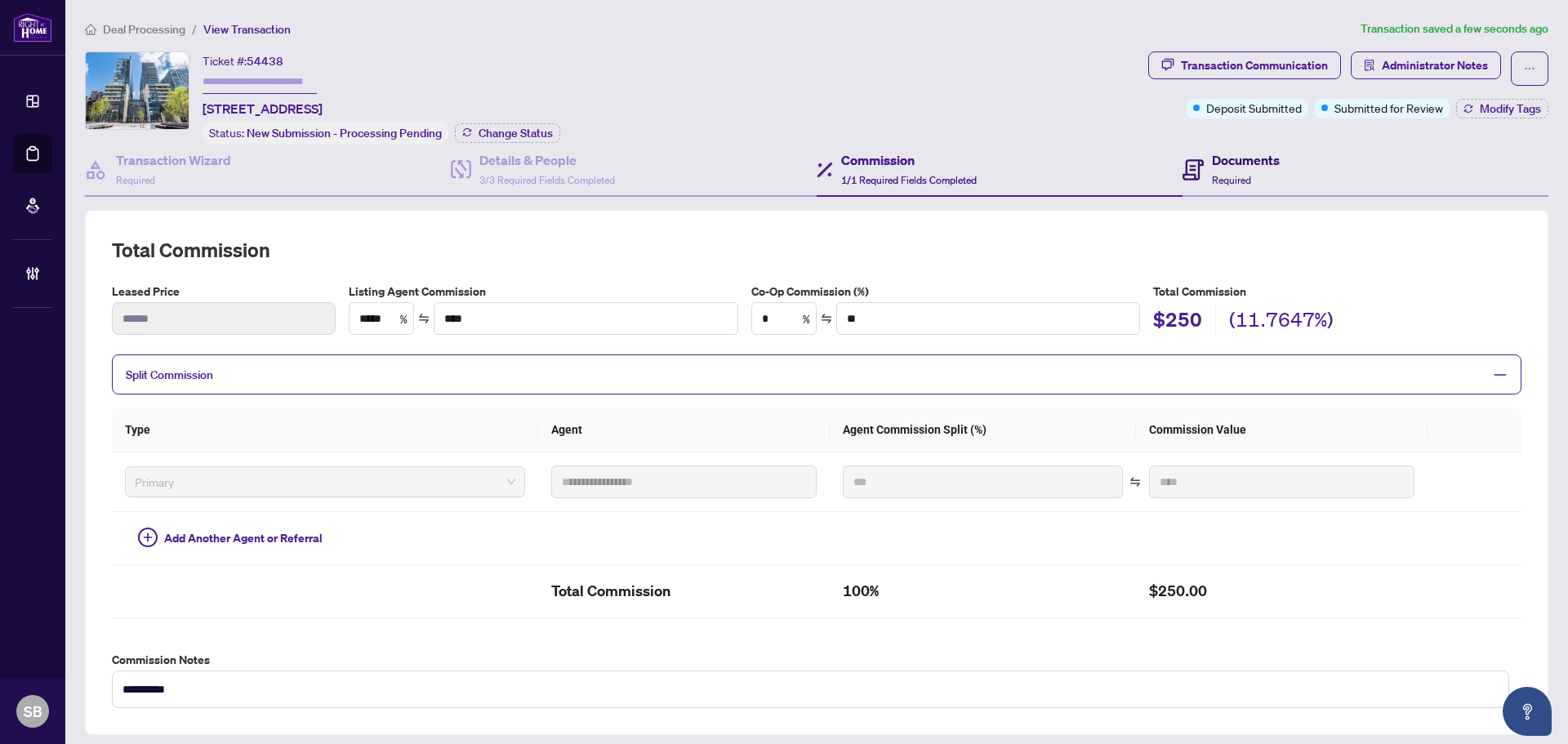
click at [1183, 153] on span at bounding box center [1193, 169] width 21 height 38
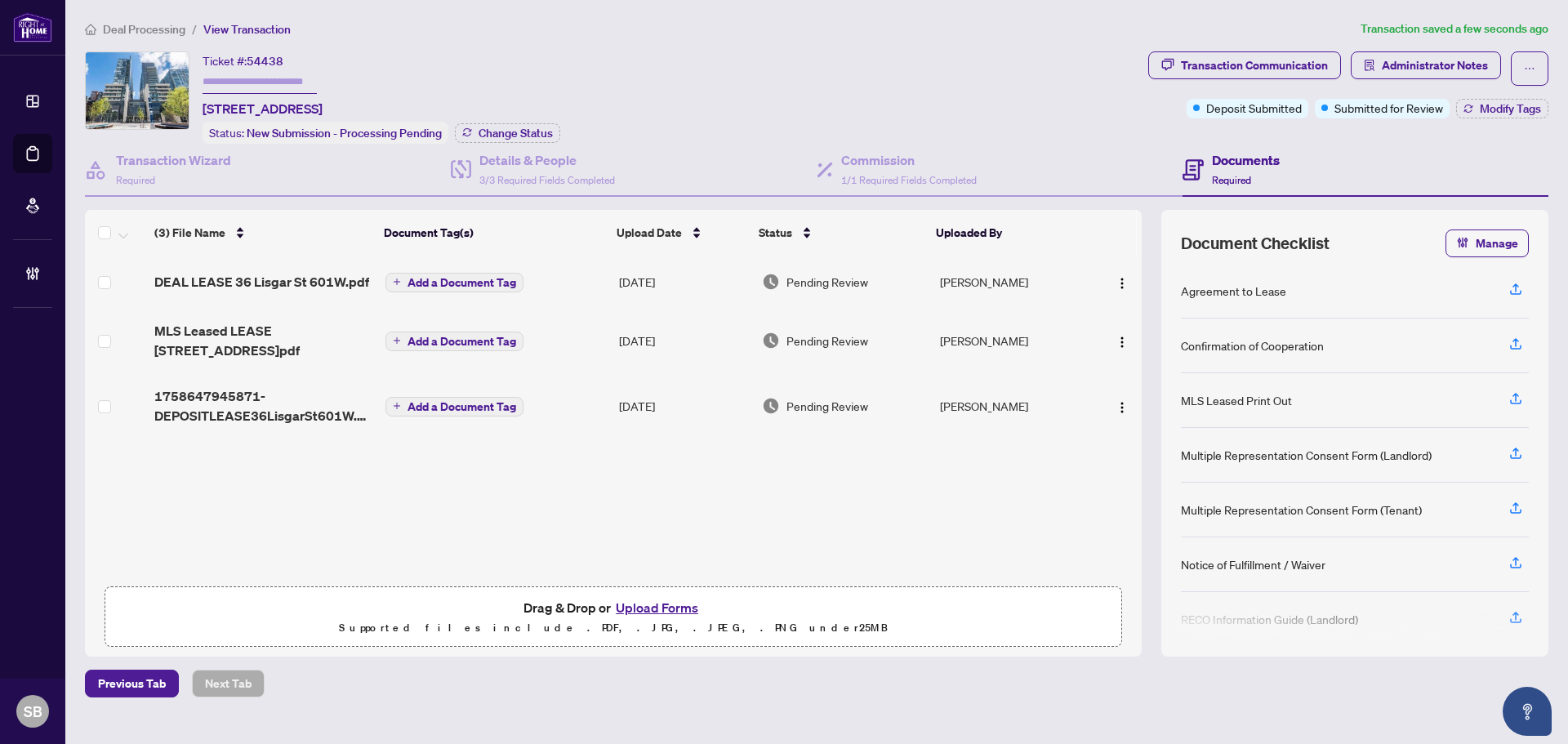
click at [659, 409] on td "[DATE]" at bounding box center [684, 405] width 143 height 65
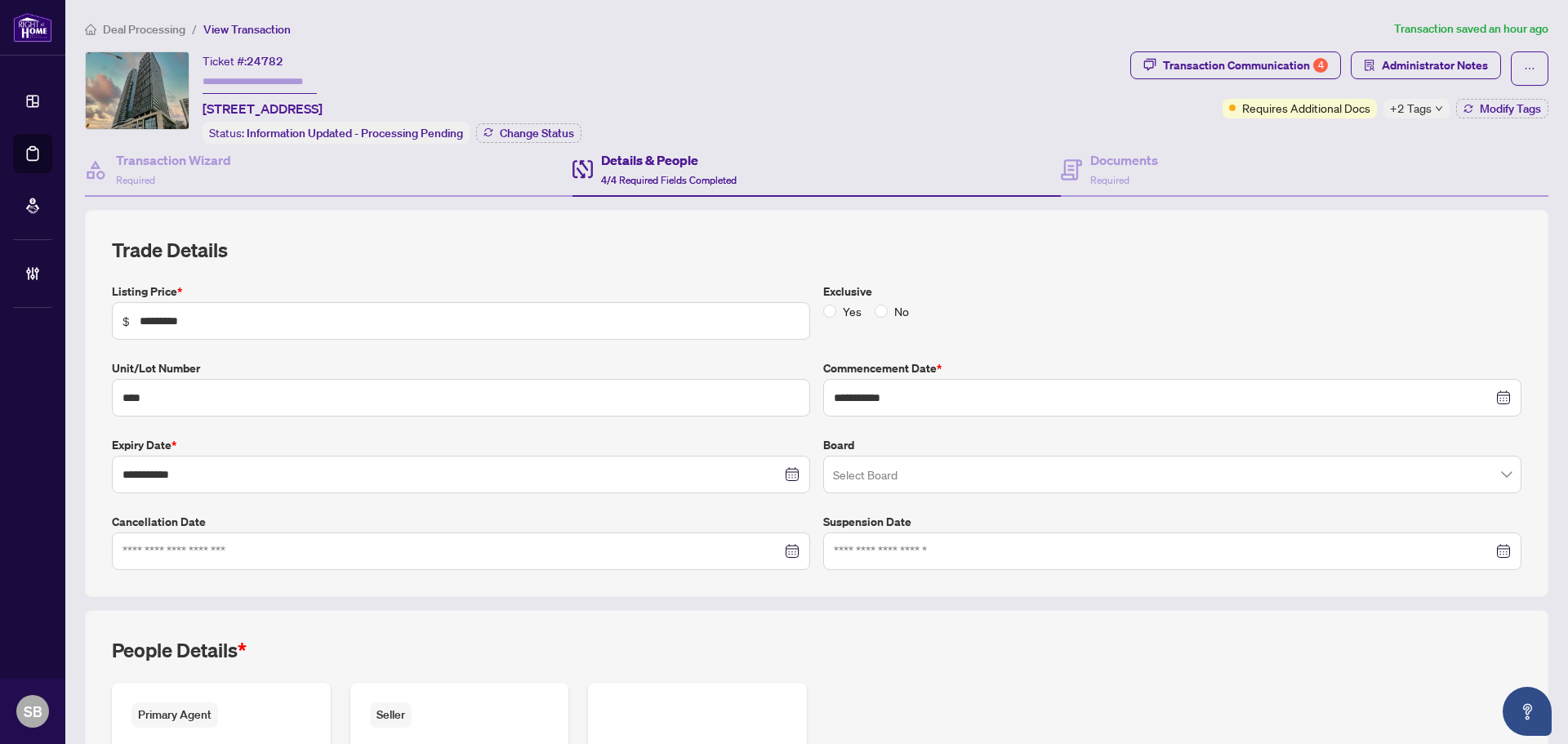
click at [157, 13] on main "**********" at bounding box center [816, 372] width 1503 height 744
click at [159, 23] on span "Deal Processing" at bounding box center [144, 30] width 82 height 14
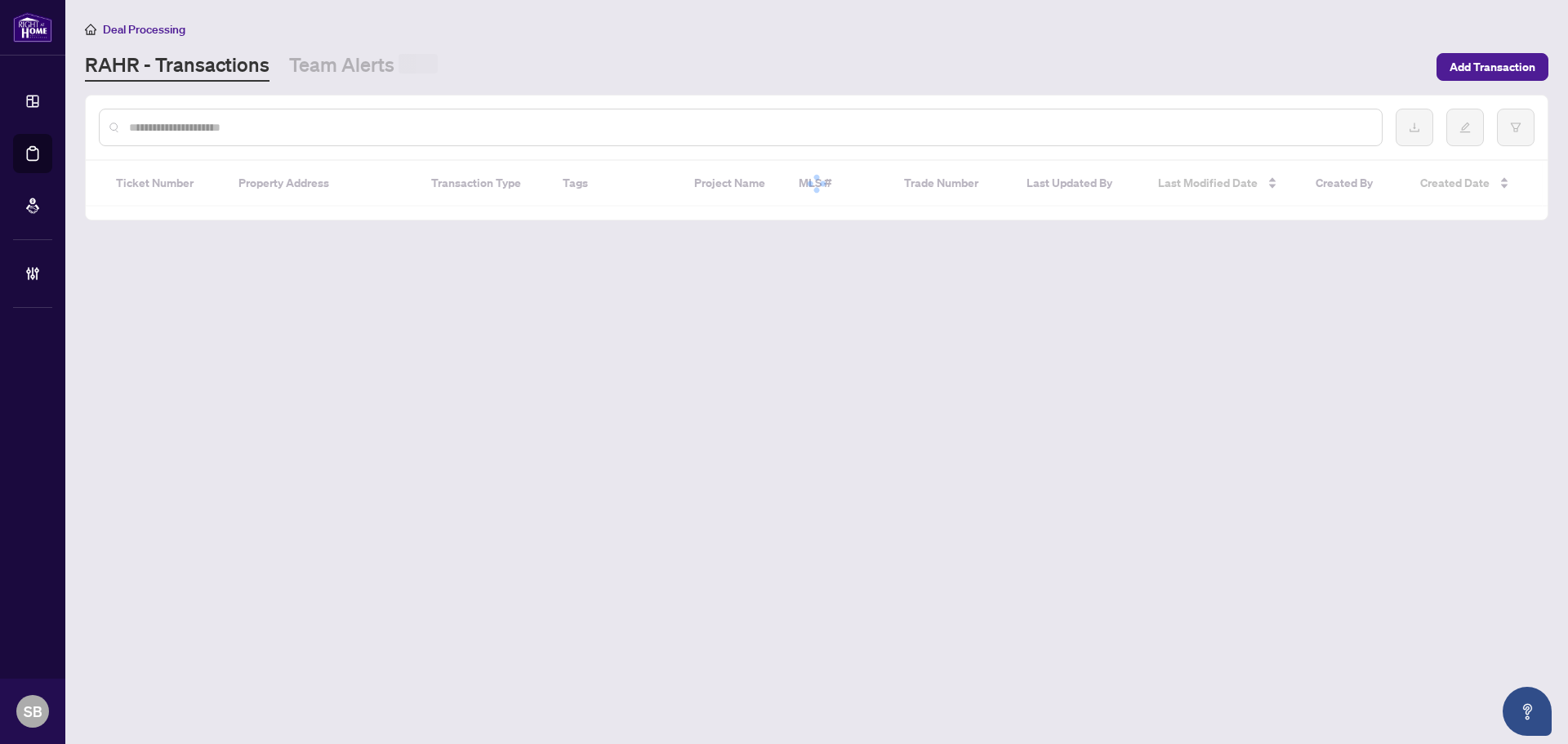
click at [392, 134] on input "text" at bounding box center [748, 127] width 1239 height 18
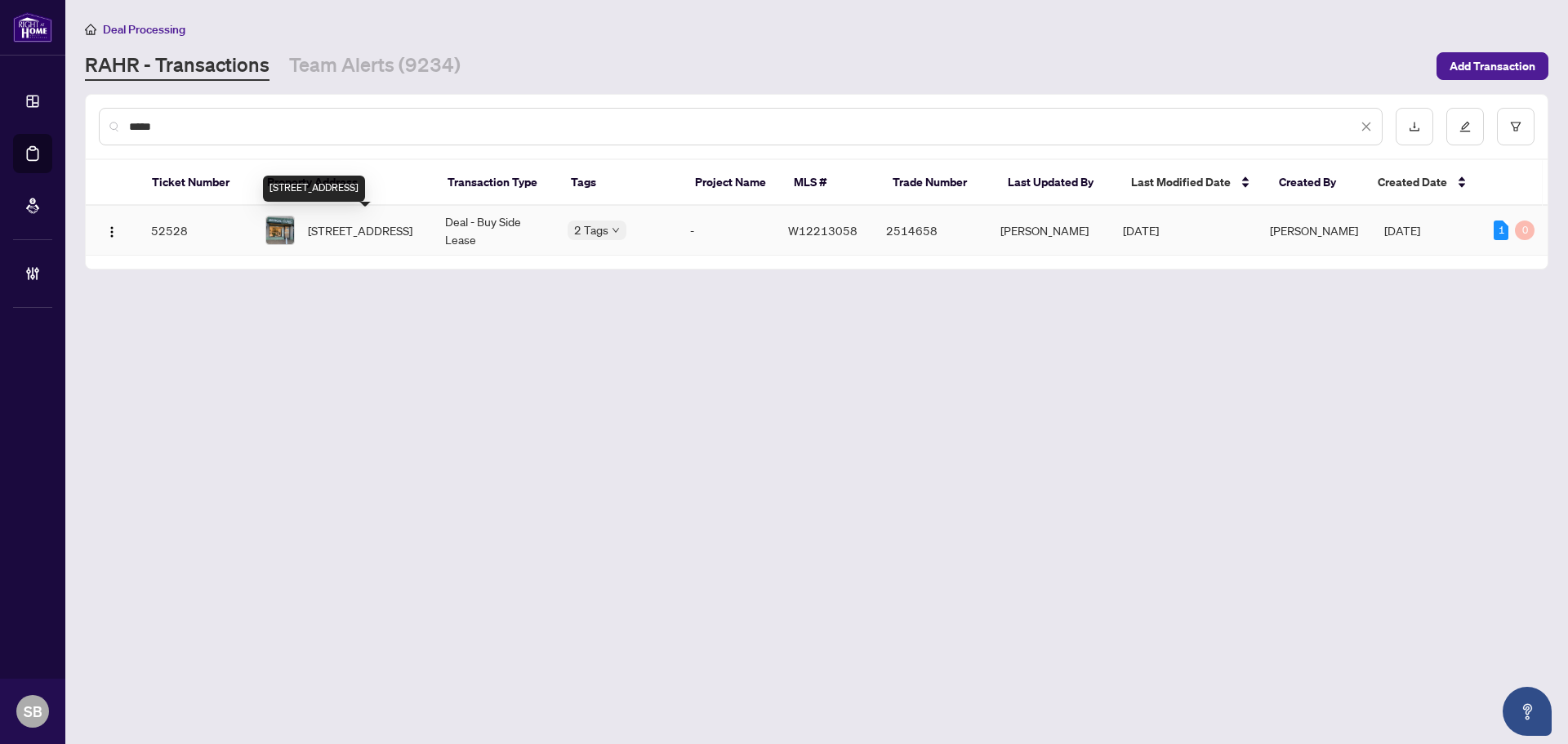
type input "*****"
click at [410, 240] on span "[STREET_ADDRESS]" at bounding box center [359, 231] width 105 height 18
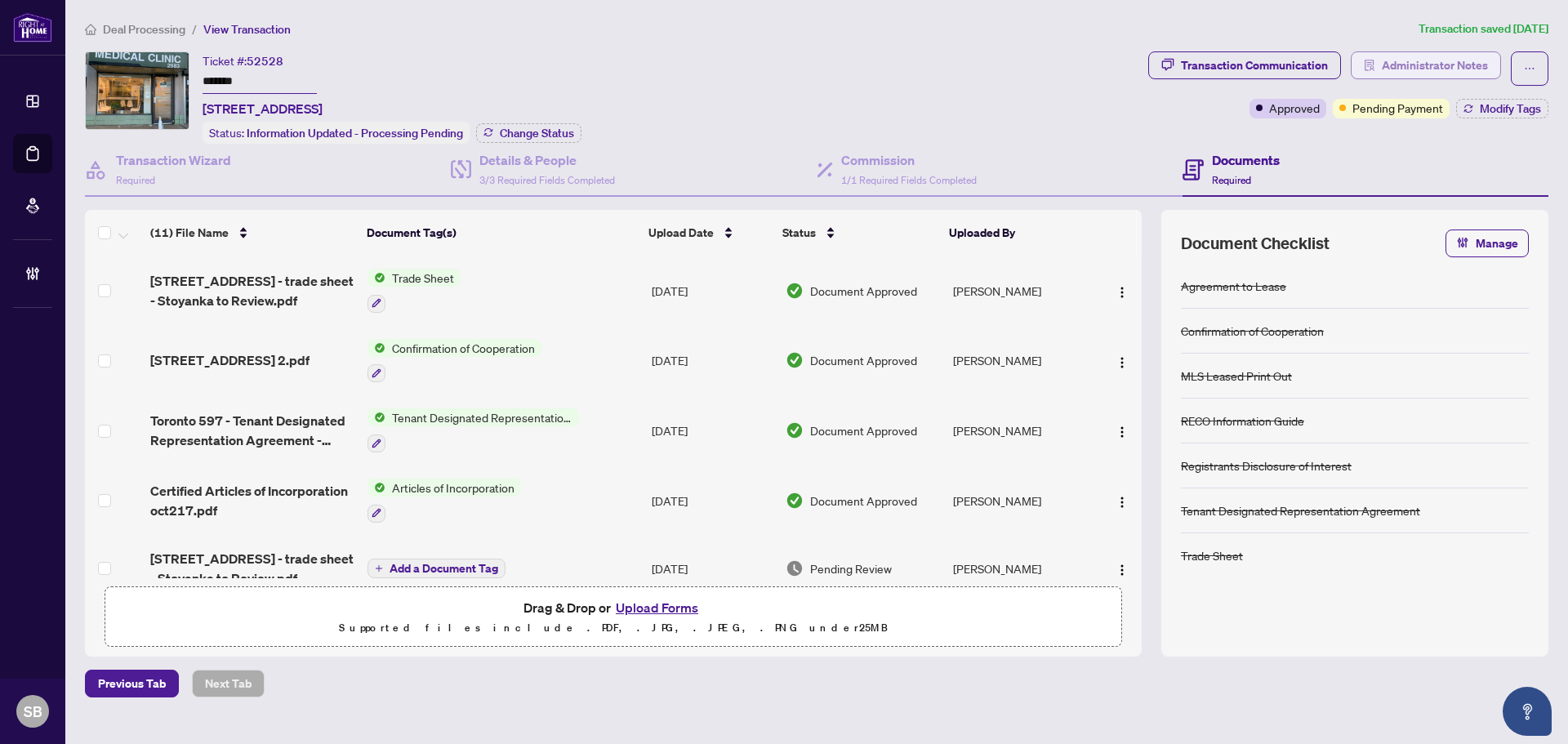
click at [1426, 72] on span "Administrator Notes" at bounding box center [1434, 64] width 106 height 26
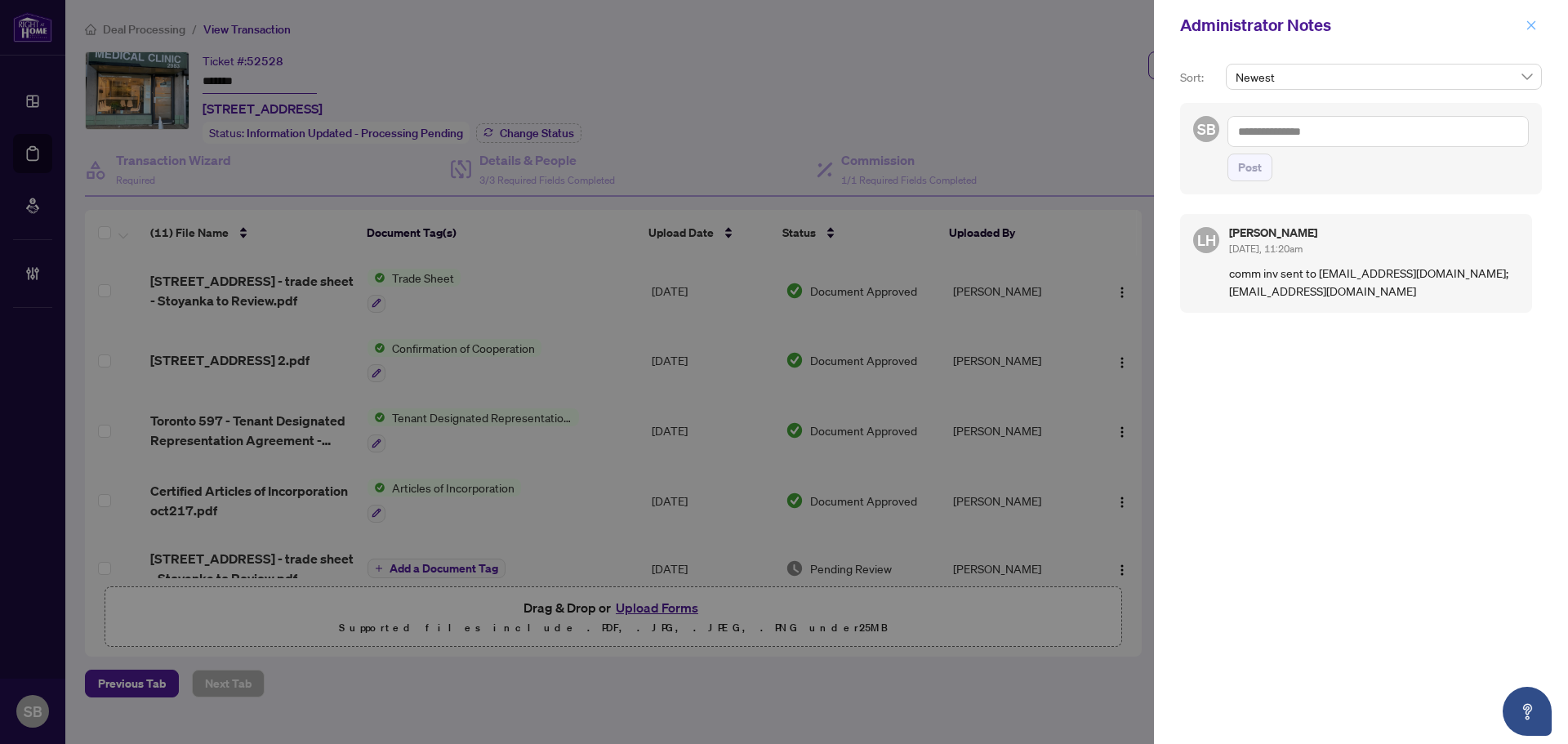
click at [1529, 30] on icon "close" at bounding box center [1530, 25] width 12 height 12
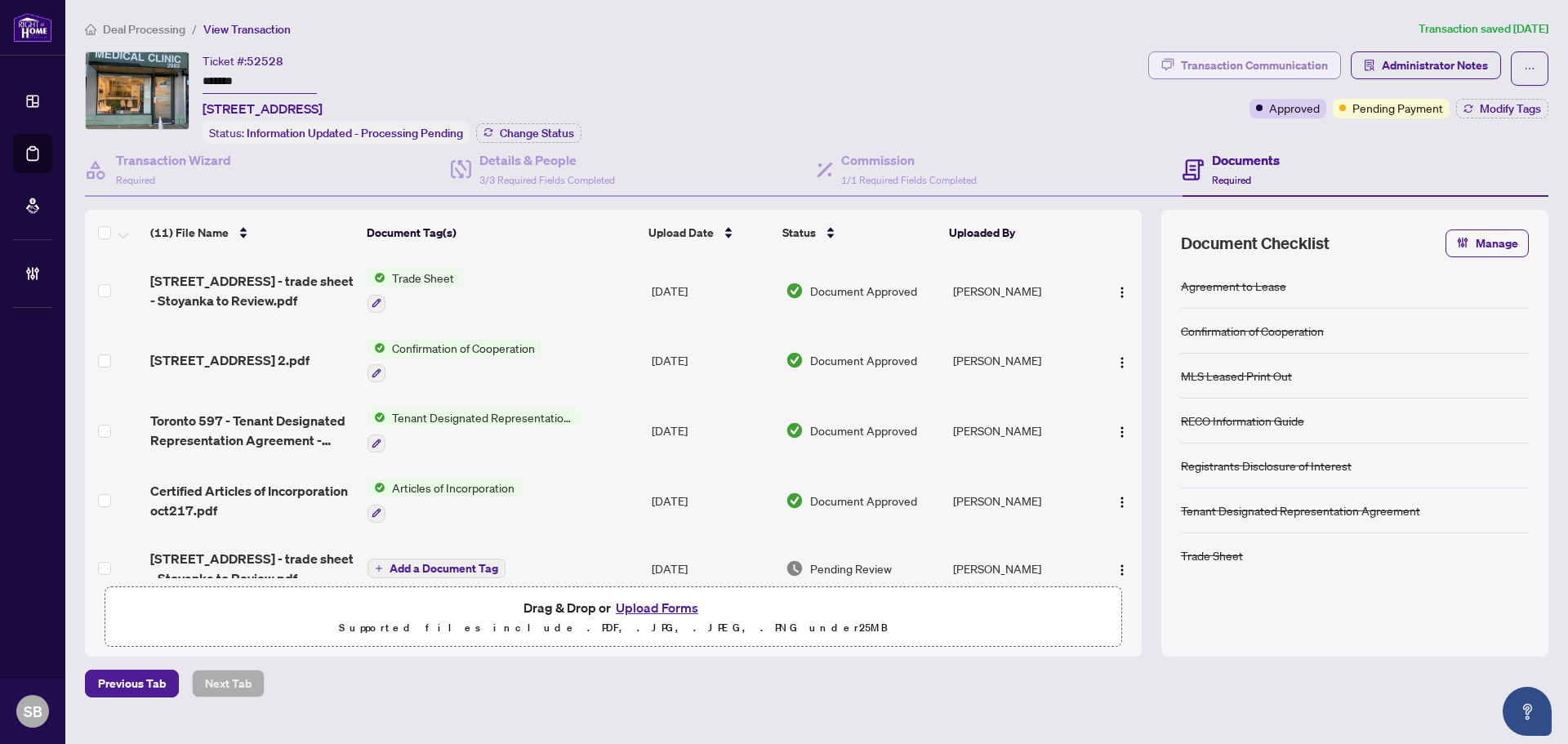
click at [1239, 57] on div "Transaction Communication" at bounding box center [1254, 64] width 147 height 26
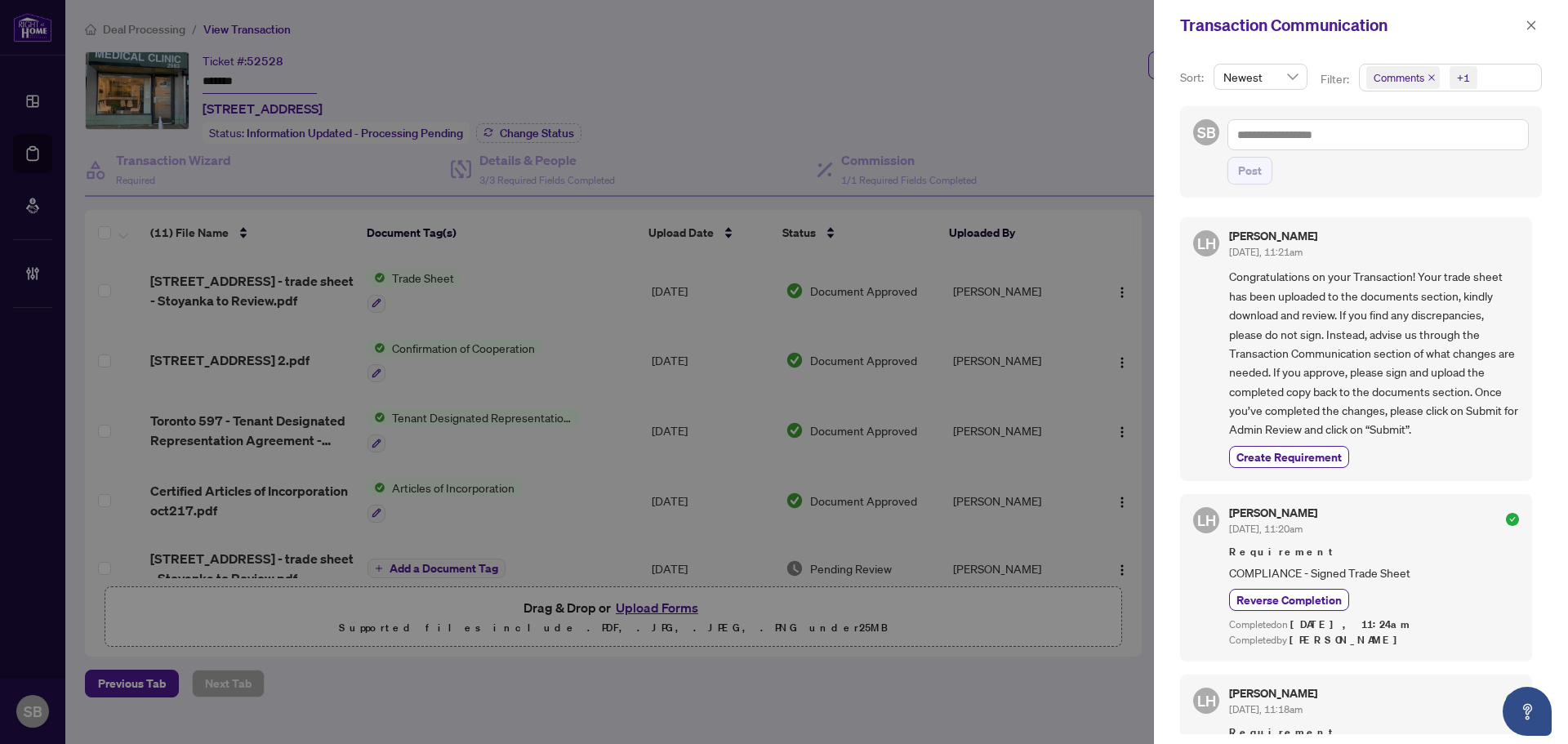
click at [1522, 33] on span at bounding box center [1531, 25] width 21 height 20
click at [1528, 26] on button "button" at bounding box center [1531, 25] width 21 height 20
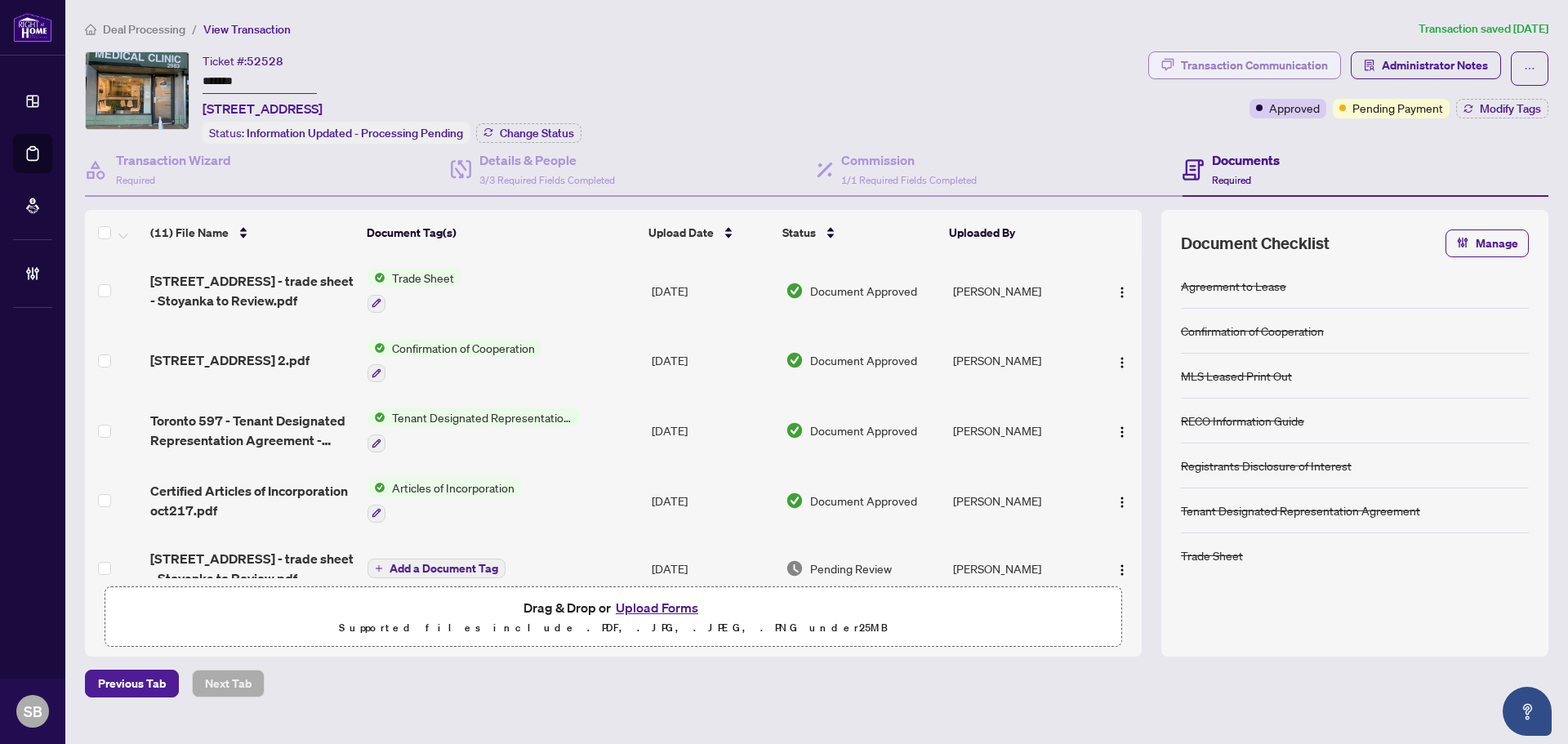
click at [1260, 71] on div "Transaction Communication" at bounding box center [1254, 64] width 147 height 26
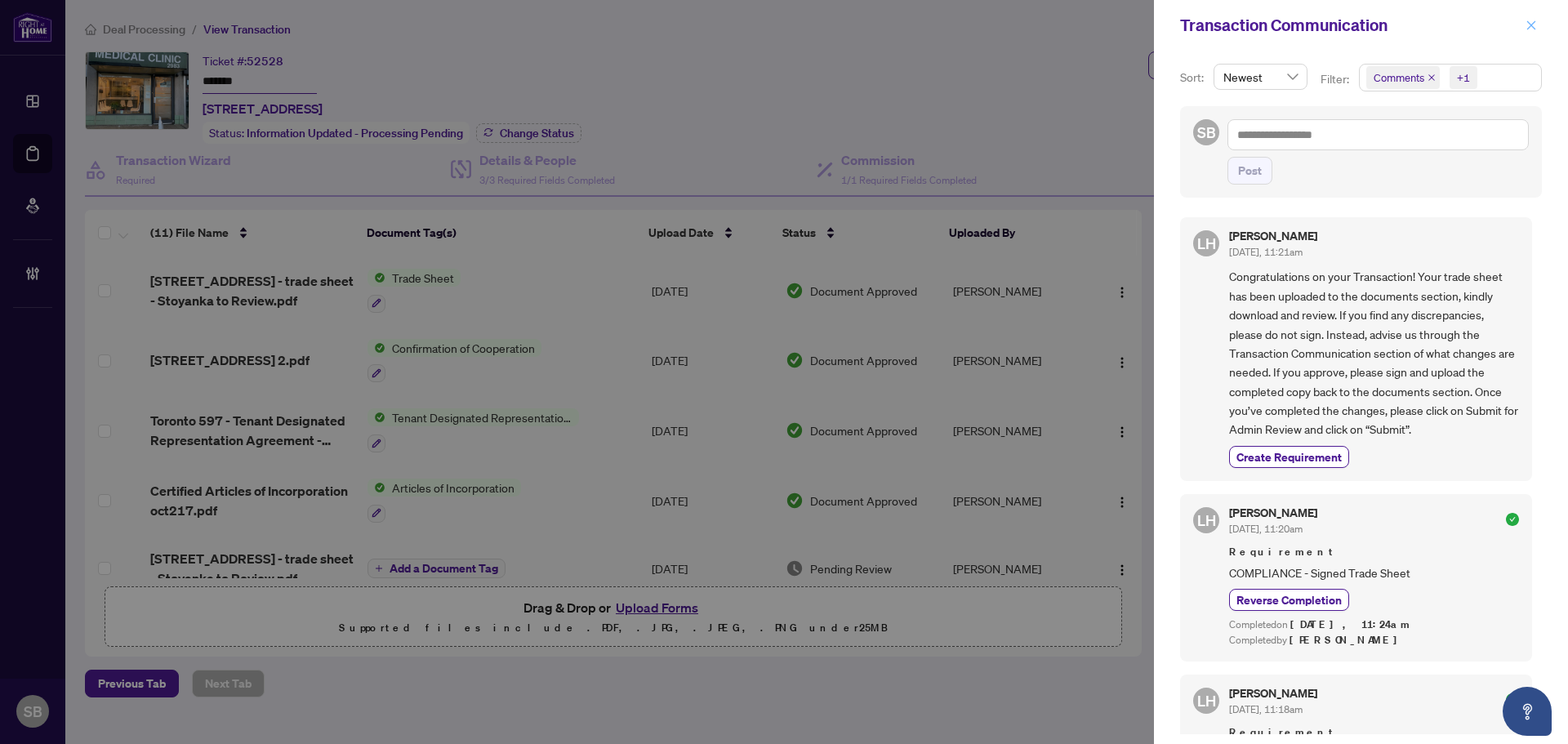
click at [1530, 21] on icon "close" at bounding box center [1530, 25] width 12 height 12
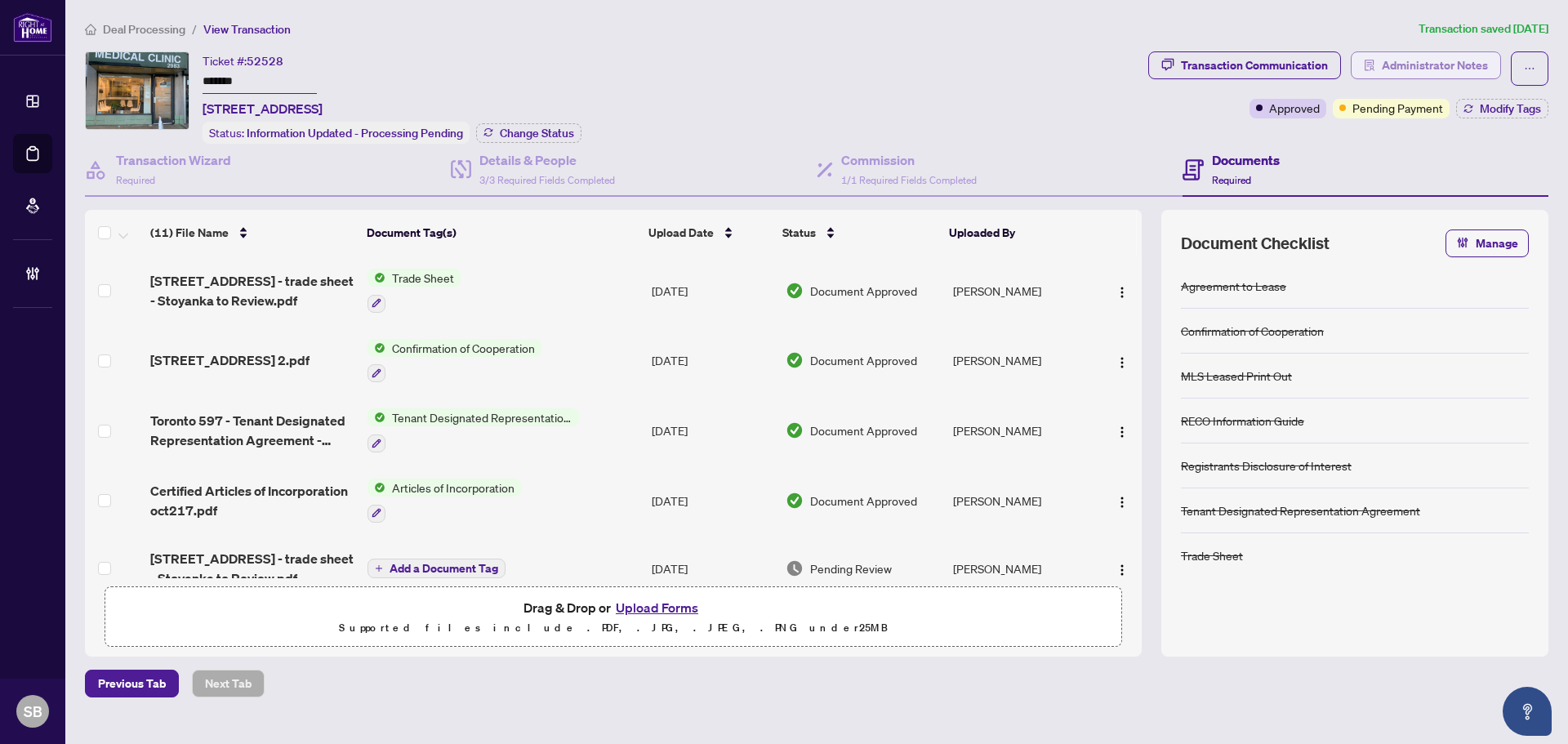
click at [1427, 64] on span "Administrator Notes" at bounding box center [1434, 64] width 106 height 26
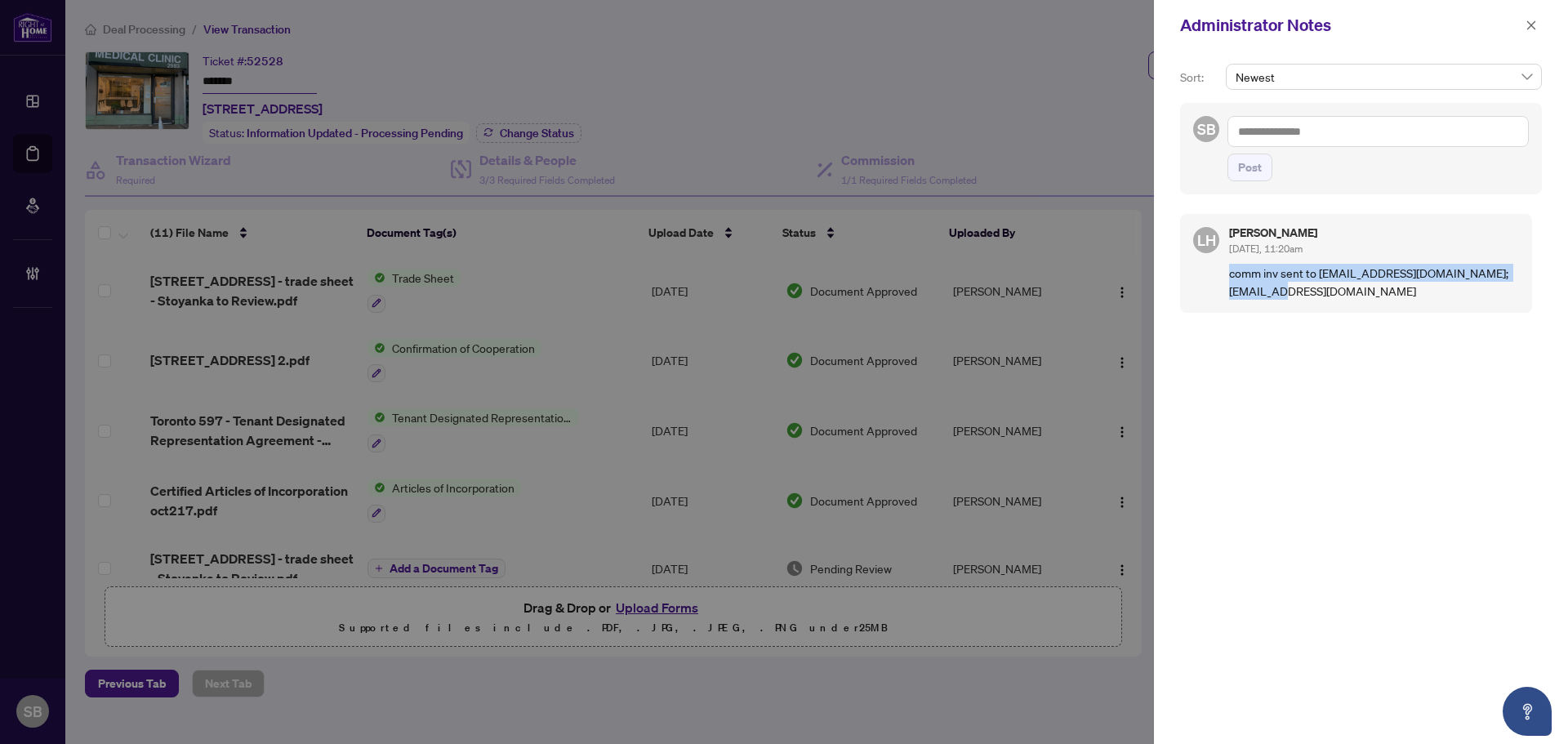
drag, startPoint x: 1227, startPoint y: 269, endPoint x: 1304, endPoint y: 290, distance: 79.8
click at [1294, 287] on div "LH [PERSON_NAME] [DATE], 11:20am comm inv sent to [EMAIL_ADDRESS][DOMAIN_NAME];…" at bounding box center [1356, 263] width 352 height 99
click at [1337, 288] on p "comm inv sent to [EMAIL_ADDRESS][DOMAIN_NAME]; [EMAIL_ADDRESS][DOMAIN_NAME]" at bounding box center [1374, 282] width 290 height 36
click at [1535, 26] on icon "close" at bounding box center [1530, 25] width 12 height 12
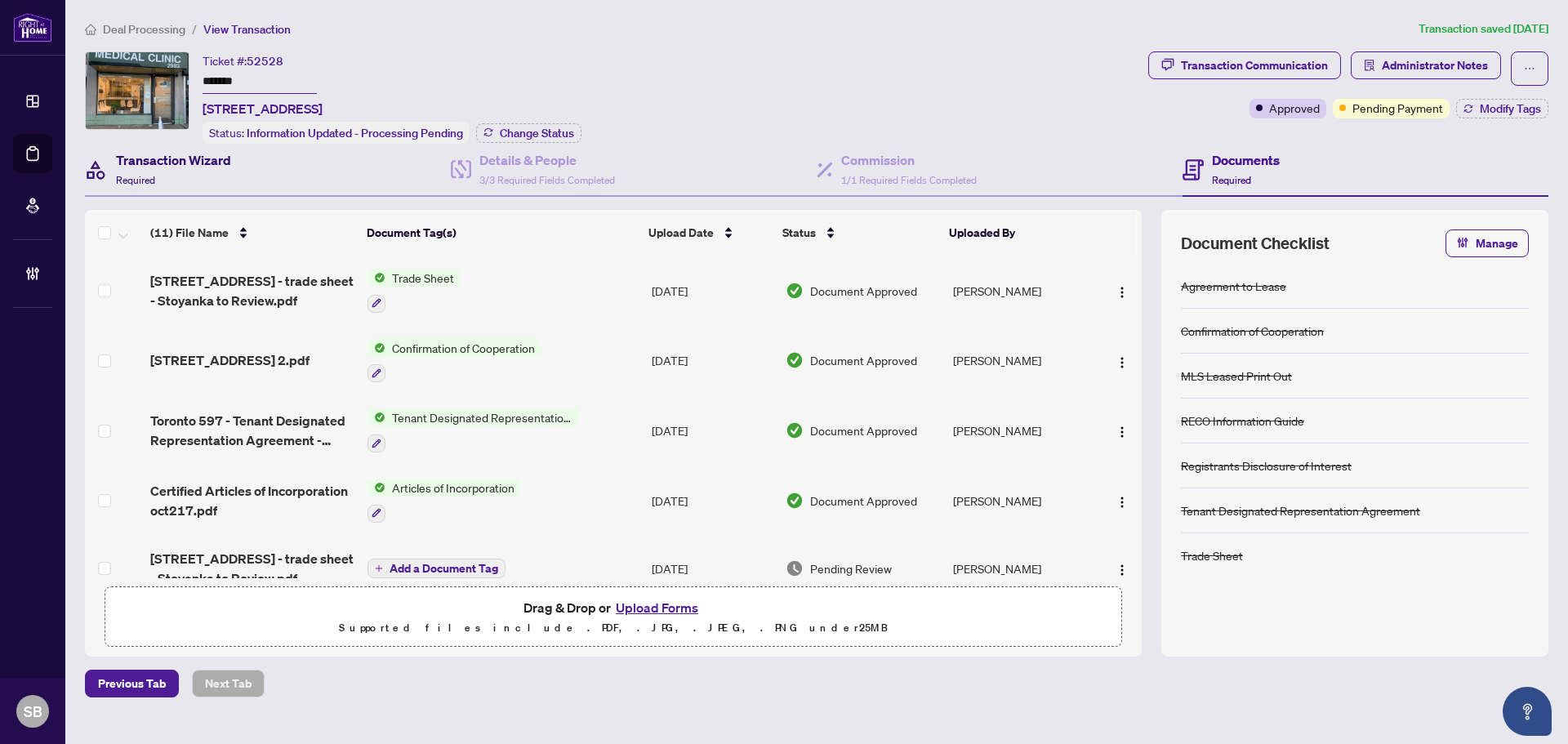
click at [199, 159] on h4 "Transaction Wizard" at bounding box center [173, 160] width 115 height 20
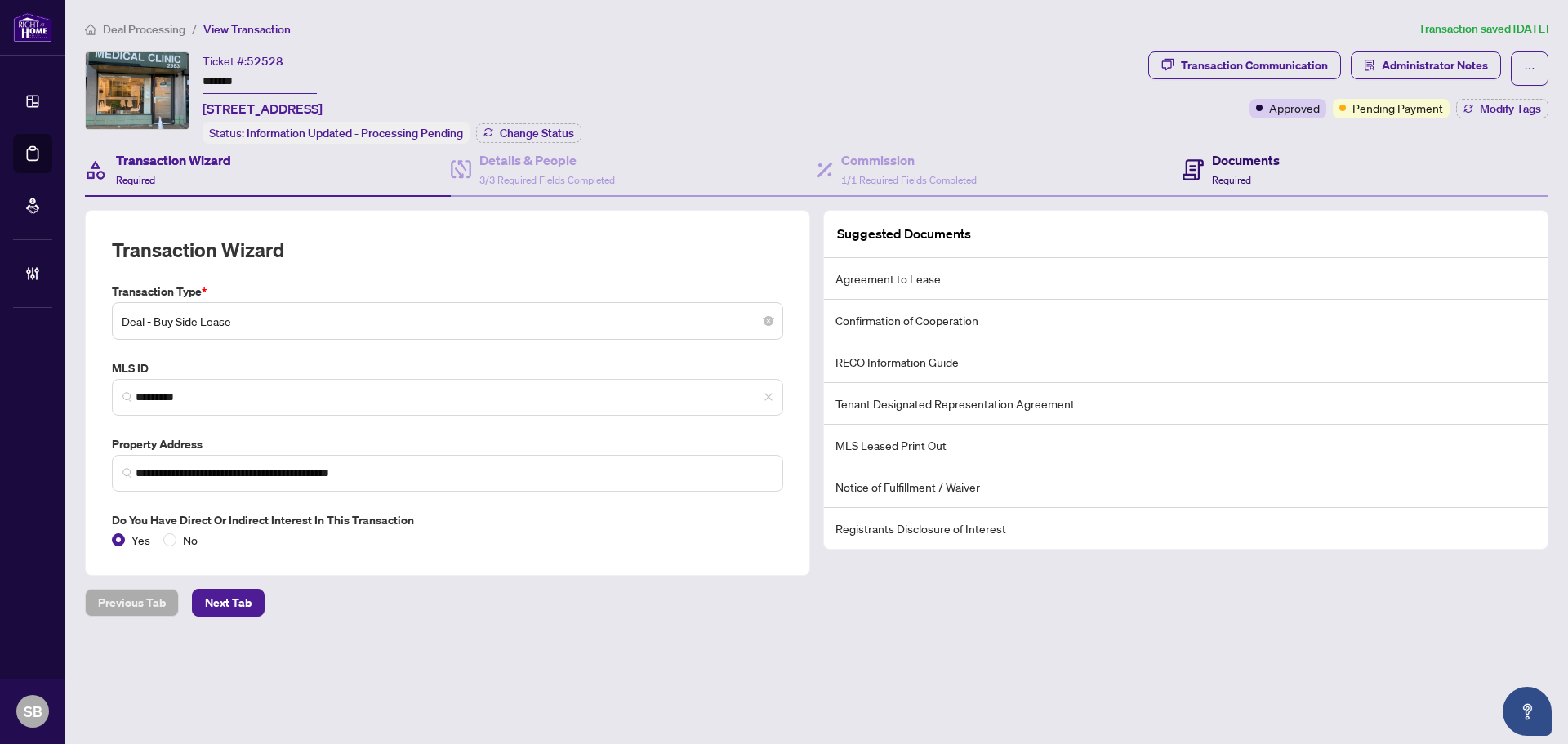
click at [1268, 180] on div "Documents Required" at bounding box center [1245, 169] width 68 height 38
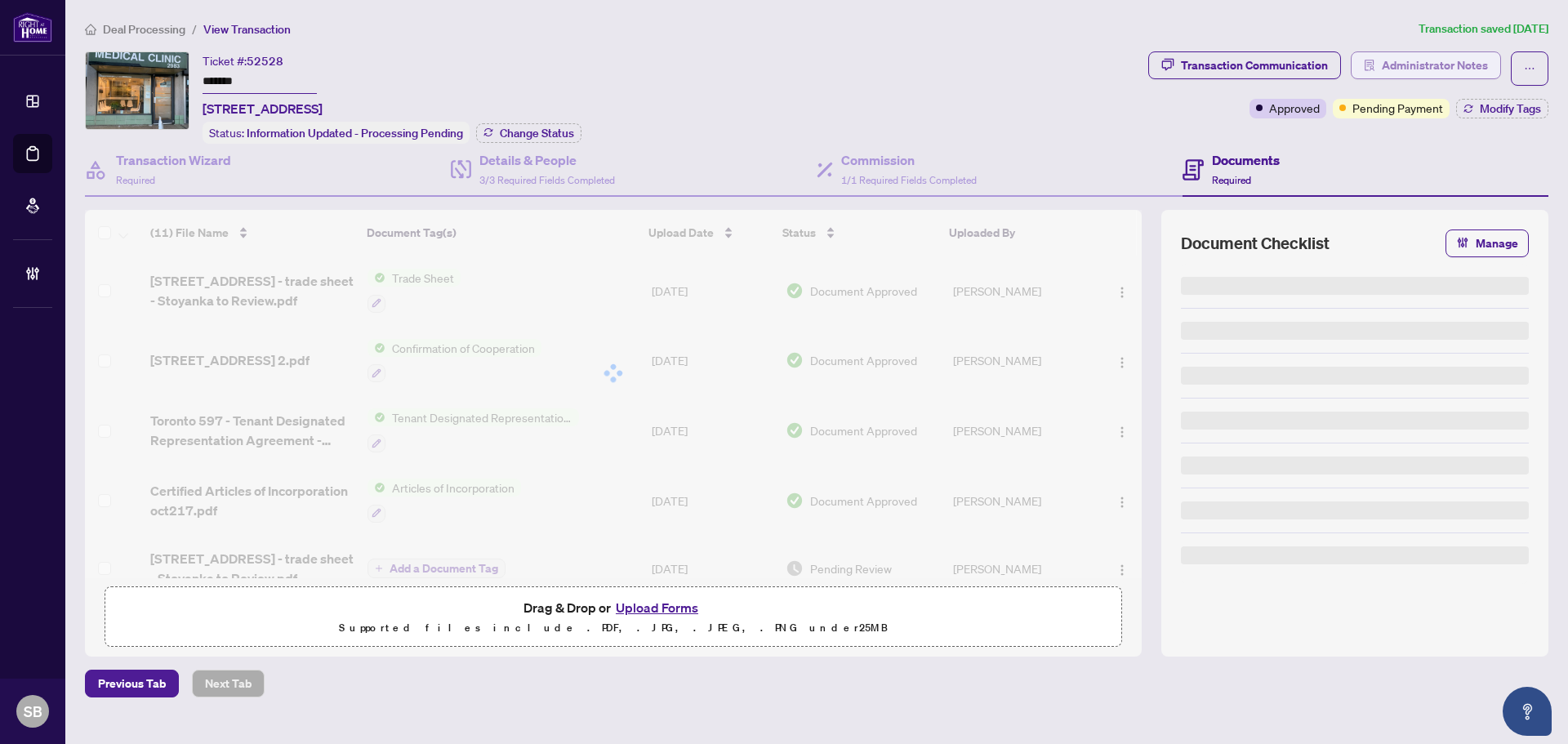
click at [1417, 70] on span "Administrator Notes" at bounding box center [1434, 64] width 106 height 26
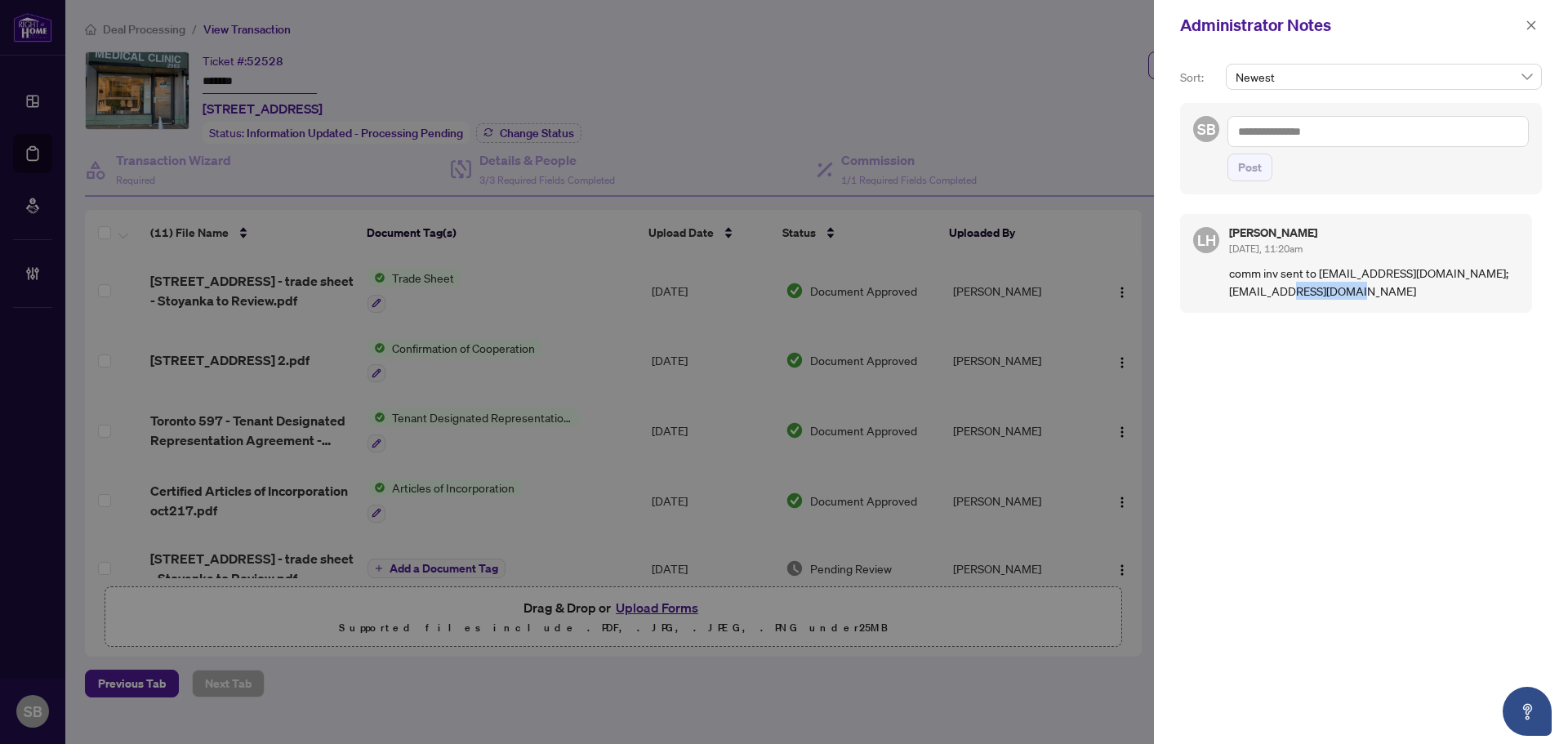
drag, startPoint x: 1300, startPoint y: 305, endPoint x: 1429, endPoint y: 306, distance: 129.0
click at [1420, 307] on div "LH [PERSON_NAME] [DATE], 11:20am comm inv sent to [EMAIL_ADDRESS][DOMAIN_NAME];…" at bounding box center [1356, 263] width 352 height 99
click at [1343, 294] on p "comm inv sent to [EMAIL_ADDRESS][DOMAIN_NAME]; [EMAIL_ADDRESS][DOMAIN_NAME]" at bounding box center [1374, 282] width 290 height 36
click at [1321, 278] on p "comm inv sent to [EMAIL_ADDRESS][DOMAIN_NAME]; [EMAIL_ADDRESS][DOMAIN_NAME]" at bounding box center [1374, 282] width 290 height 36
drag, startPoint x: 1422, startPoint y: 321, endPoint x: 1168, endPoint y: 241, distance: 266.3
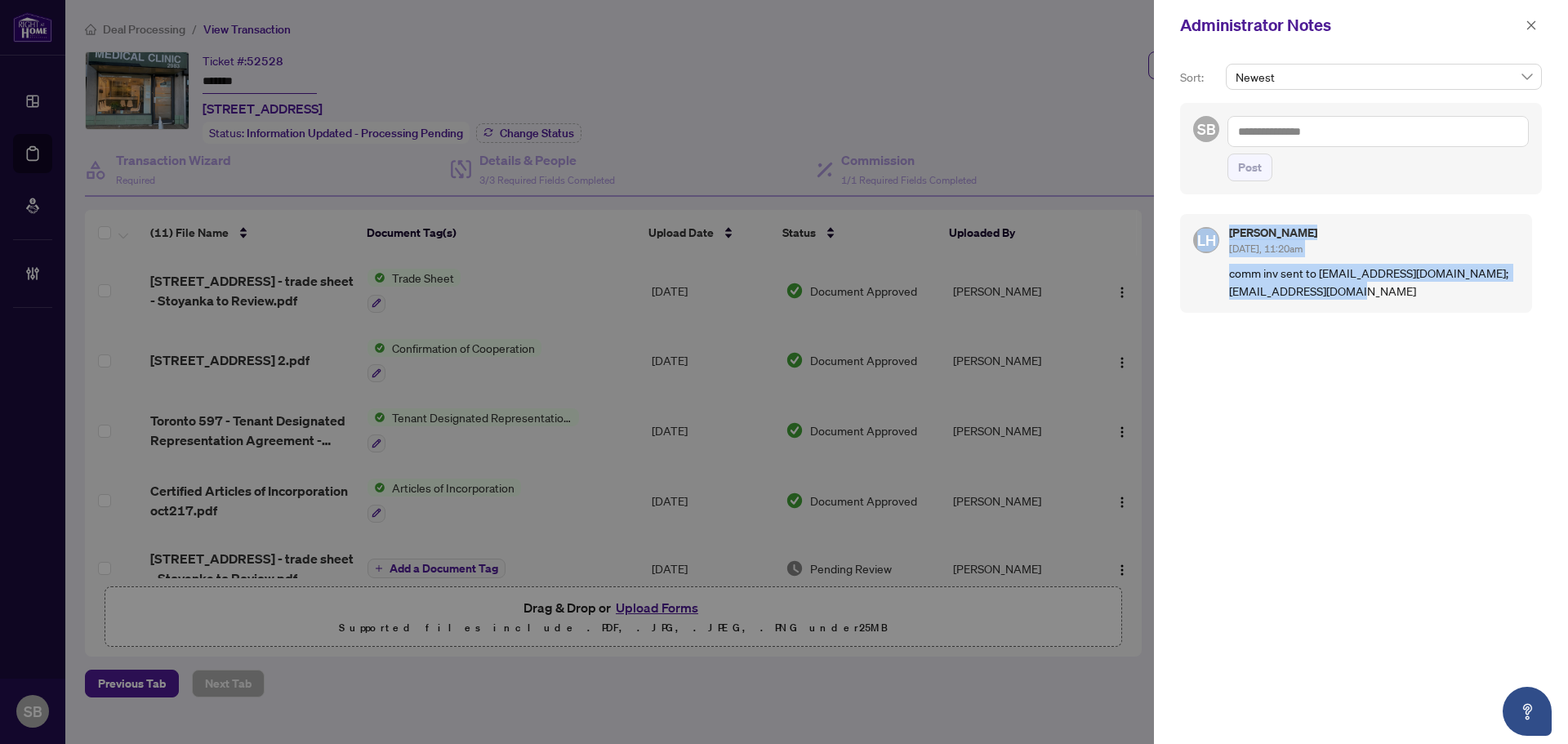
click at [1165, 241] on div "Sort: Newest SB Post LH [PERSON_NAME] [DATE], 11:20am comm inv sent to [EMAIL_A…" at bounding box center [1361, 397] width 414 height 693
click at [1286, 287] on p "comm inv sent to [EMAIL_ADDRESS][DOMAIN_NAME]; [EMAIL_ADDRESS][DOMAIN_NAME]" at bounding box center [1374, 282] width 290 height 36
click at [1530, 21] on span "button" at bounding box center [1530, 25] width 12 height 26
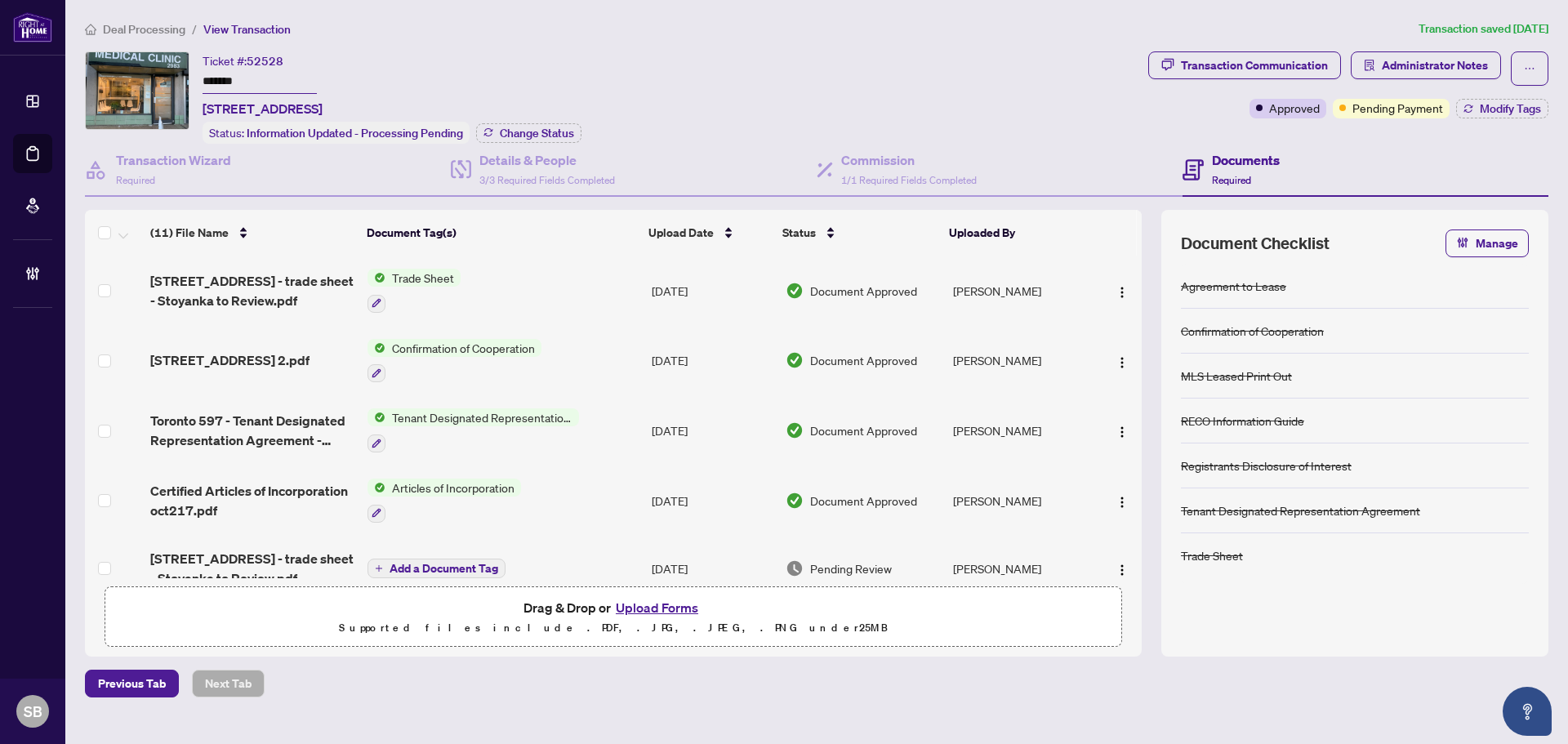
click at [222, 106] on span "[STREET_ADDRESS]" at bounding box center [263, 109] width 120 height 20
drag, startPoint x: 298, startPoint y: 106, endPoint x: 203, endPoint y: 106, distance: 95.0
click at [203, 106] on span "[STREET_ADDRESS]" at bounding box center [263, 109] width 120 height 20
copy span "[STREET_ADDRESS],"
click at [139, 23] on span "Deal Processing" at bounding box center [144, 30] width 82 height 14
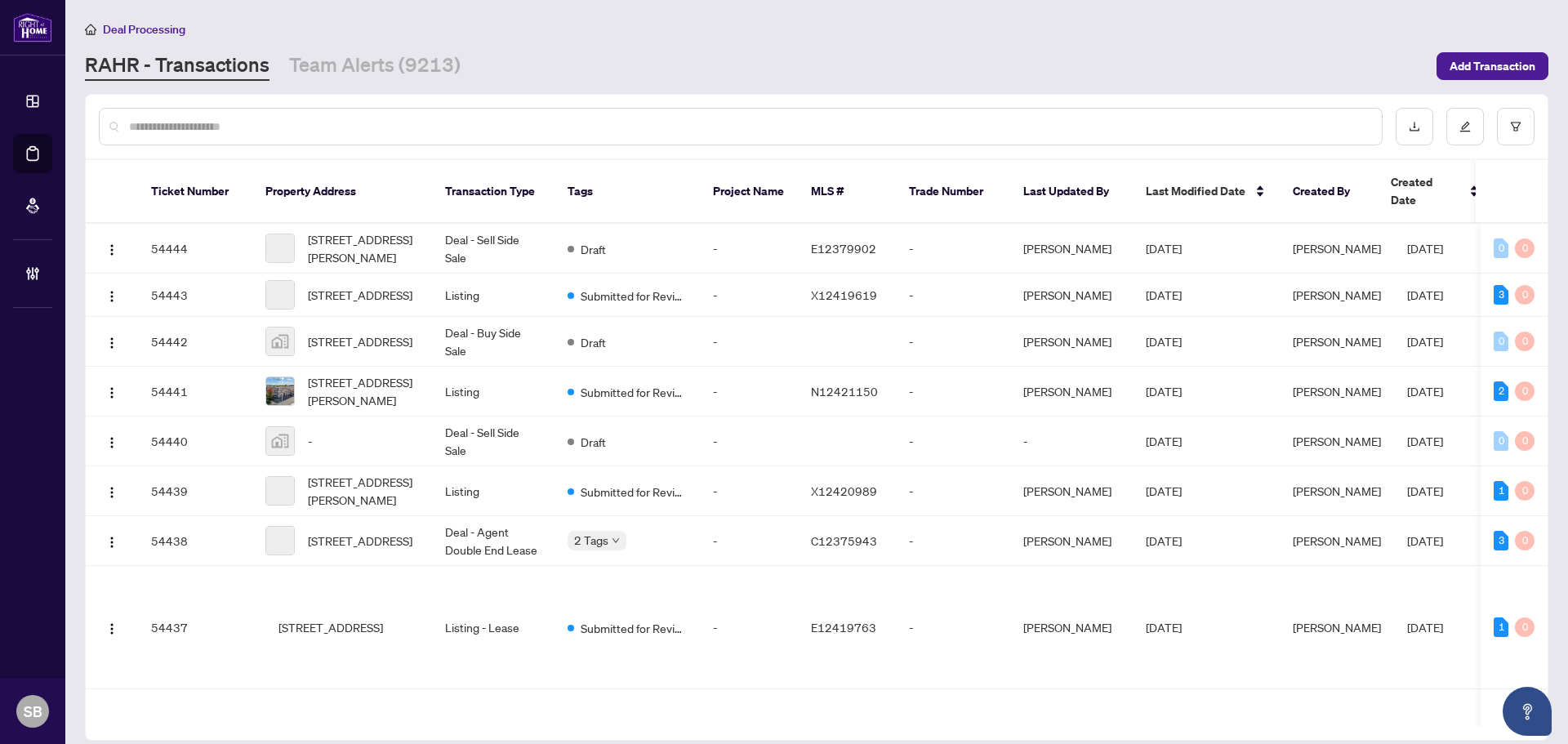
click at [444, 138] on div at bounding box center [741, 127] width 1284 height 38
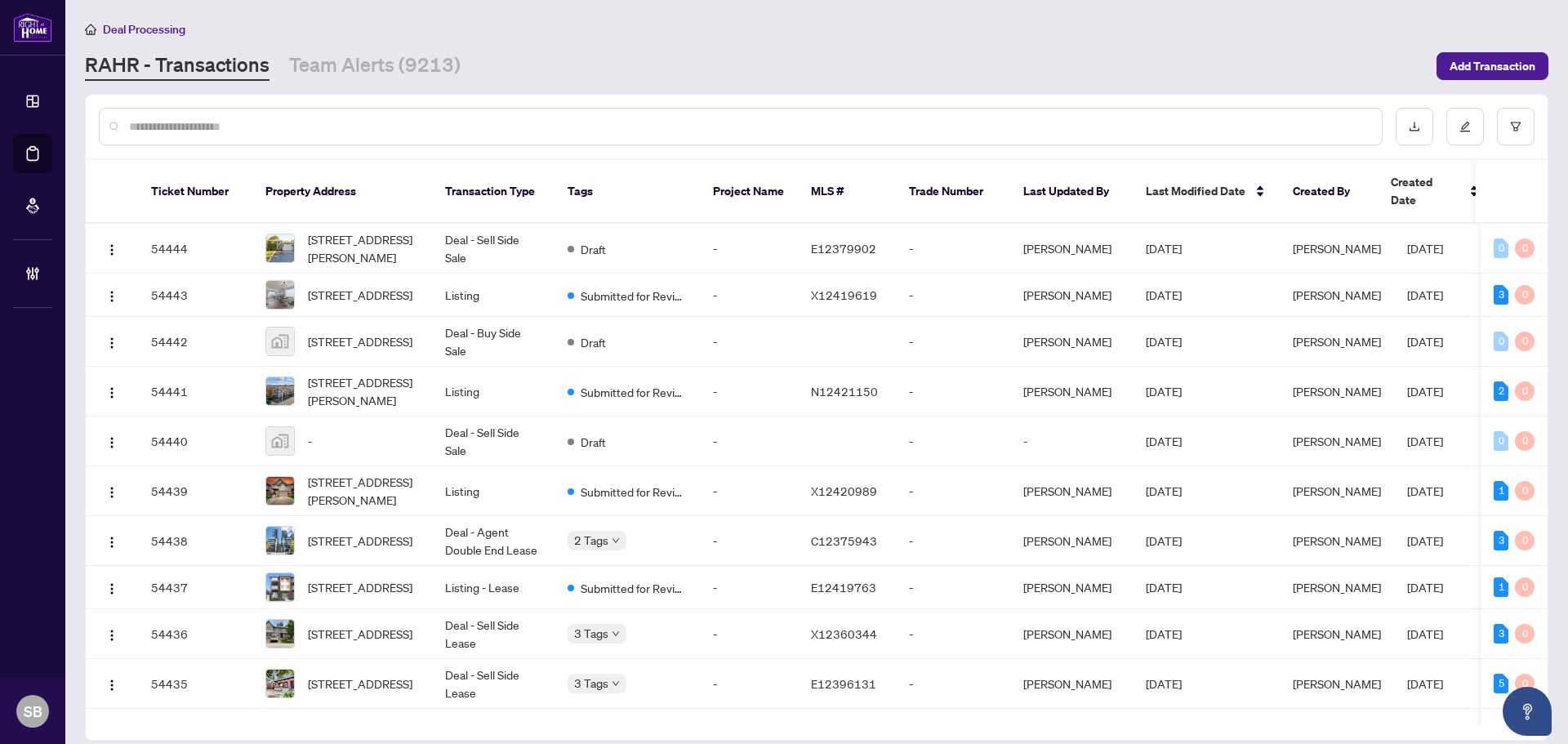
click at [433, 115] on div at bounding box center [741, 127] width 1284 height 38
click at [433, 116] on div at bounding box center [741, 127] width 1284 height 38
click at [435, 123] on input "text" at bounding box center [748, 127] width 1239 height 18
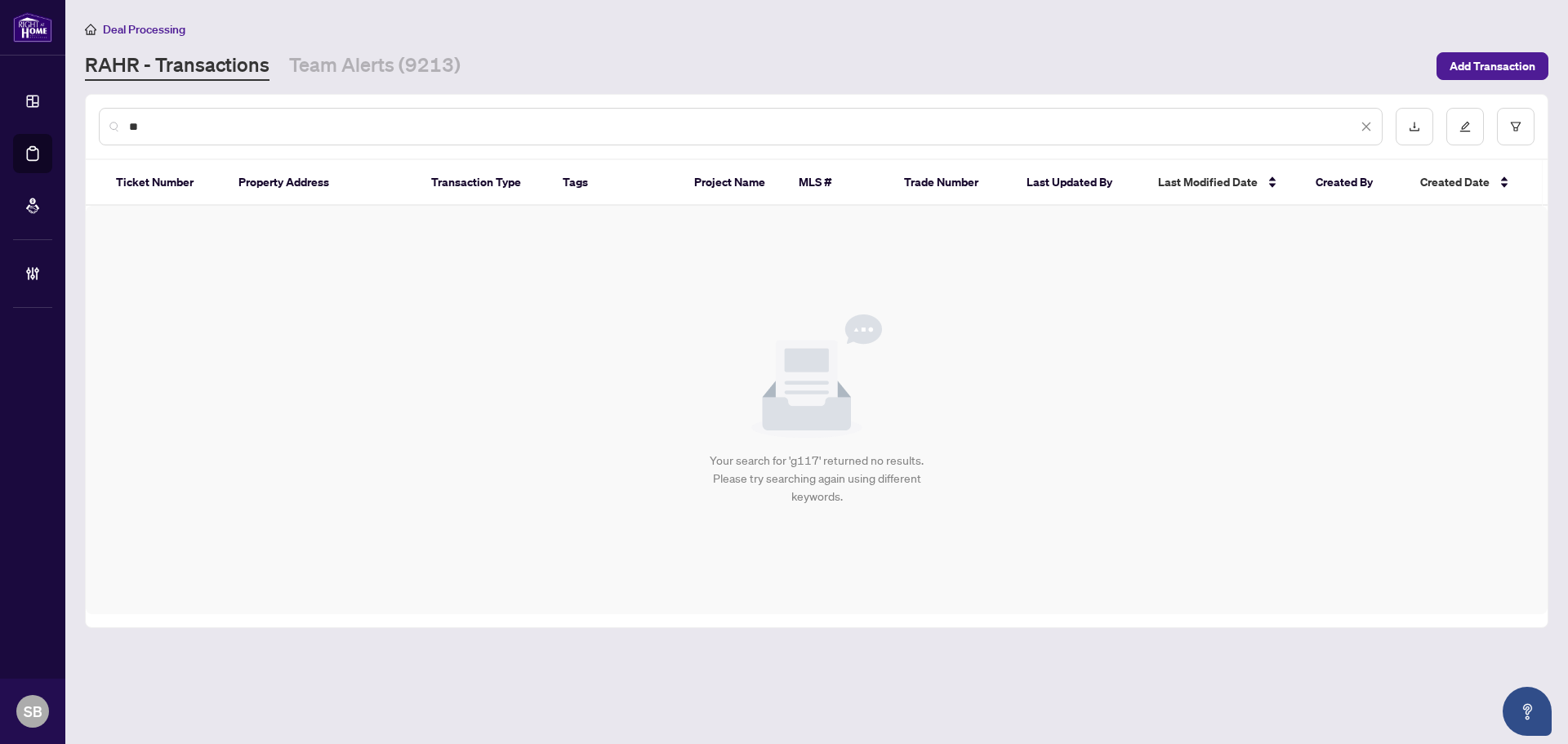
type input "*"
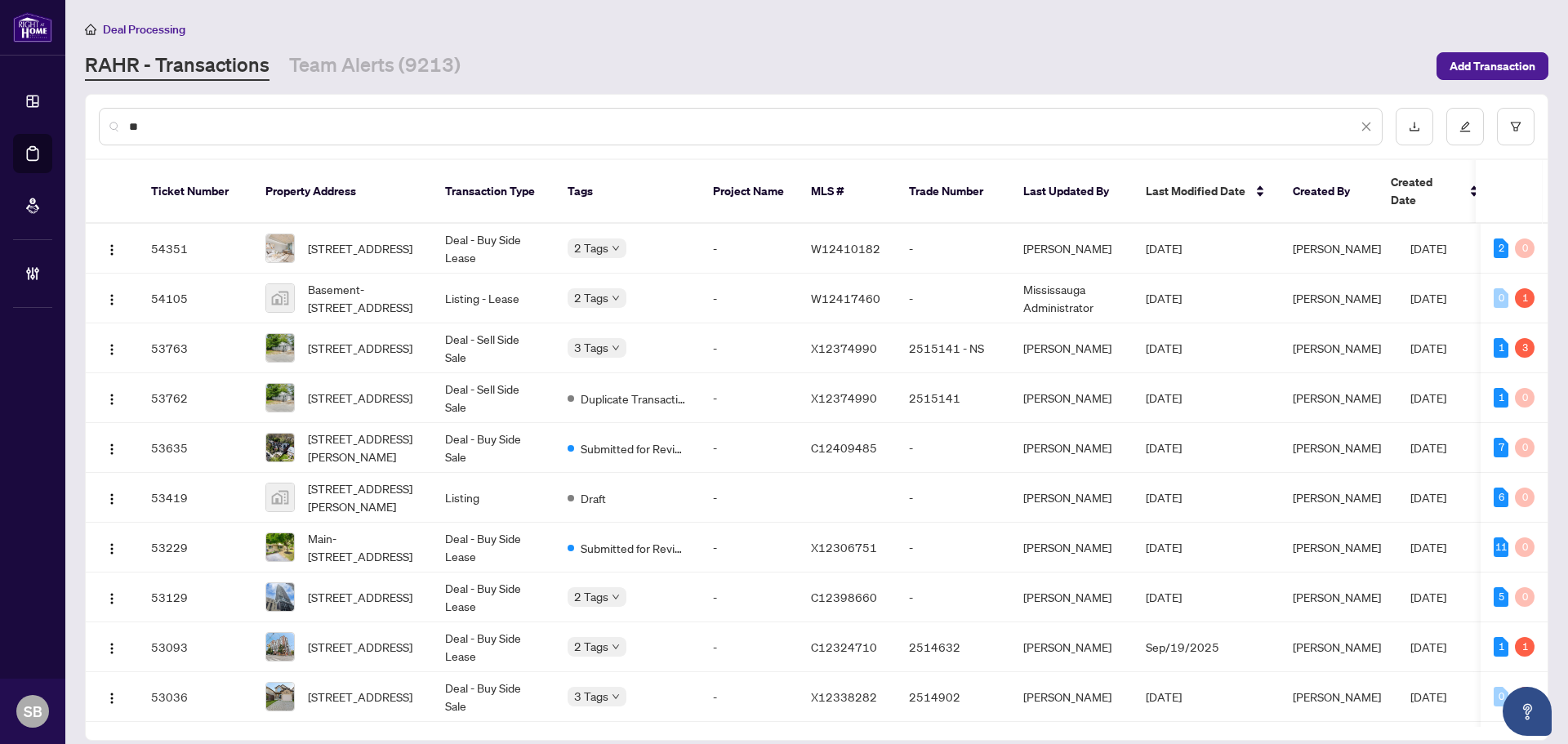
type input "*"
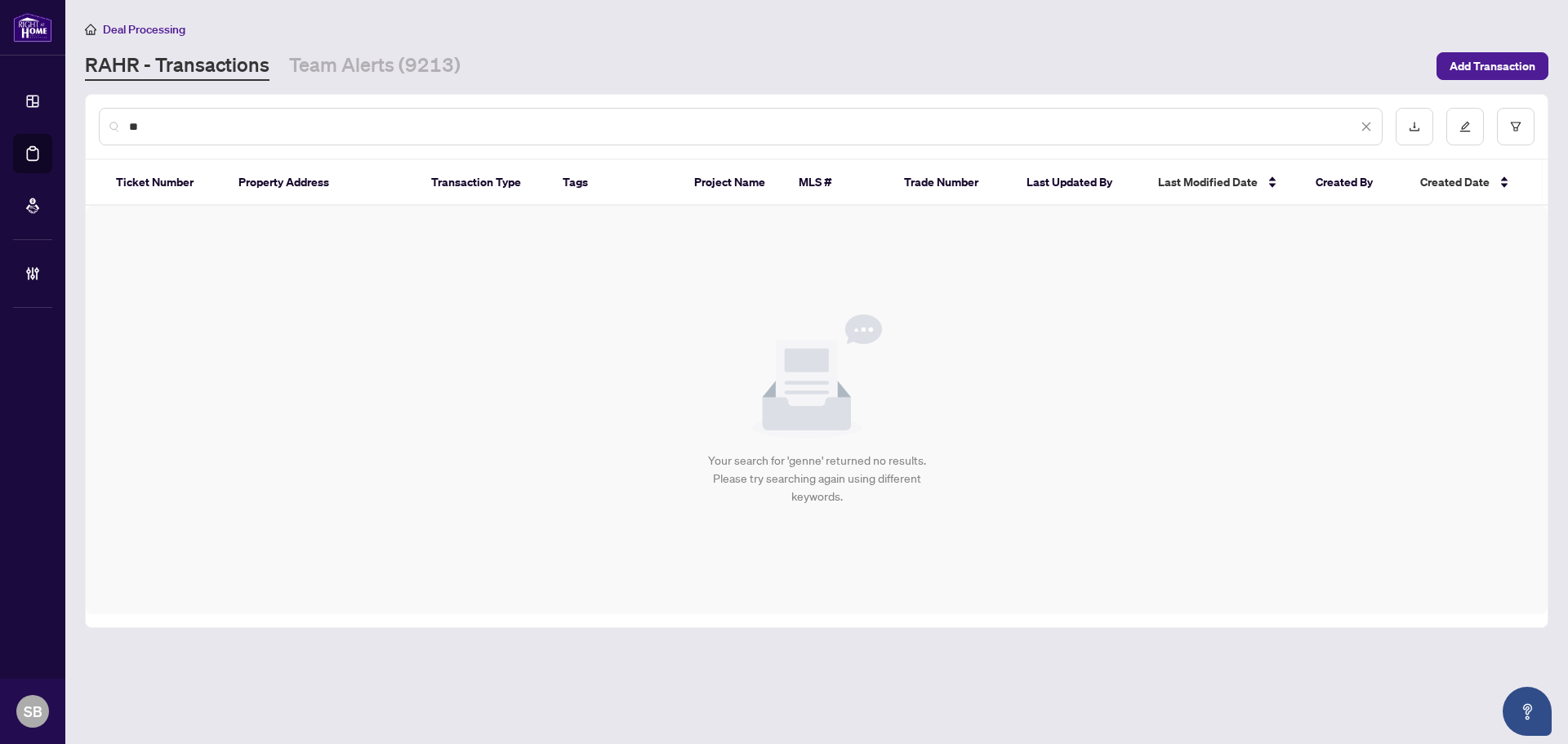
type input "*"
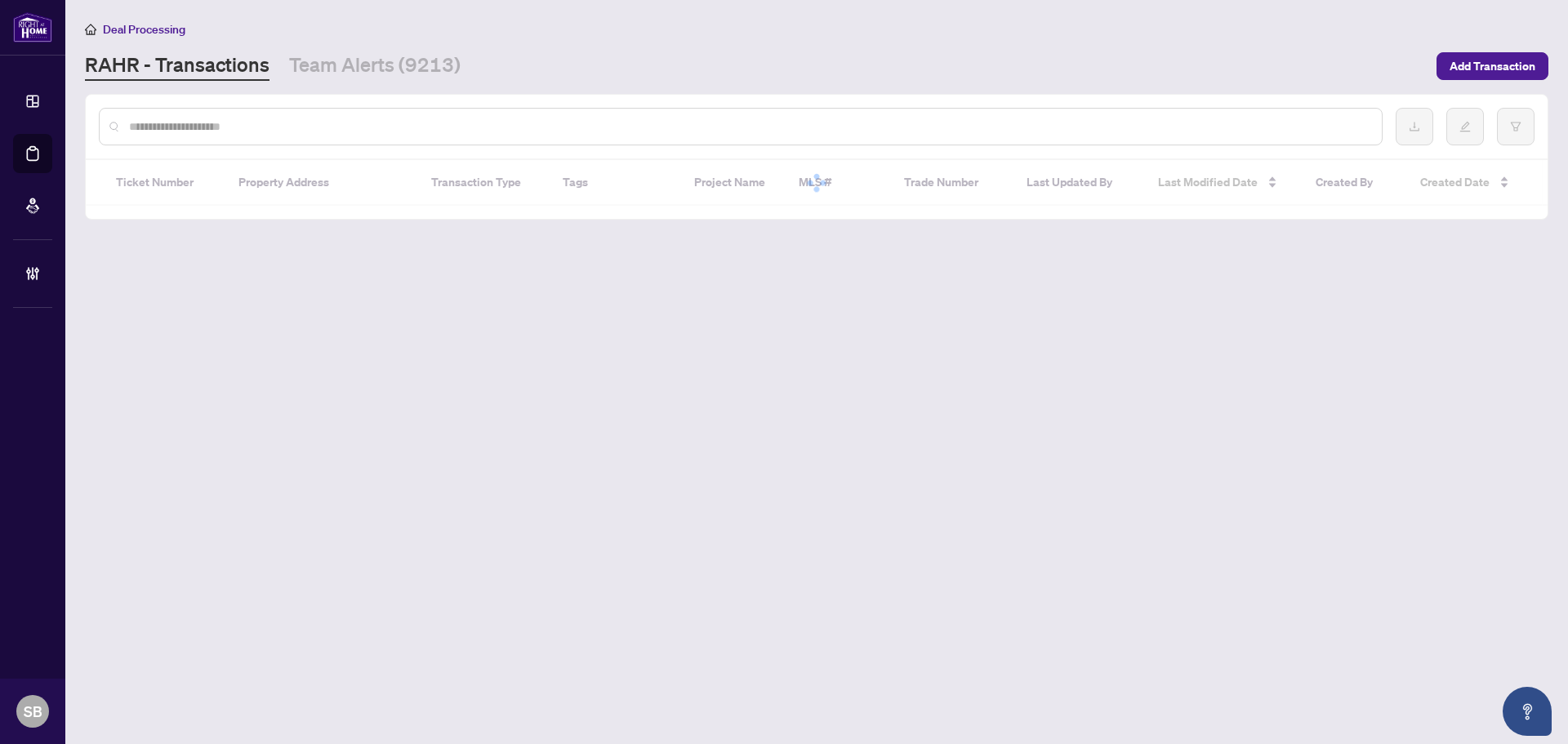
type input "*"
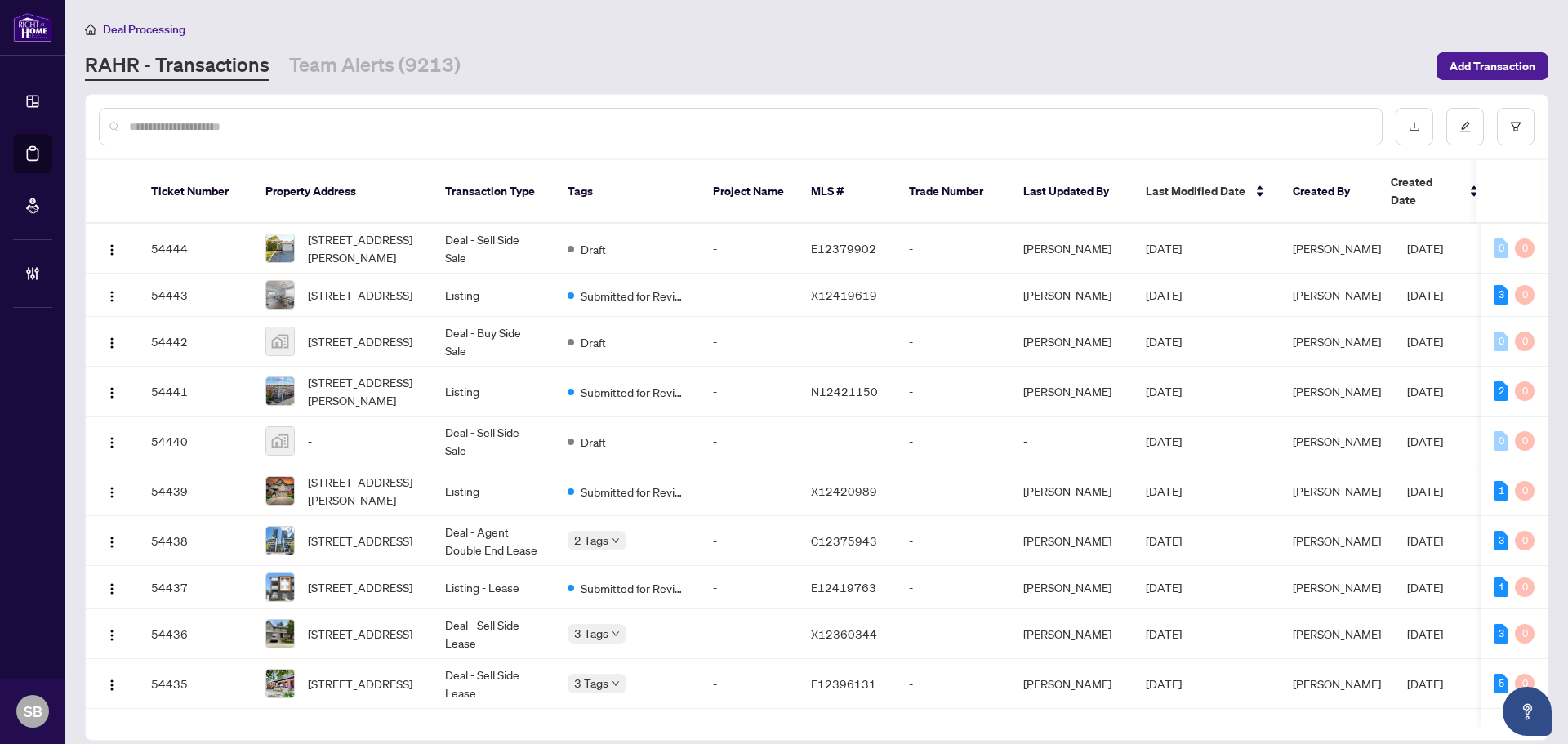
type input "*"
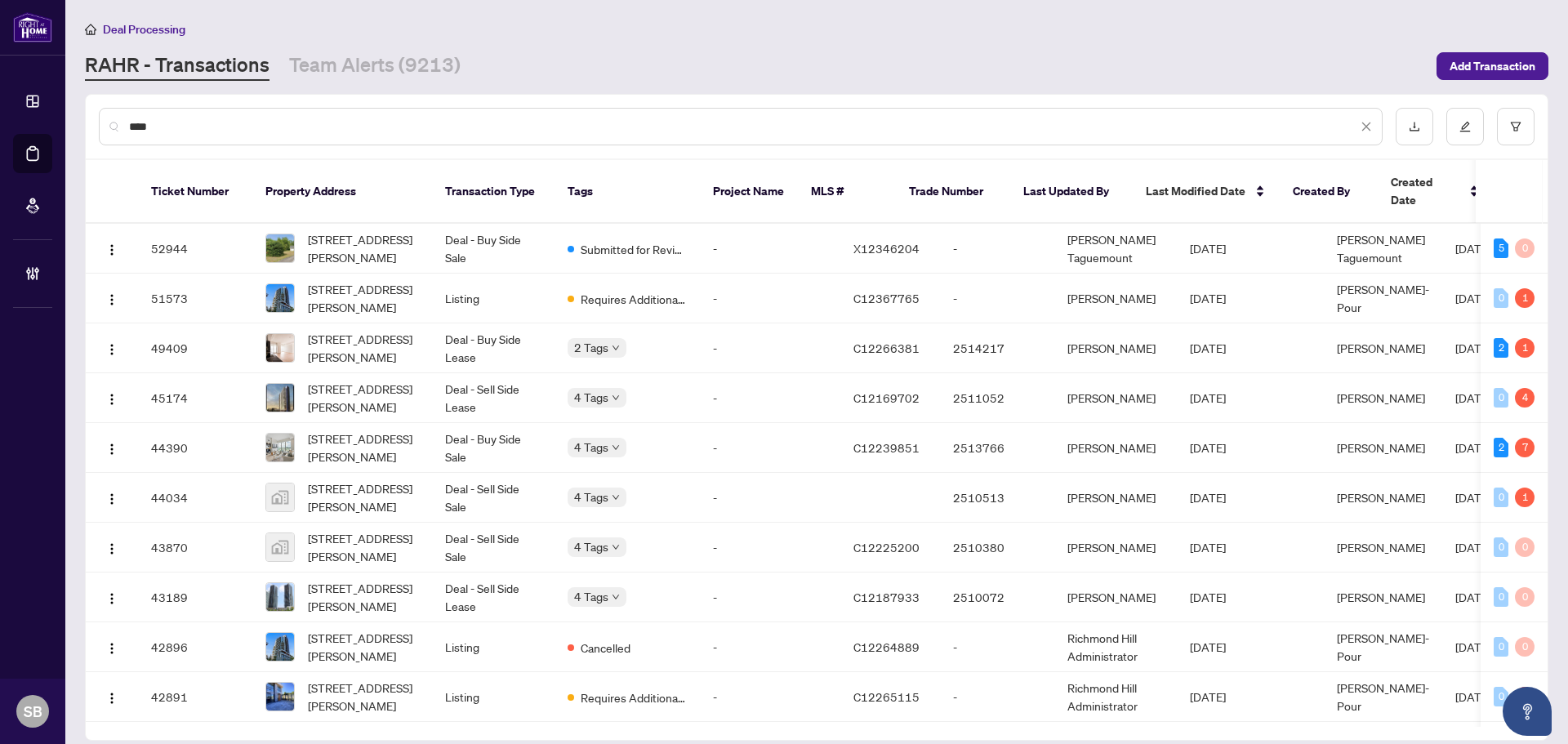
click at [370, 133] on input "****" at bounding box center [743, 127] width 1228 height 18
type input "*"
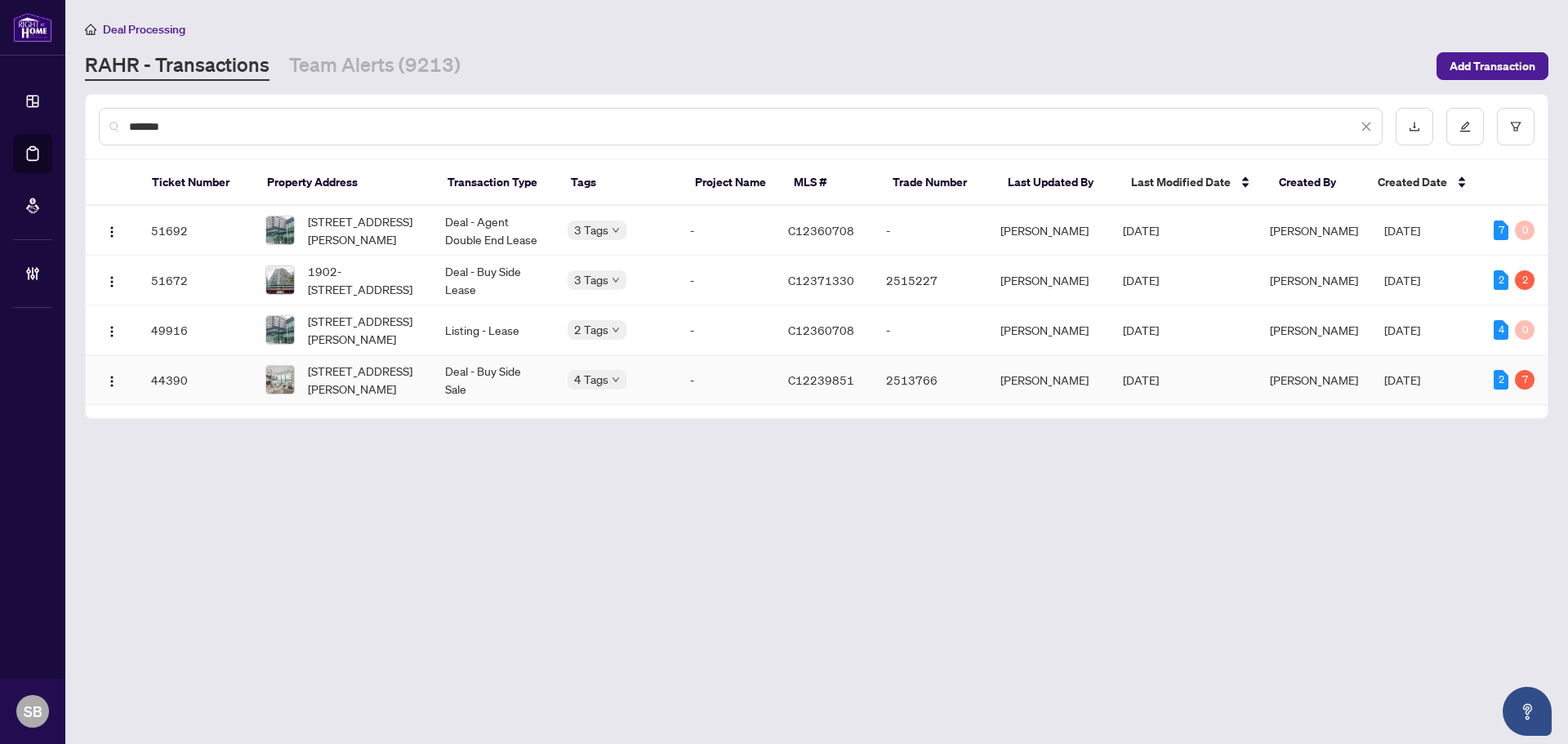
type input "*******"
click at [430, 391] on td "[STREET_ADDRESS][PERSON_NAME]" at bounding box center [341, 380] width 180 height 50
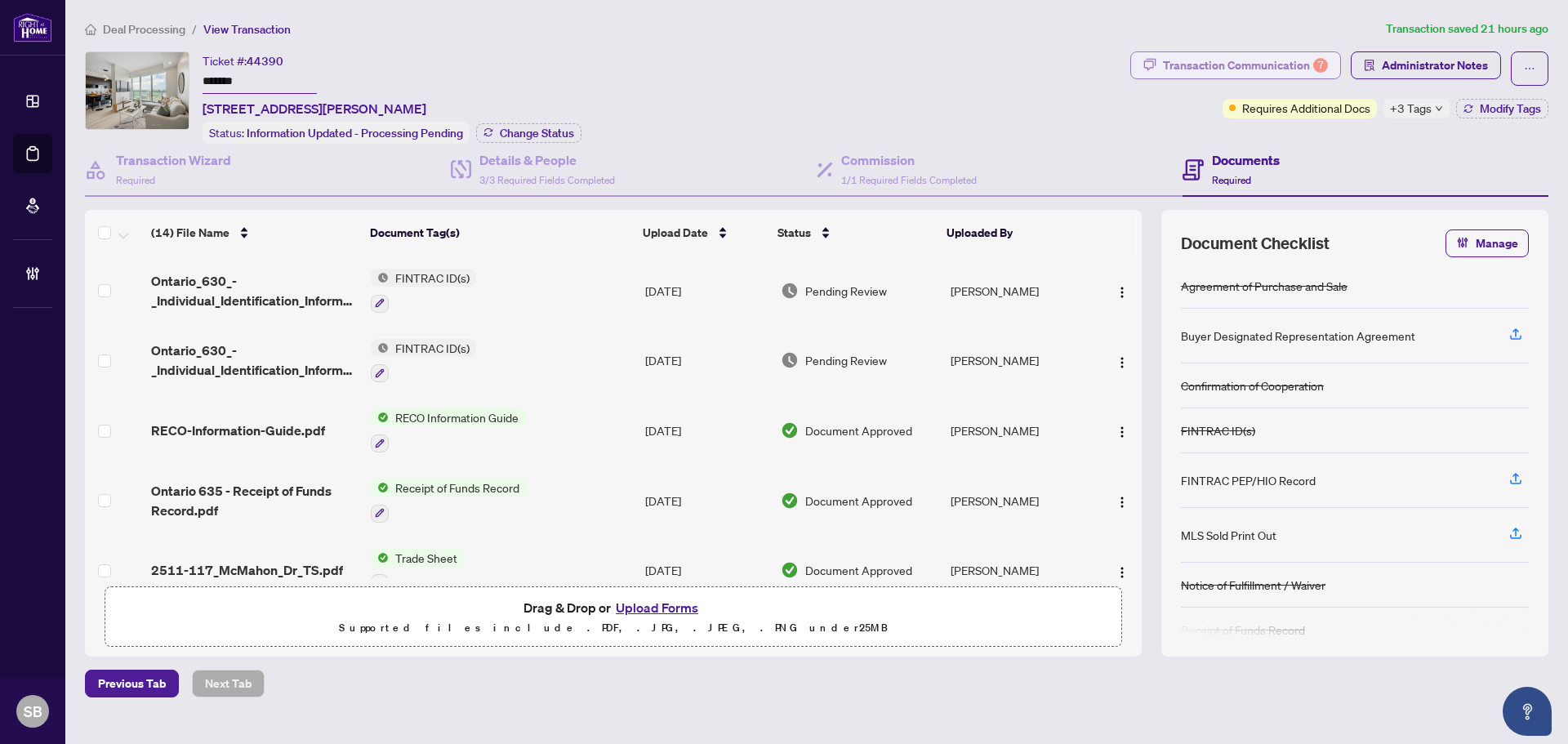
click at [1299, 67] on div "Transaction Communication 7" at bounding box center [1245, 64] width 164 height 26
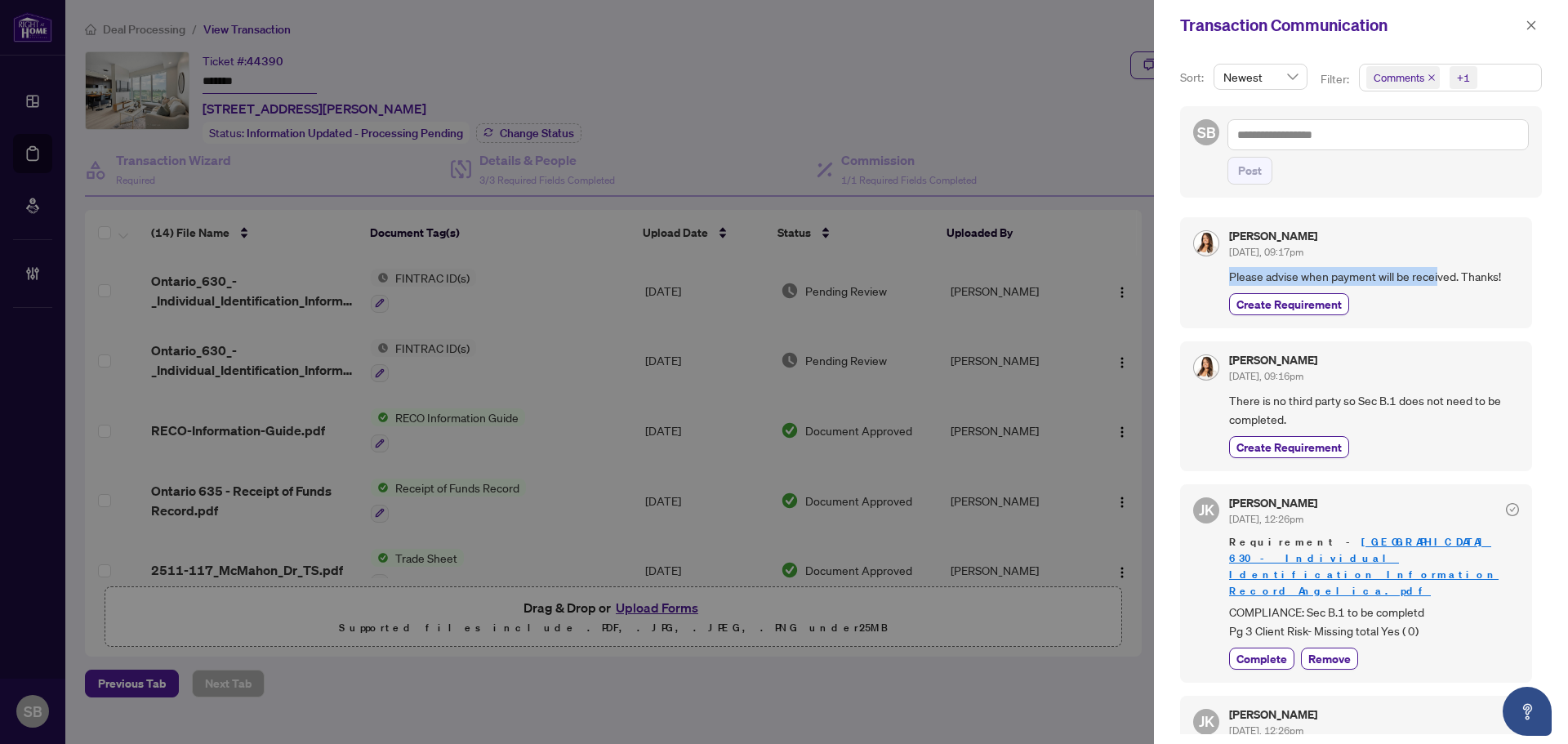
drag, startPoint x: 1230, startPoint y: 281, endPoint x: 1441, endPoint y: 279, distance: 211.0
click at [1441, 279] on span "Please advise when payment will be received. Thanks!" at bounding box center [1374, 276] width 290 height 19
click at [1452, 279] on span "Please advise when payment will be received. Thanks!" at bounding box center [1374, 276] width 290 height 19
click at [1538, 19] on button "button" at bounding box center [1531, 25] width 21 height 20
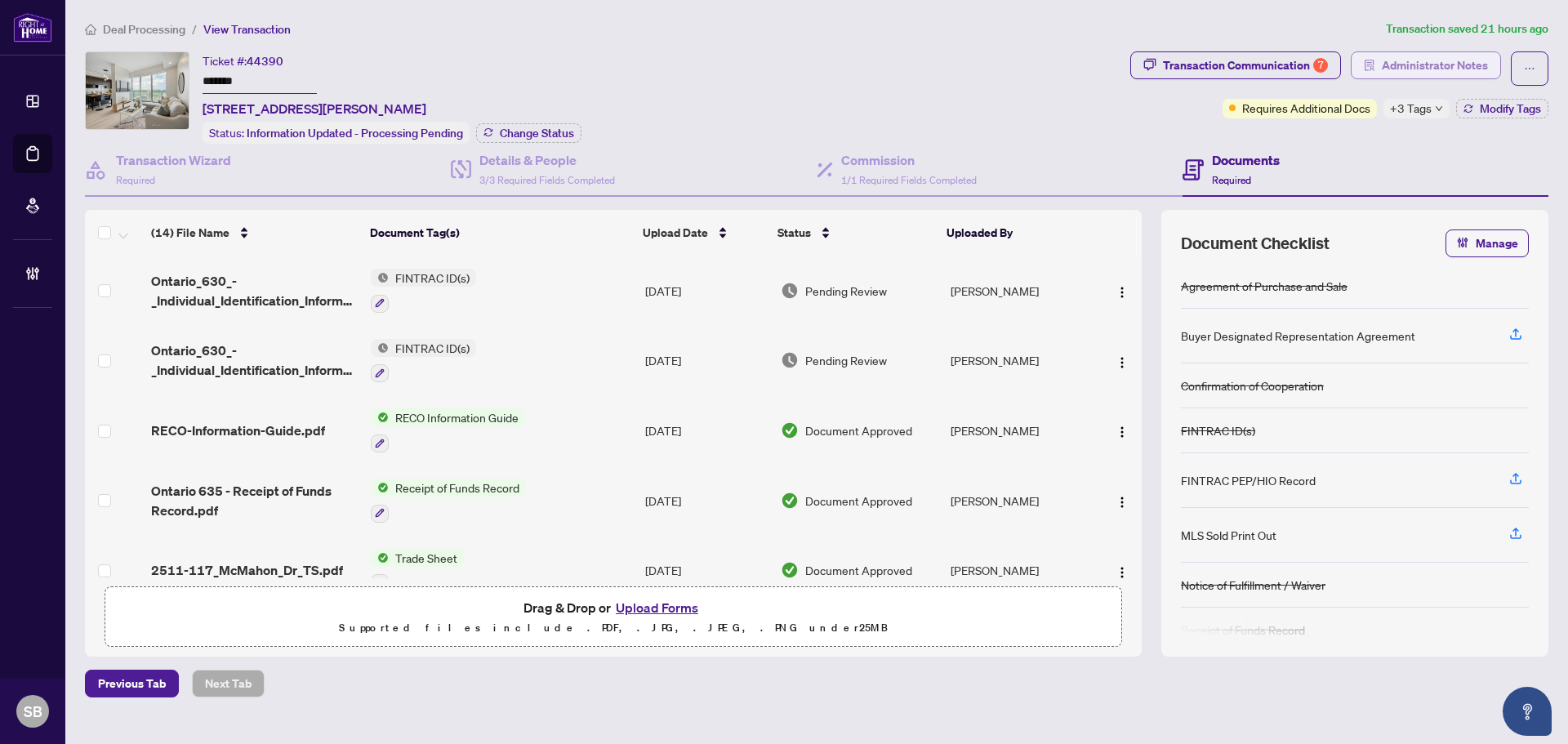
click at [1424, 58] on span "Administrator Notes" at bounding box center [1434, 64] width 106 height 26
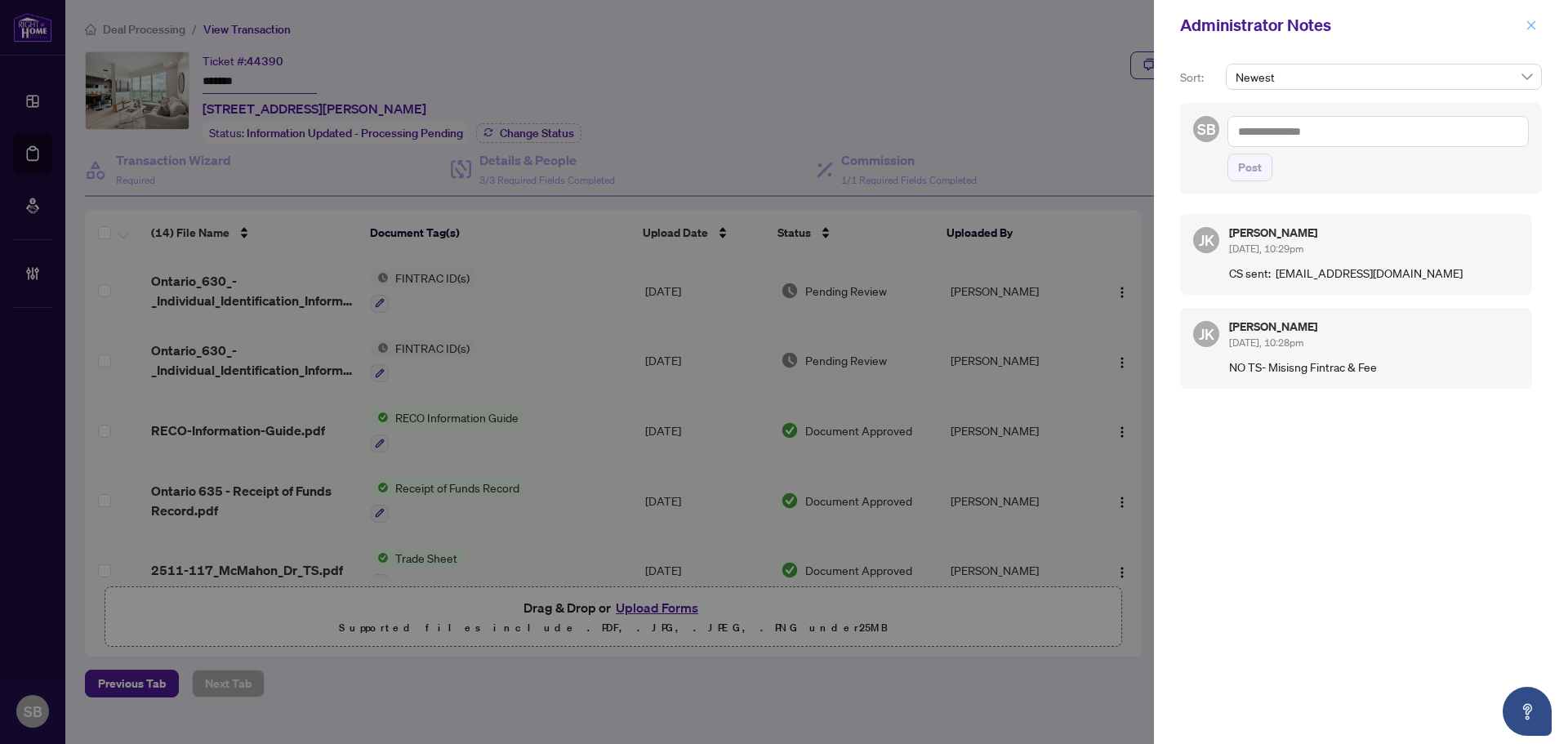
click at [1524, 28] on button "button" at bounding box center [1531, 25] width 21 height 20
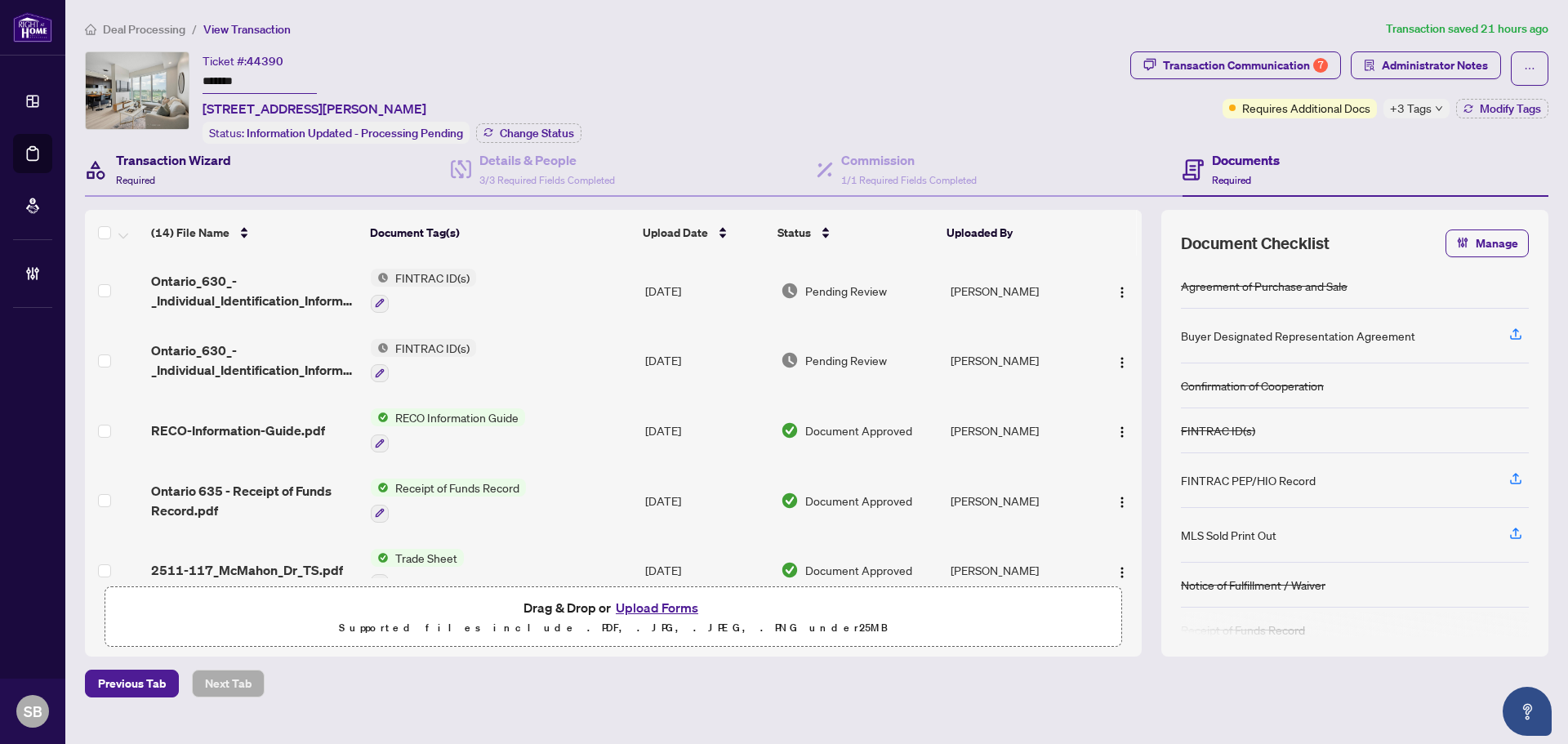
click at [212, 166] on h4 "Transaction Wizard" at bounding box center [173, 160] width 115 height 20
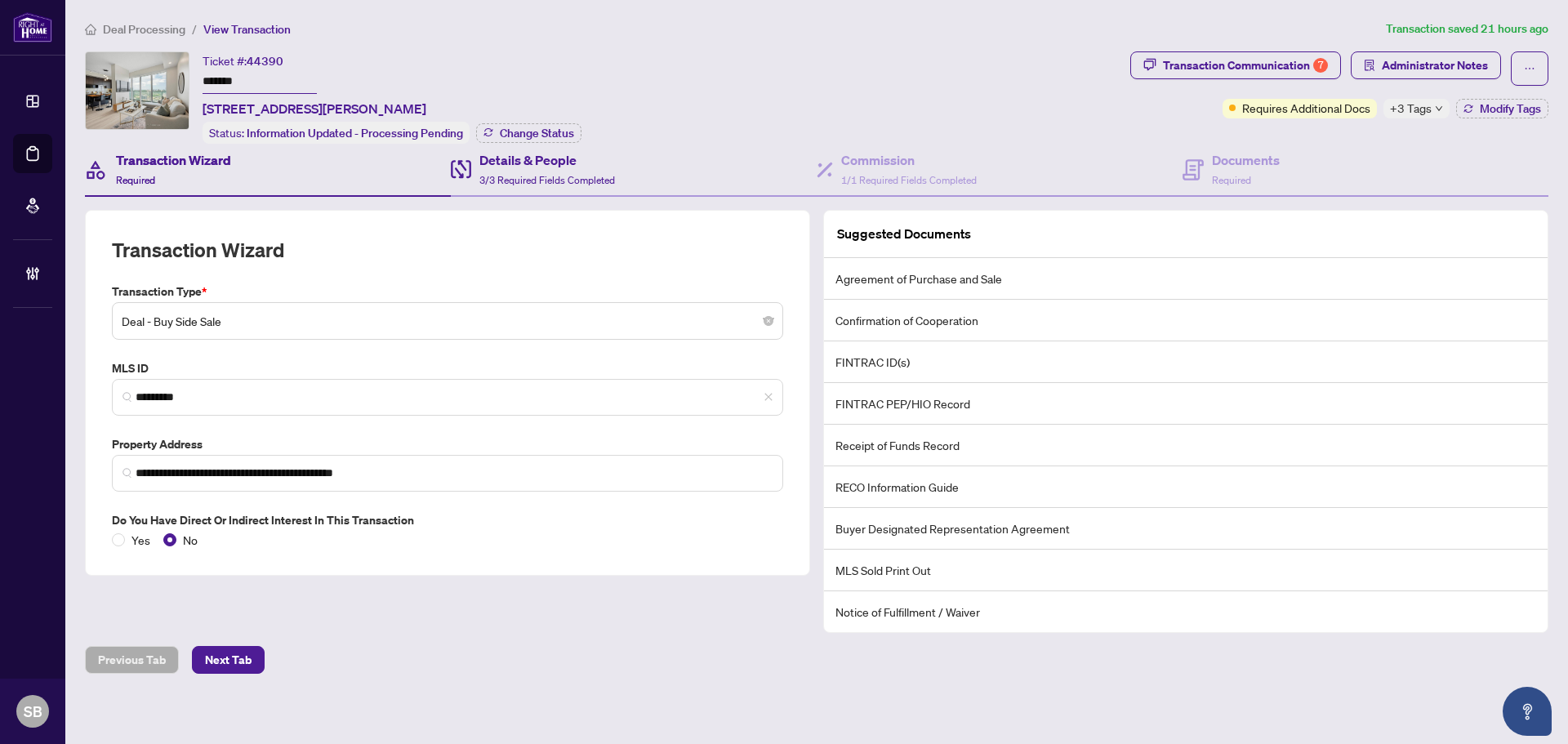
click at [557, 188] on div "Details & People 3/3 Required Fields Completed" at bounding box center [633, 170] width 366 height 53
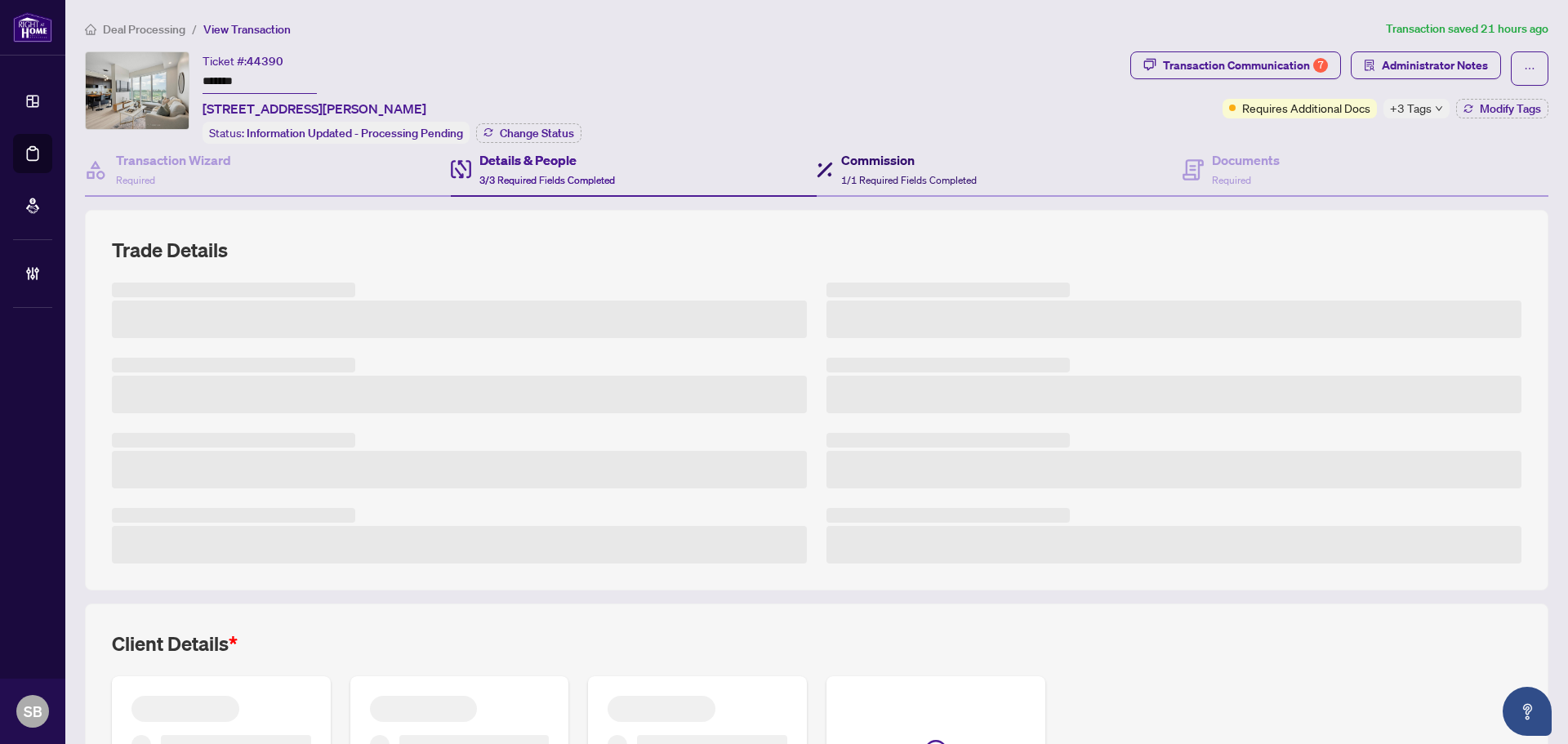
click at [882, 178] on span "1/1 Required Fields Completed" at bounding box center [909, 181] width 136 height 13
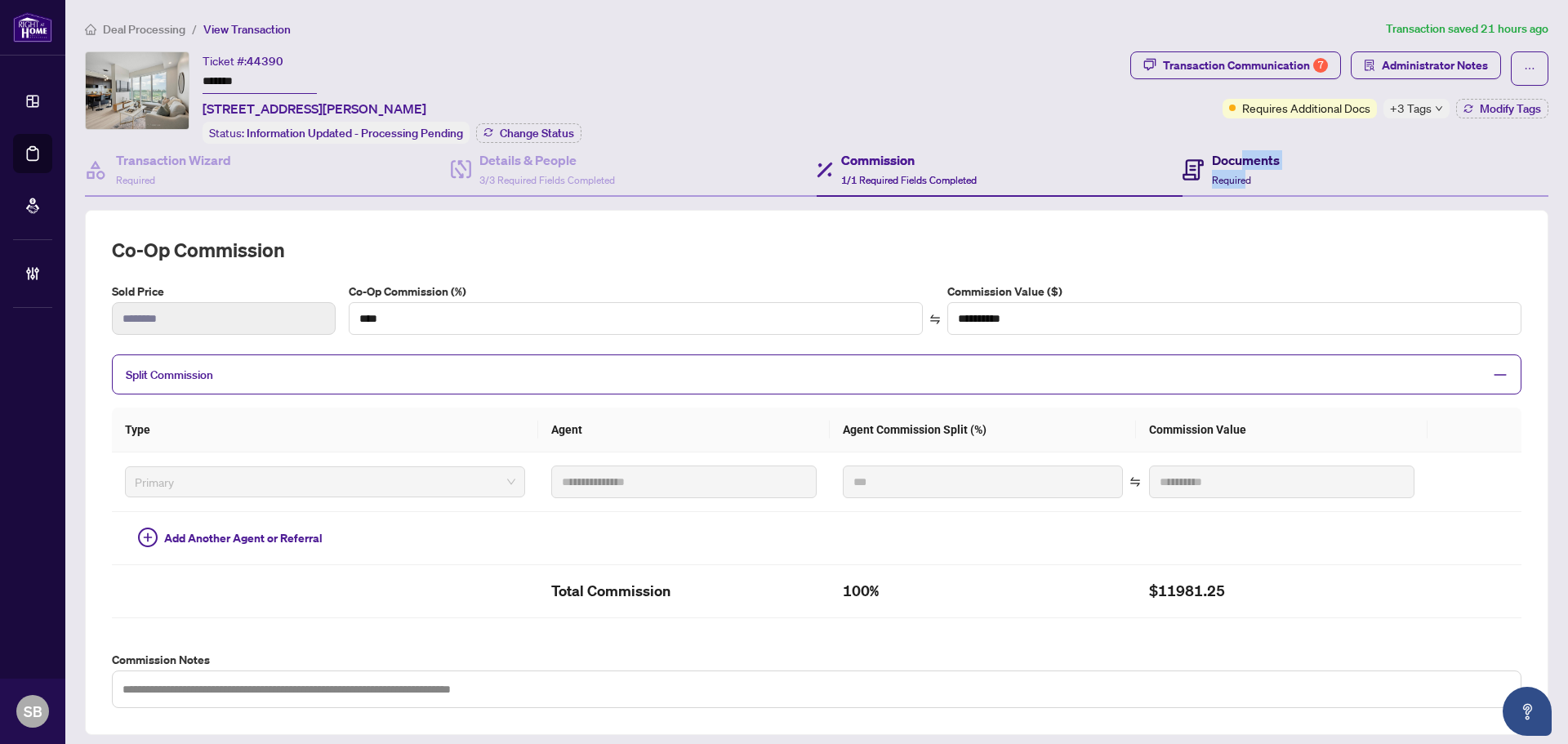
click at [1235, 167] on div "Documents Required" at bounding box center [1245, 169] width 68 height 38
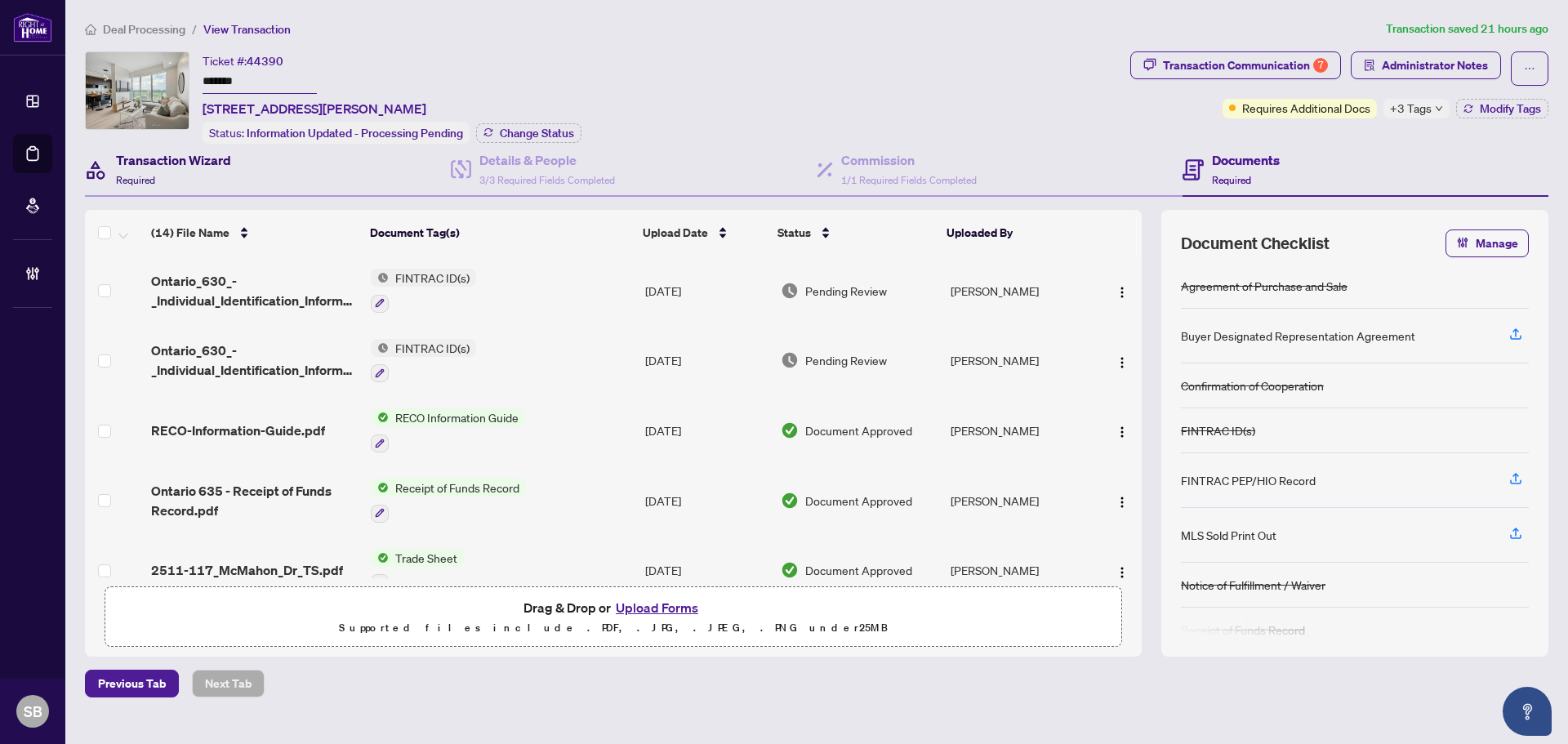
click at [191, 180] on div "Transaction Wizard Required" at bounding box center [173, 169] width 115 height 38
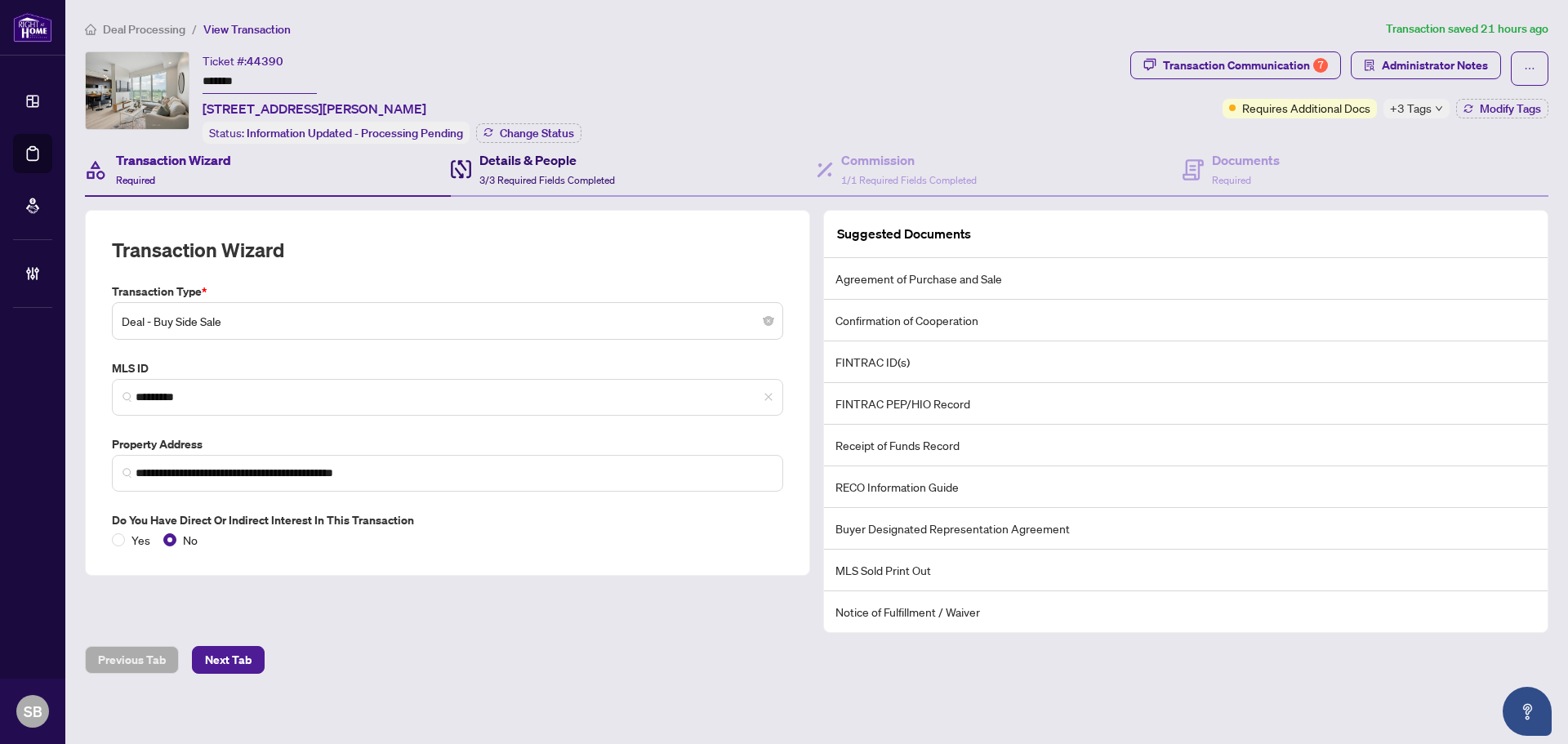
click at [559, 154] on h4 "Details & People" at bounding box center [547, 160] width 136 height 20
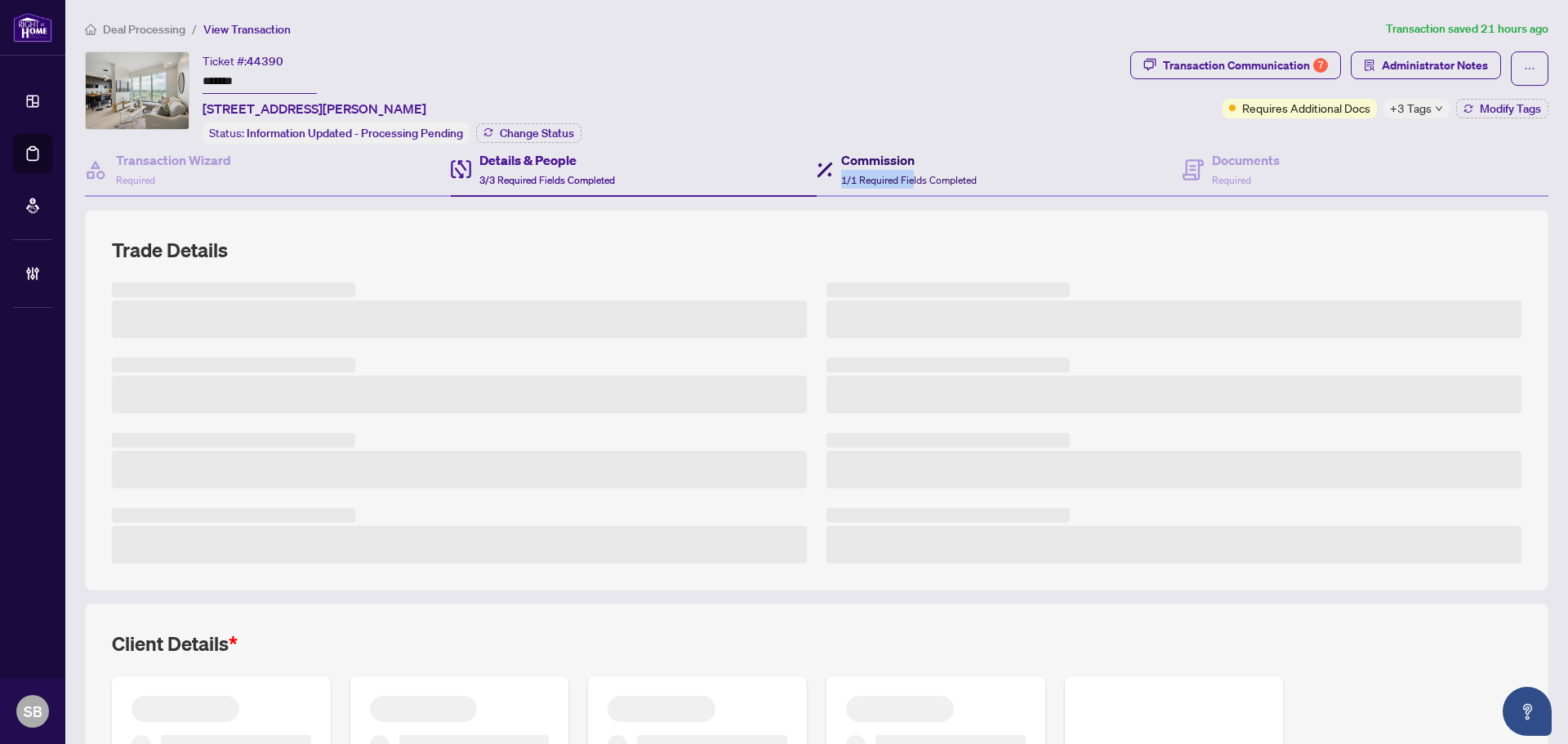
drag, startPoint x: 909, startPoint y: 167, endPoint x: 1007, endPoint y: 153, distance: 99.0
click at [909, 166] on div "Commission 1/1 Required Fields Completed" at bounding box center [909, 169] width 136 height 38
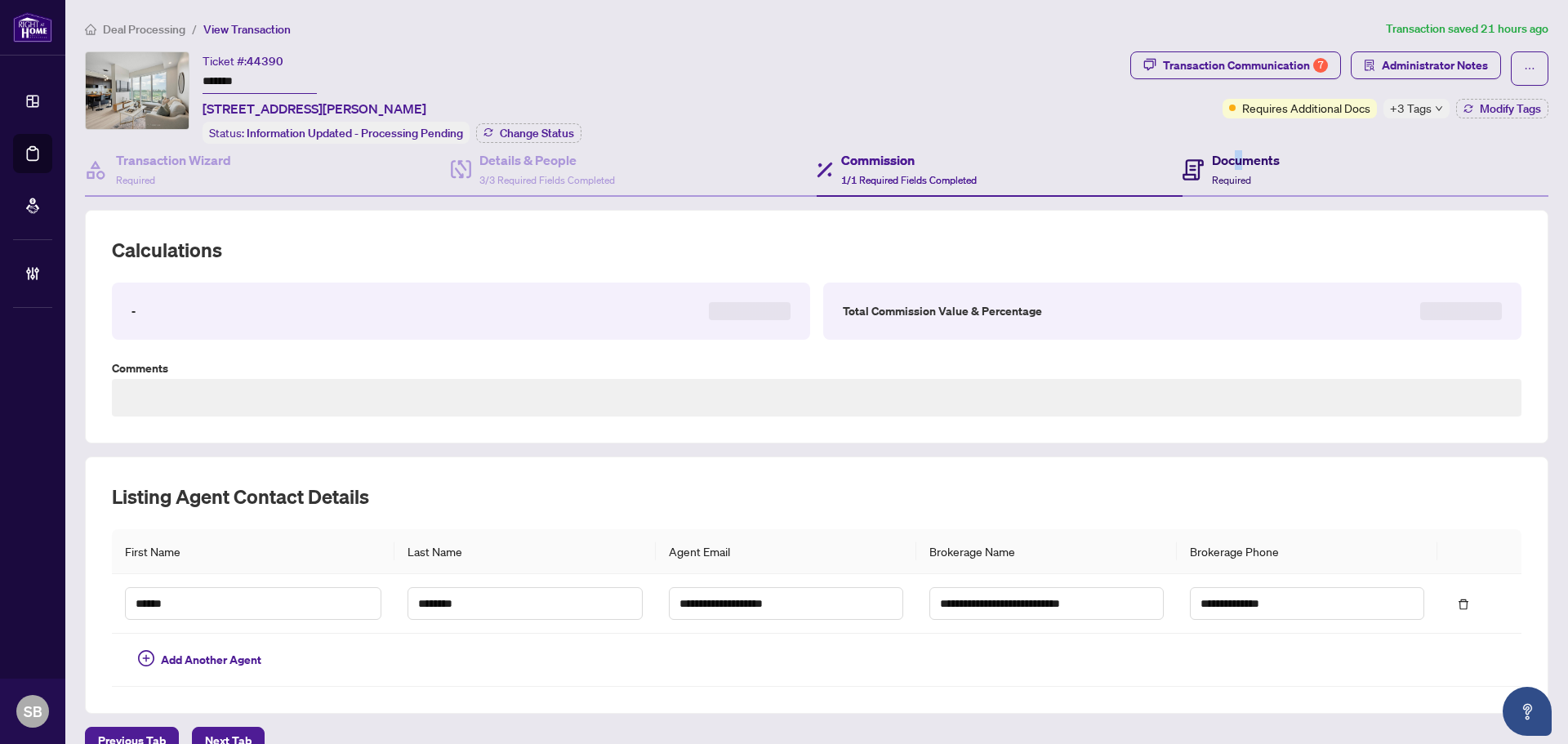
click at [1227, 159] on h4 "Documents" at bounding box center [1245, 160] width 68 height 20
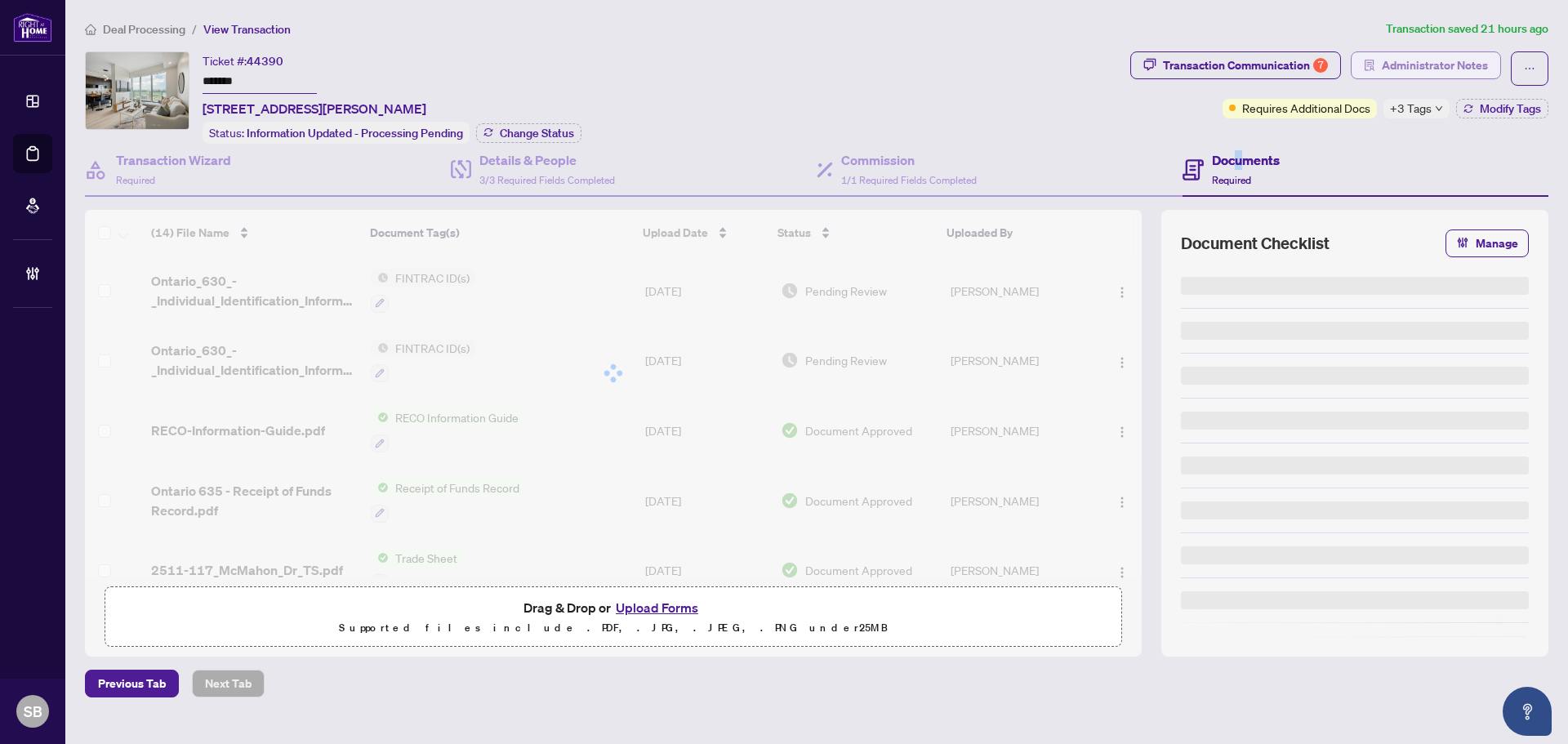
click at [1429, 70] on span "Administrator Notes" at bounding box center [1434, 64] width 106 height 26
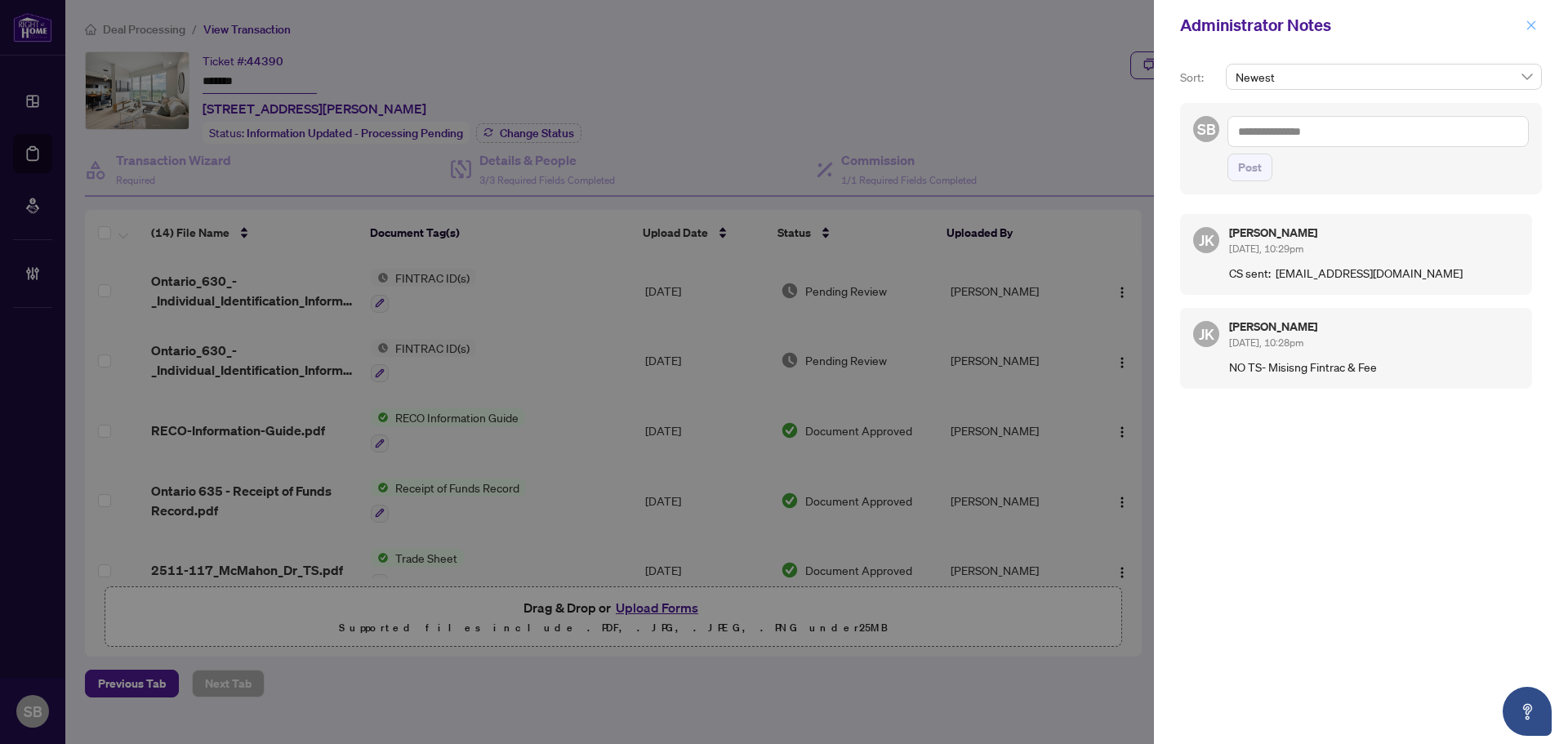
click at [1530, 21] on icon "close" at bounding box center [1530, 25] width 12 height 12
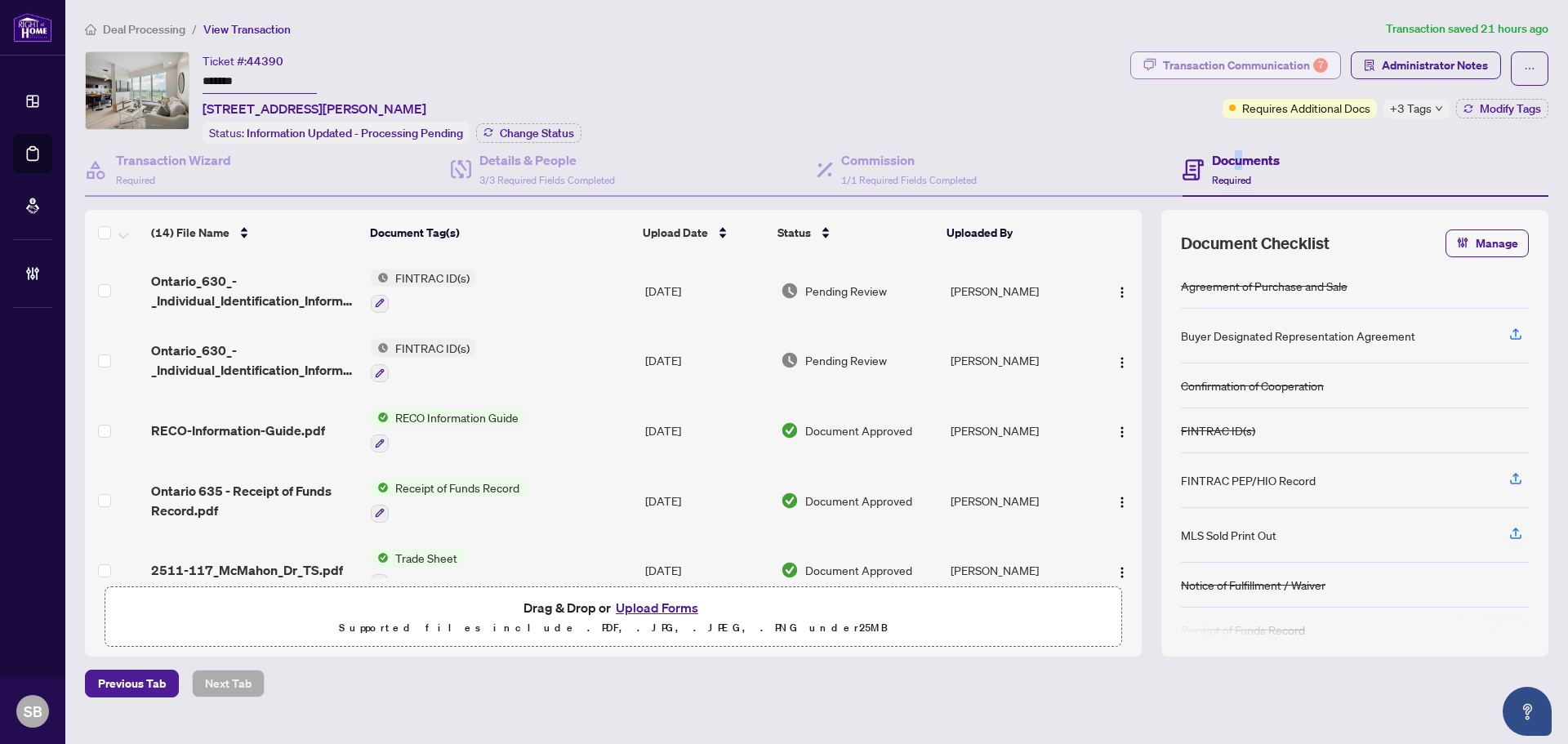
click at [1168, 75] on div "Transaction Communication 7" at bounding box center [1245, 64] width 164 height 26
type textarea "**********"
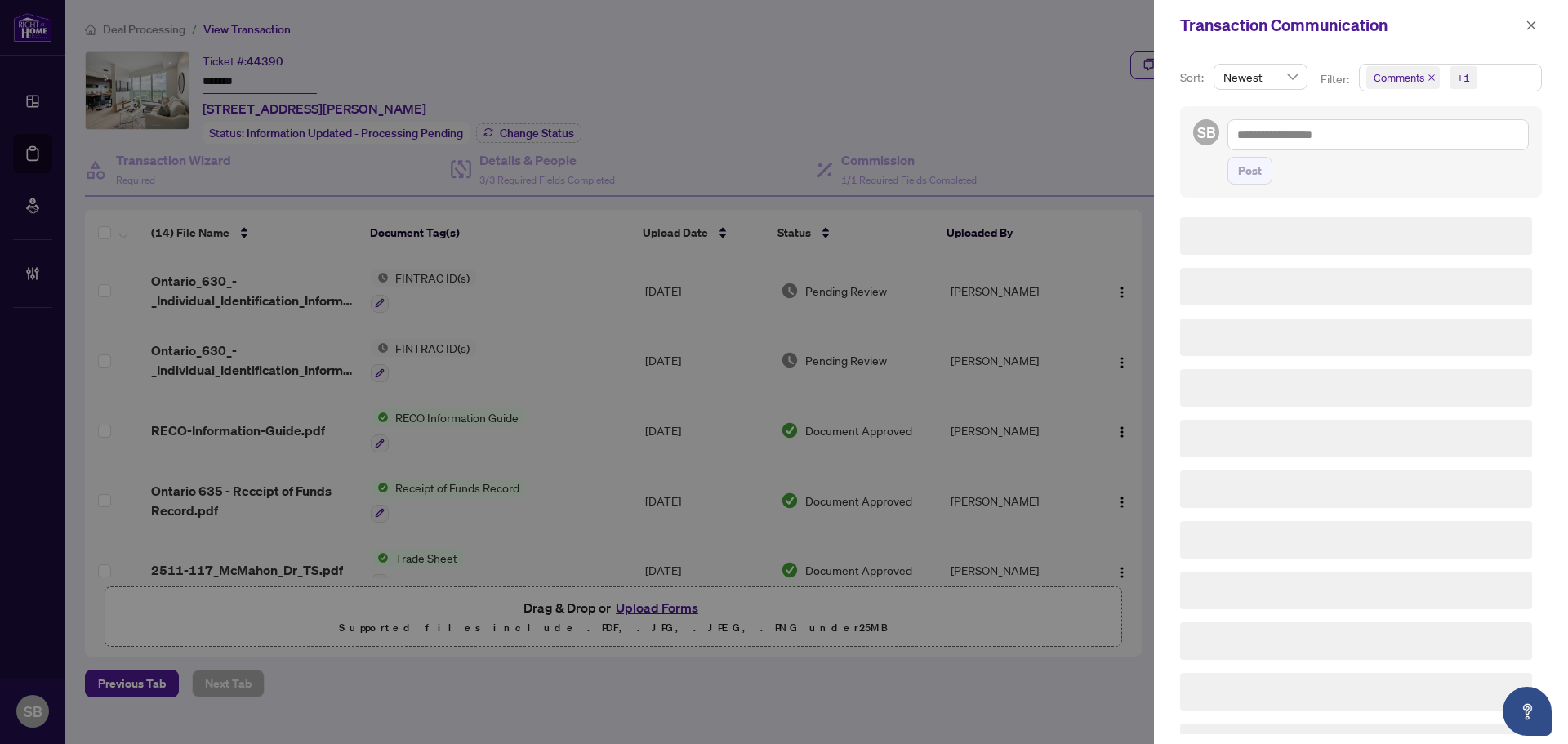
click at [1168, 65] on div at bounding box center [784, 372] width 1568 height 744
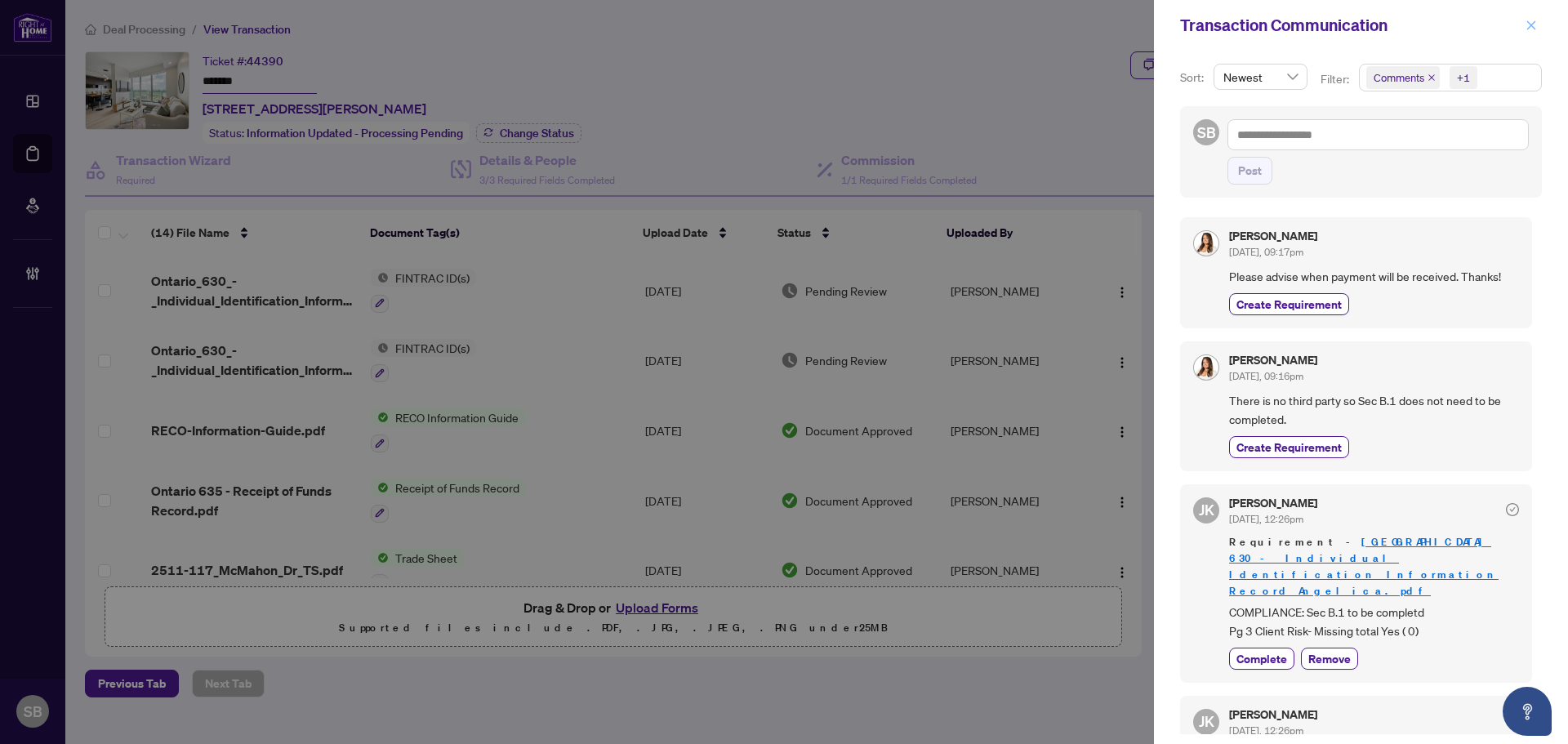
click at [1530, 23] on icon "close" at bounding box center [1530, 25] width 12 height 12
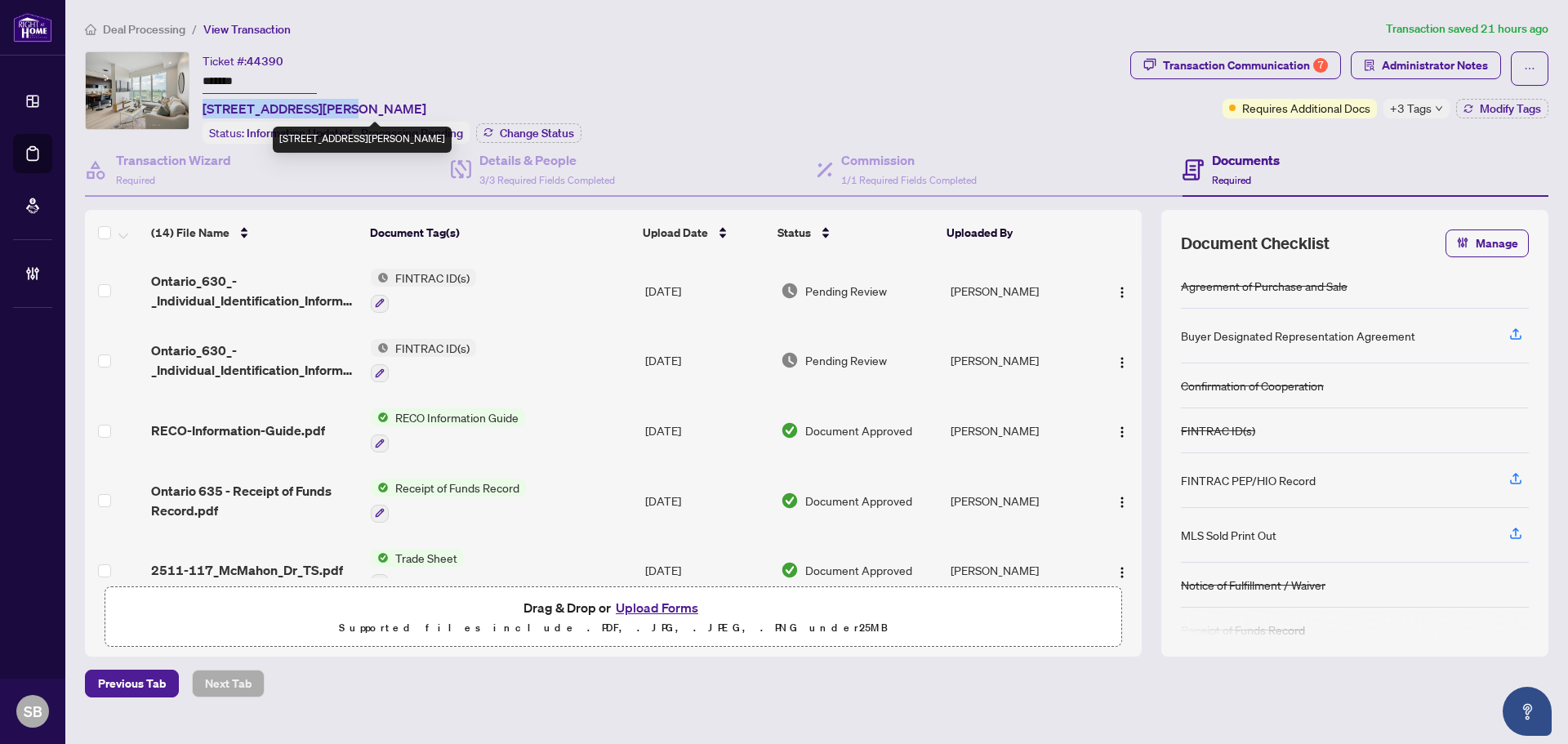
drag, startPoint x: 345, startPoint y: 106, endPoint x: 203, endPoint y: 103, distance: 142.0
click at [203, 103] on span "[STREET_ADDRESS][PERSON_NAME]" at bounding box center [315, 109] width 223 height 20
copy span "[STREET_ADDRESS][PERSON_NAME]"
click at [132, 23] on span "Deal Processing" at bounding box center [144, 30] width 82 height 14
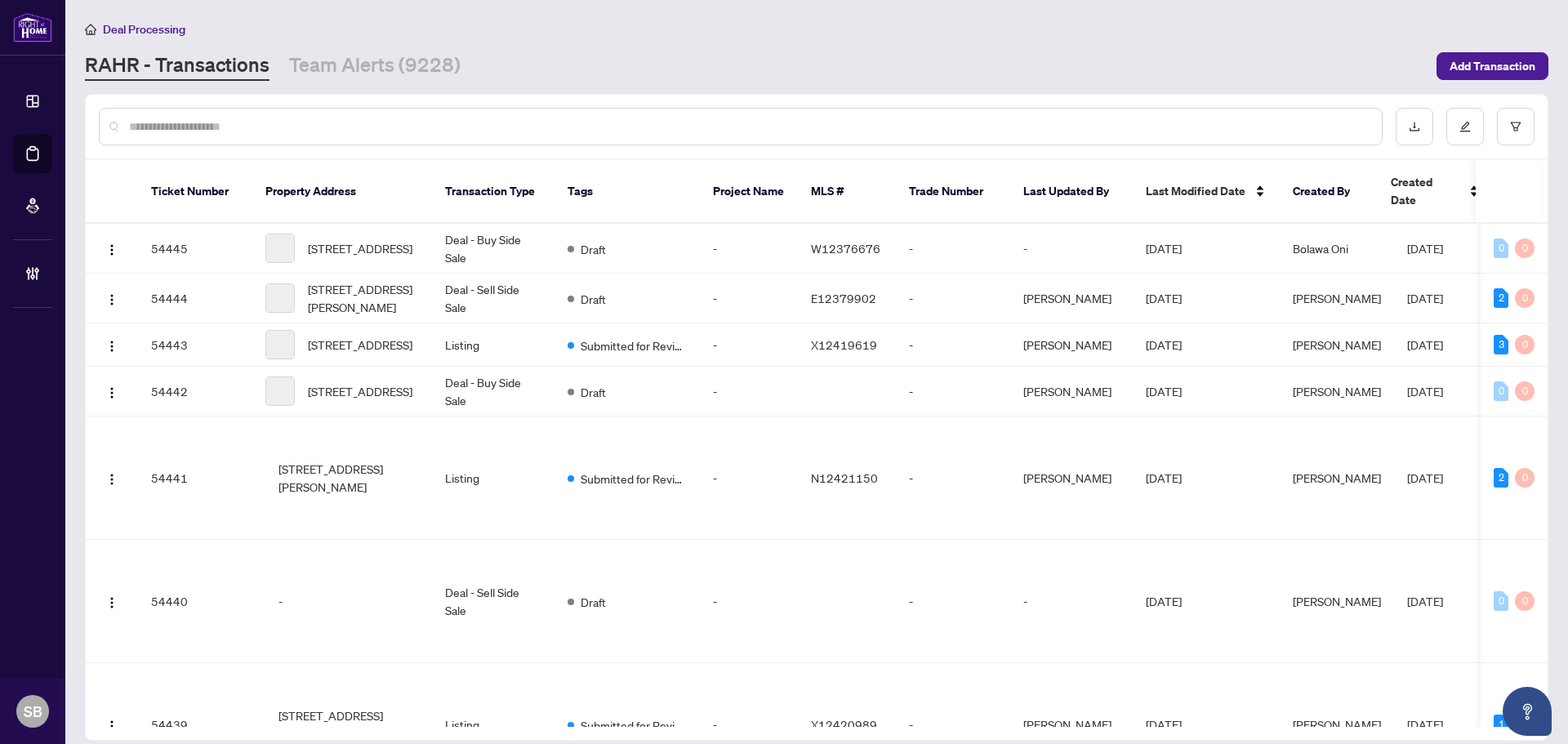
click at [228, 114] on div at bounding box center [741, 127] width 1284 height 38
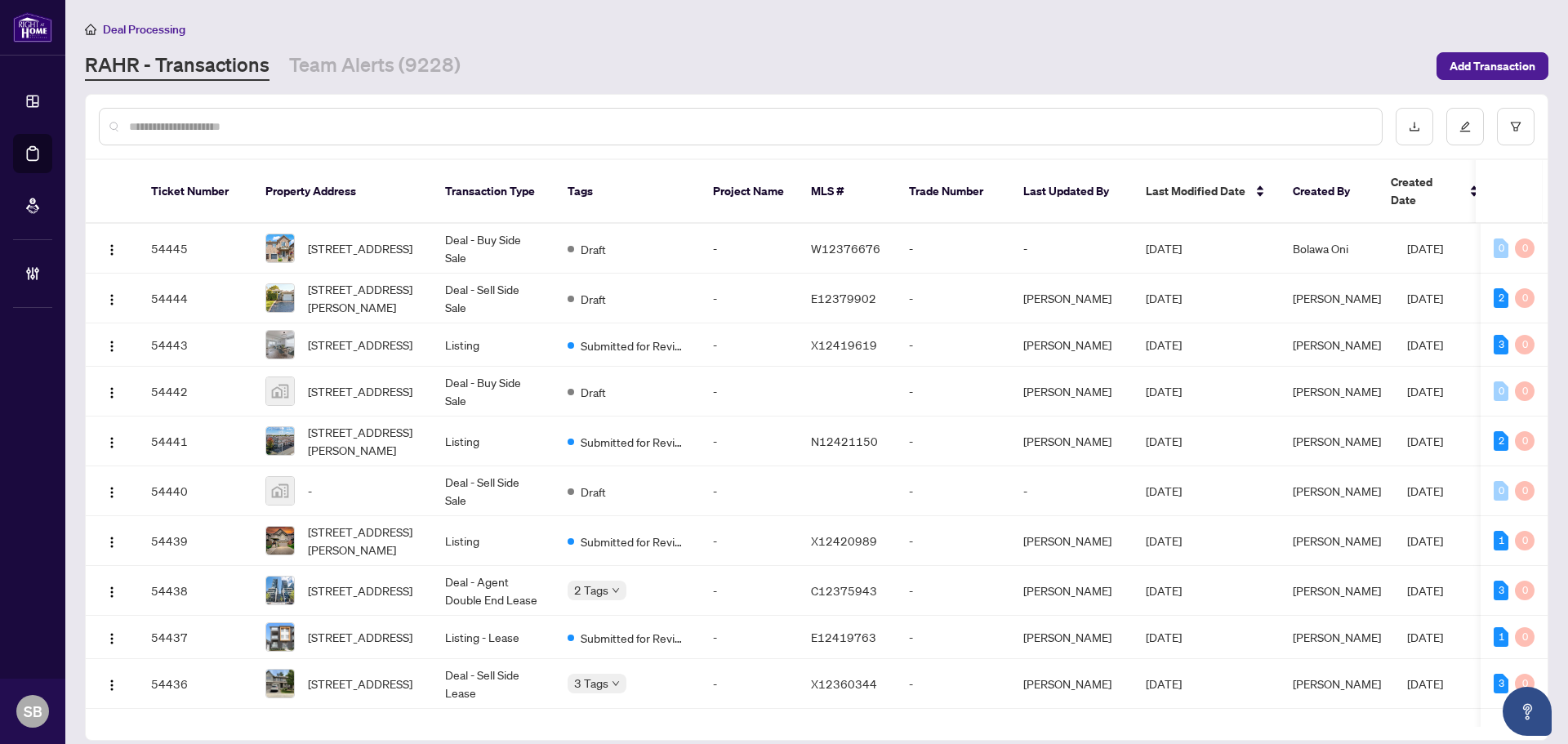
click at [232, 125] on input "text" at bounding box center [748, 127] width 1239 height 18
click at [232, 125] on input "text" at bounding box center [748, 127] width 1239 height 18
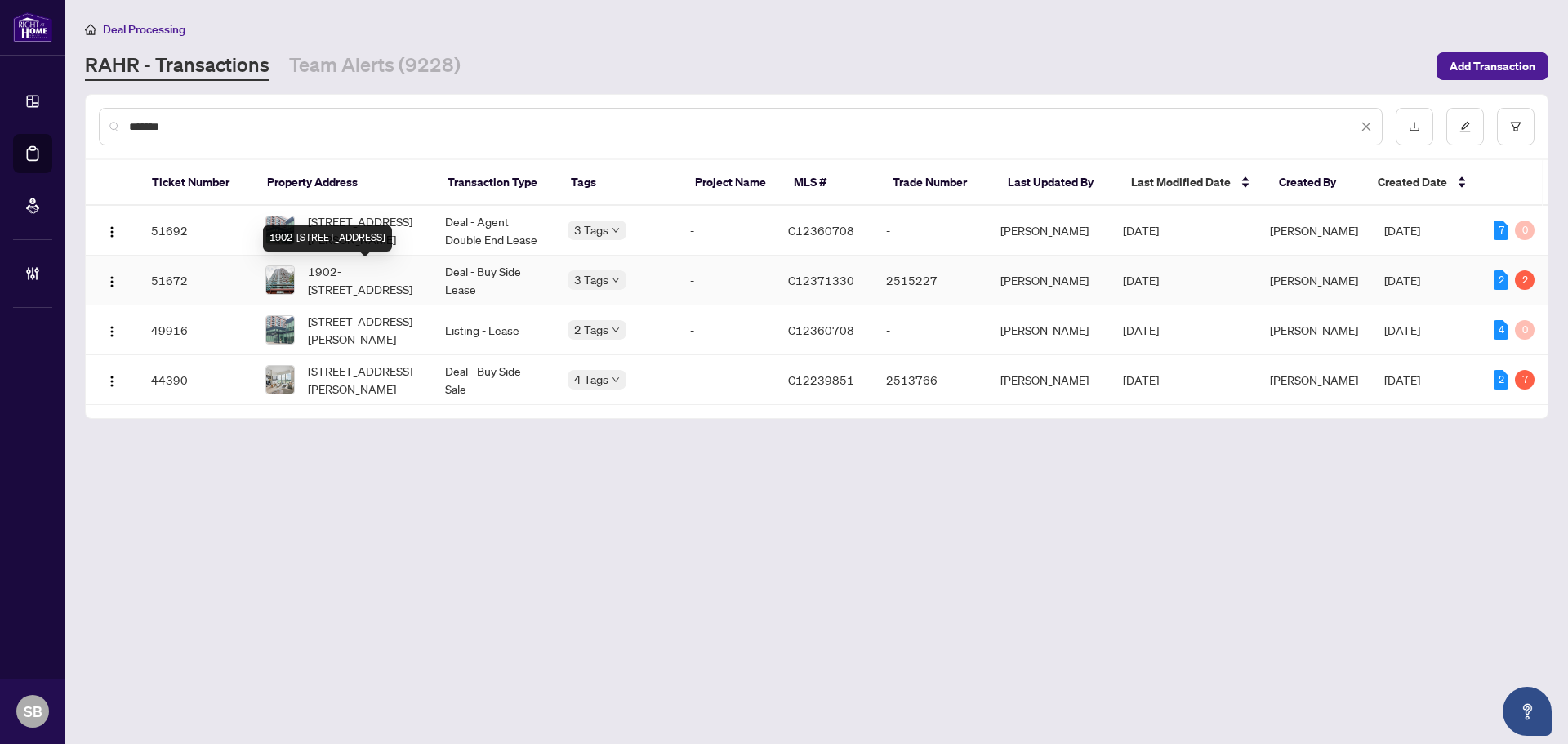
type input "*******"
click at [404, 280] on span "1902-[STREET_ADDRESS]" at bounding box center [363, 280] width 111 height 36
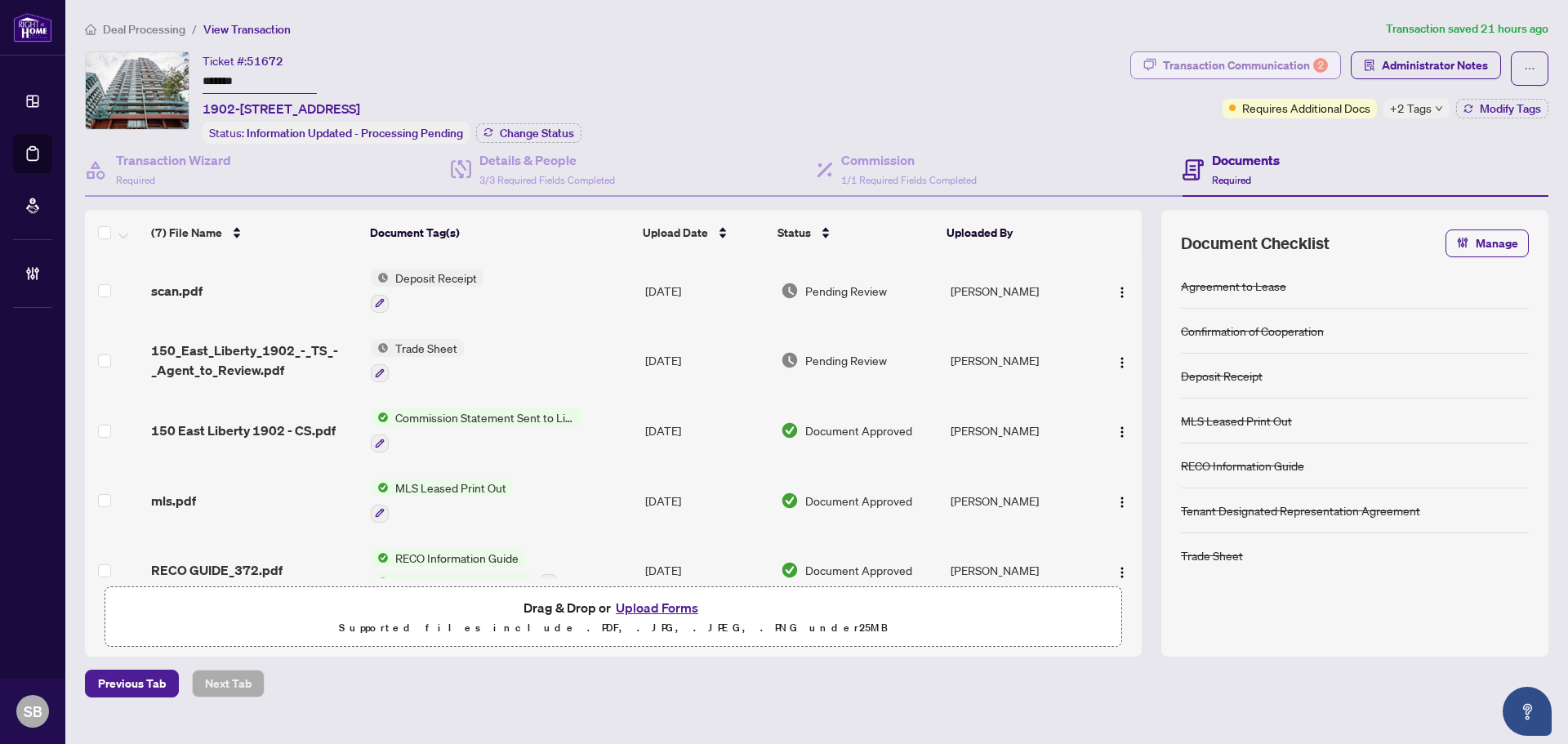
click at [1284, 58] on div "Transaction Communication 2" at bounding box center [1245, 64] width 164 height 26
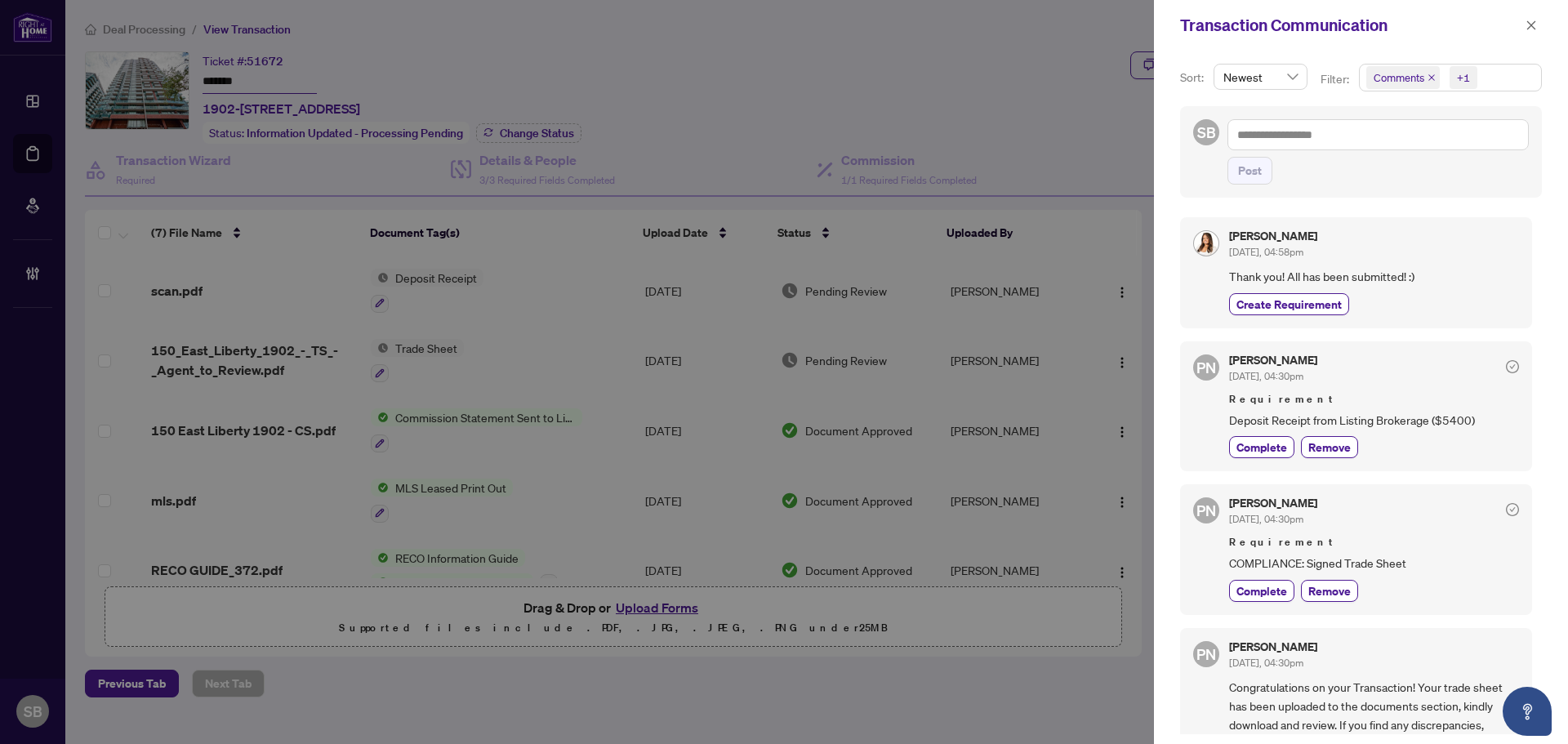
click at [1540, 19] on button "button" at bounding box center [1531, 25] width 21 height 20
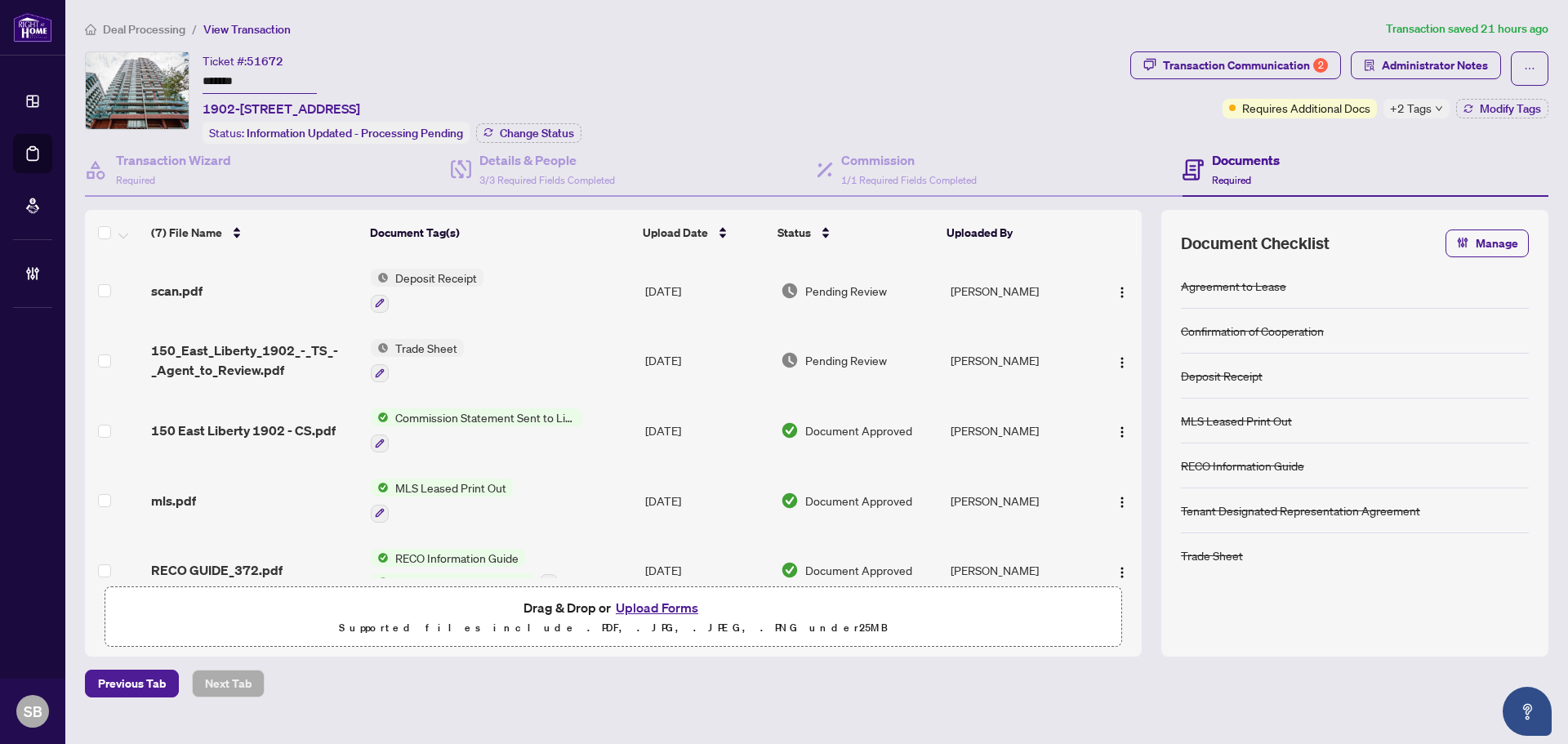
click at [595, 280] on td "Deposit Receipt" at bounding box center [501, 291] width 274 height 71
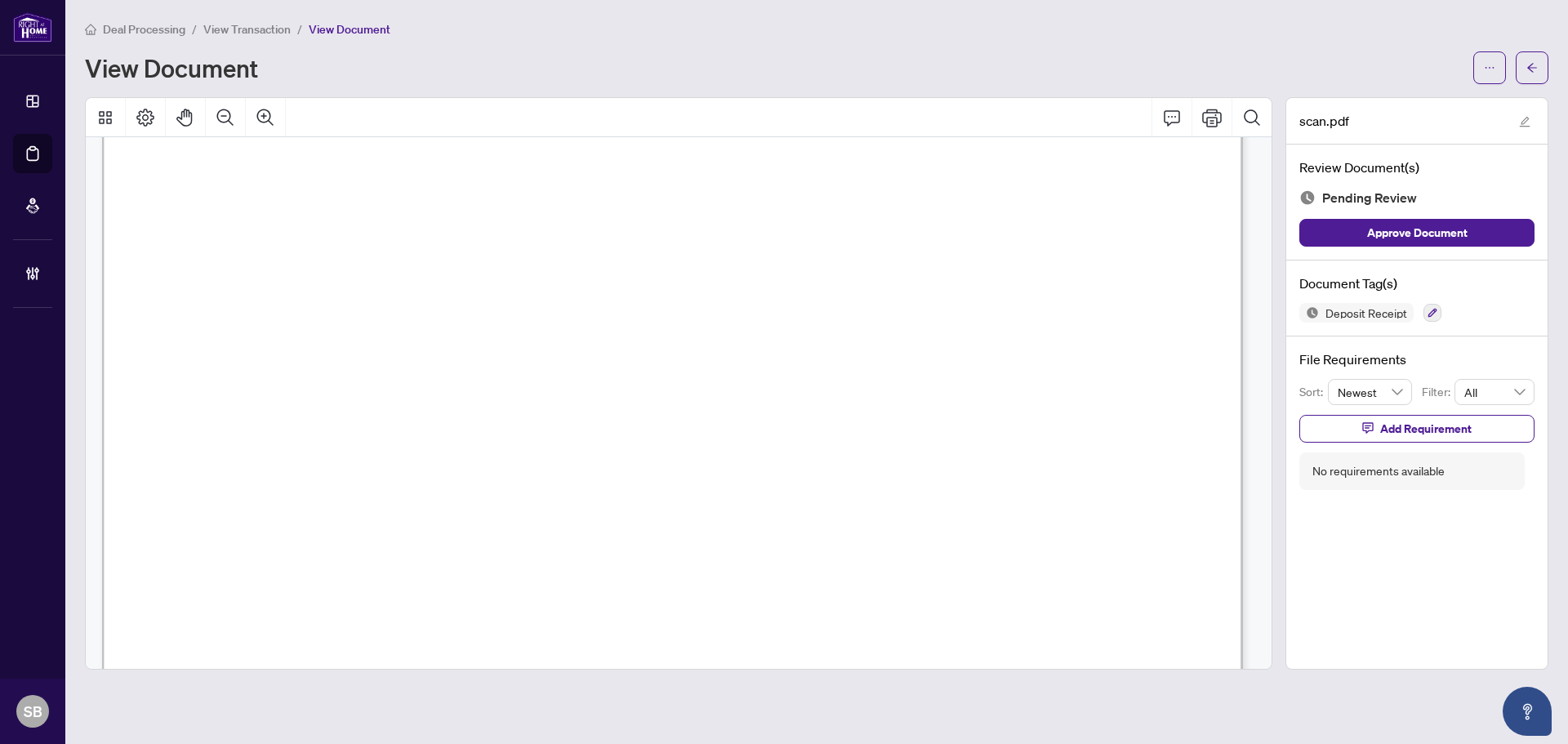
scroll to position [53, 0]
click at [1535, 80] on button "button" at bounding box center [1531, 68] width 33 height 33
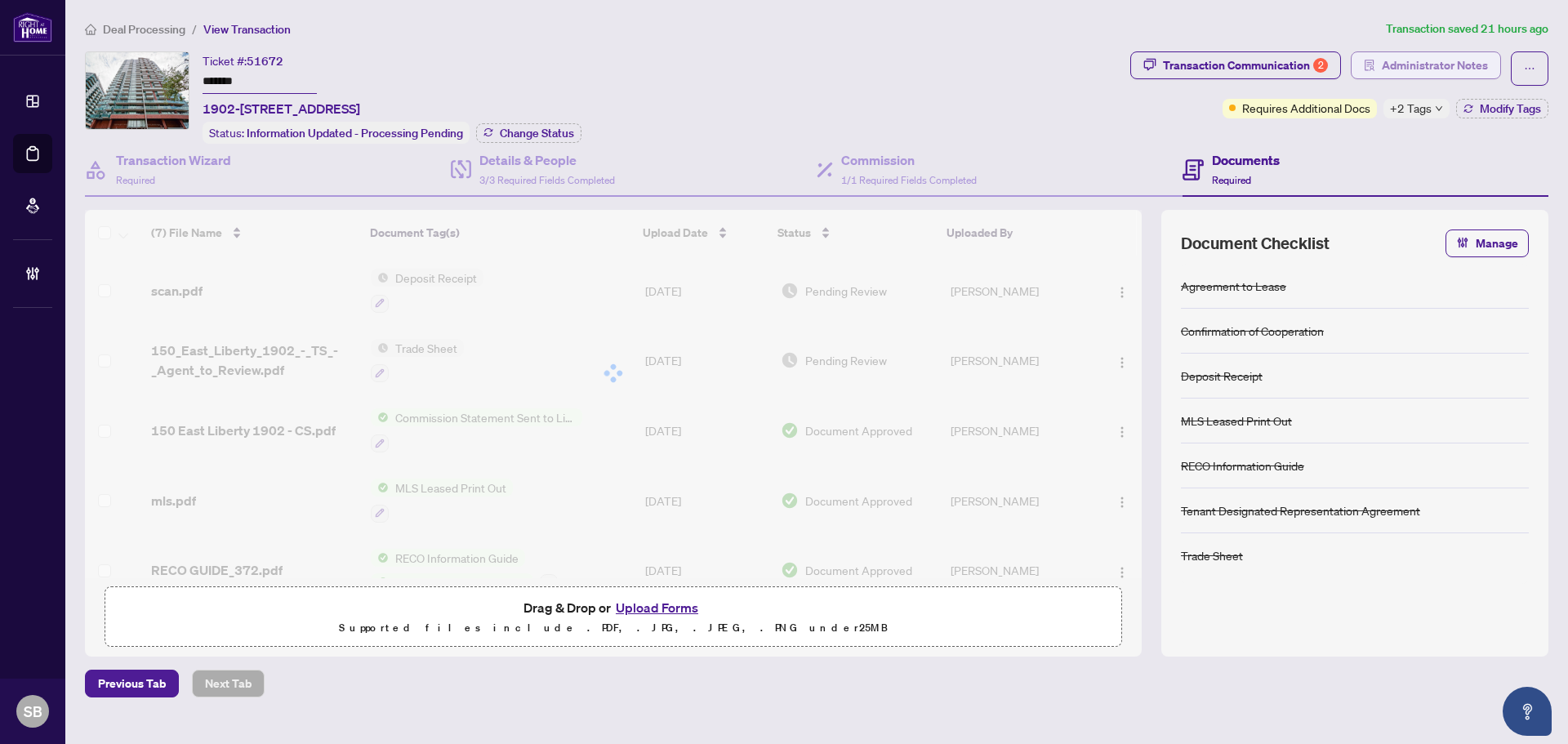
click at [1383, 63] on span "Administrator Notes" at bounding box center [1434, 64] width 106 height 26
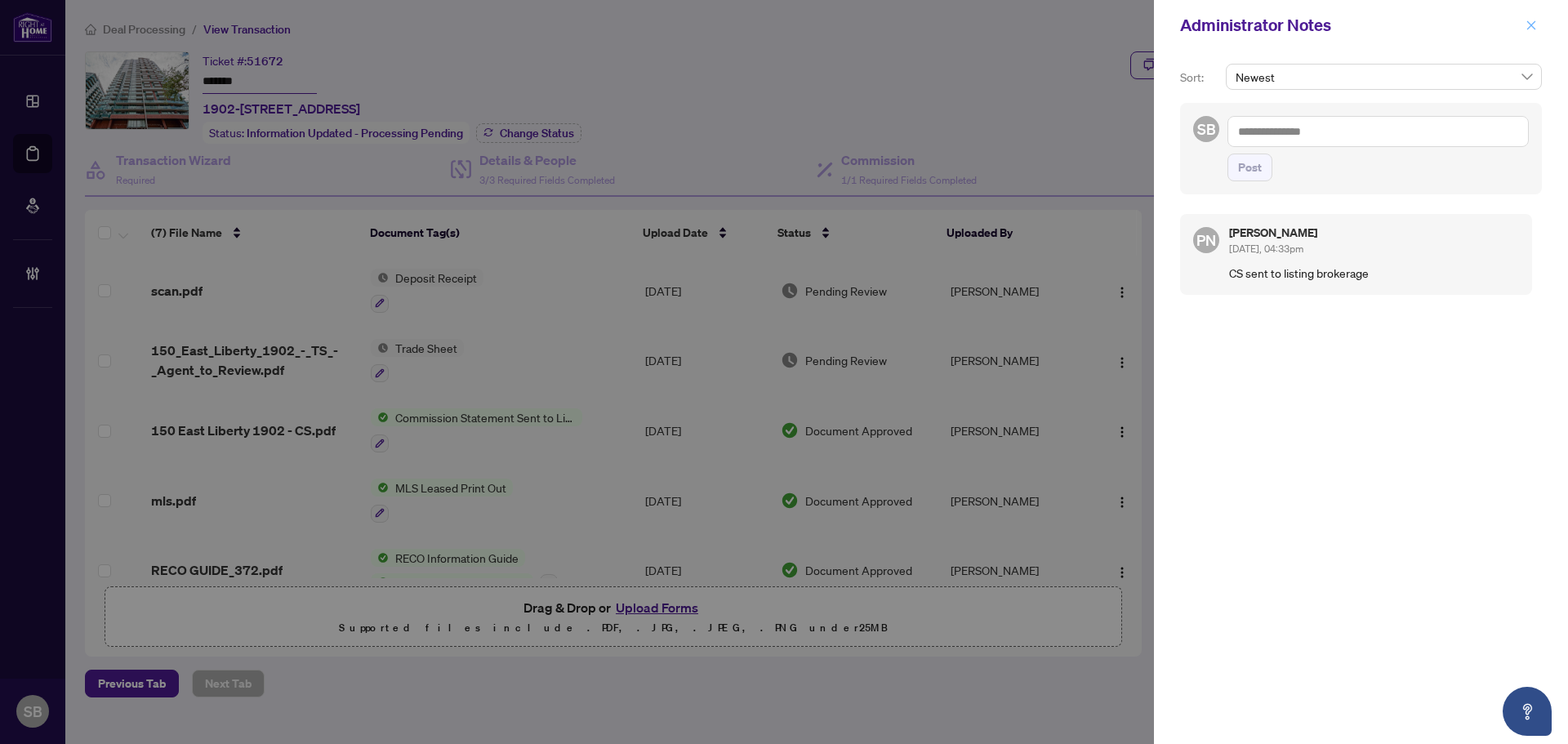
click at [1536, 28] on icon "close" at bounding box center [1530, 25] width 12 height 12
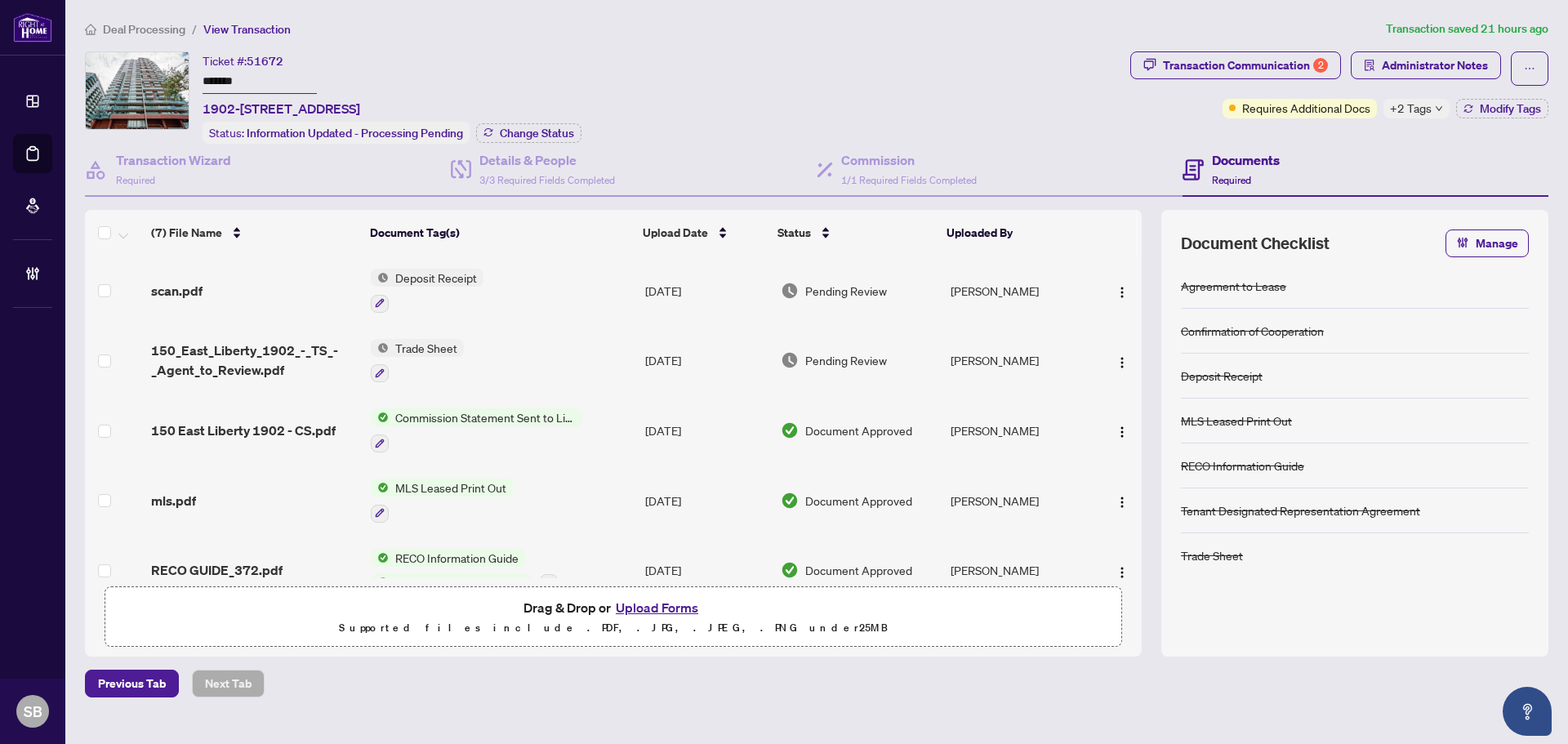
drag, startPoint x: 352, startPoint y: 105, endPoint x: 195, endPoint y: 102, distance: 157.0
click at [195, 102] on div "Ticket #: 51672 ******* [STREET_ADDRESS] Status: Information Updated - Processi…" at bounding box center [604, 97] width 1039 height 92
click at [202, 106] on div "Ticket #: 51672 ******* [STREET_ADDRESS] Status: Information Updated - Processi…" at bounding box center [604, 97] width 1039 height 92
drag, startPoint x: 351, startPoint y: 110, endPoint x: 205, endPoint y: 108, distance: 146.0
click at [205, 108] on span "1902-[STREET_ADDRESS]" at bounding box center [282, 109] width 157 height 20
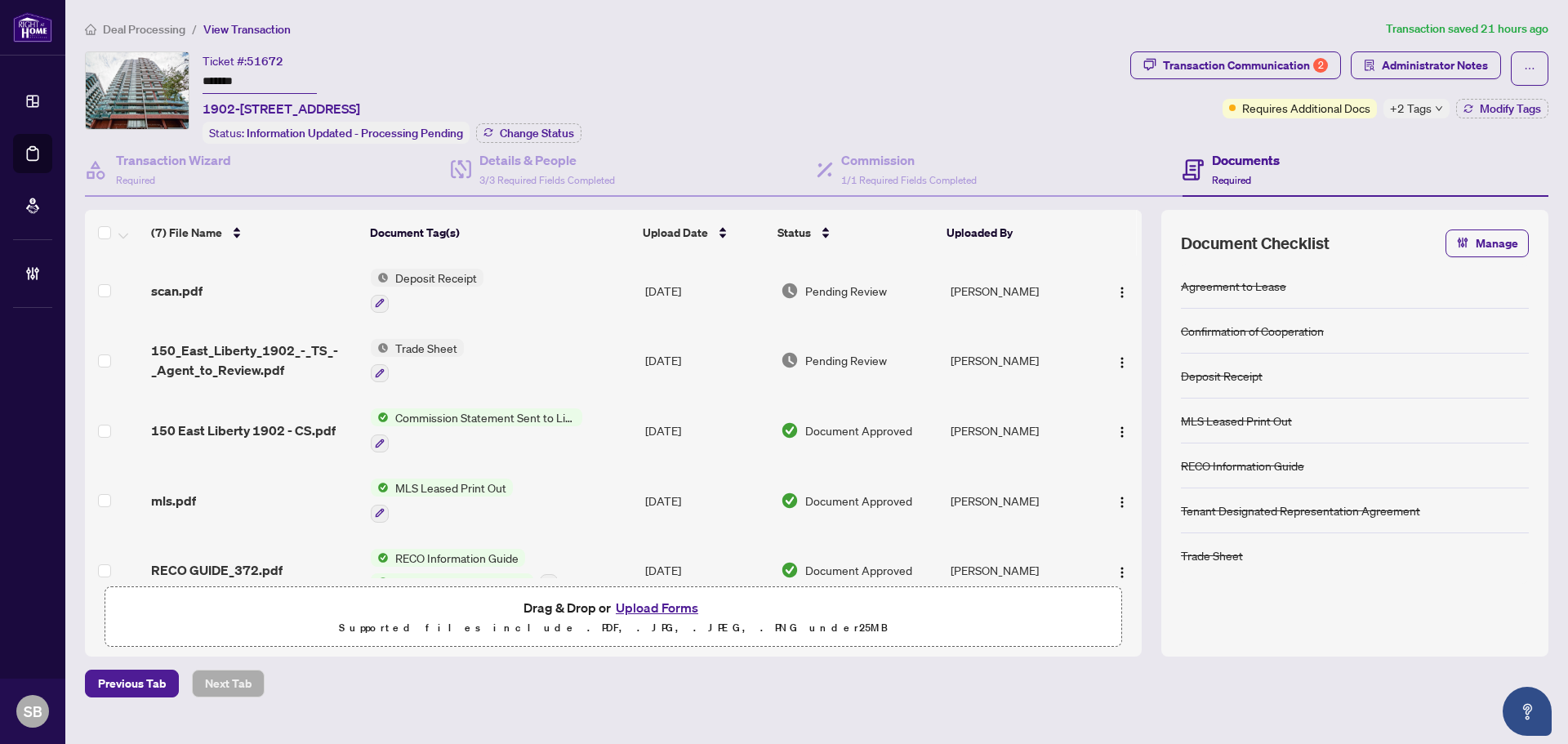
click at [168, 39] on div "Deal Processing / View Transaction Transaction saved 21 hours ago Ticket #: 516…" at bounding box center [816, 359] width 1476 height 678
click at [168, 30] on span "Deal Processing" at bounding box center [144, 30] width 82 height 14
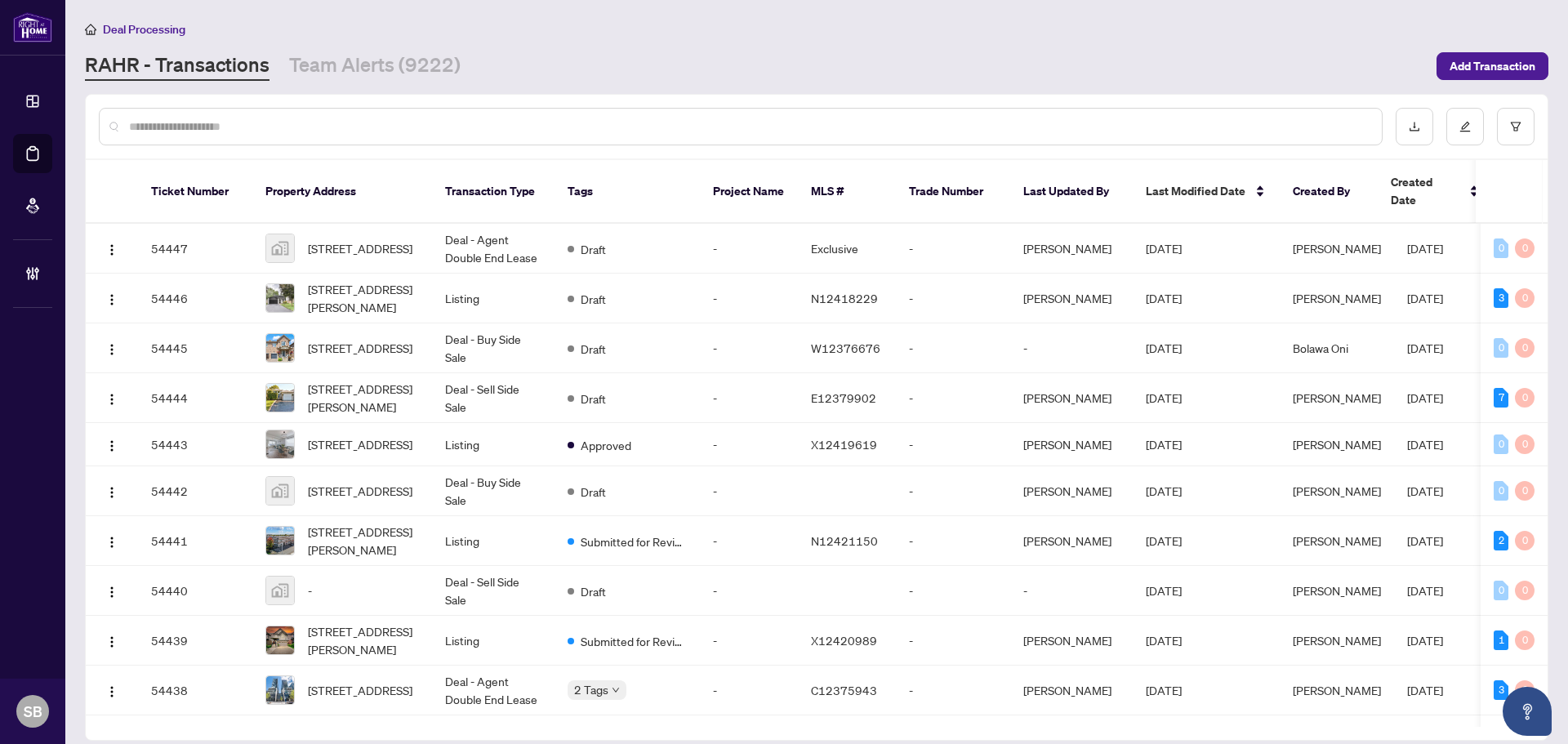
click at [408, 124] on input "text" at bounding box center [748, 127] width 1239 height 18
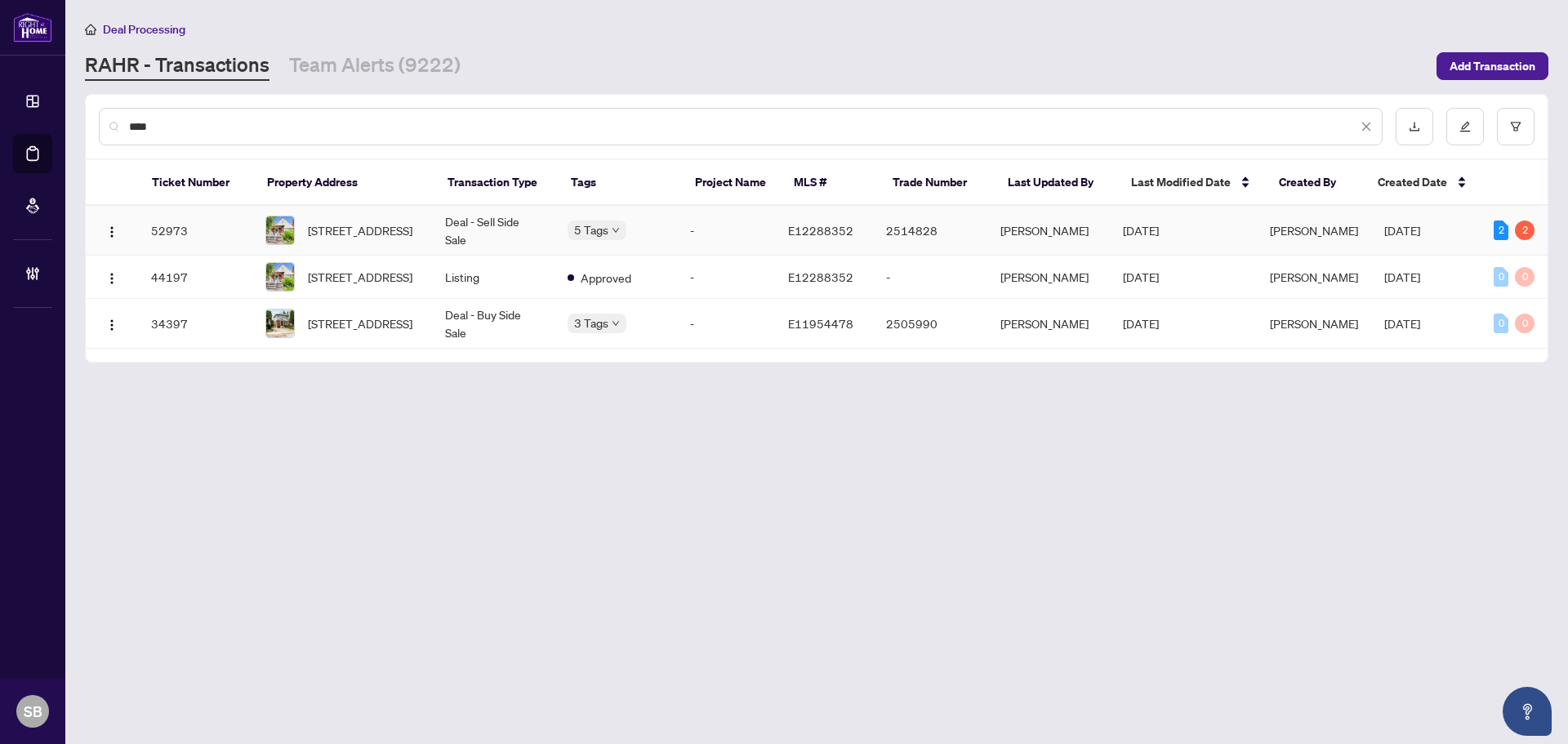
type input "****"
click at [431, 234] on td "[STREET_ADDRESS]" at bounding box center [341, 231] width 180 height 50
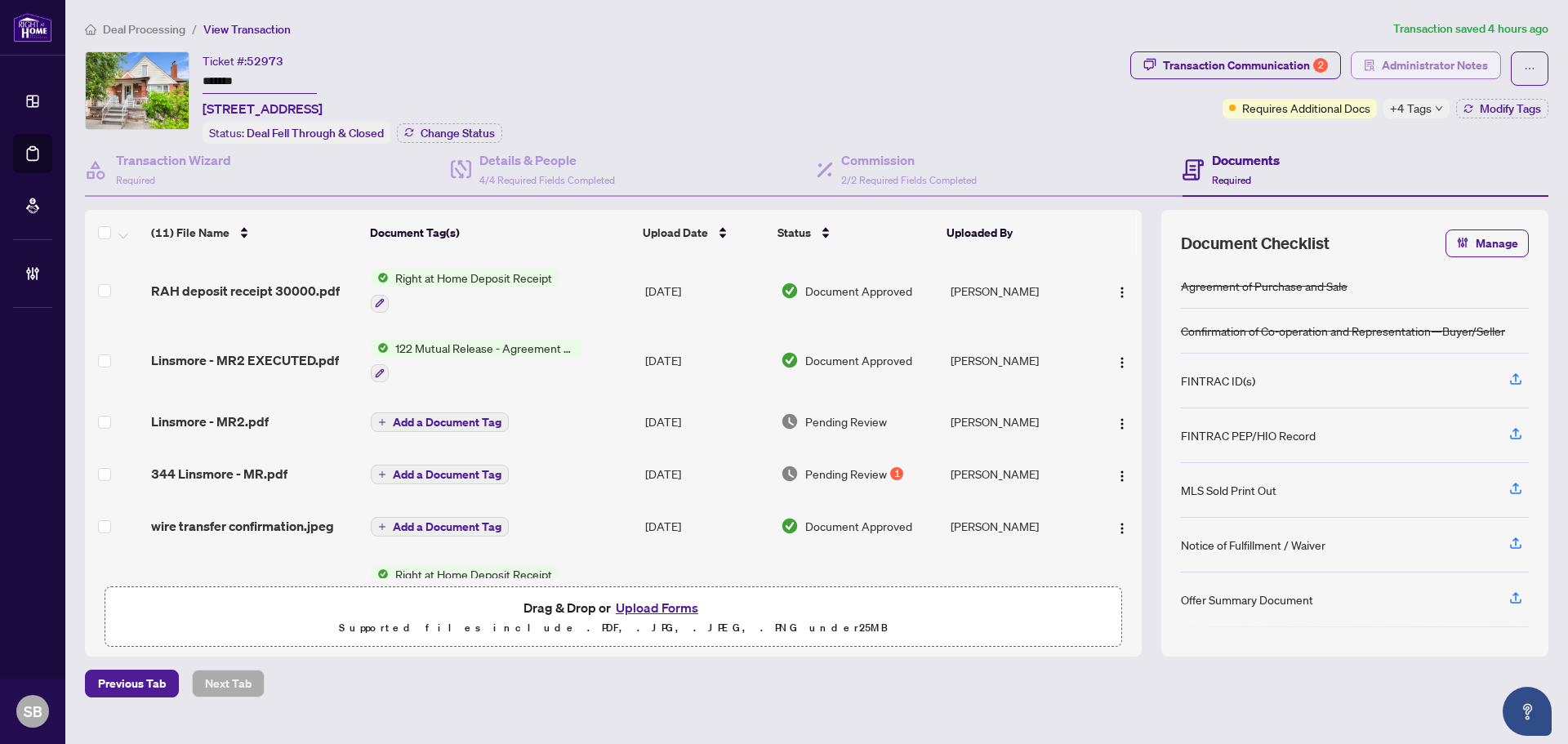
click at [1406, 69] on span "Administrator Notes" at bounding box center [1434, 64] width 106 height 26
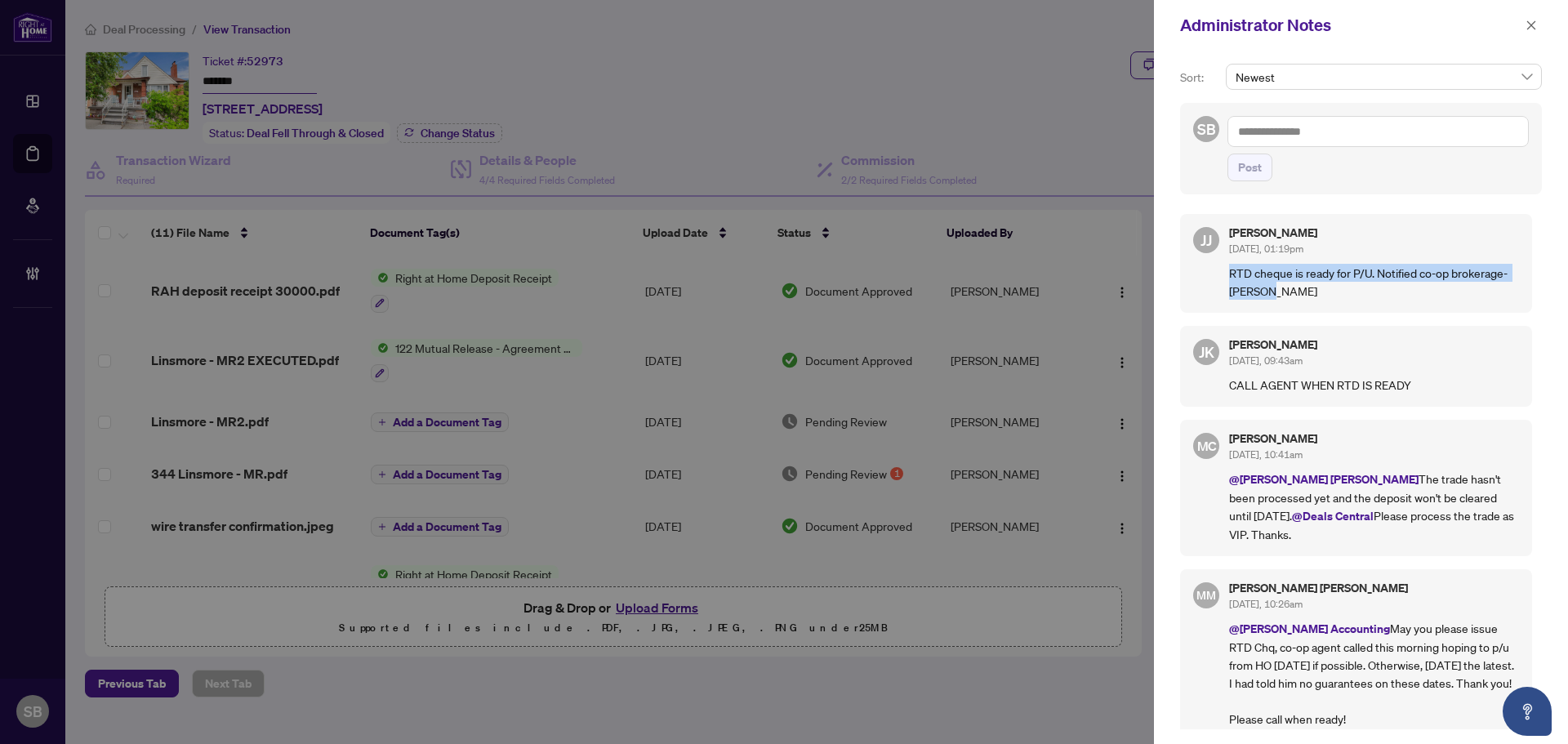
drag, startPoint x: 1284, startPoint y: 287, endPoint x: 1214, endPoint y: 278, distance: 70.6
click at [1214, 278] on div "[PERSON_NAME] [PERSON_NAME] [DATE], 01:19pm RTD cheque is ready for P/U. Notifi…" at bounding box center [1356, 263] width 352 height 99
click at [1305, 283] on p "RTD cheque is ready for P/U. Notified co-op brokerage- [PERSON_NAME]" at bounding box center [1374, 282] width 290 height 36
click at [1531, 30] on icon "close" at bounding box center [1530, 25] width 12 height 12
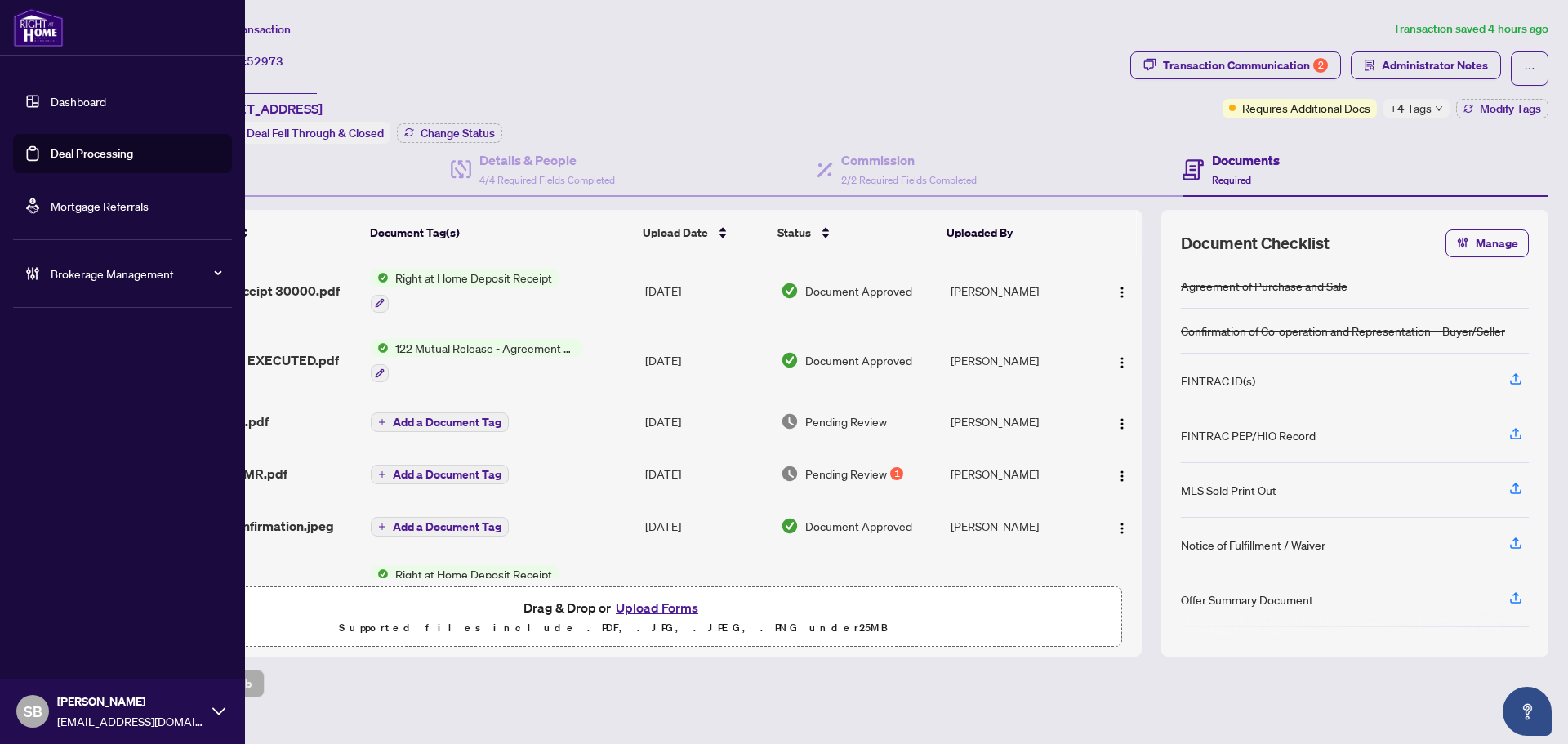
click at [45, 276] on div "Brokerage Management" at bounding box center [122, 274] width 219 height 39
click at [106, 393] on link "Manage Agents" at bounding box center [74, 391] width 80 height 14
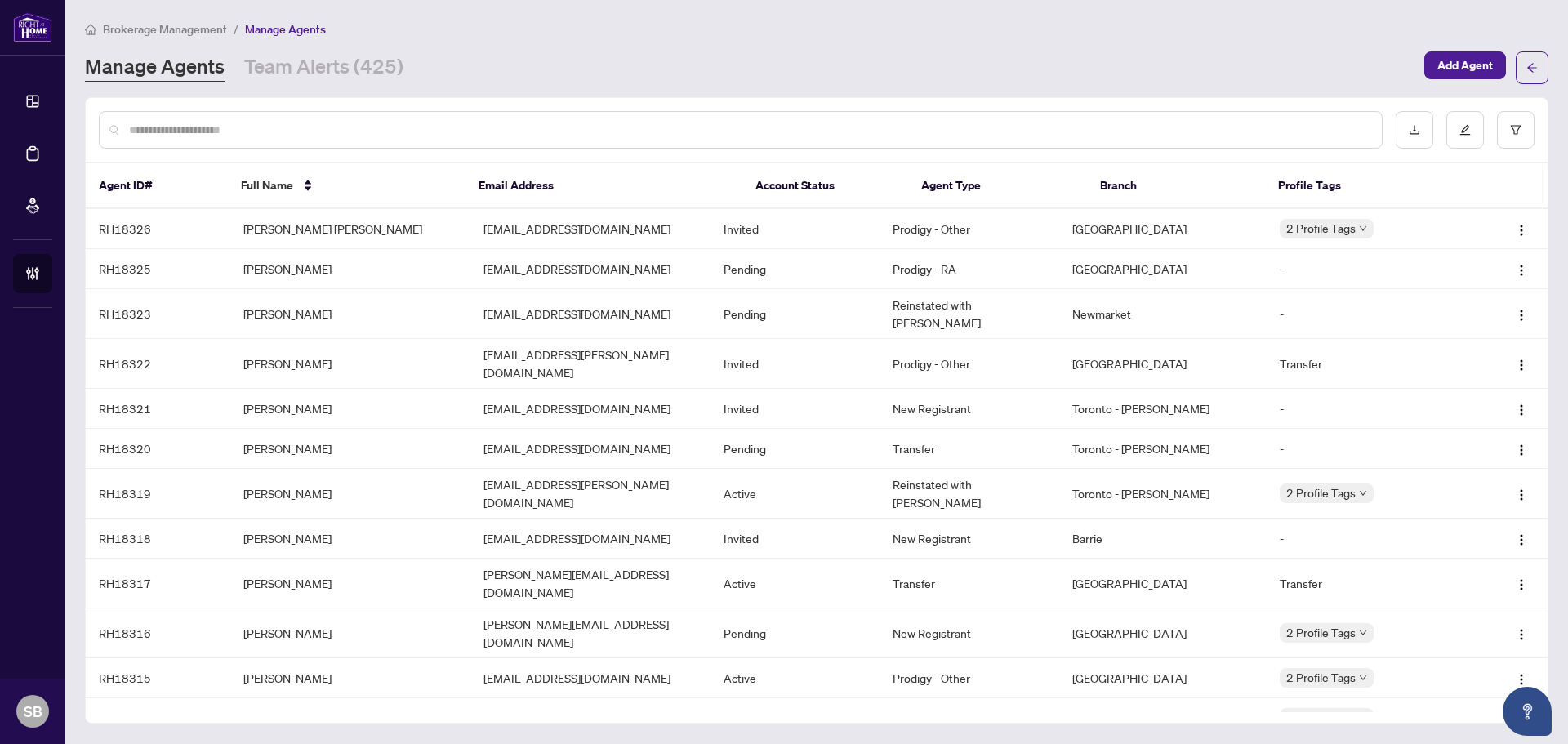
click at [552, 129] on input "text" at bounding box center [748, 130] width 1239 height 18
click at [552, 128] on input "text" at bounding box center [748, 130] width 1239 height 18
click at [566, 137] on input "text" at bounding box center [748, 130] width 1239 height 18
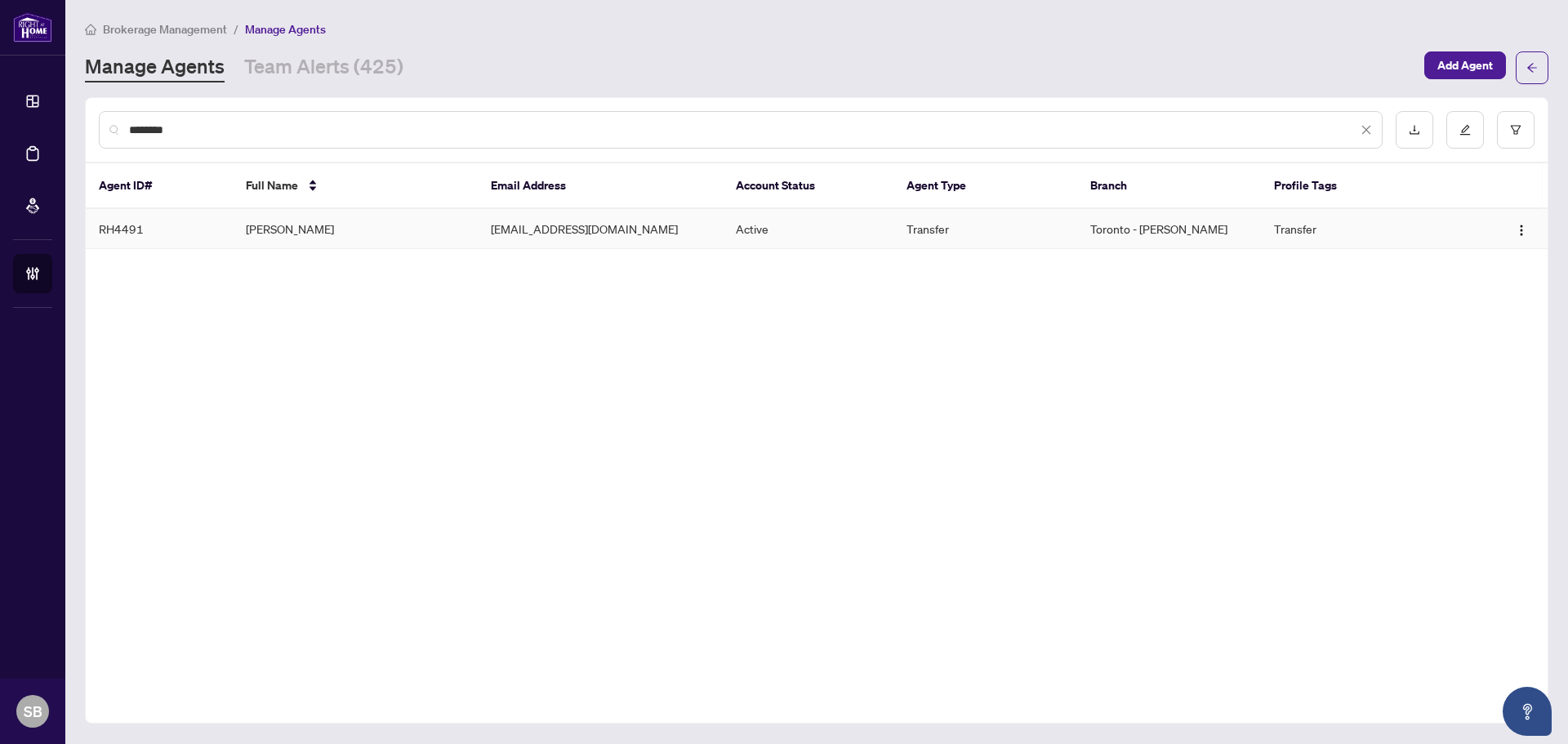
type input "********"
click at [356, 237] on td "[PERSON_NAME]" at bounding box center [355, 229] width 245 height 40
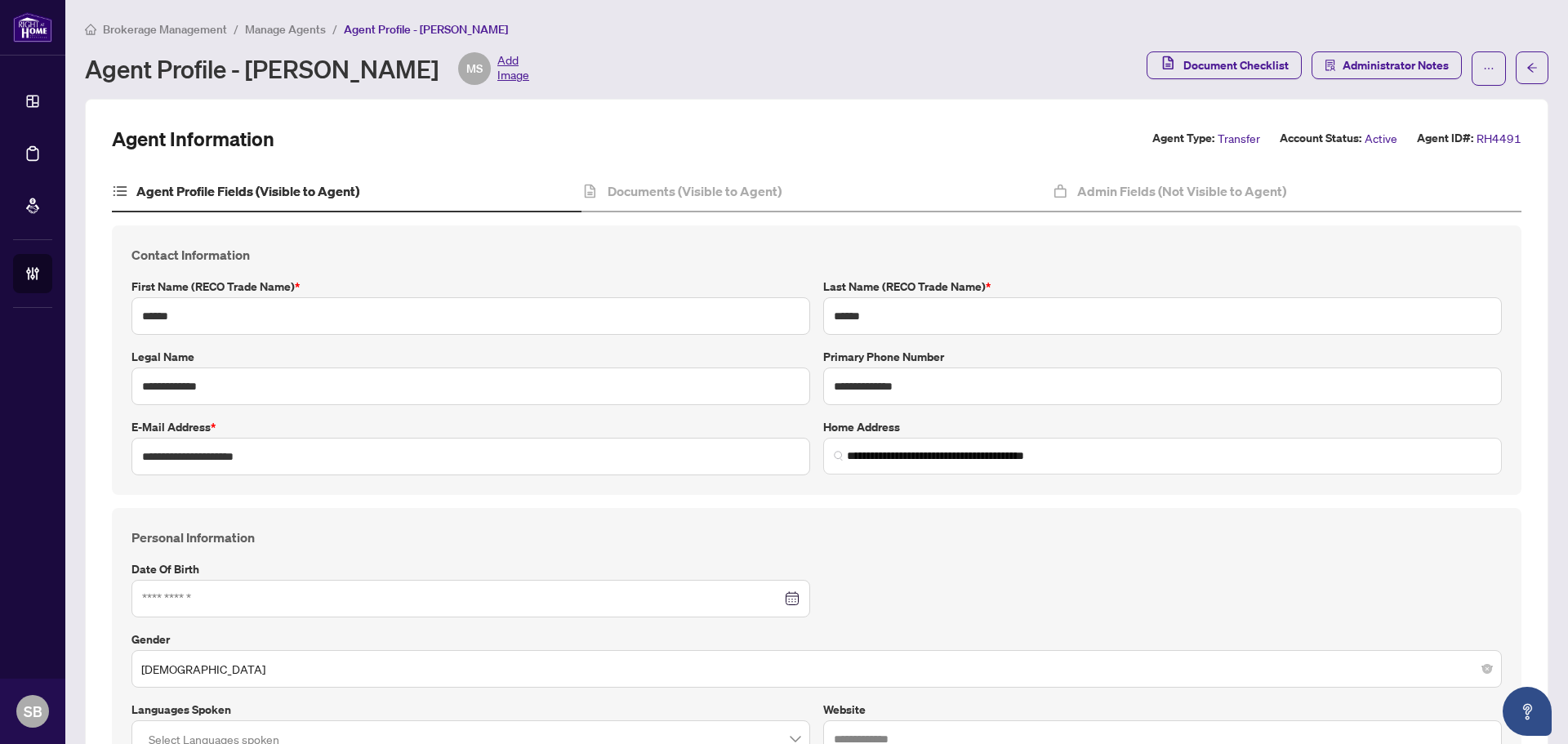
type input "**********"
type input "****"
type input "**********"
click at [692, 178] on div "Documents (Visible to Agent)" at bounding box center [815, 192] width 469 height 41
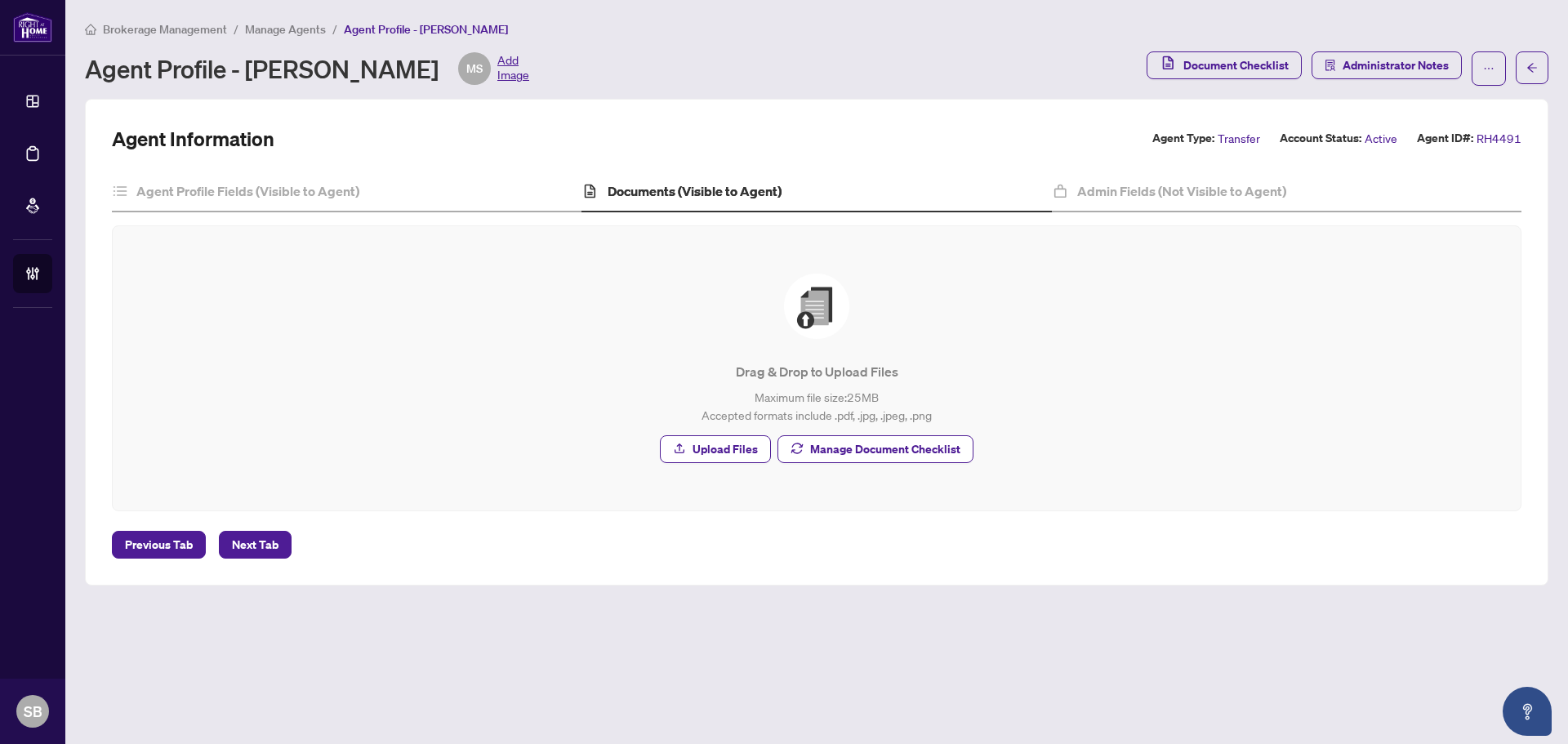
click at [1150, 215] on div "Agent Profile Fields (Visible to Agent) Documents (Visible to Agent) Admin Fiel…" at bounding box center [816, 342] width 1409 height 340
click at [1153, 202] on div "Admin Fields (Not Visible to Agent)" at bounding box center [1286, 192] width 469 height 41
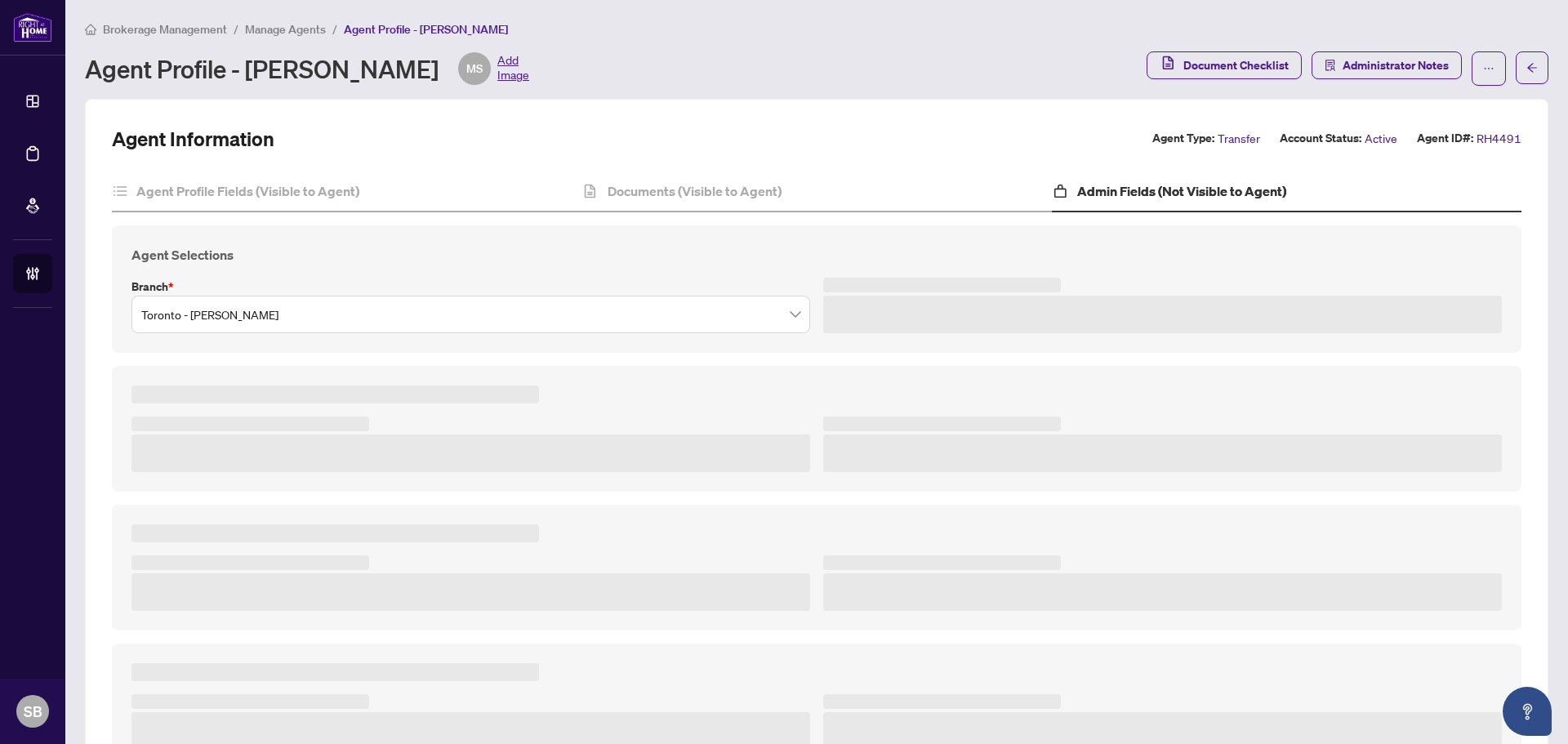
type textarea "**********"
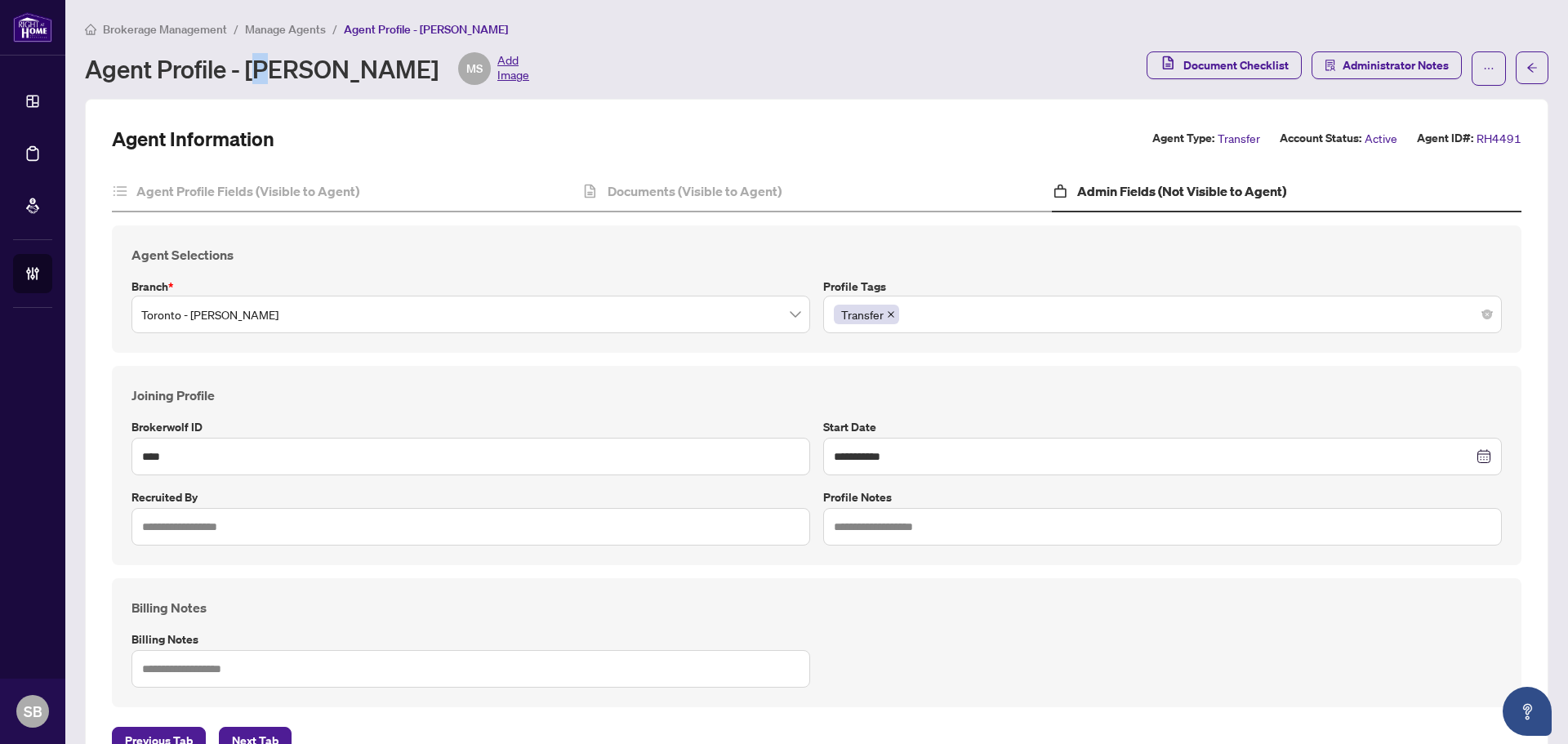
click at [274, 39] on div "Brokerage Management / Manage Agents / Agent Profile - [PERSON_NAME] Agent Prof…" at bounding box center [816, 53] width 1463 height 66
click at [276, 33] on span "Manage Agents" at bounding box center [285, 30] width 80 height 14
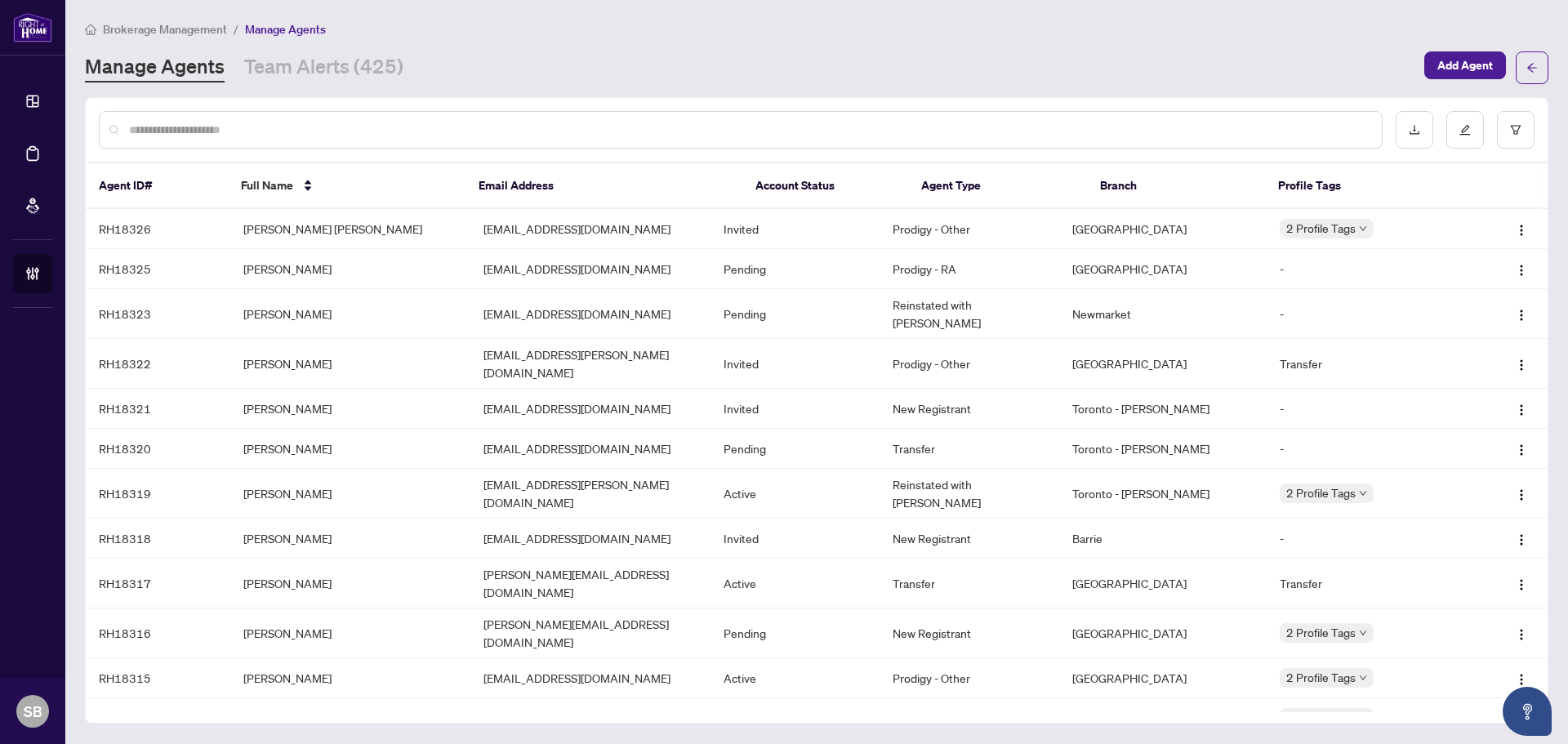
click at [323, 143] on div at bounding box center [741, 130] width 1284 height 38
click at [317, 138] on div at bounding box center [741, 130] width 1284 height 38
click at [316, 131] on input "text" at bounding box center [748, 130] width 1239 height 18
click at [315, 129] on input "text" at bounding box center [748, 130] width 1239 height 18
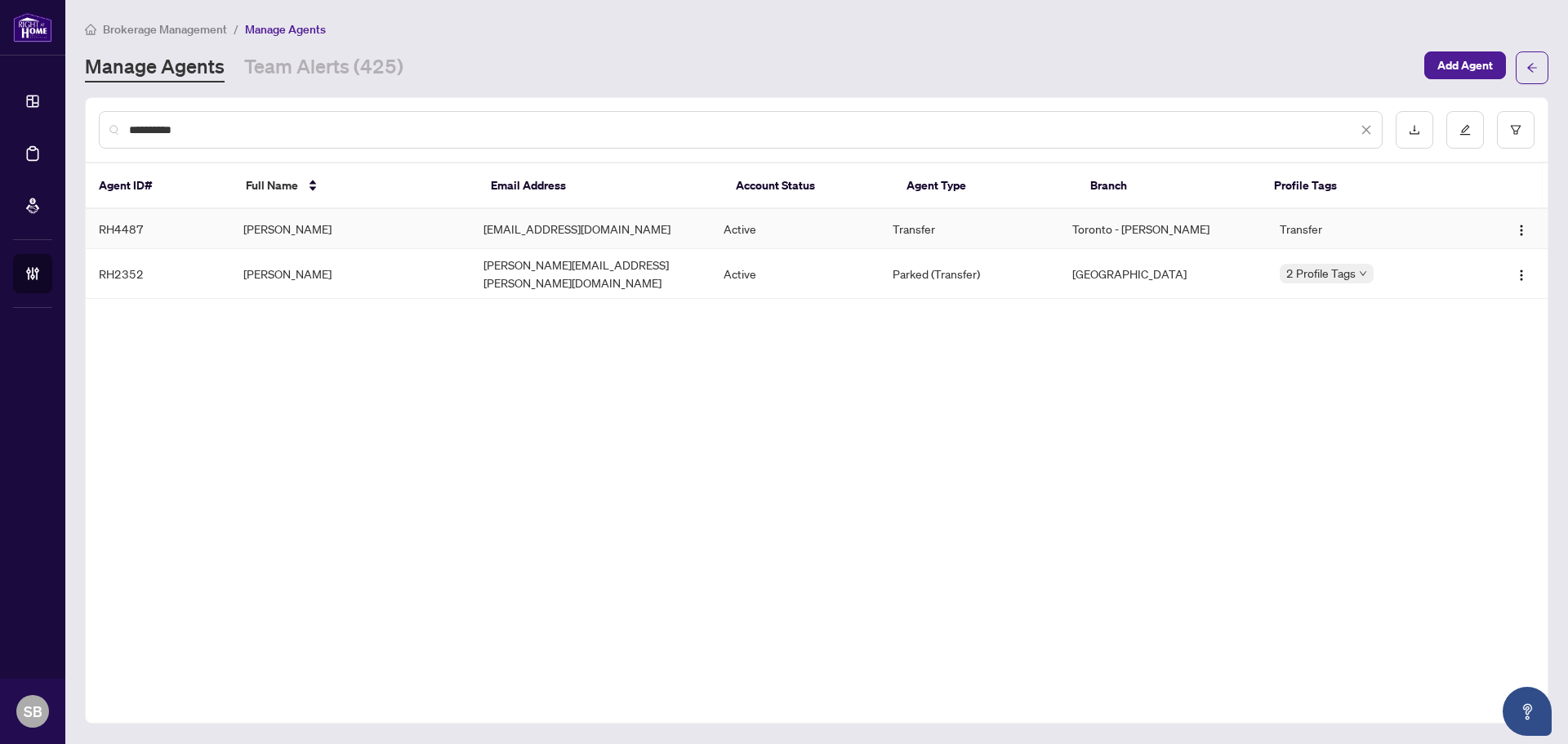
type input "**********"
click at [349, 229] on td "[PERSON_NAME]" at bounding box center [350, 229] width 240 height 40
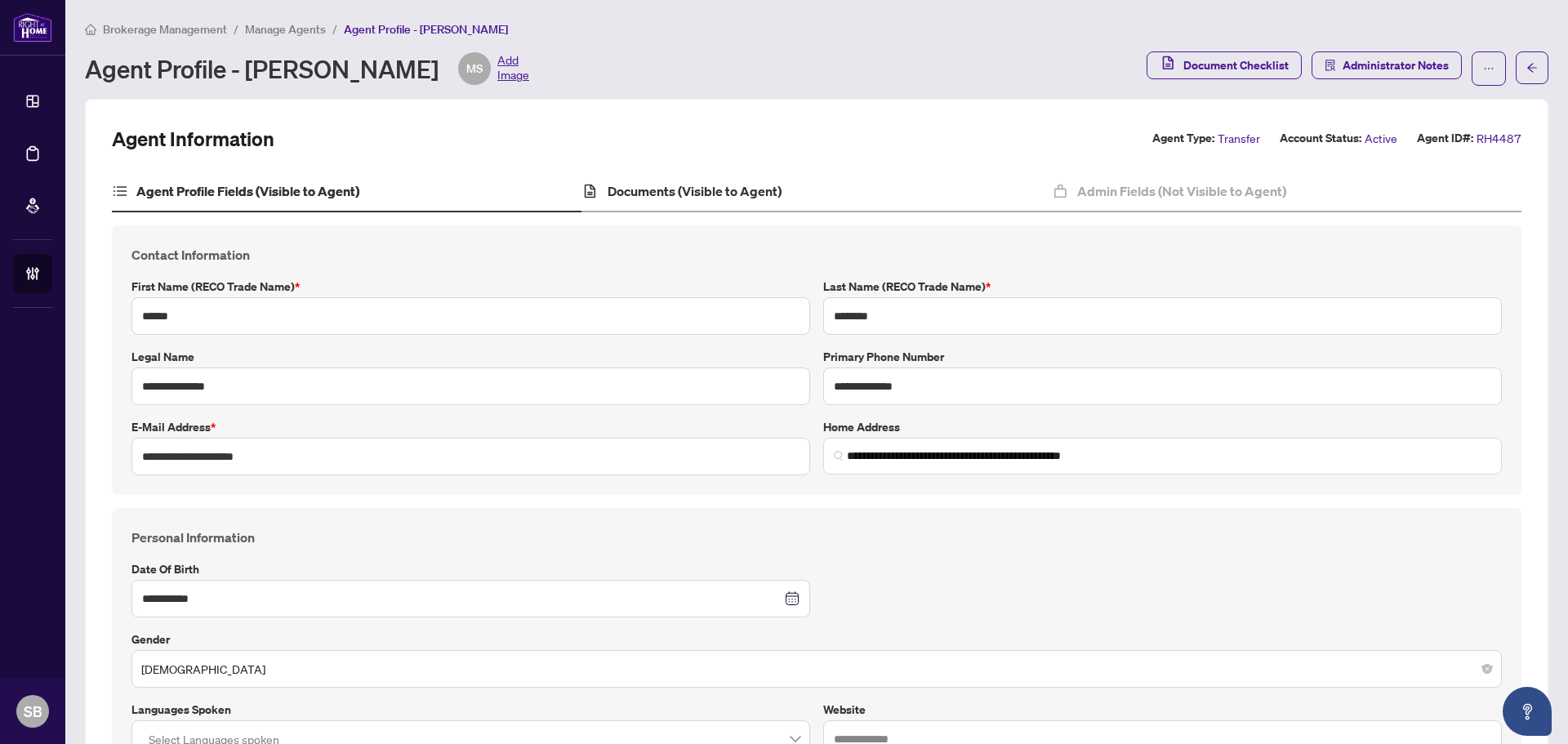
drag, startPoint x: 680, startPoint y: 220, endPoint x: 683, endPoint y: 207, distance: 13.3
click at [681, 201] on div "Documents (Visible to Agent)" at bounding box center [815, 192] width 469 height 41
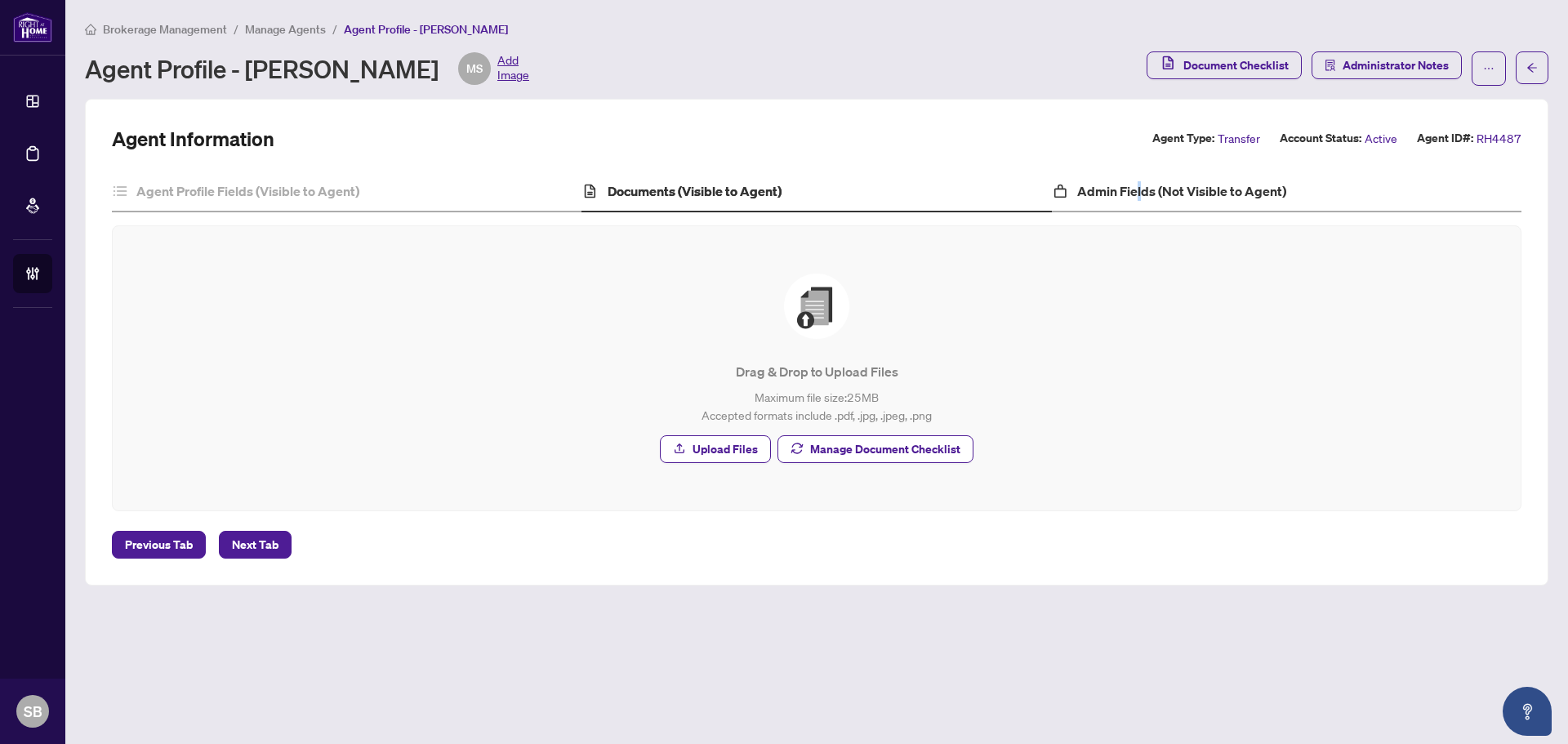
drag, startPoint x: 1134, startPoint y: 176, endPoint x: 1142, endPoint y: 184, distance: 11.3
click at [1142, 184] on div "Admin Fields (Not Visible to Agent)" at bounding box center [1286, 192] width 469 height 41
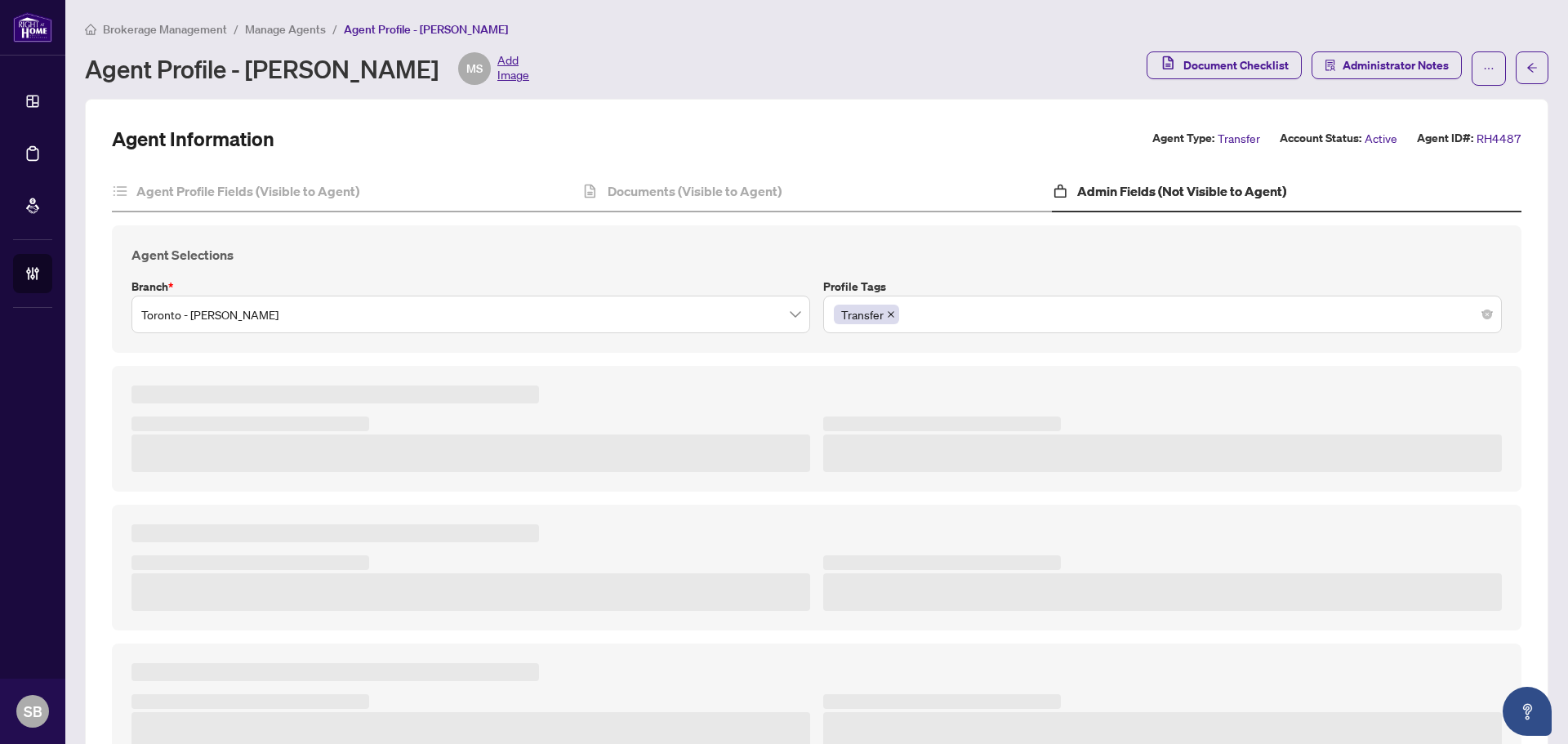
click at [1142, 184] on h4 "Admin Fields (Not Visible to Agent)" at bounding box center [1182, 191] width 209 height 20
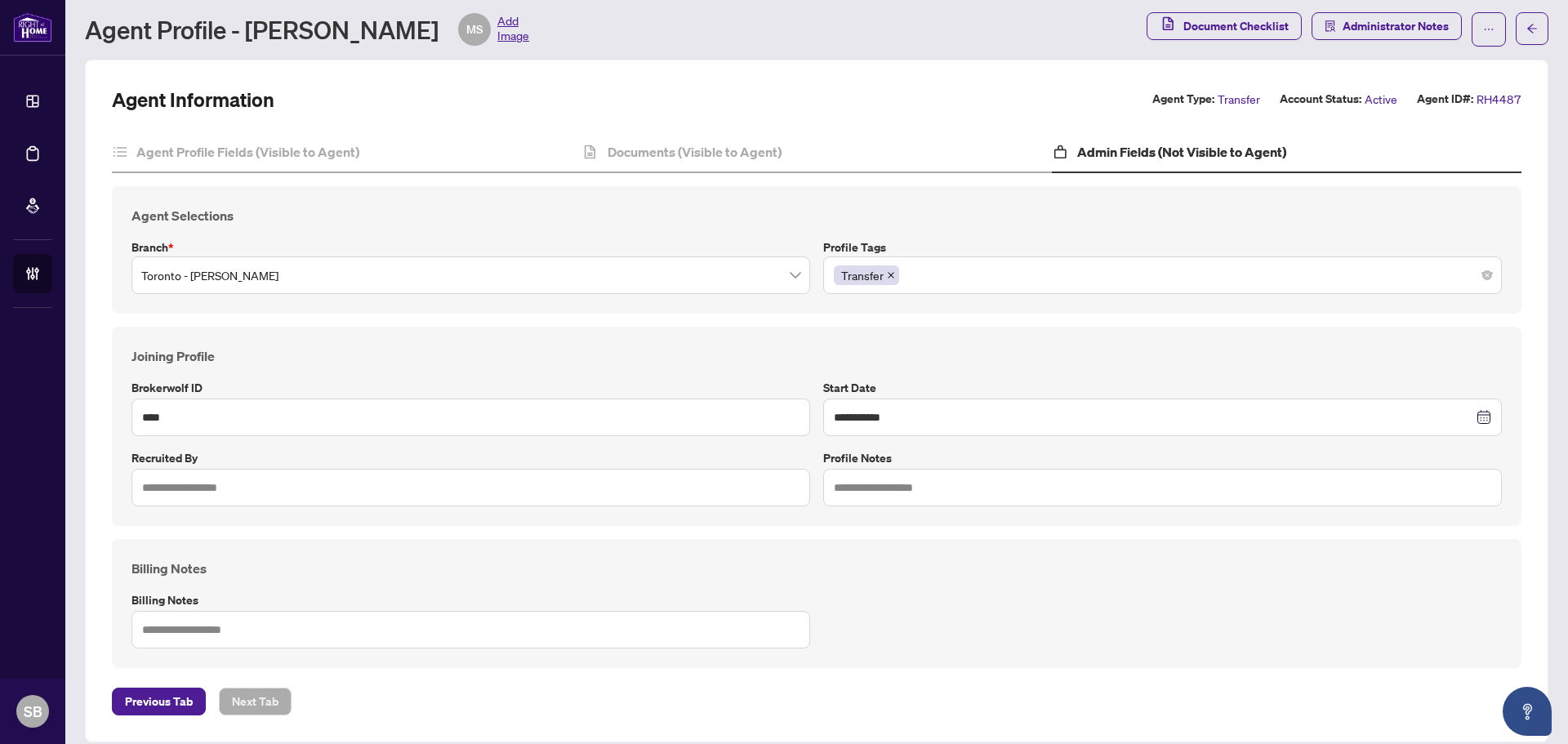
scroll to position [56, 0]
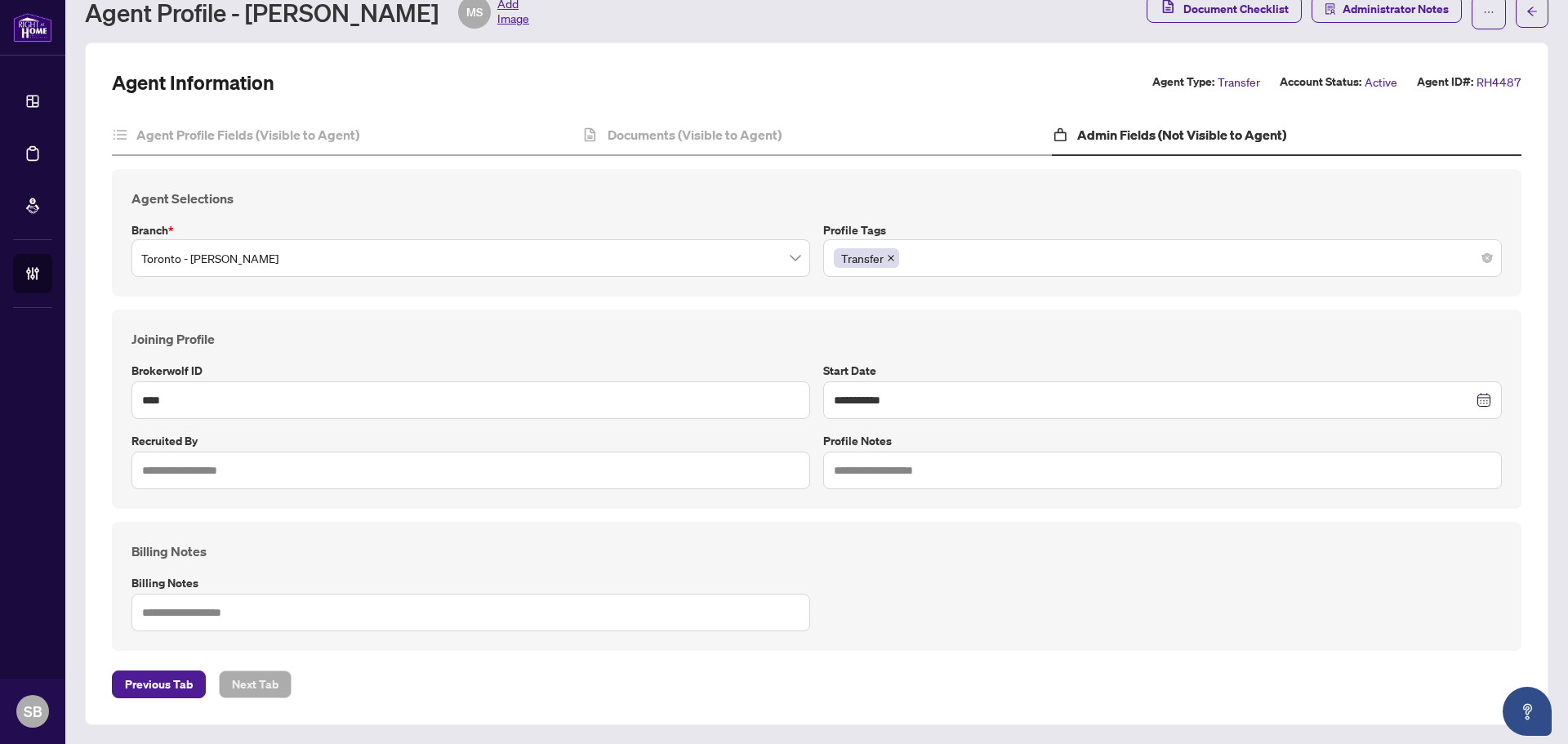
click at [714, 157] on div "**********" at bounding box center [816, 383] width 1409 height 536
click at [711, 143] on h4 "Documents (Visible to Agent)" at bounding box center [695, 135] width 174 height 20
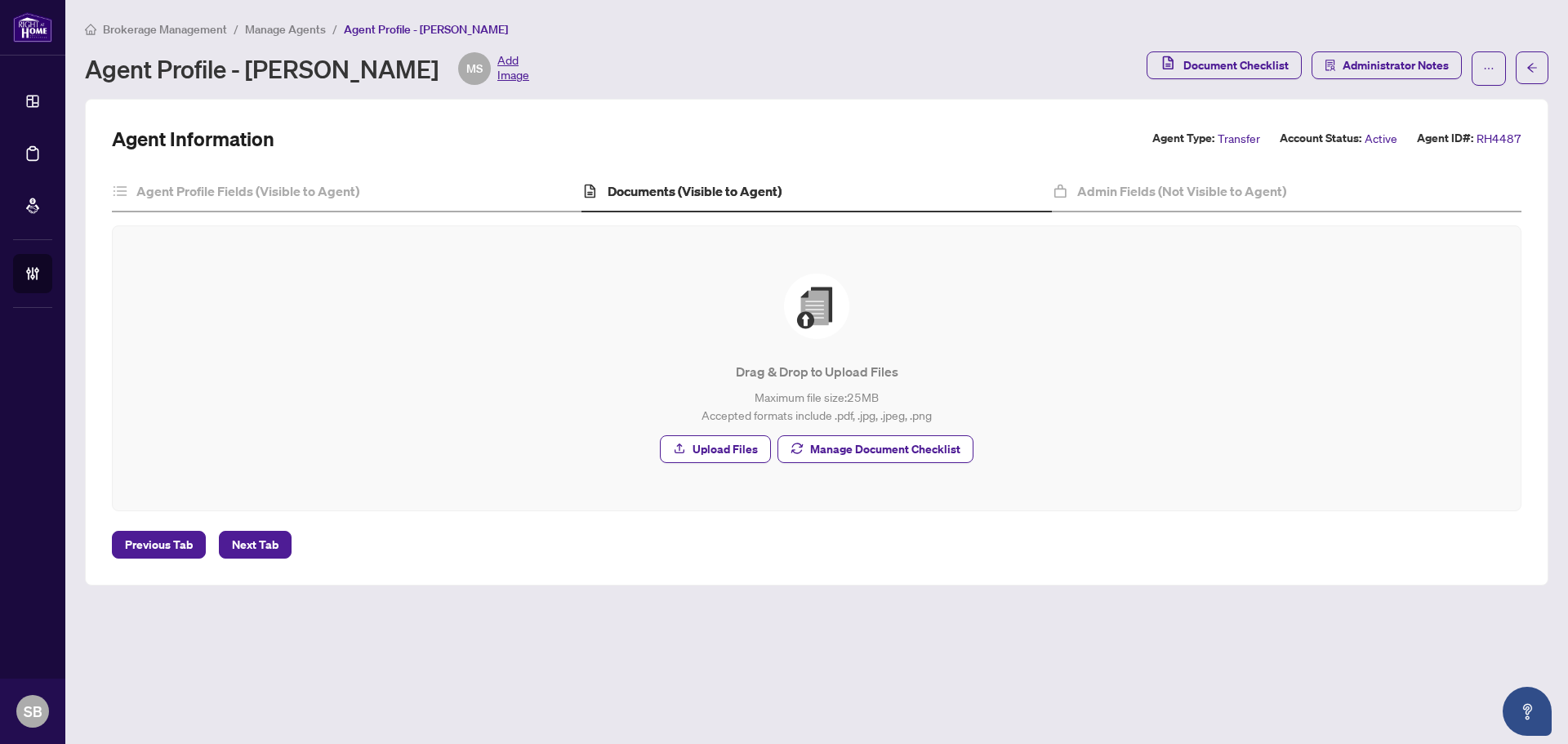
drag, startPoint x: 421, startPoint y: 67, endPoint x: 254, endPoint y: 69, distance: 167.0
click at [254, 69] on div "Agent Profile - [PERSON_NAME] MS Add Image" at bounding box center [307, 68] width 444 height 33
copy div "[PERSON_NAME]"
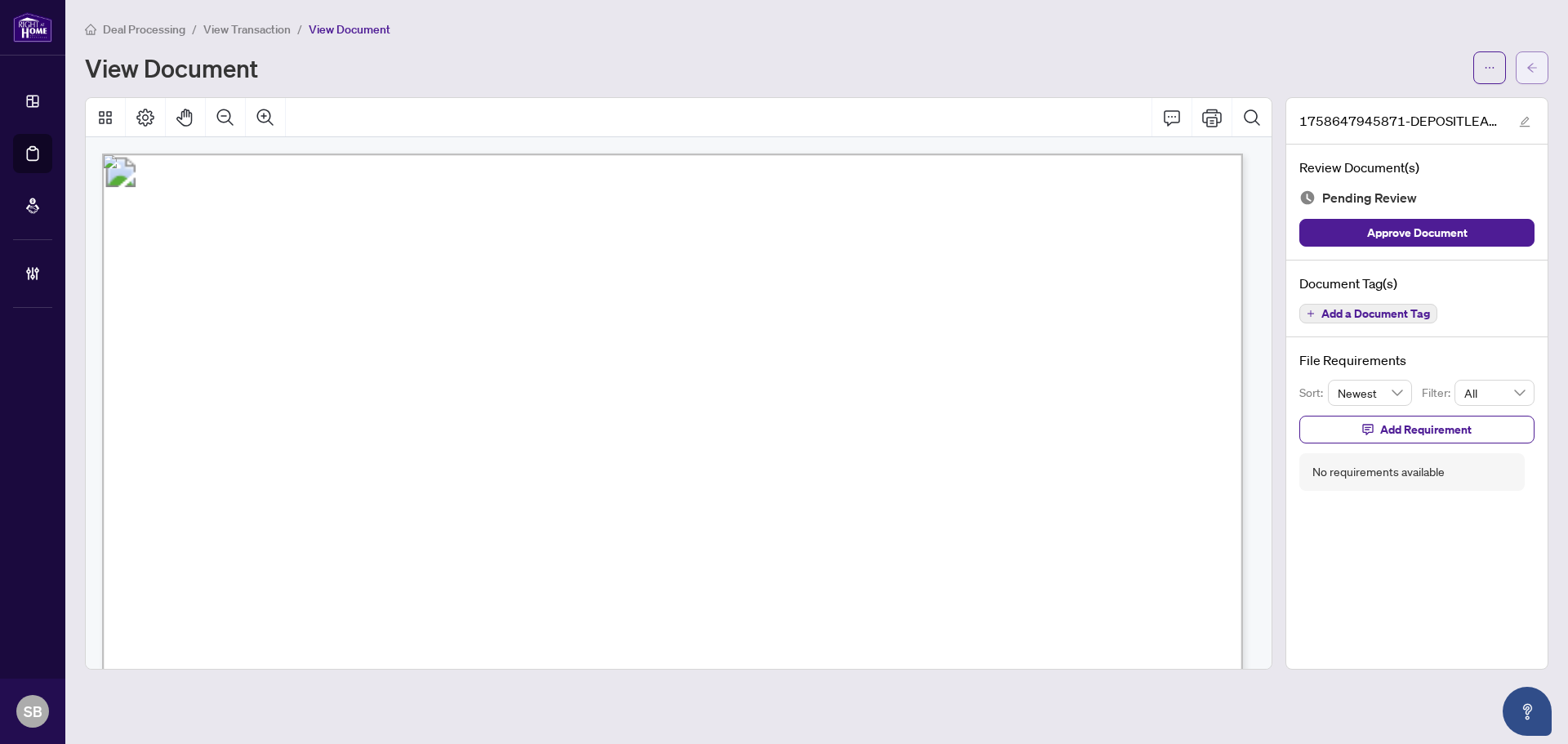
click at [1535, 58] on span "button" at bounding box center [1531, 67] width 12 height 26
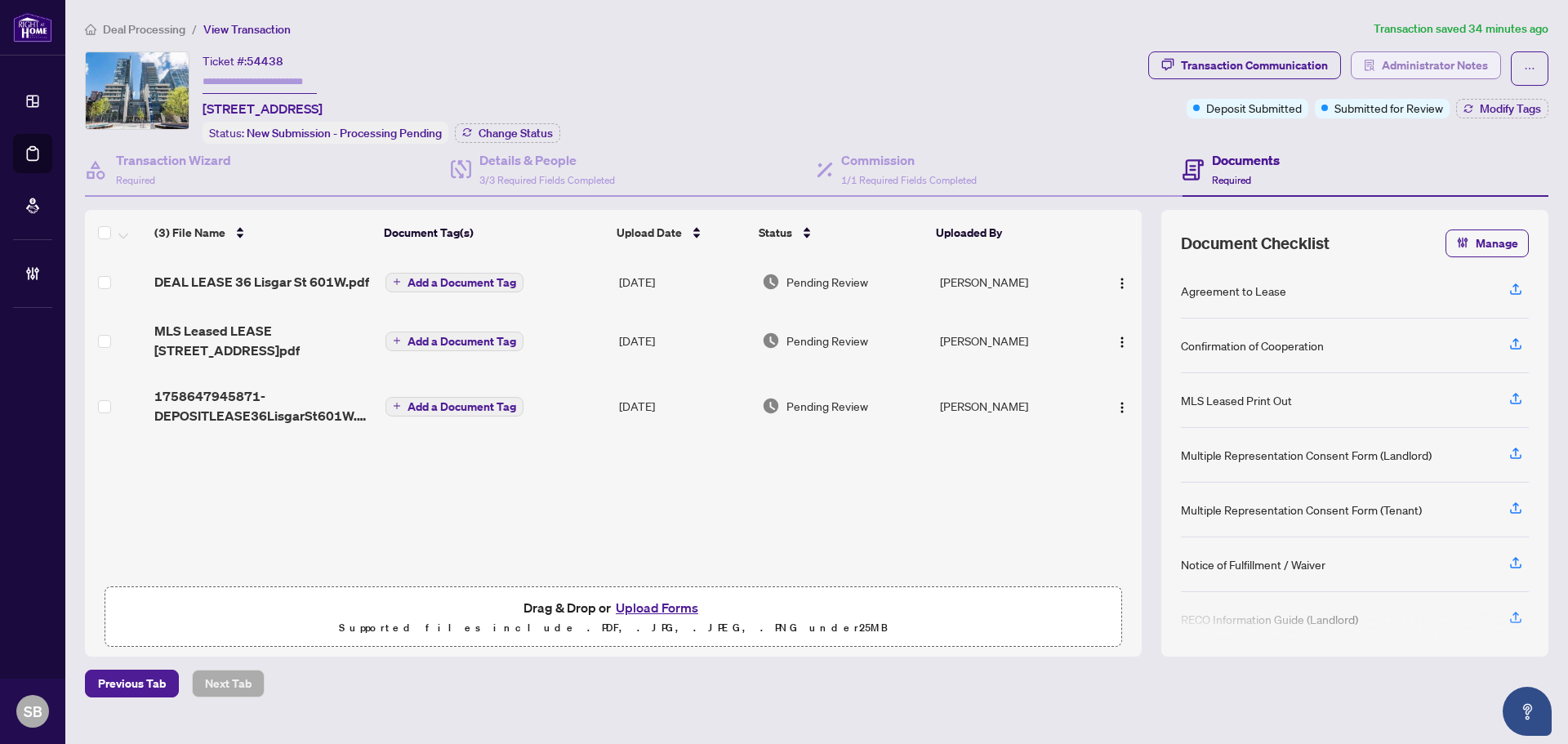
click at [1430, 58] on span "Administrator Notes" at bounding box center [1434, 64] width 106 height 26
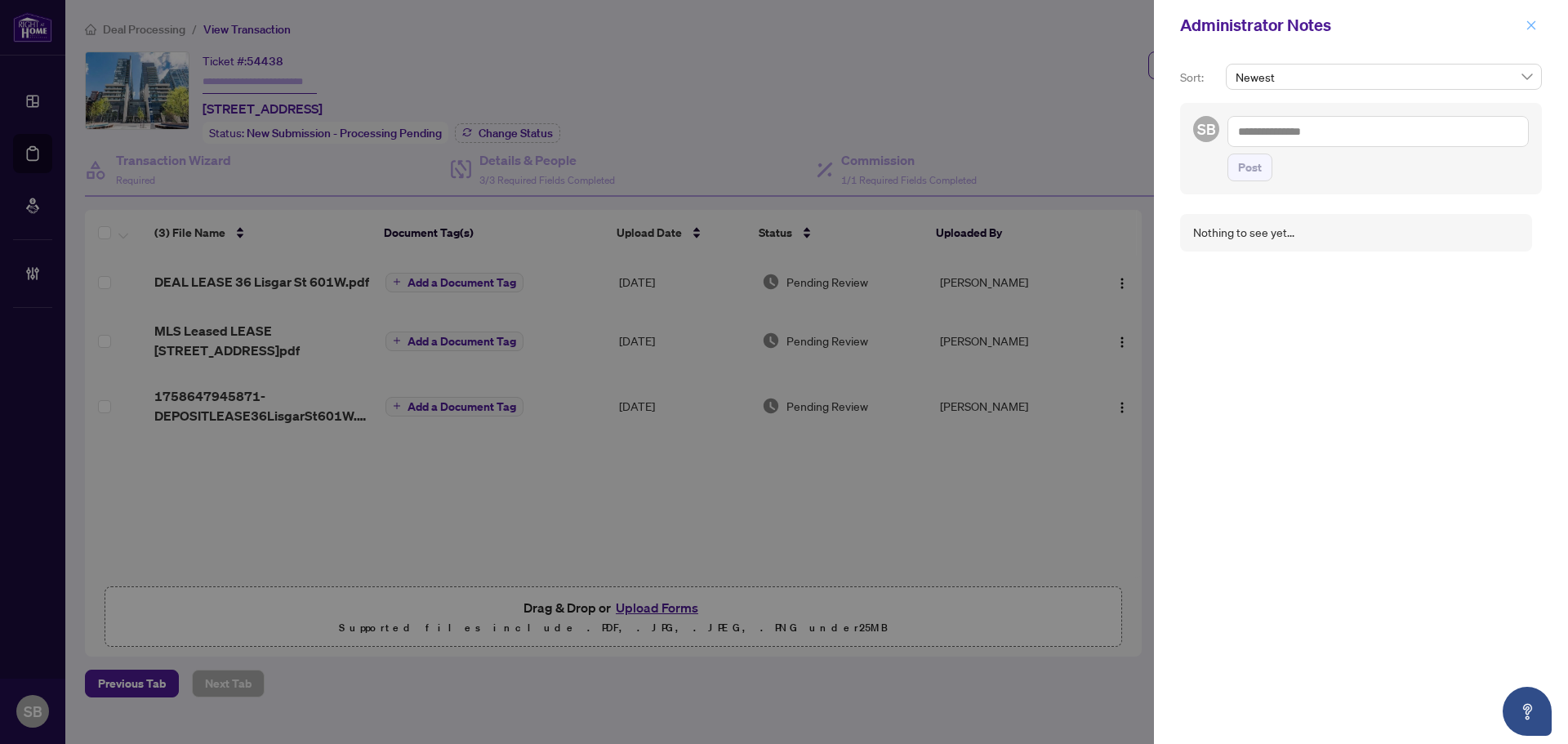
click at [1531, 30] on icon "close" at bounding box center [1530, 25] width 12 height 12
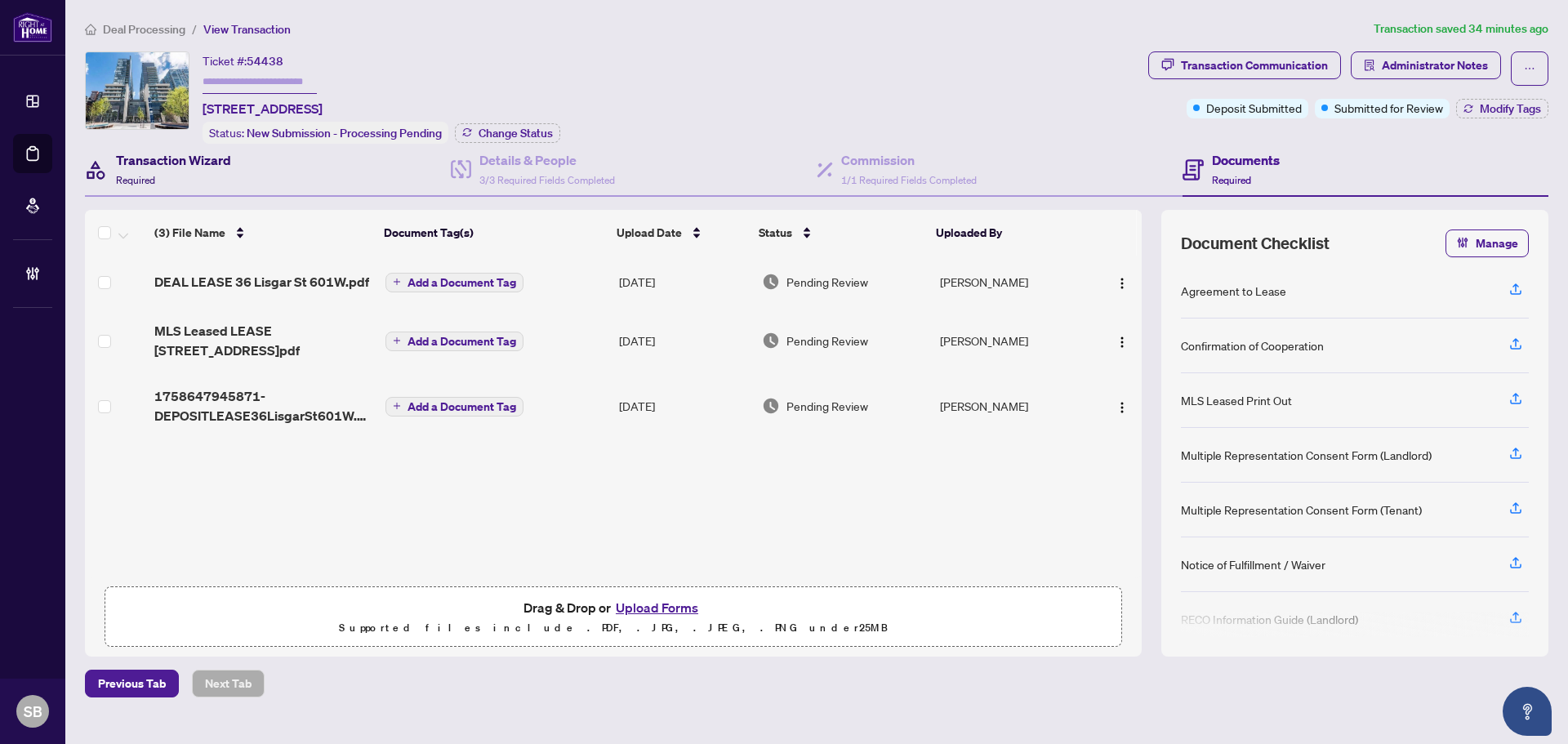
click at [208, 177] on div "Transaction Wizard Required" at bounding box center [173, 169] width 115 height 38
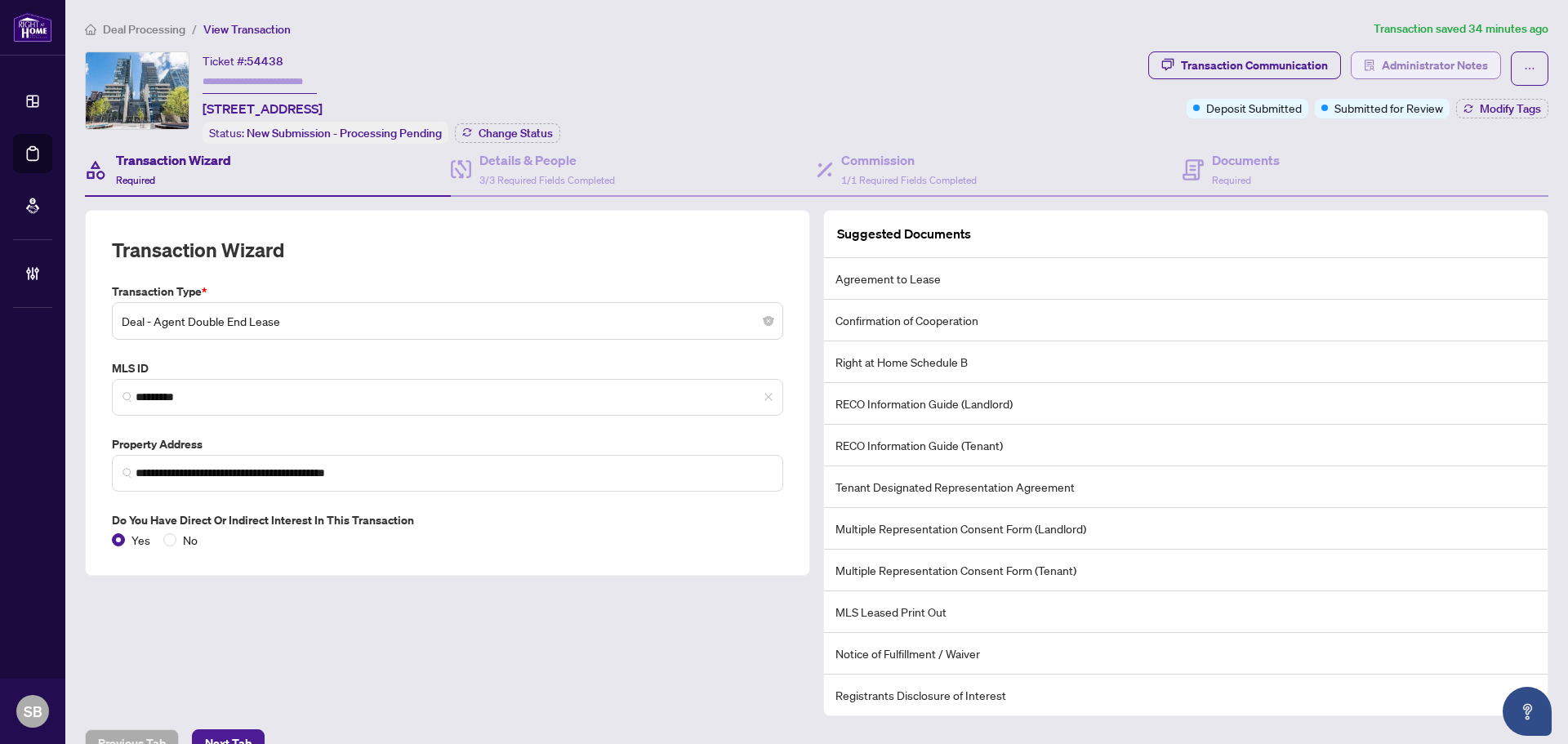
click at [1429, 62] on span "Administrator Notes" at bounding box center [1434, 64] width 106 height 26
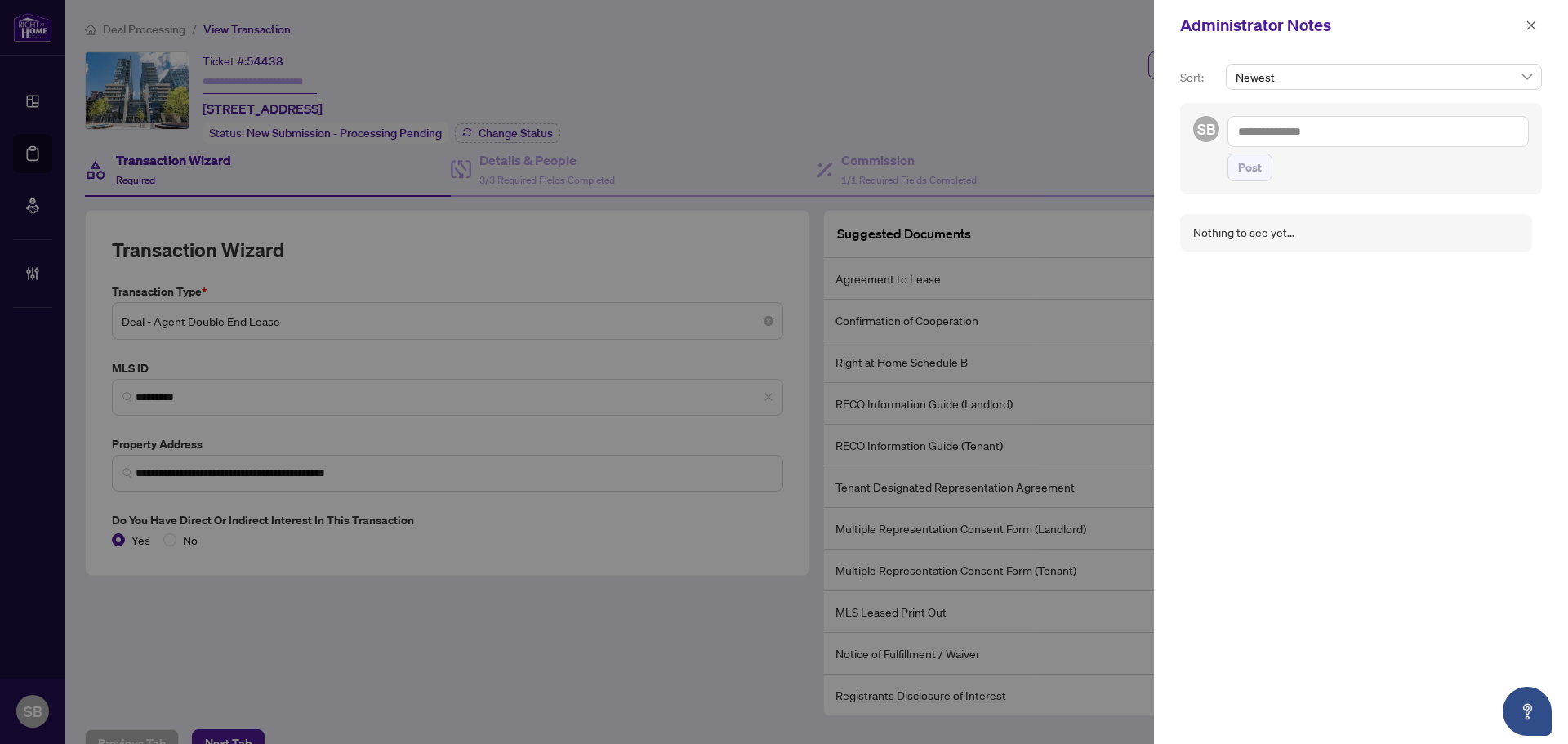
click at [1376, 124] on textarea at bounding box center [1378, 131] width 301 height 31
click at [1316, 160] on li "RAH R Accounting" at bounding box center [1327, 170] width 131 height 28
type textarea "**********"
click at [1538, 30] on button "button" at bounding box center [1531, 25] width 21 height 20
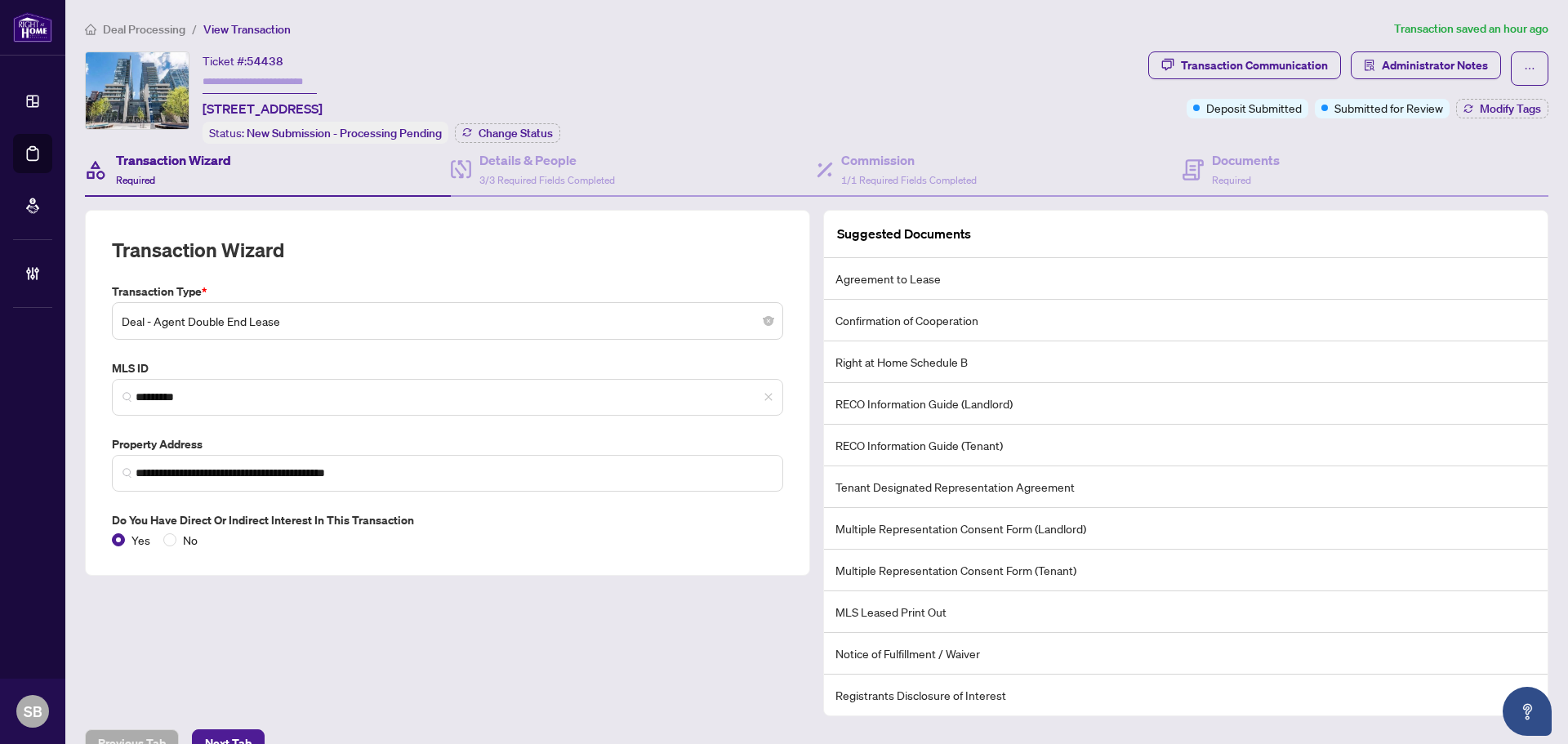
click at [139, 20] on li "Deal Processing" at bounding box center [135, 29] width 100 height 19
click at [146, 33] on span "Deal Processing" at bounding box center [144, 30] width 82 height 14
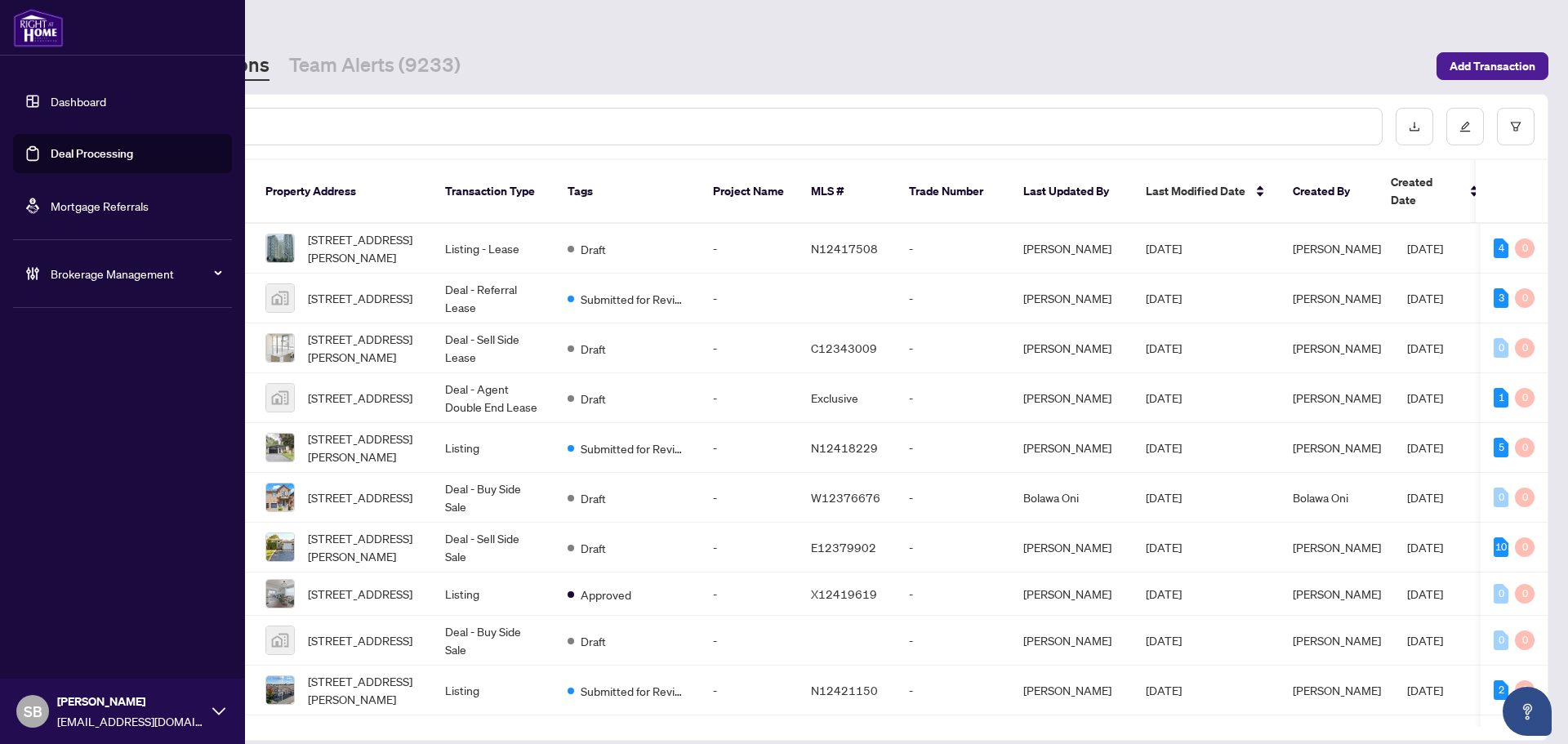
click at [25, 272] on icon at bounding box center [32, 274] width 16 height 16
